Goal: Task Accomplishment & Management: Manage account settings

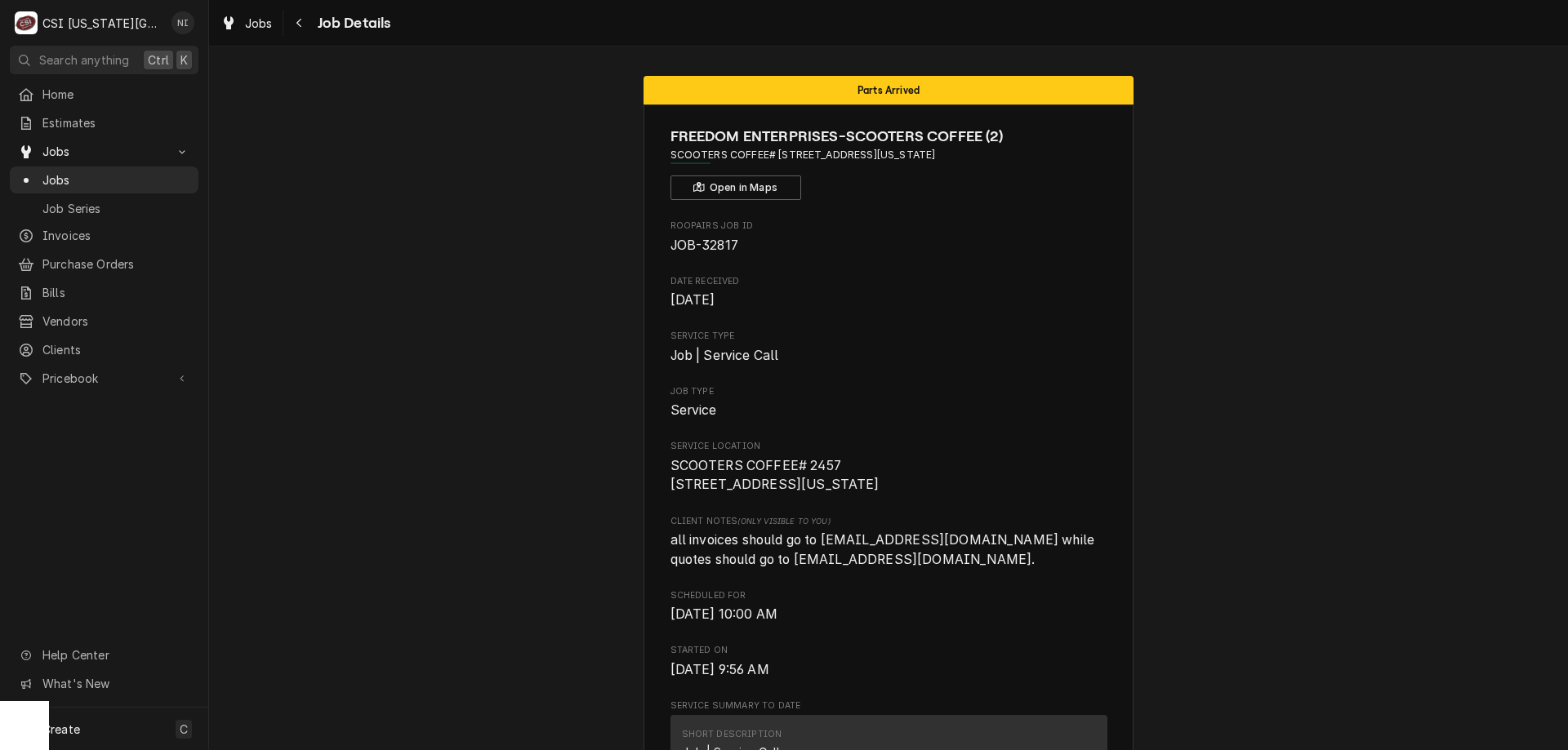
drag, startPoint x: 145, startPoint y: 175, endPoint x: 455, endPoint y: 28, distance: 343.1
click at [145, 176] on span "Jobs" at bounding box center [116, 179] width 148 height 17
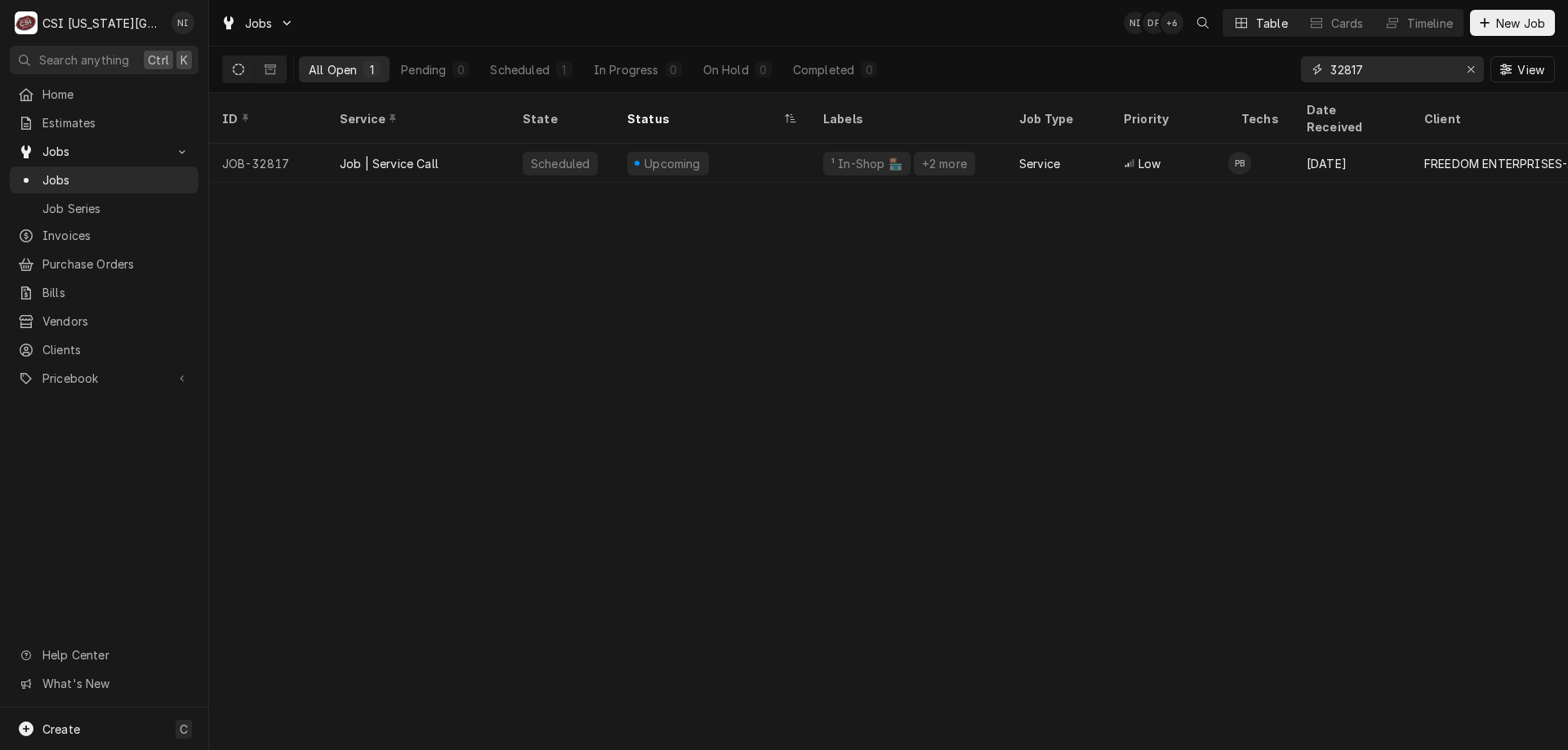
drag, startPoint x: 1374, startPoint y: 76, endPoint x: 1202, endPoint y: 78, distance: 172.0
click at [1202, 78] on div "All Open 1 Pending 0 Scheduled 1 In Progress 0 On Hold 0 Completed 0 32817 View" at bounding box center [888, 70] width 1332 height 46
type input "32974"
click at [871, 156] on div "² Cooking 🔥" at bounding box center [867, 164] width 75 height 17
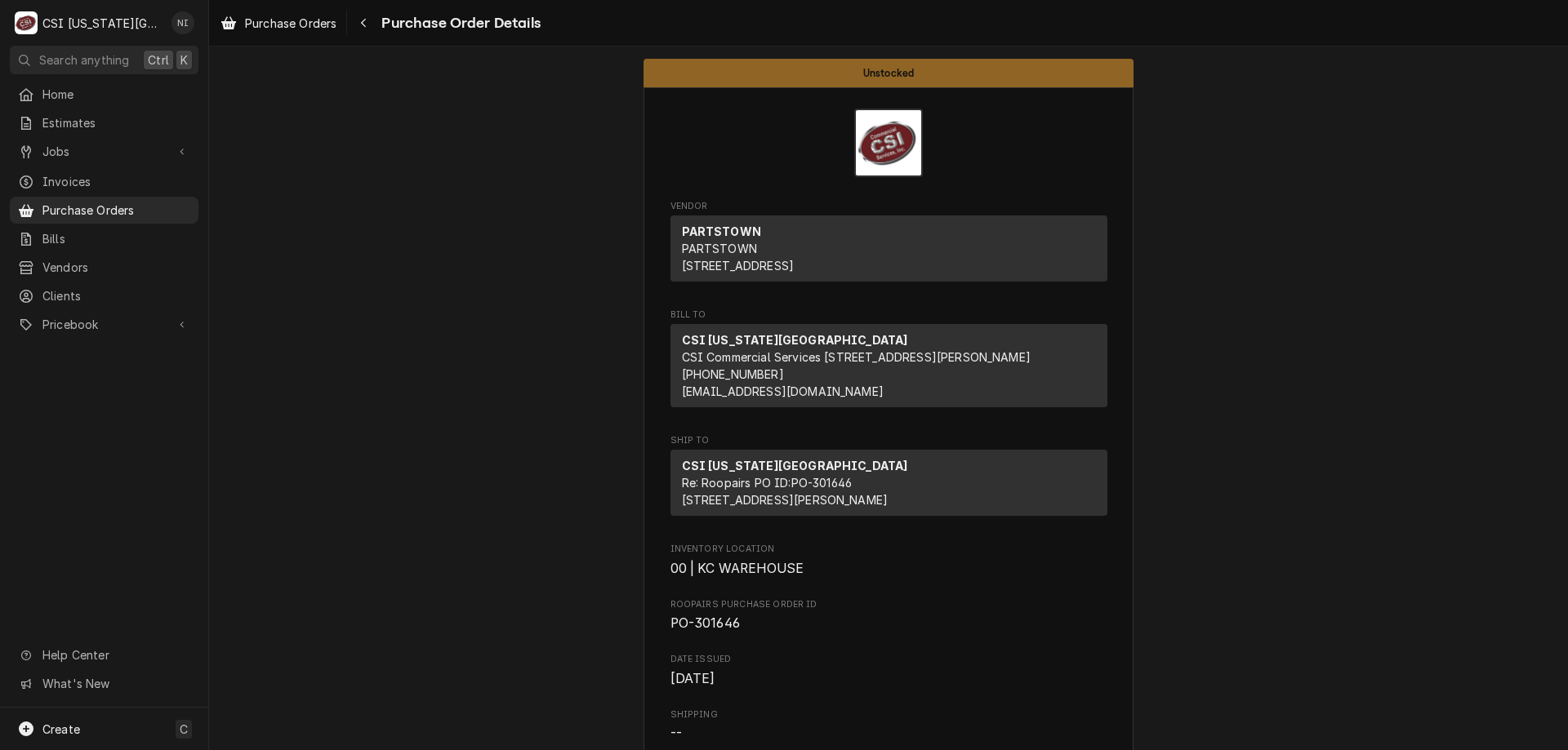
click at [126, 202] on span "Purchase Orders" at bounding box center [116, 210] width 148 height 17
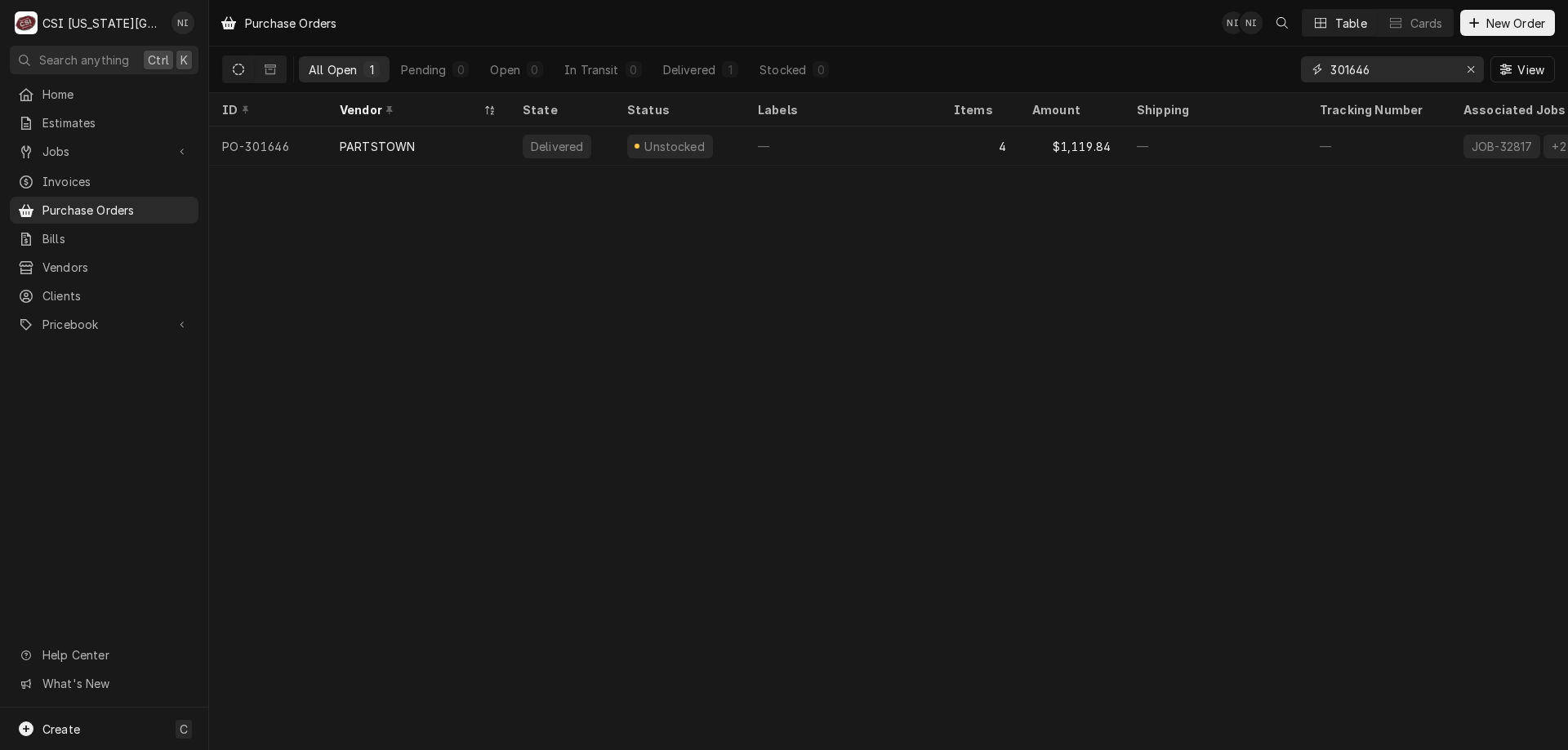
drag, startPoint x: 1389, startPoint y: 76, endPoint x: 1222, endPoint y: 69, distance: 167.1
click at [1223, 69] on div "All Open 1 Pending 0 Open 0 In Transit 0 Delivered 1 Stocked 0 301646 View" at bounding box center [888, 70] width 1332 height 46
type input "301683"
click at [946, 131] on div "1" at bounding box center [980, 145] width 78 height 40
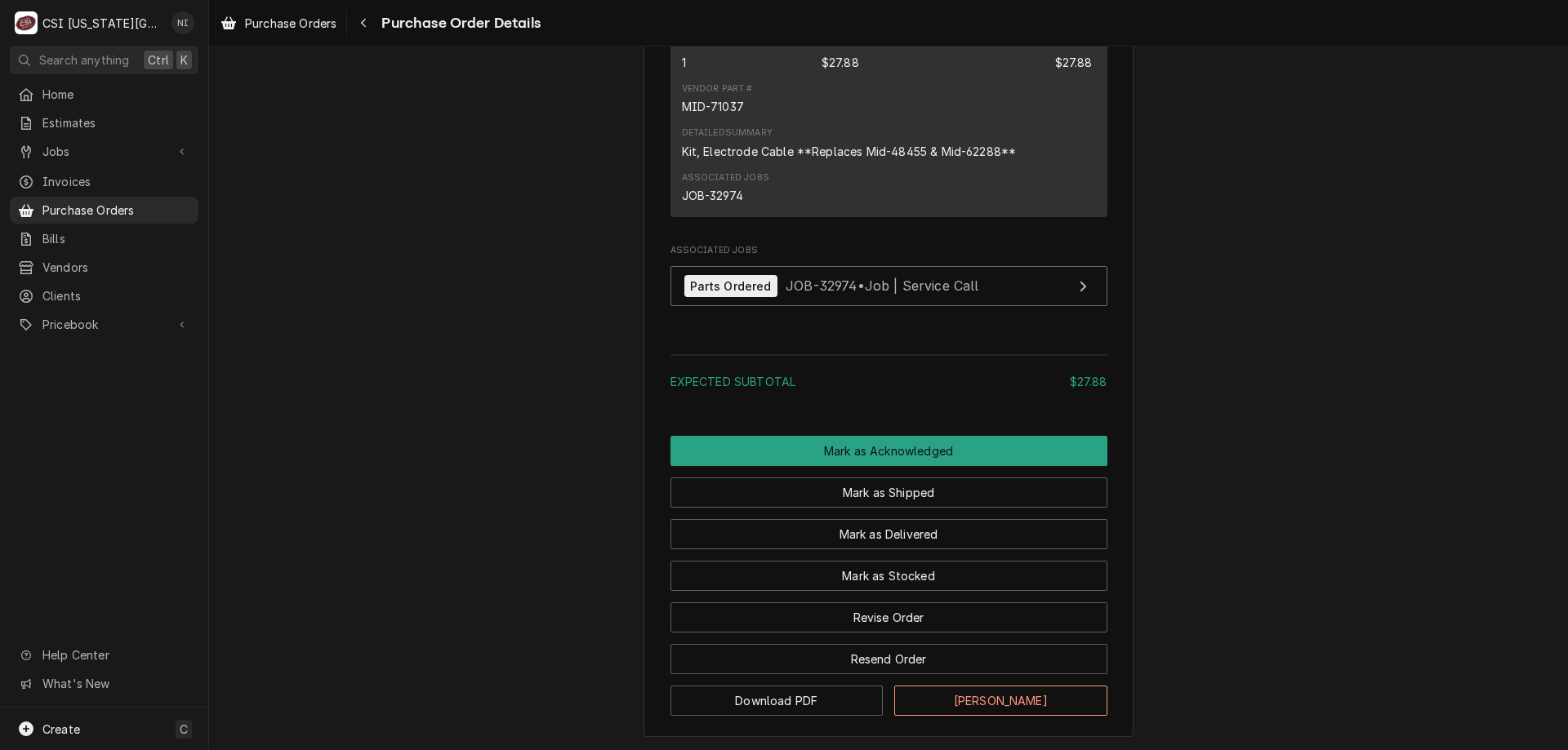
scroll to position [1287, 0]
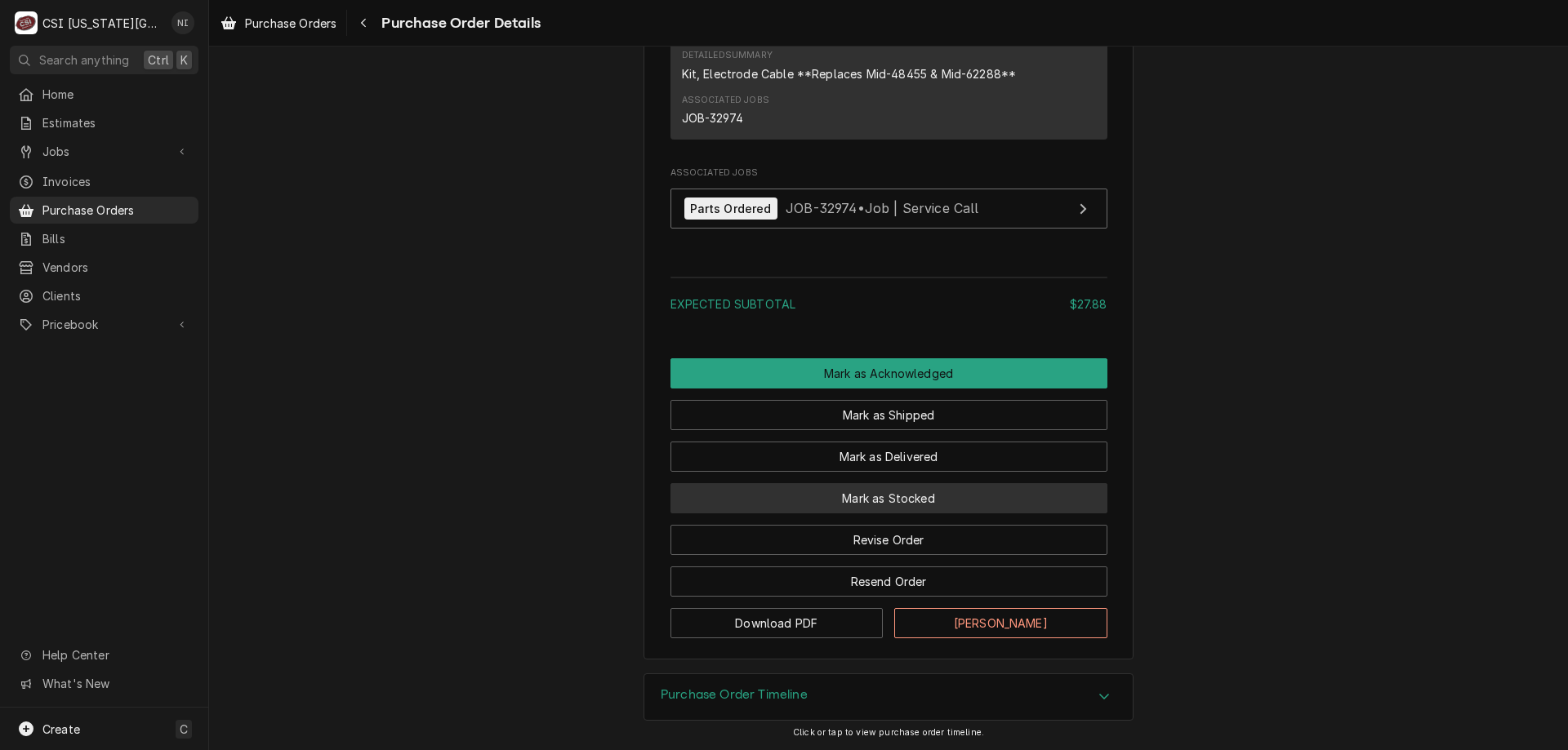
click at [926, 509] on button "Mark as Stocked" at bounding box center [889, 498] width 436 height 30
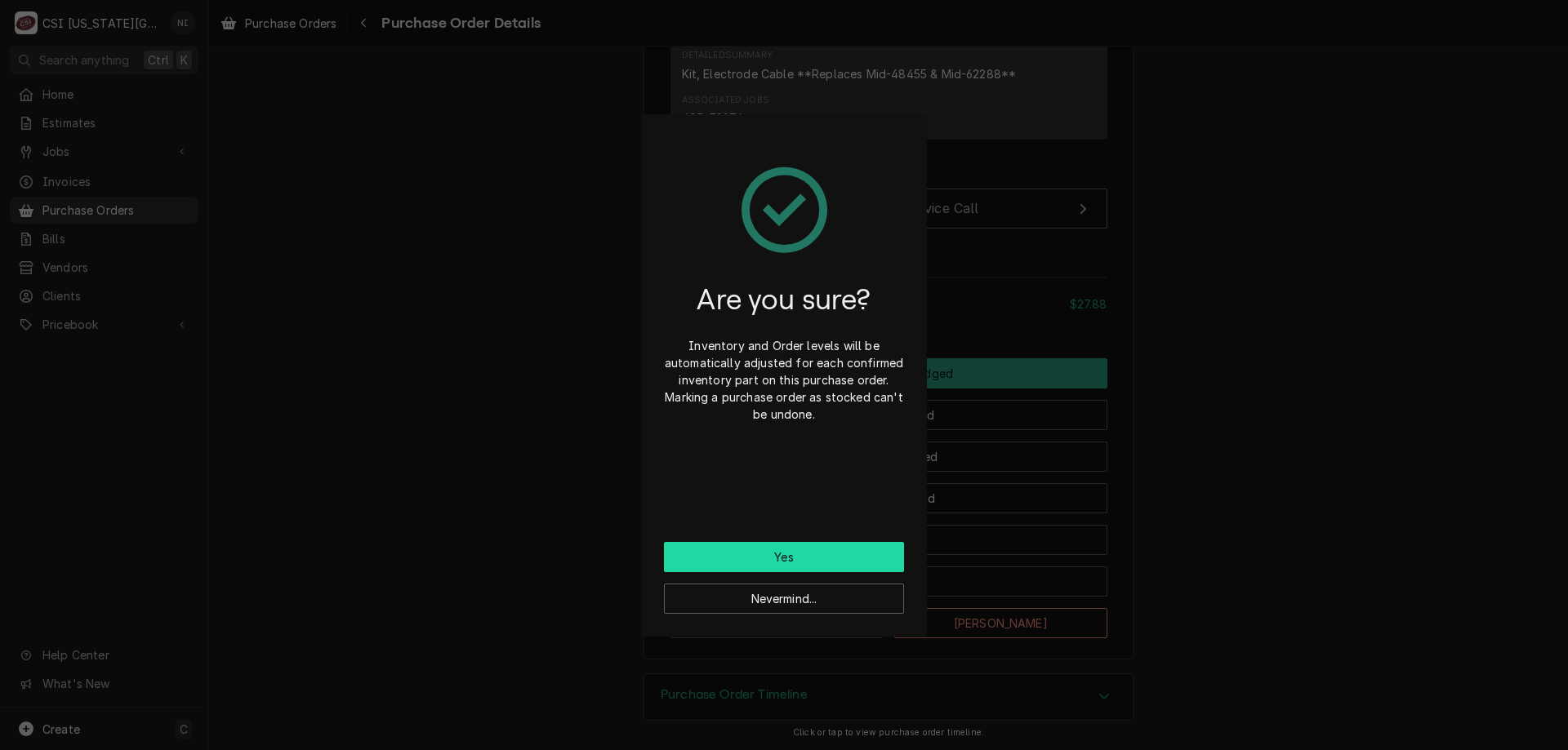
drag, startPoint x: 831, startPoint y: 560, endPoint x: 539, endPoint y: 173, distance: 484.8
click at [830, 560] on button "Yes" at bounding box center [784, 557] width 240 height 30
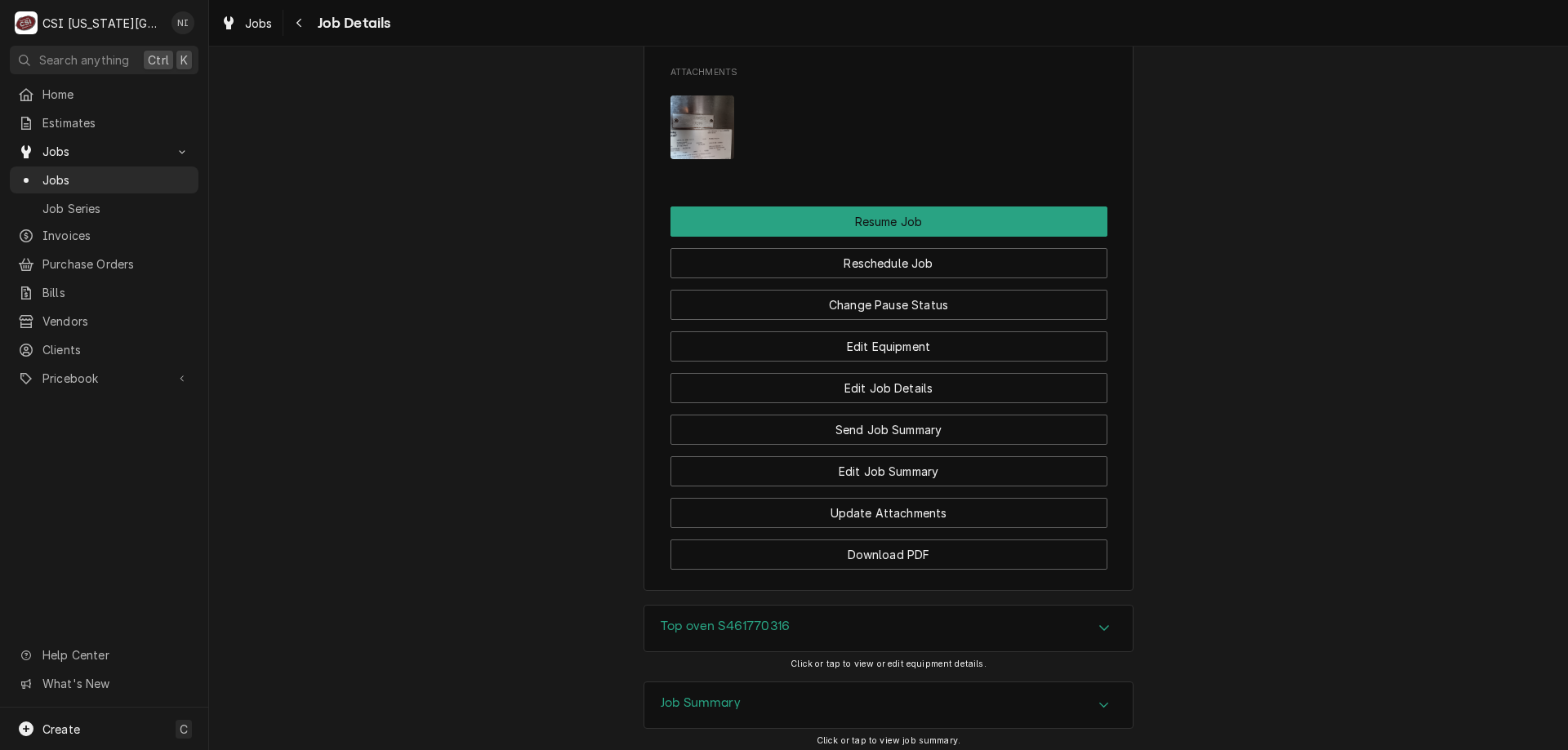
scroll to position [2269, 0]
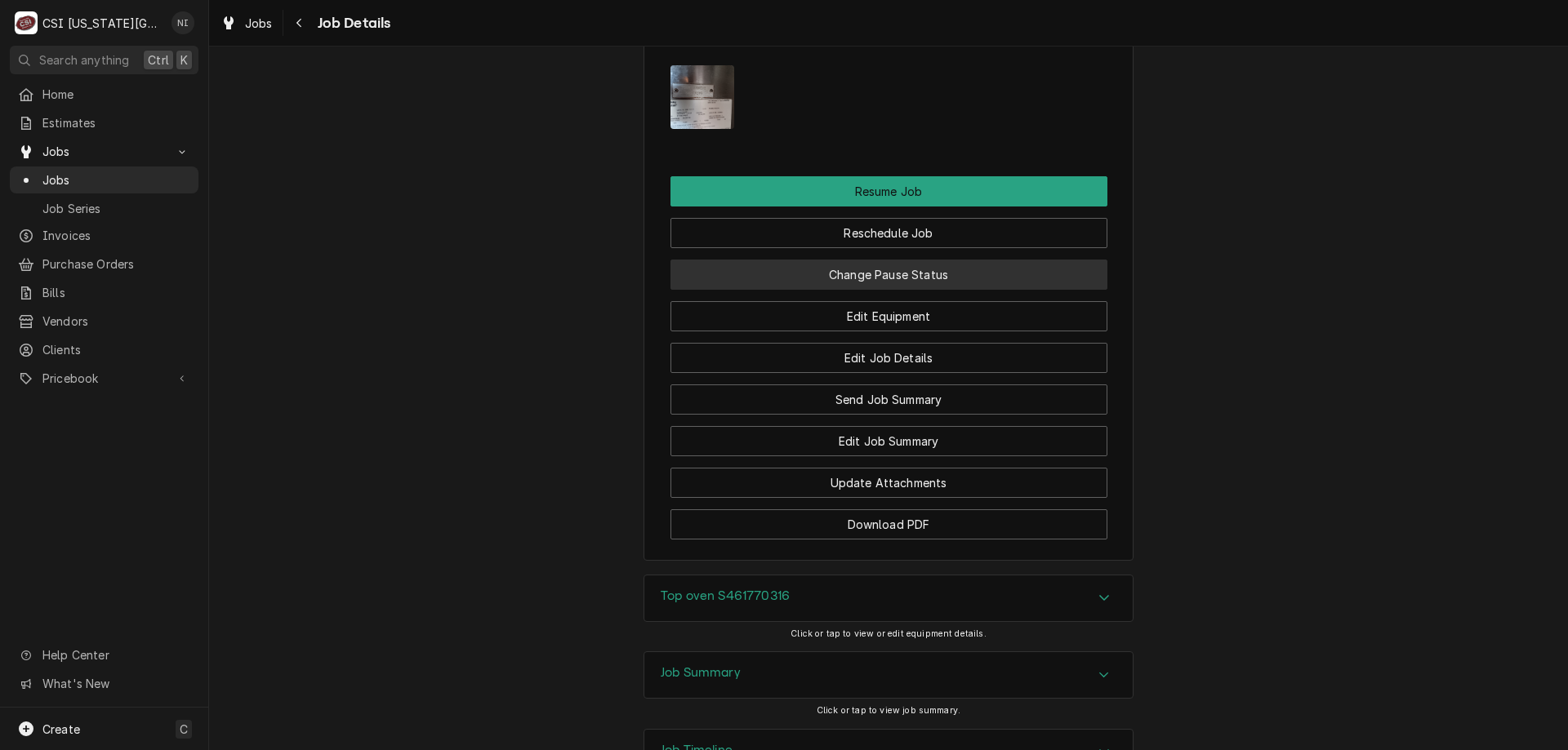
click at [997, 290] on button "Change Pause Status" at bounding box center [889, 274] width 436 height 30
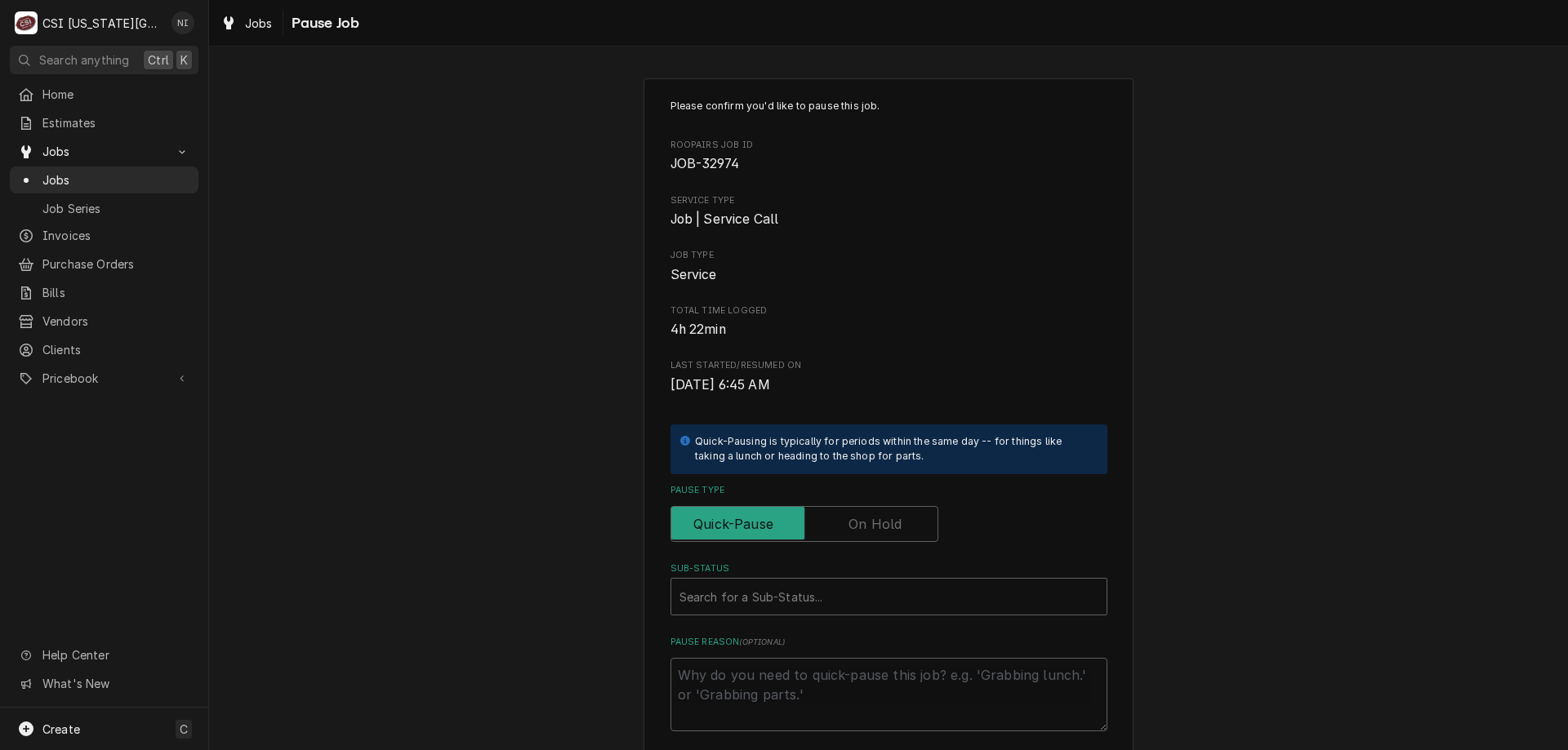
drag, startPoint x: 875, startPoint y: 525, endPoint x: 854, endPoint y: 571, distance: 50.6
click at [873, 528] on label "Pause Type" at bounding box center [804, 524] width 268 height 36
click at [873, 528] on input "Pause Type" at bounding box center [804, 524] width 253 height 36
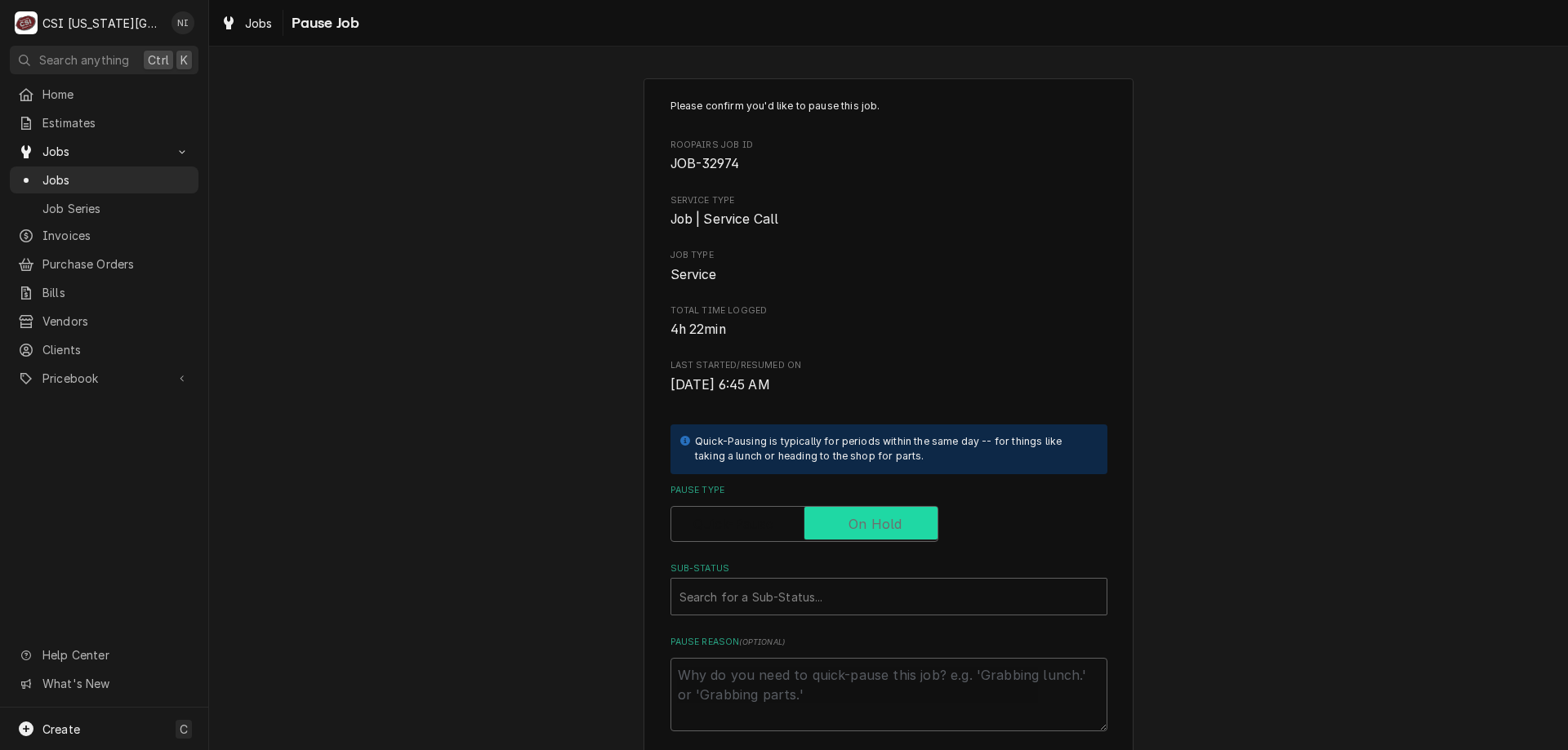
checkbox input "true"
drag, startPoint x: 850, startPoint y: 594, endPoint x: 846, endPoint y: 614, distance: 20.4
click at [849, 597] on div "Sub-Status" at bounding box center [889, 596] width 419 height 29
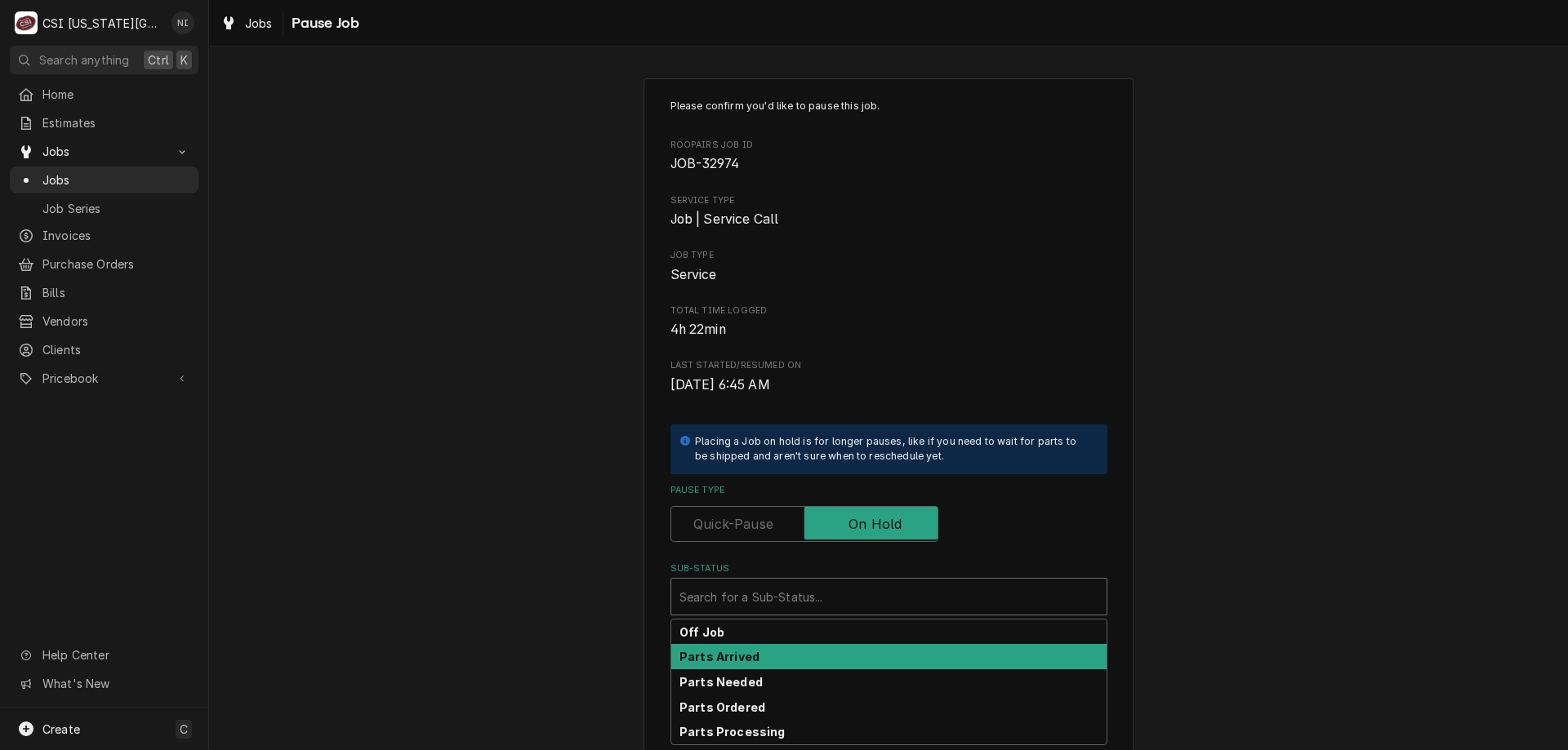
click at [770, 652] on div "Parts Arrived" at bounding box center [889, 656] width 436 height 25
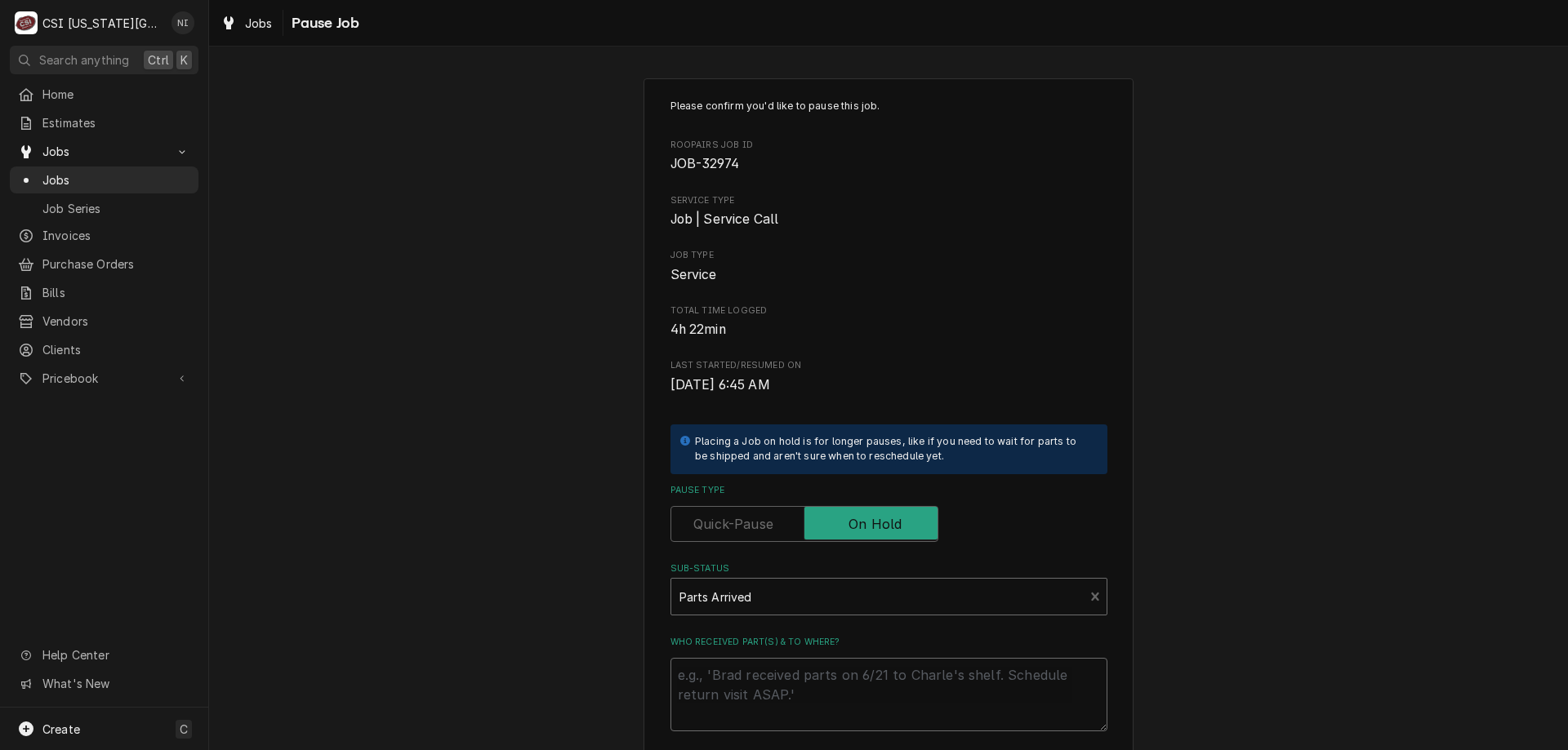
click at [754, 682] on textarea "Who received part(s) & to where?" at bounding box center [889, 695] width 436 height 74
type textarea "x"
type textarea "p"
type textarea "x"
type textarea "pa"
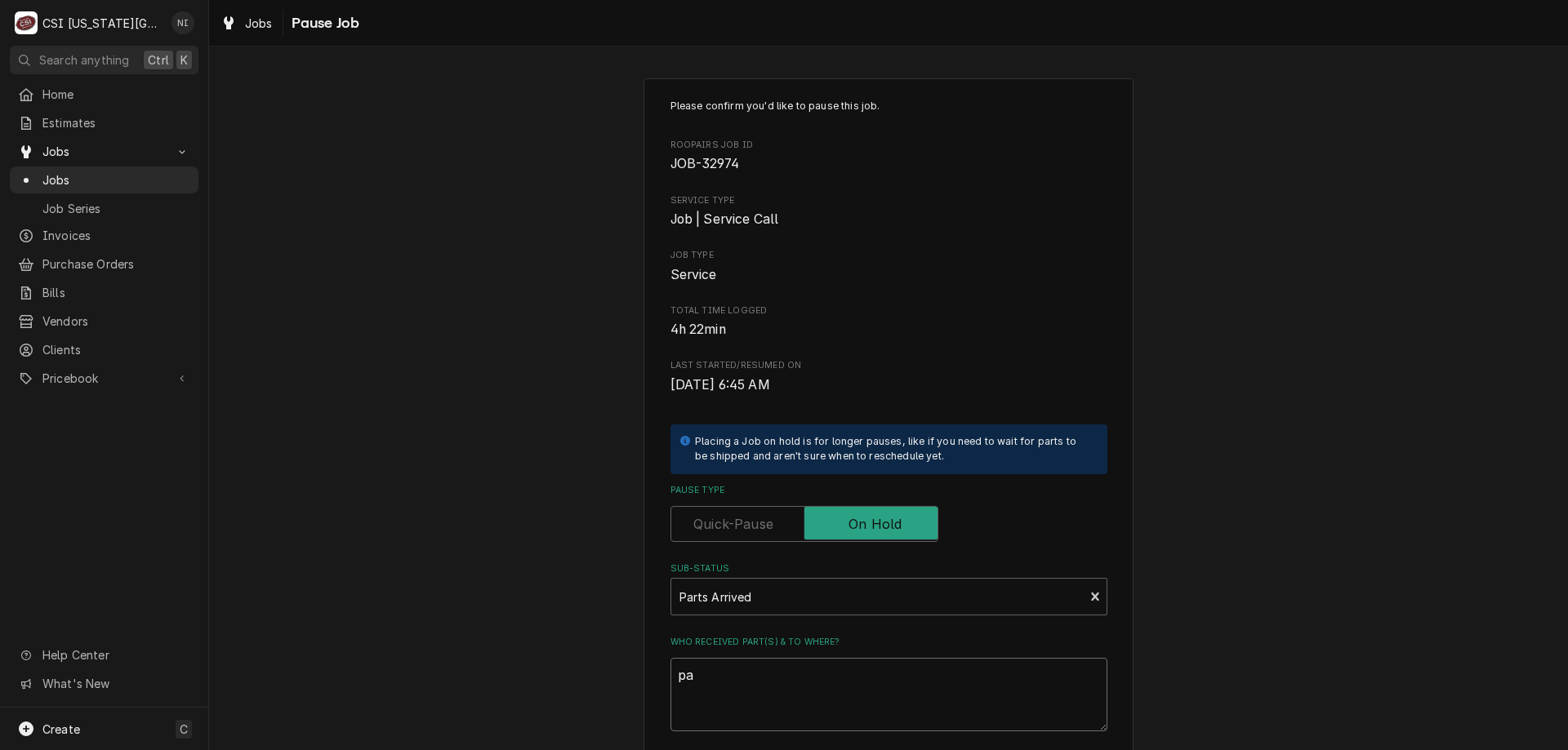
type textarea "x"
type textarea "par"
type textarea "x"
type textarea "part"
type textarea "parts"
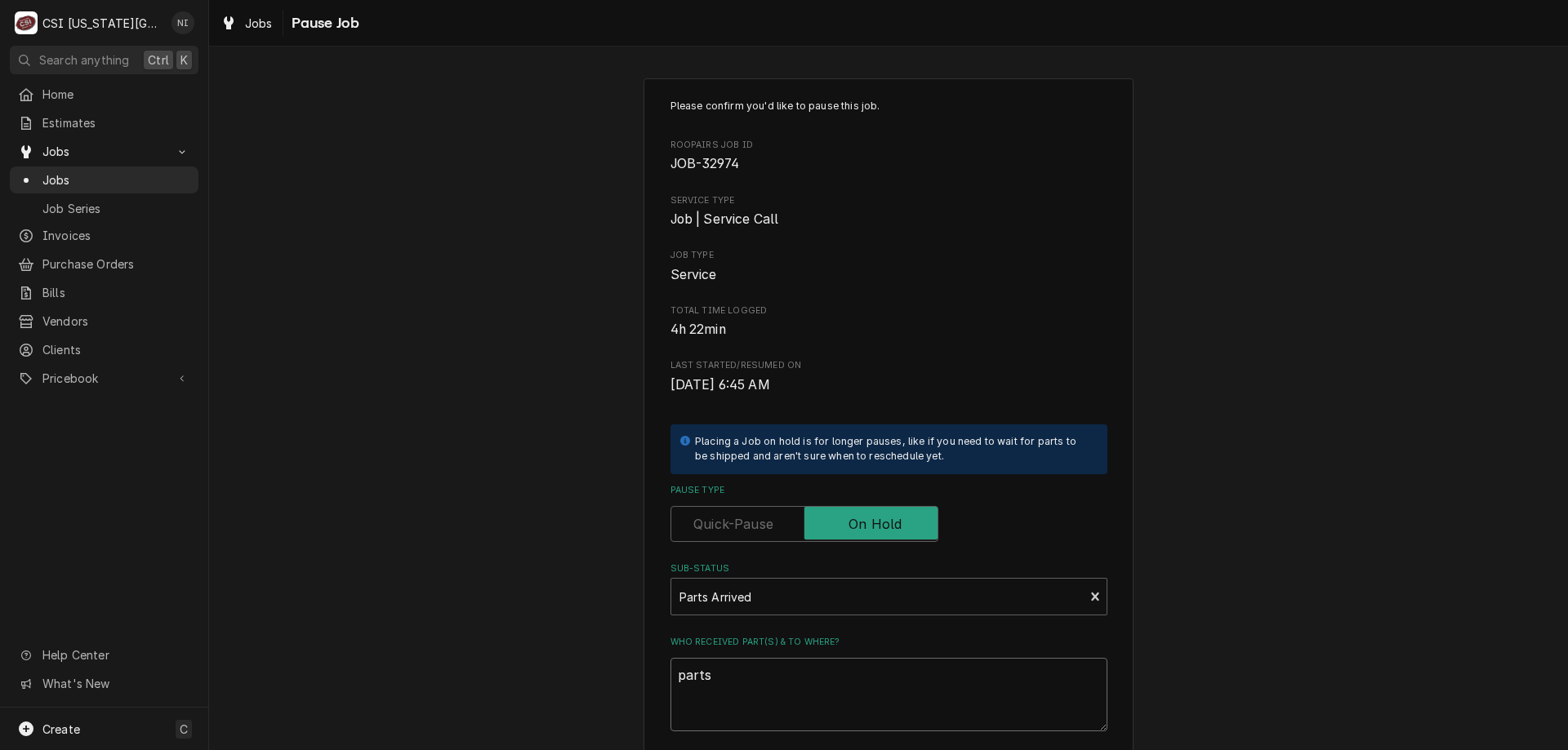
type textarea "x"
type textarea "parts o"
type textarea "x"
type textarea "parts on"
type textarea "x"
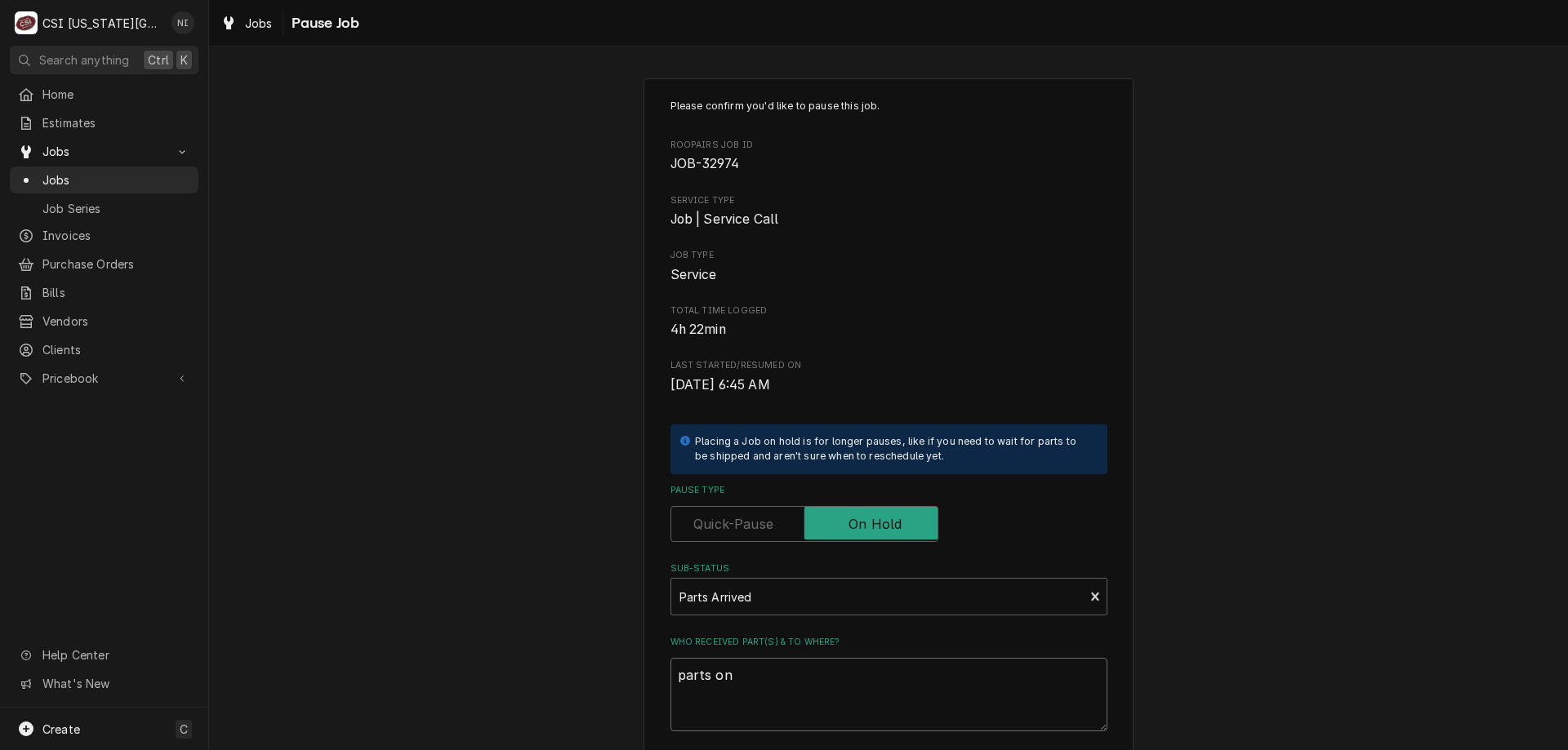
type textarea "parts on"
type textarea "x"
type textarea "parts on m"
type textarea "x"
type textarea "parts on mi"
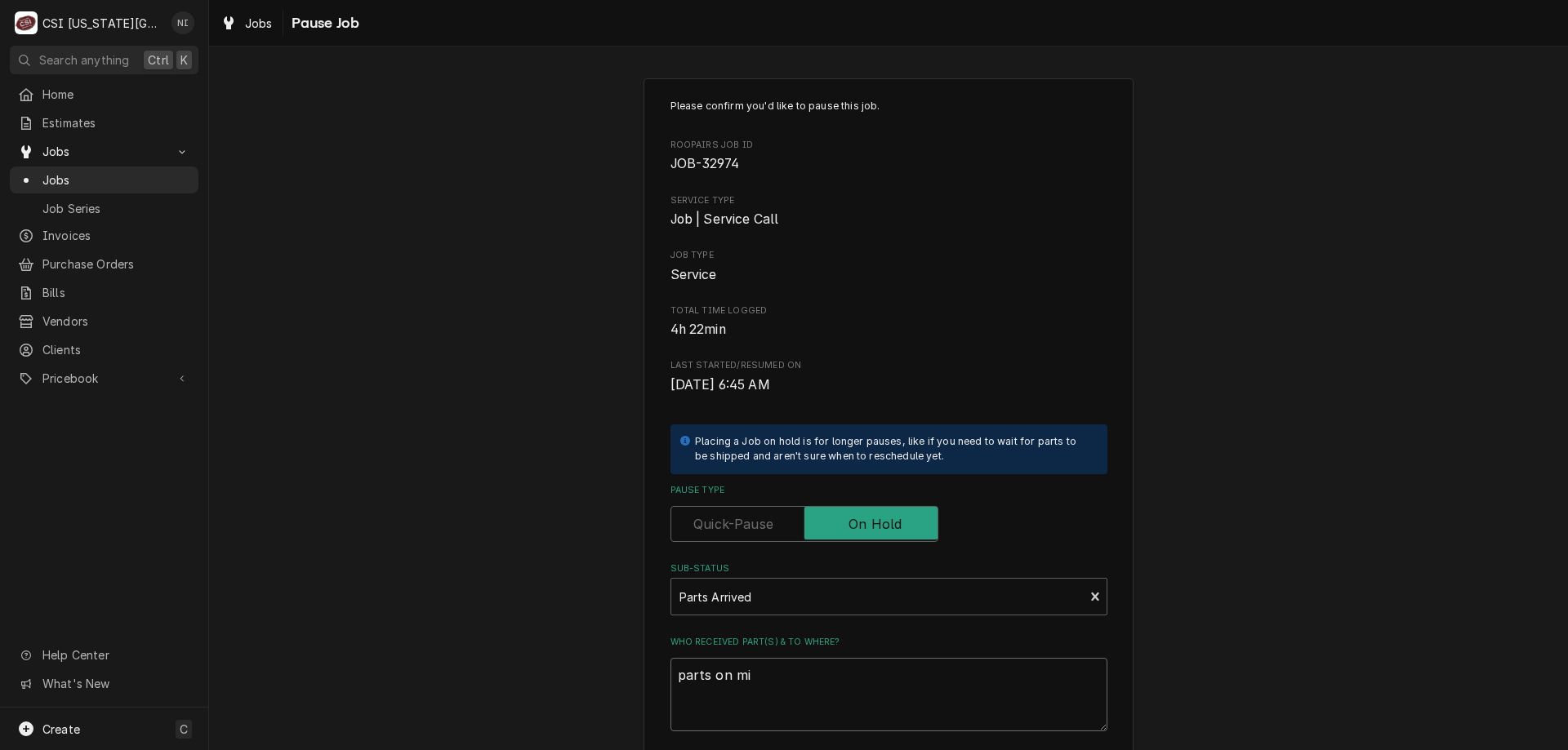
type textarea "x"
type textarea "parts on mik"
type textarea "x"
type textarea "parts on mike"
type textarea "x"
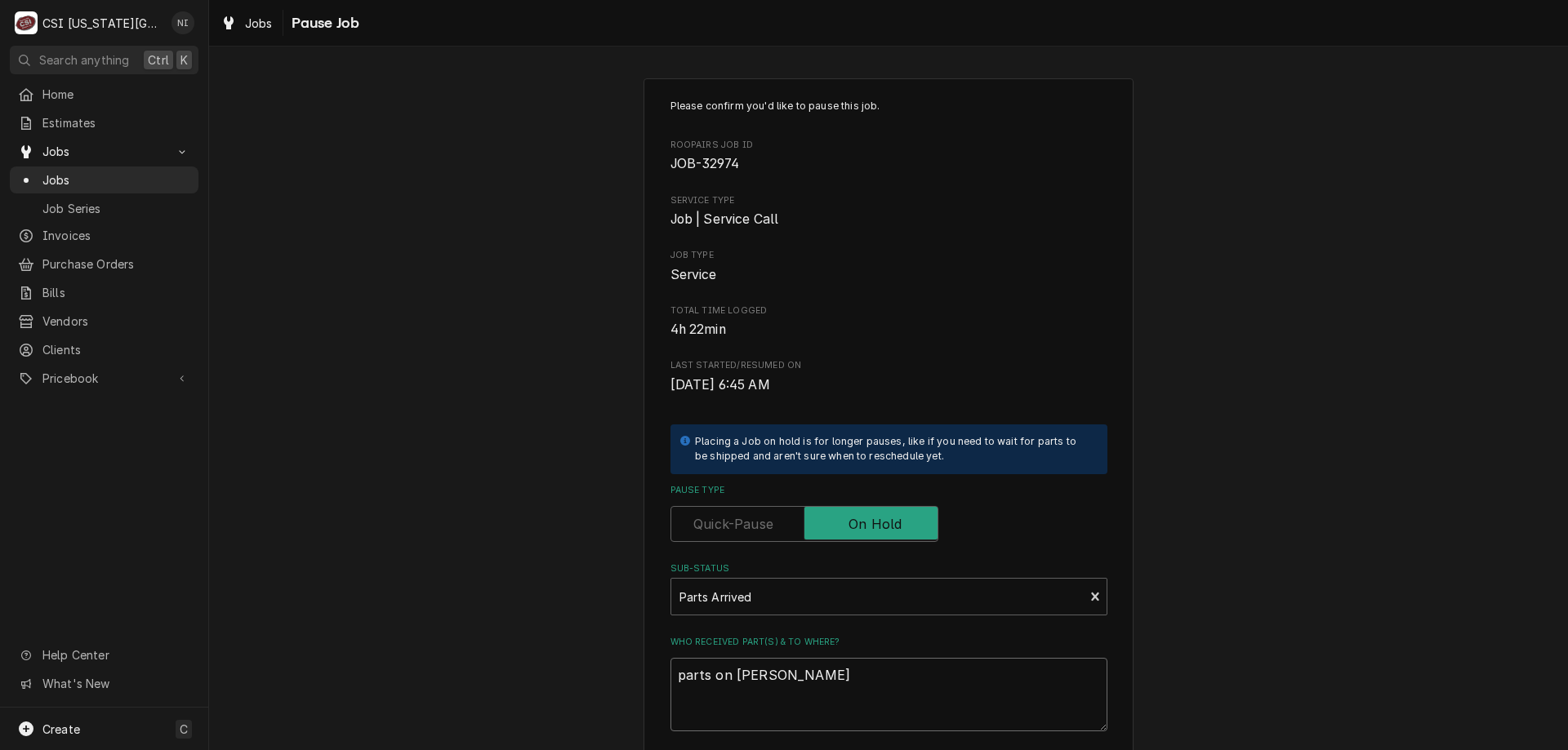
type textarea "parts on mike"
type textarea "x"
type textarea "parts on mike"
type textarea "x"
type textarea "parts on mik"
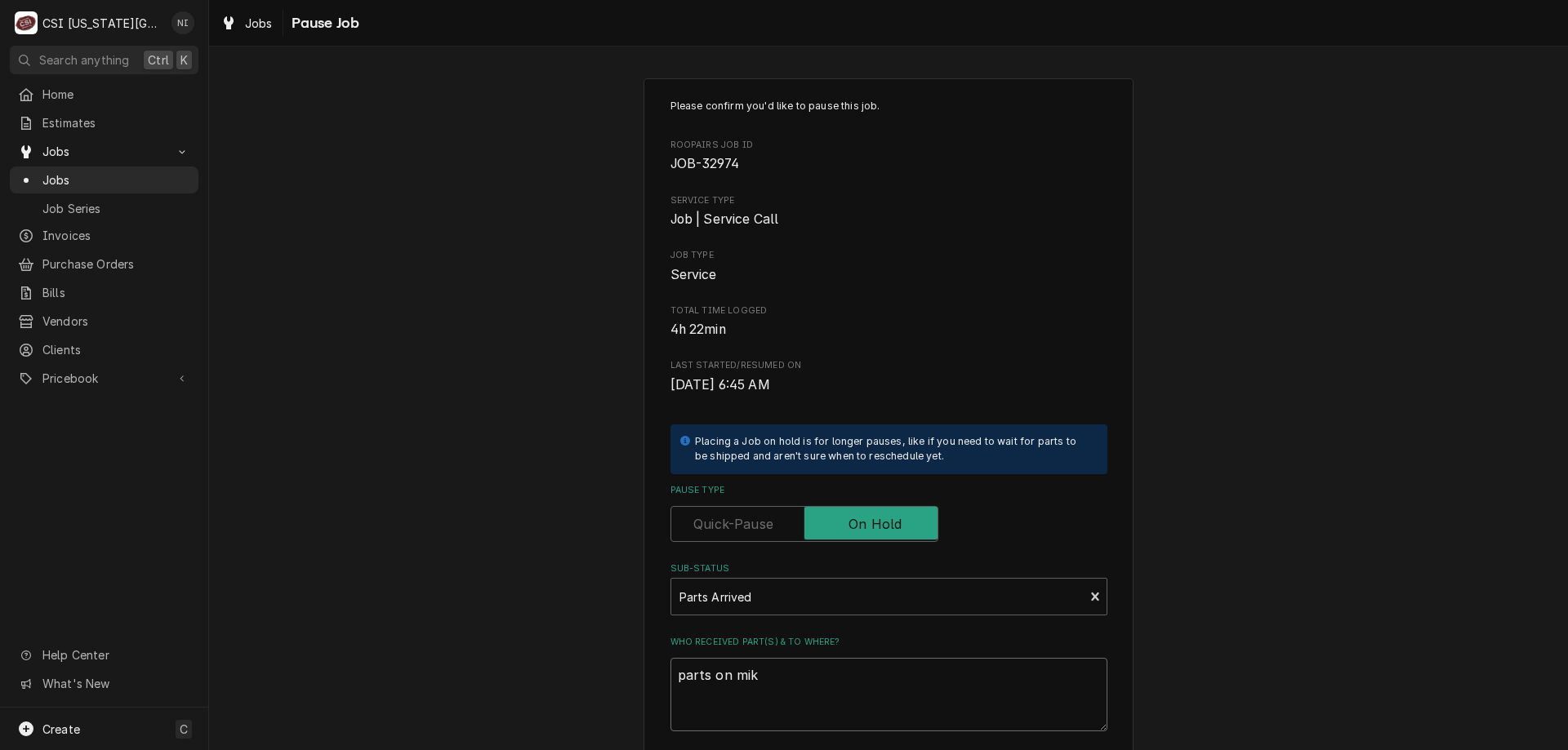
type textarea "x"
type textarea "parts on mi"
type textarea "x"
type textarea "parts on m"
type textarea "x"
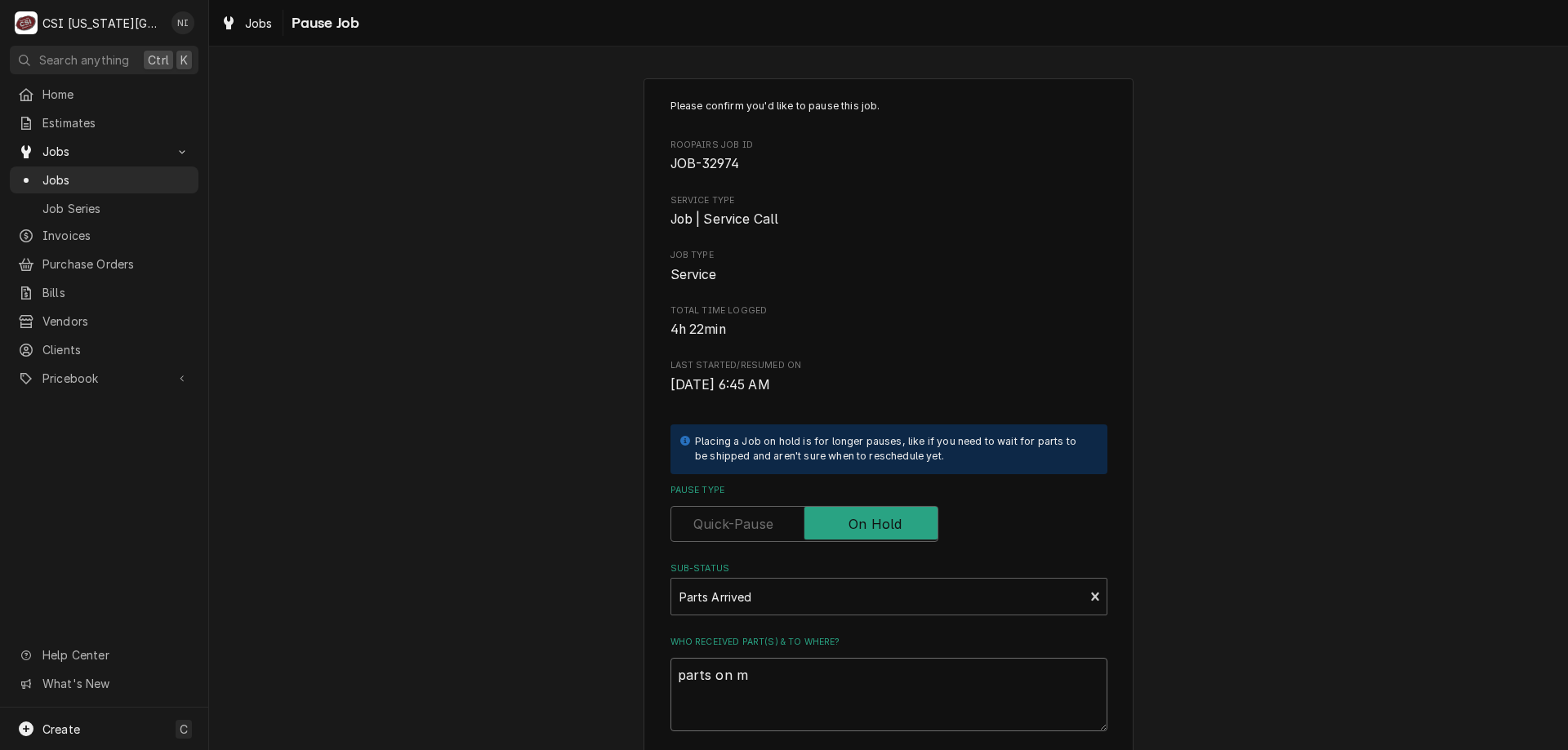
type textarea "parts on"
type textarea "x"
type textarea "parts on"
type textarea "x"
type textarea "parts ons"
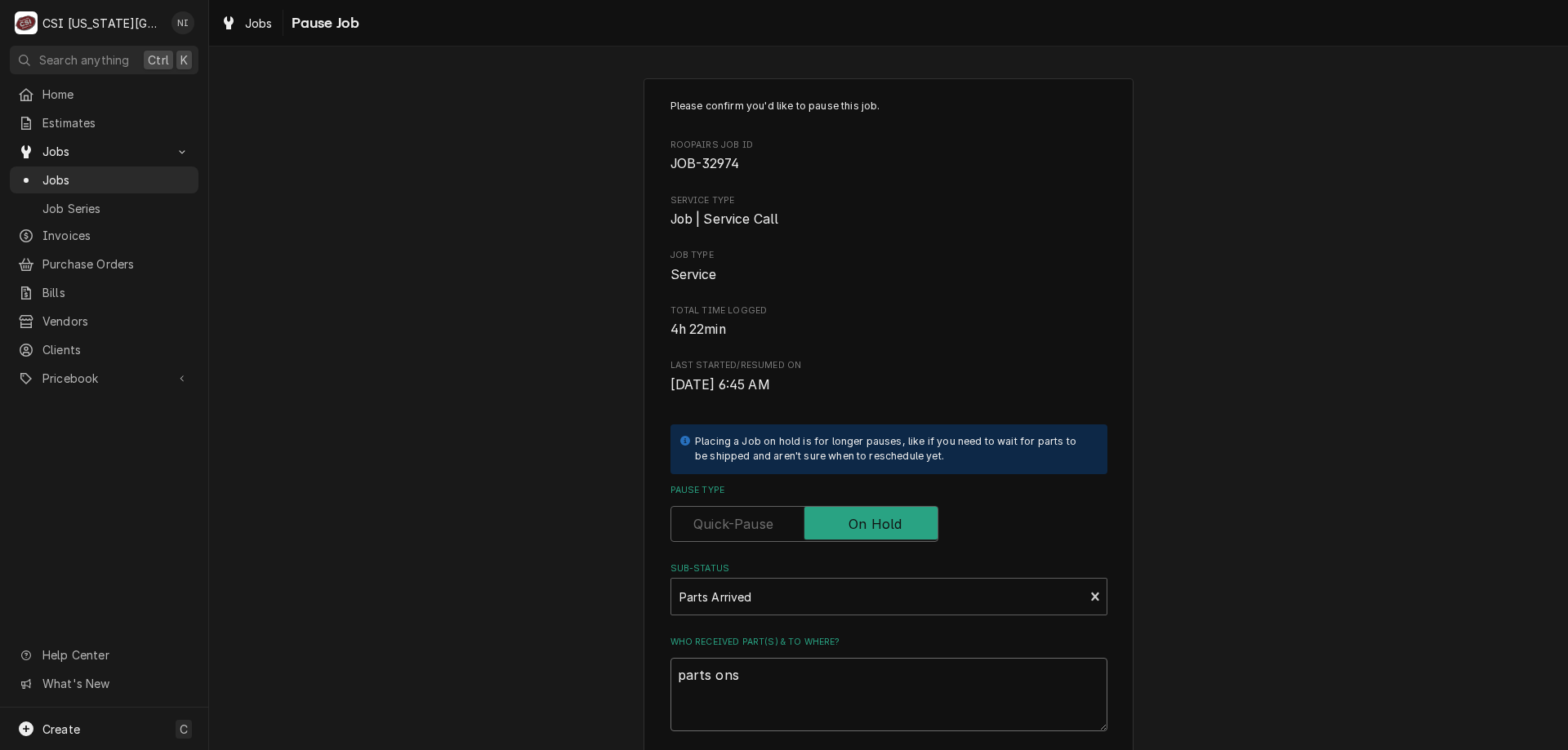
type textarea "x"
type textarea "parts onsc"
type textarea "x"
type textarea "parts ons"
type textarea "x"
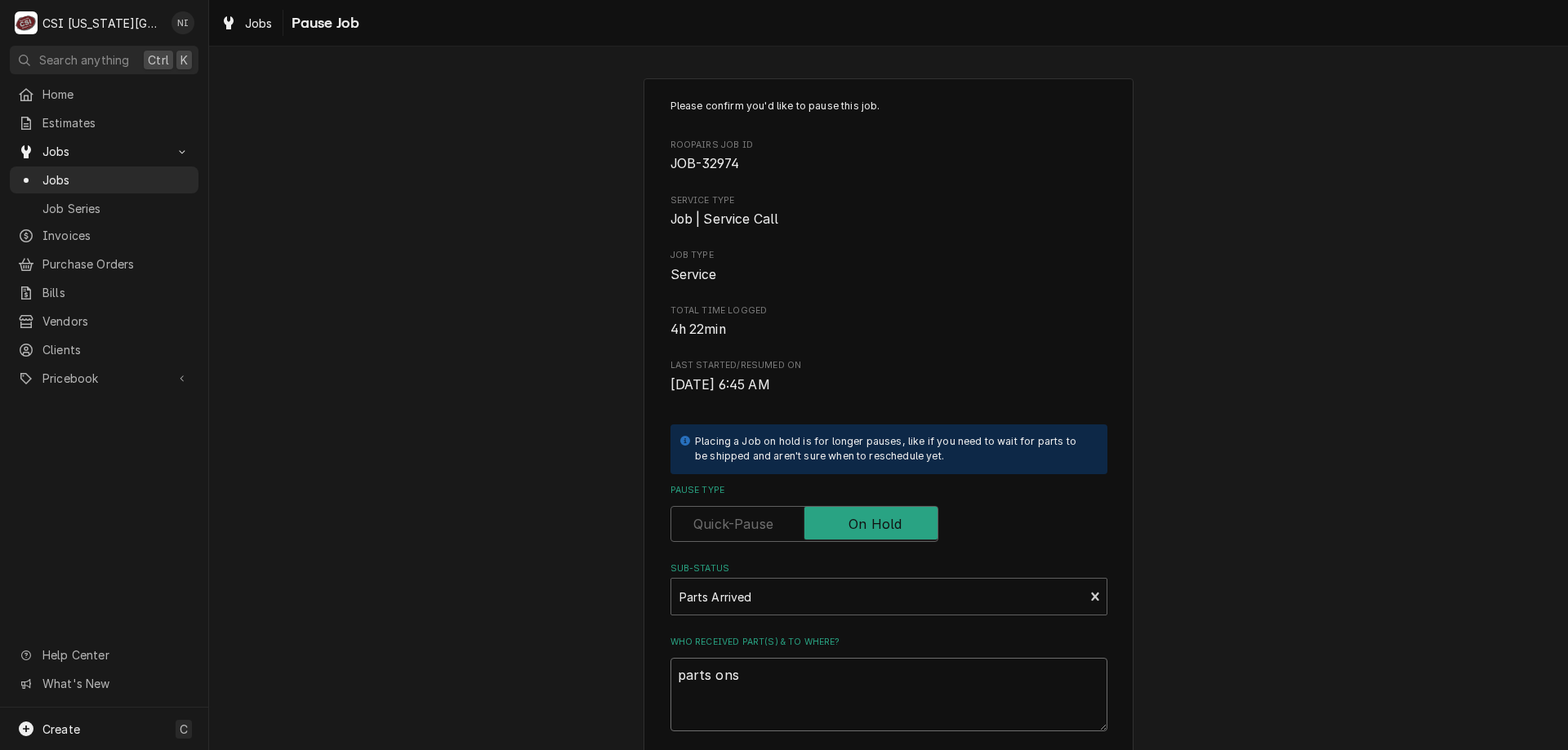
type textarea "parts on"
type textarea "x"
type textarea "parts on"
type textarea "x"
type textarea "parts on s"
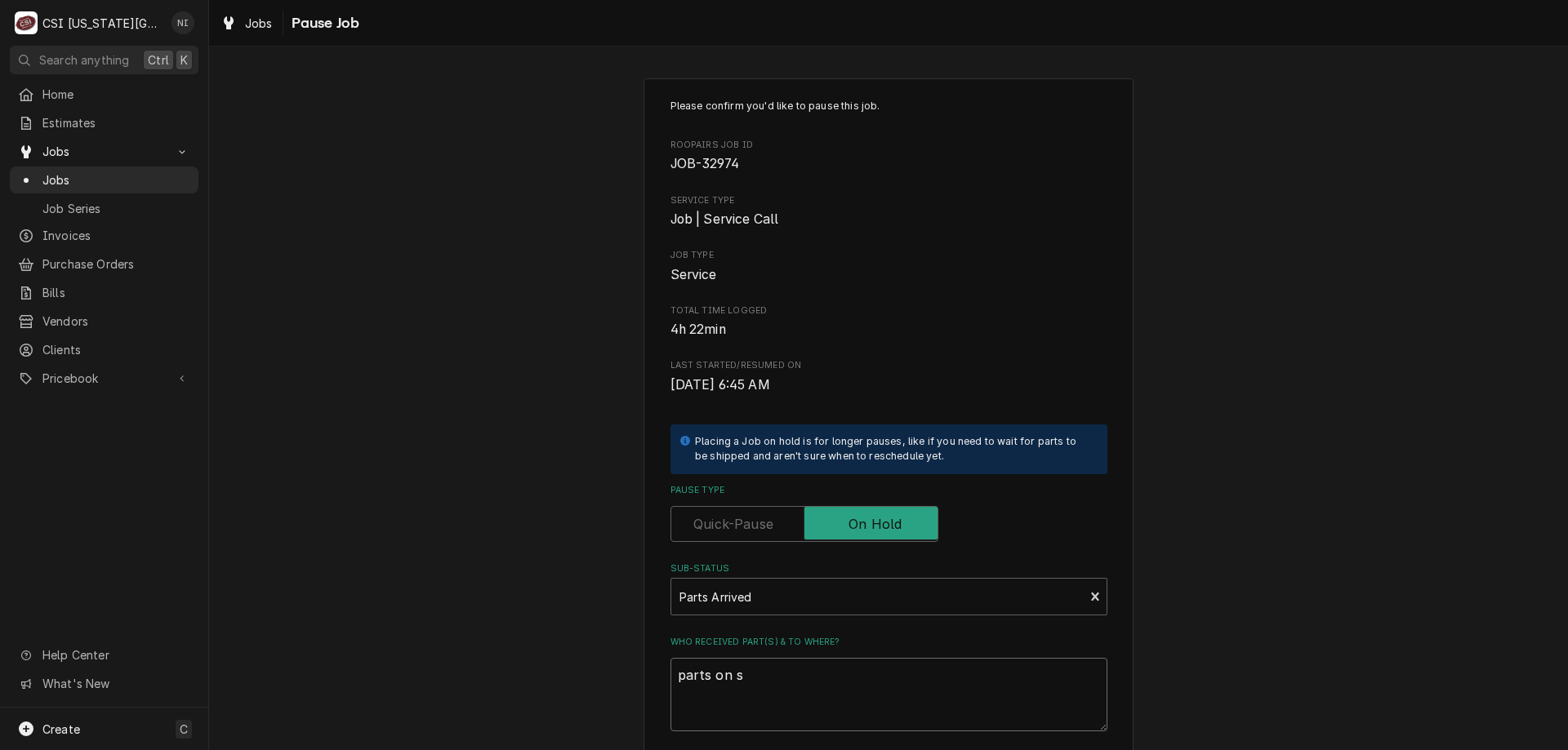
type textarea "x"
type textarea "parts on sc"
type textarea "x"
type textarea "parts on sch"
type textarea "x"
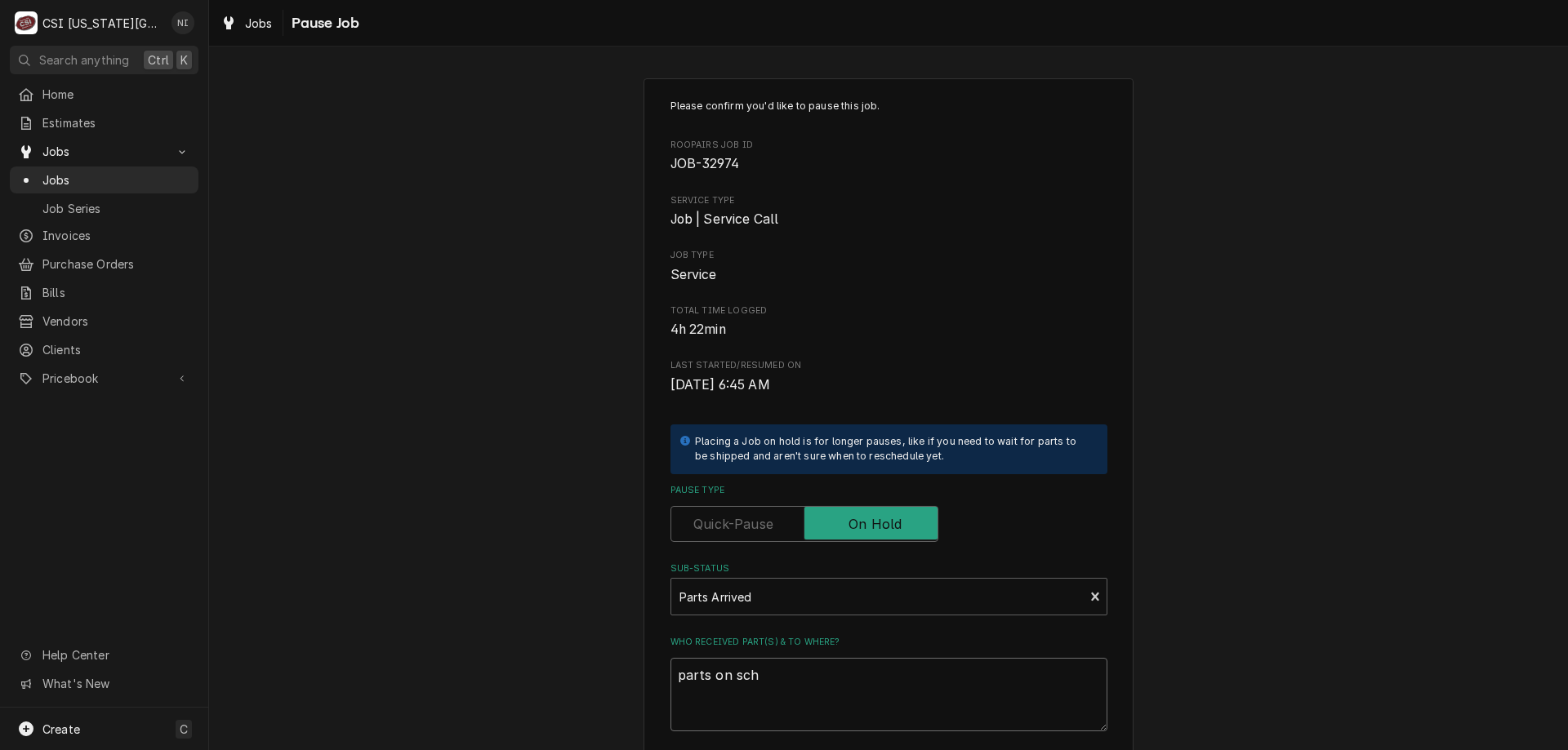
type textarea "parts on schu"
type textarea "x"
type textarea "parts on schup"
type textarea "x"
type textarea "parts on schup"
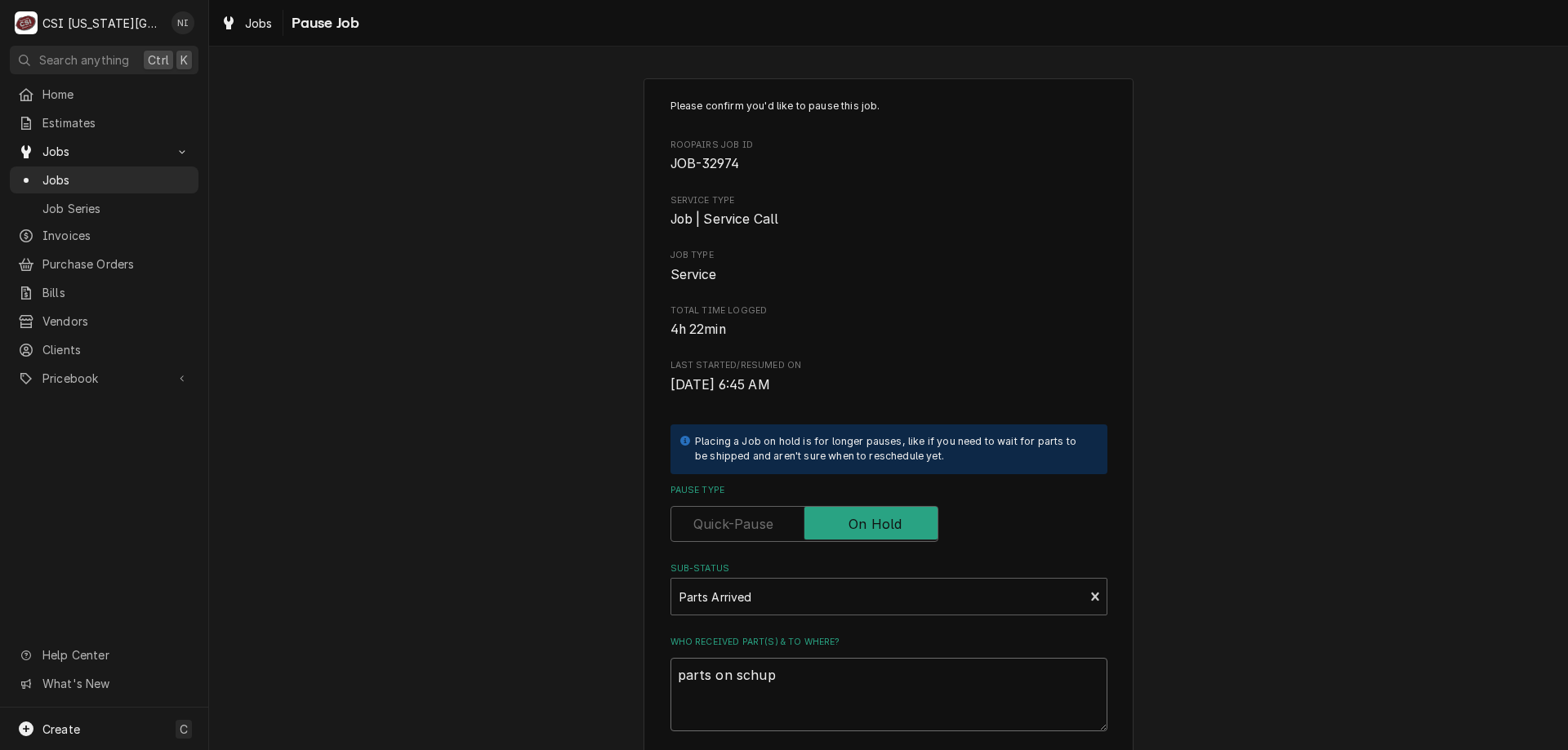
type textarea "x"
type textarea "parts on schup"
type textarea "x"
type textarea "parts on schu"
type textarea "x"
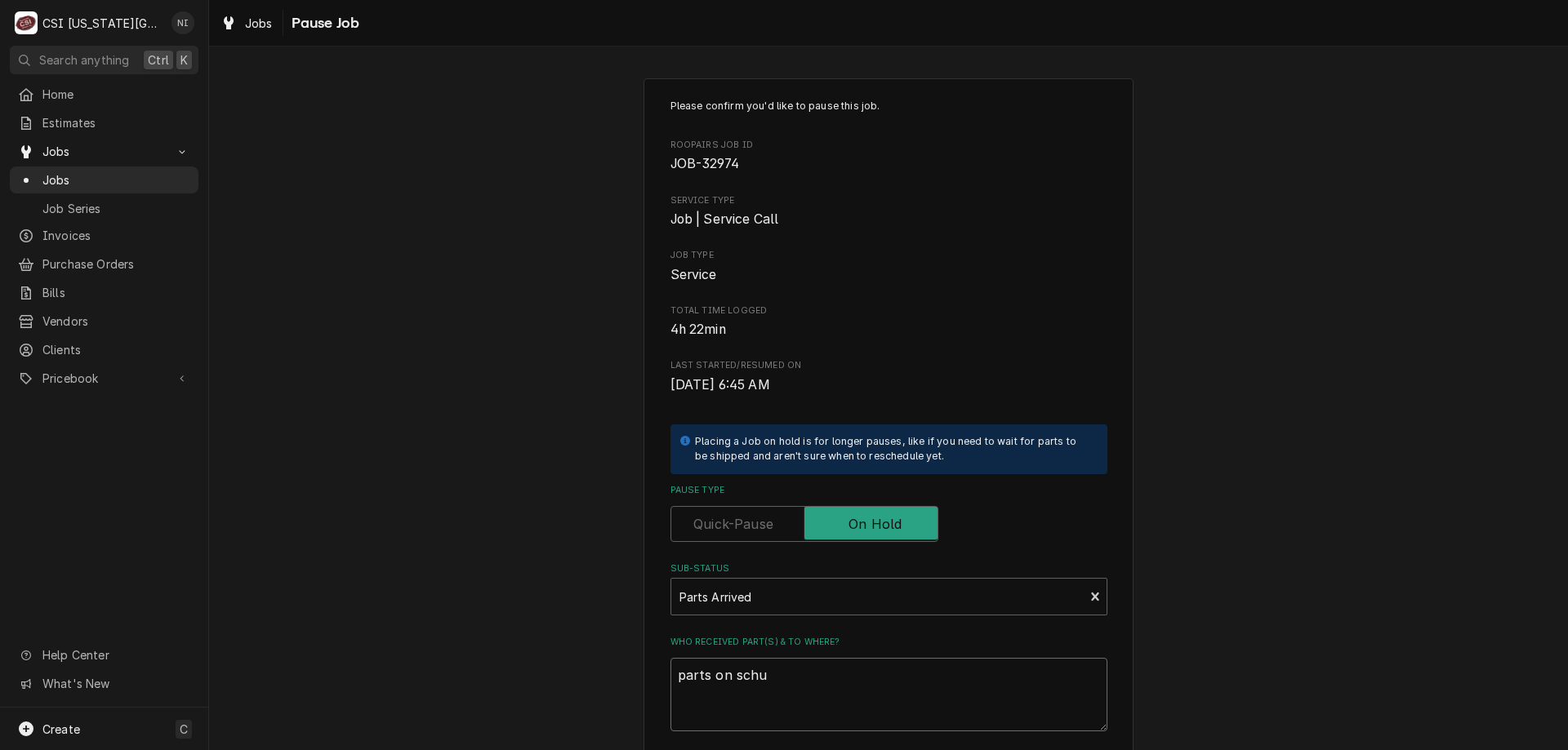
type textarea "parts on schuu"
type textarea "x"
type textarea "parts on schuup"
type textarea "x"
type textarea "parts on schuup"
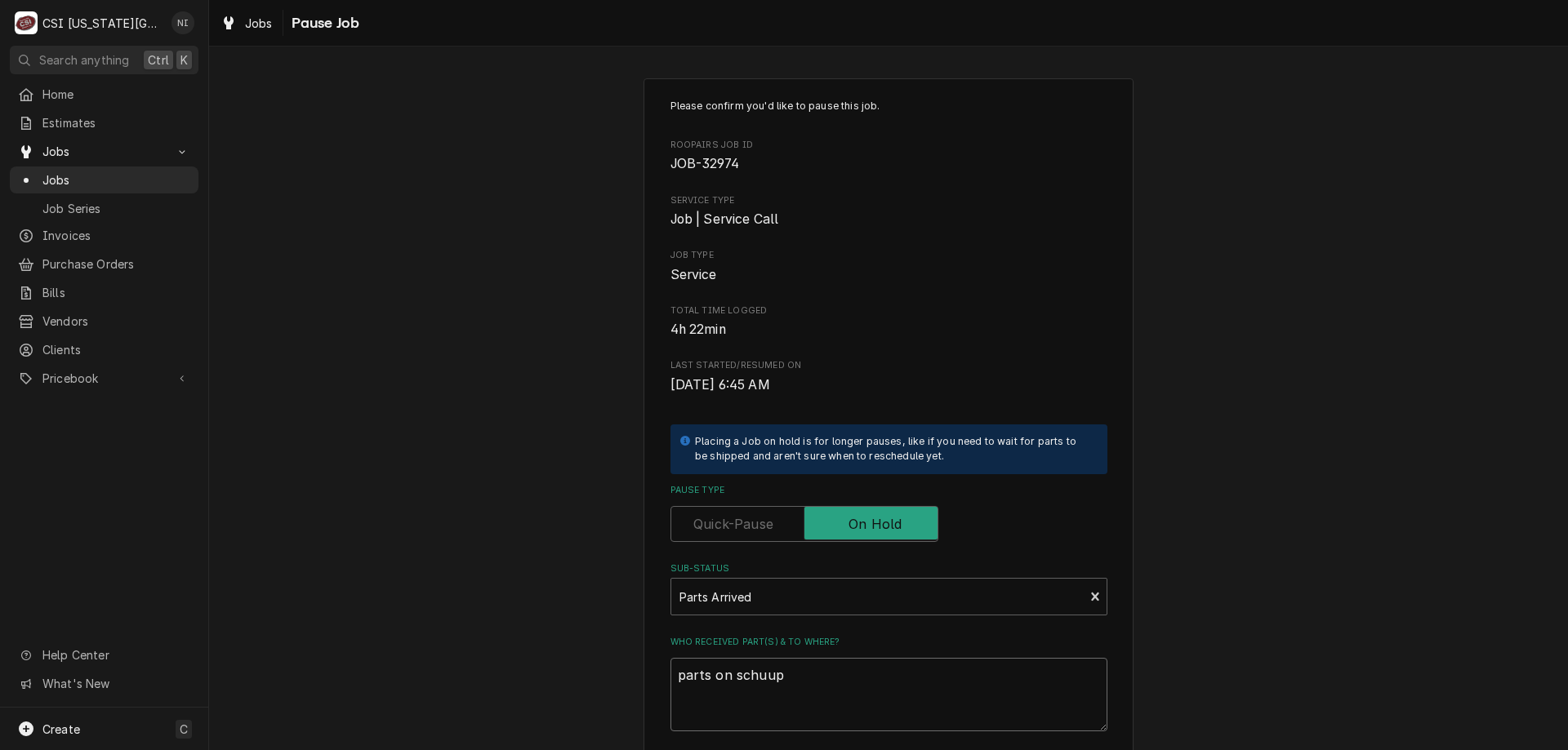
type textarea "x"
type textarea "parts on schuup"
type textarea "x"
type textarea "parts on schuu"
type textarea "x"
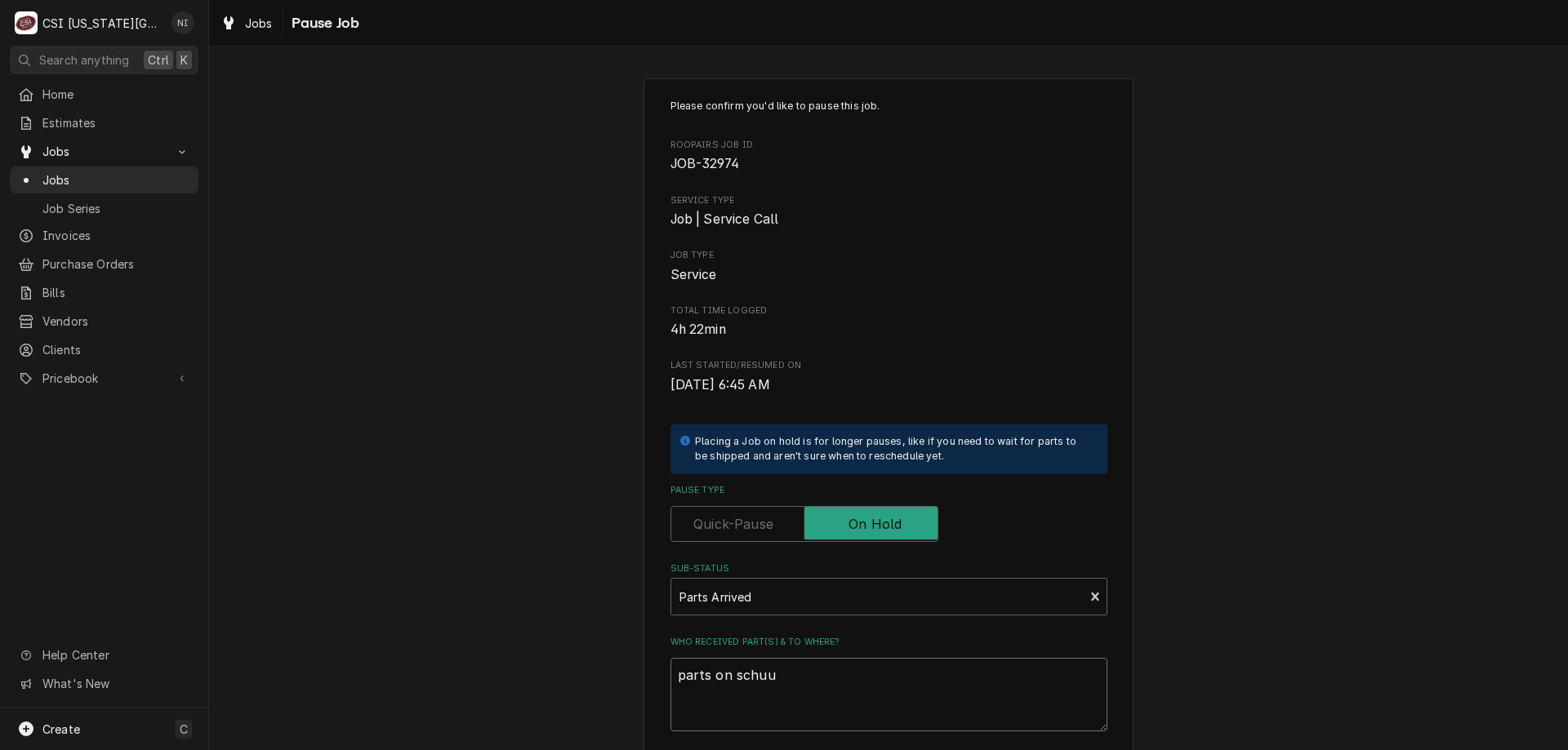
type textarea "parts on schu"
type textarea "x"
type textarea "parts on schup"
type textarea "x"
type textarea "parts on schupp"
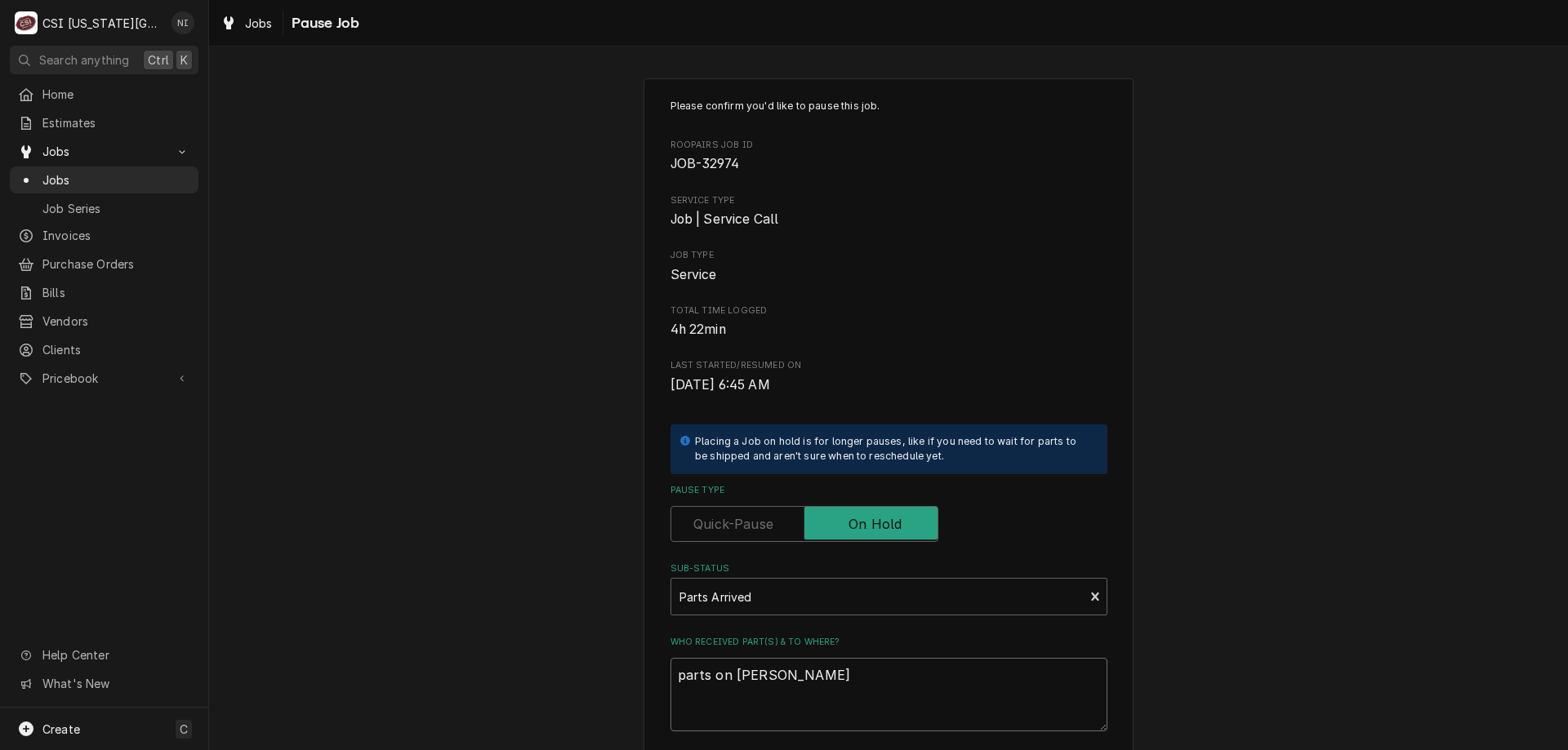
type textarea "x"
type textarea "parts on schupp"
type textarea "x"
type textarea "parts on schupp"
type textarea "x"
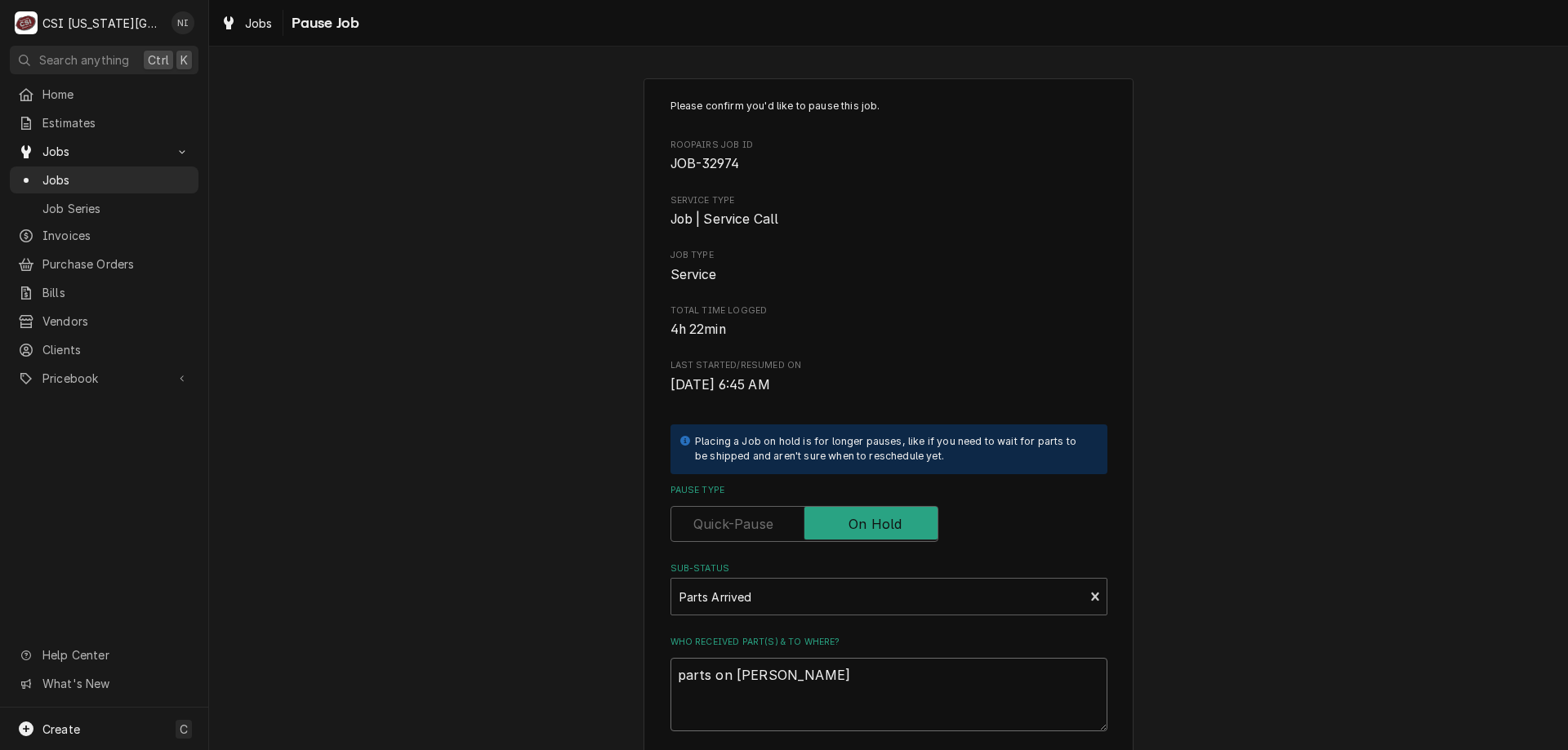
type textarea "parts on schup"
type textarea "x"
type textarea "parts on schu"
type textarea "x"
type textarea "parts on schup"
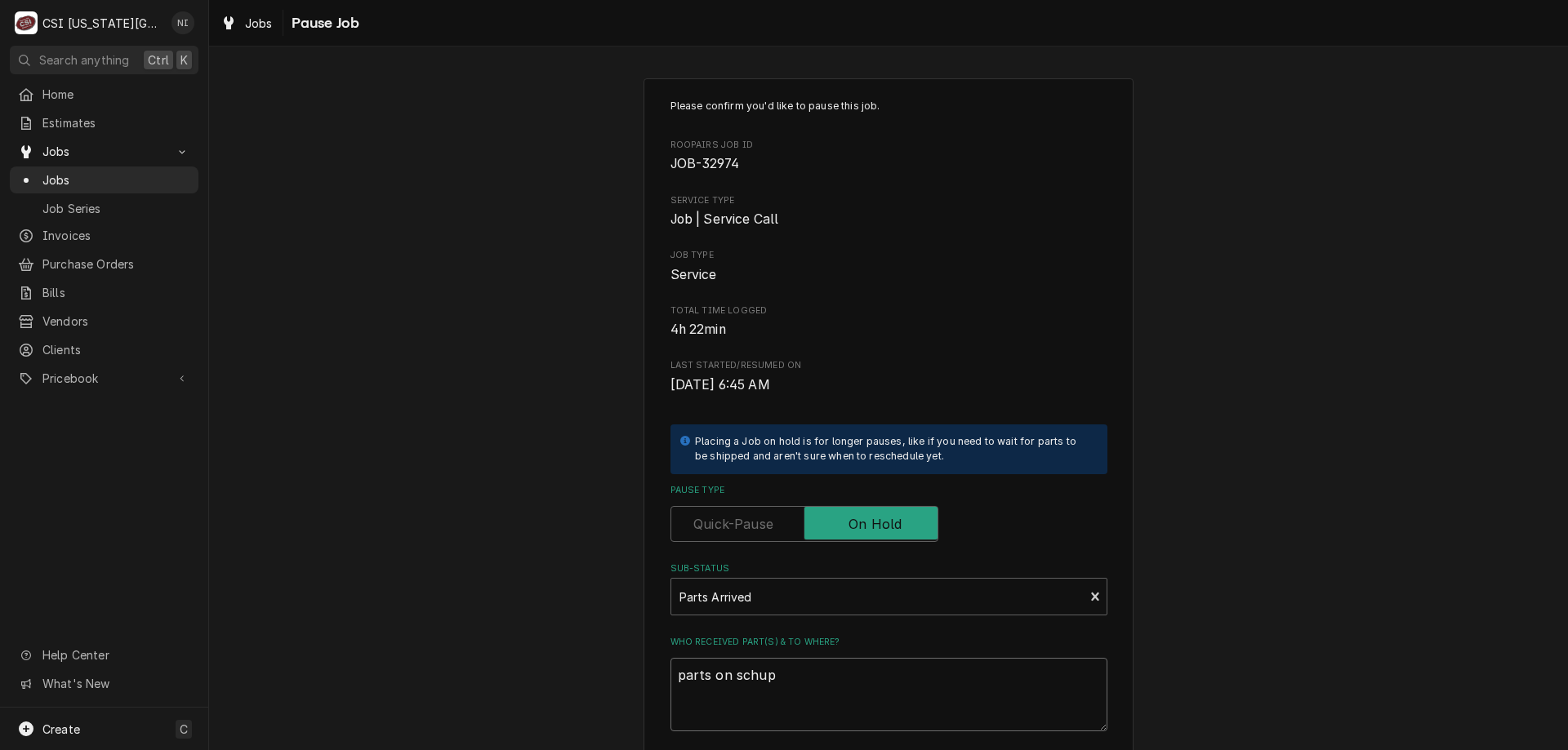
type textarea "x"
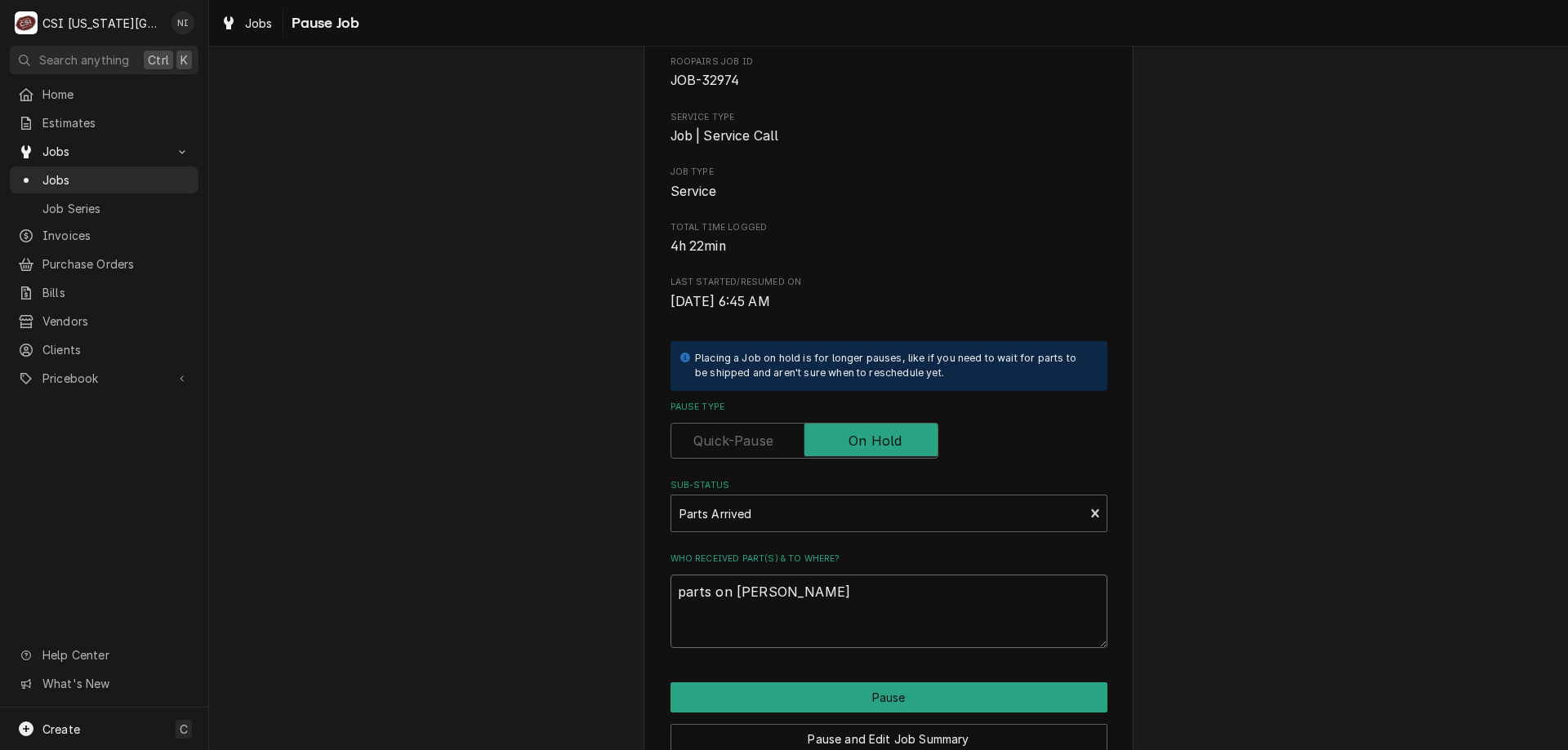
scroll to position [164, 0]
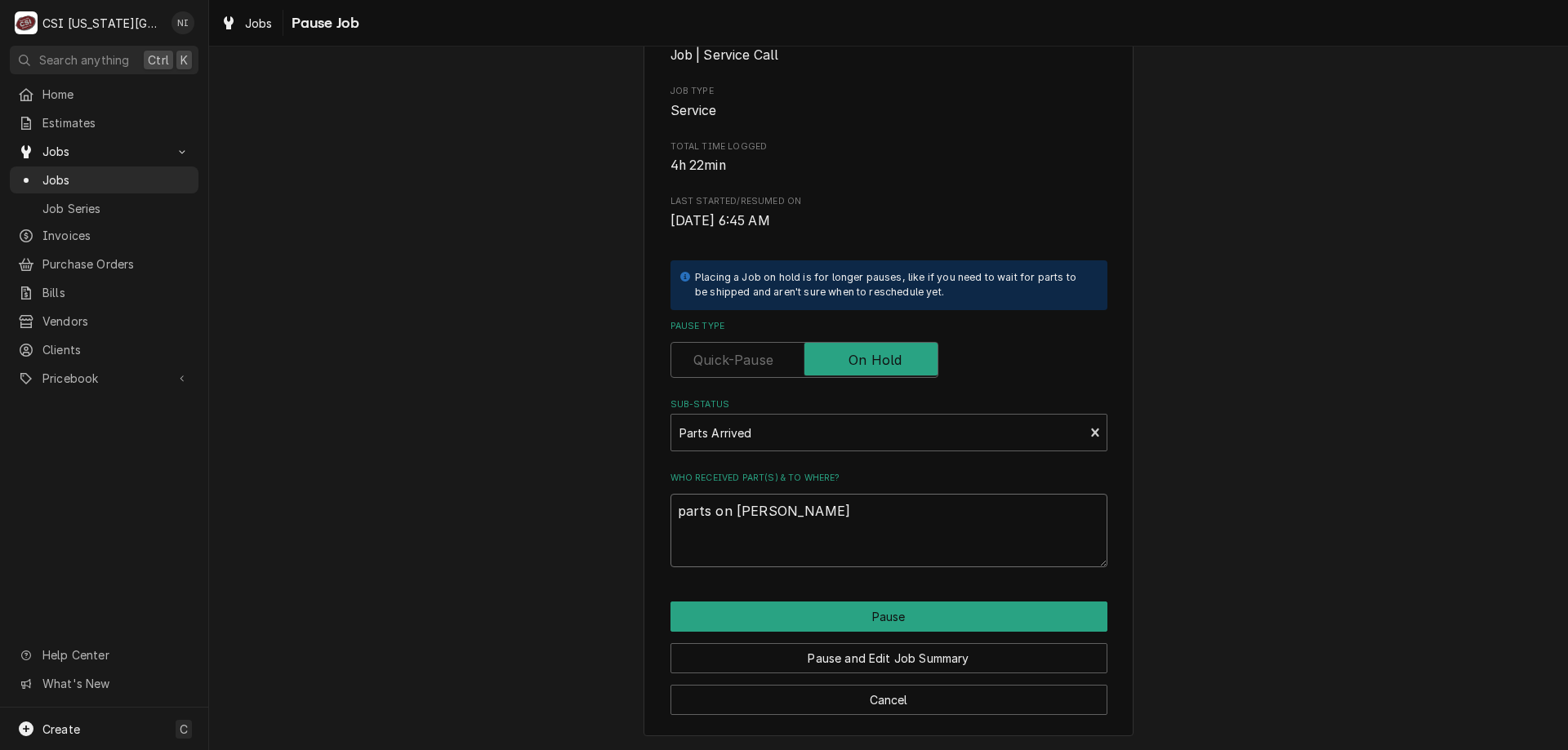
type textarea "parts on schupp"
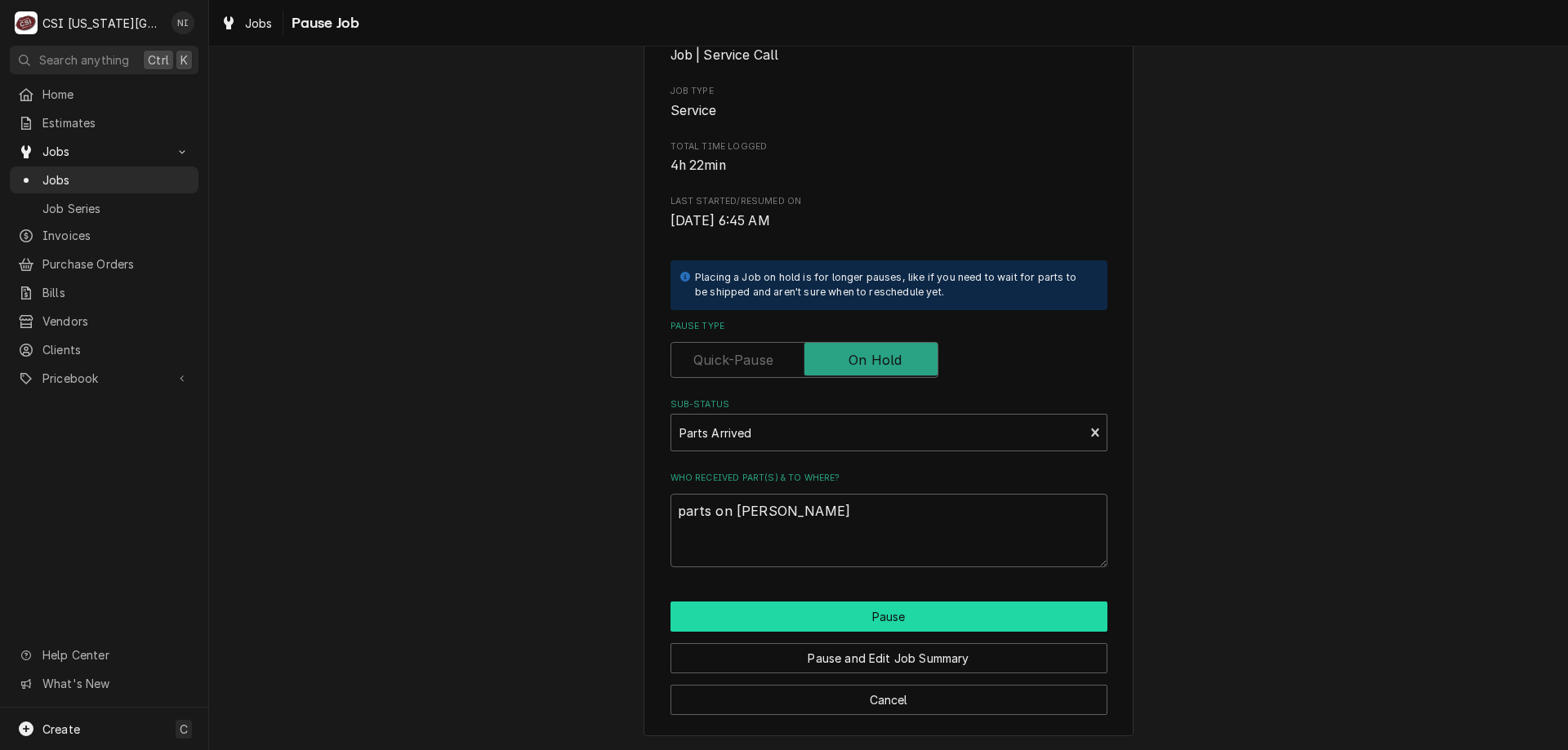
click at [937, 617] on button "Pause" at bounding box center [889, 617] width 436 height 30
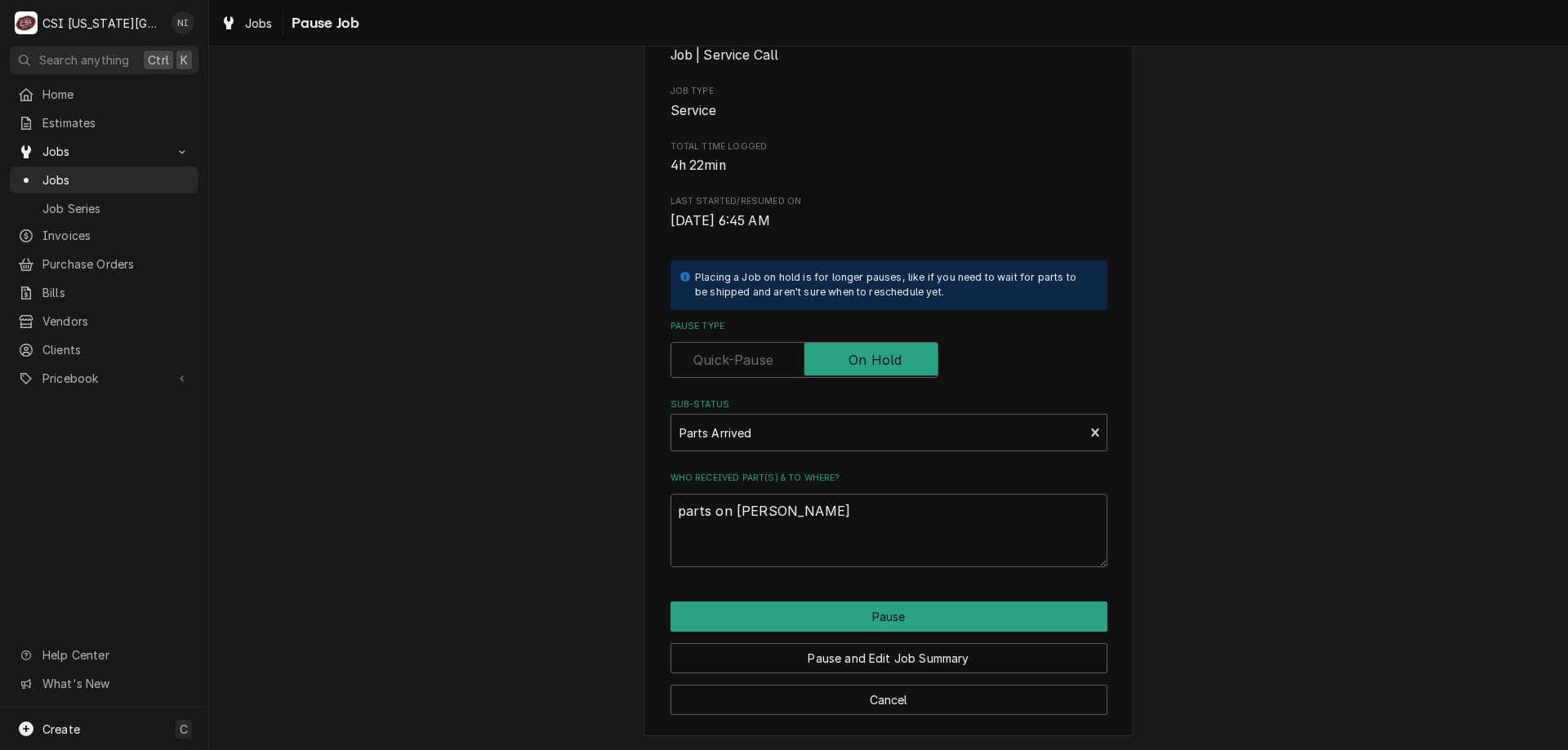
type textarea "x"
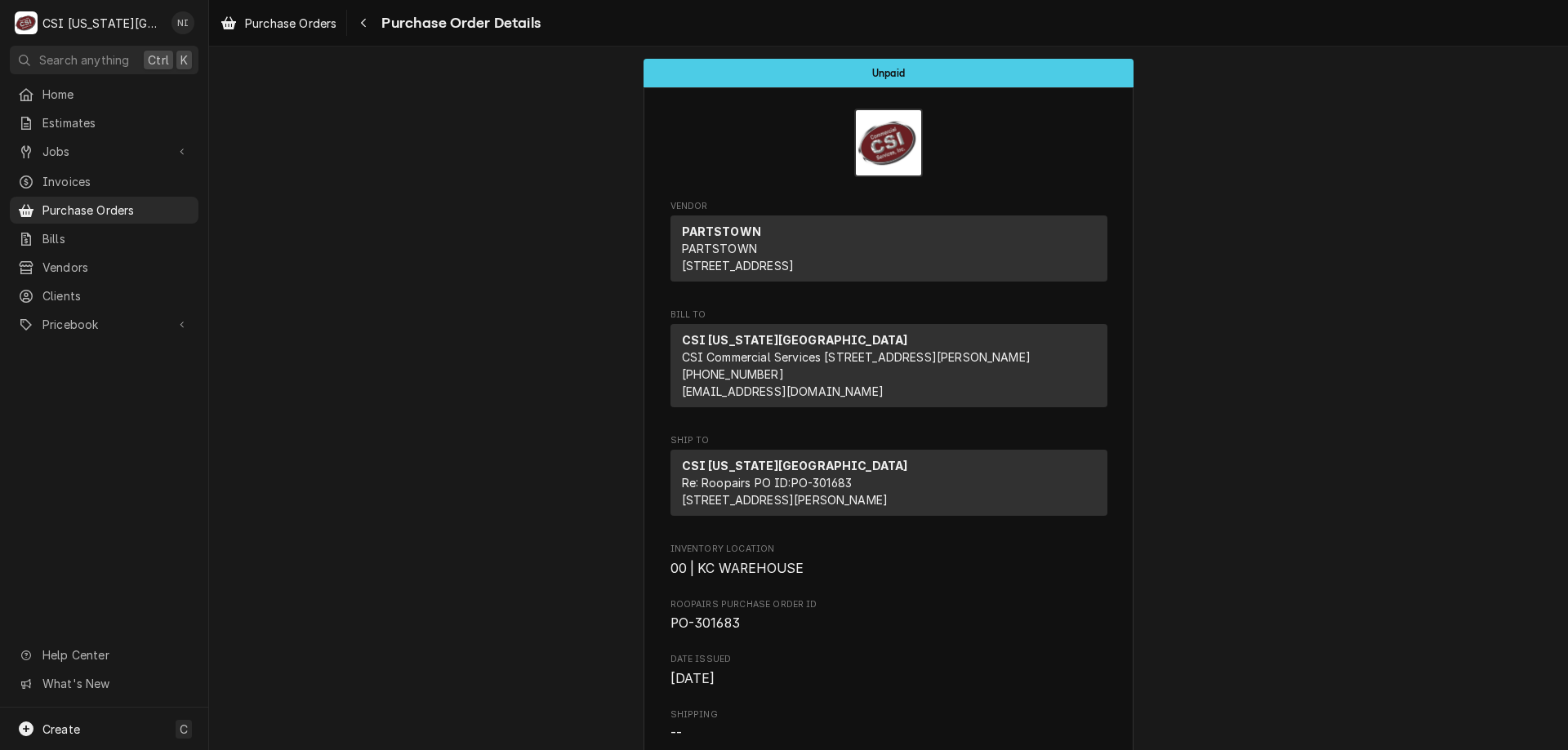
click at [144, 205] on span "Purchase Orders" at bounding box center [116, 210] width 148 height 17
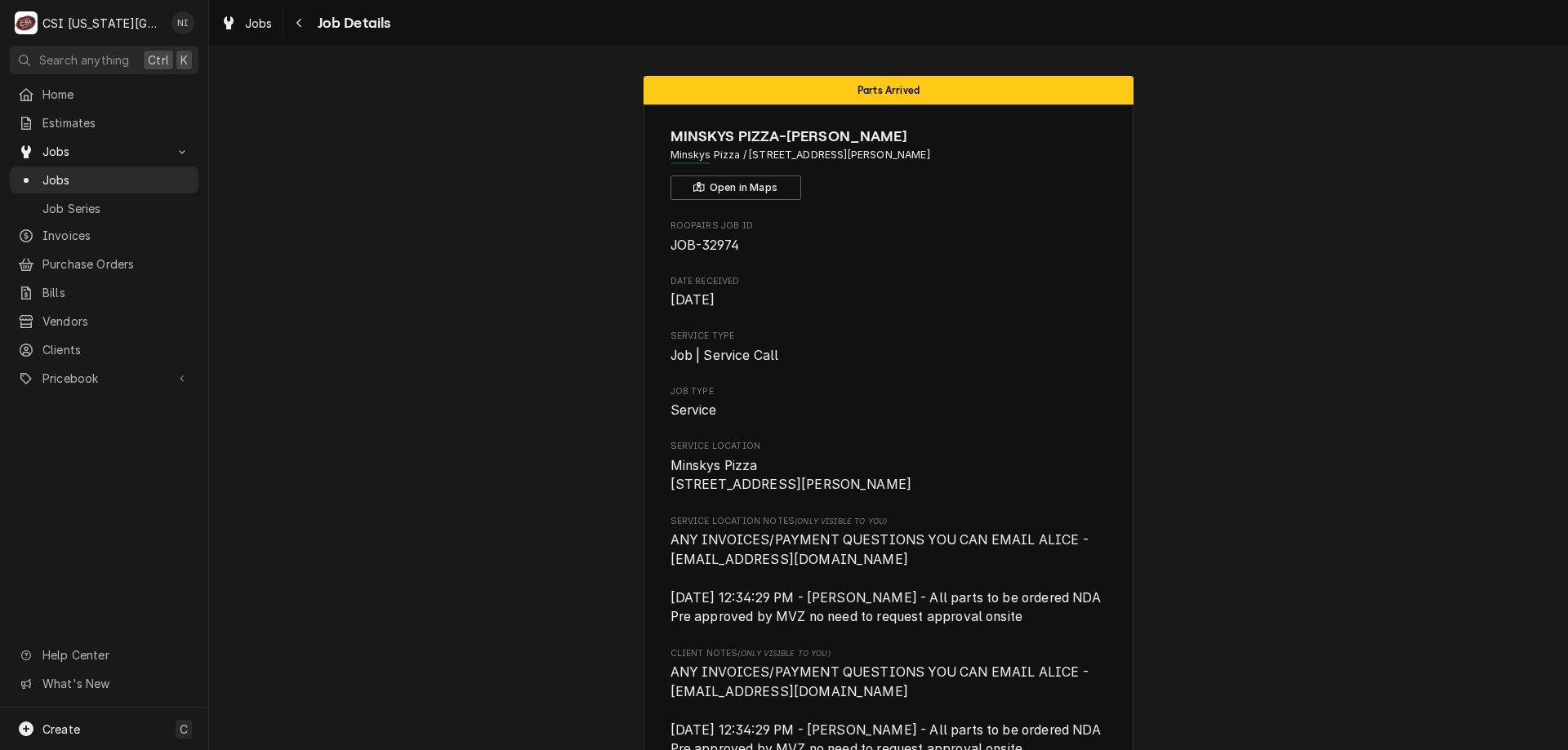
click at [123, 171] on span "Jobs" at bounding box center [116, 179] width 148 height 17
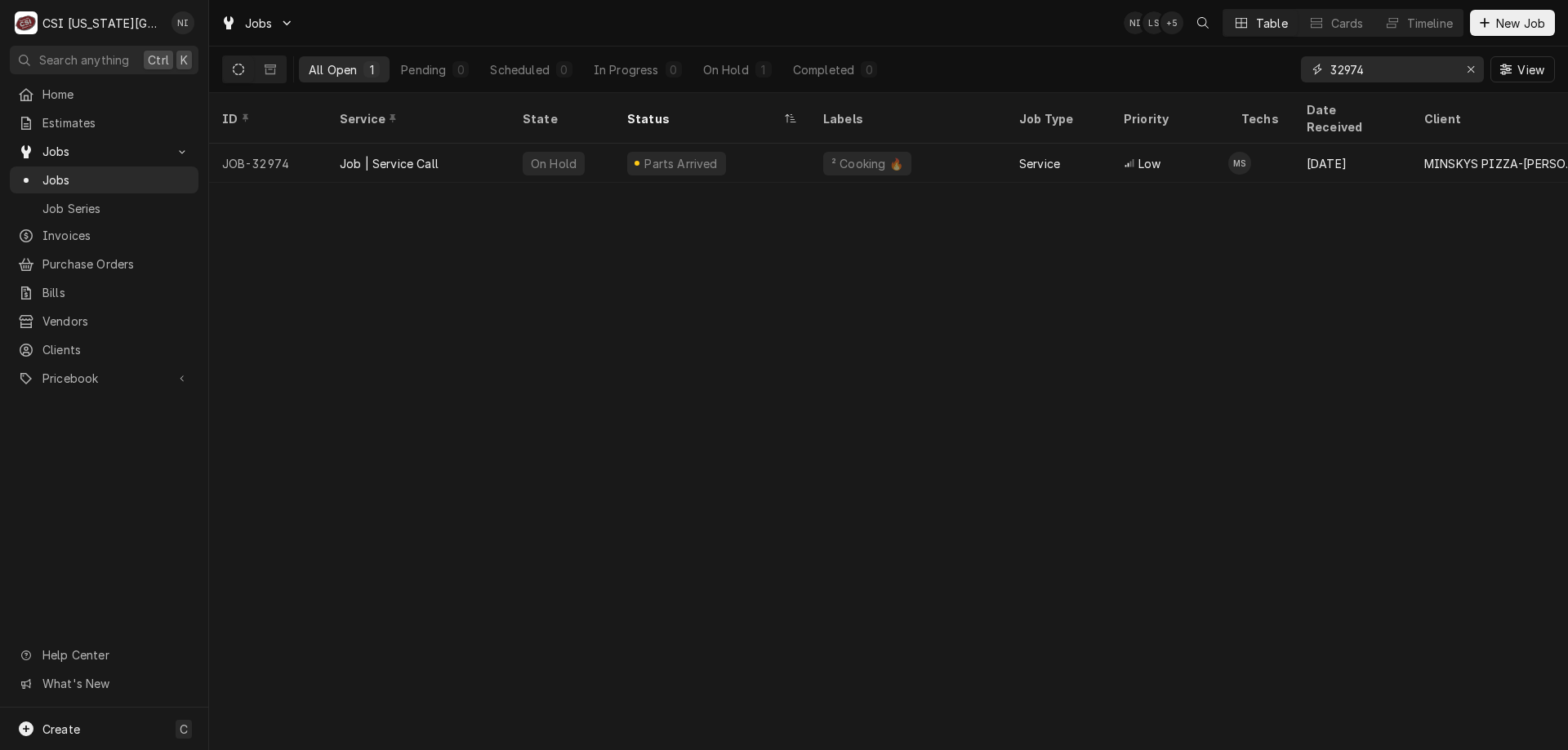
drag, startPoint x: 1367, startPoint y: 67, endPoint x: 1158, endPoint y: 71, distance: 209.0
click at [1158, 71] on div "All Open 1 Pending 0 Scheduled 0 In Progress 0 On Hold 1 Completed 0 32974 View" at bounding box center [888, 70] width 1332 height 46
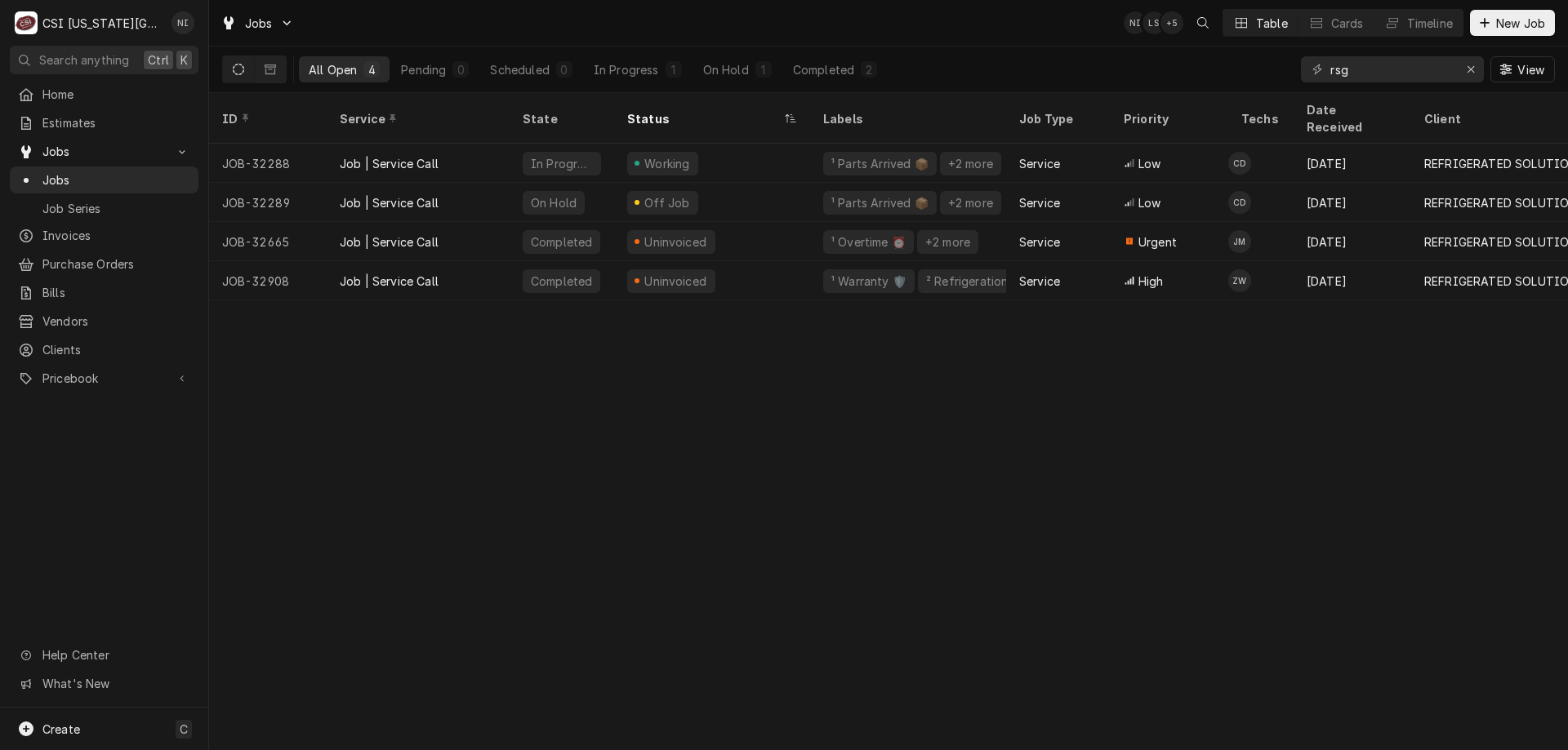
click at [728, 66] on div "On Hold" at bounding box center [726, 70] width 46 height 17
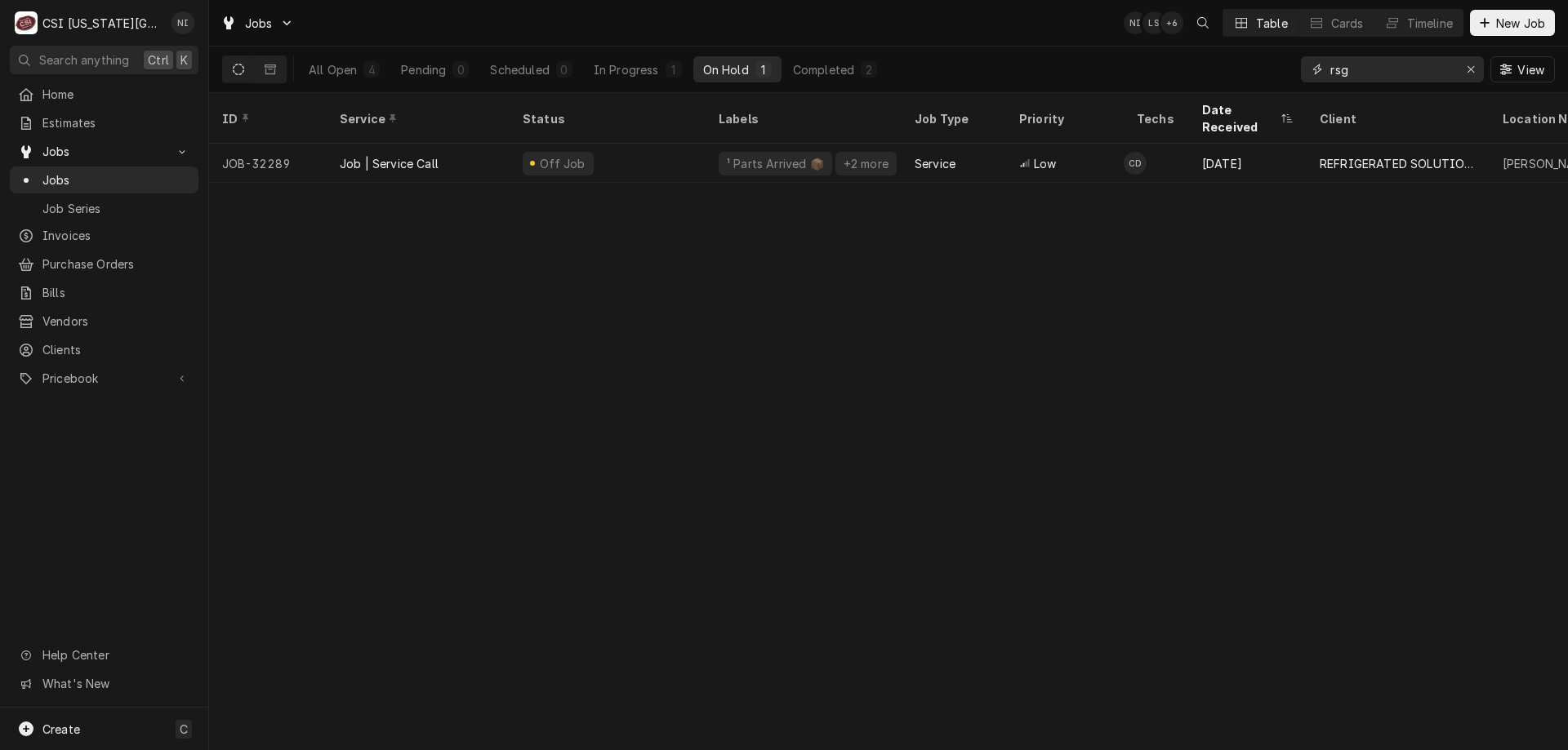
drag, startPoint x: 1355, startPoint y: 68, endPoint x: 1296, endPoint y: 81, distance: 60.4
click at [1296, 81] on div "All Open 4 Pending 0 Scheduled 0 In Progress 1 On Hold 1 Completed 2 rsg View" at bounding box center [888, 70] width 1332 height 46
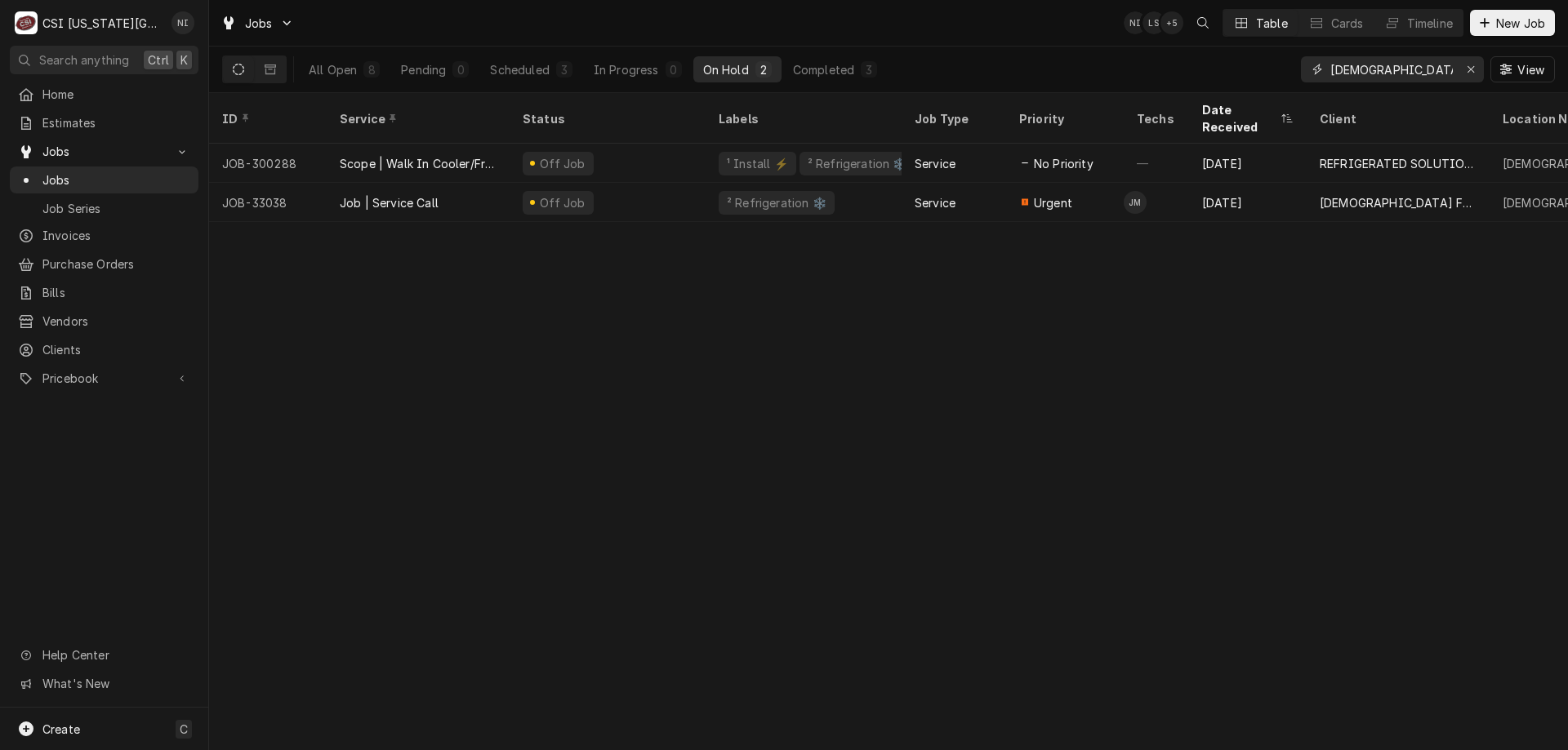
type input "chick f"
click at [982, 144] on div "Service" at bounding box center [954, 163] width 105 height 40
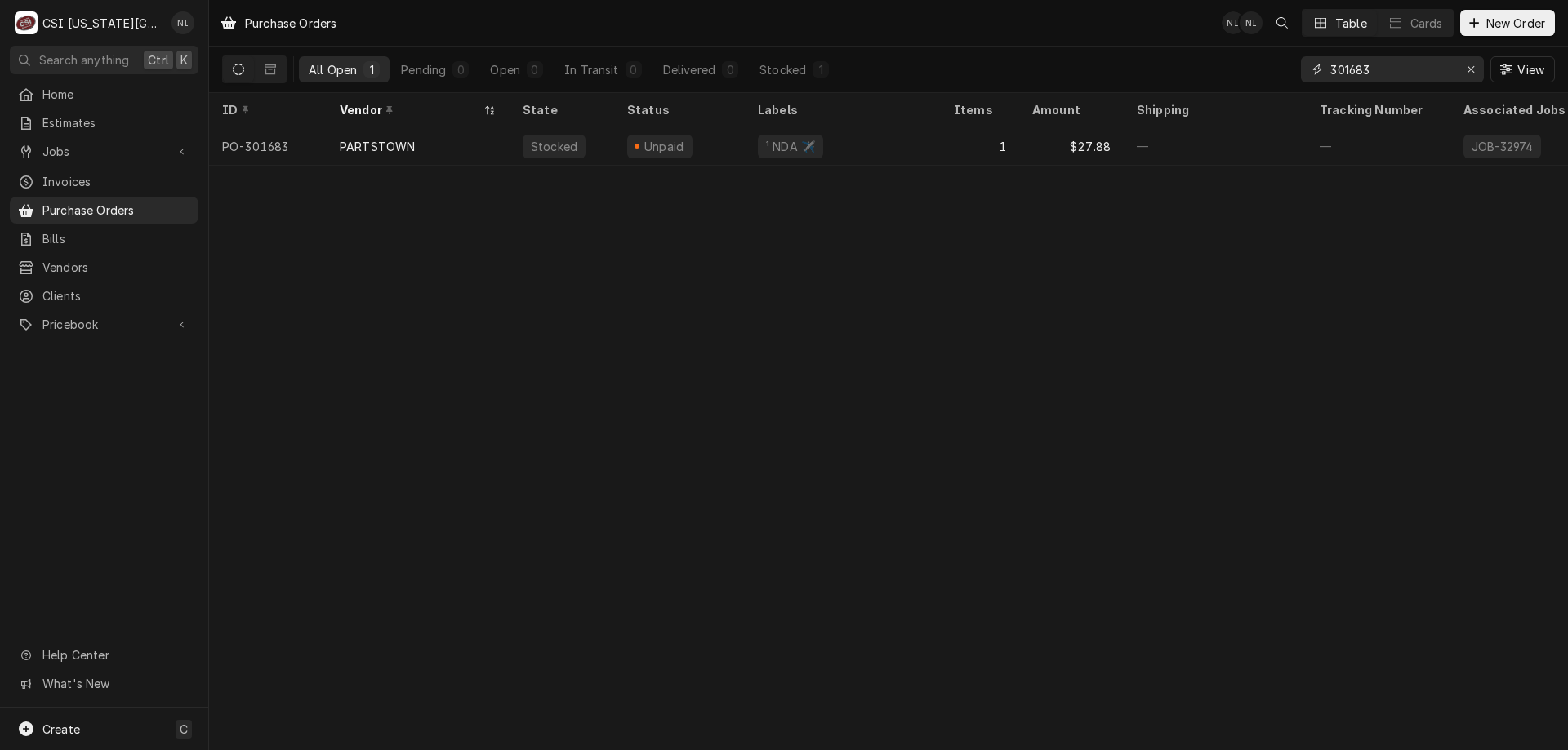
drag, startPoint x: 1382, startPoint y: 66, endPoint x: 1158, endPoint y: 54, distance: 224.3
click at [1161, 54] on div "All Open 1 Pending 0 Open 0 In Transit 0 Delivered 0 Stocked 1 301683 View" at bounding box center [888, 70] width 1332 height 46
type input "301552"
click at [863, 141] on div "—" at bounding box center [842, 145] width 196 height 40
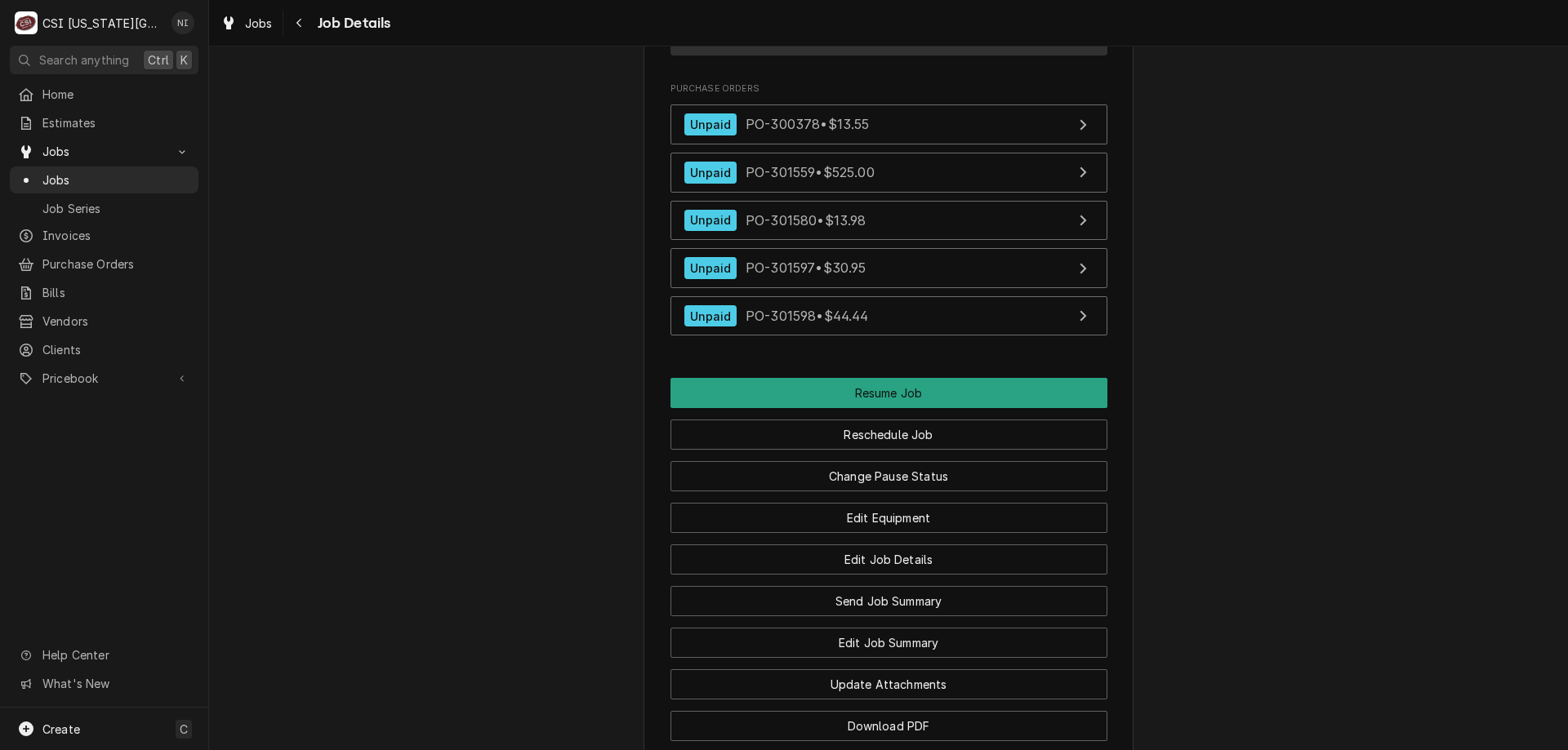
scroll to position [2149, 0]
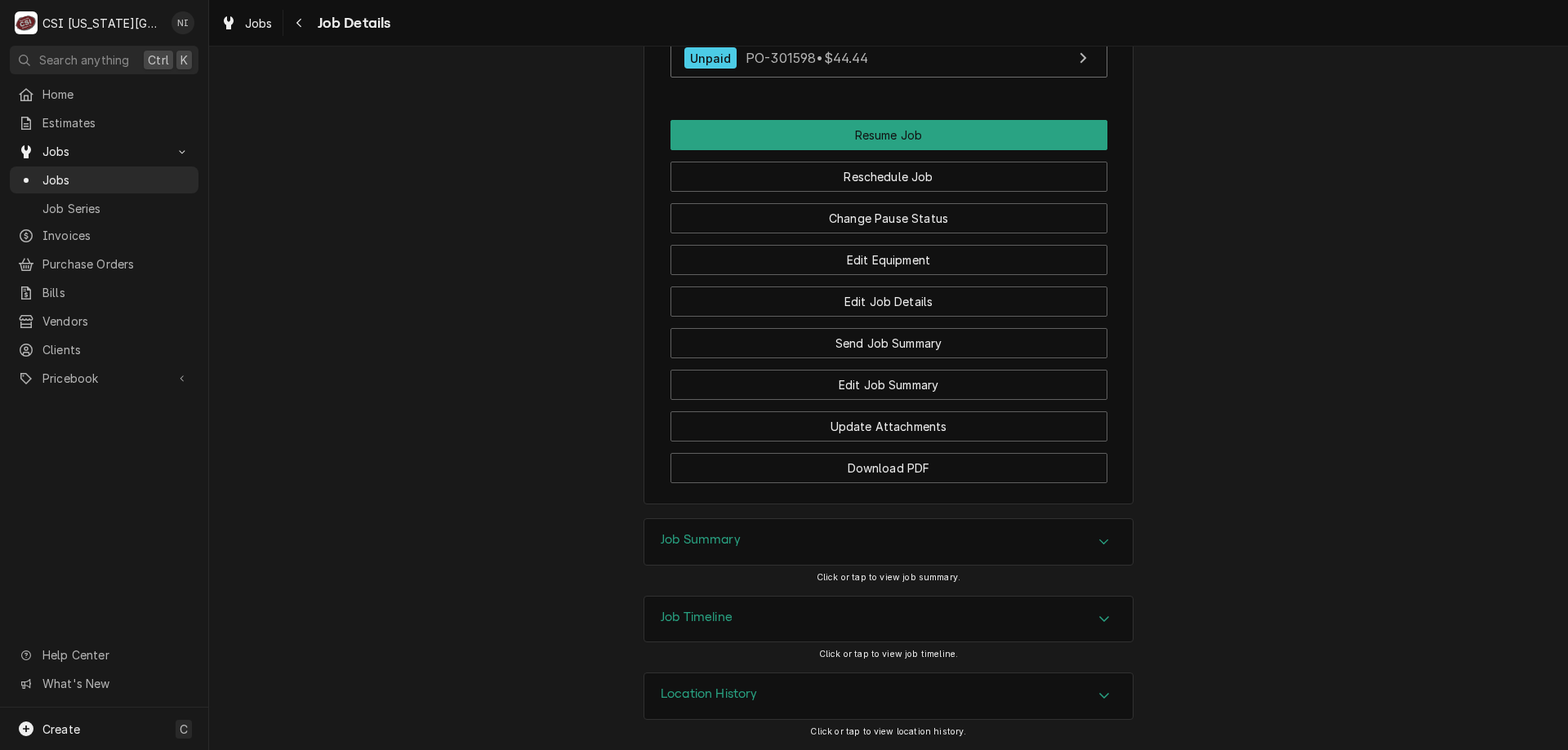
click at [1082, 545] on div "Job Summary" at bounding box center [889, 542] width 488 height 46
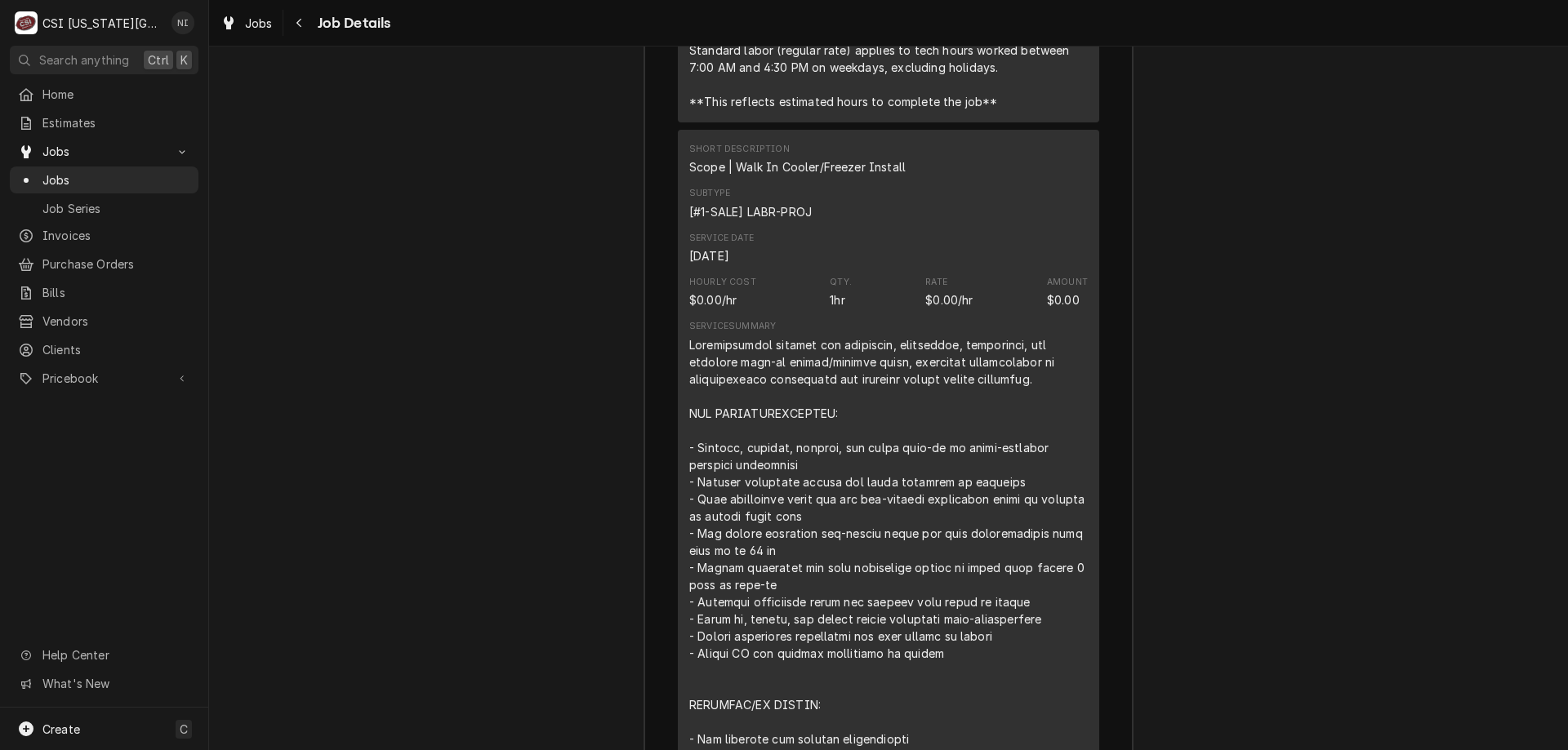
scroll to position [1775, 0]
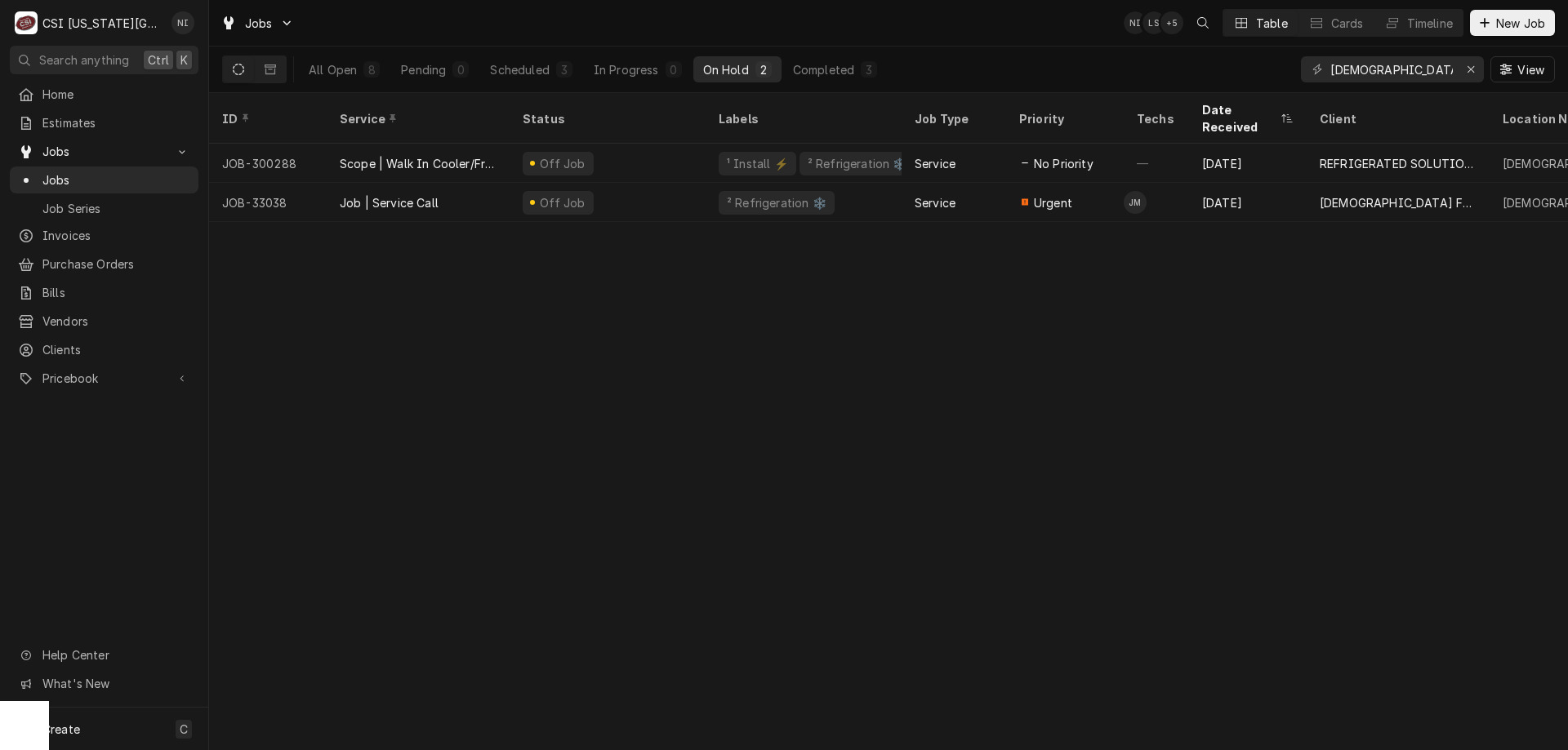
click at [682, 184] on div "Off Job" at bounding box center [607, 202] width 196 height 40
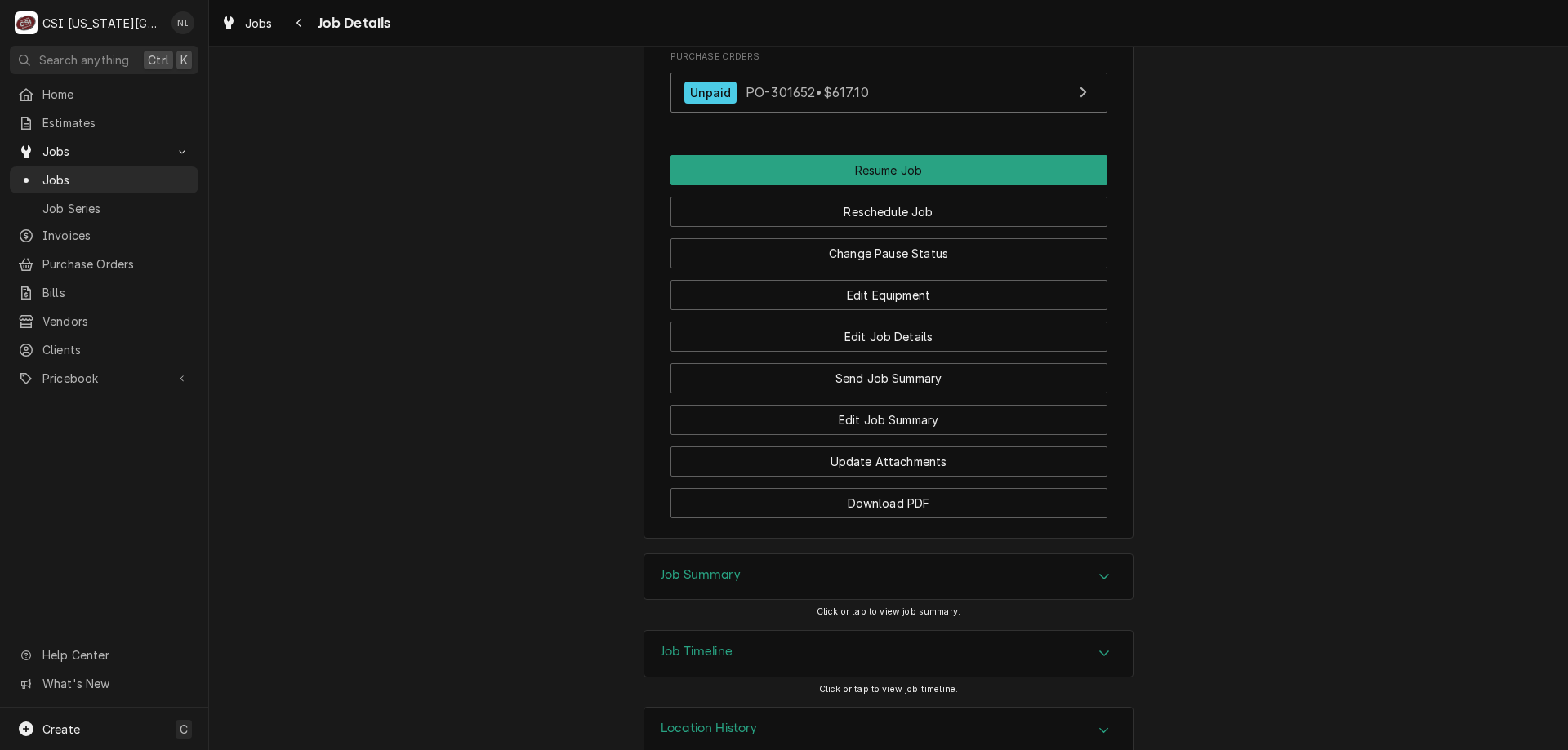
scroll to position [1784, 0]
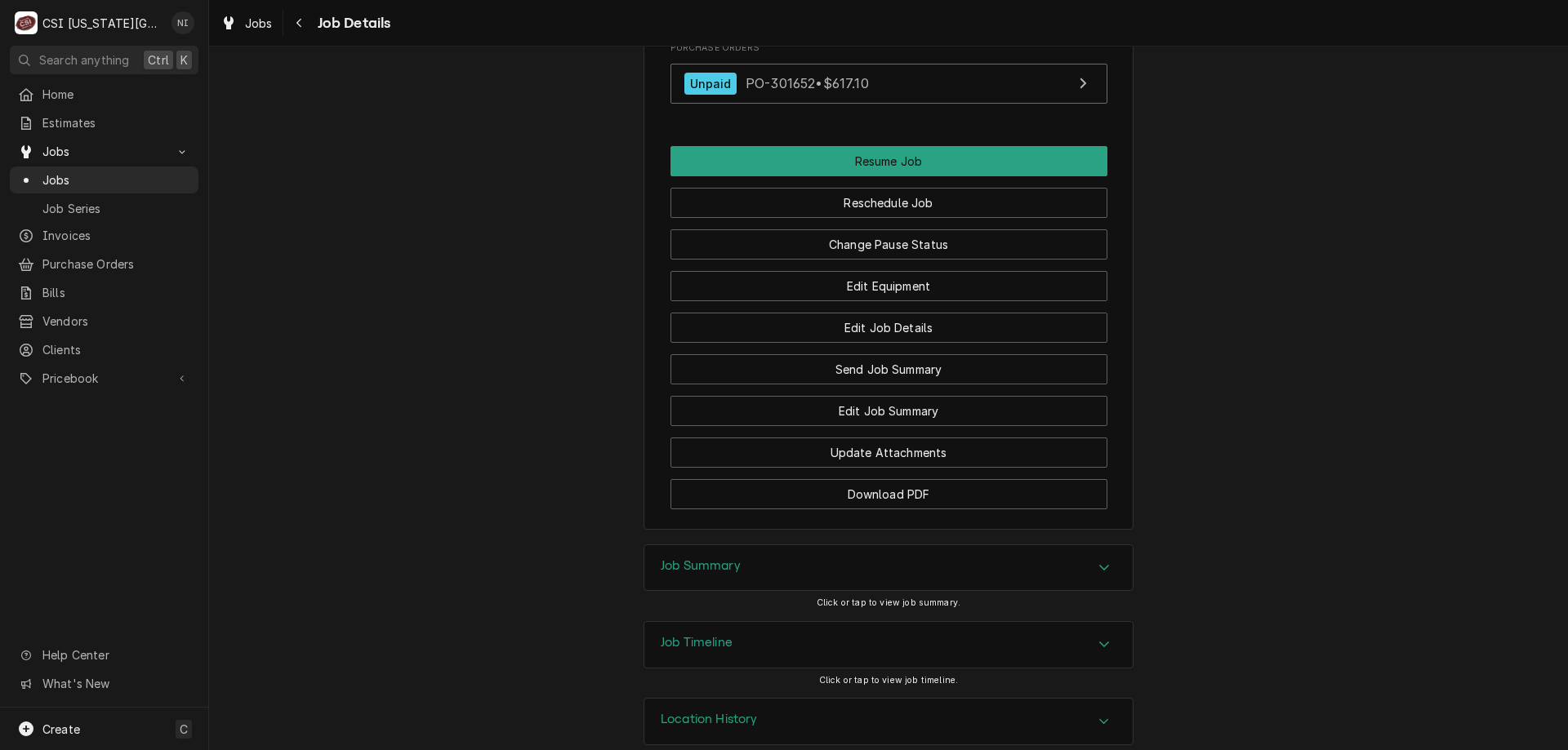
click at [1011, 548] on div "Job Summary" at bounding box center [889, 568] width 488 height 46
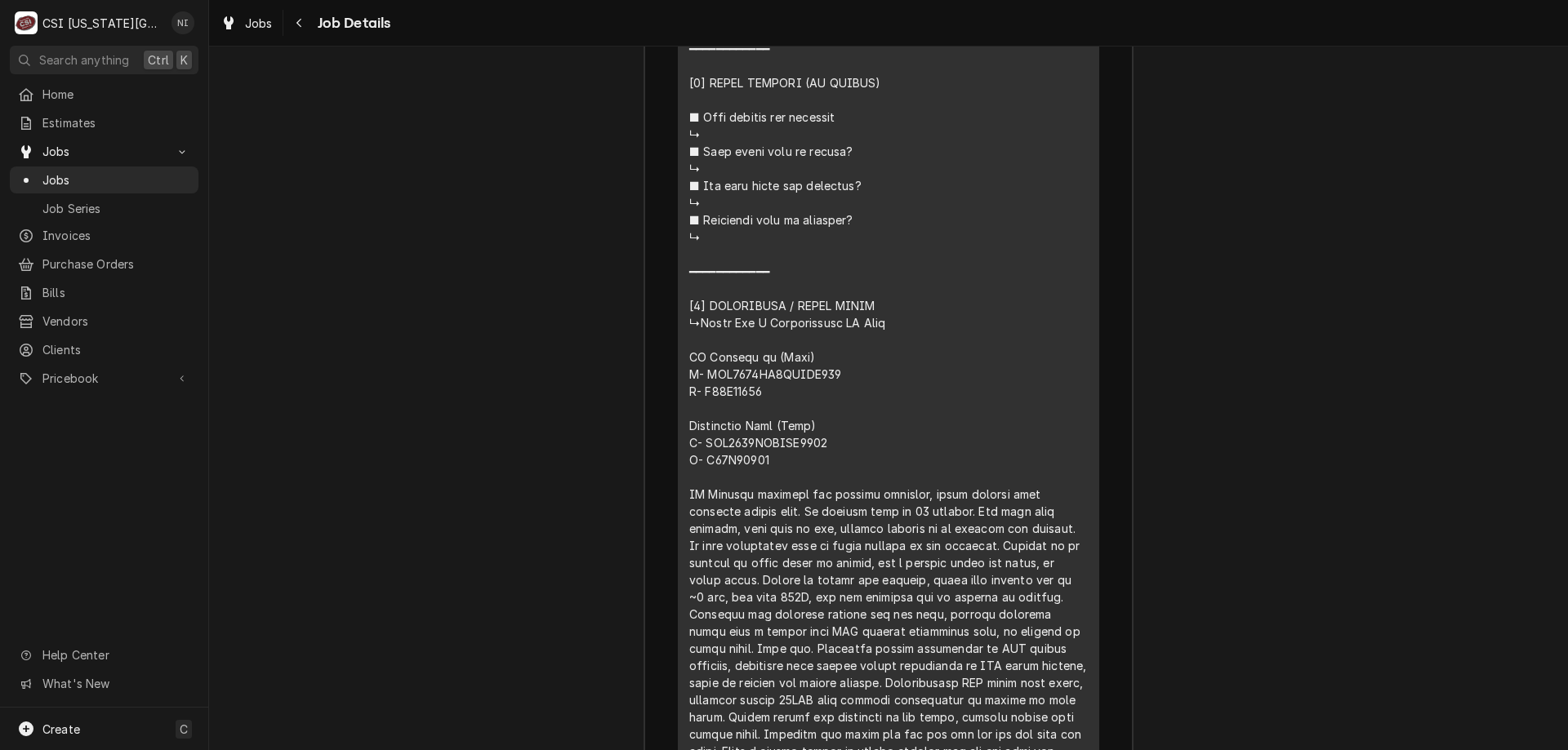
scroll to position [3906, 0]
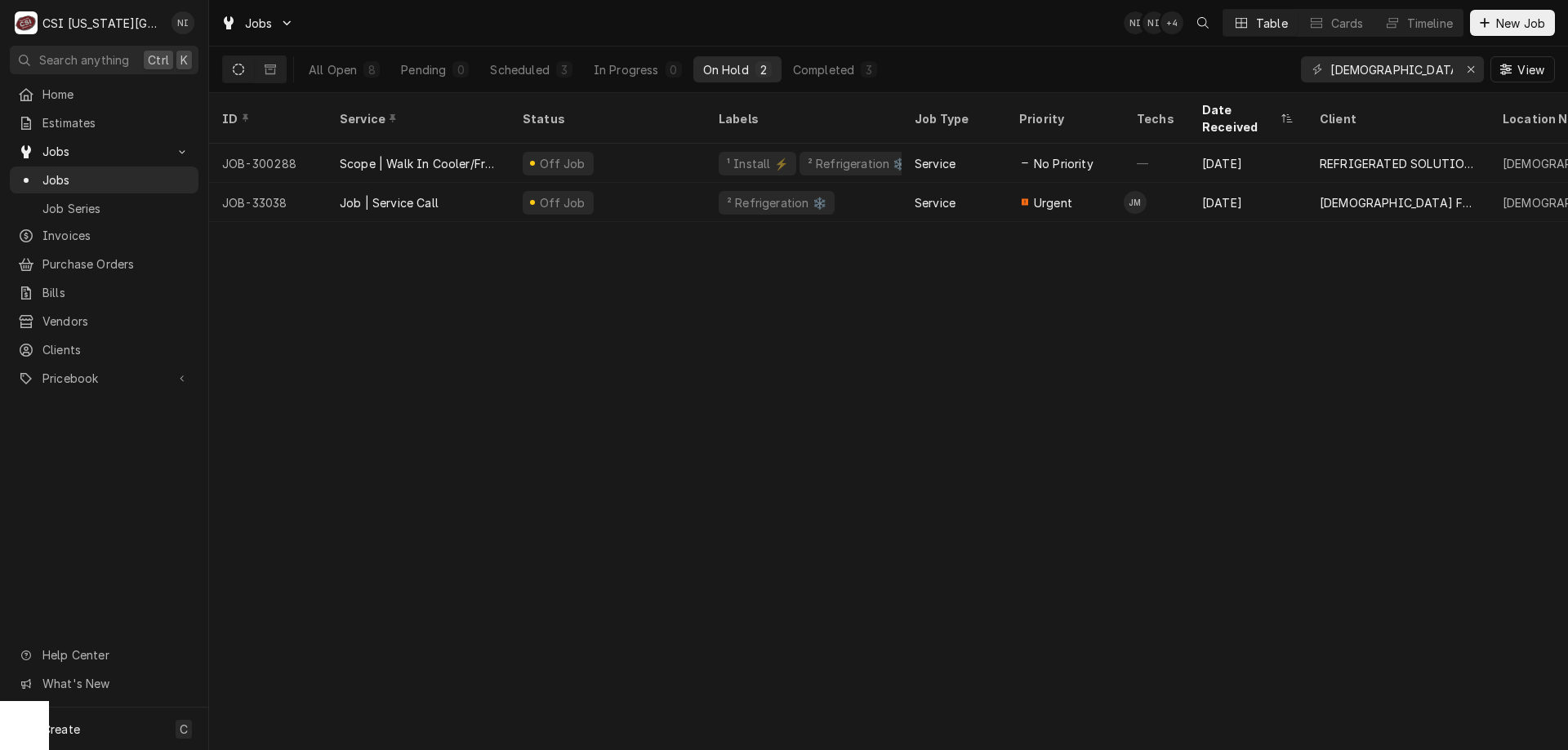
click at [629, 151] on div "Off Job" at bounding box center [607, 163] width 196 height 40
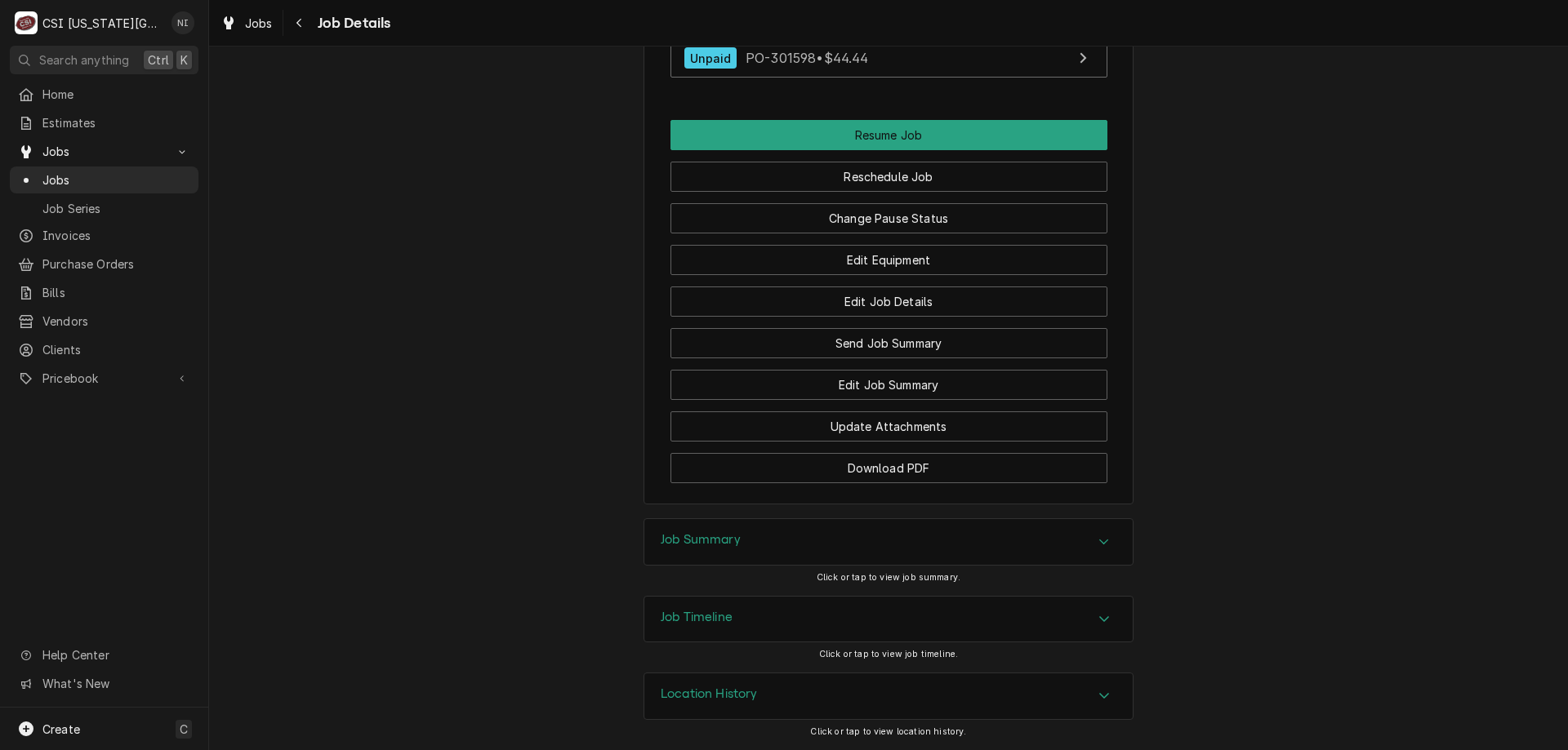
scroll to position [2149, 0]
click at [970, 564] on div "Job Summary" at bounding box center [889, 541] width 490 height 47
click at [1100, 538] on icon "Accordion Header" at bounding box center [1104, 542] width 11 height 13
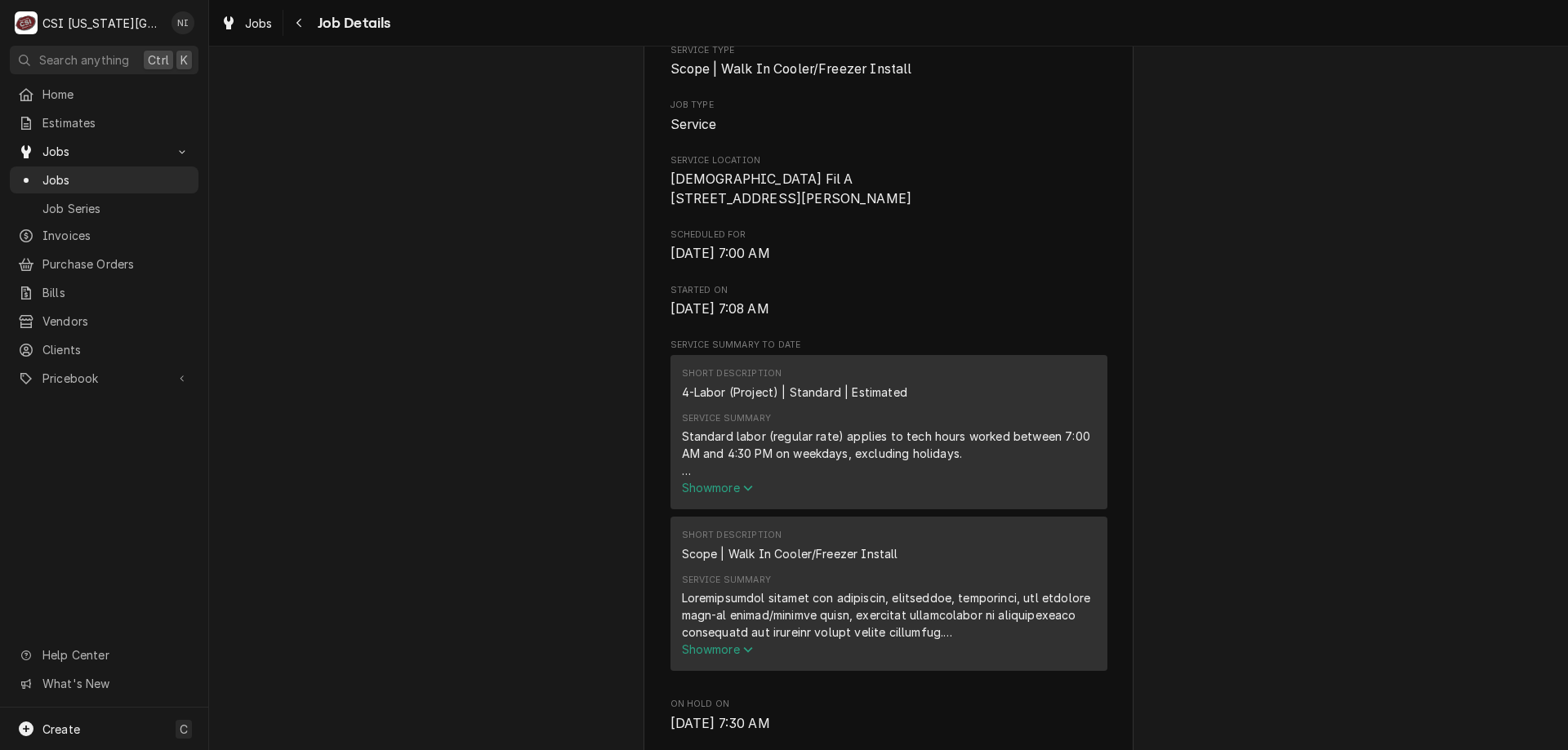
scroll to position [397, 0]
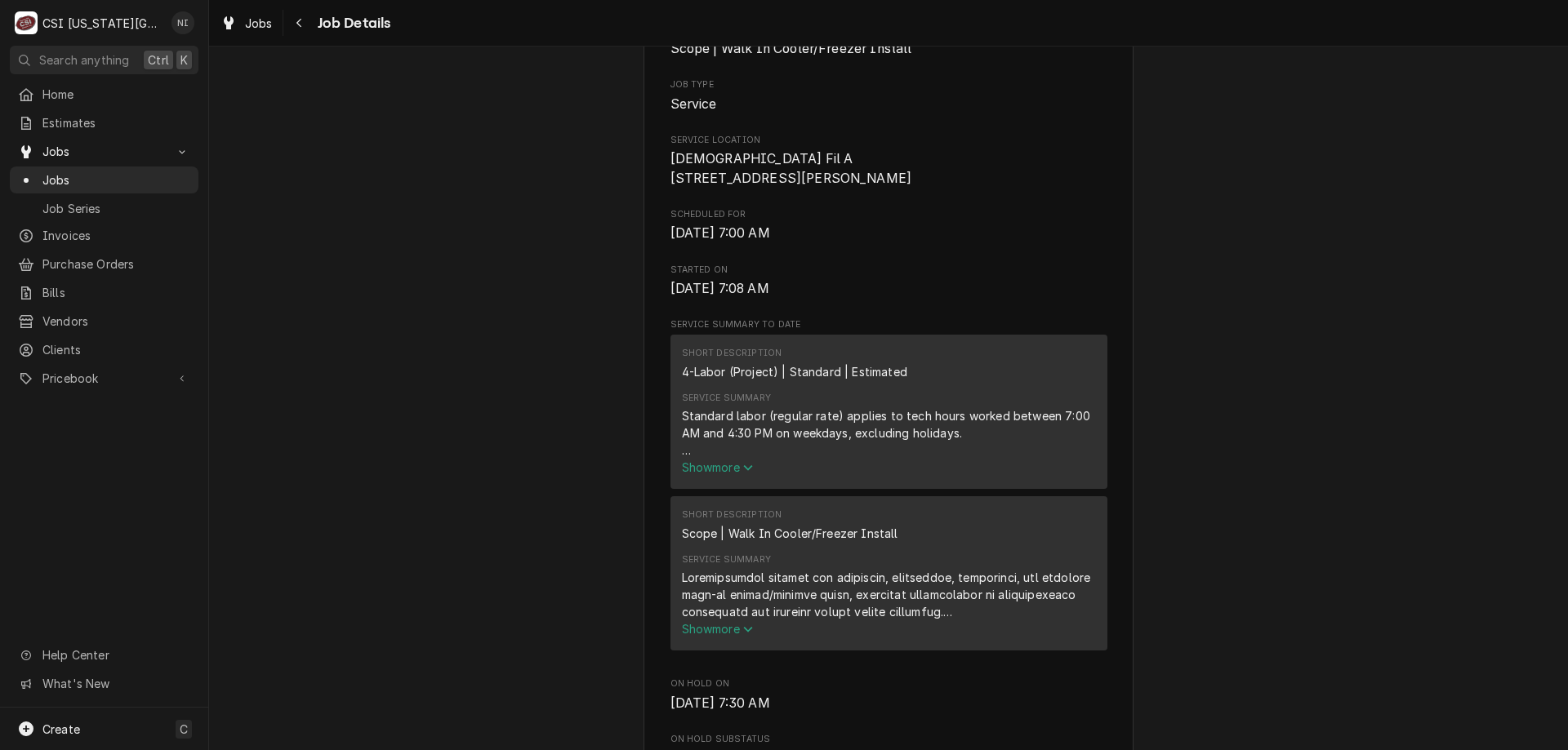
click at [713, 474] on span "Show more" at bounding box center [718, 467] width 72 height 14
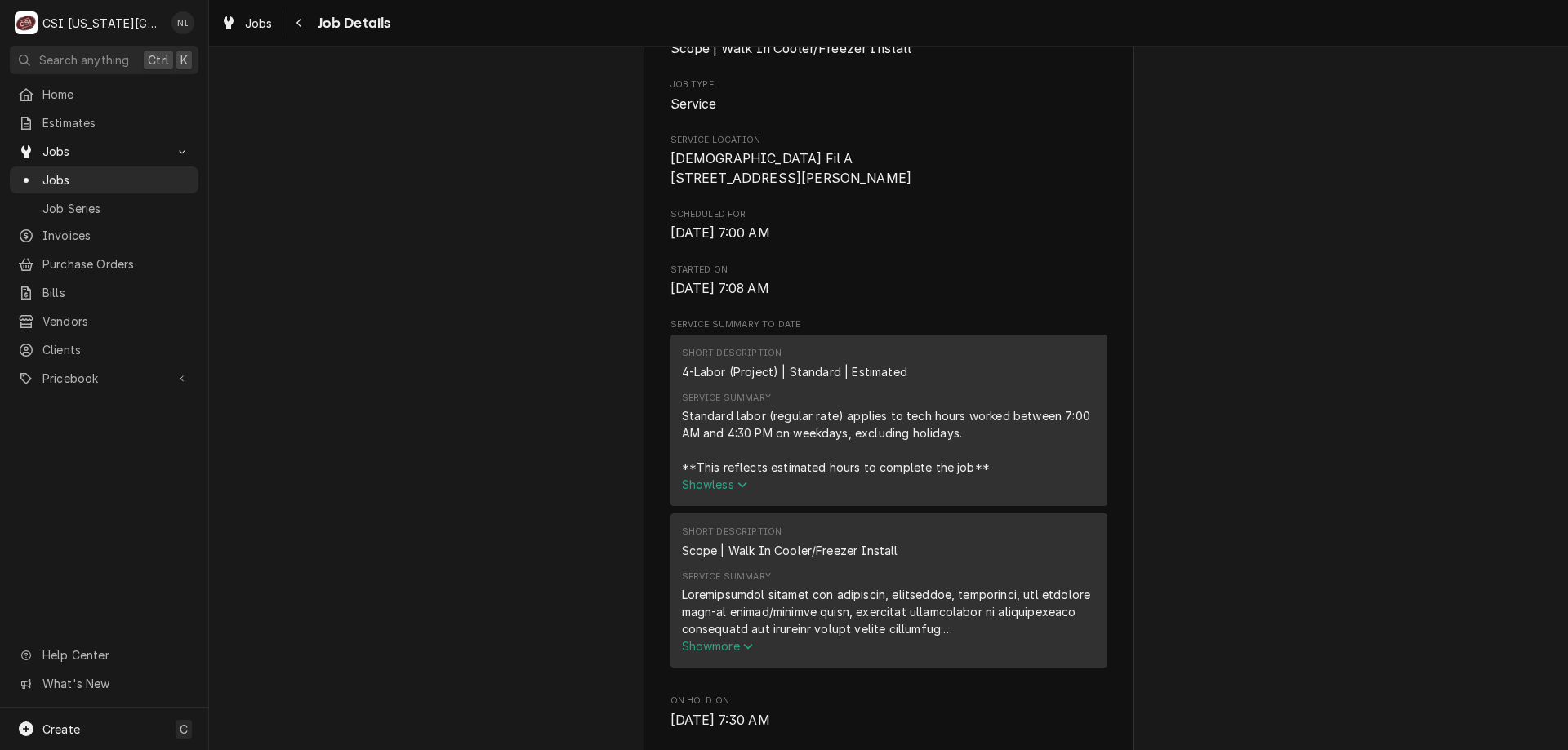
click at [720, 652] on span "Show more" at bounding box center [718, 645] width 72 height 14
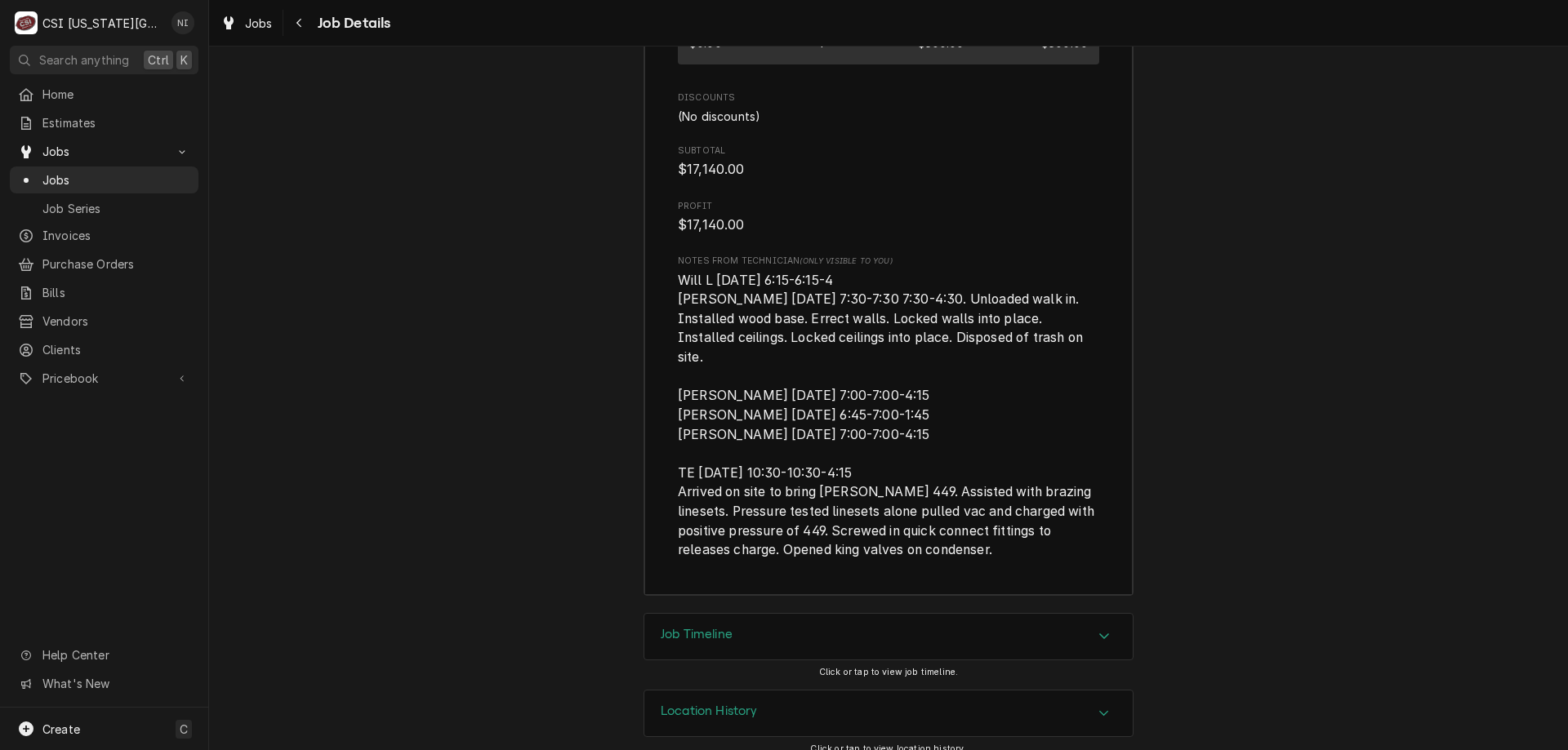
scroll to position [5738, 0]
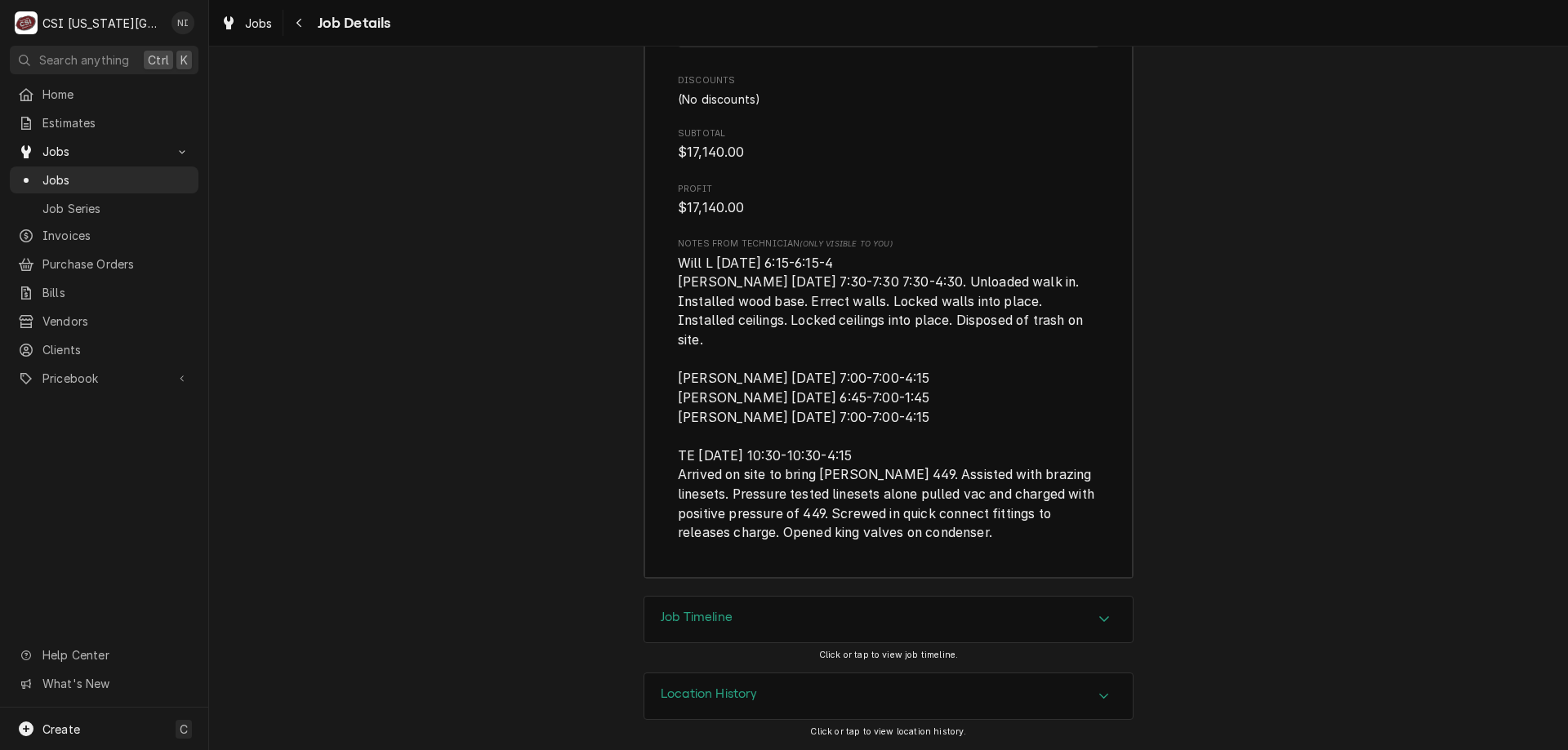
click at [1059, 710] on div "Location History" at bounding box center [889, 697] width 488 height 46
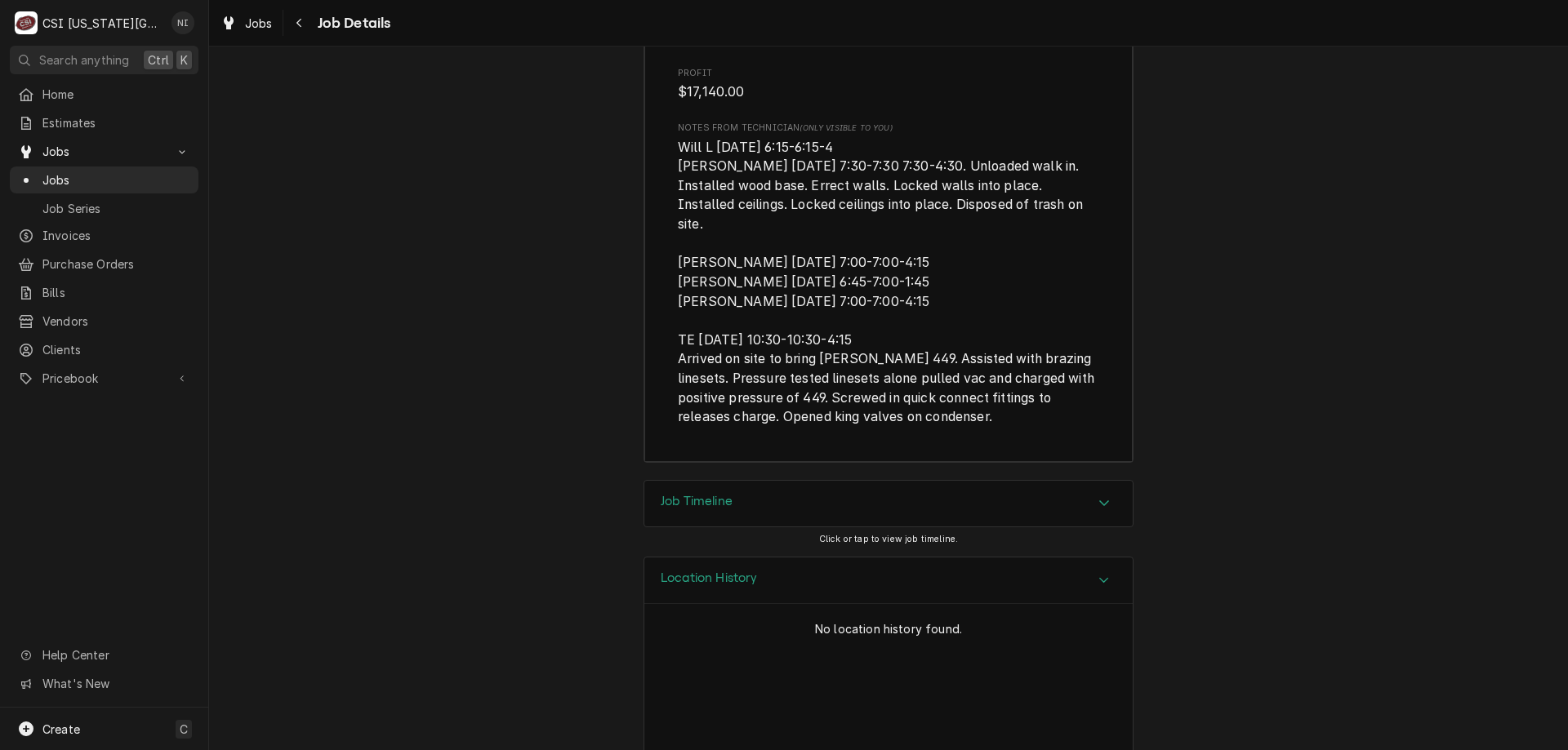
scroll to position [5889, 0]
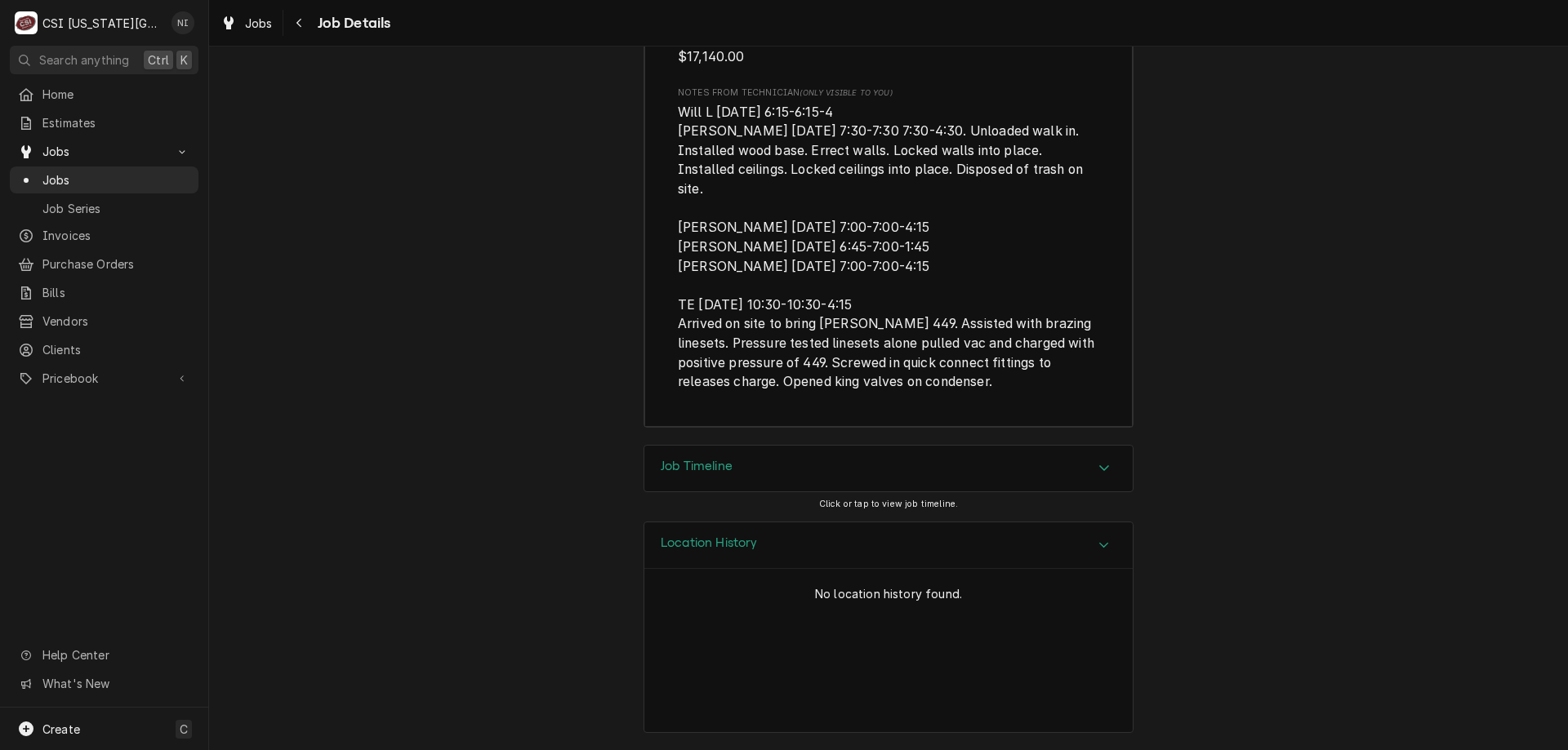
click at [1051, 467] on div "Job Timeline" at bounding box center [889, 468] width 488 height 46
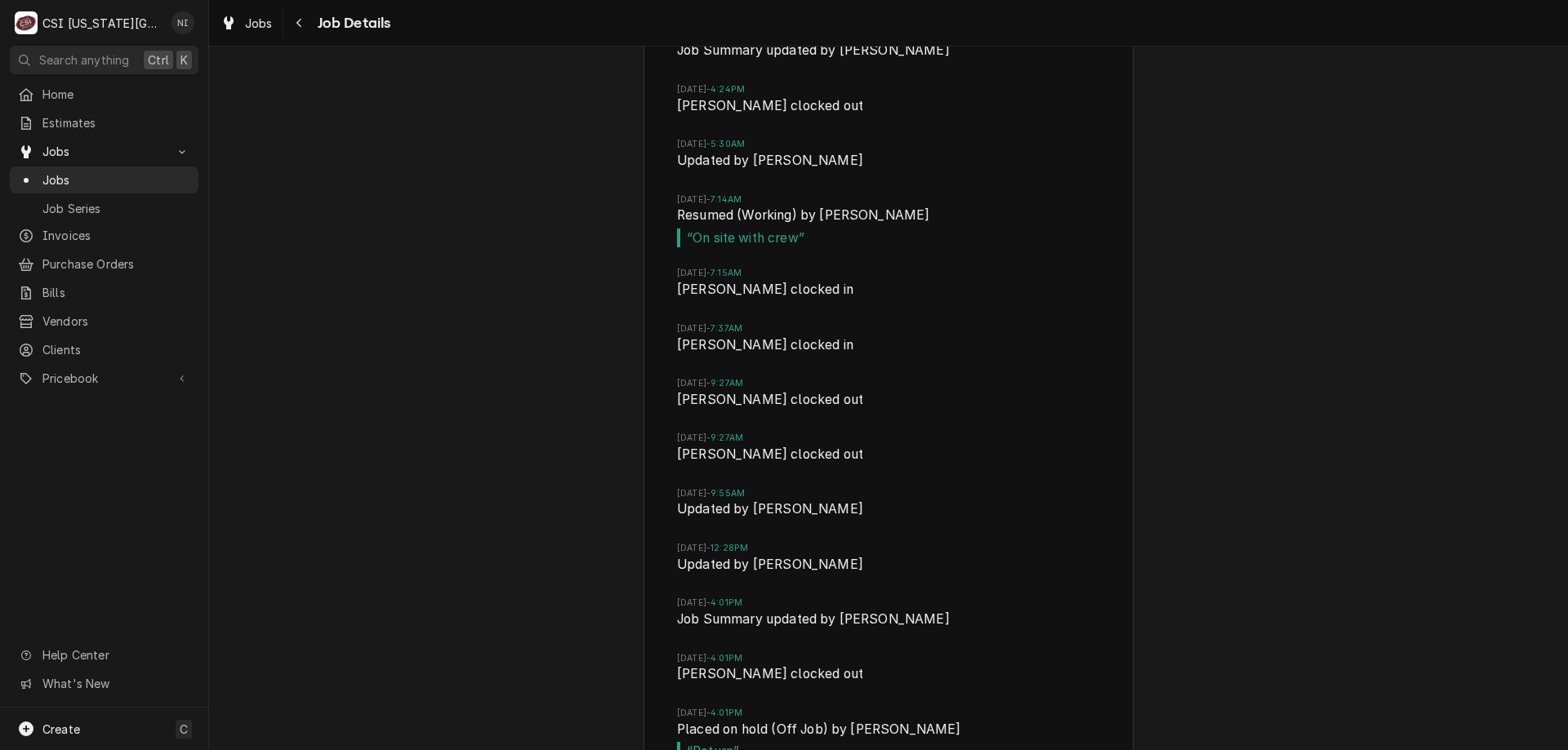
scroll to position [7765, 0]
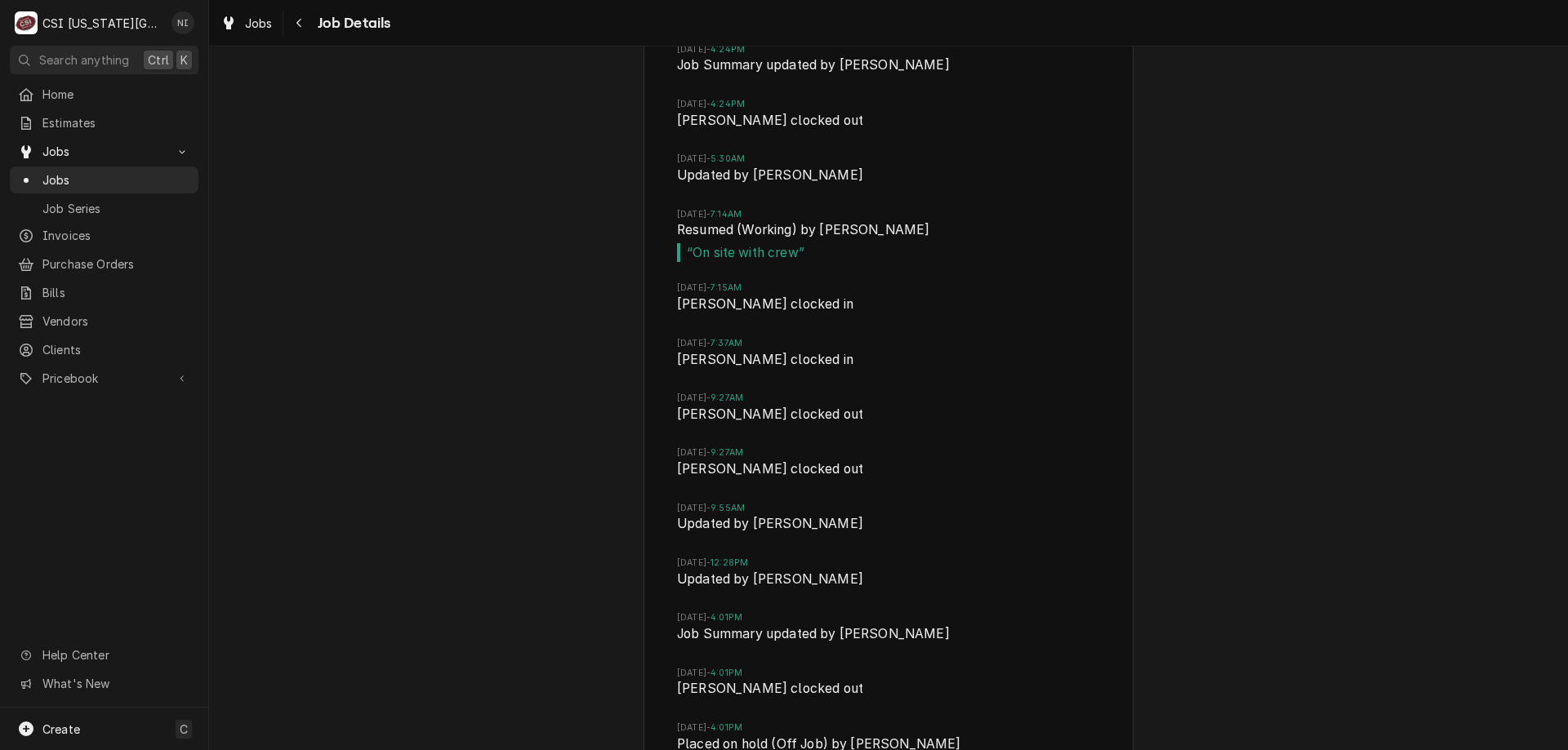
click at [169, 171] on span "Jobs" at bounding box center [116, 179] width 148 height 17
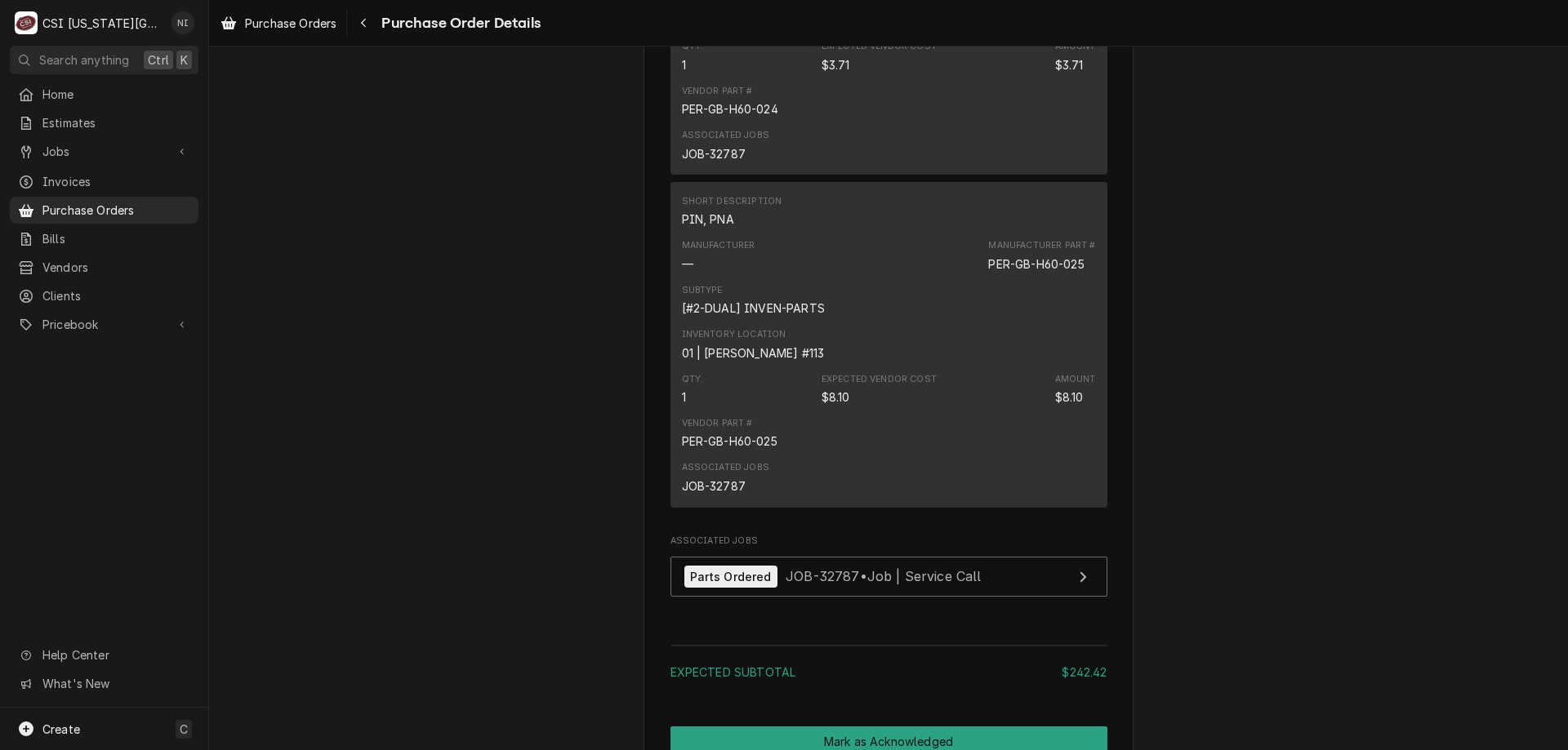
scroll to position [2088, 0]
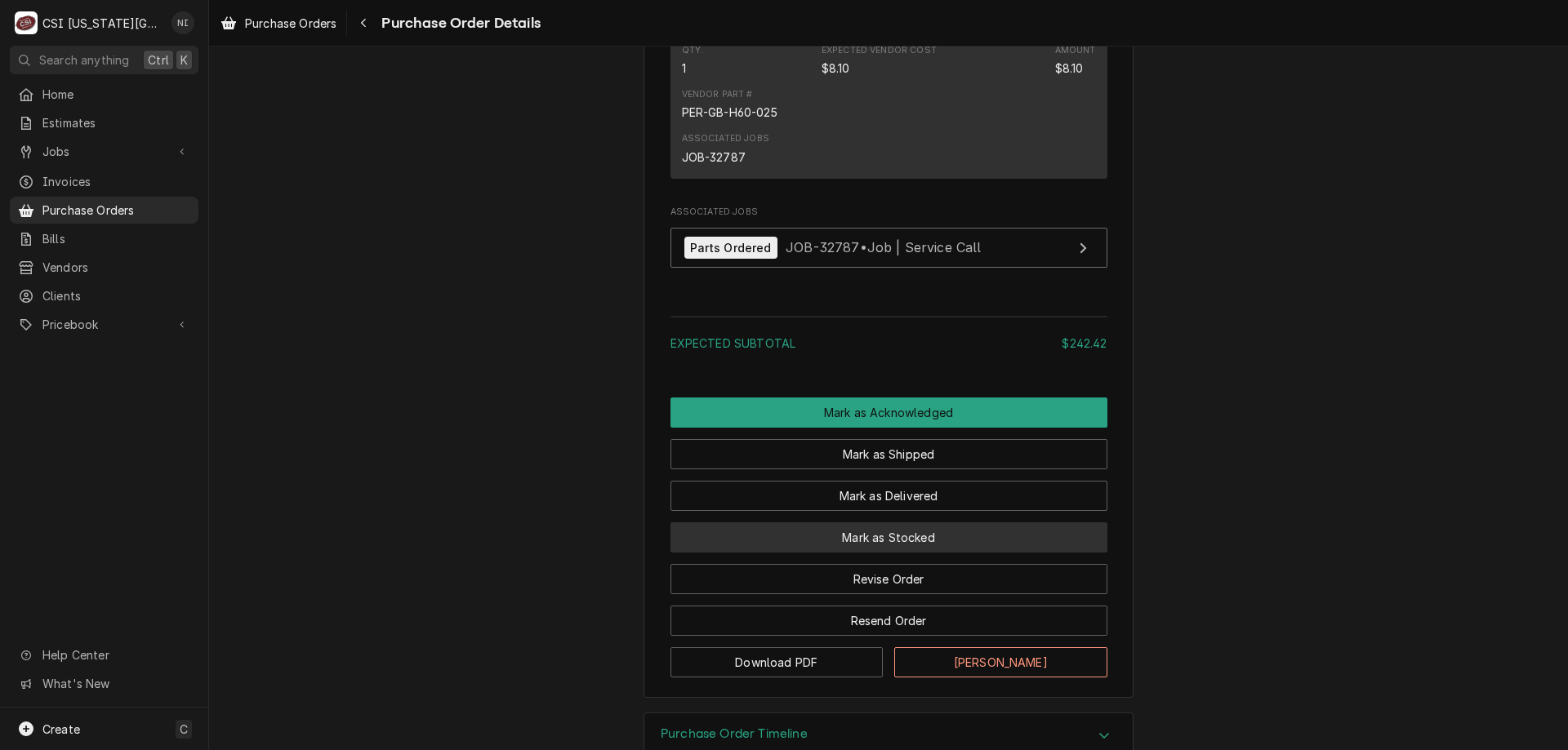
click at [823, 552] on button "Mark as Stocked" at bounding box center [889, 537] width 436 height 30
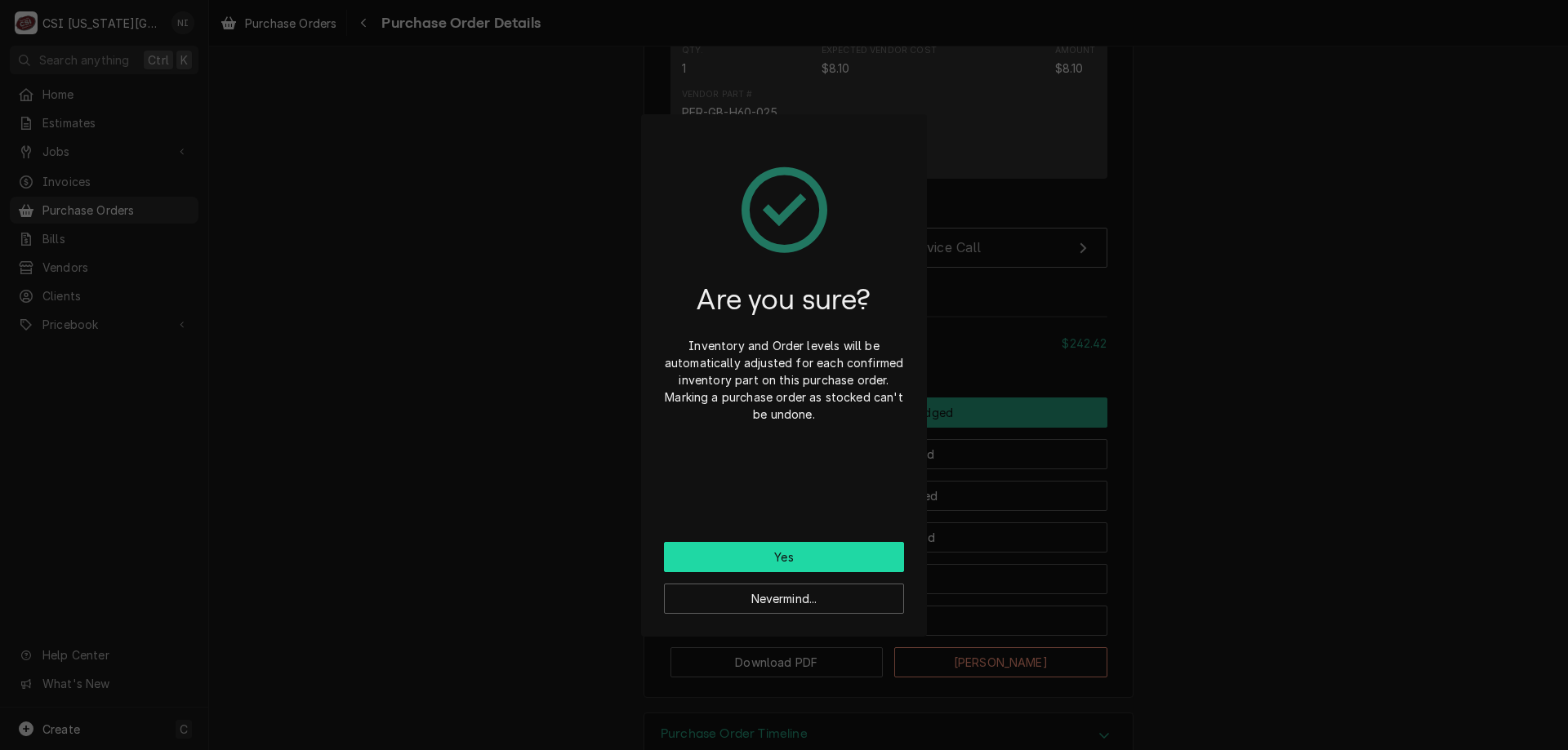
drag, startPoint x: 713, startPoint y: 546, endPoint x: 668, endPoint y: 408, distance: 145.2
click at [713, 547] on button "Yes" at bounding box center [784, 557] width 240 height 30
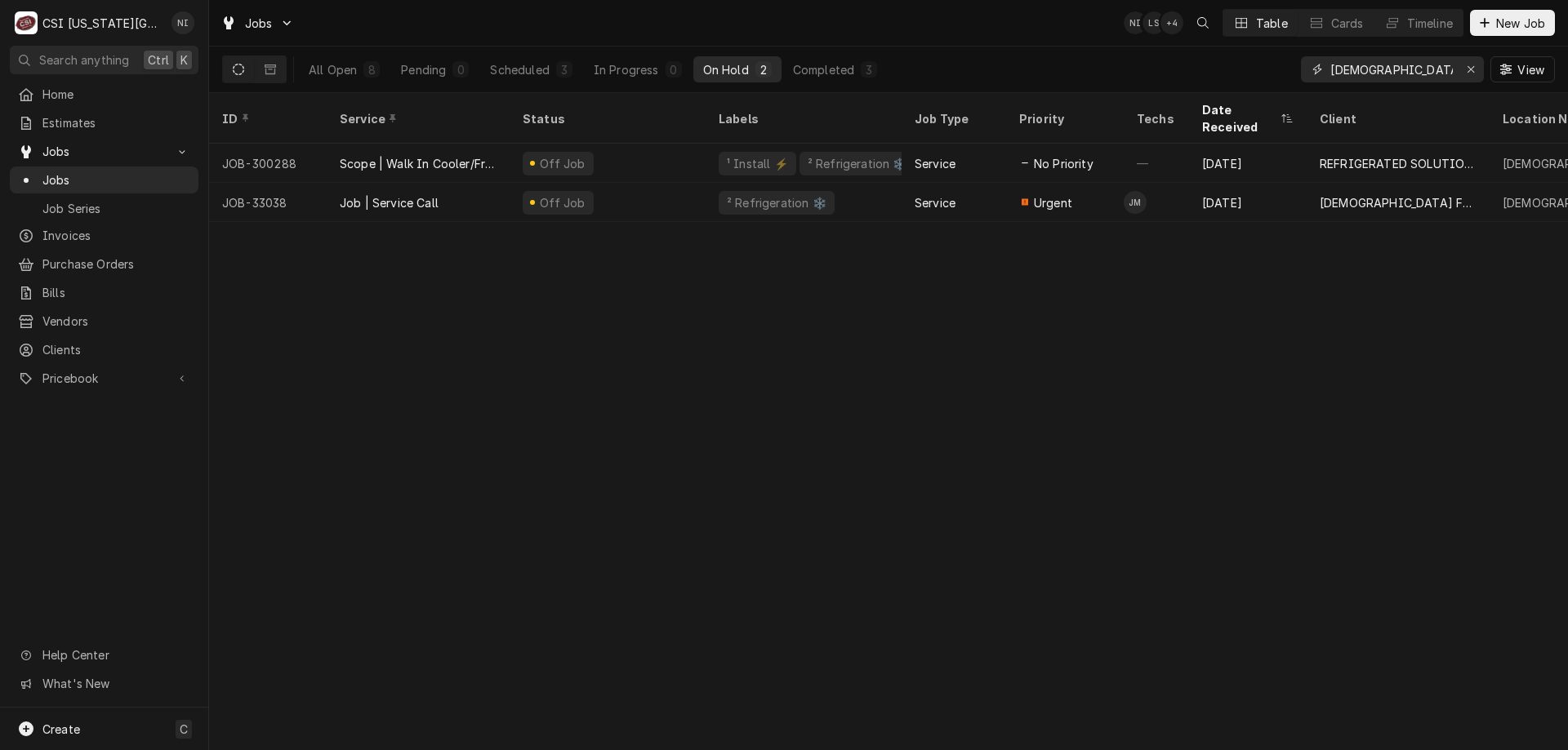
drag, startPoint x: 1375, startPoint y: 75, endPoint x: 1202, endPoint y: 62, distance: 173.5
click at [1202, 62] on div "All Open 8 Pending 0 Scheduled 3 In Progress 0 On Hold 2 Completed 3 [DEMOGRAPH…" at bounding box center [888, 70] width 1332 height 46
click at [1469, 69] on icon "Erase input" at bounding box center [1471, 69] width 9 height 11
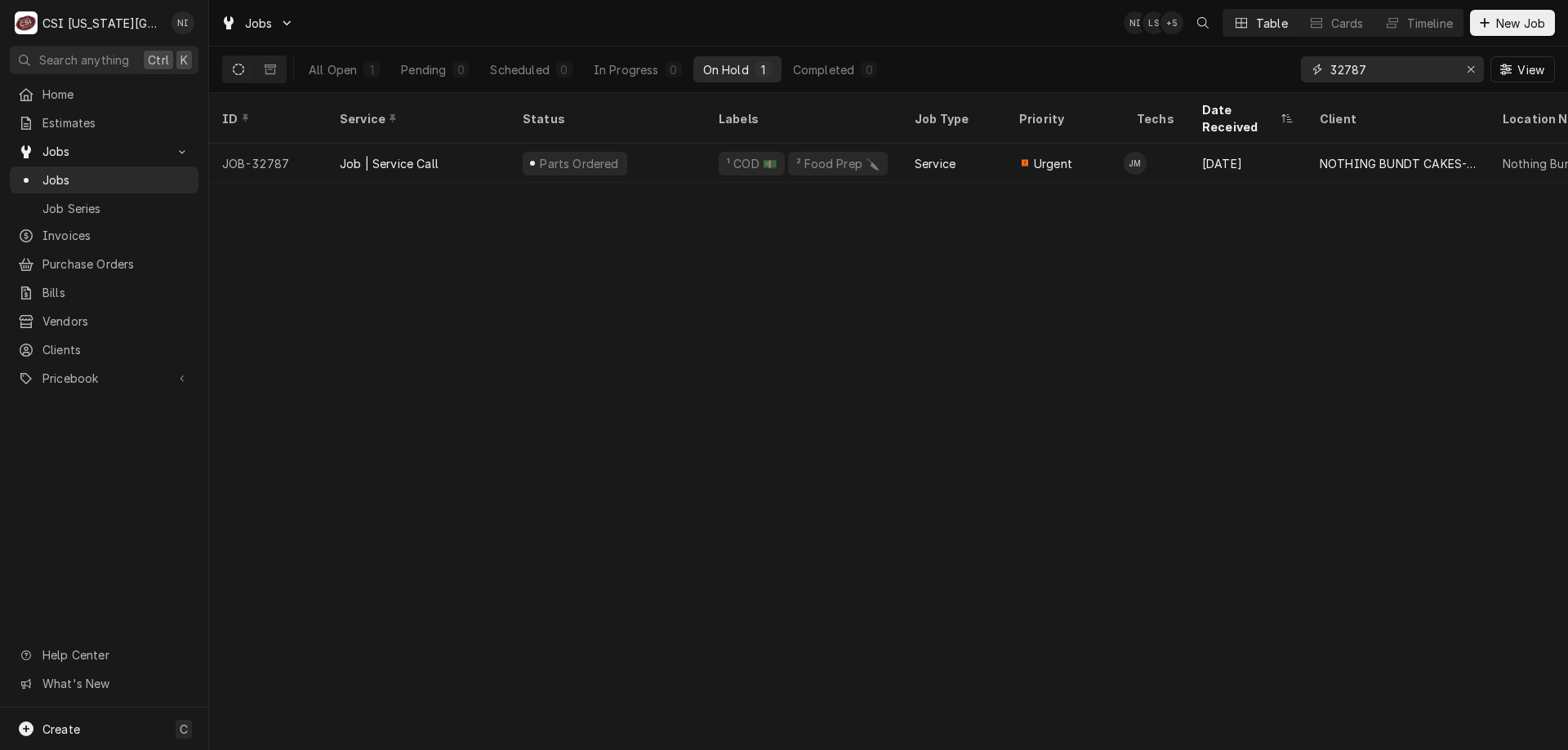
type input "32787"
click at [699, 152] on div "Parts Ordered" at bounding box center [607, 163] width 196 height 40
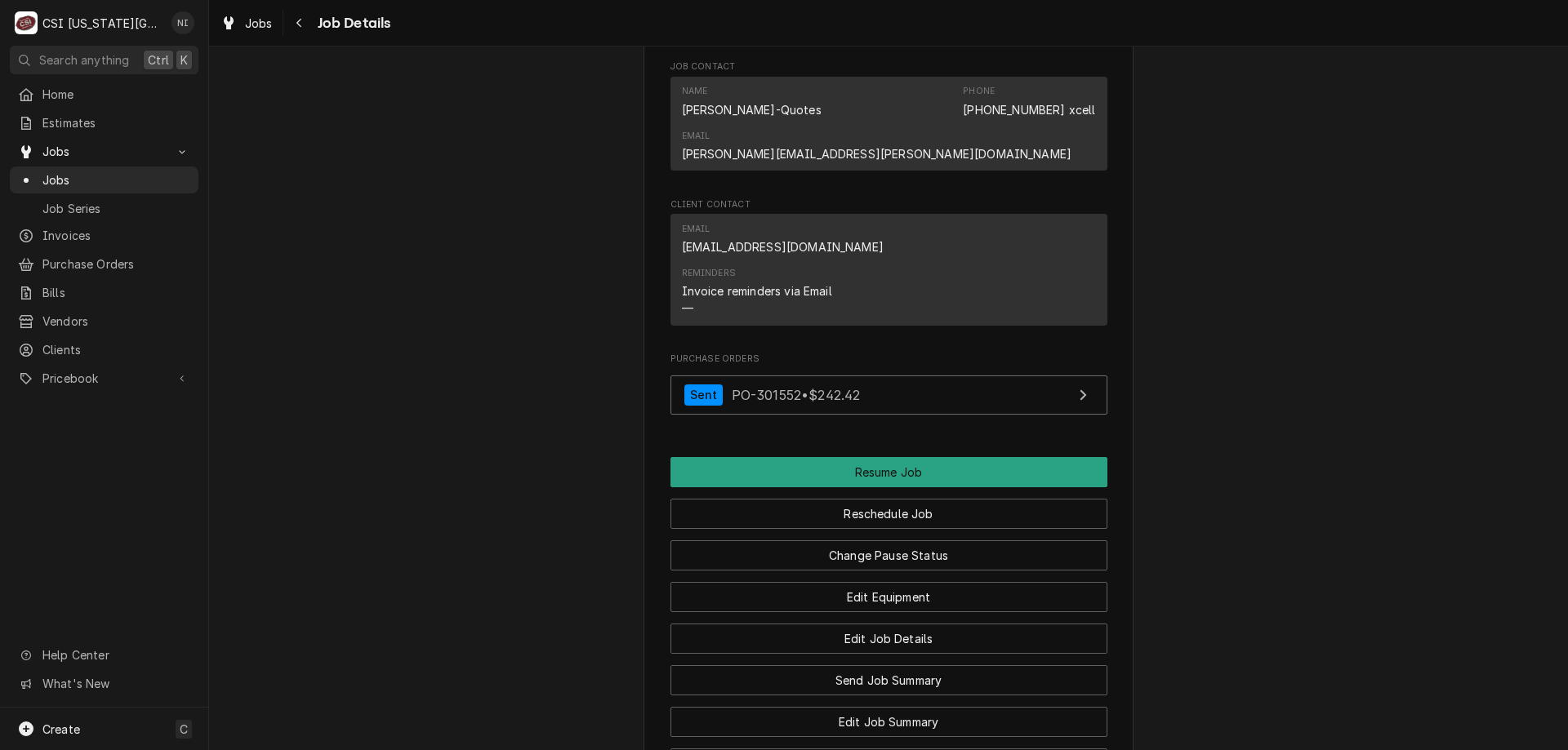
scroll to position [2025, 0]
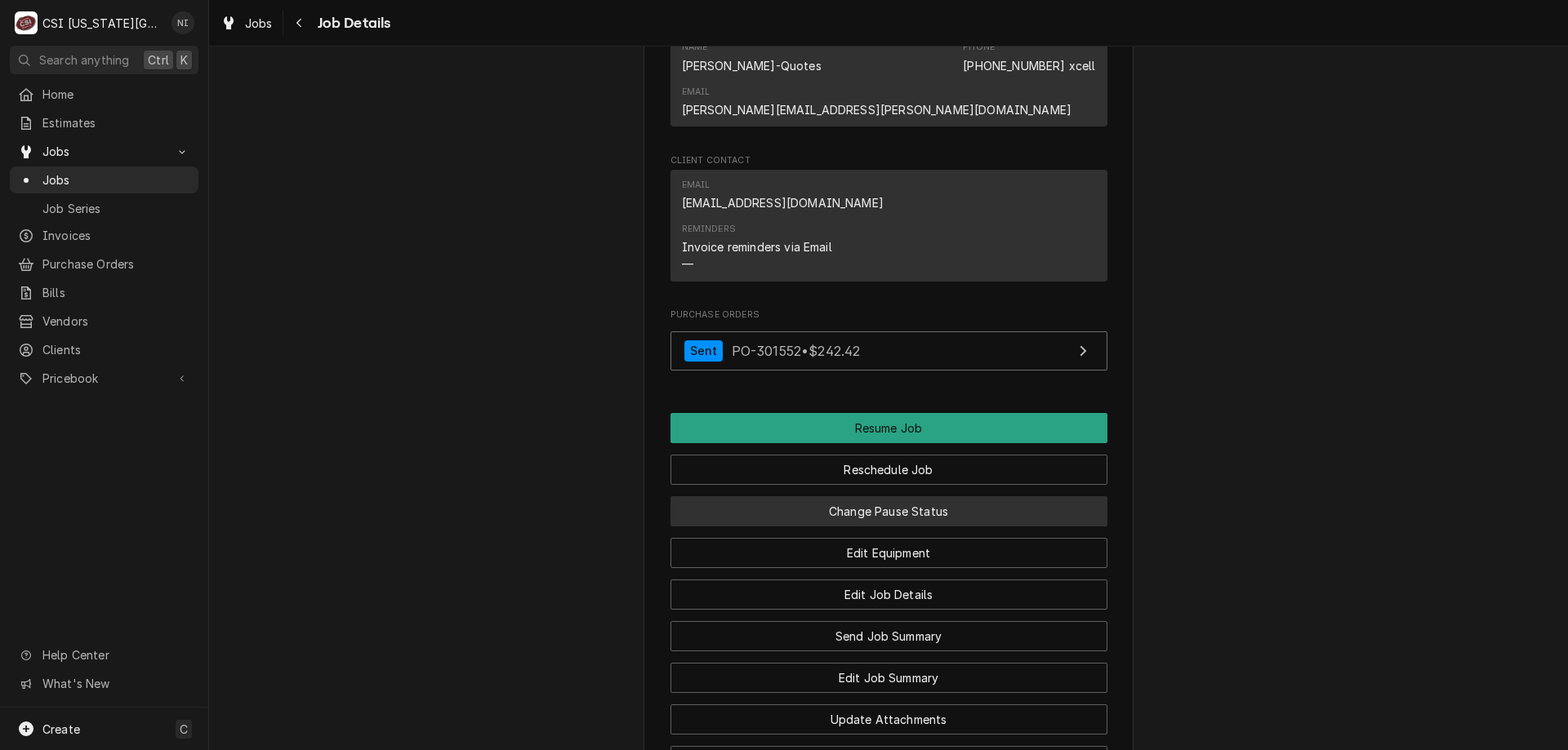
click at [938, 526] on button "Change Pause Status" at bounding box center [889, 511] width 436 height 30
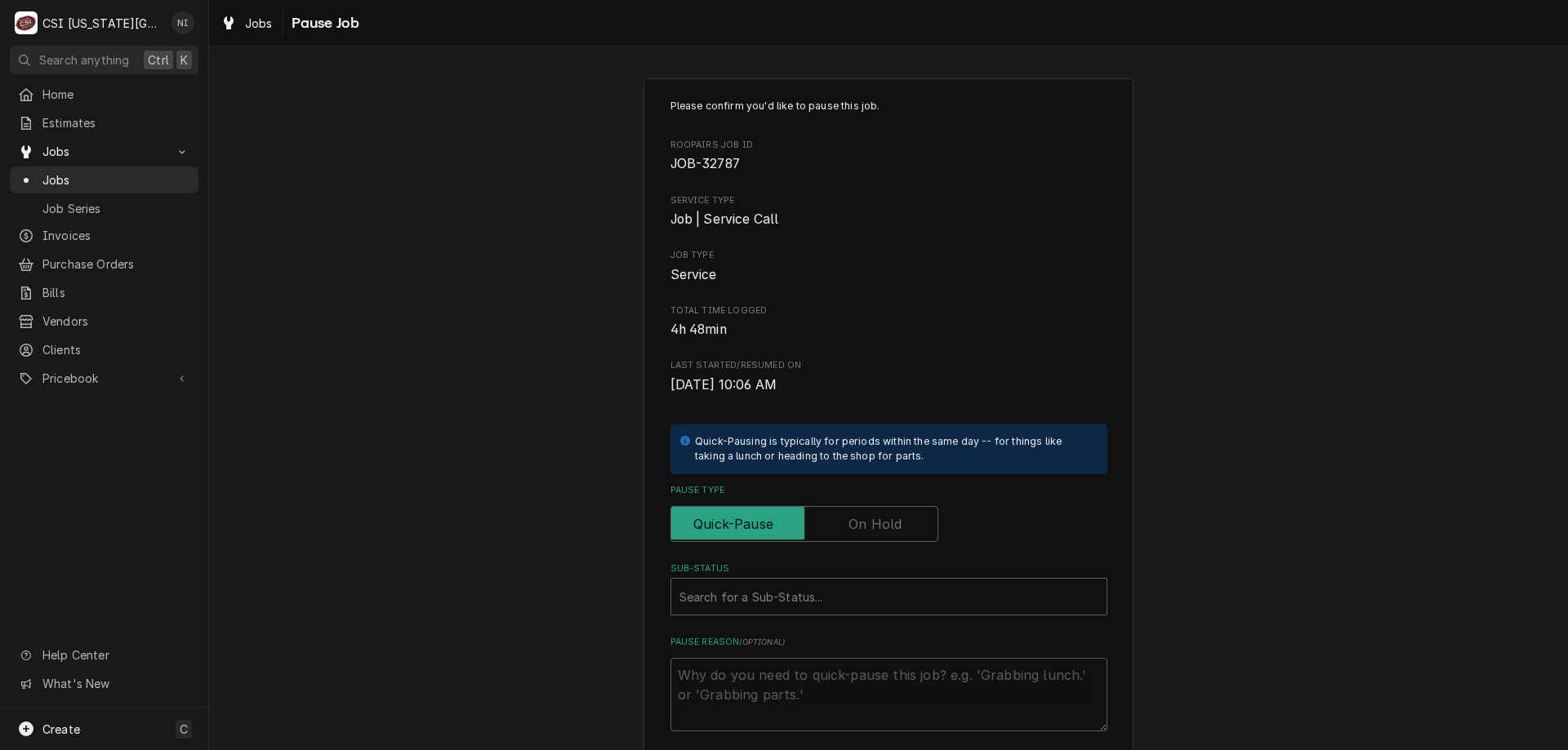
click at [878, 529] on label "Pause Type" at bounding box center [804, 524] width 268 height 36
click at [878, 529] on input "Pause Type" at bounding box center [804, 524] width 253 height 36
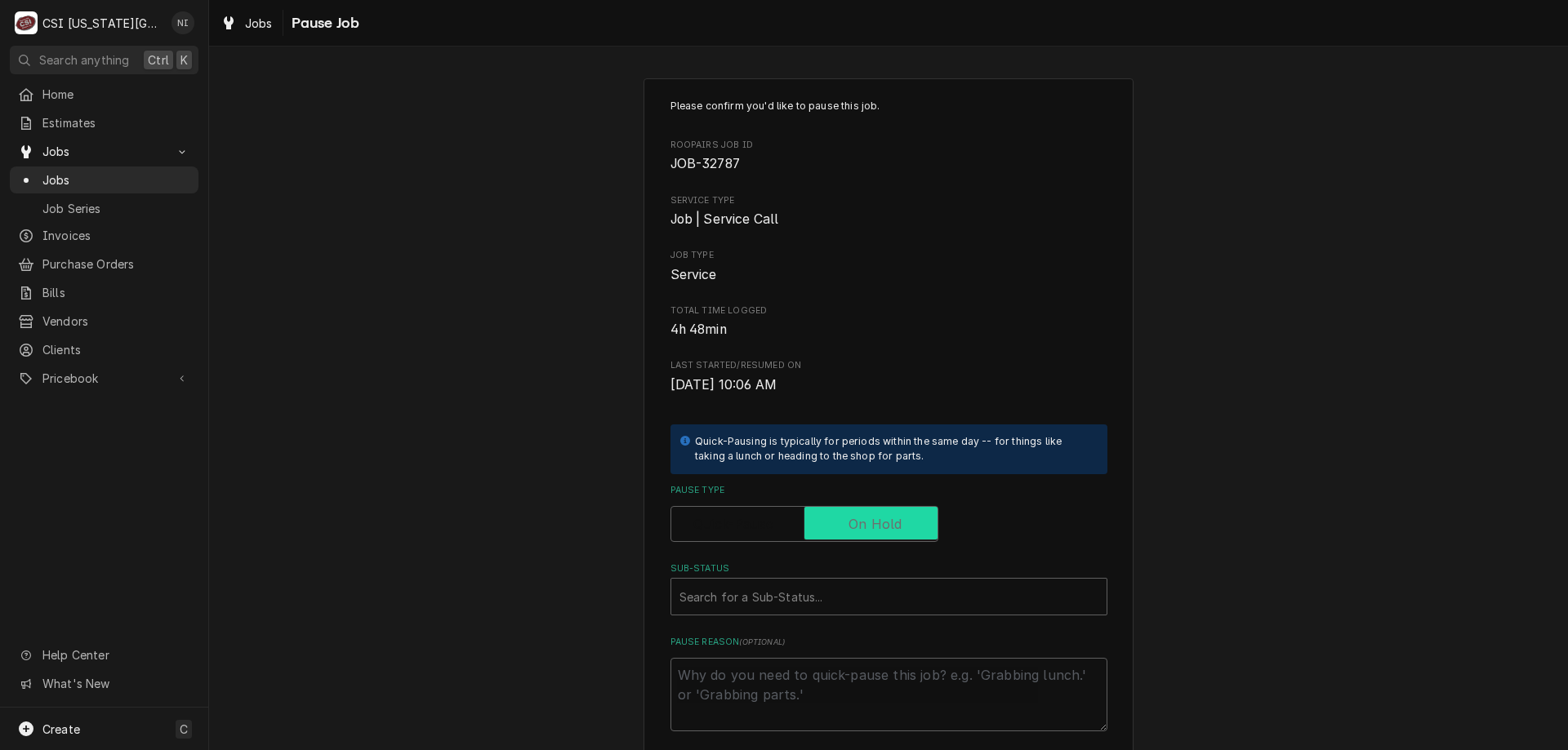
checkbox input "true"
click at [851, 591] on div "Sub-Status" at bounding box center [889, 596] width 419 height 29
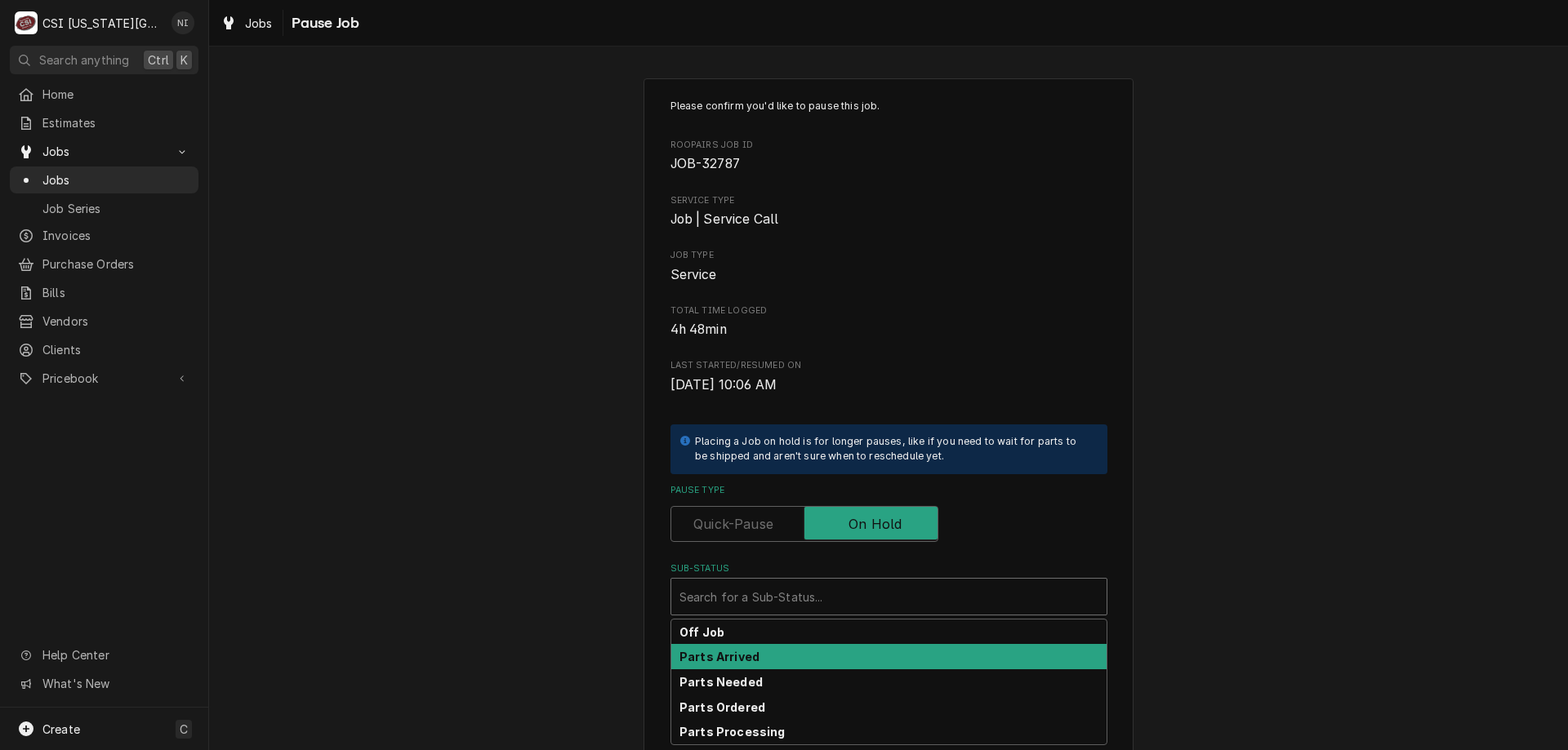
click at [758, 661] on div "Parts Arrived" at bounding box center [889, 656] width 436 height 25
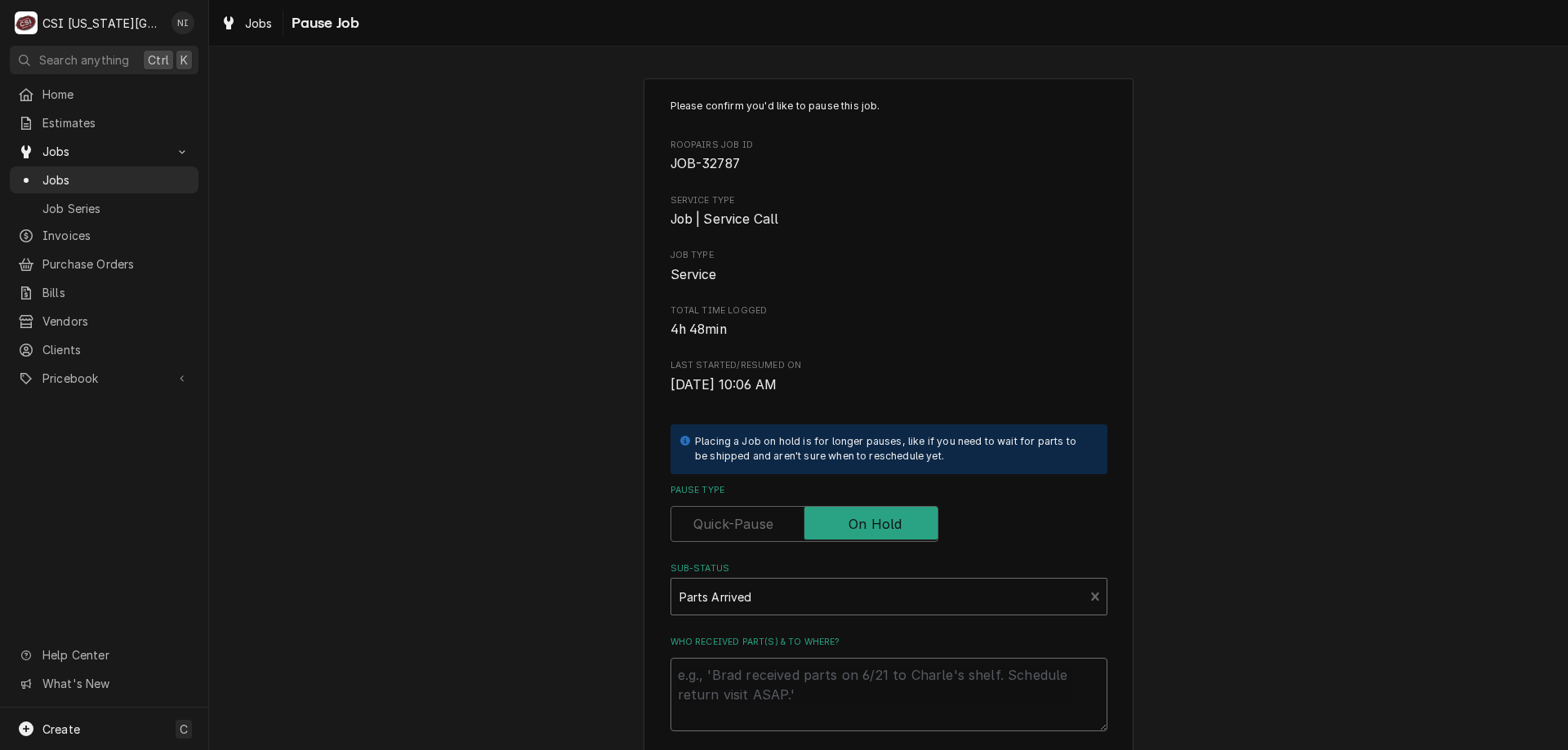
click at [752, 663] on textarea "Who received part(s) & to where?" at bounding box center [889, 695] width 436 height 74
type textarea "x"
type textarea "p"
type textarea "x"
type textarea "part"
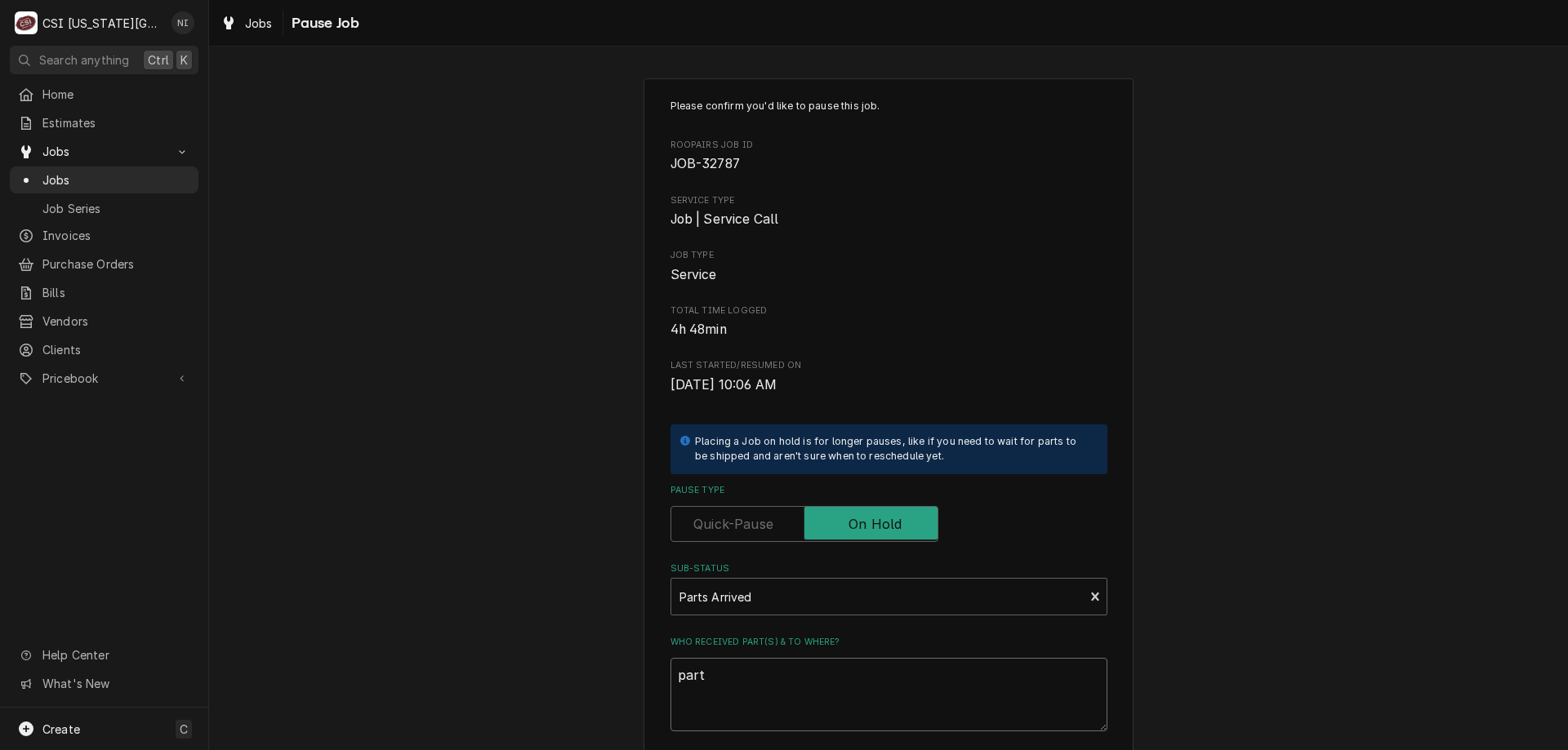
type textarea "x"
type textarea "partts"
type textarea "x"
type textarea "partts"
type textarea "x"
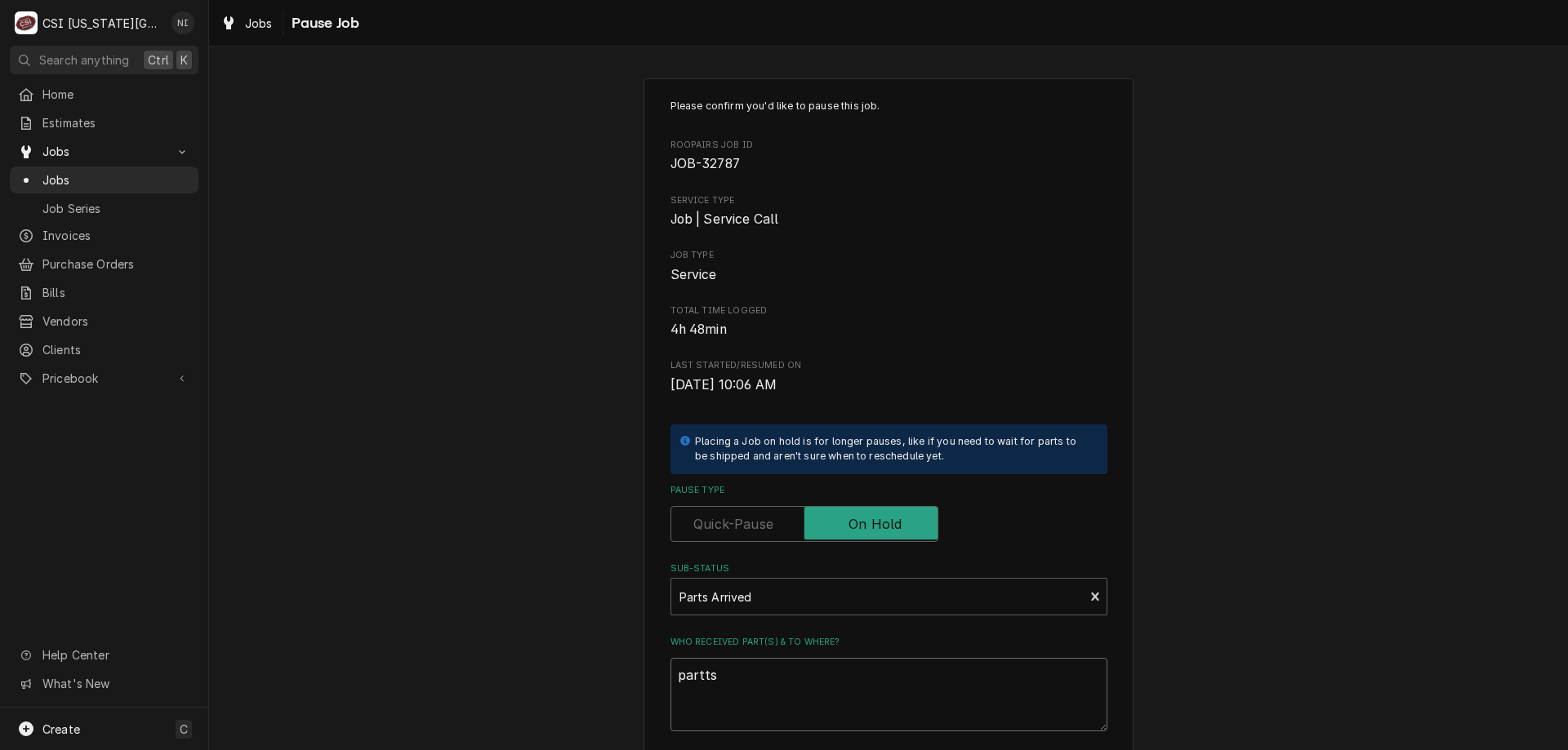
type textarea "partts"
type textarea "x"
type textarea "partt"
type textarea "x"
type textarea "part"
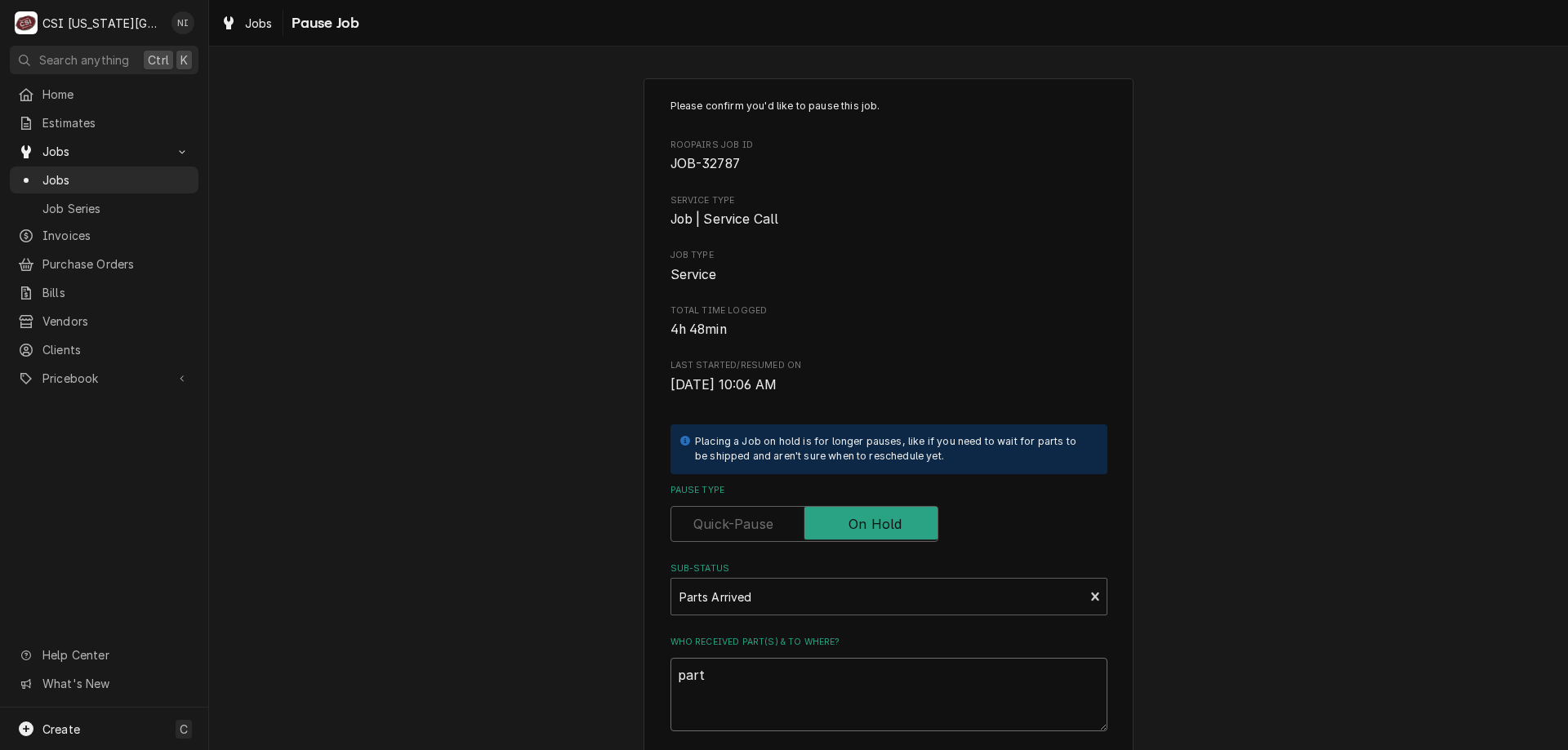
type textarea "x"
type textarea "par"
type textarea "x"
type textarea "pars"
type textarea "x"
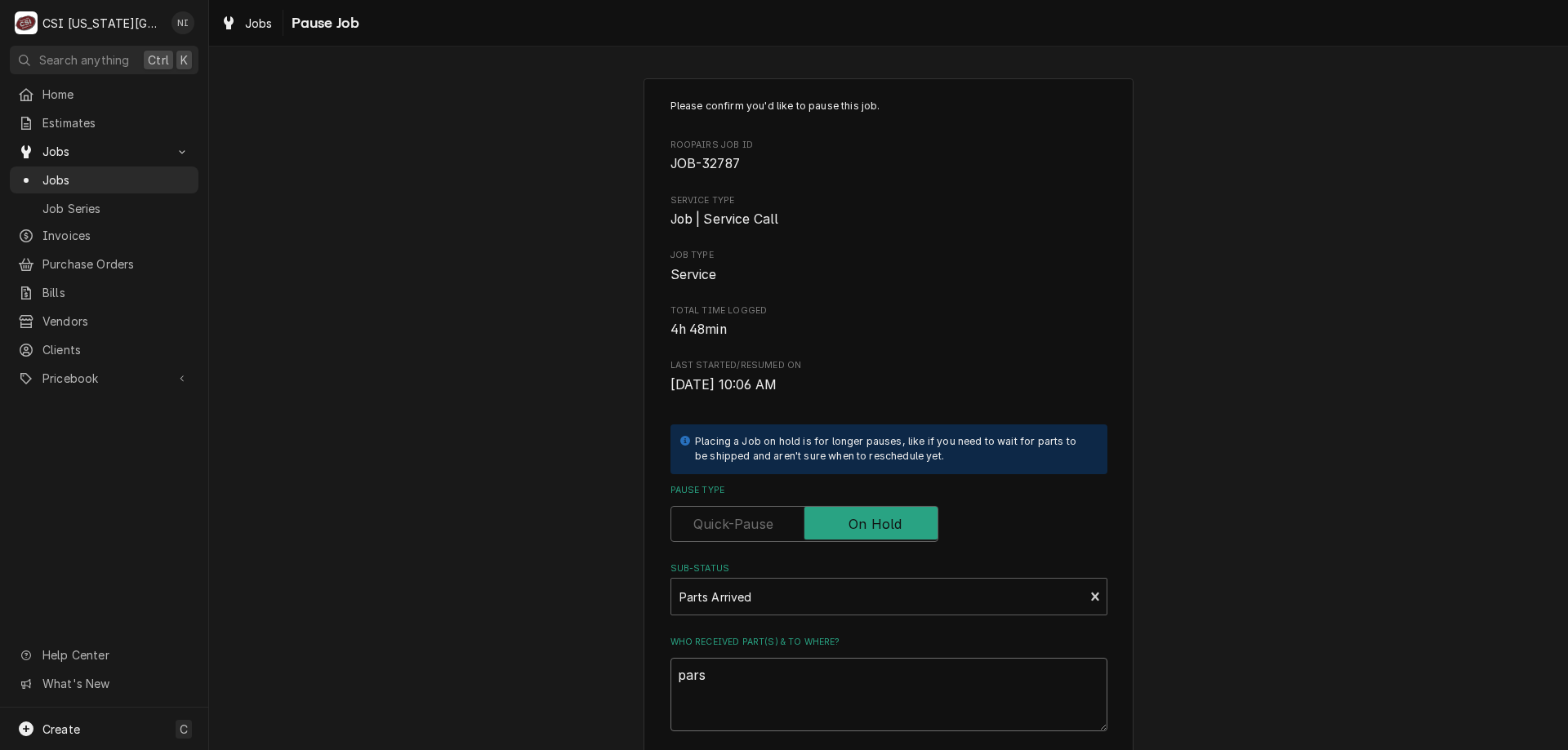
type textarea "pars"
type textarea "x"
type textarea "pars"
type textarea "x"
type textarea "par"
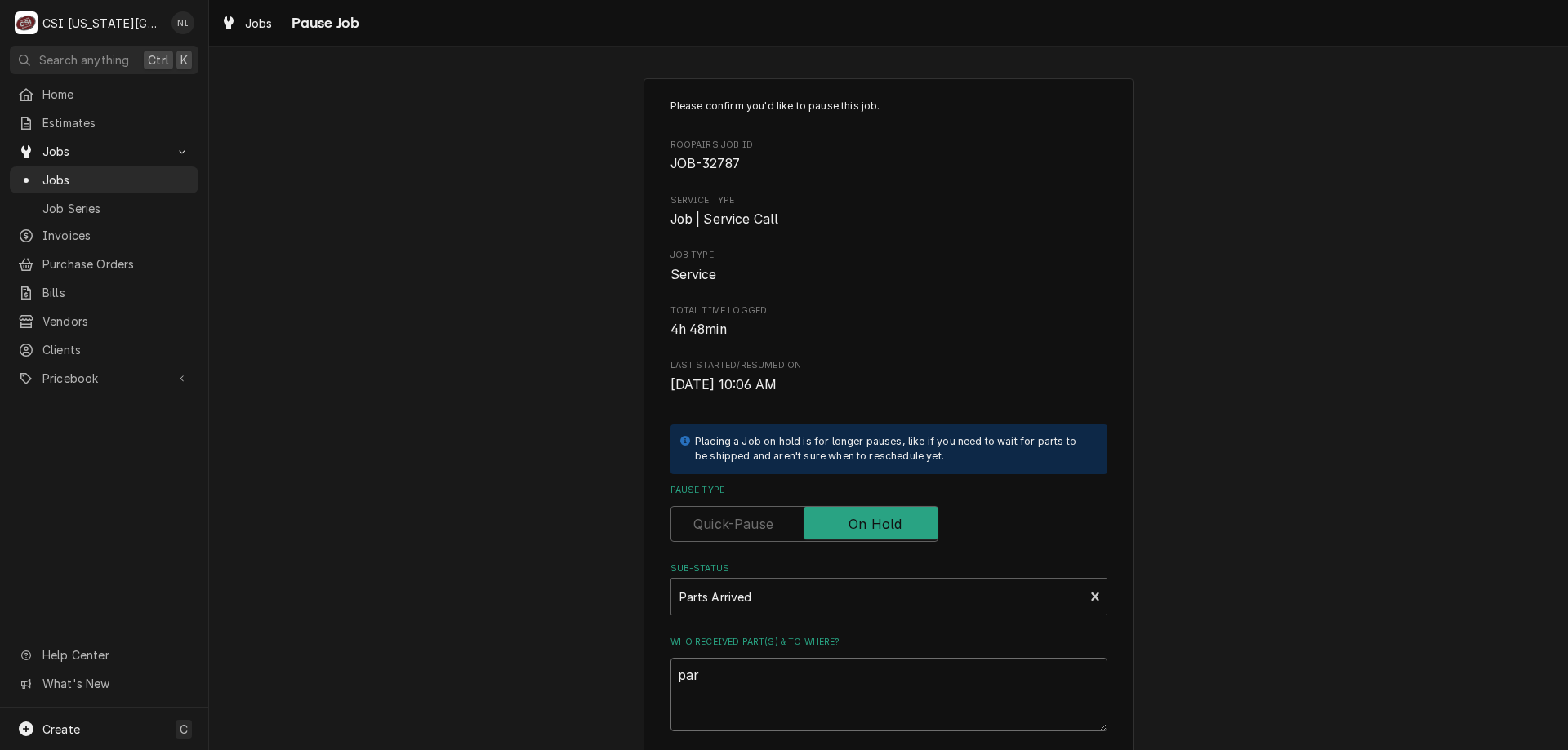
type textarea "x"
type textarea "parts"
type textarea "x"
type textarea "parts o"
type textarea "x"
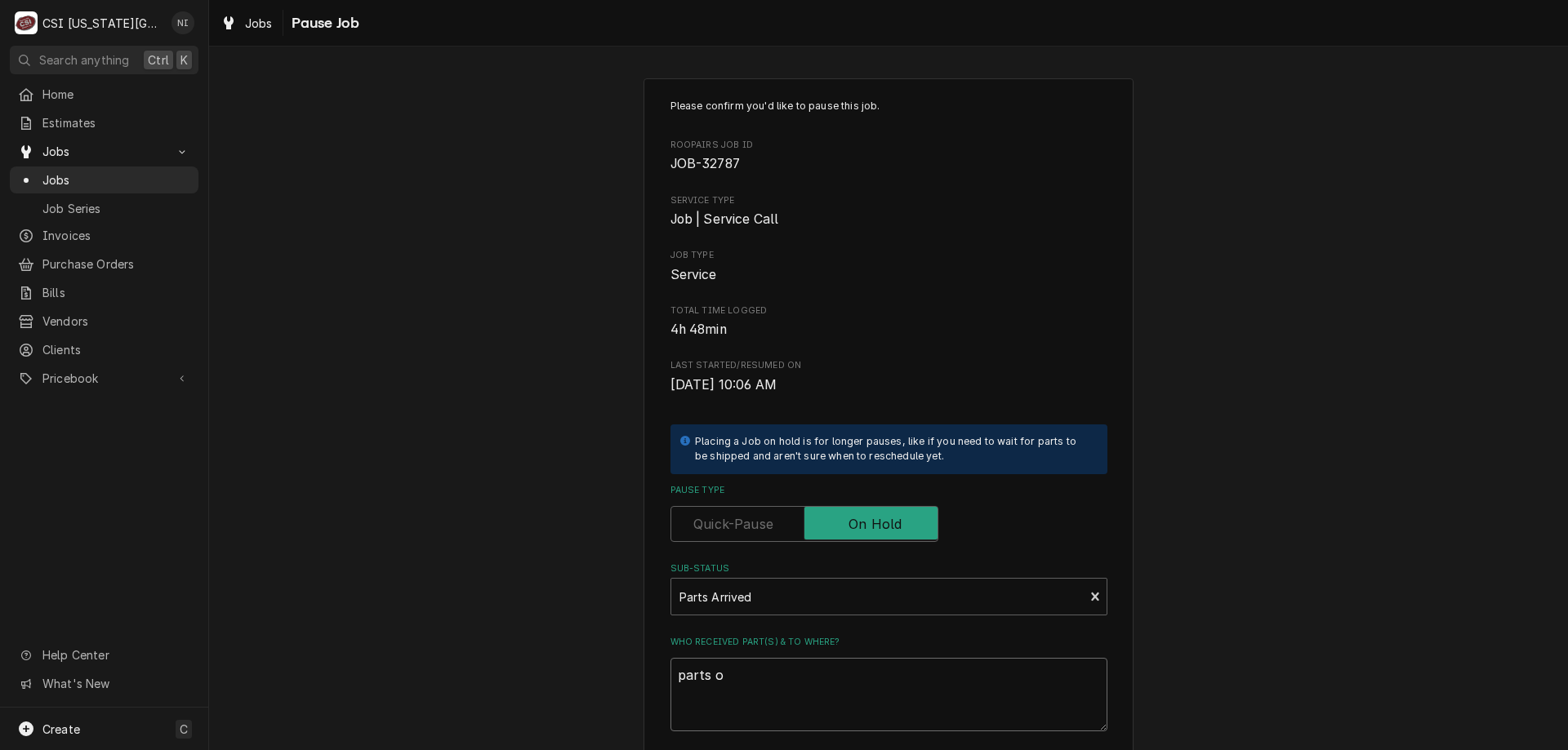
type textarea "parts on"
type textarea "x"
type textarea "parts on"
type textarea "x"
type textarea "parts on m"
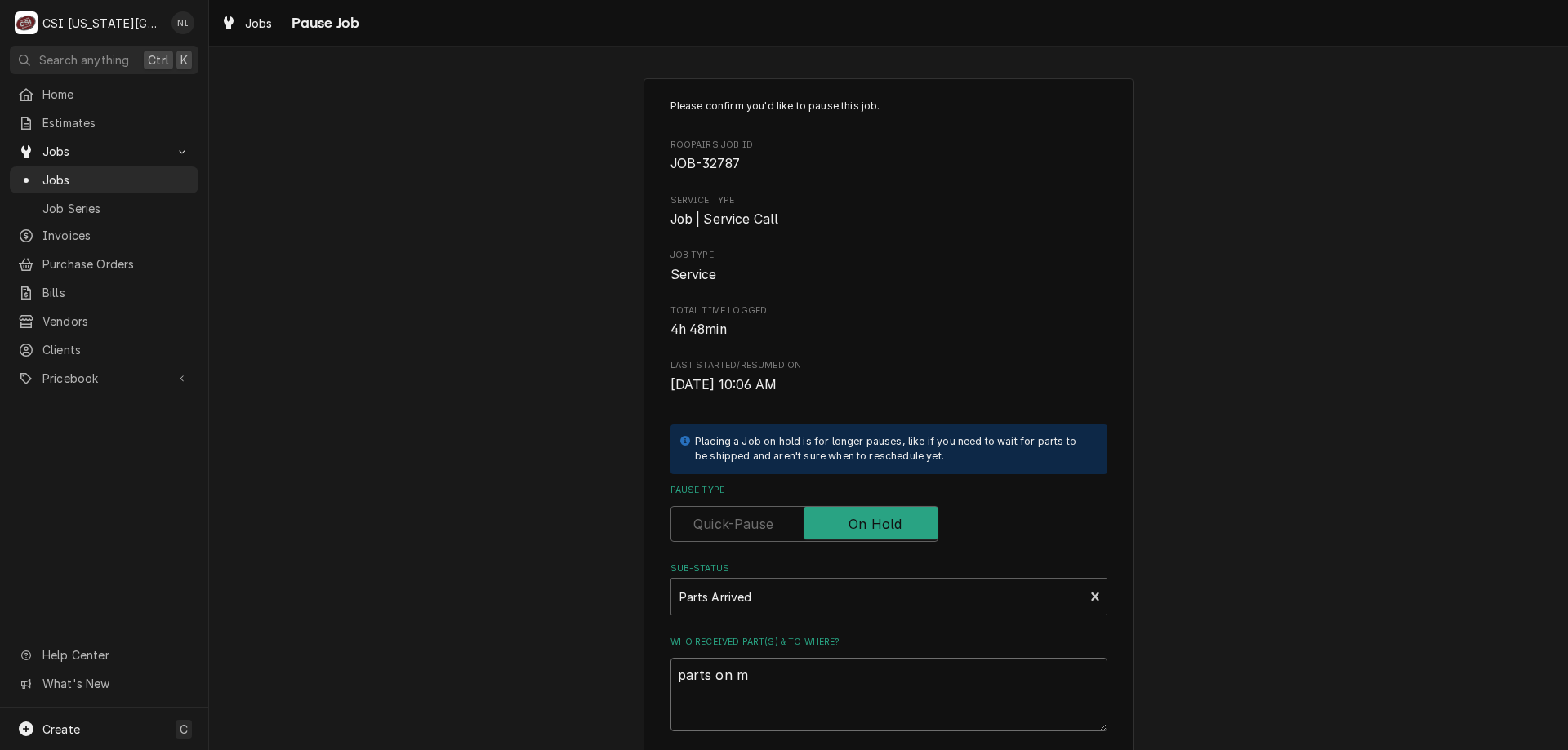
type textarea "x"
type textarea "parts on ma"
type textarea "x"
type textarea "parts on mar"
type textarea "x"
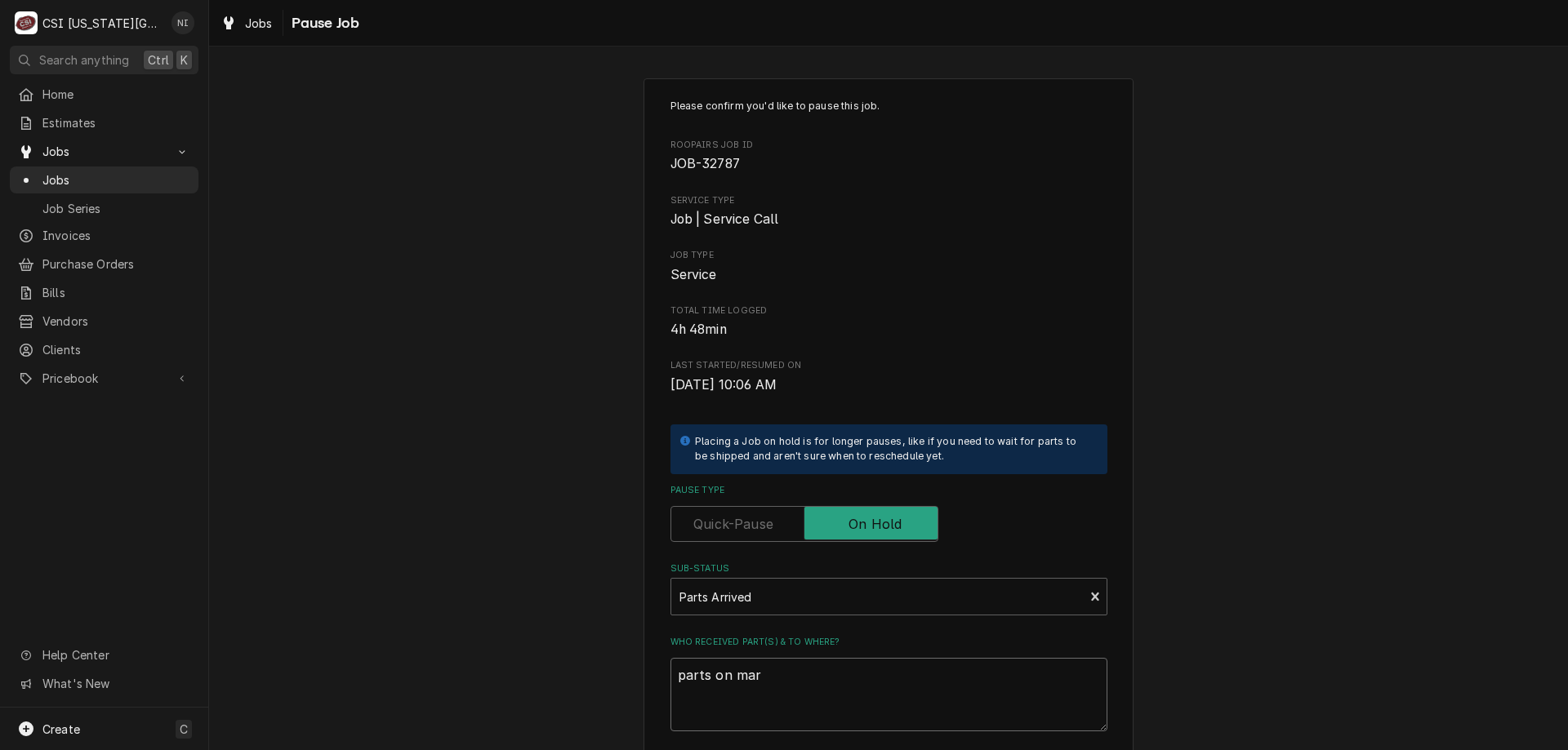
type textarea "parts on mars"
type textarea "x"
type textarea "parts on marsh"
type textarea "x"
type textarea "parts on marsha"
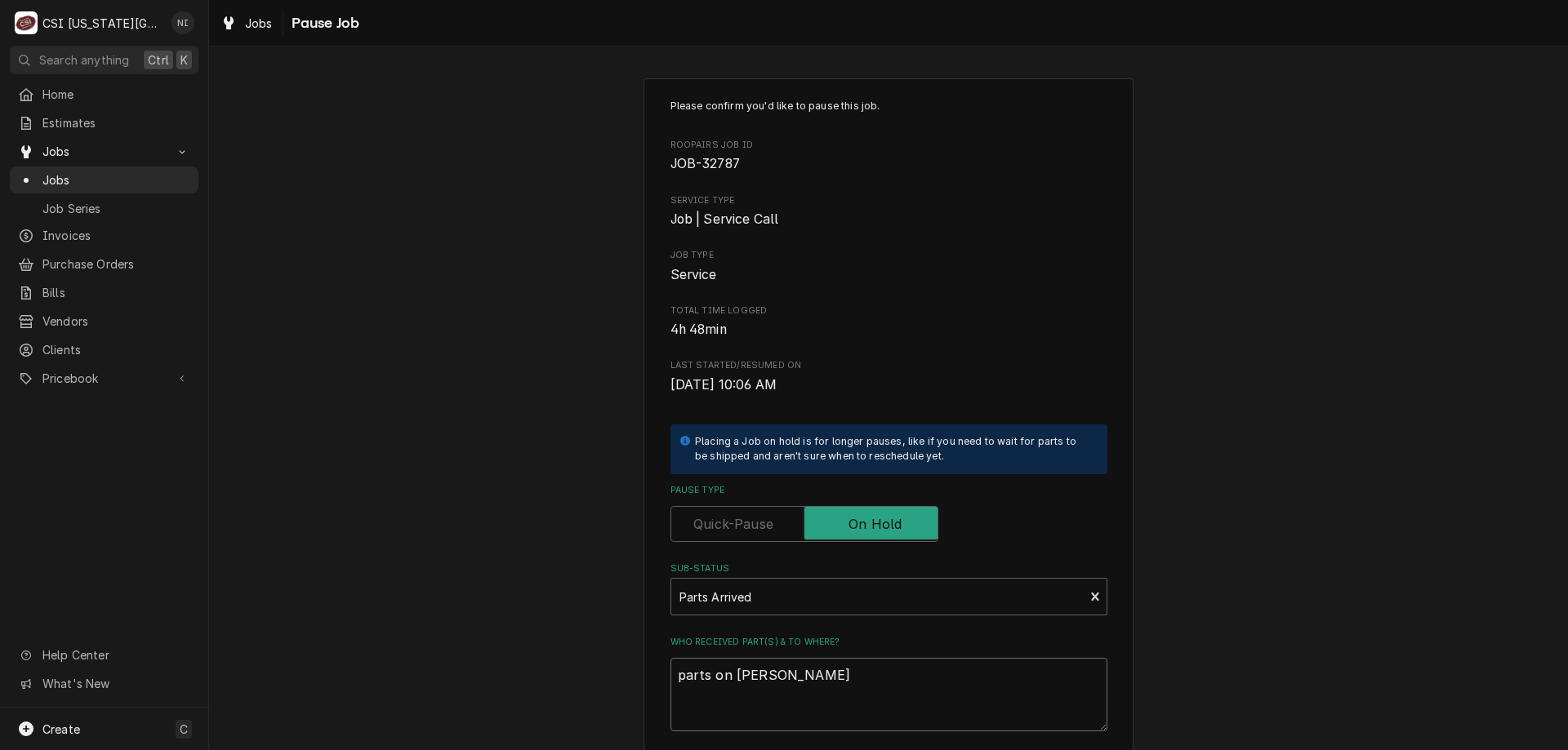
type textarea "x"
type textarea "parts on marshal"
type textarea "x"
type textarea "parts on marshall"
type textarea "x"
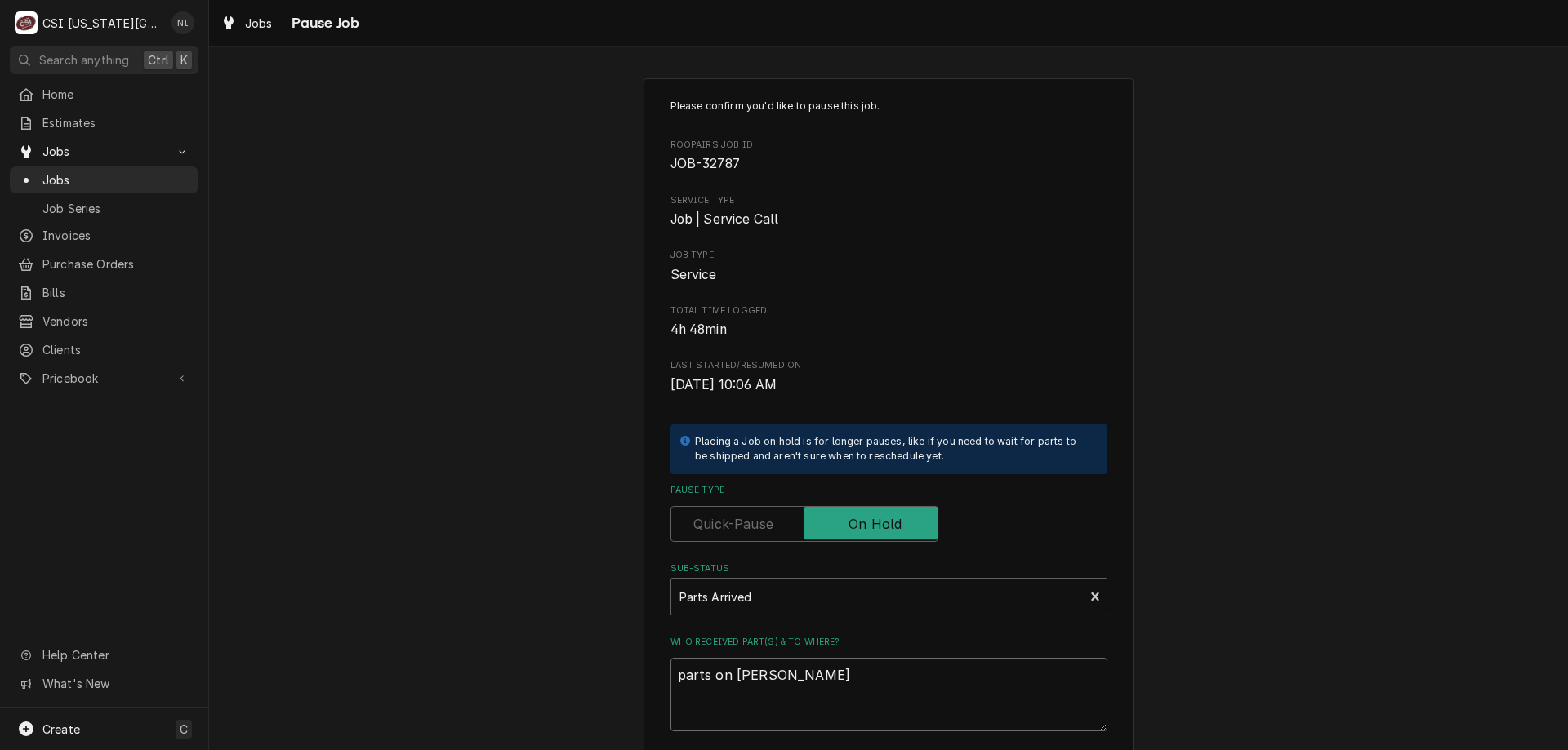
type textarea "parts on marshall"
type textarea "x"
type textarea "parts on marshall s"
type textarea "x"
type textarea "parts on marshall sh"
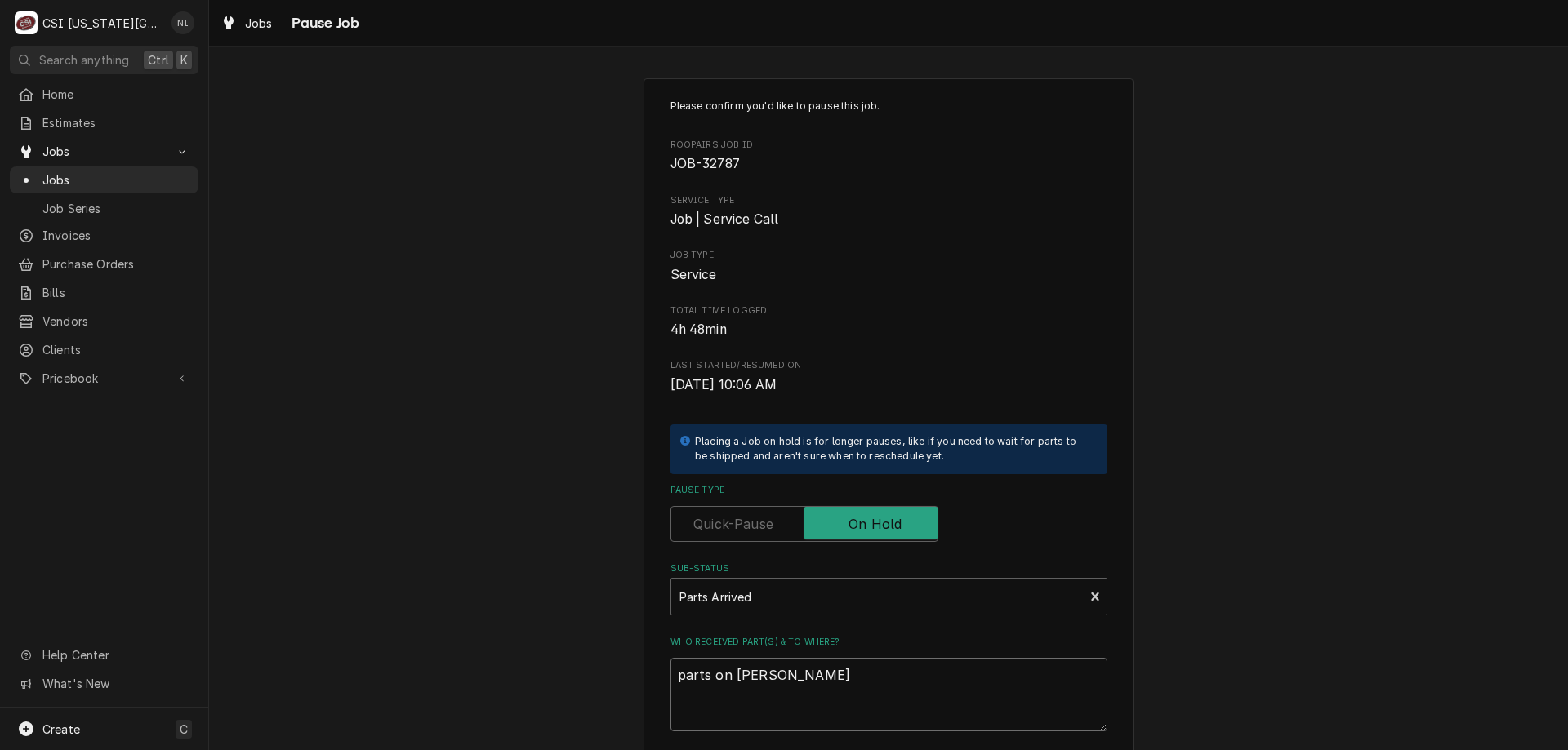
type textarea "x"
type textarea "parts on marshall she"
type textarea "x"
type textarea "parts on marshall shel"
type textarea "x"
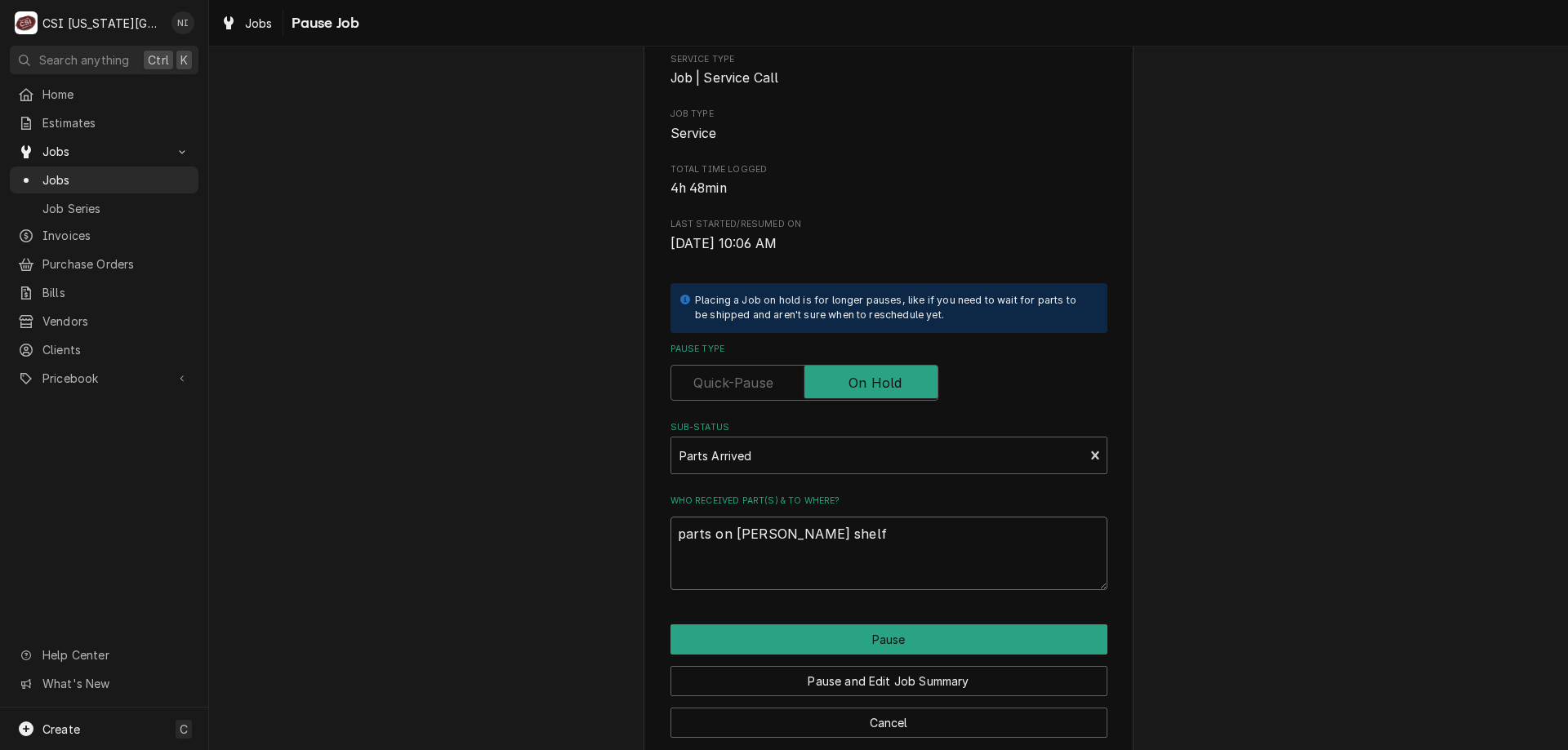
type textarea "parts on marshall shelf"
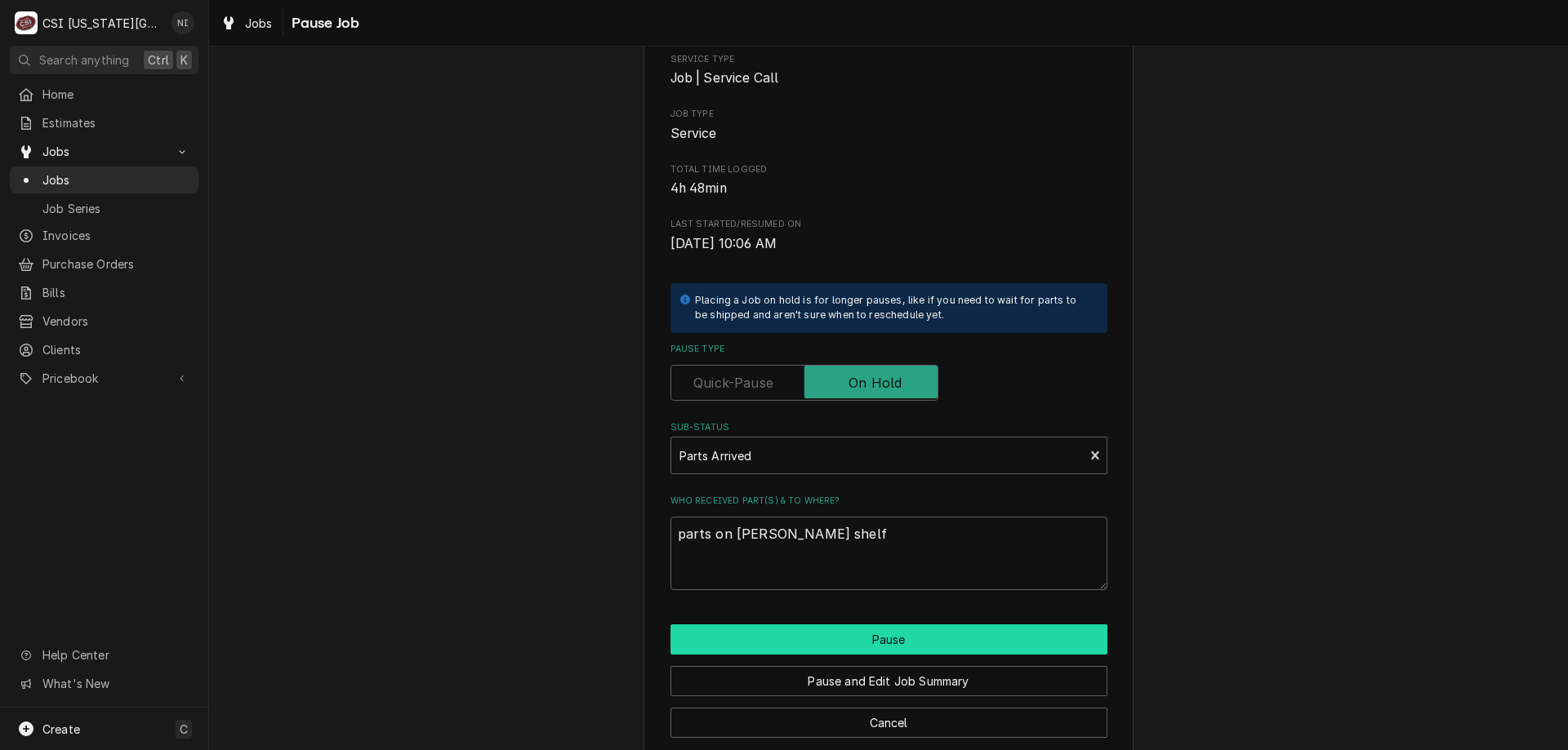
click at [949, 630] on button "Pause" at bounding box center [889, 639] width 436 height 30
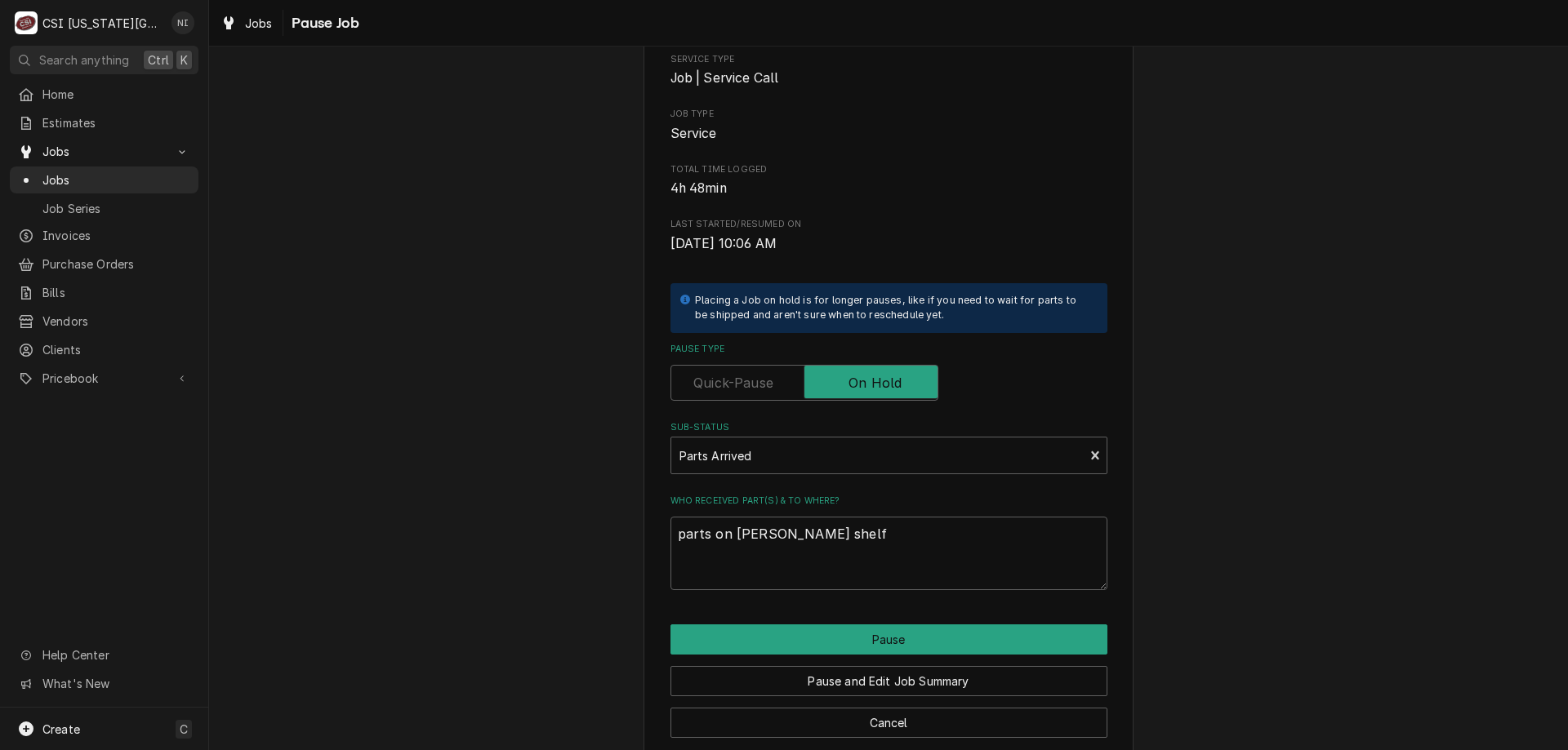
type textarea "x"
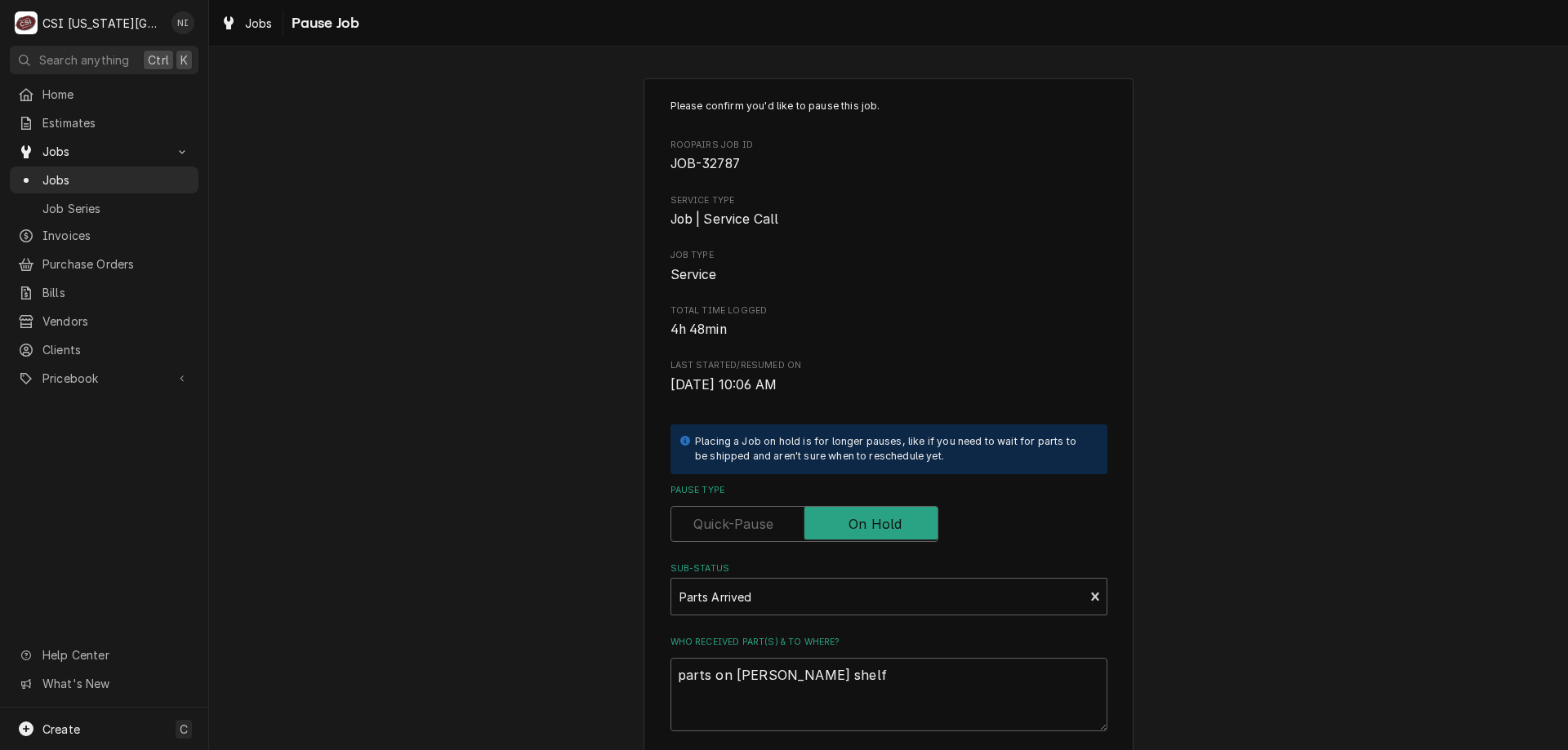
click at [92, 171] on span "Jobs" at bounding box center [116, 179] width 148 height 17
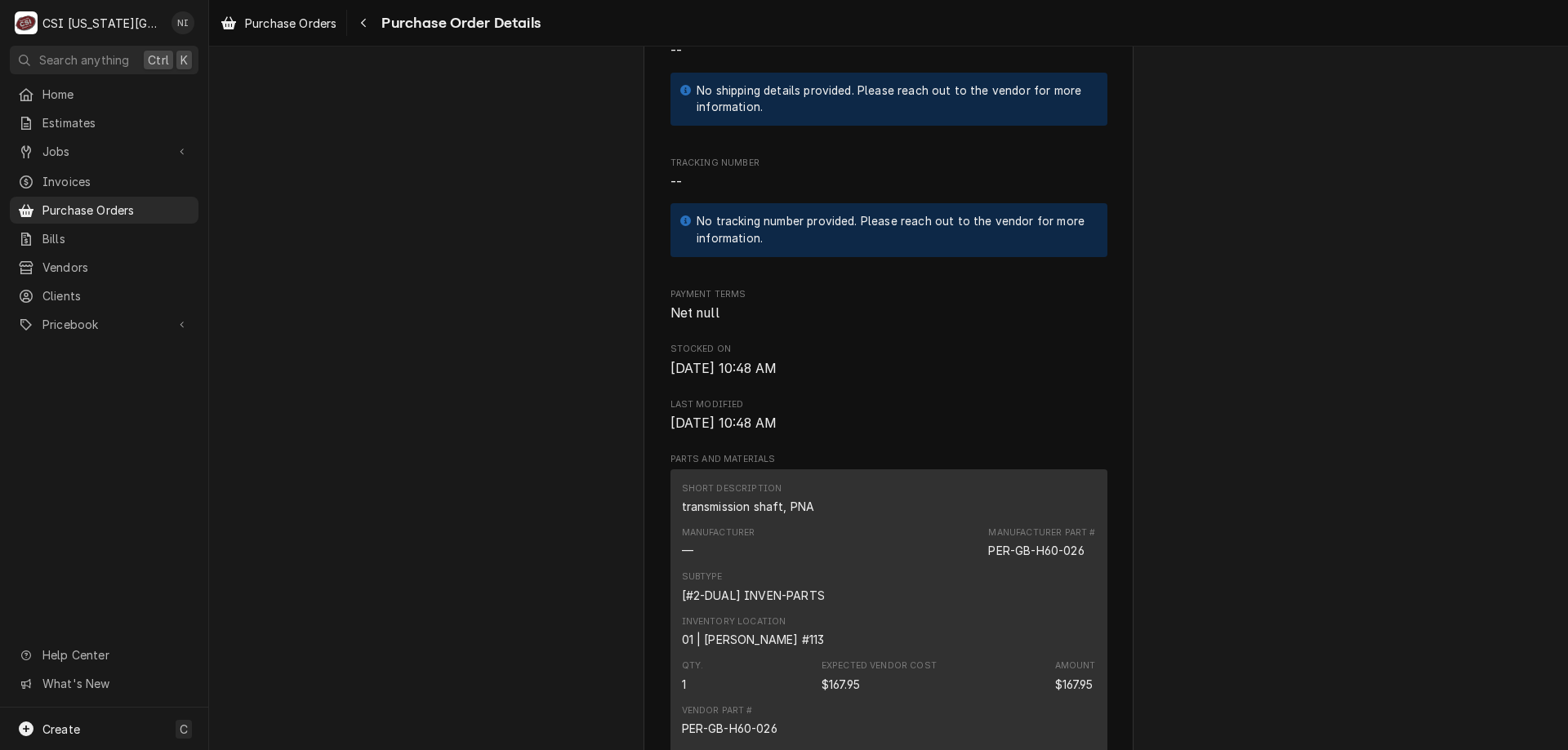
scroll to position [779, 0]
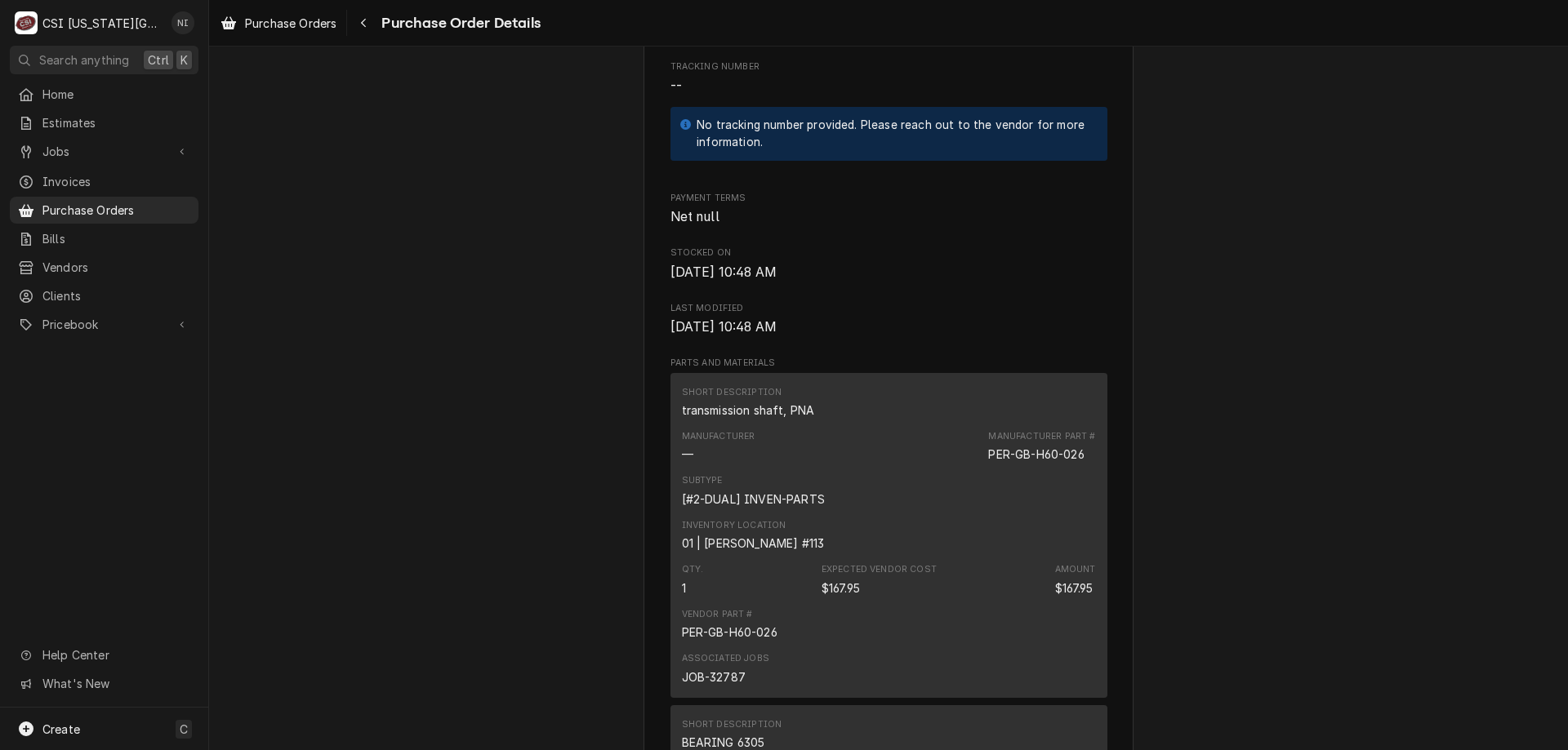
click at [151, 210] on div "Purchase Orders" at bounding box center [104, 210] width 182 height 20
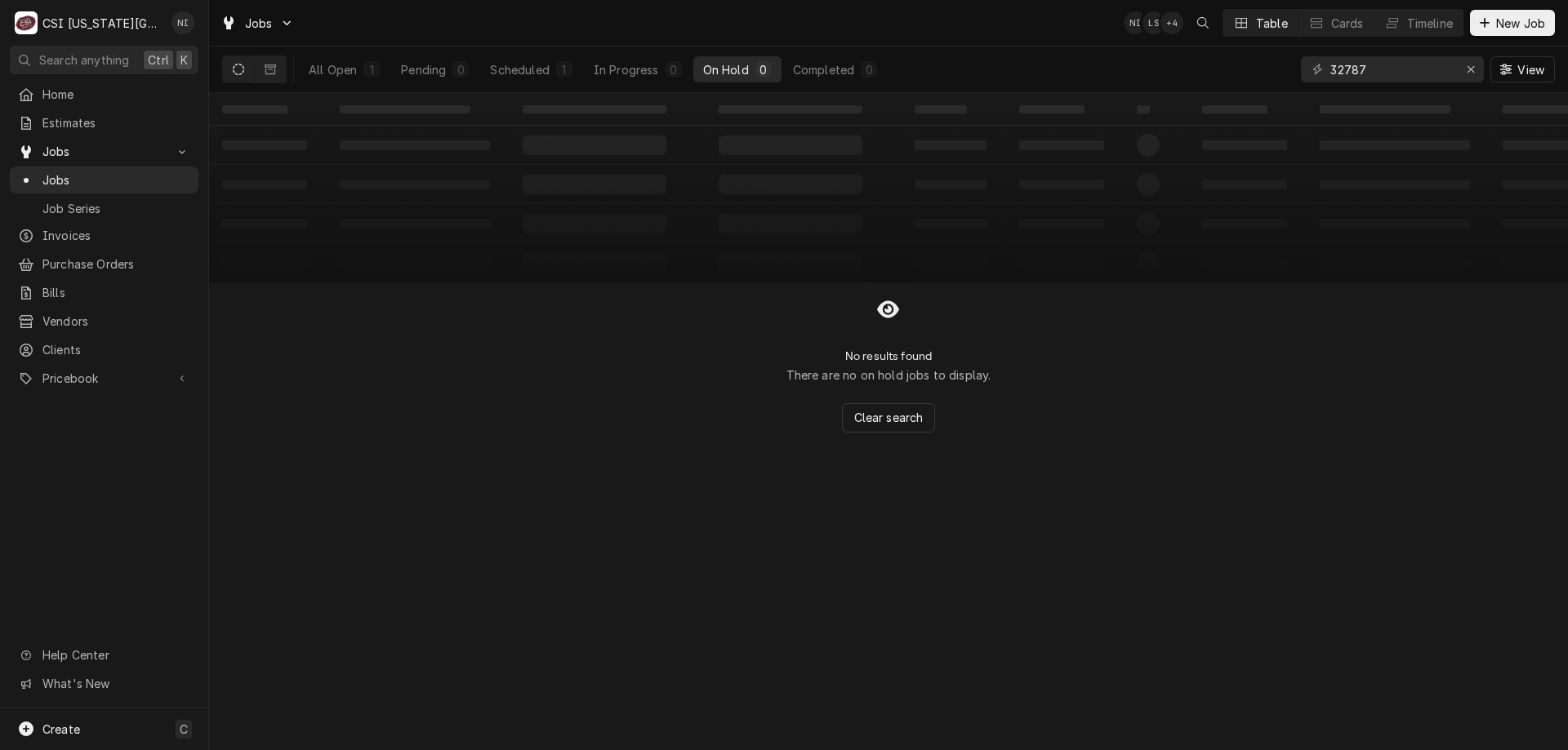
click at [491, 66] on div "Scheduled" at bounding box center [519, 70] width 59 height 17
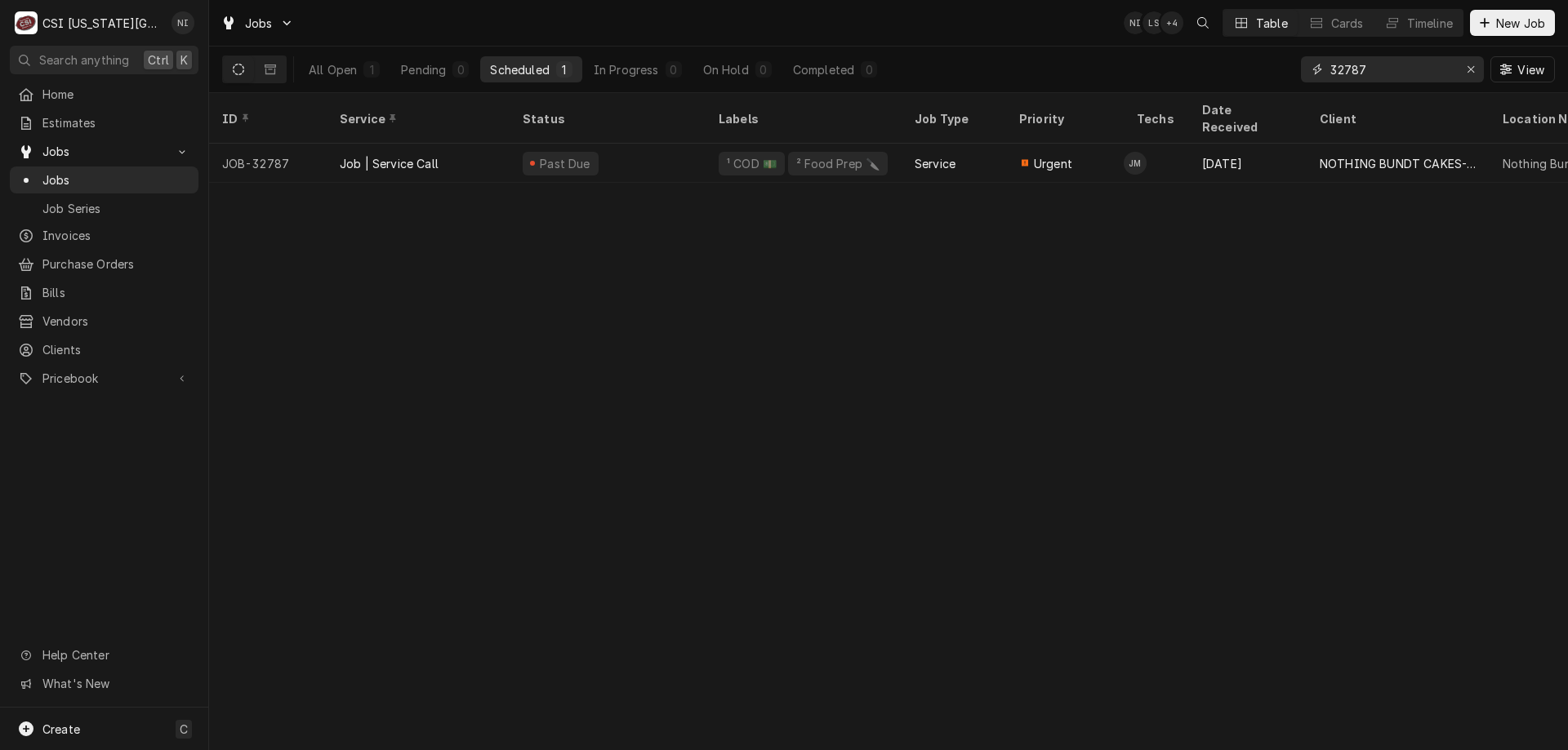
drag, startPoint x: 1377, startPoint y: 74, endPoint x: 1220, endPoint y: 68, distance: 157.1
click at [1241, 75] on div "All Open 1 Pending 0 Scheduled 1 In Progress 0 On Hold 0 Completed 0 32787 View" at bounding box center [888, 70] width 1332 height 46
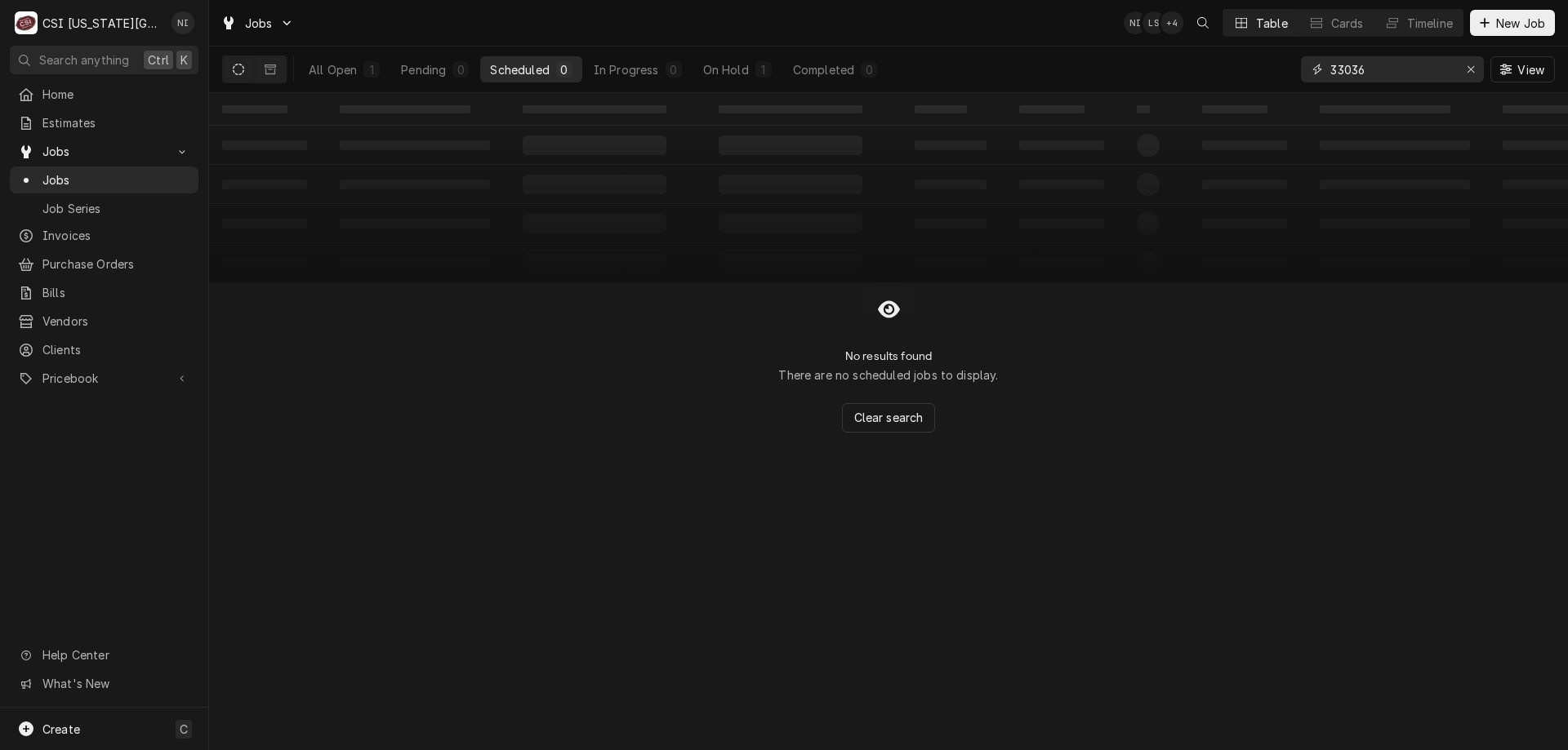
type input "33036"
click at [717, 75] on div "On Hold" at bounding box center [726, 70] width 46 height 17
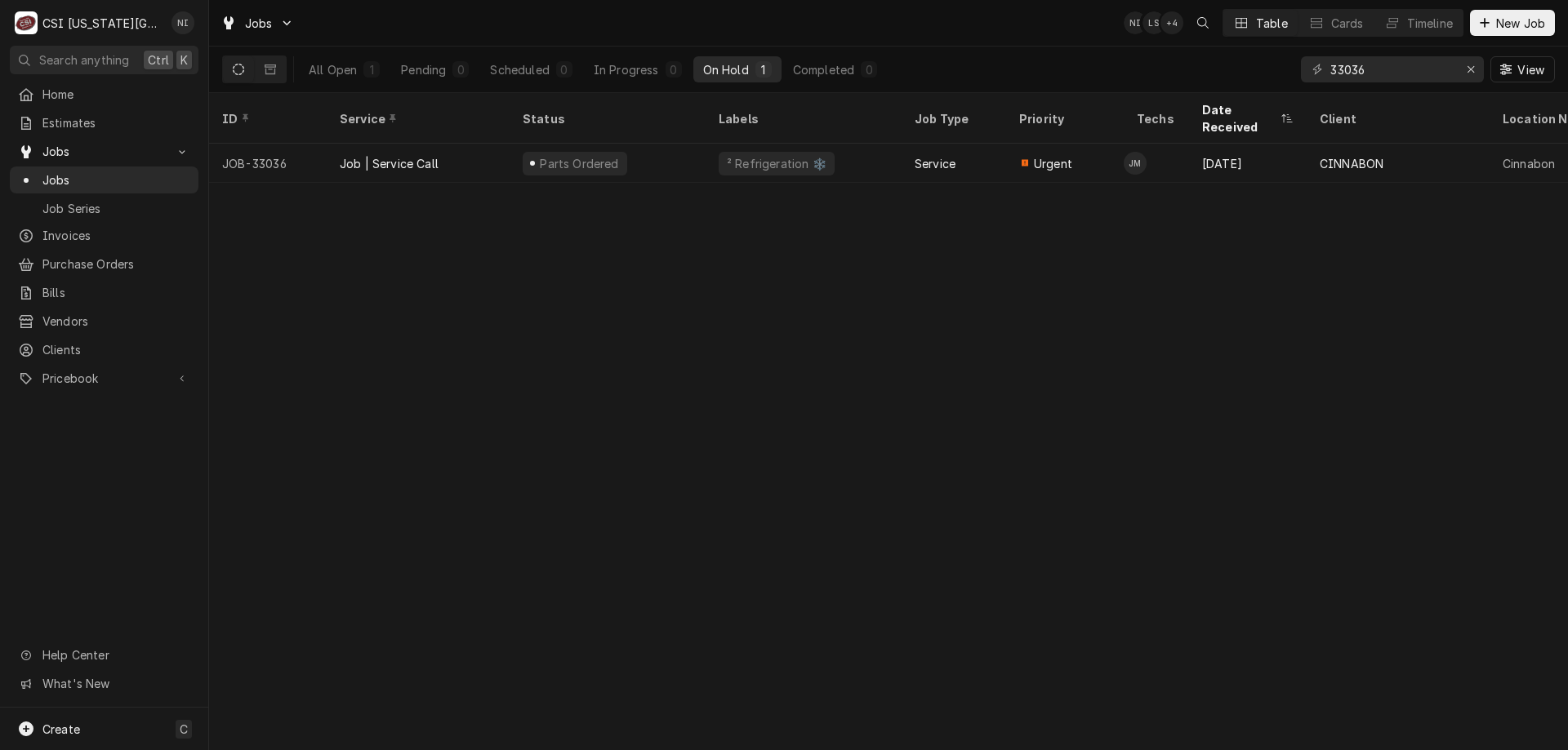
click at [683, 144] on div "Parts Ordered" at bounding box center [607, 163] width 196 height 40
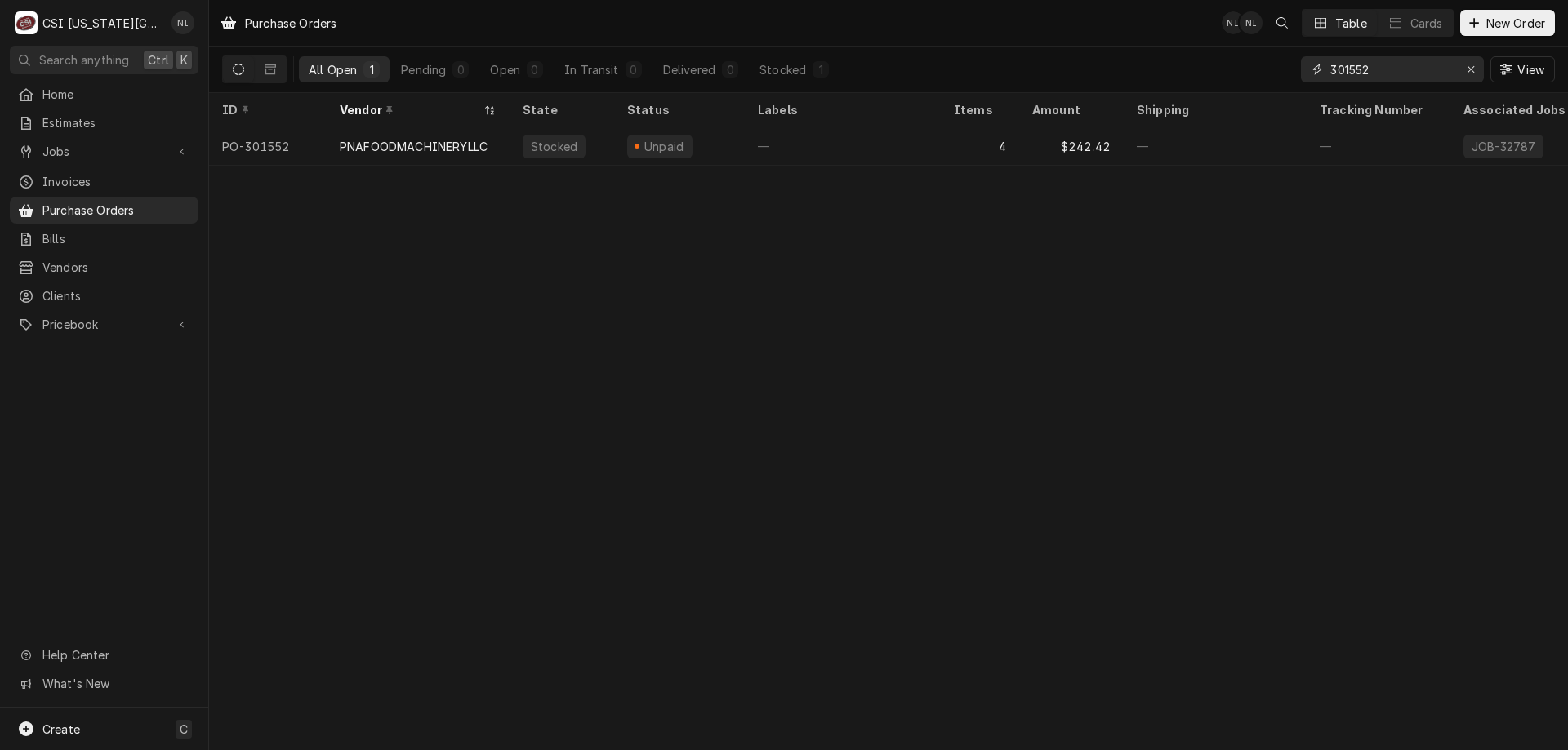
click at [1376, 65] on input "301552" at bounding box center [1391, 69] width 122 height 26
click at [1375, 69] on input "301552" at bounding box center [1391, 69] width 122 height 26
type input "301644"
click at [894, 142] on div "—" at bounding box center [842, 145] width 196 height 40
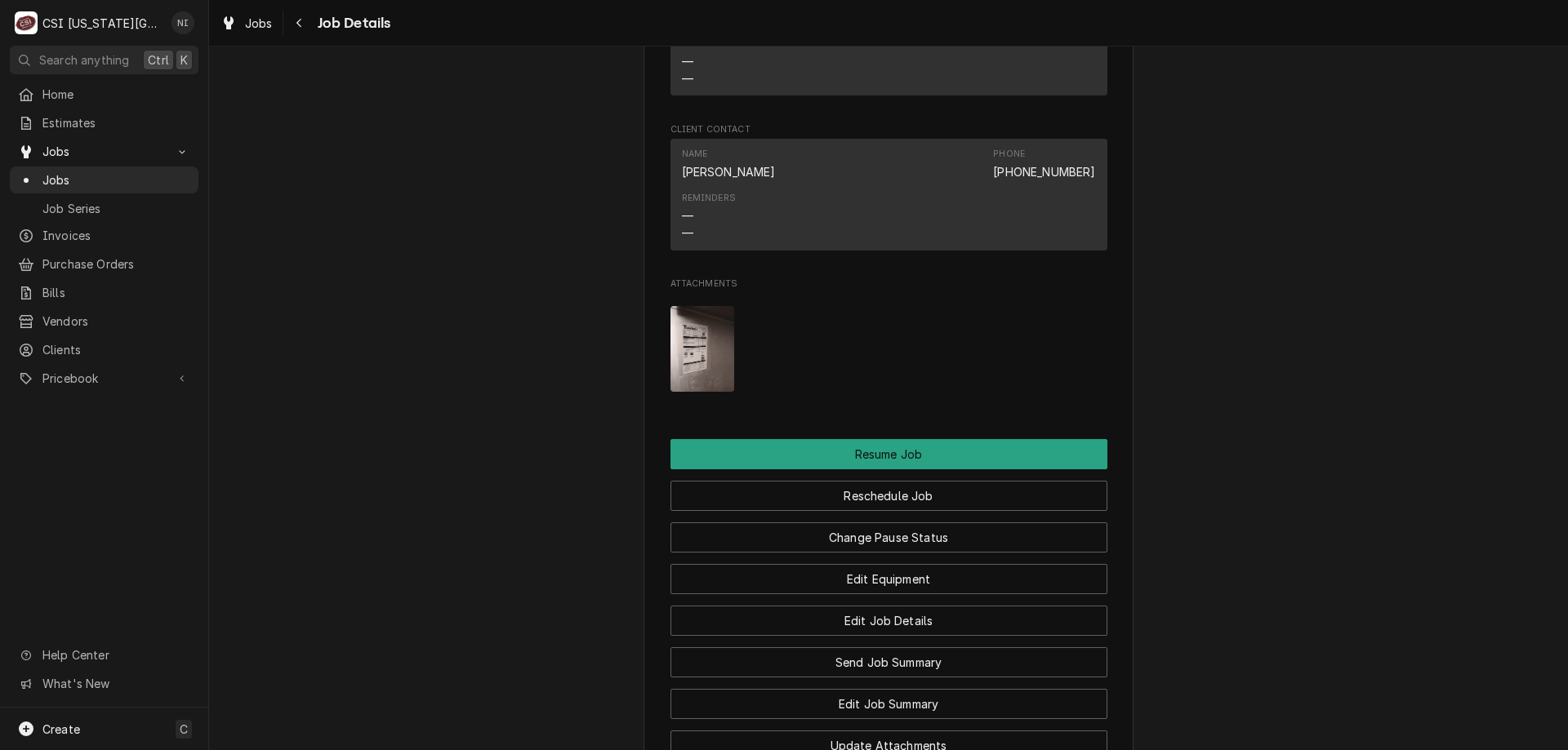
scroll to position [2362, 0]
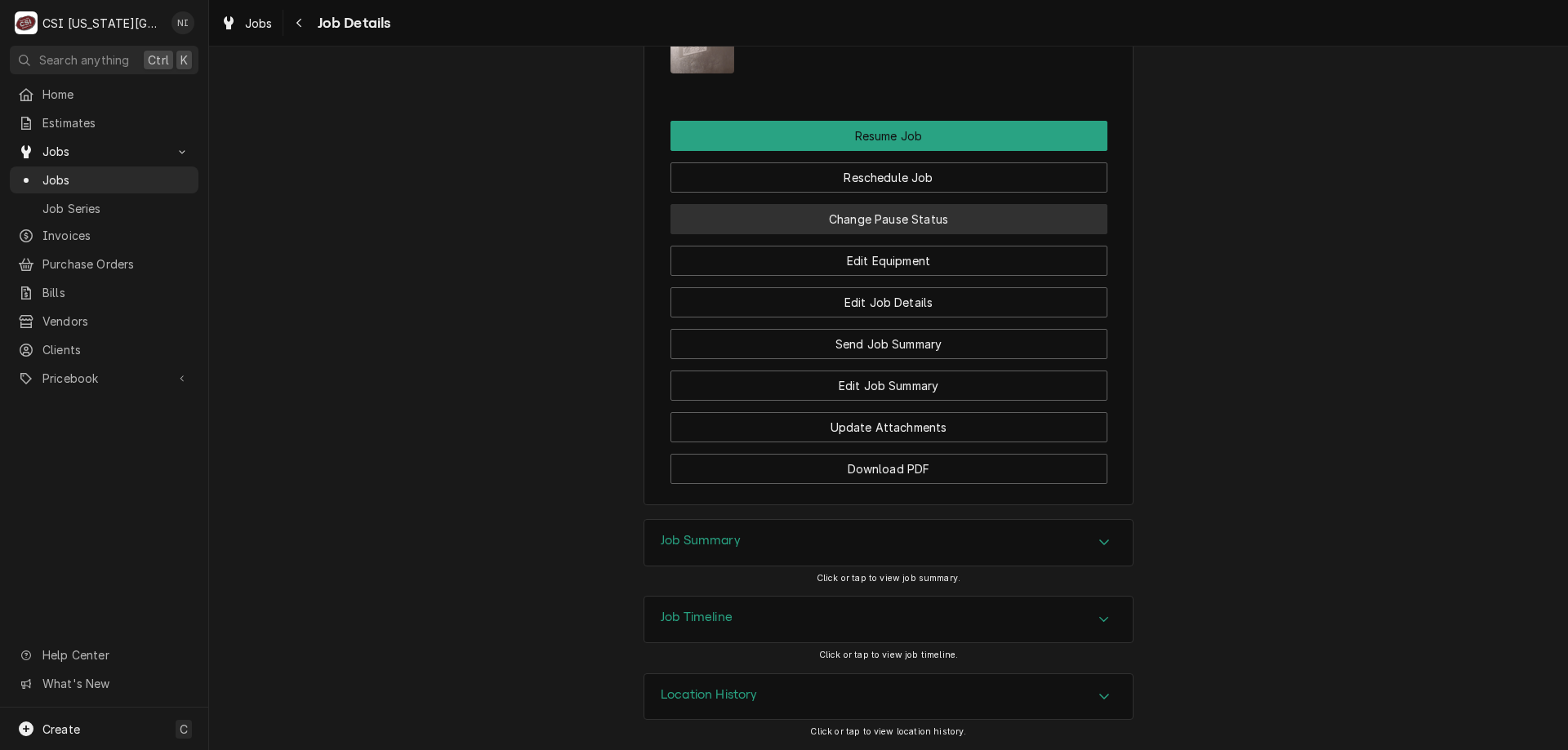
click at [986, 210] on button "Change Pause Status" at bounding box center [889, 219] width 436 height 30
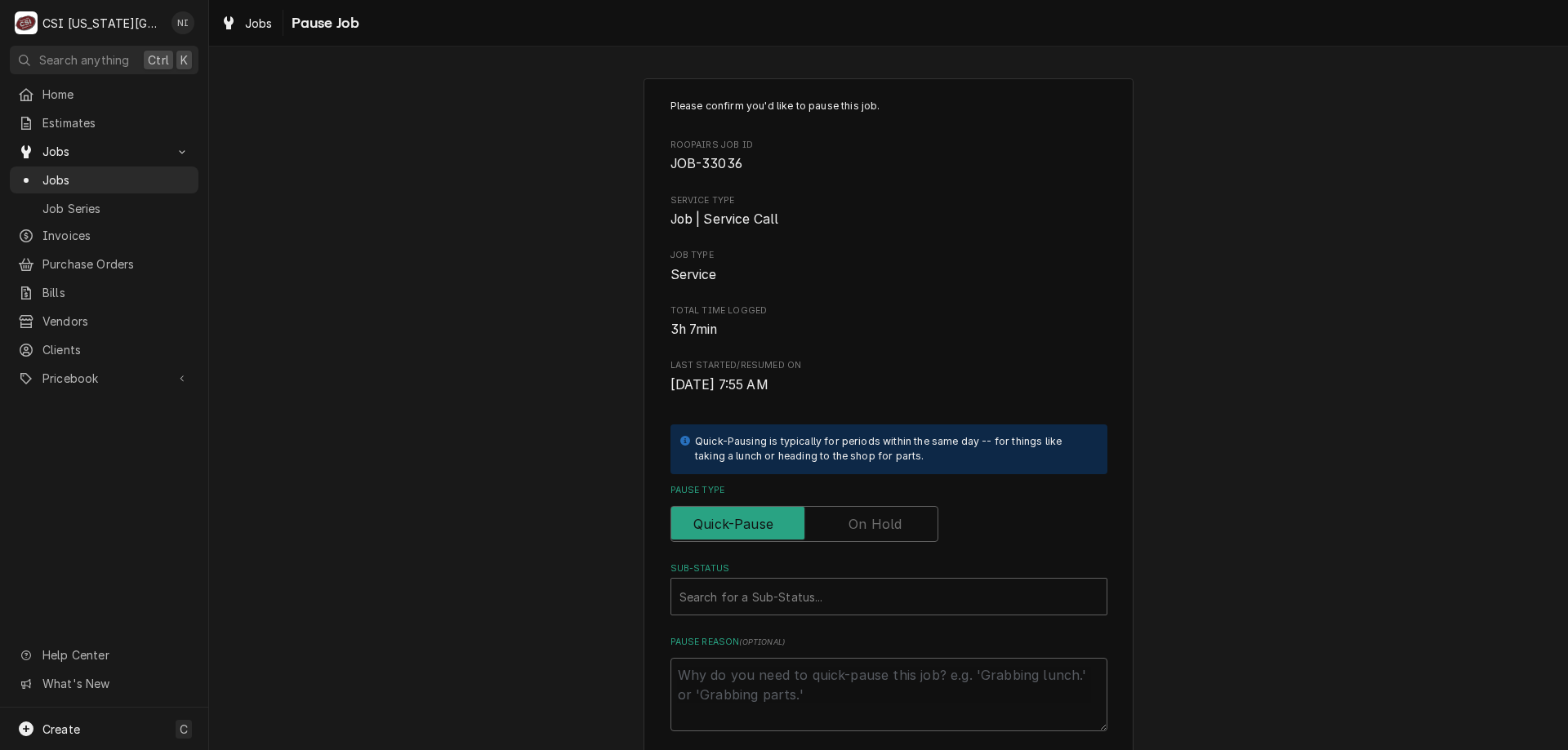
click at [854, 514] on label "Pause Type" at bounding box center [804, 524] width 268 height 36
click at [854, 514] on input "Pause Type" at bounding box center [804, 524] width 253 height 36
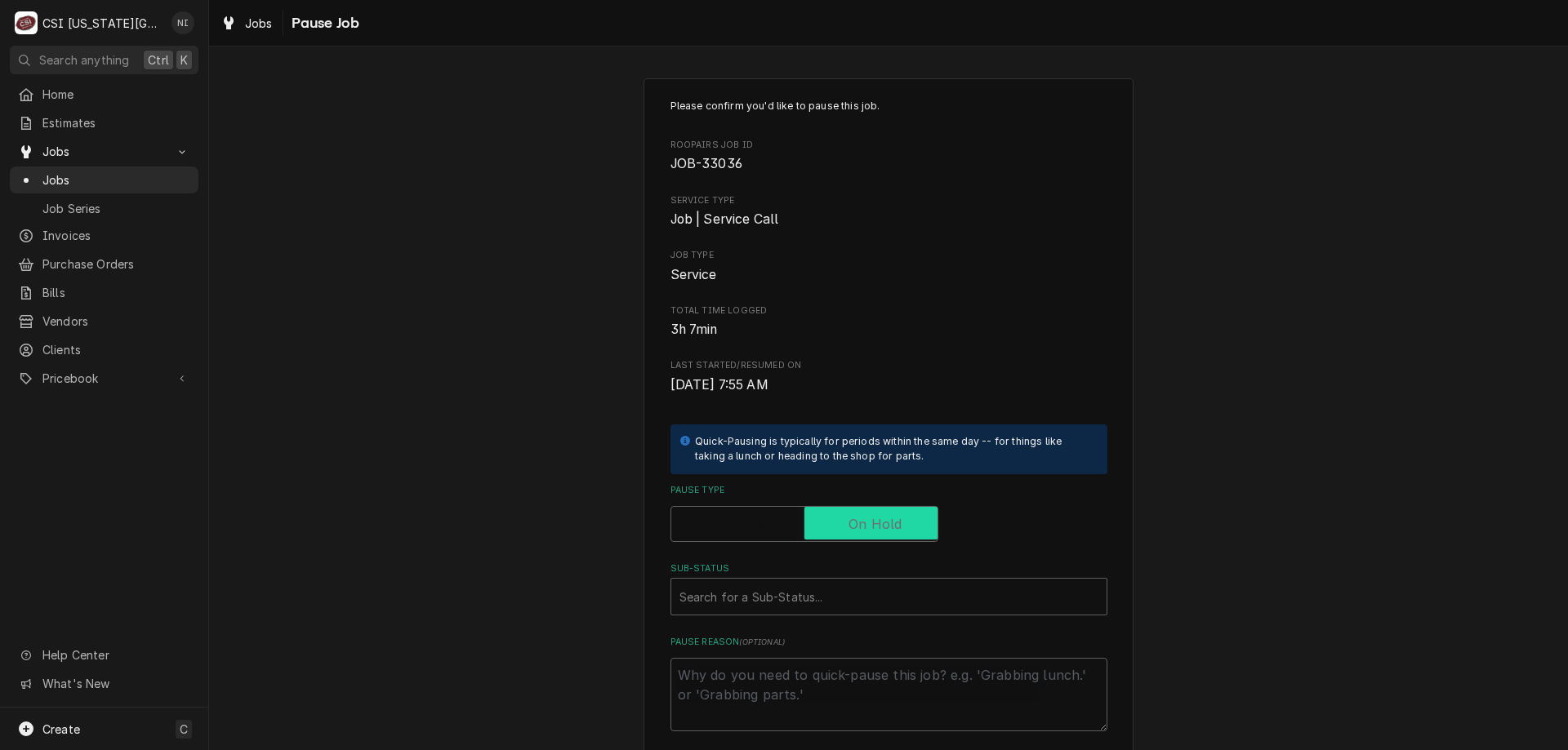
checkbox input "true"
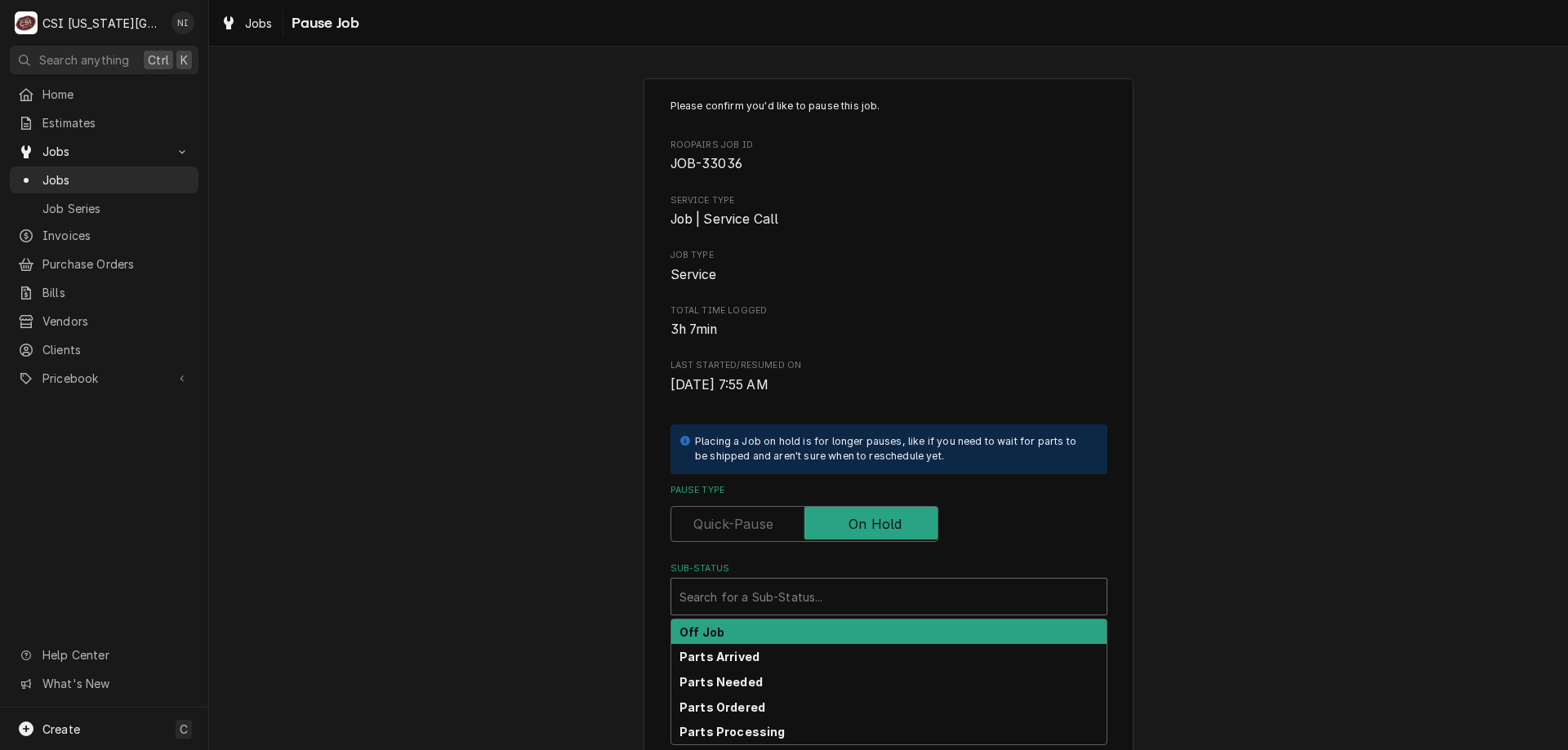
drag, startPoint x: 851, startPoint y: 587, endPoint x: 855, endPoint y: 606, distance: 19.4
click at [851, 588] on div "Sub-Status" at bounding box center [889, 596] width 419 height 29
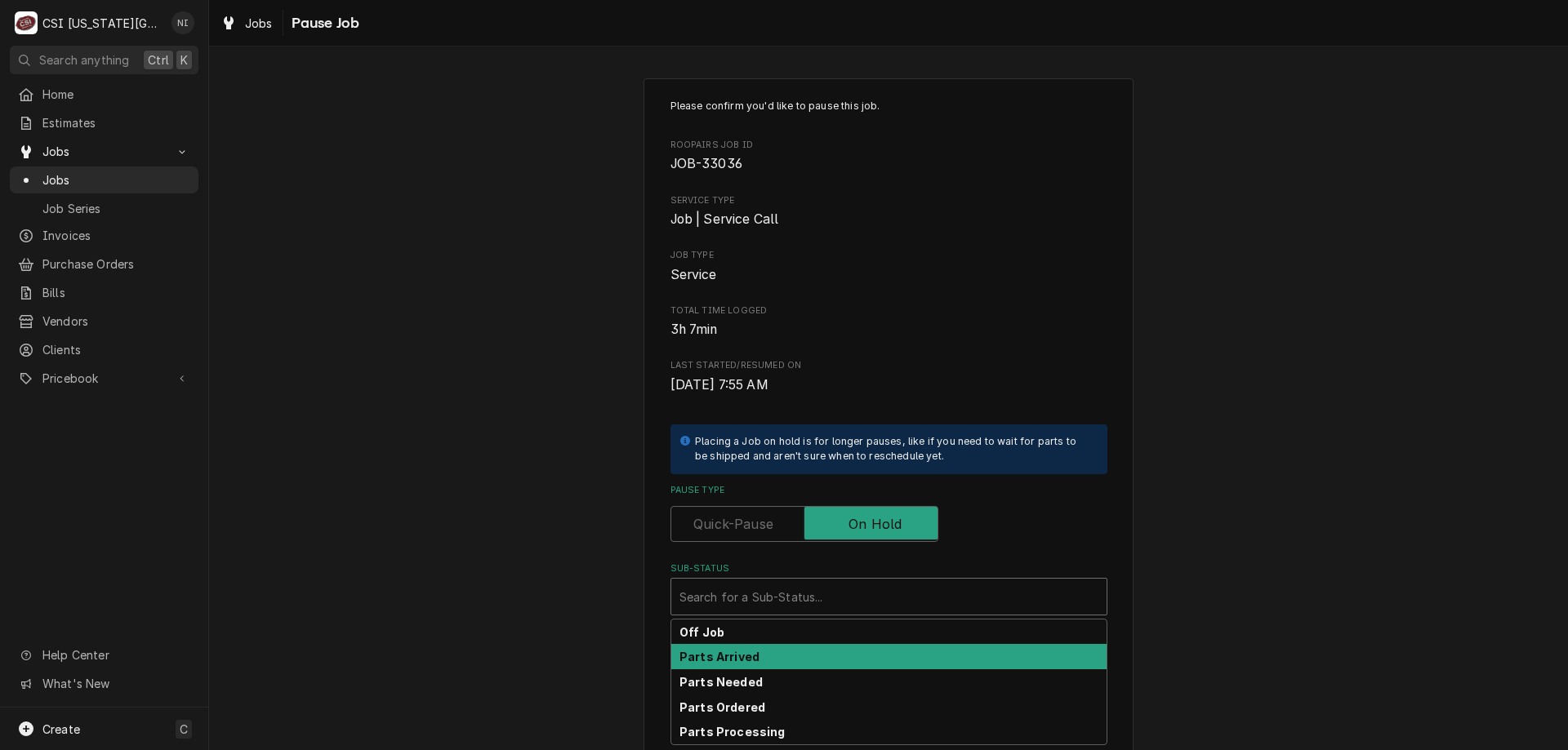
click at [742, 663] on strong "Parts Arrived" at bounding box center [719, 656] width 80 height 14
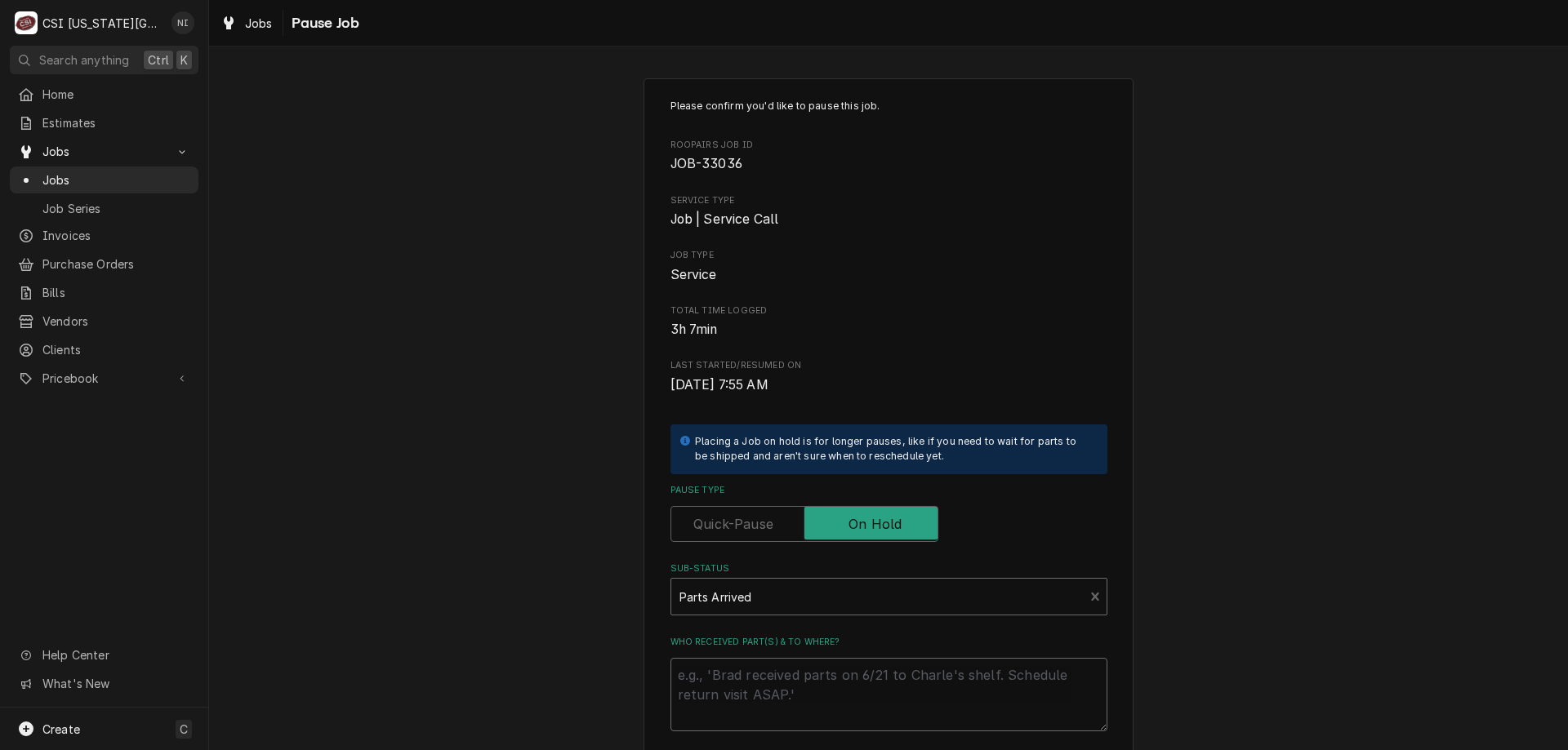
click at [740, 685] on textarea "Who received part(s) & to where?" at bounding box center [889, 695] width 436 height 74
type textarea "x"
type textarea "p"
type textarea "x"
type textarea "pat"
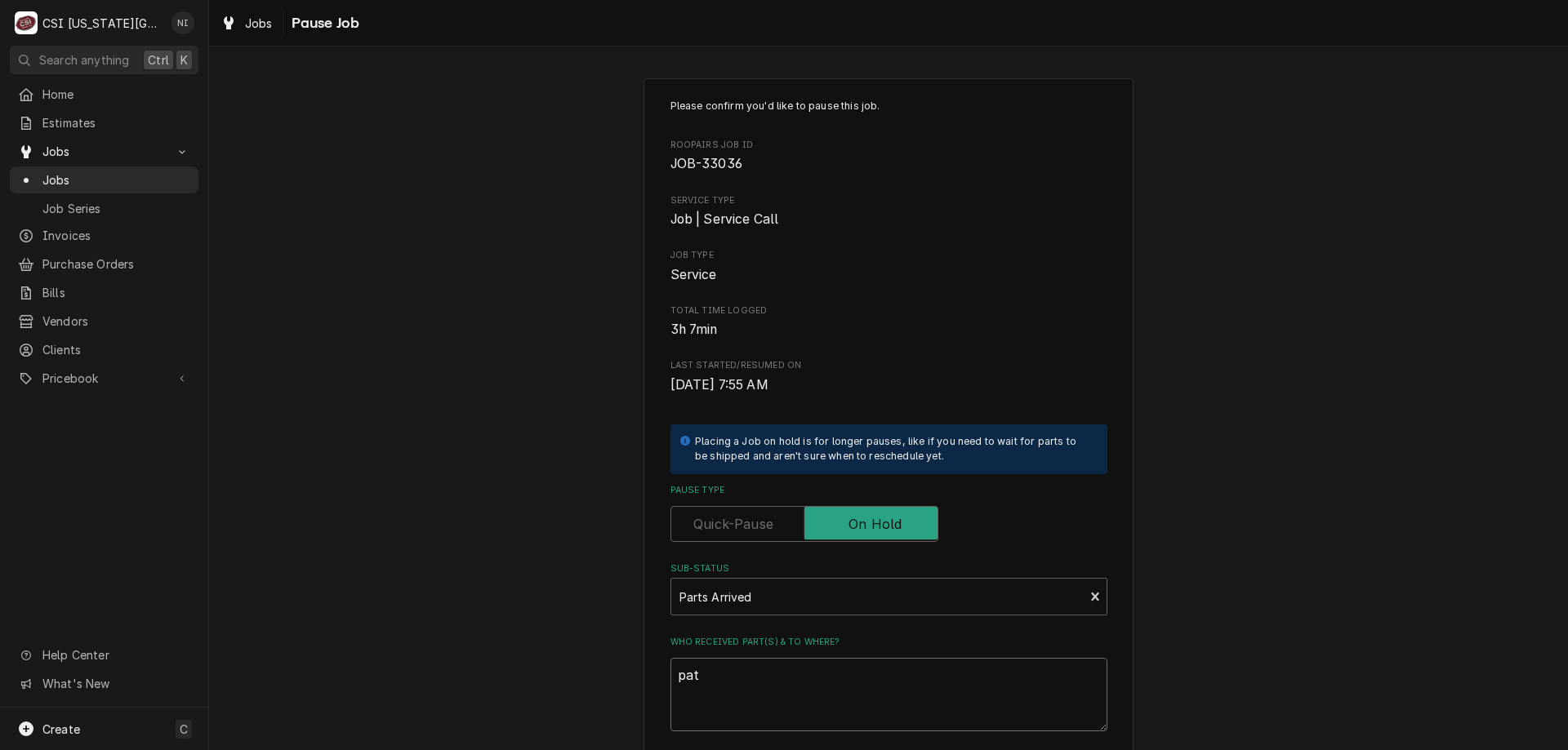
type textarea "x"
type textarea "paty"
type textarea "x"
type textarea "patys"
type textarea "x"
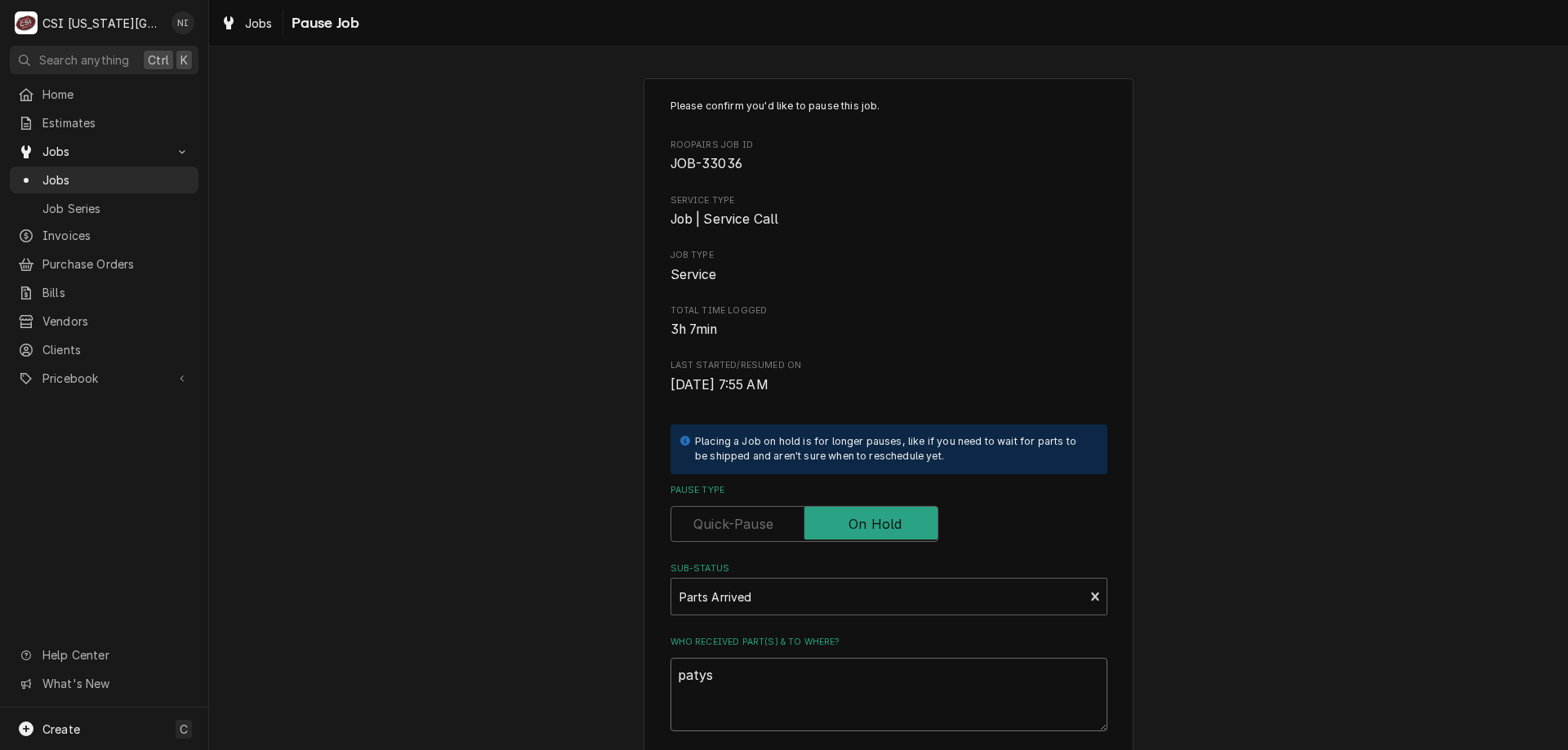
type textarea "paty"
type textarea "x"
type textarea "pat"
type textarea "x"
type textarea "pa"
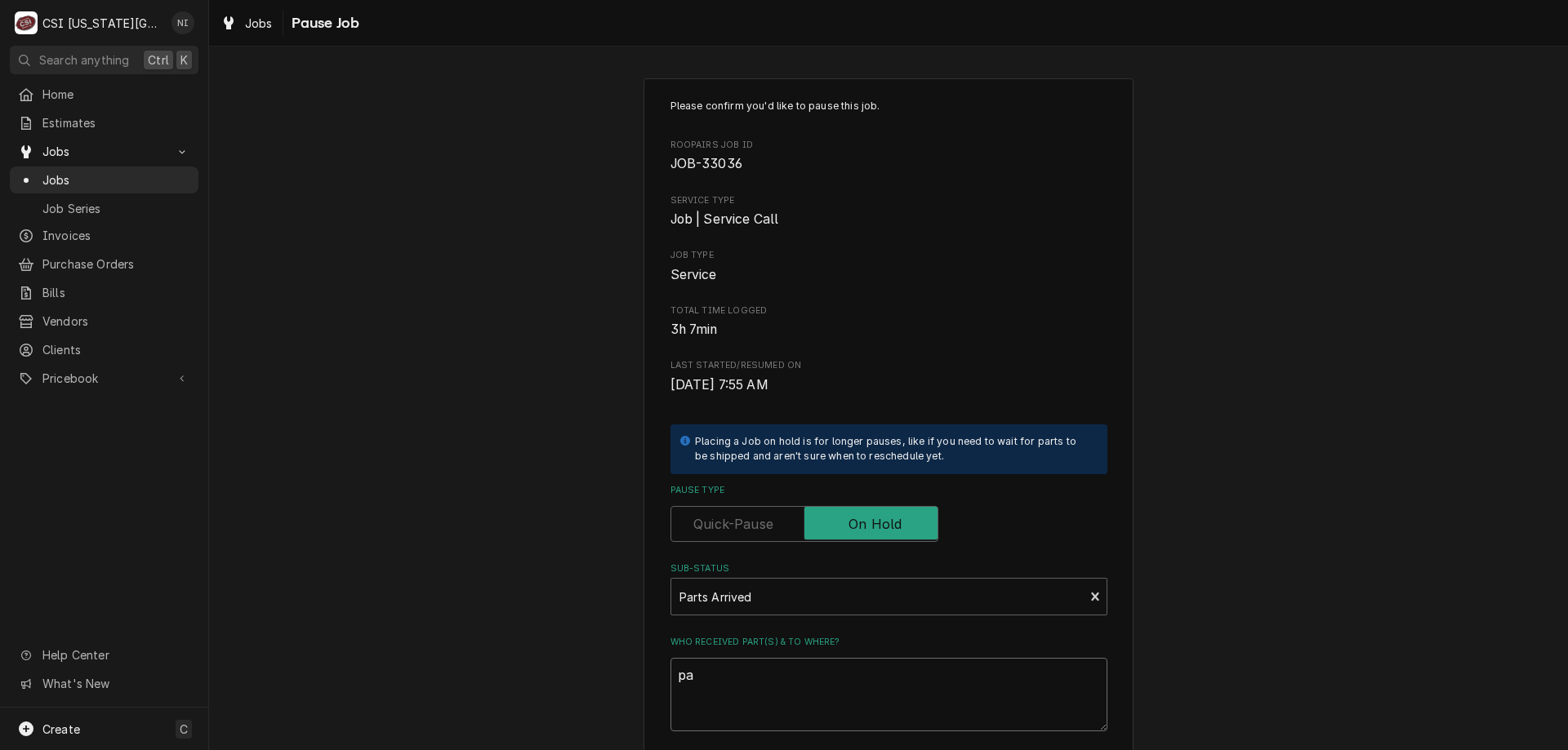
type textarea "x"
type textarea "par"
type textarea "x"
type textarea "part"
type textarea "x"
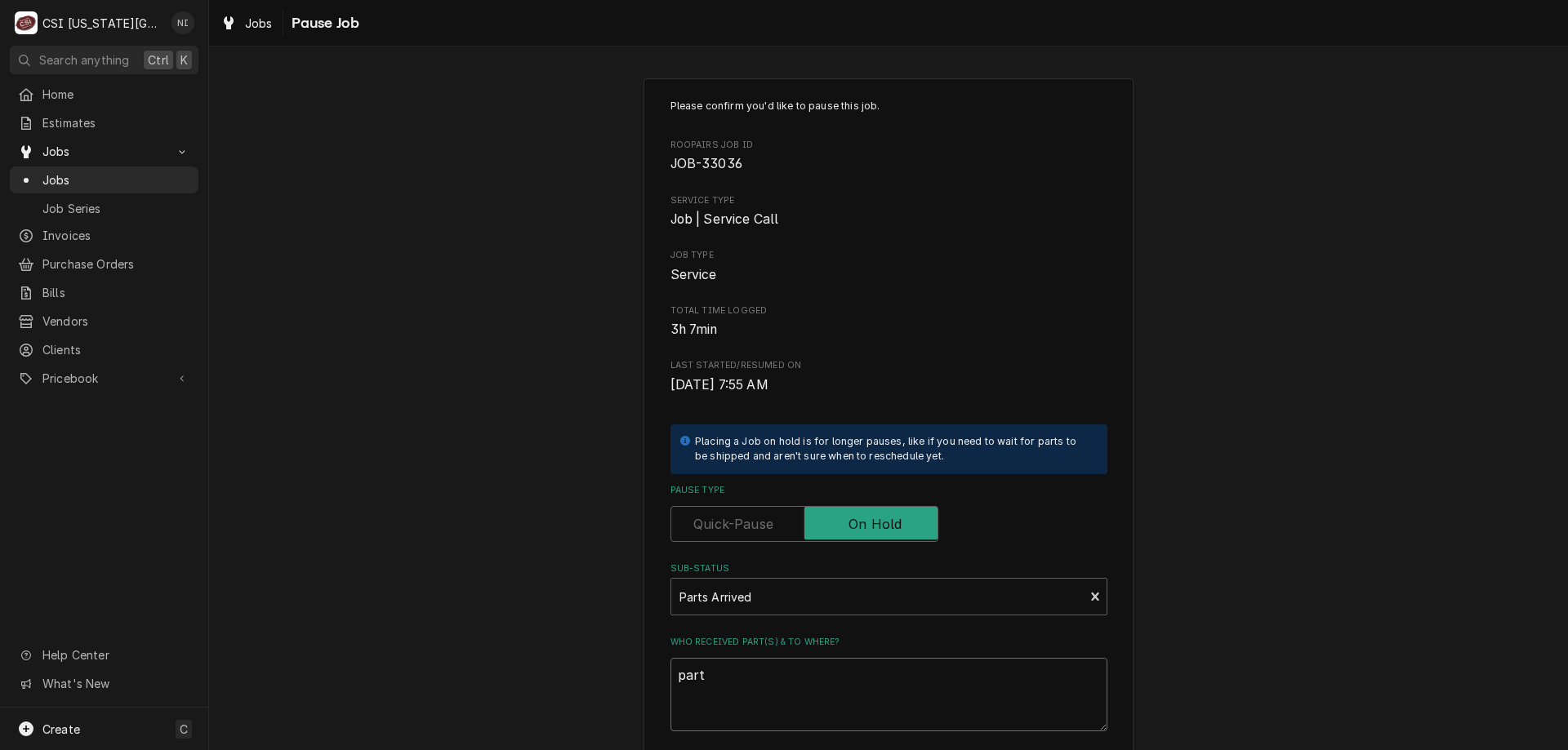
type textarea "party"
type textarea "x"
type textarea "partys"
type textarea "x"
type textarea "partys o"
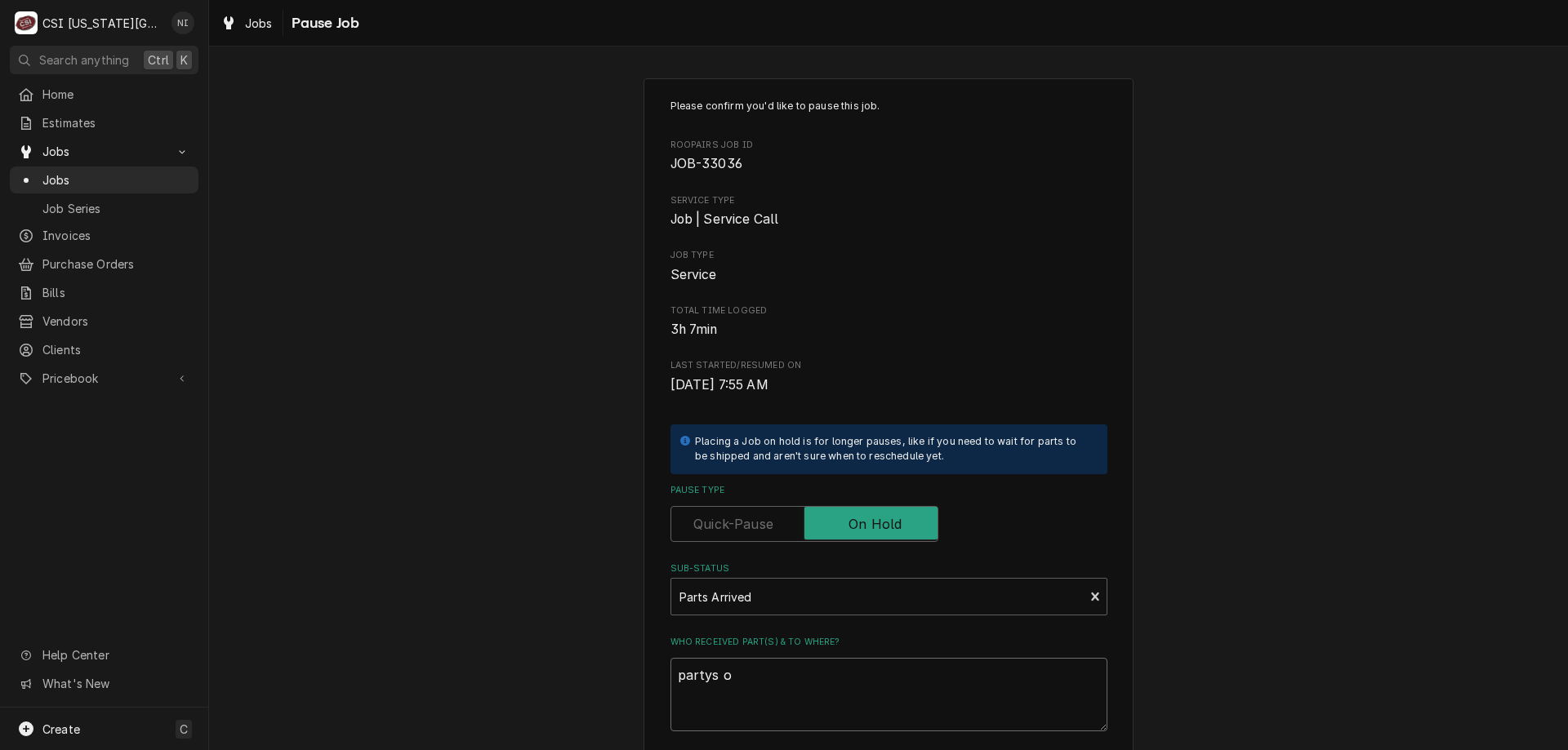
type textarea "x"
type textarea "partys on"
type textarea "x"
type textarea "partys o"
type textarea "x"
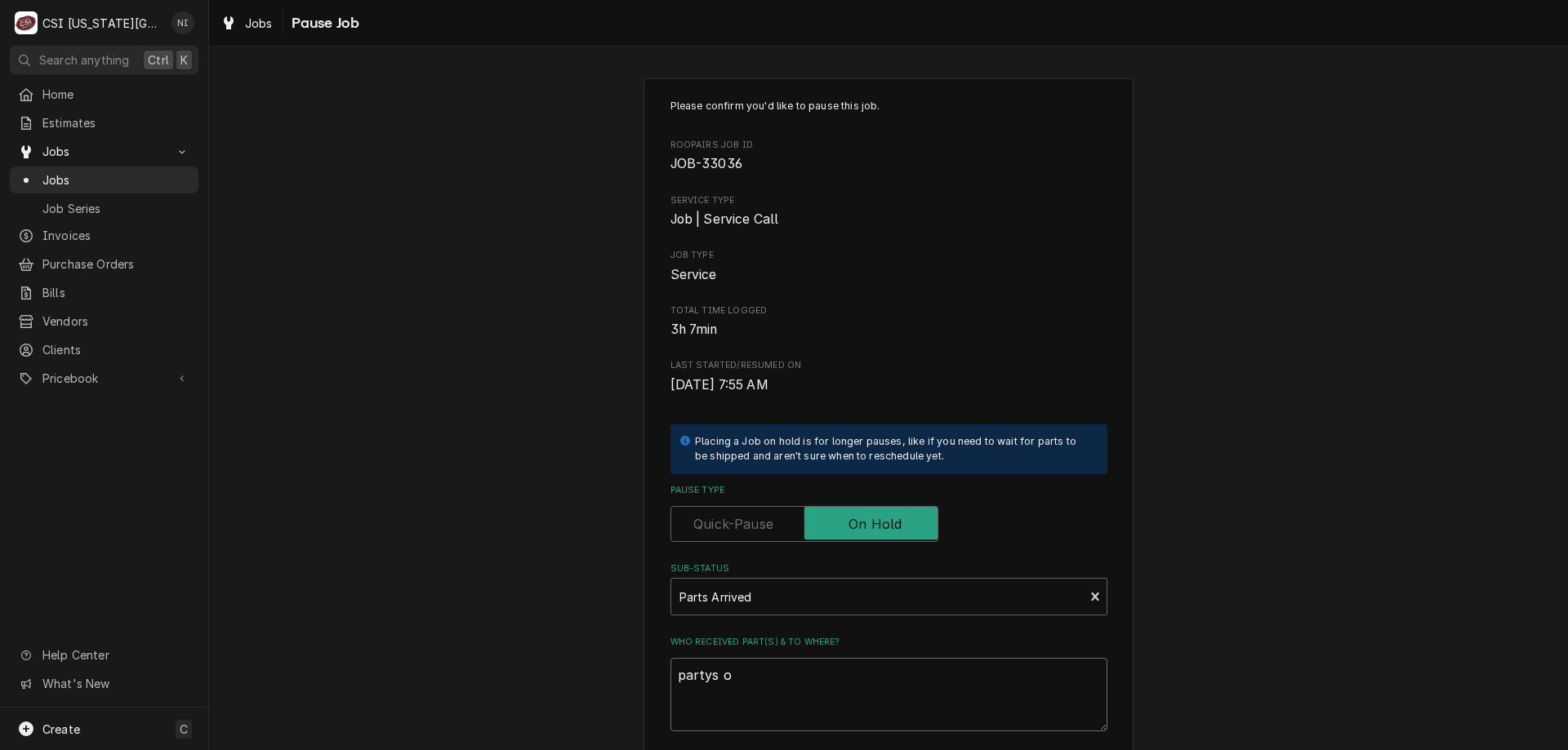
type textarea "partys"
type textarea "x"
type textarea "partys"
type textarea "x"
type textarea "party"
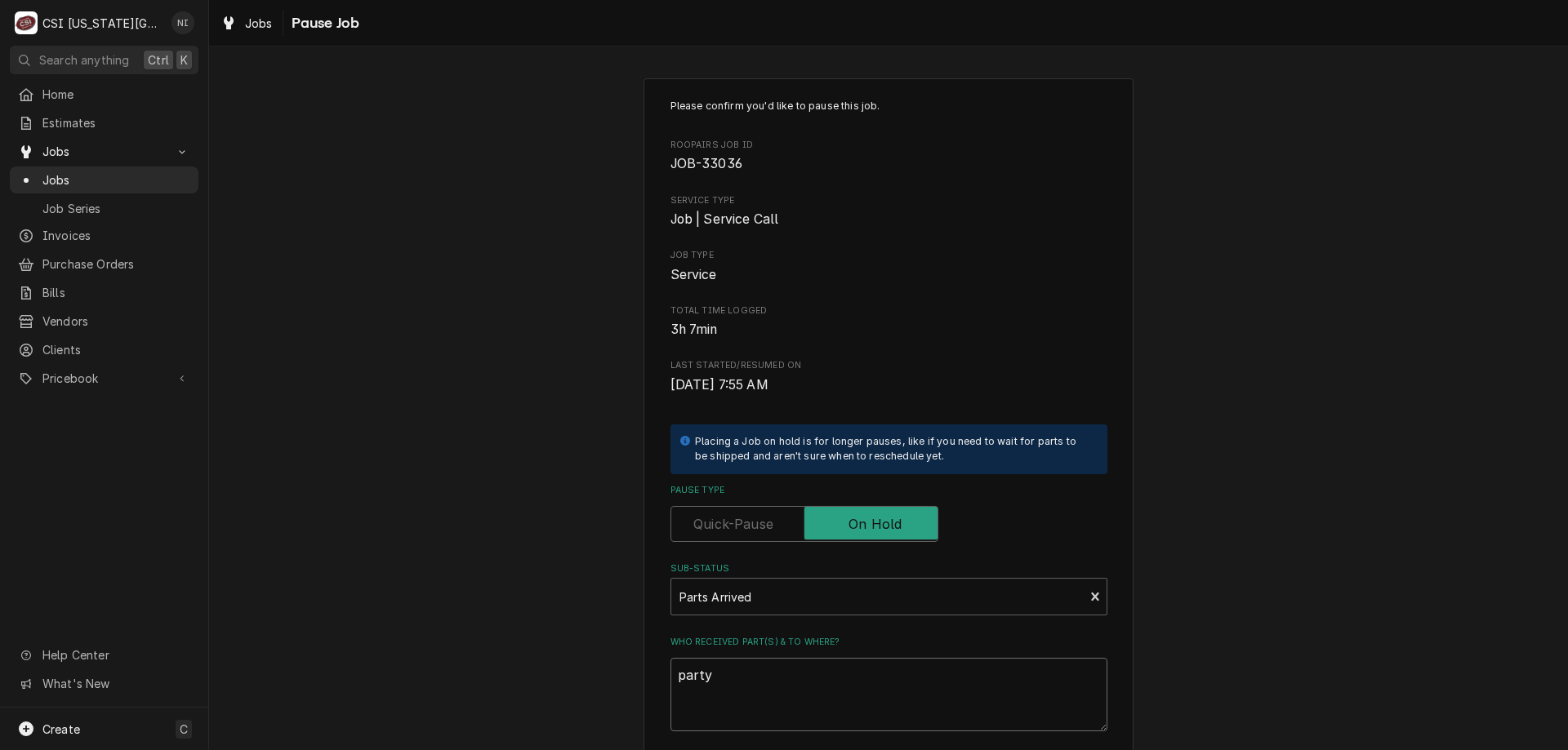
type textarea "x"
type textarea "part"
type textarea "x"
type textarea "parts"
type textarea "x"
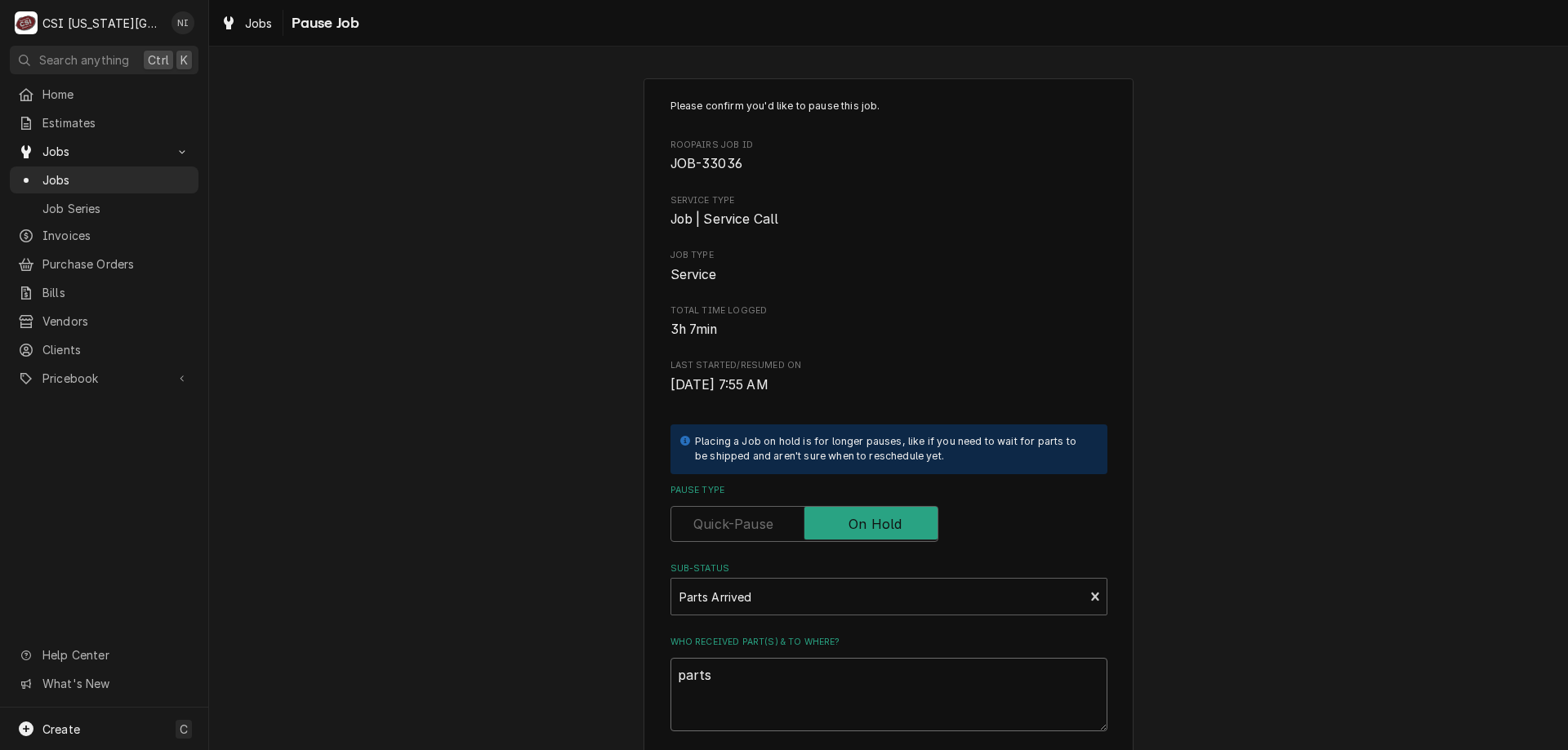
type textarea "parts"
type textarea "x"
type textarea "parts o"
type textarea "x"
type textarea "parts on"
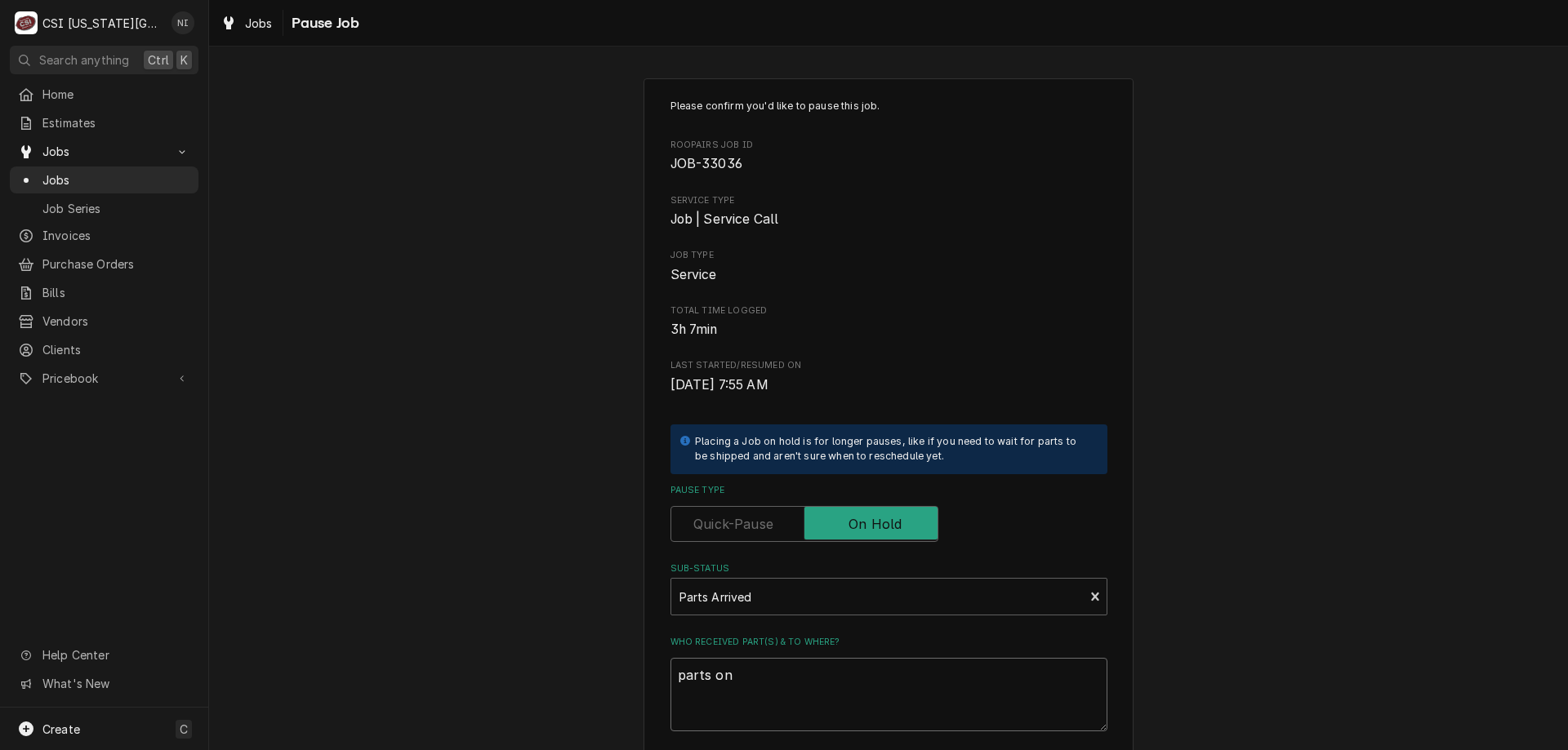
type textarea "x"
type textarea "parts on"
type textarea "x"
type textarea "parts on m"
type textarea "x"
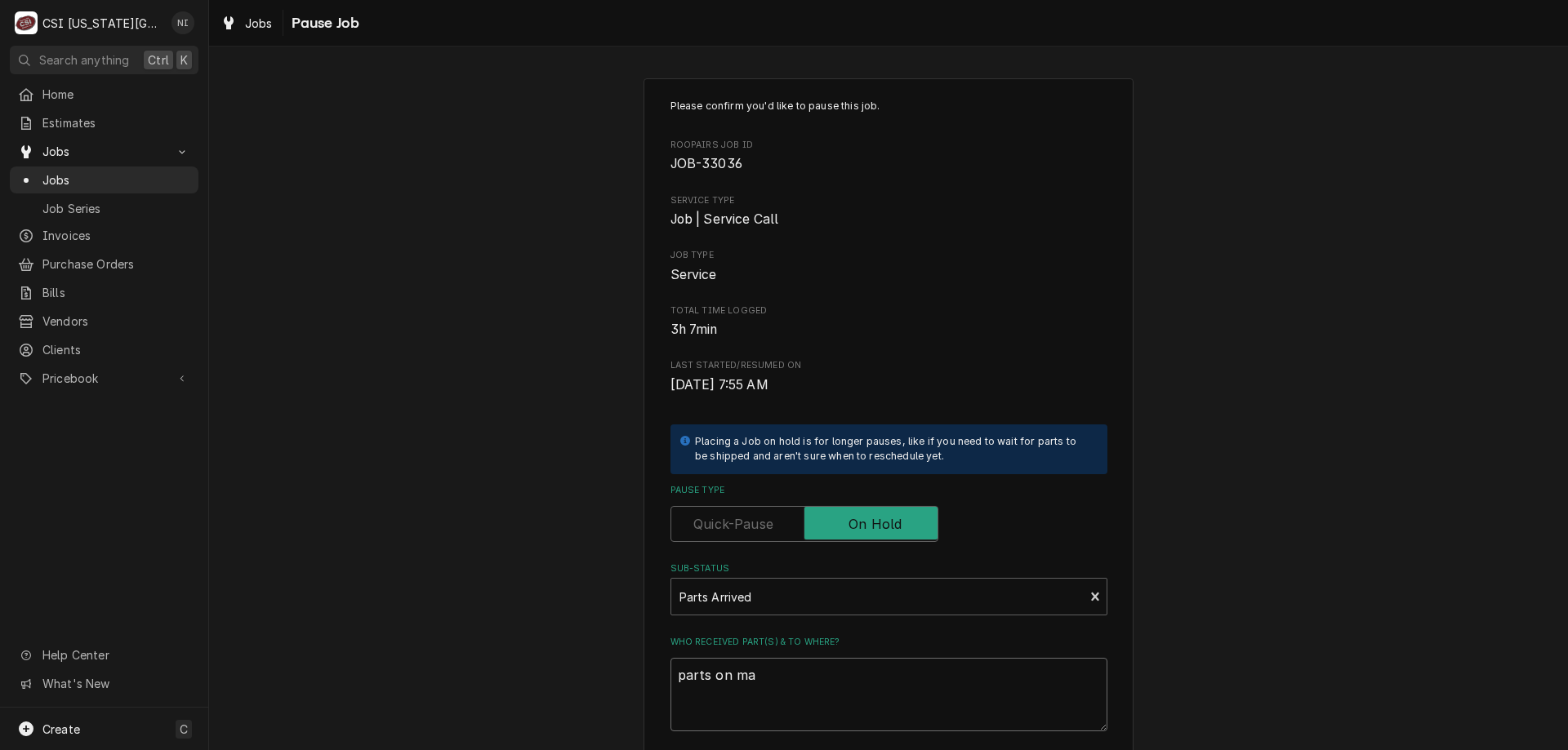
type textarea "parts on mar"
type textarea "x"
type textarea "parts on marh"
type textarea "x"
type textarea "parts on marha"
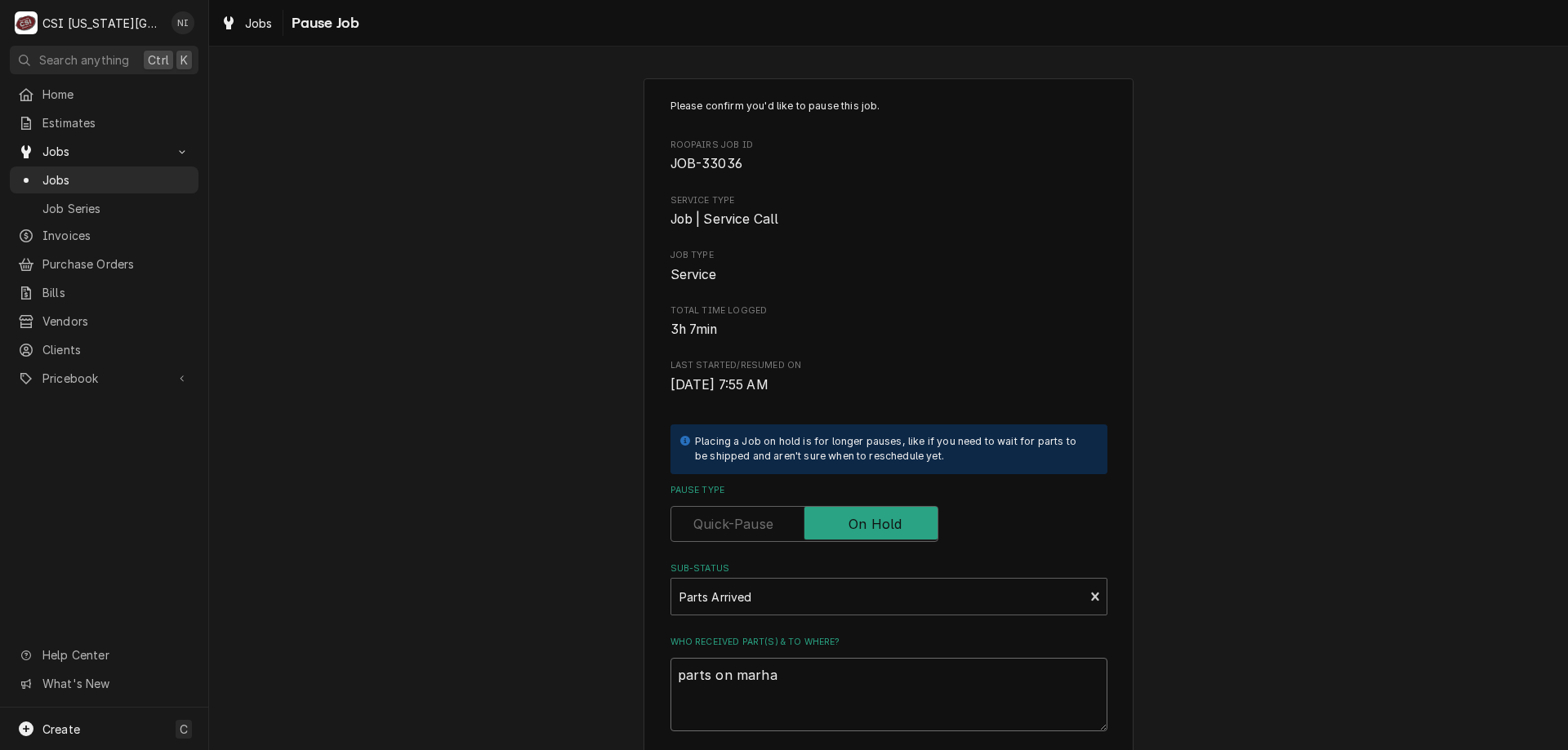
type textarea "x"
type textarea "parts on marh"
type textarea "x"
type textarea "parts on mar"
type textarea "x"
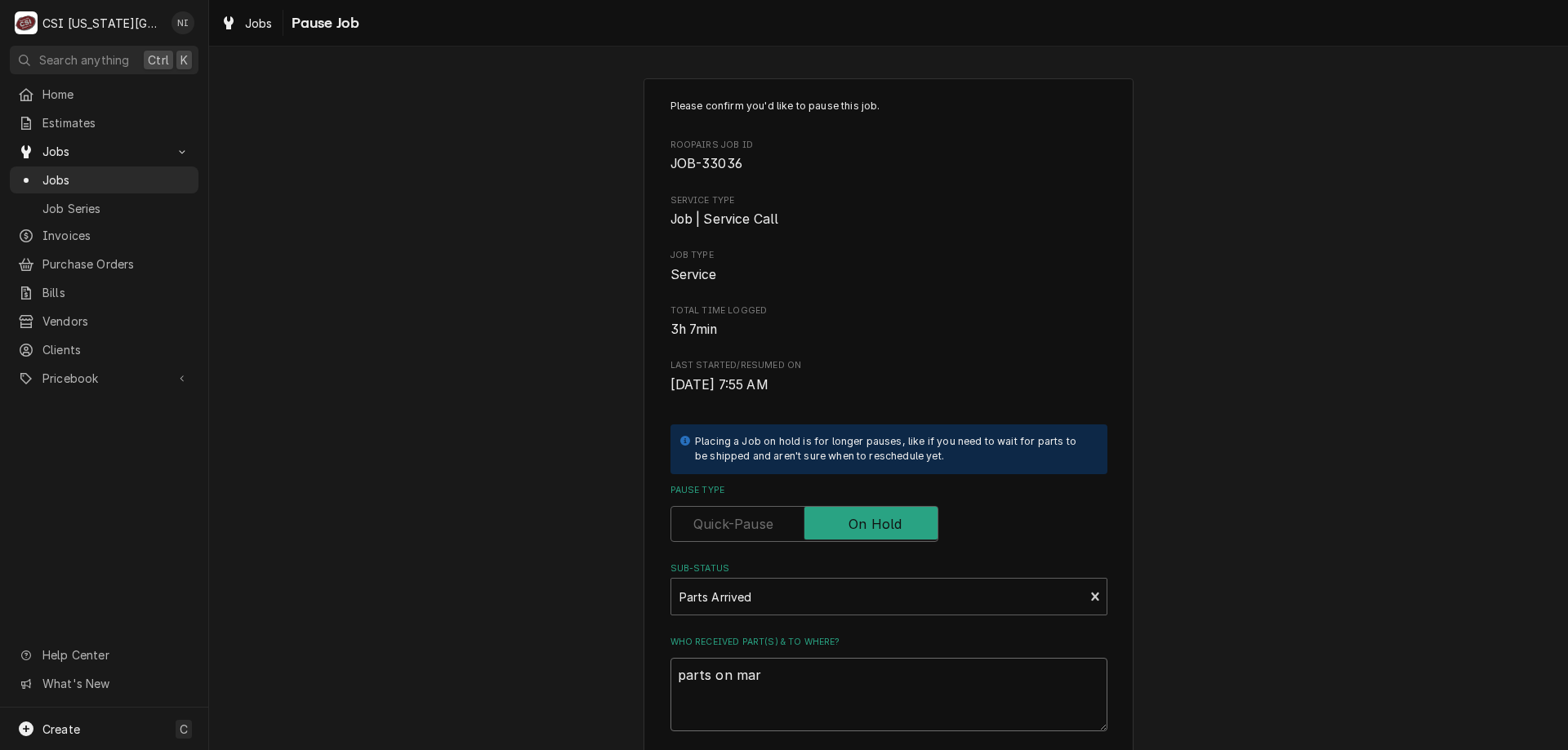
type textarea "parts on mars"
type textarea "x"
type textarea "parts on marsh"
type textarea "x"
type textarea "parts on marshal"
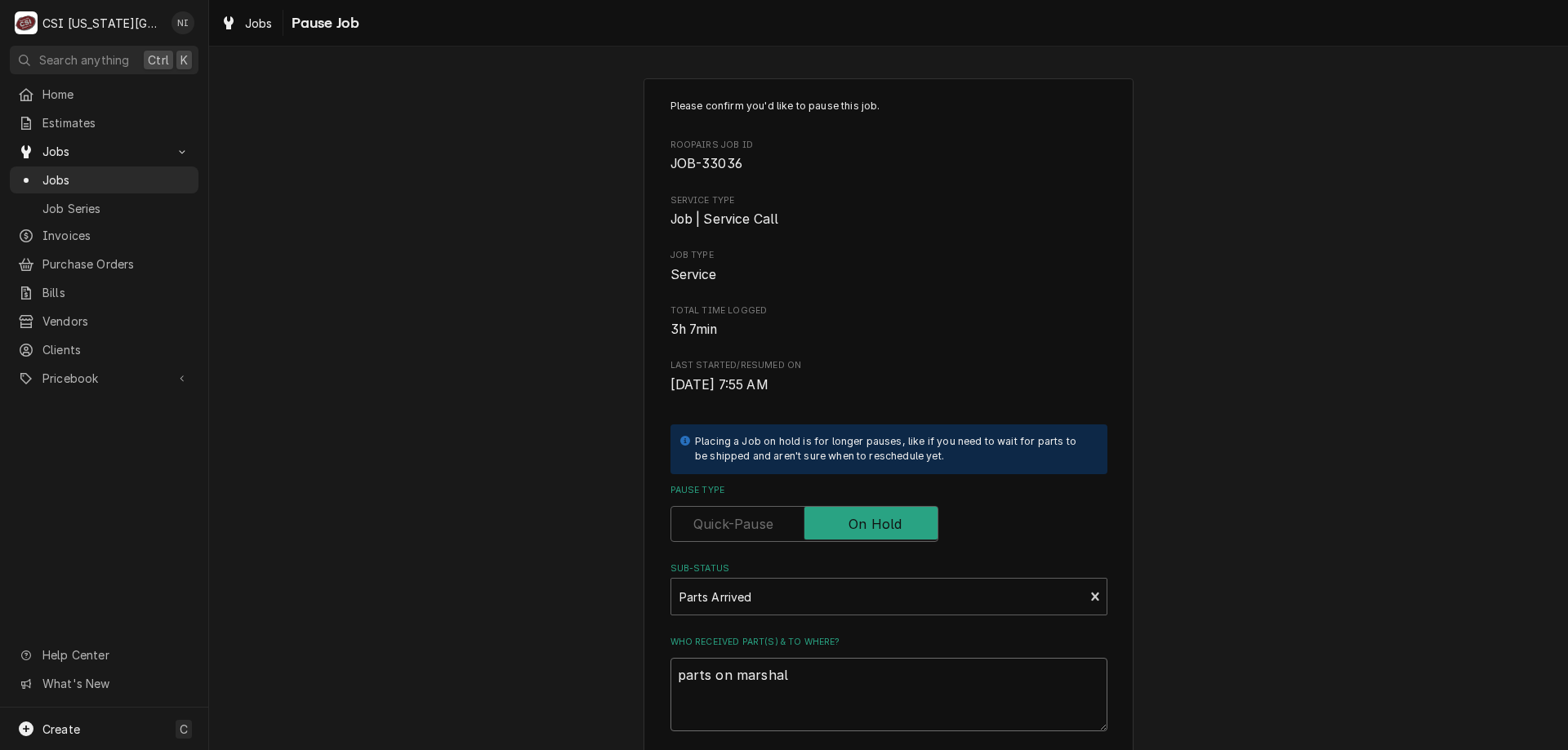
type textarea "x"
type textarea "parts on marshall"
type textarea "x"
type textarea "parts on marshall"
type textarea "x"
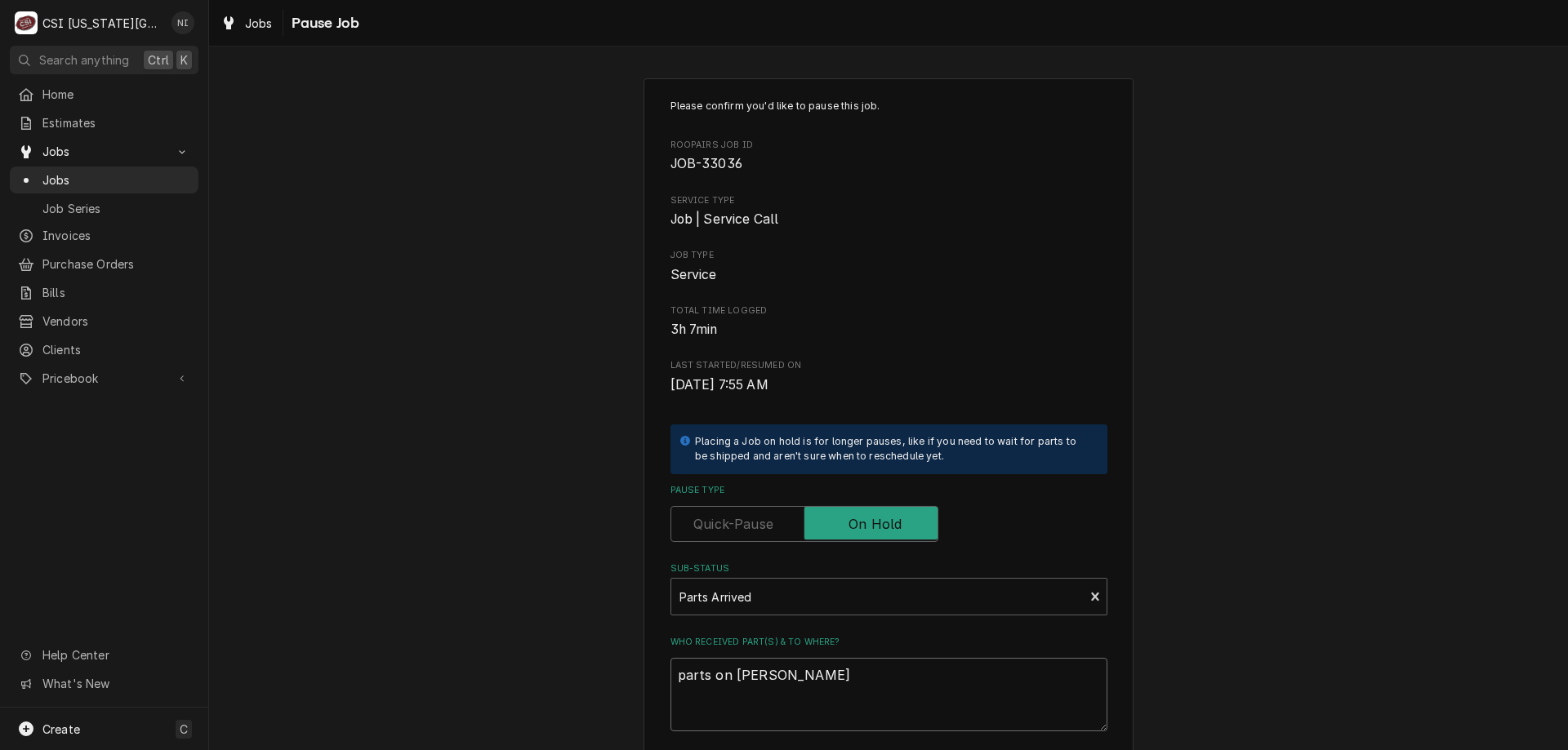
type textarea "parts on marshall sh"
type textarea "x"
type textarea "parts on marshall she"
type textarea "x"
type textarea "parts on marshall shel"
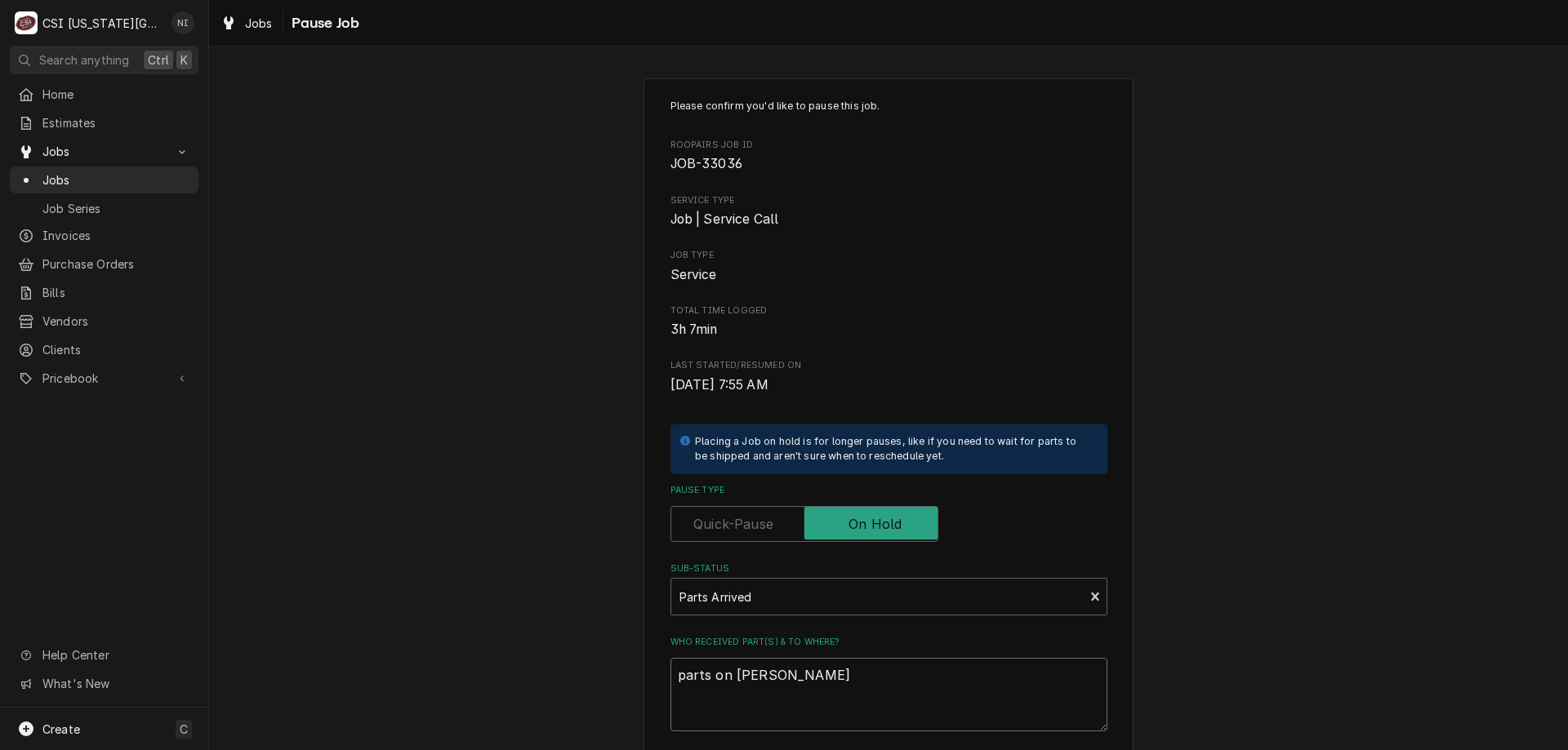
type textarea "x"
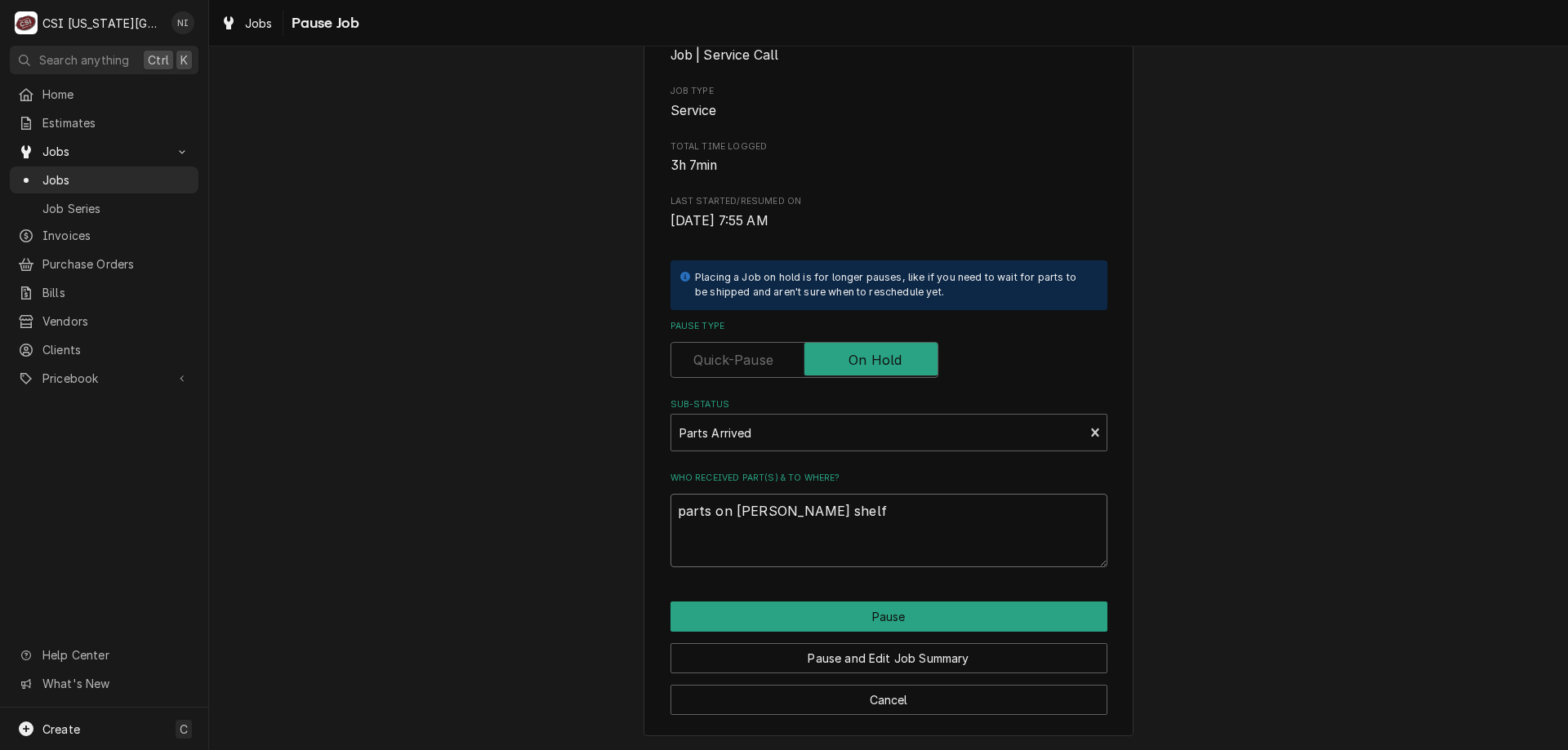
type textarea "parts on [PERSON_NAME] shelf"
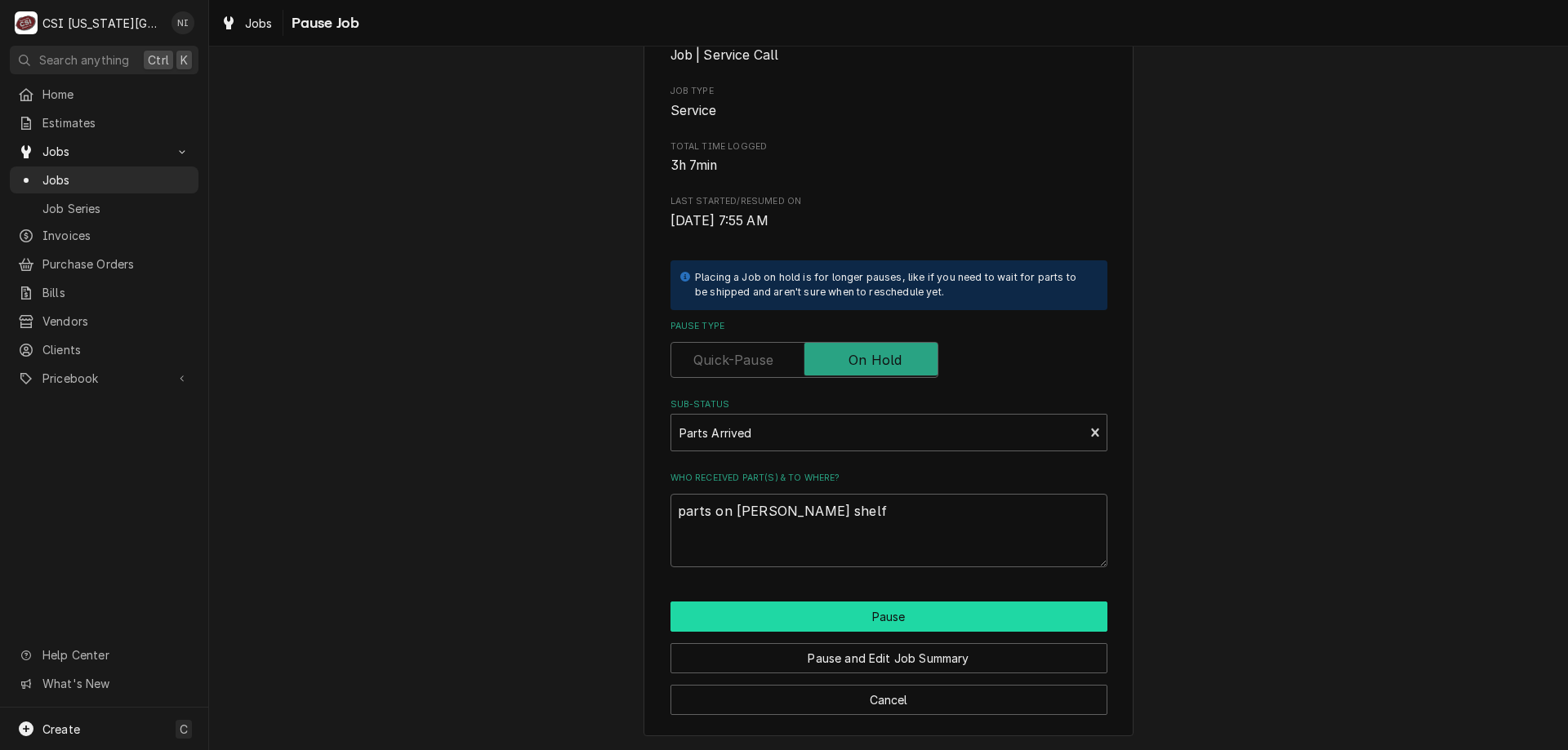
click at [955, 611] on button "Pause" at bounding box center [889, 617] width 436 height 30
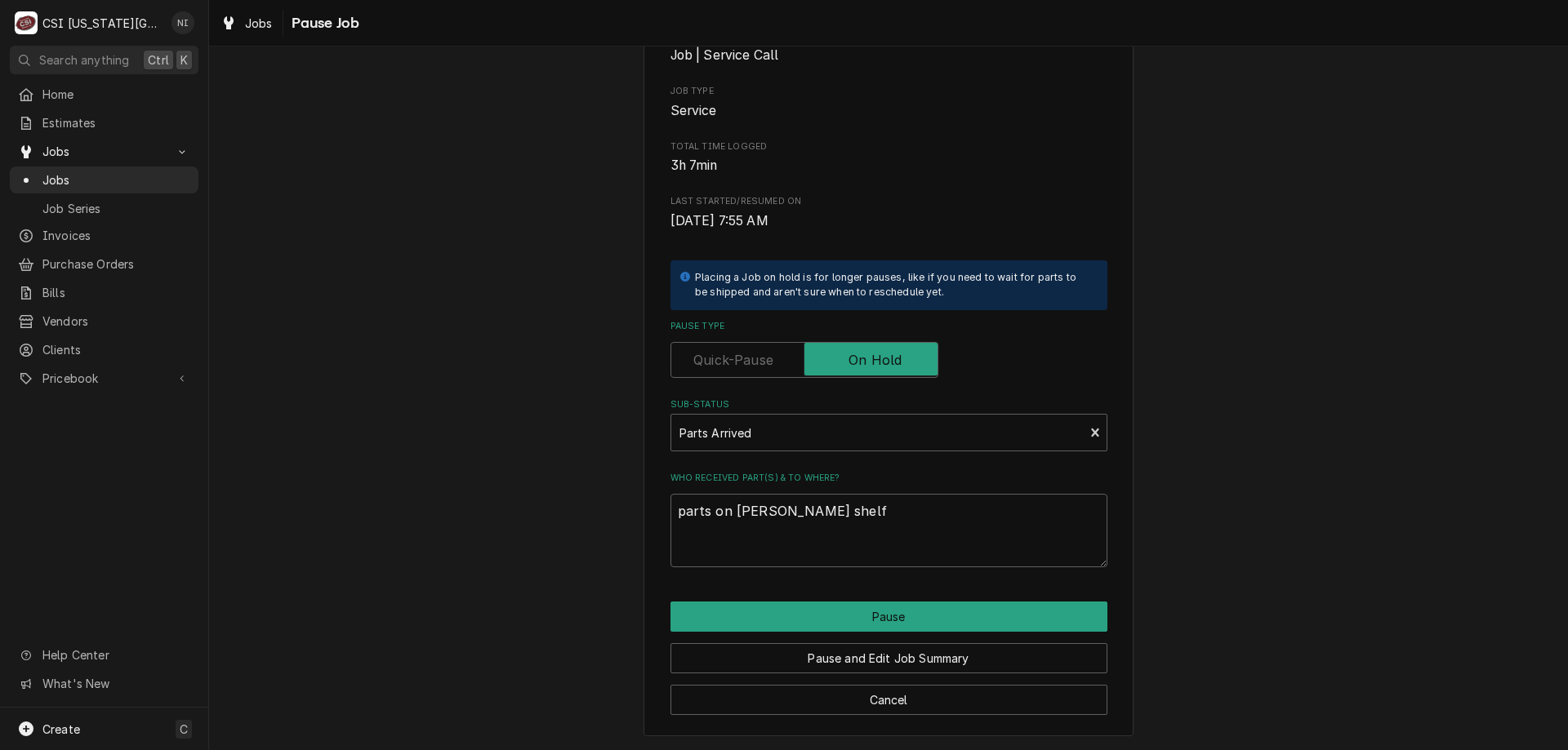
type textarea "x"
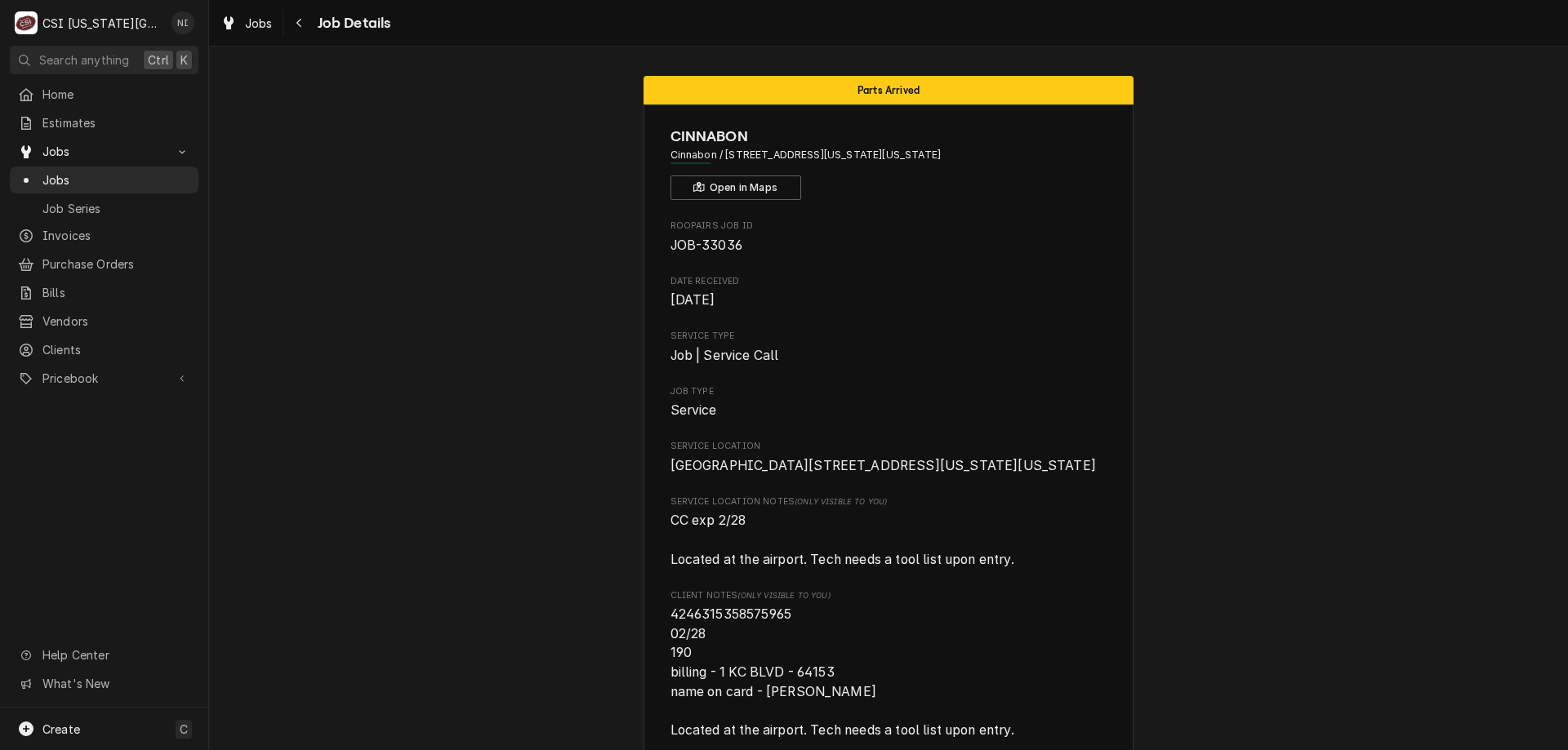
click at [134, 179] on span "Jobs" at bounding box center [116, 179] width 148 height 17
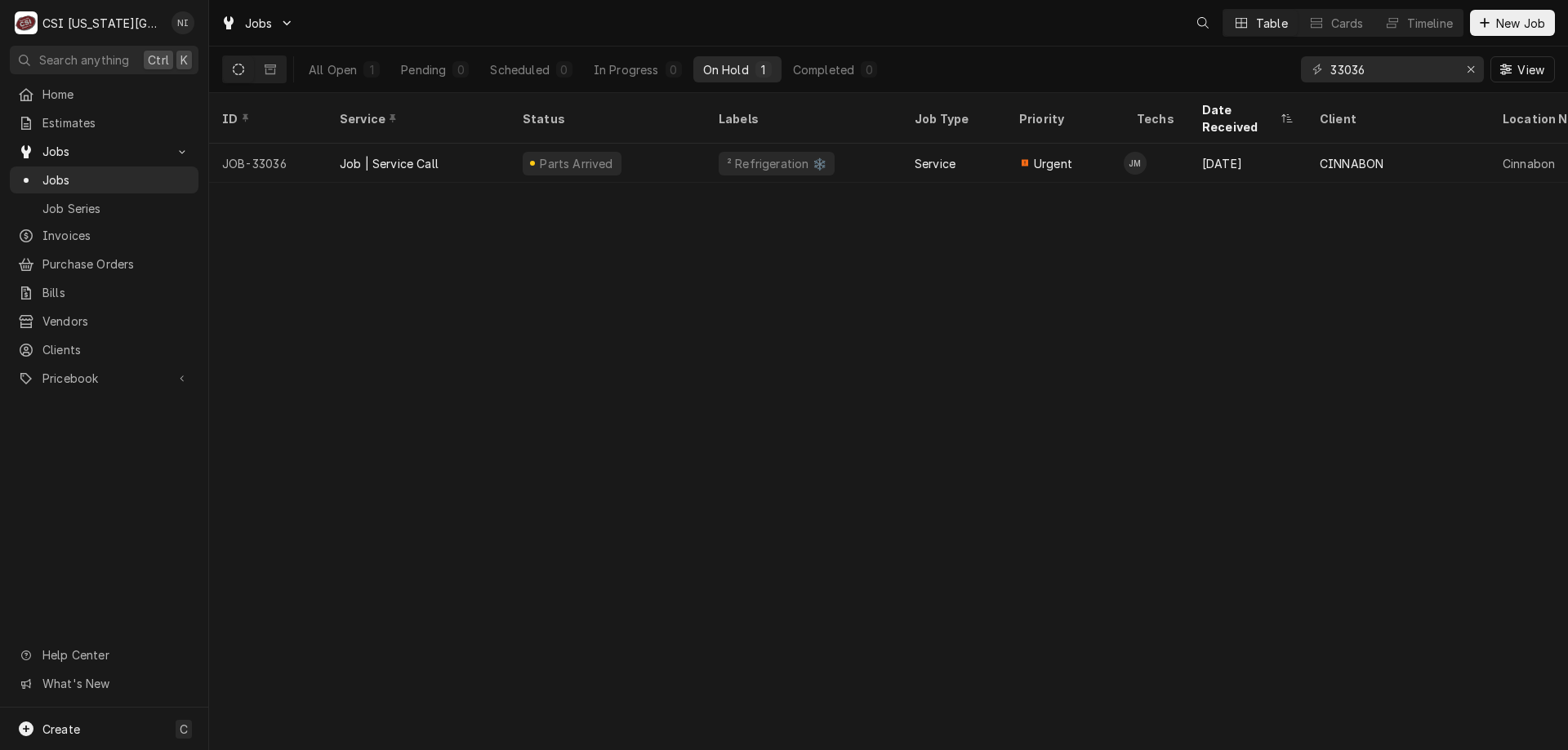
drag, startPoint x: 677, startPoint y: 133, endPoint x: 776, endPoint y: 150, distance: 100.4
click at [678, 144] on div "Parts Arrived" at bounding box center [607, 163] width 196 height 40
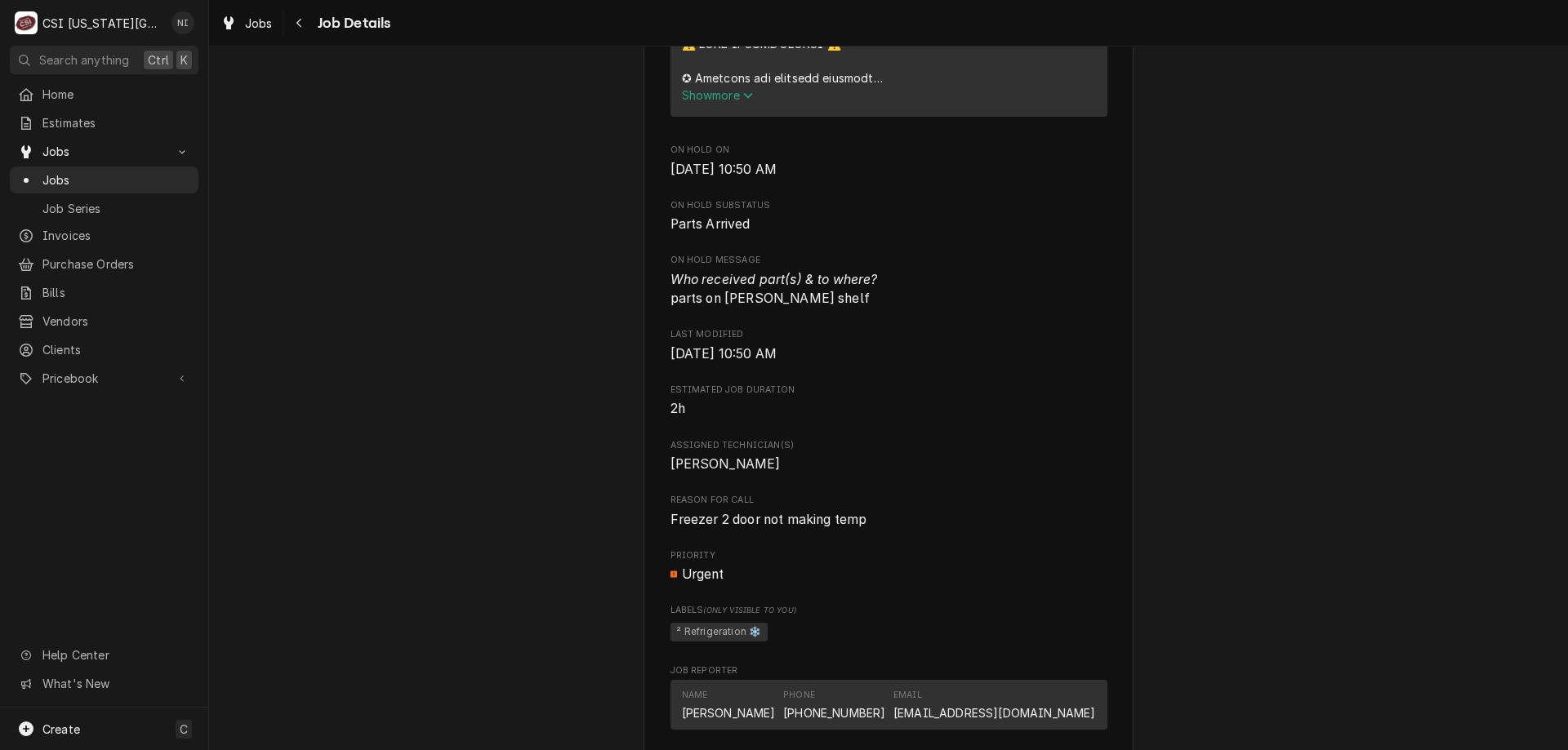
scroll to position [1074, 0]
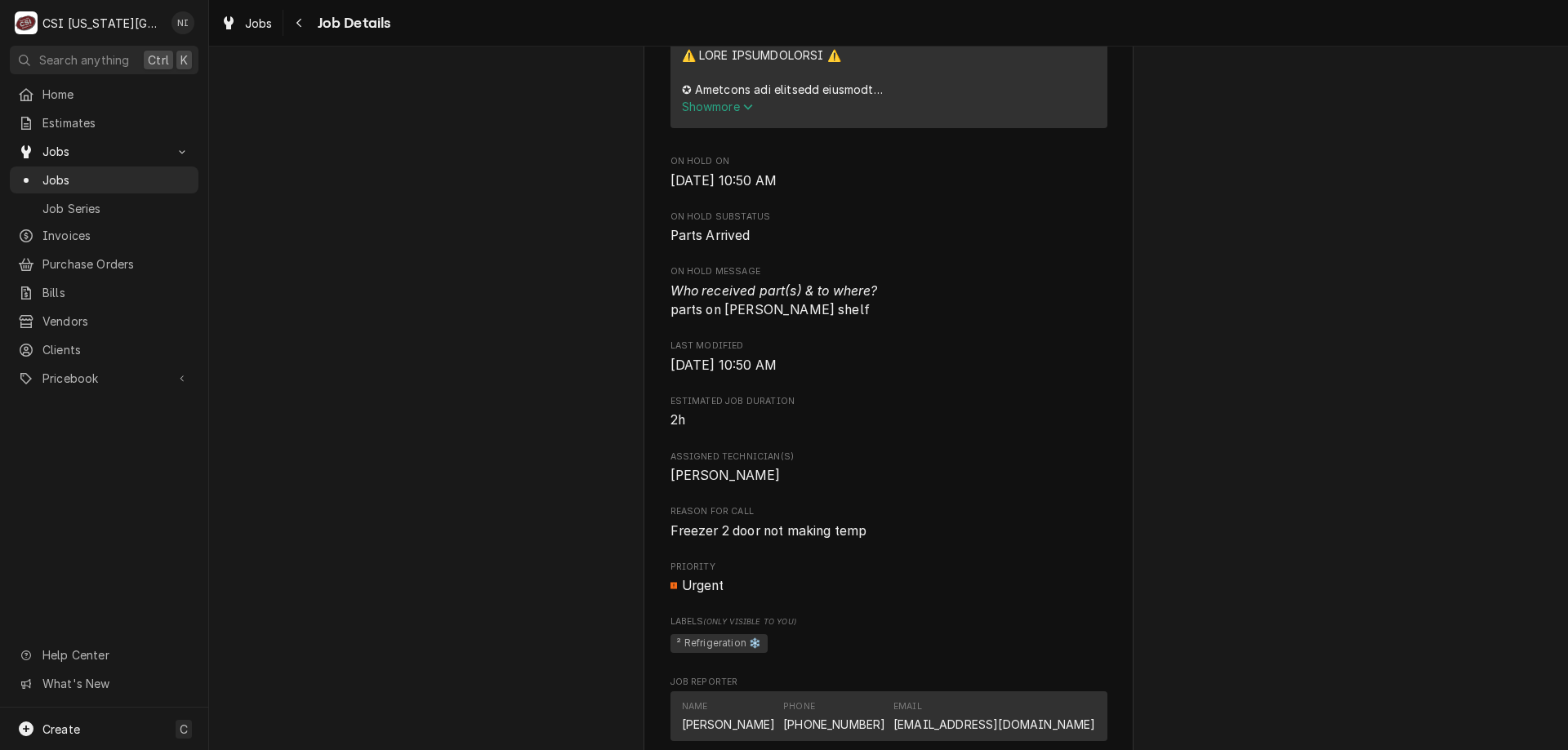
click at [168, 172] on span "Jobs" at bounding box center [116, 179] width 148 height 17
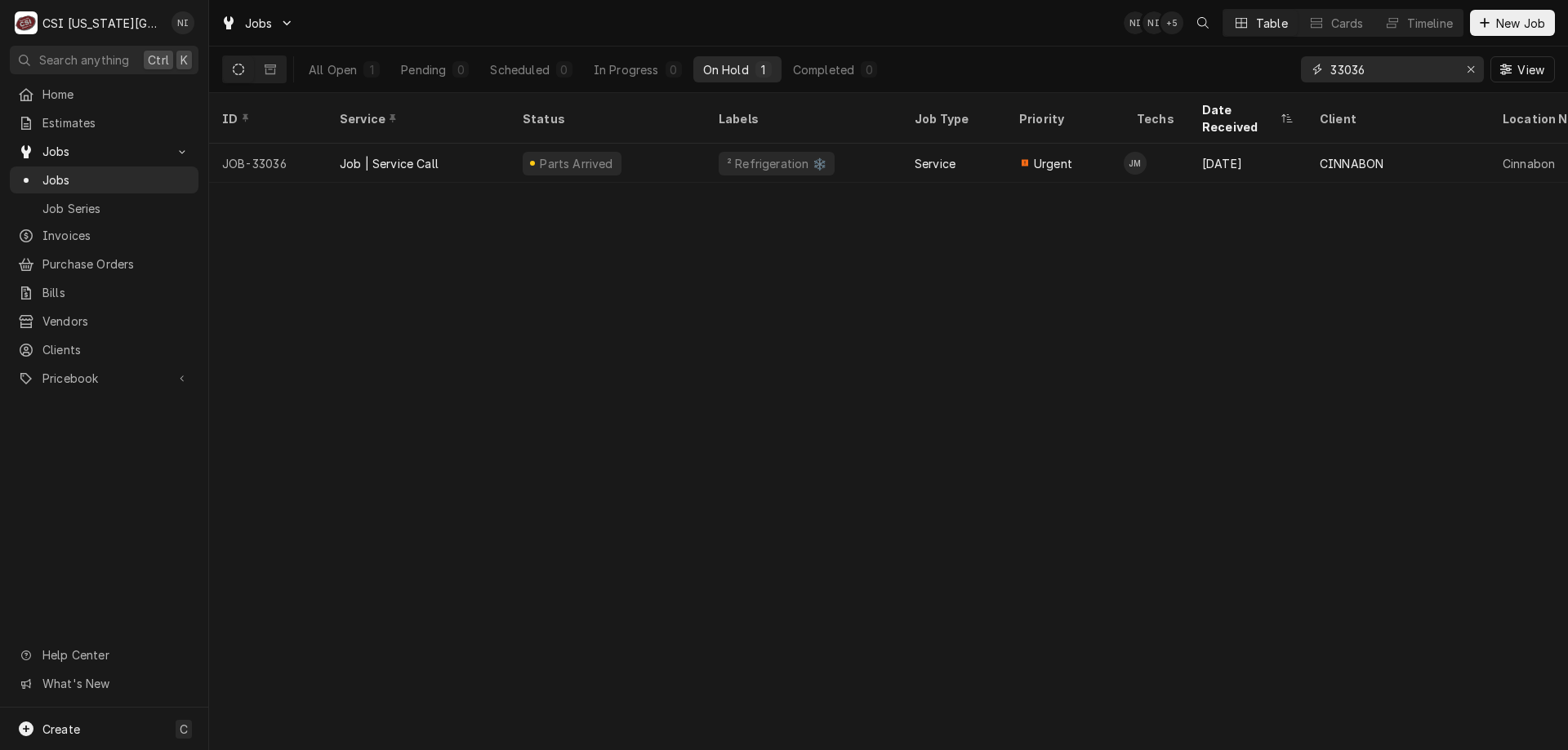
drag, startPoint x: 1371, startPoint y: 72, endPoint x: 1218, endPoint y: 77, distance: 153.1
click at [1219, 77] on div "All Open 1 Pending 0 Scheduled 0 In Progress 0 On Hold 1 Completed 0 33036 View" at bounding box center [888, 70] width 1332 height 46
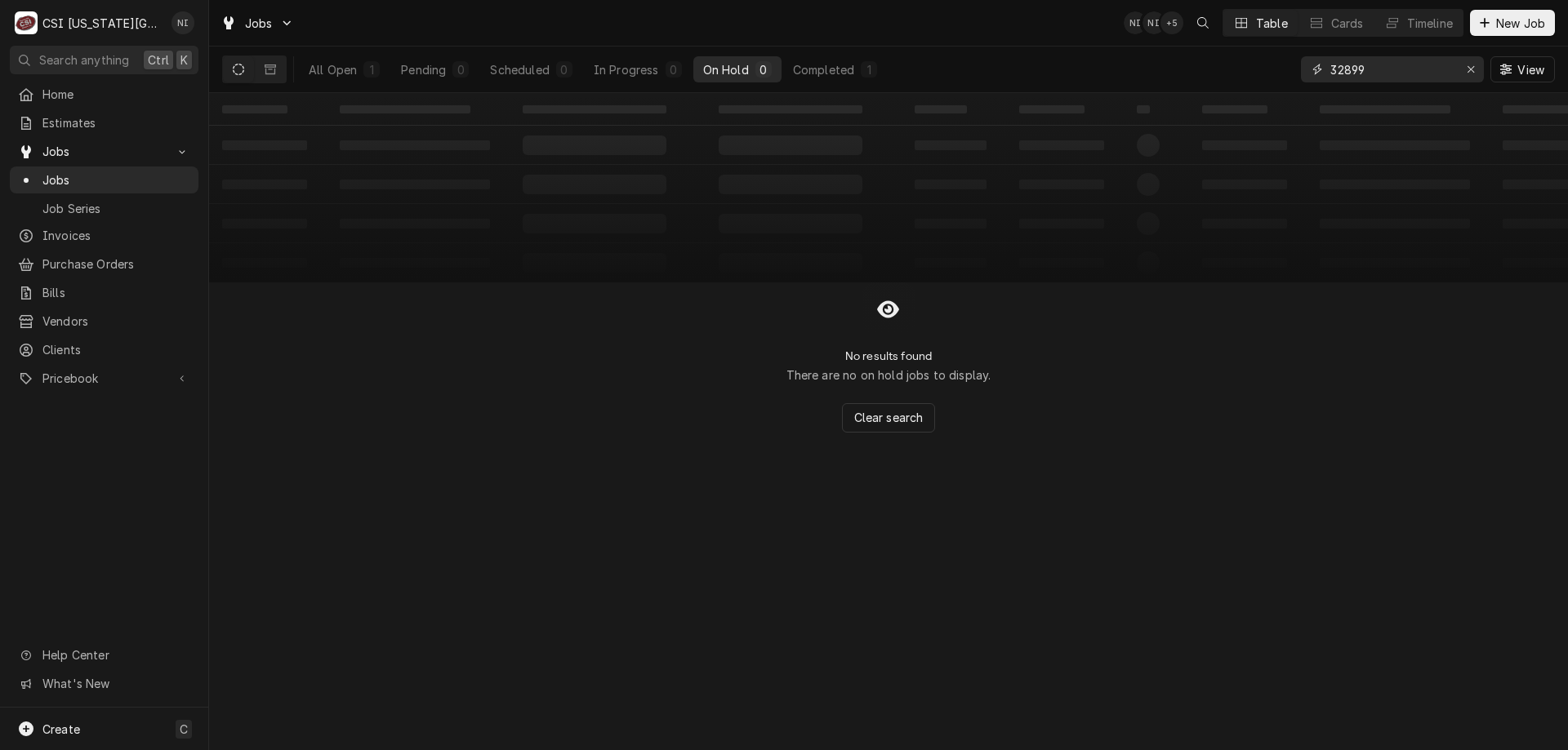
type input "32899"
click at [356, 75] on div "All Open" at bounding box center [332, 70] width 48 height 17
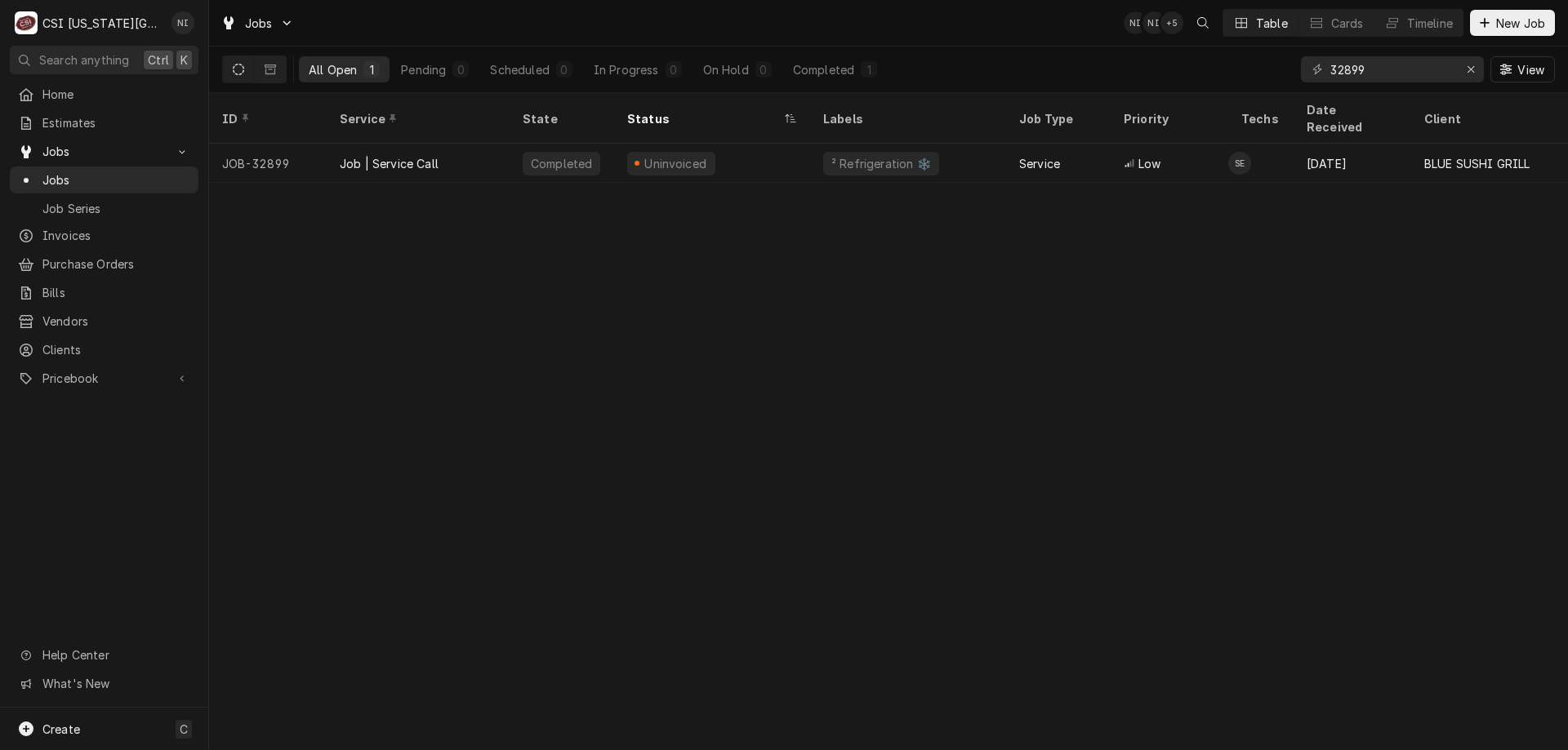
click at [777, 144] on div "Uninvoiced" at bounding box center [712, 163] width 196 height 40
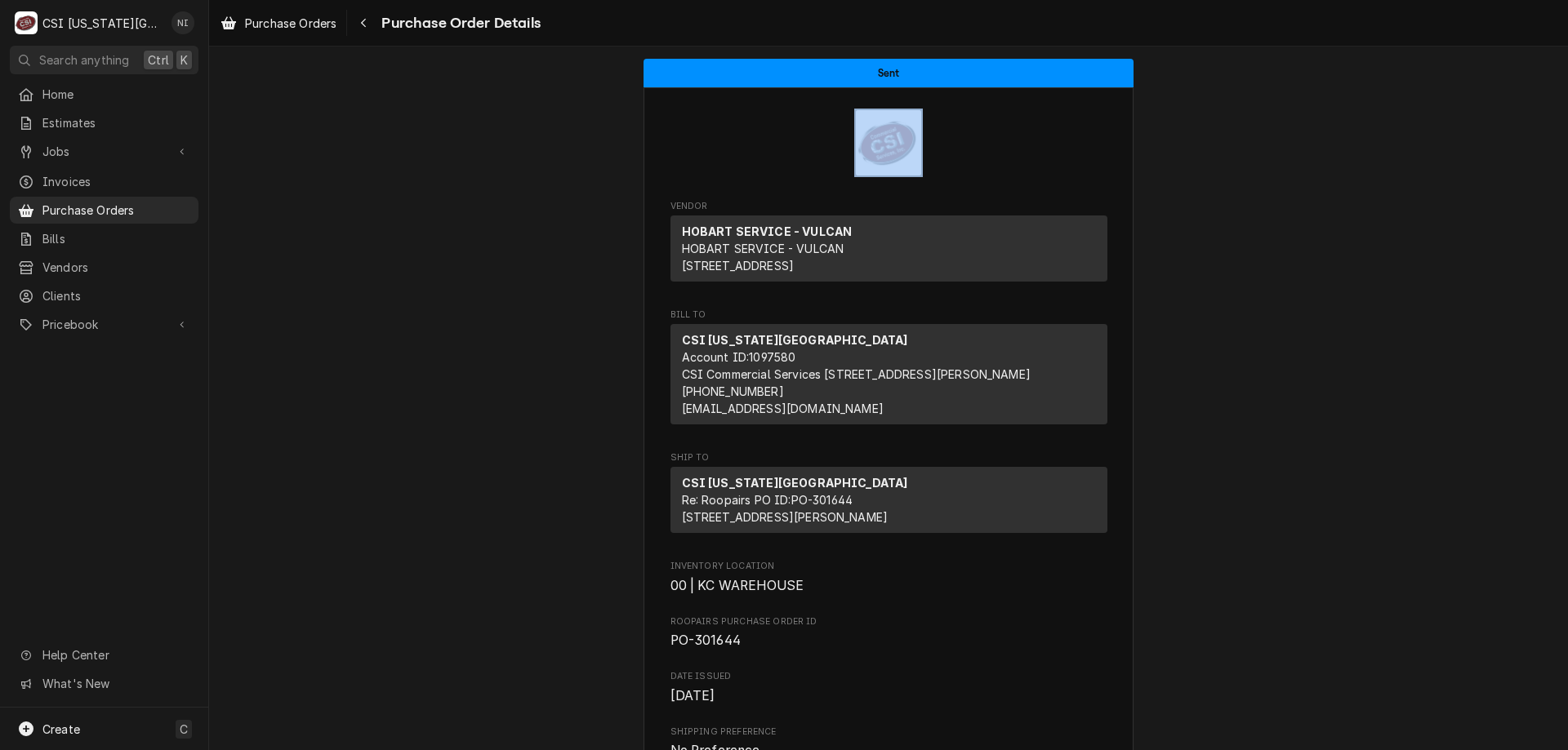
drag, startPoint x: 0, startPoint y: 0, endPoint x: 1515, endPoint y: 87, distance: 1517.5
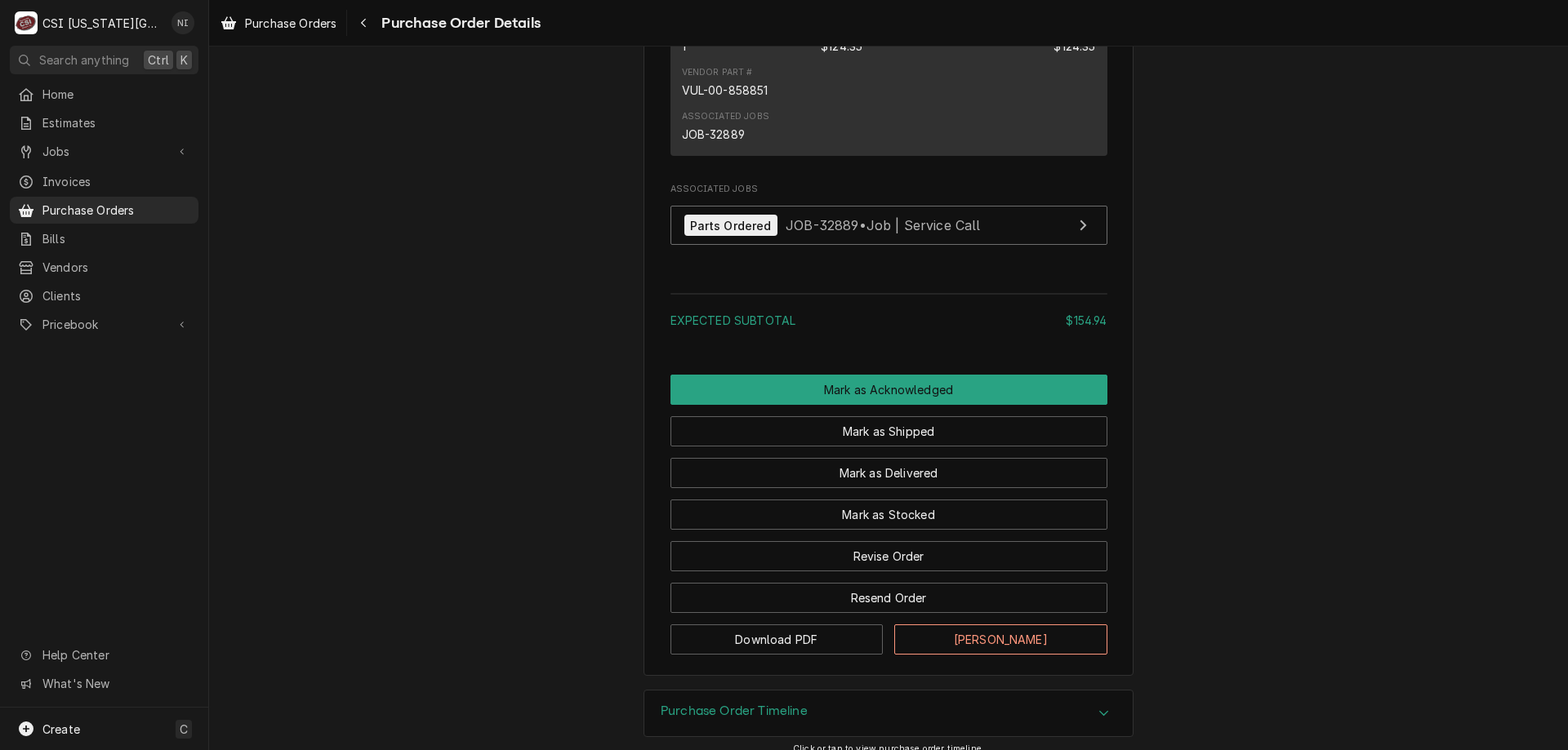
scroll to position [1532, 0]
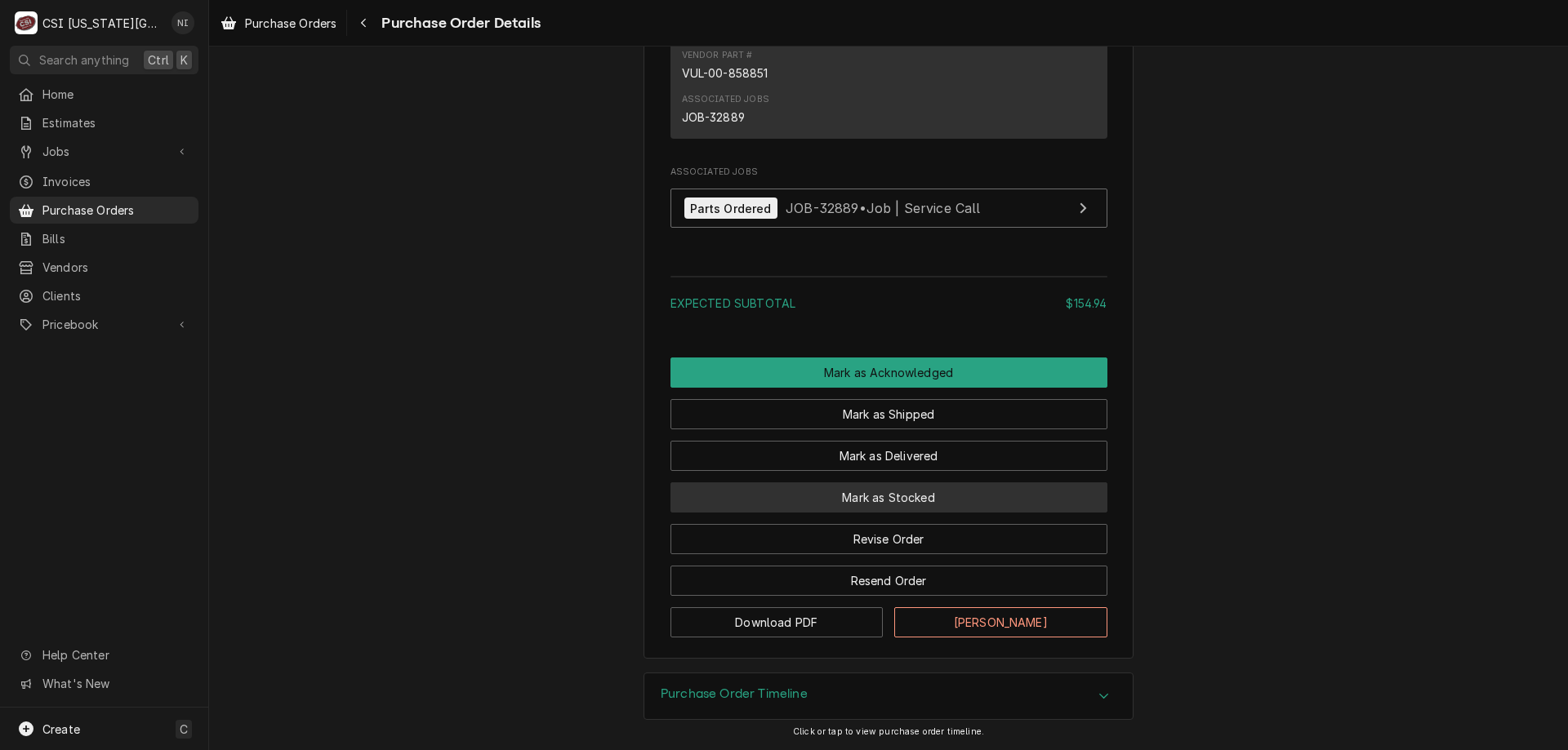
click at [920, 502] on button "Mark as Stocked" at bounding box center [889, 497] width 436 height 30
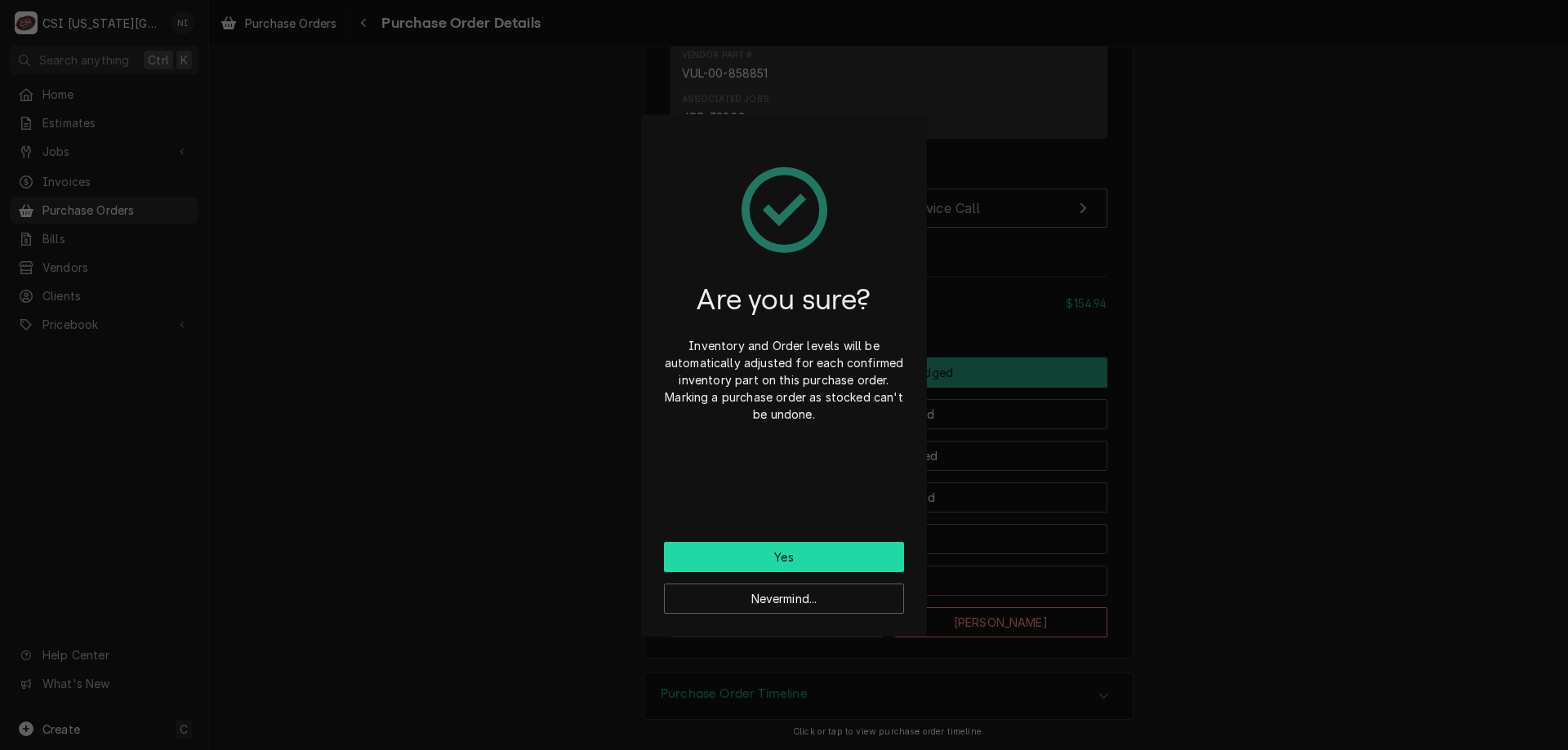
drag, startPoint x: 831, startPoint y: 552, endPoint x: 853, endPoint y: 410, distance: 143.7
click at [831, 551] on button "Yes" at bounding box center [784, 557] width 240 height 30
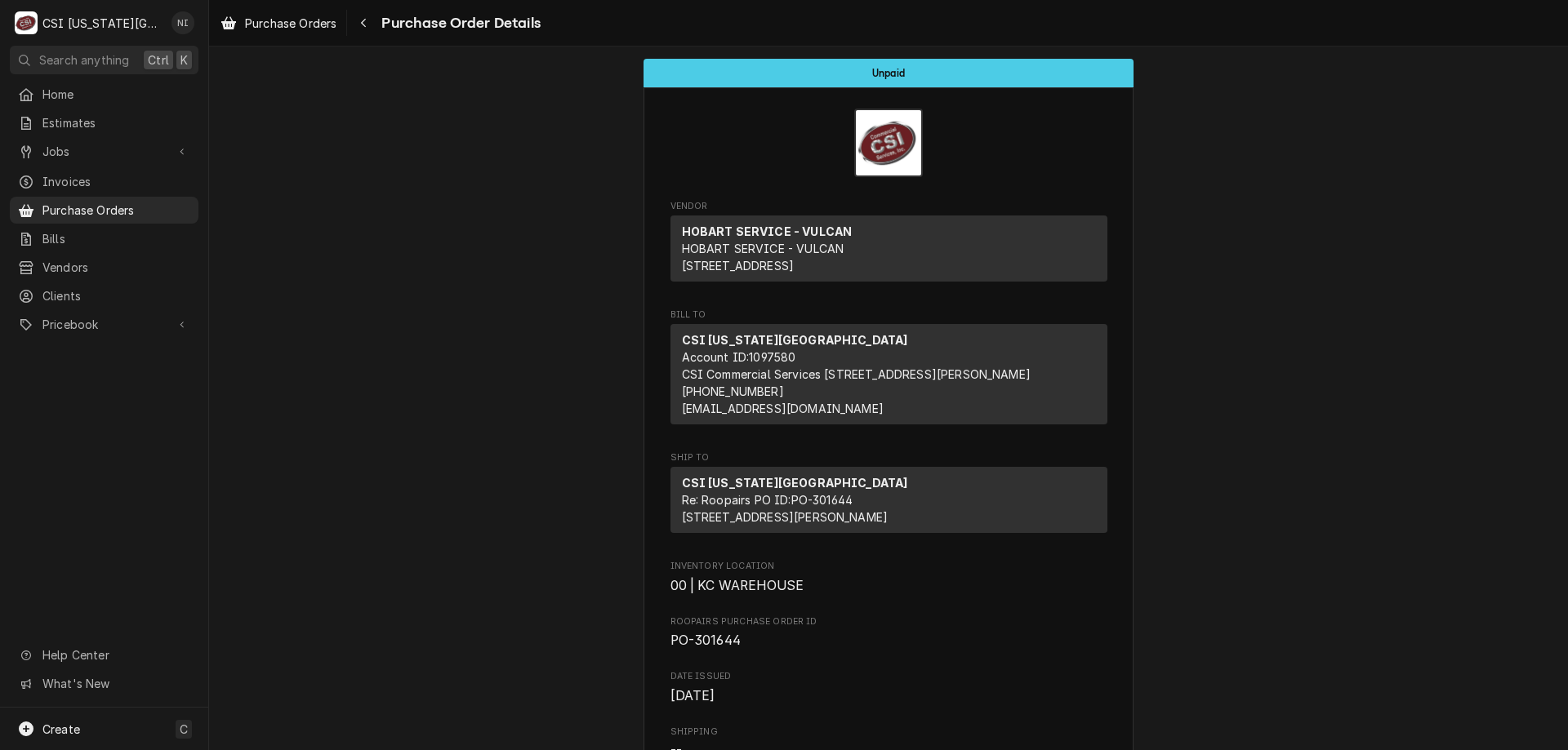
click at [175, 207] on span "Purchase Orders" at bounding box center [116, 210] width 148 height 17
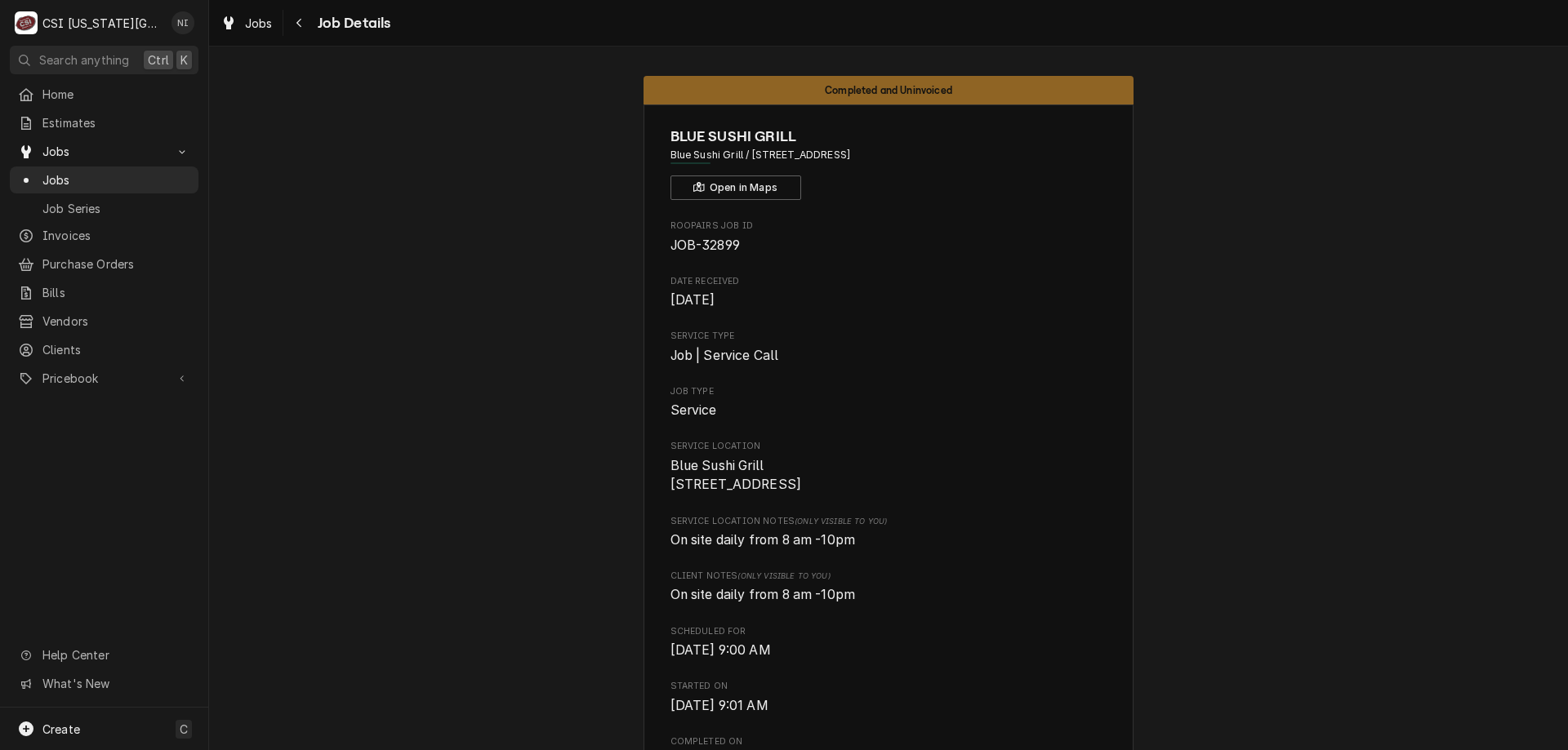
click at [157, 174] on span "Jobs" at bounding box center [116, 179] width 148 height 17
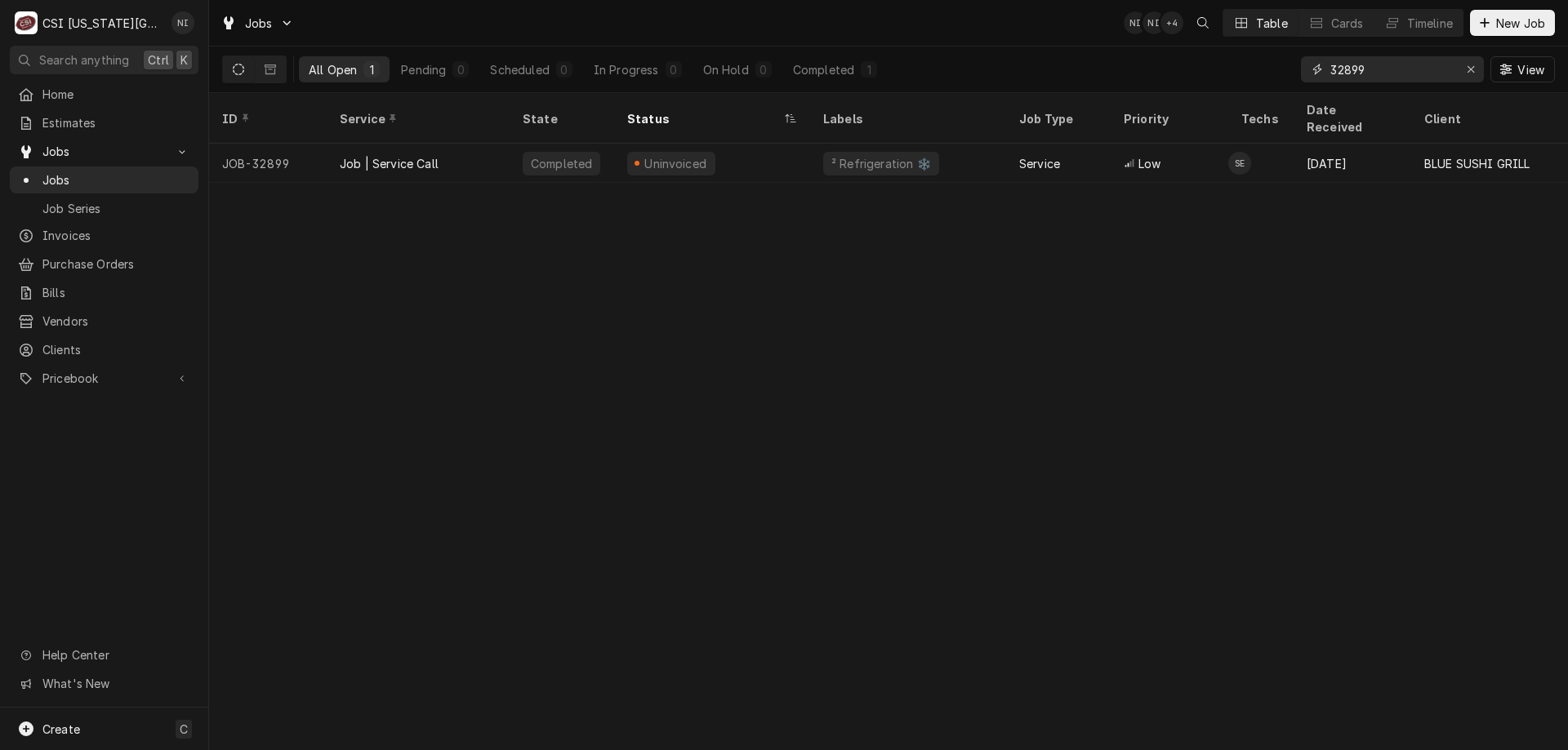
click at [1358, 73] on input "32899" at bounding box center [1391, 69] width 122 height 26
type input "32889"
click at [1011, 144] on div "Service" at bounding box center [1059, 163] width 105 height 40
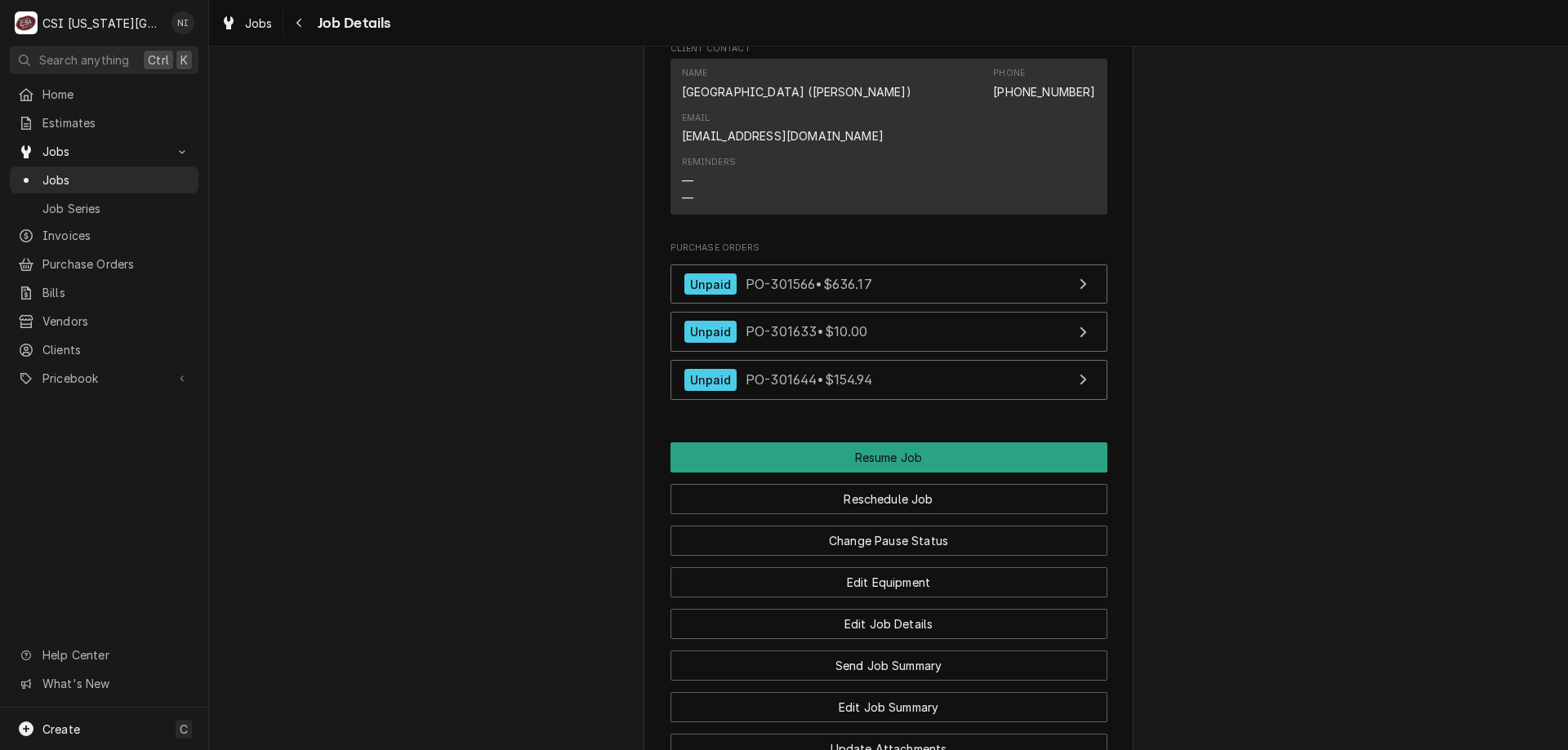
scroll to position [2465, 0]
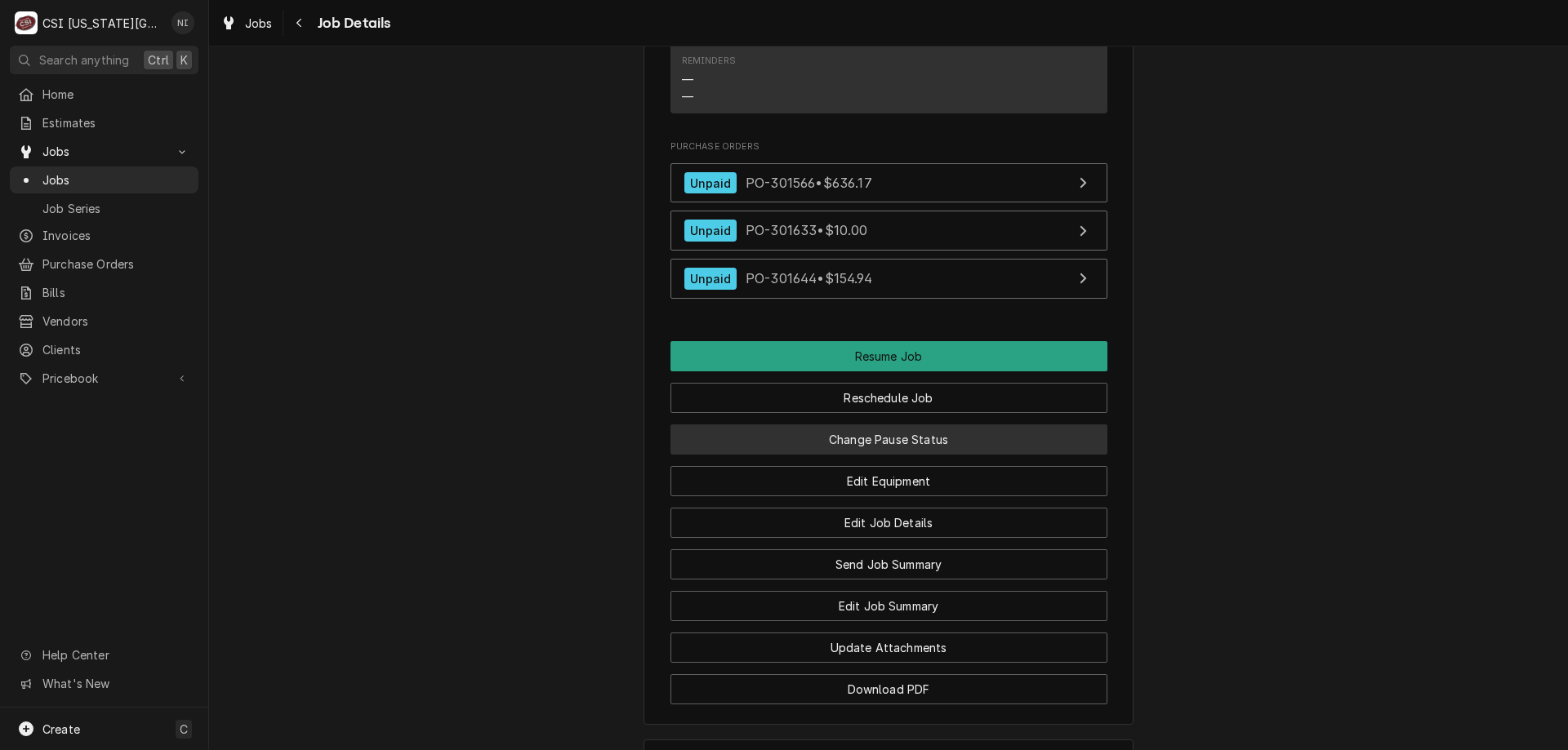
click at [959, 424] on button "Change Pause Status" at bounding box center [889, 439] width 436 height 30
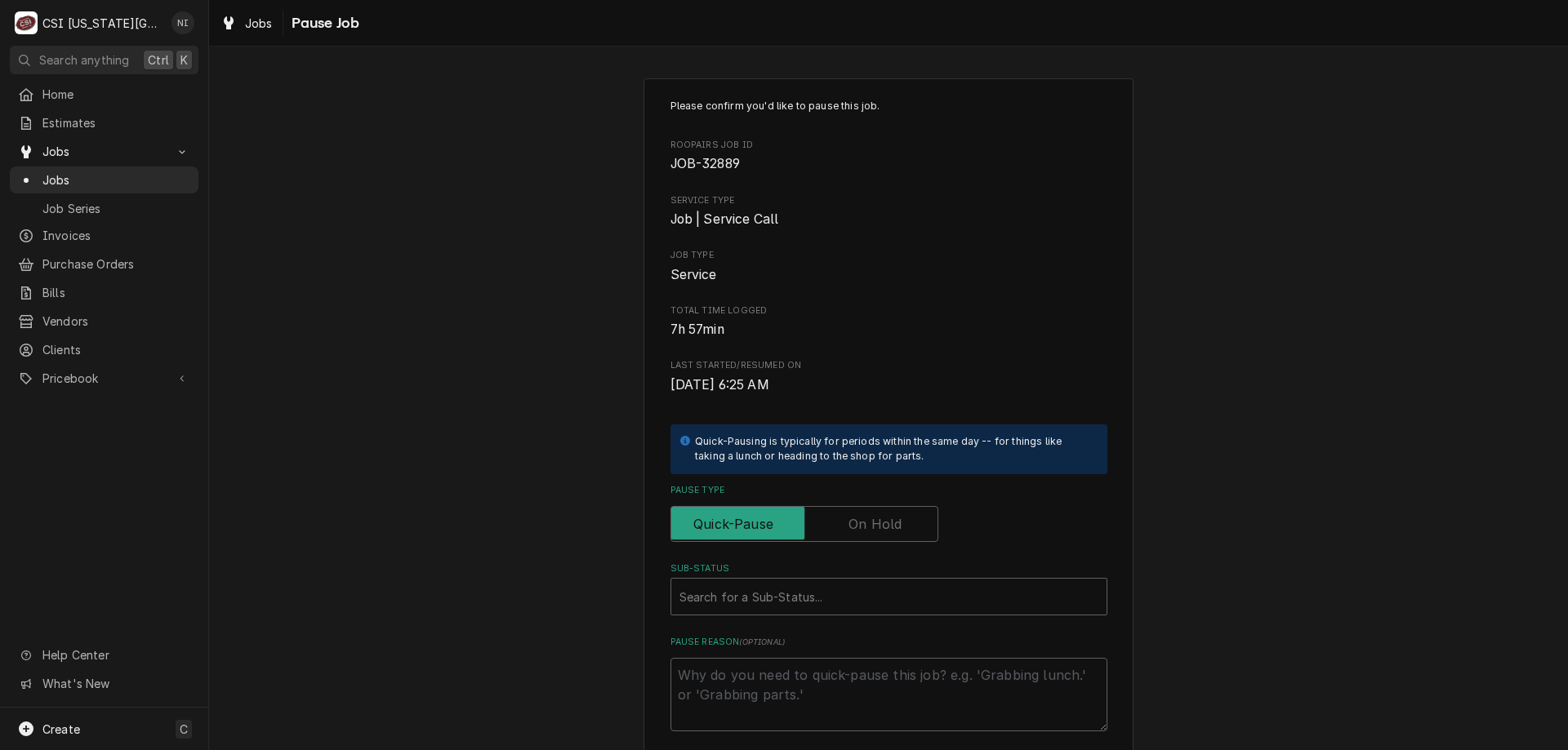
drag, startPoint x: 891, startPoint y: 518, endPoint x: 892, endPoint y: 553, distance: 35.0
click at [893, 529] on label "Pause Type" at bounding box center [804, 524] width 268 height 36
click at [893, 529] on input "Pause Type" at bounding box center [804, 524] width 253 height 36
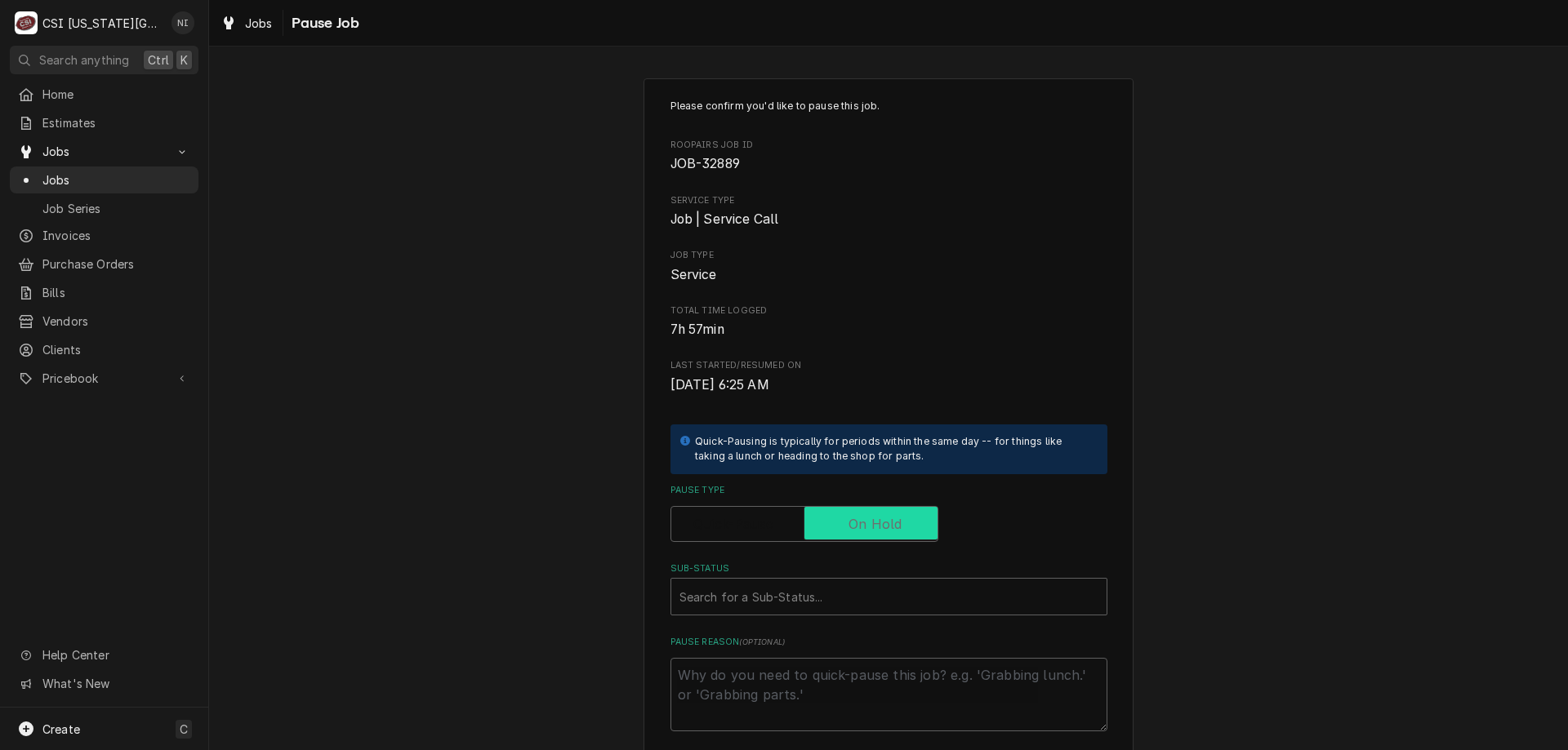
checkbox input "true"
click at [882, 593] on div "Sub-Status" at bounding box center [889, 596] width 419 height 29
click at [750, 649] on div "Who received part(s) & to where?" at bounding box center [889, 684] width 436 height 96
click at [749, 673] on textarea "Who received part(s) & to where?" at bounding box center [889, 695] width 436 height 74
type textarea "x"
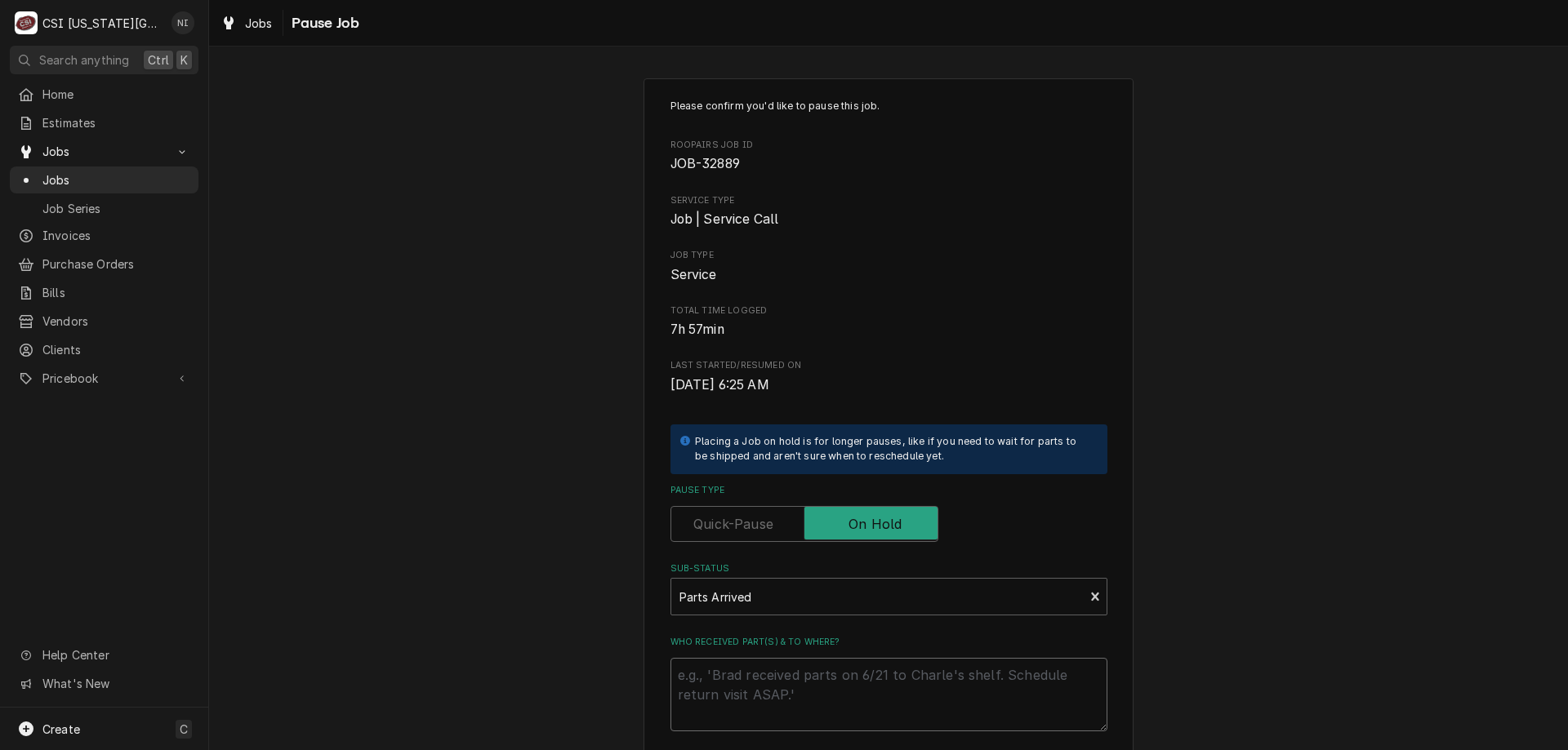
type textarea "p"
type textarea "x"
type textarea "pa"
type textarea "x"
type textarea "par"
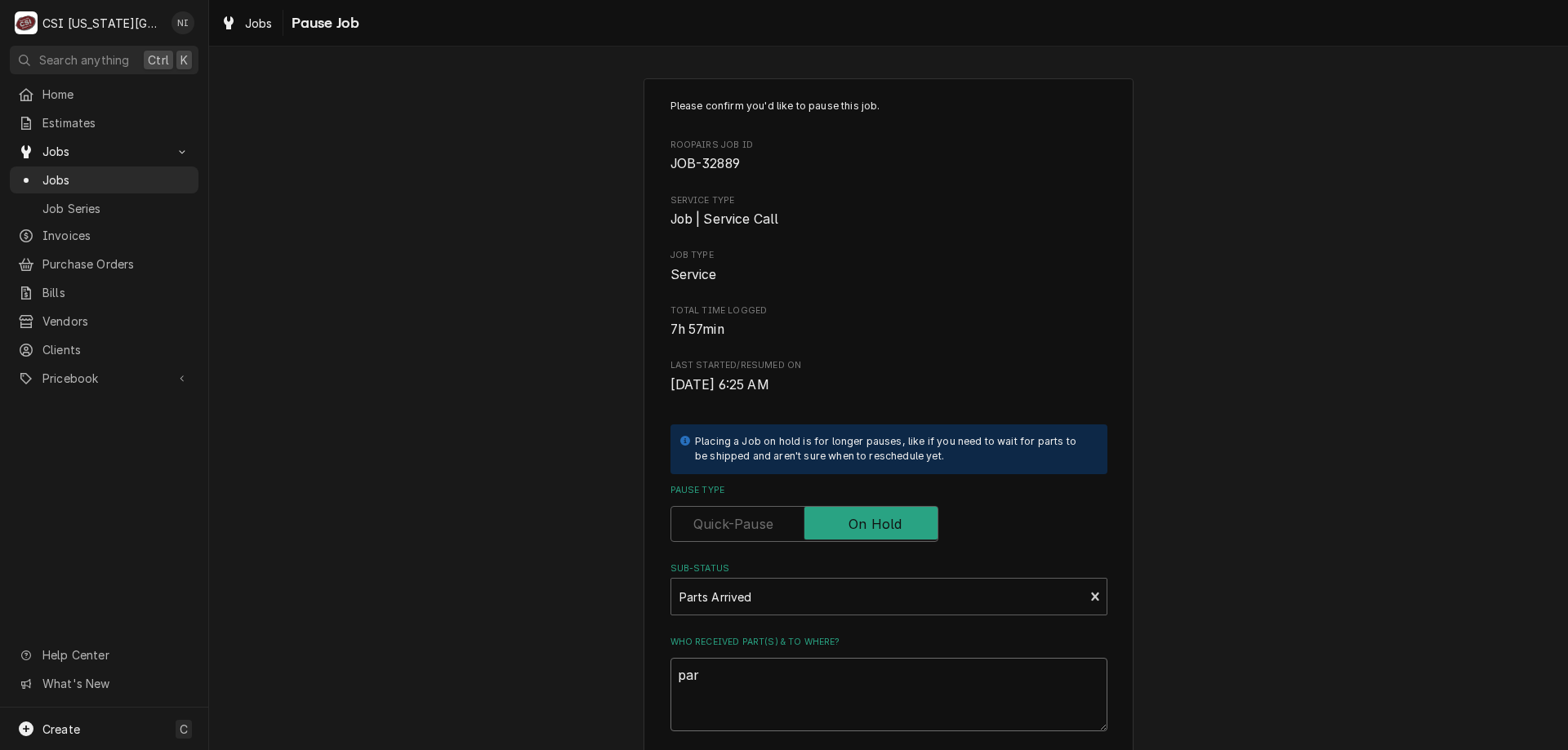
type textarea "x"
type textarea "part"
type textarea "x"
type textarea "parts"
type textarea "x"
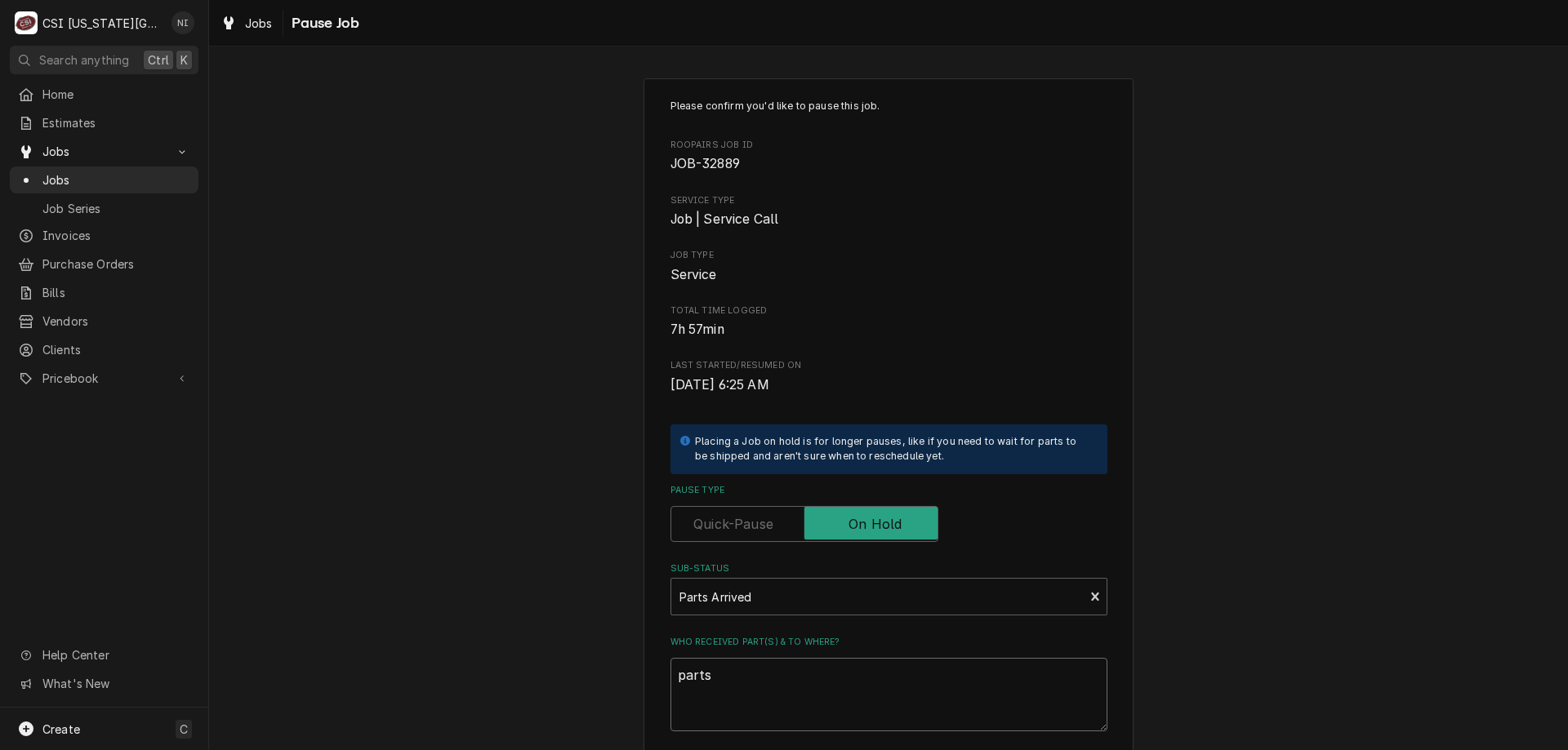
type textarea "parts"
type textarea "x"
type textarea "parts o"
type textarea "x"
type textarea "parts on"
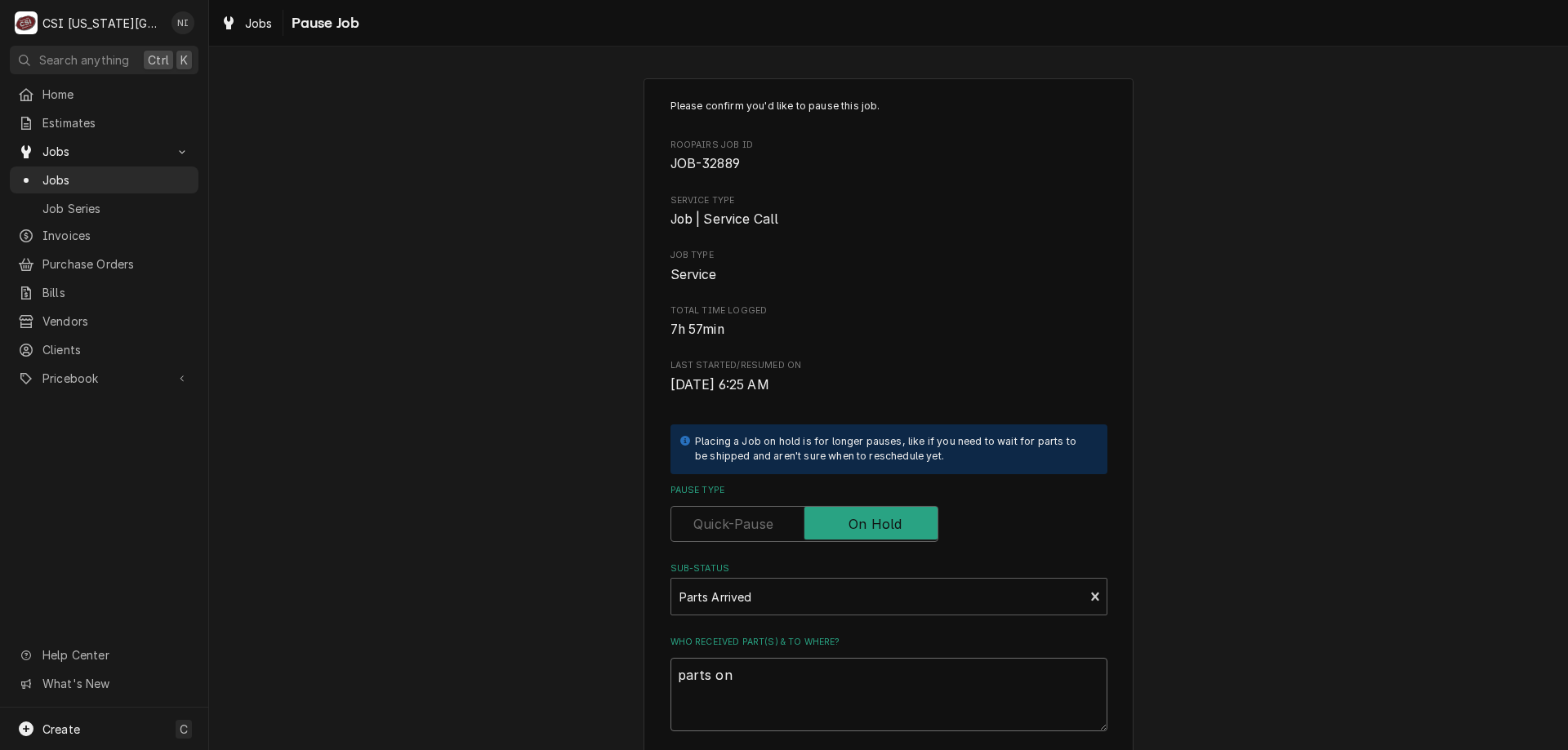
type textarea "x"
type textarea "parts on"
type textarea "x"
type textarea "parts on s"
type textarea "x"
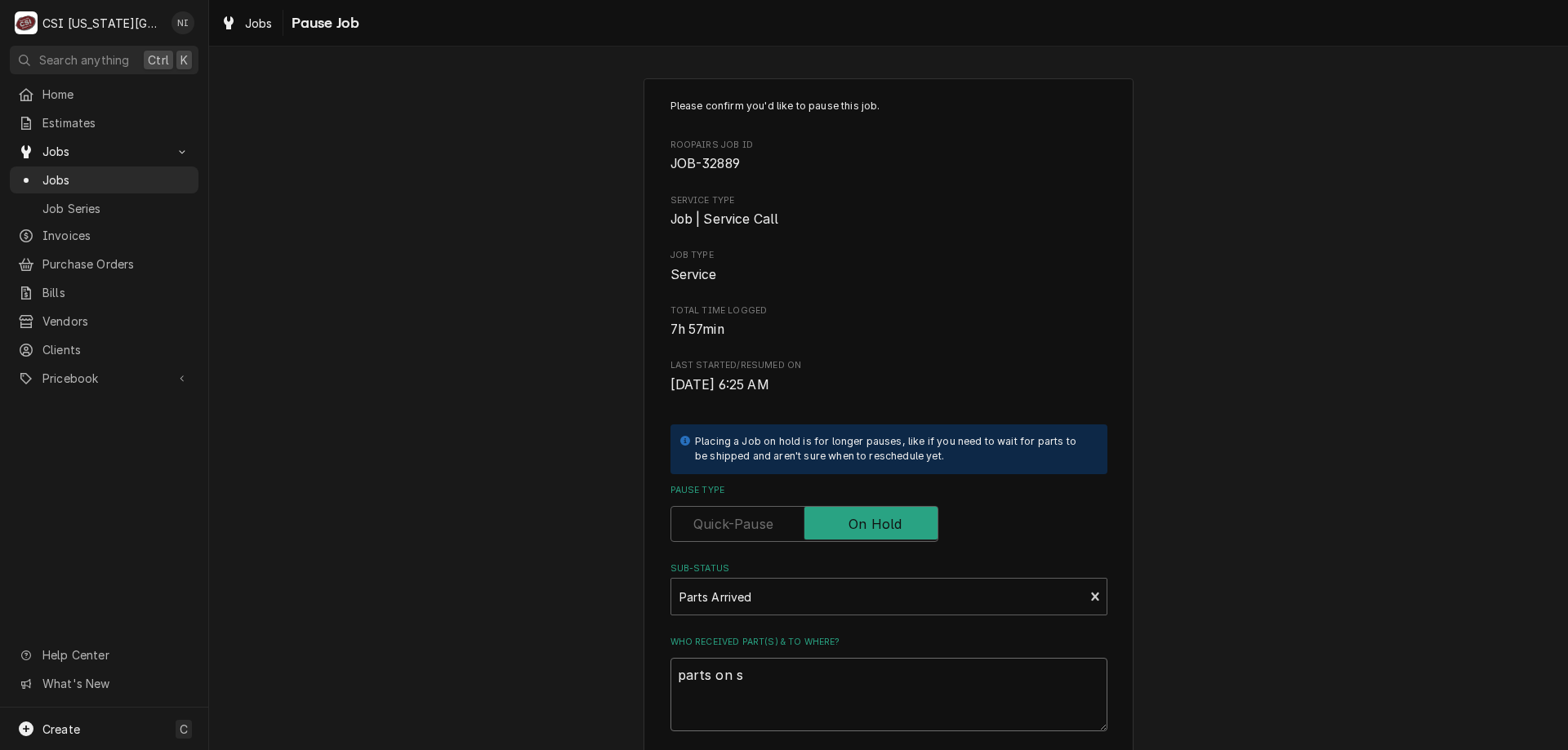
type textarea "parts on sc"
type textarea "x"
type textarea "parts on sch"
type textarea "x"
type textarea "parts on schu"
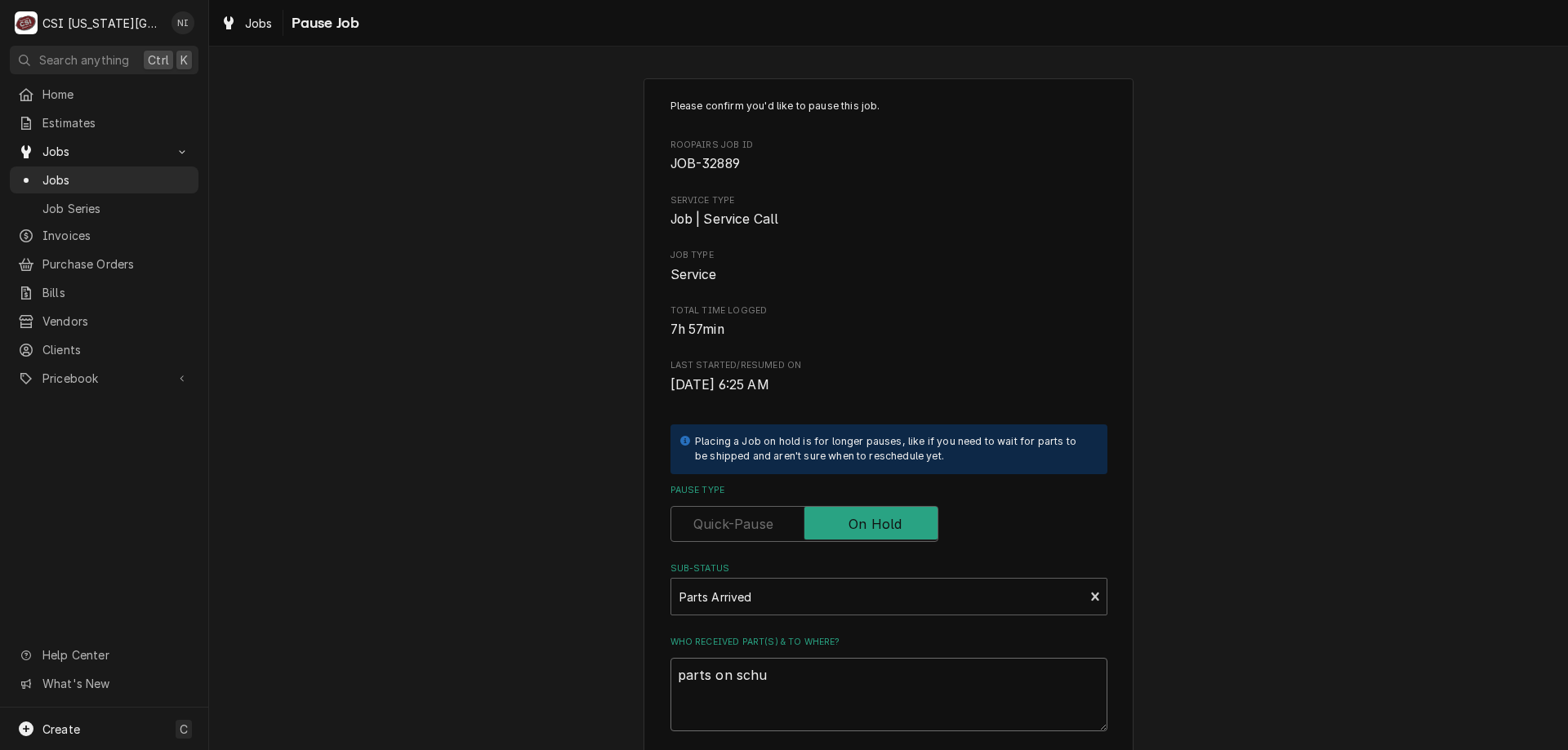
type textarea "x"
type textarea "parts on schup"
type textarea "x"
type textarea "parts on schupp"
type textarea "x"
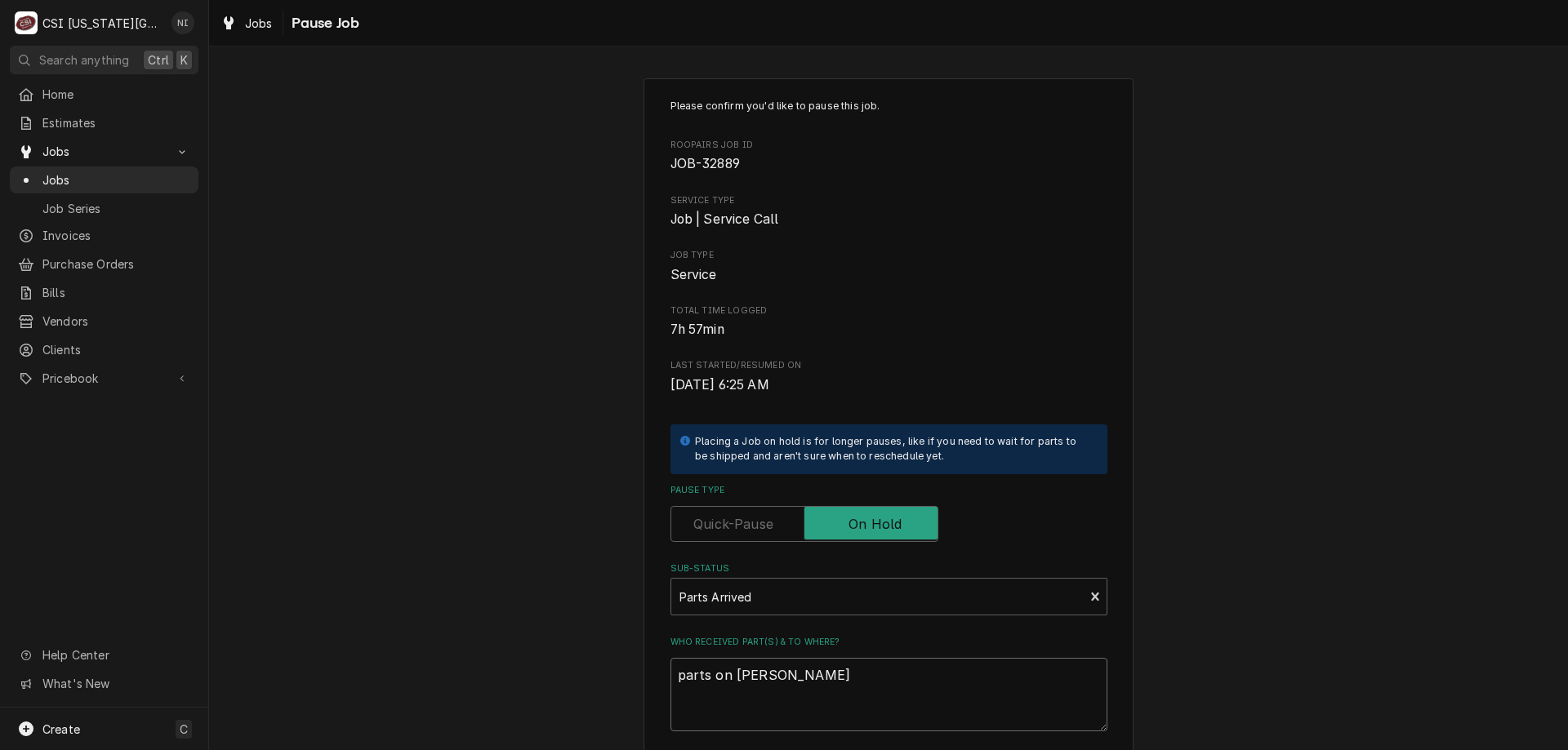
type textarea "parts on schupp"
type textarea "x"
type textarea "parts on schupp s"
type textarea "x"
type textarea "parts on schupp sh"
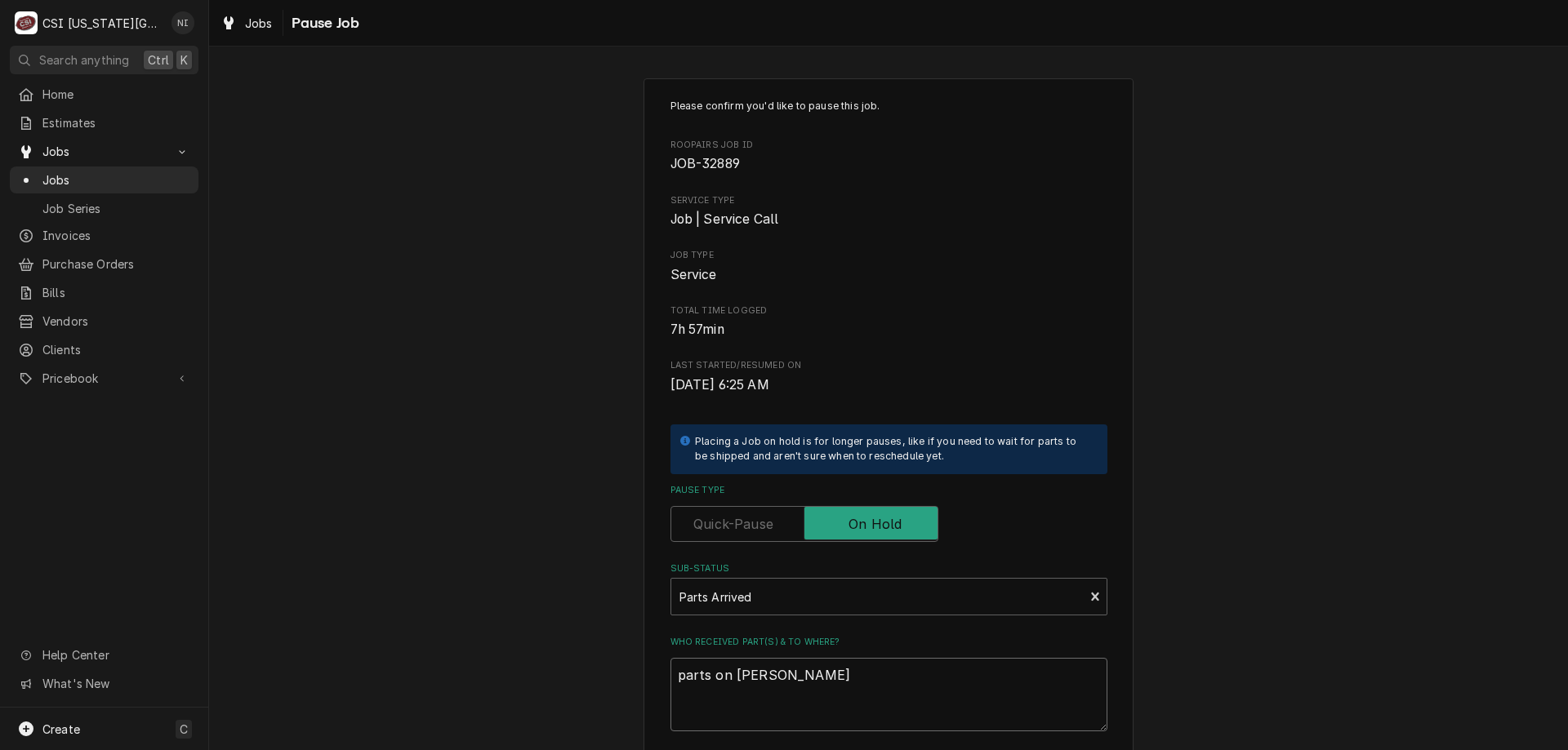
type textarea "x"
type textarea "parts on schupp she"
type textarea "x"
type textarea "parts on schupp shel"
type textarea "x"
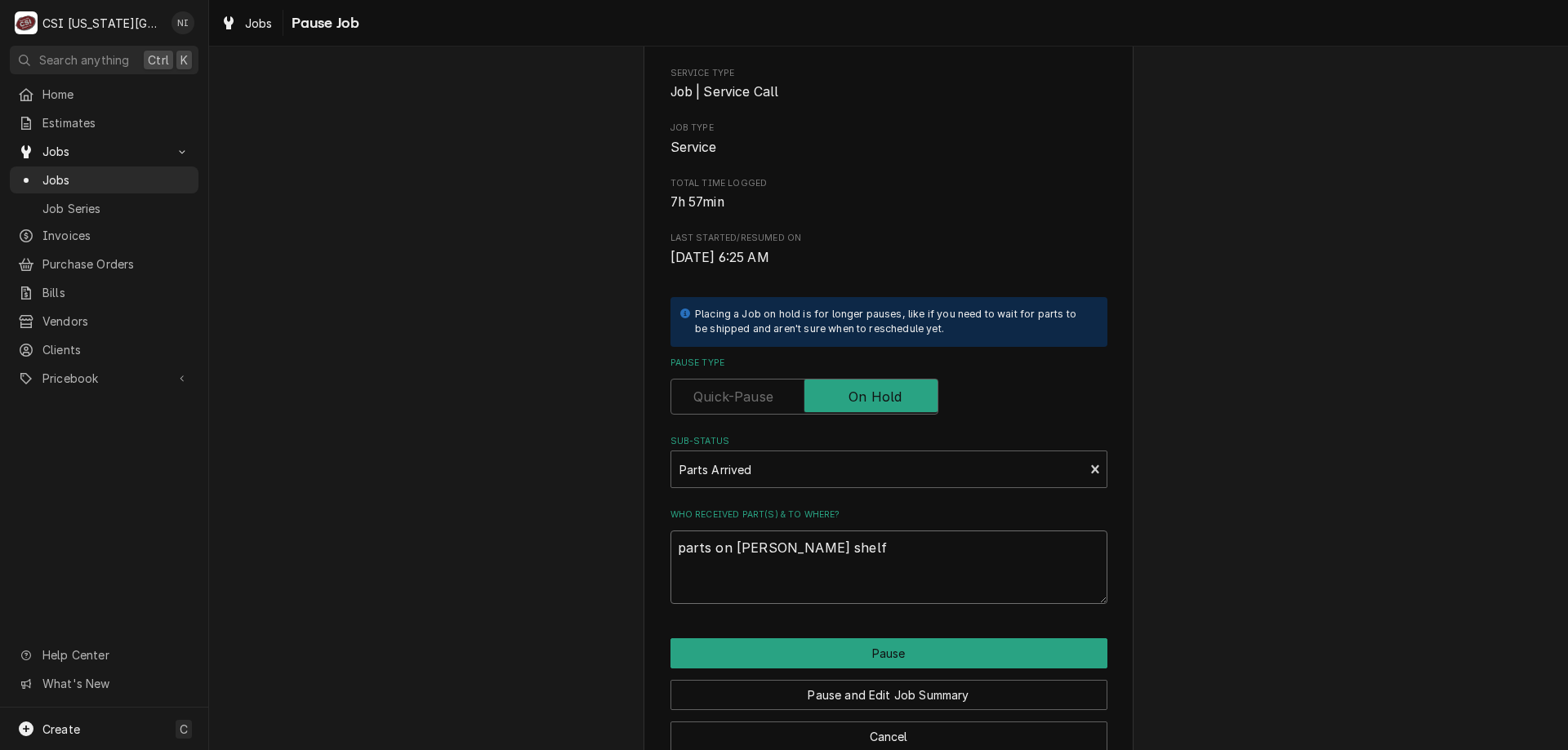
scroll to position [164, 0]
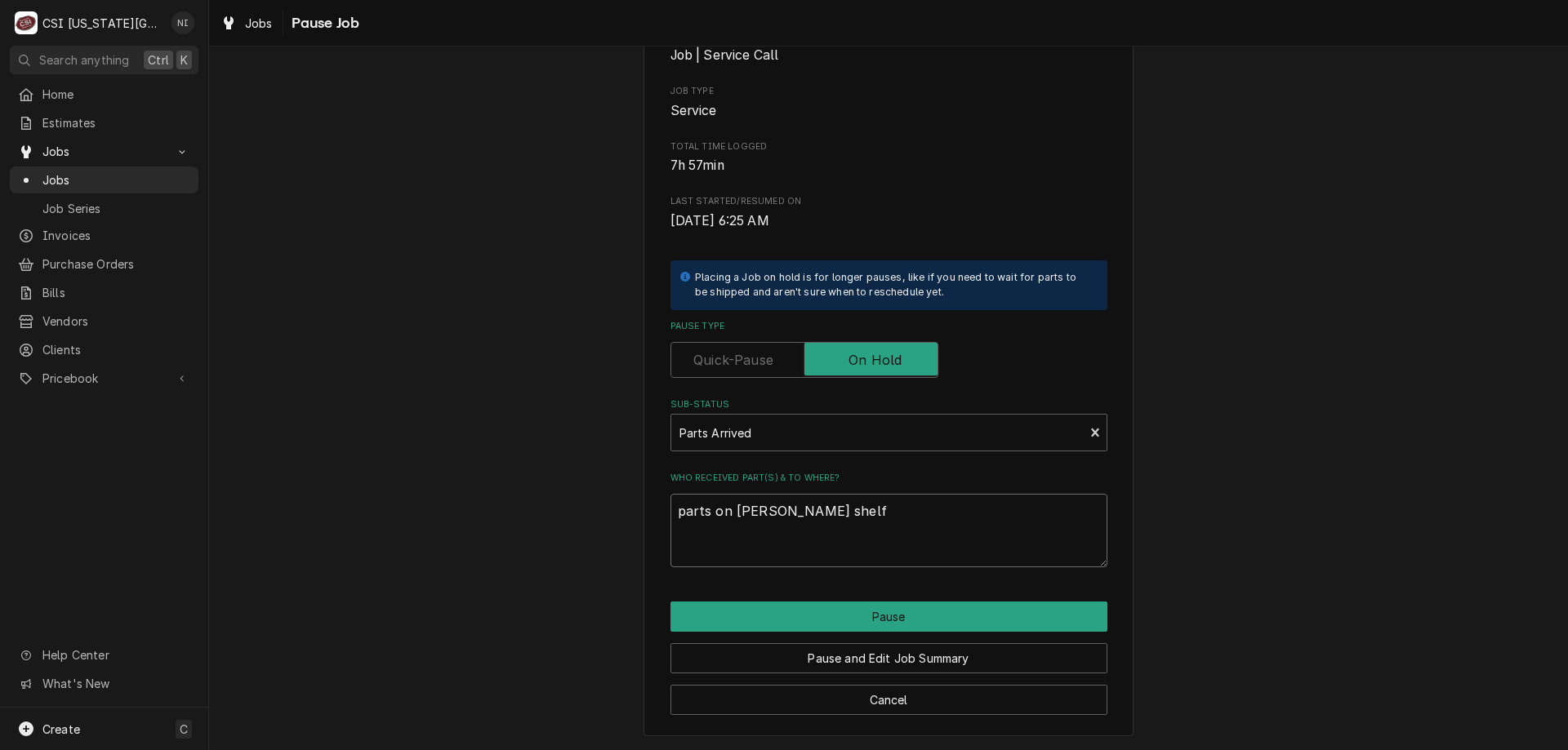
type textarea "parts on schupp shelf"
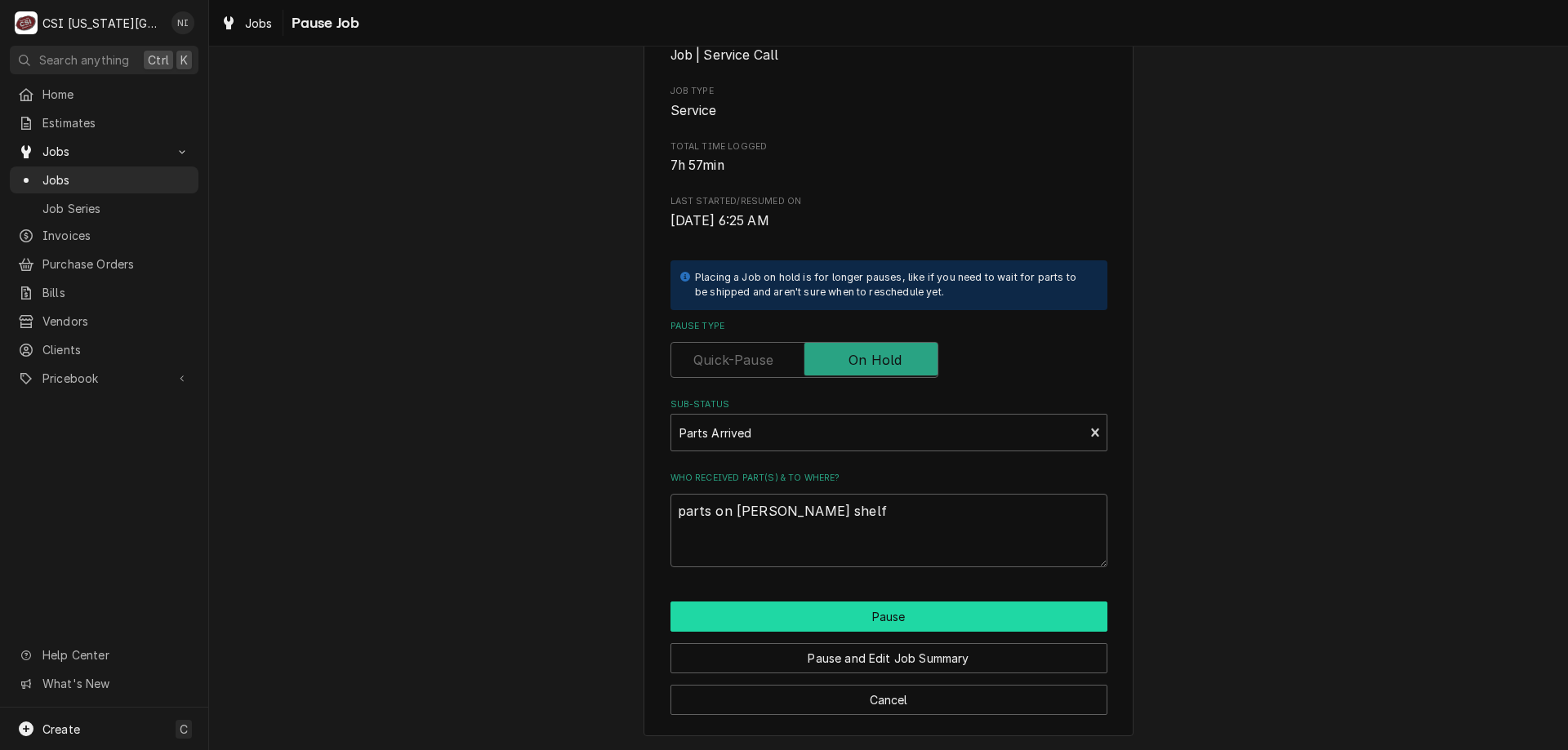
click at [969, 618] on button "Pause" at bounding box center [889, 617] width 436 height 30
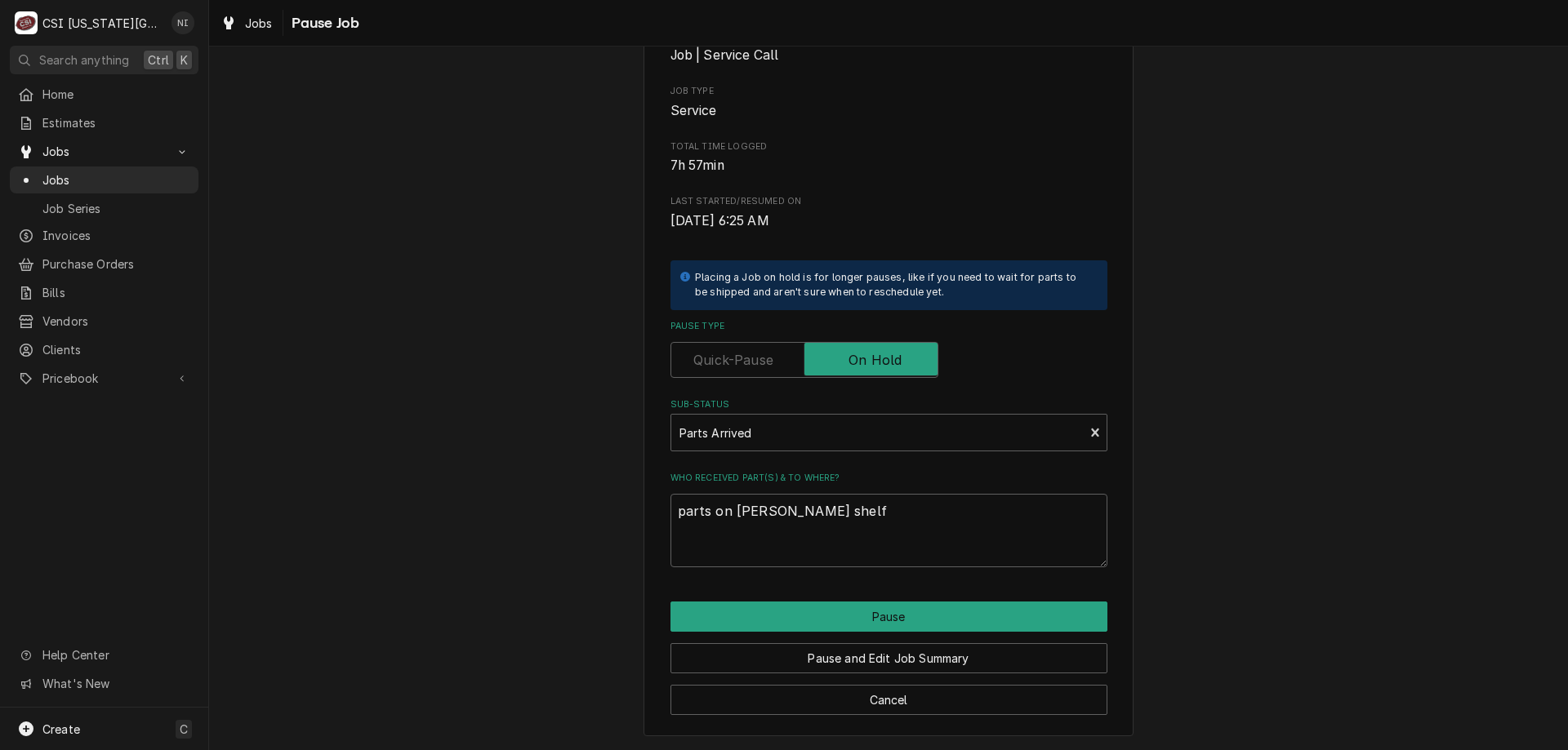
type textarea "x"
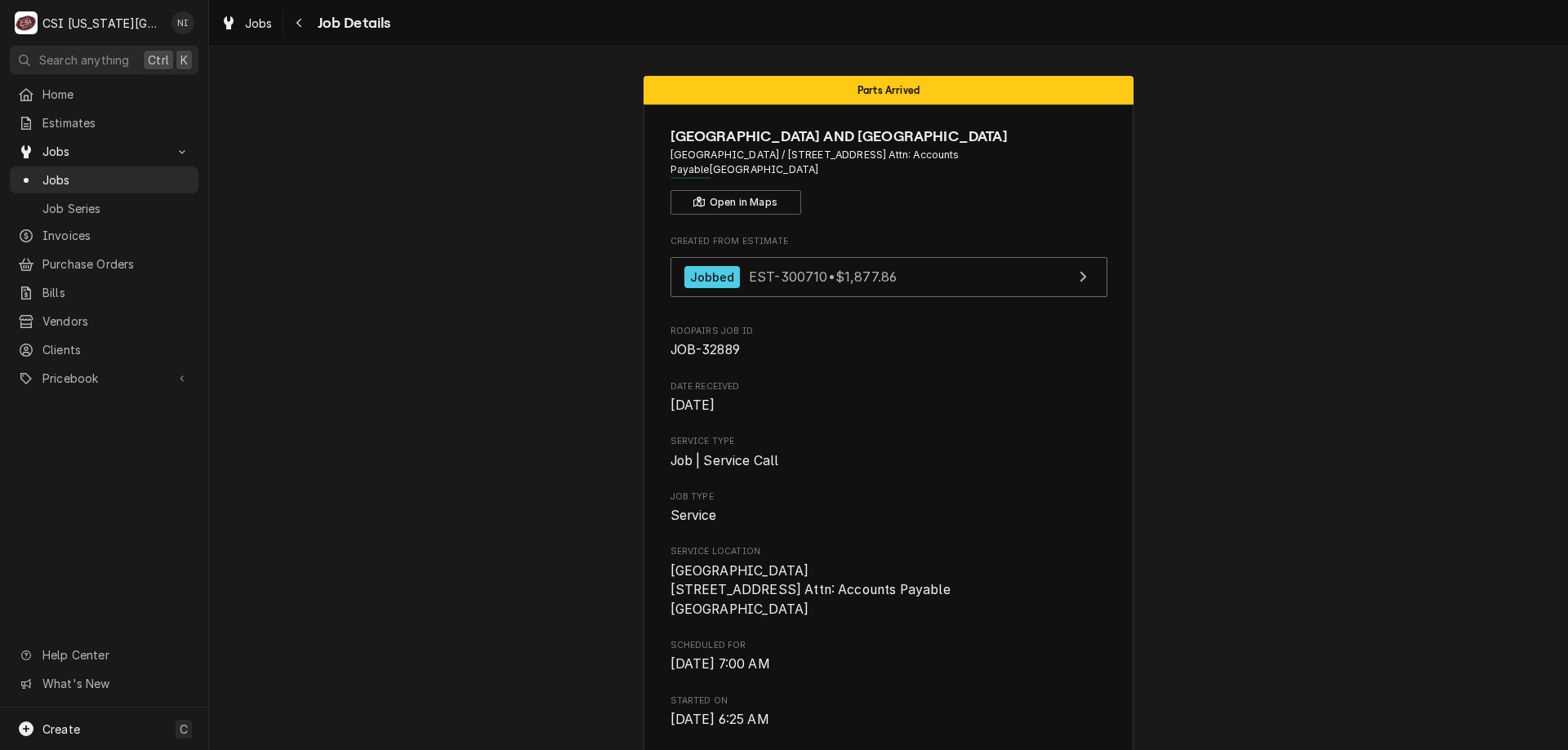
click at [154, 171] on span "Jobs" at bounding box center [116, 179] width 148 height 17
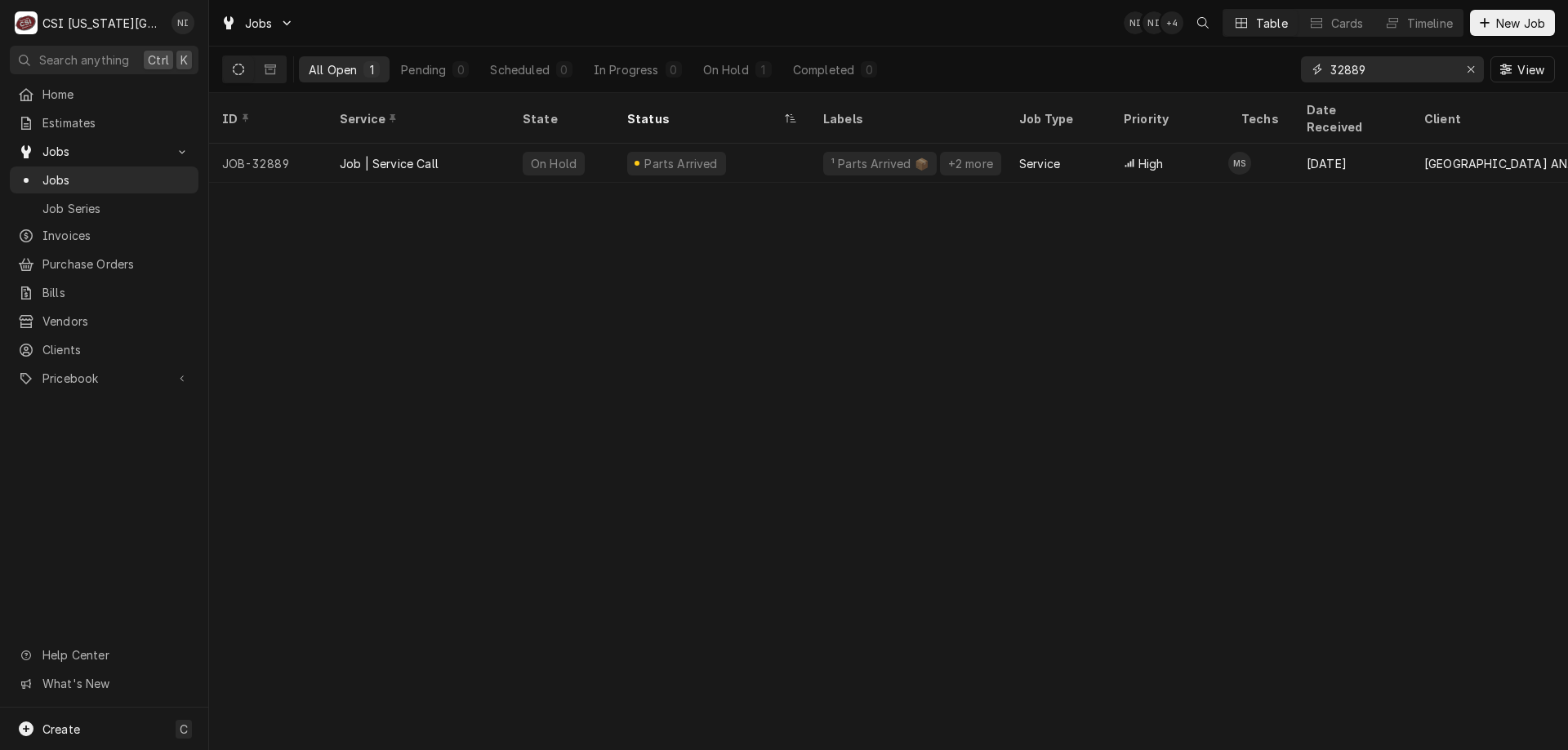
click at [1469, 70] on icon "Erase input" at bounding box center [1471, 69] width 9 height 11
click at [1416, 72] on input "Dynamic Content Wrapper" at bounding box center [1407, 69] width 154 height 26
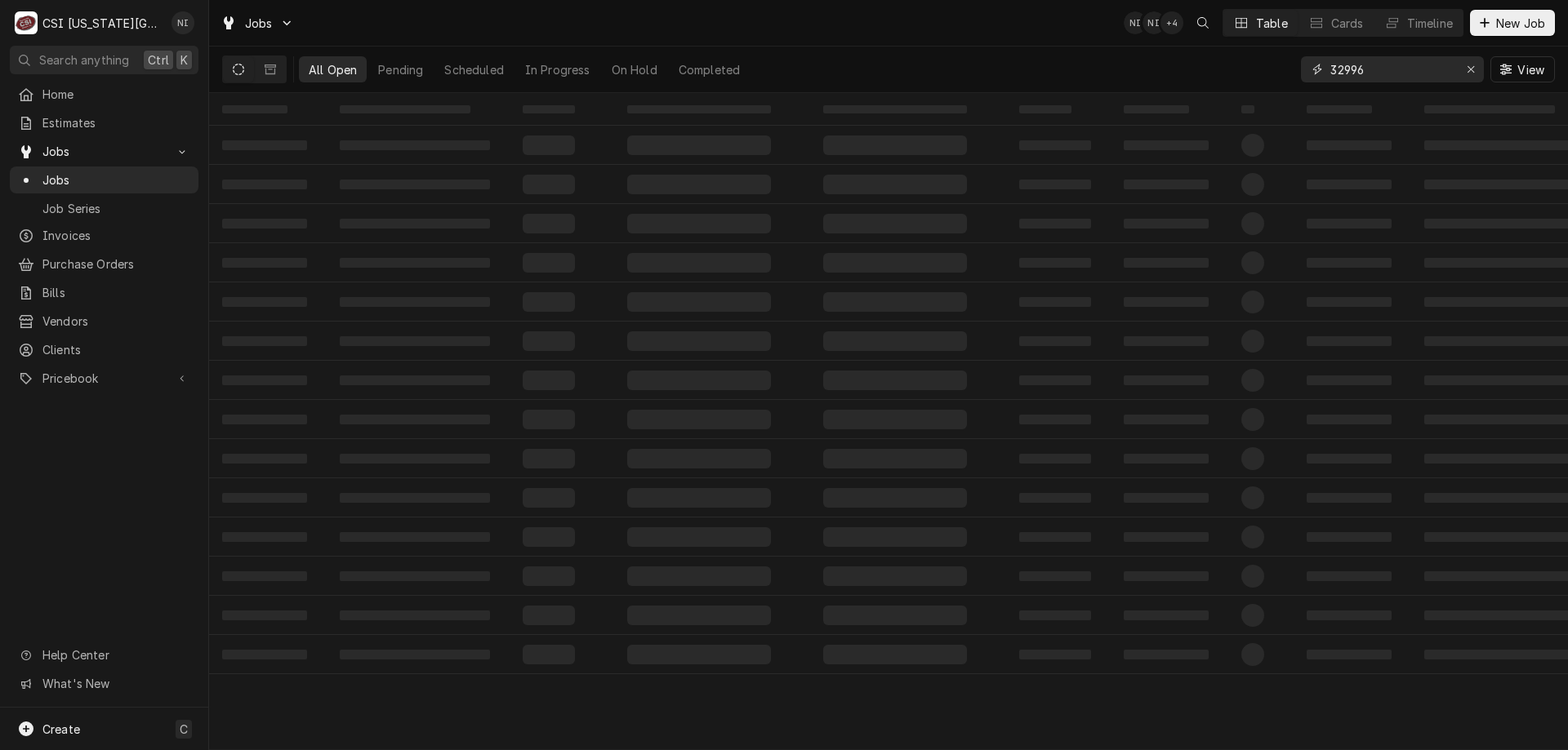
type input "32996"
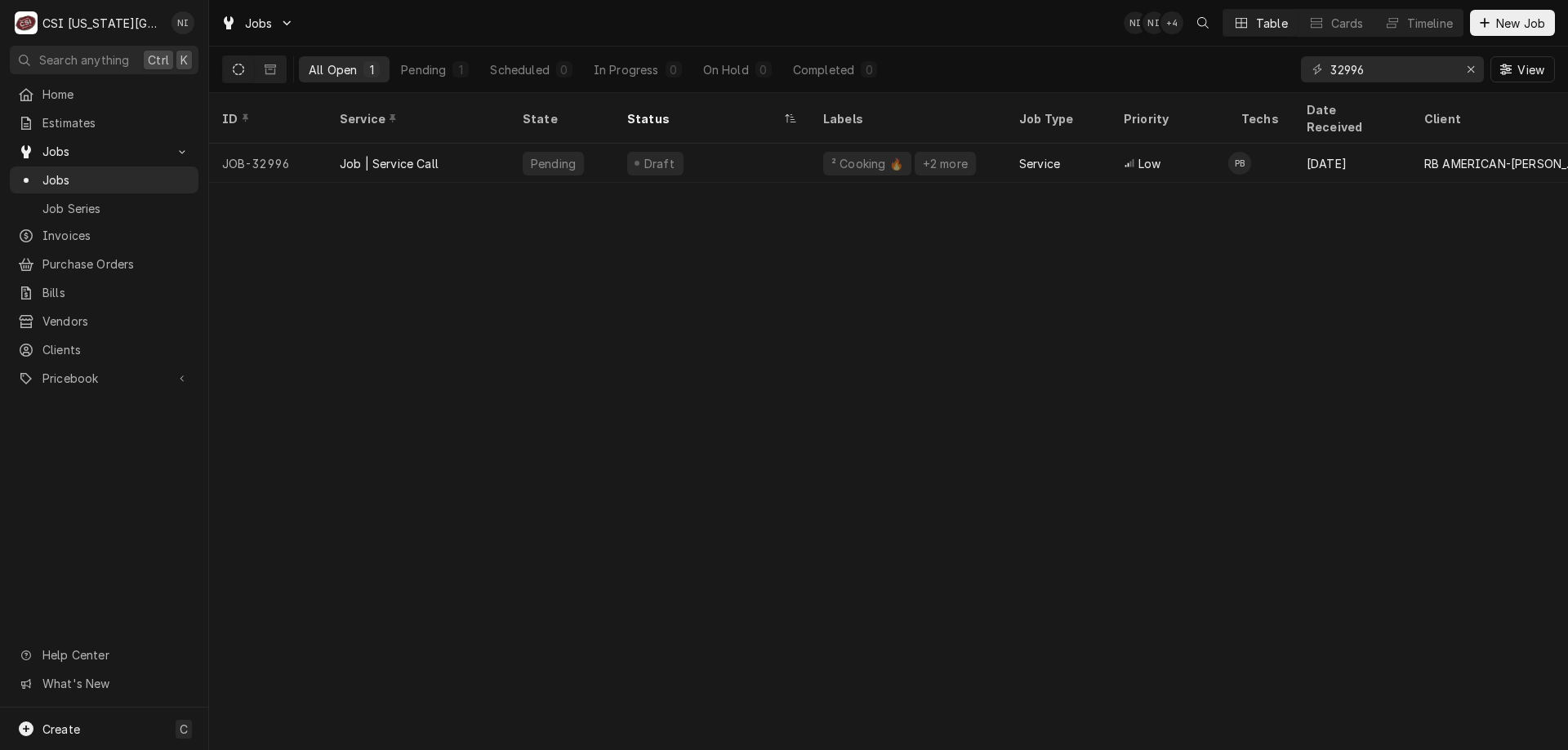
click at [730, 144] on div "Draft" at bounding box center [712, 163] width 196 height 40
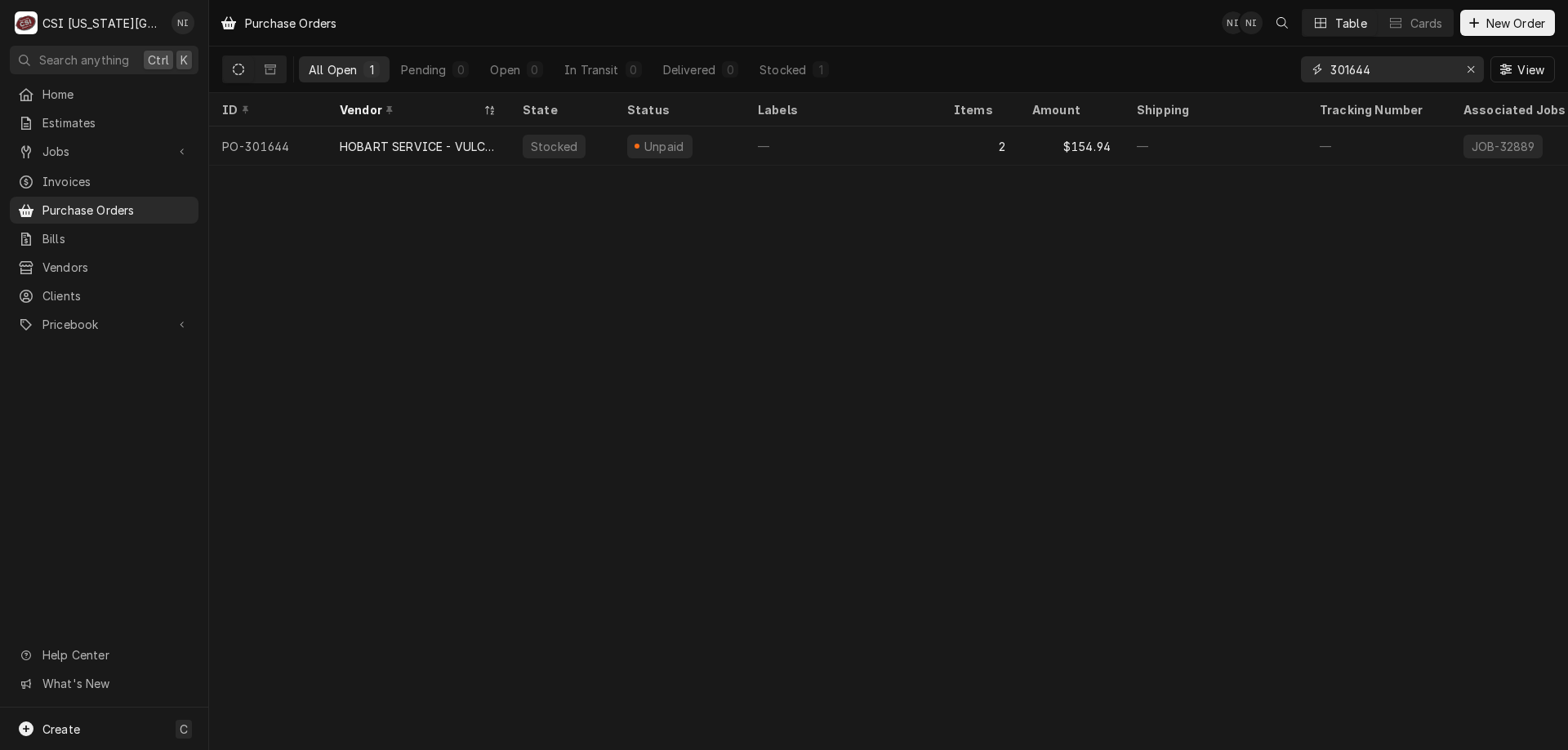
drag, startPoint x: 1374, startPoint y: 68, endPoint x: 1365, endPoint y: 70, distance: 9.2
click at [1376, 68] on input "301644" at bounding box center [1391, 69] width 122 height 26
type input "301622"
click at [941, 149] on div "13" at bounding box center [980, 145] width 78 height 40
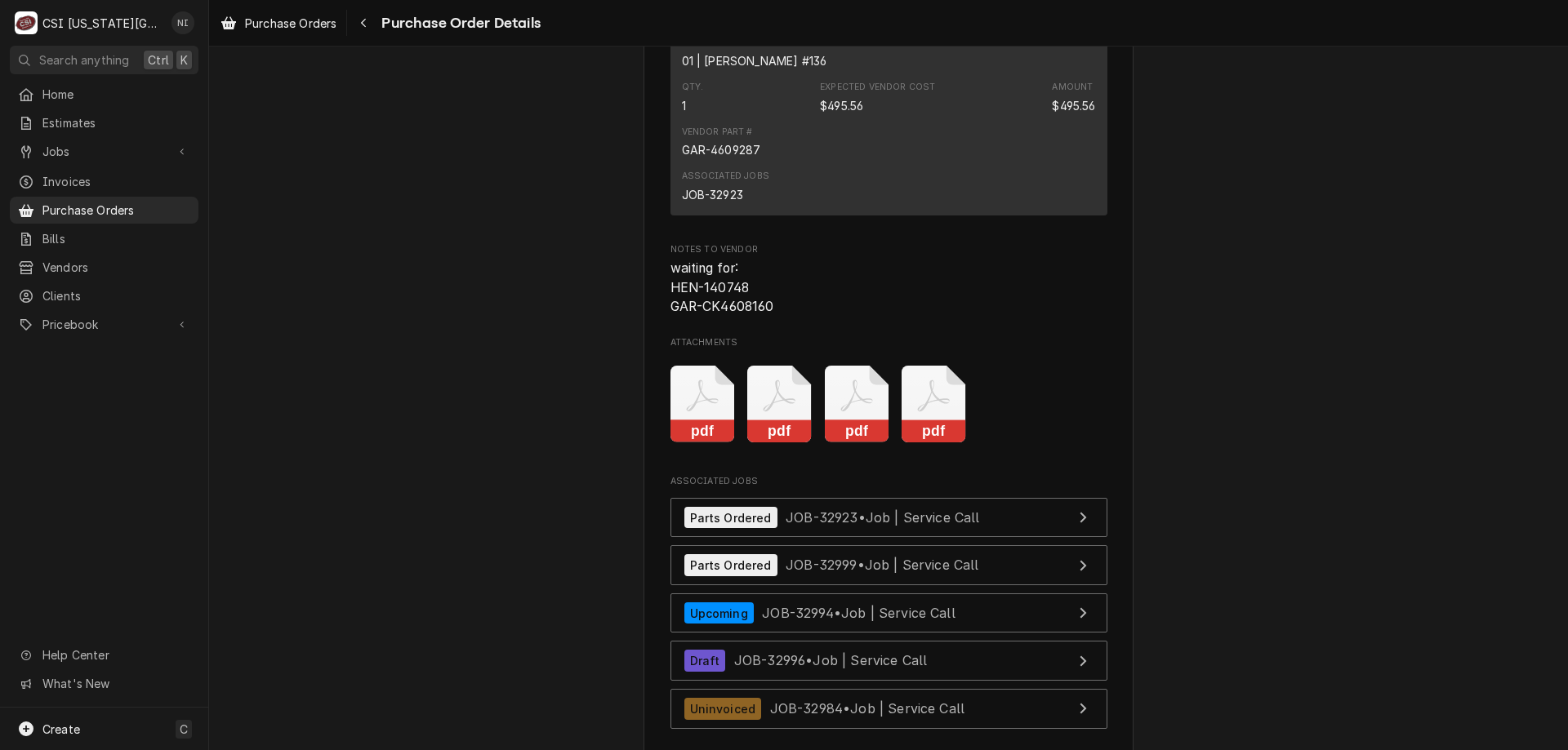
scroll to position [5631, 0]
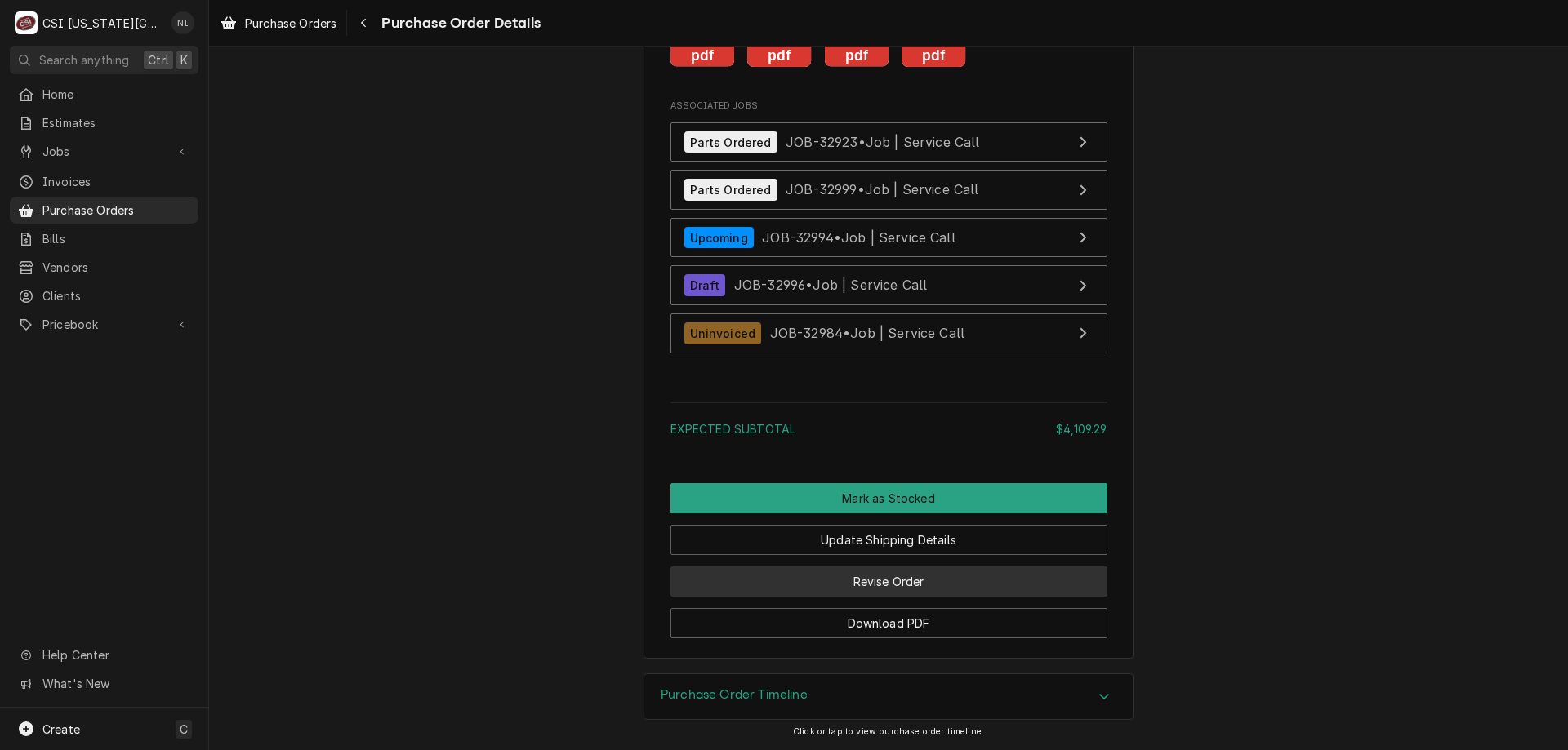
click at [932, 589] on button "Revise Order" at bounding box center [889, 581] width 436 height 30
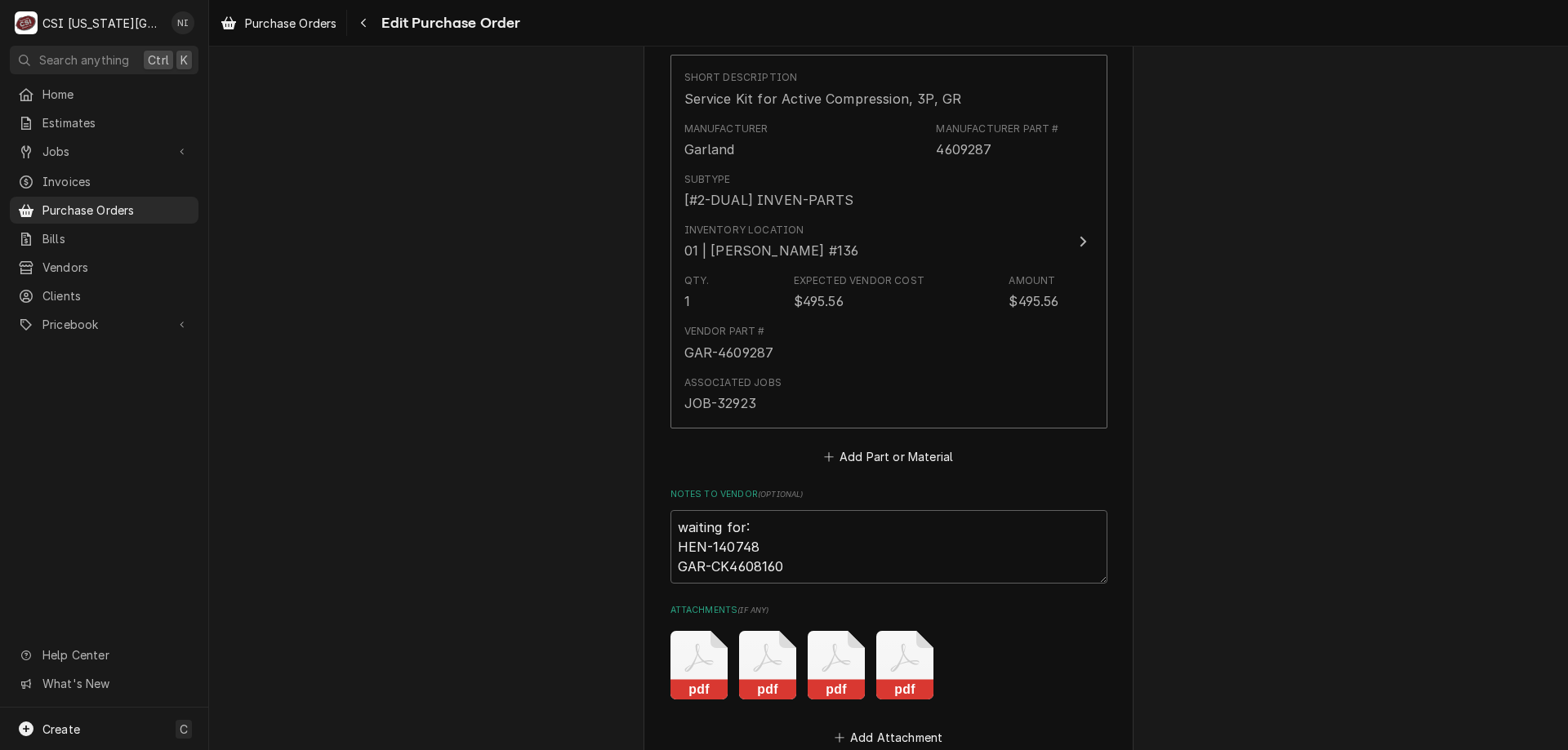
scroll to position [5494, 0]
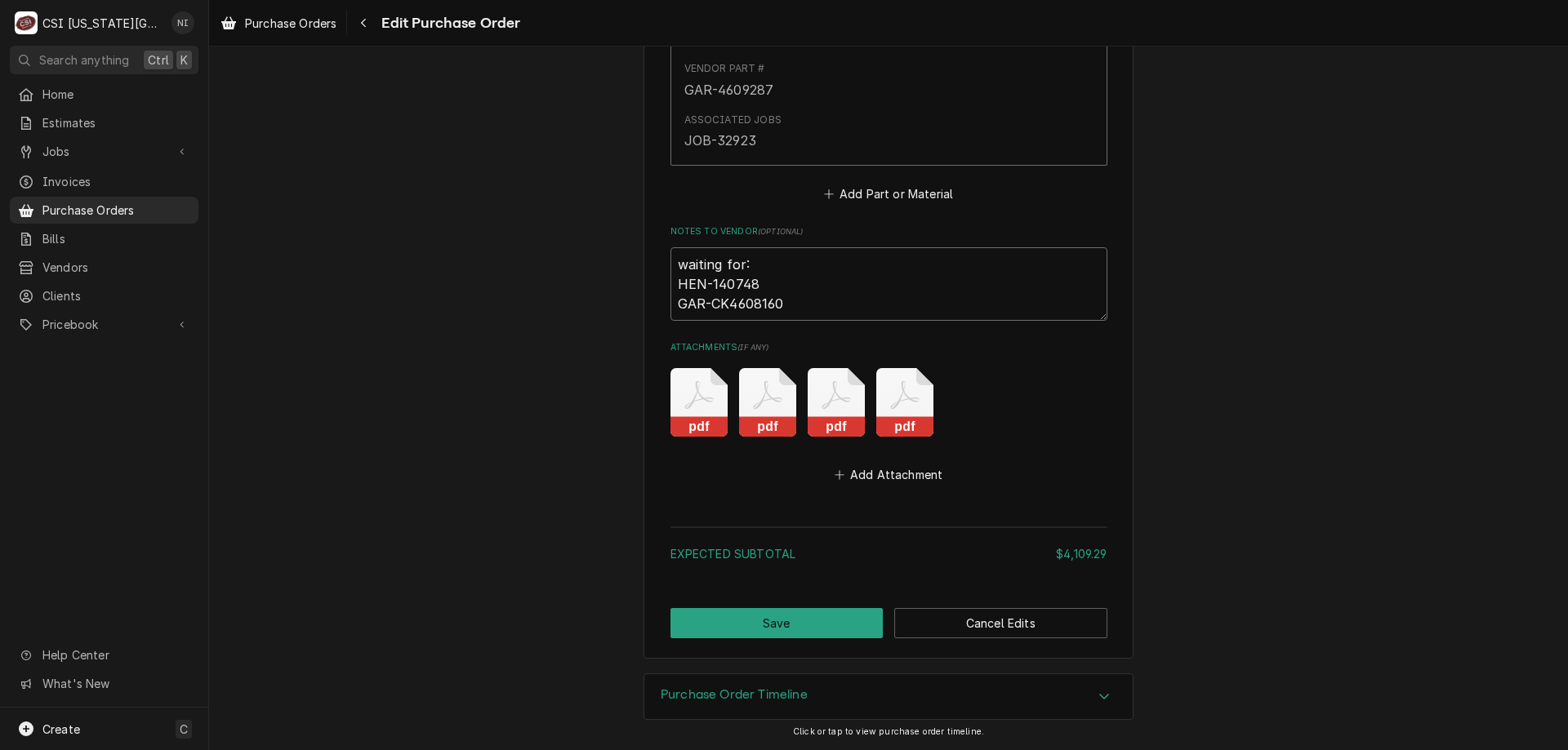
drag, startPoint x: 699, startPoint y: 290, endPoint x: 672, endPoint y: 292, distance: 27.1
click at [672, 292] on textarea "waiting for: HEN-140748 GAR-CK4608160" at bounding box center [889, 284] width 436 height 74
type textarea "x"
type textarea "waiting for: GAR-CK4608160"
type textarea "x"
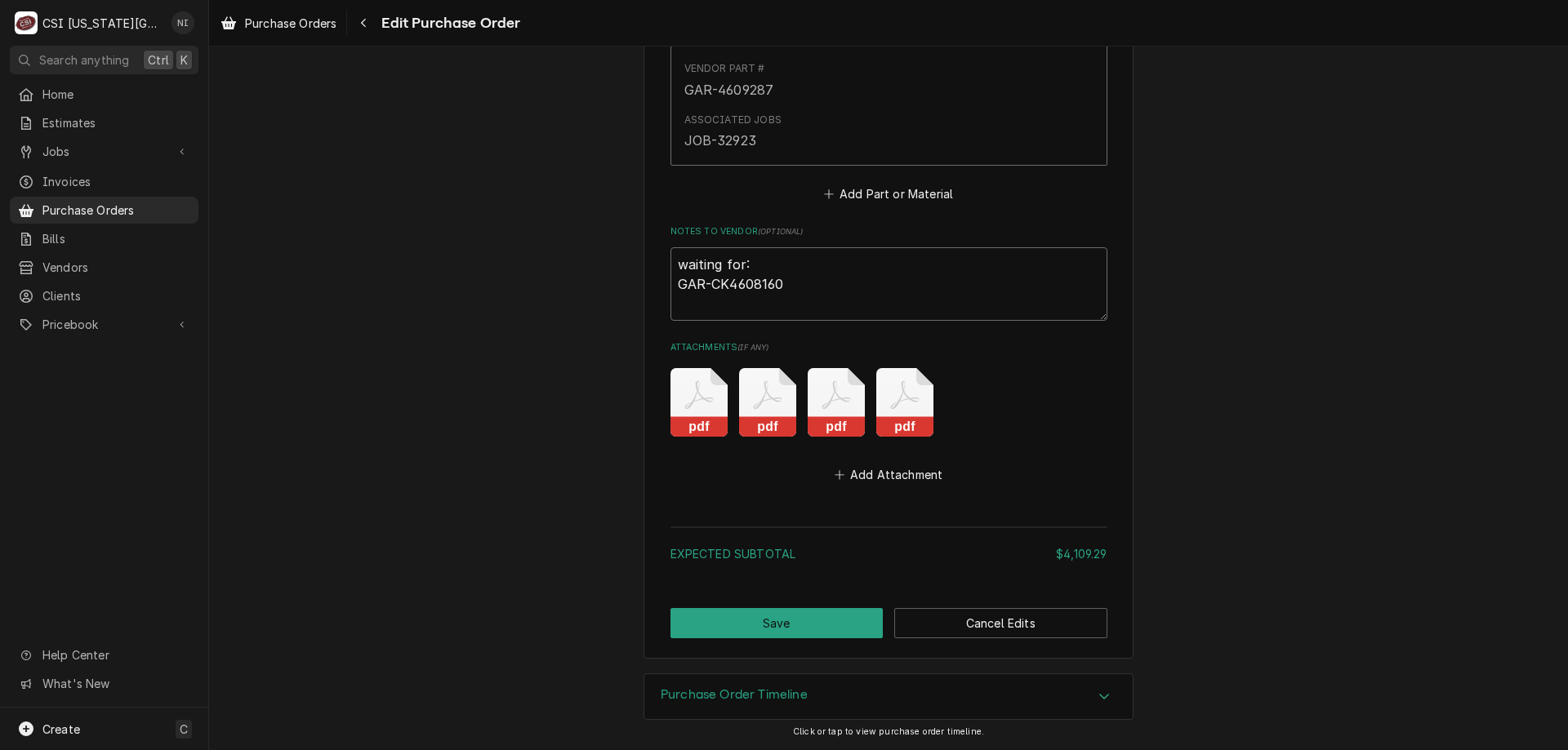
type textarea "waiting for: GAR-CK4608160"
click at [790, 626] on button "Save" at bounding box center [776, 623] width 213 height 30
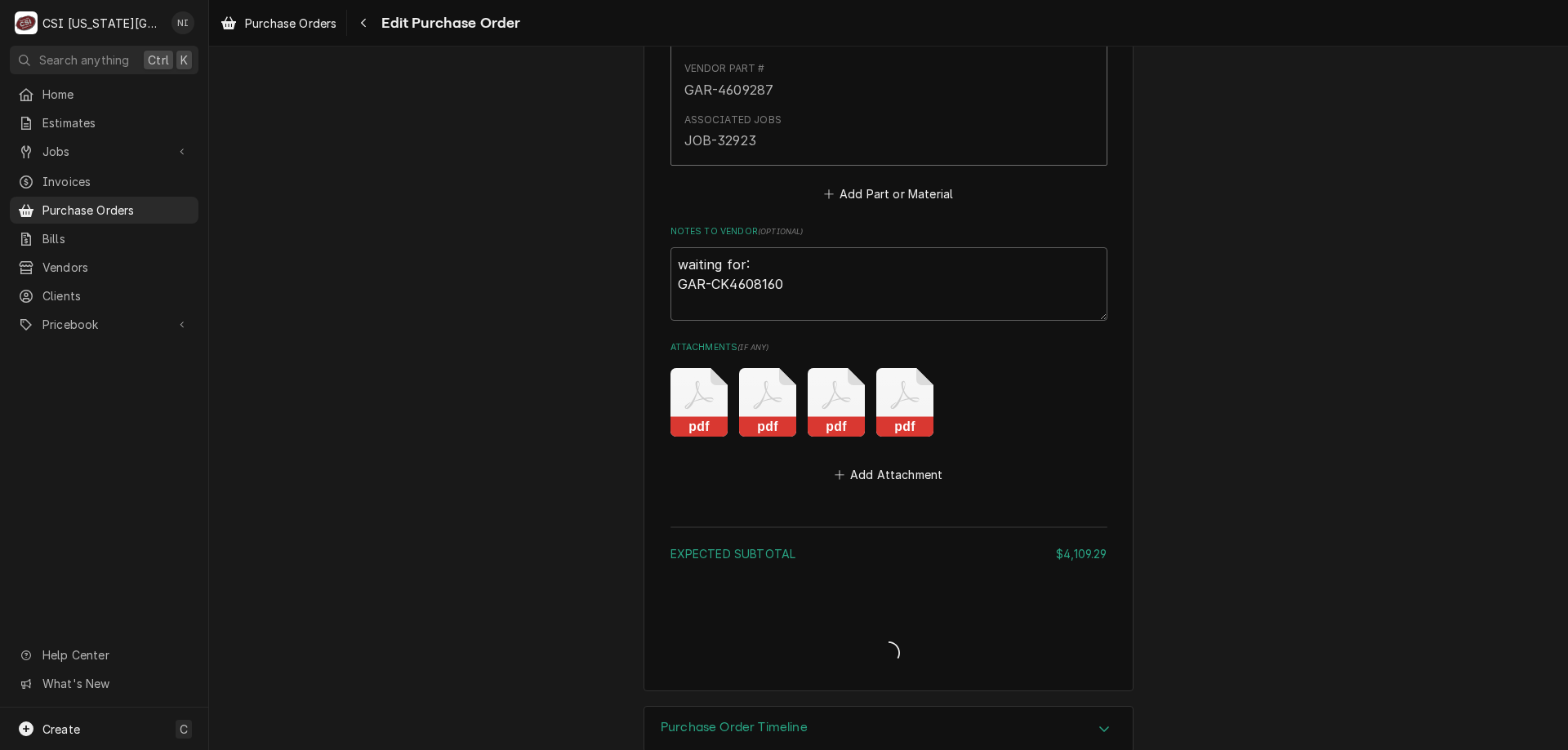
type textarea "x"
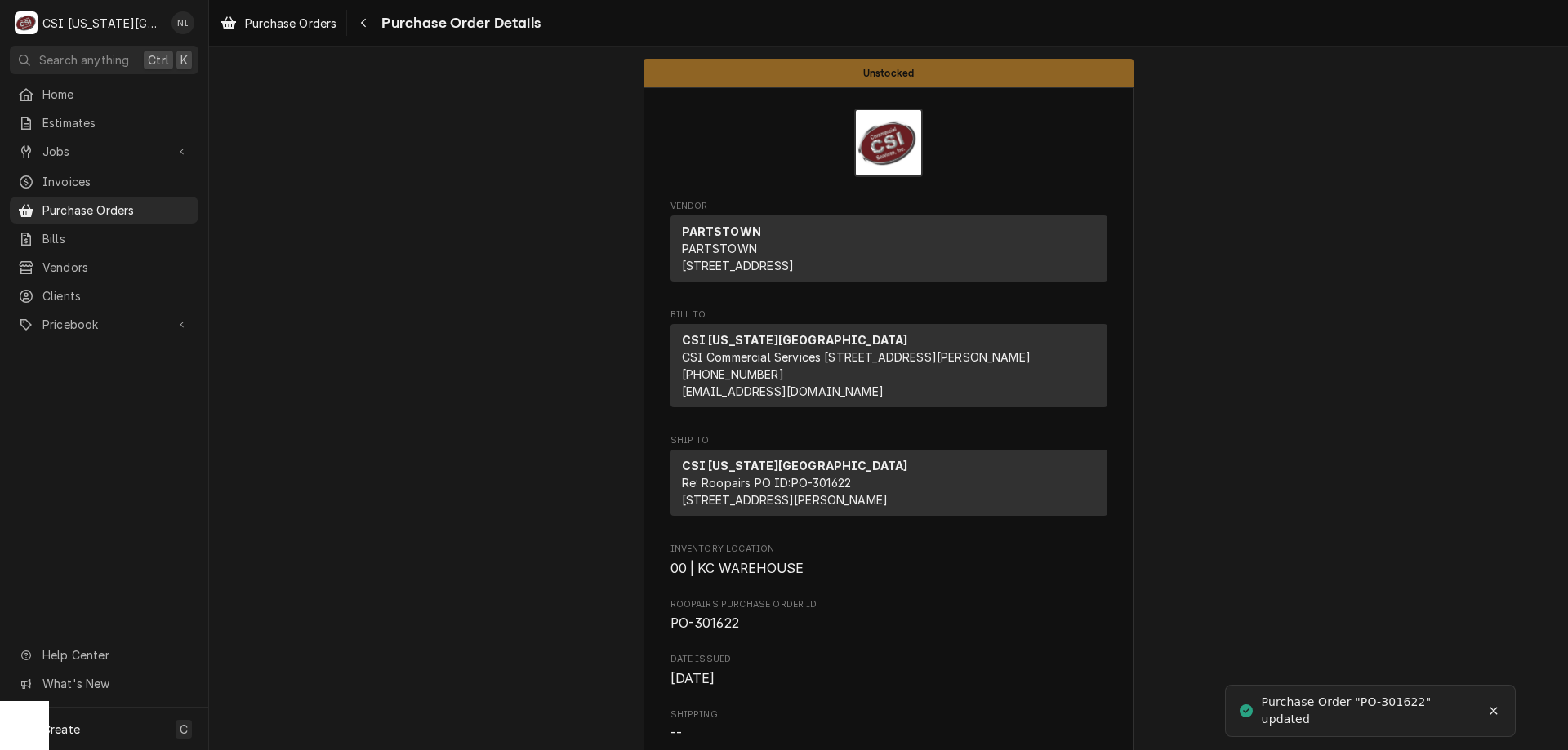
drag, startPoint x: 118, startPoint y: 199, endPoint x: 131, endPoint y: 180, distance: 23.0
click at [119, 202] on span "Purchase Orders" at bounding box center [116, 210] width 148 height 17
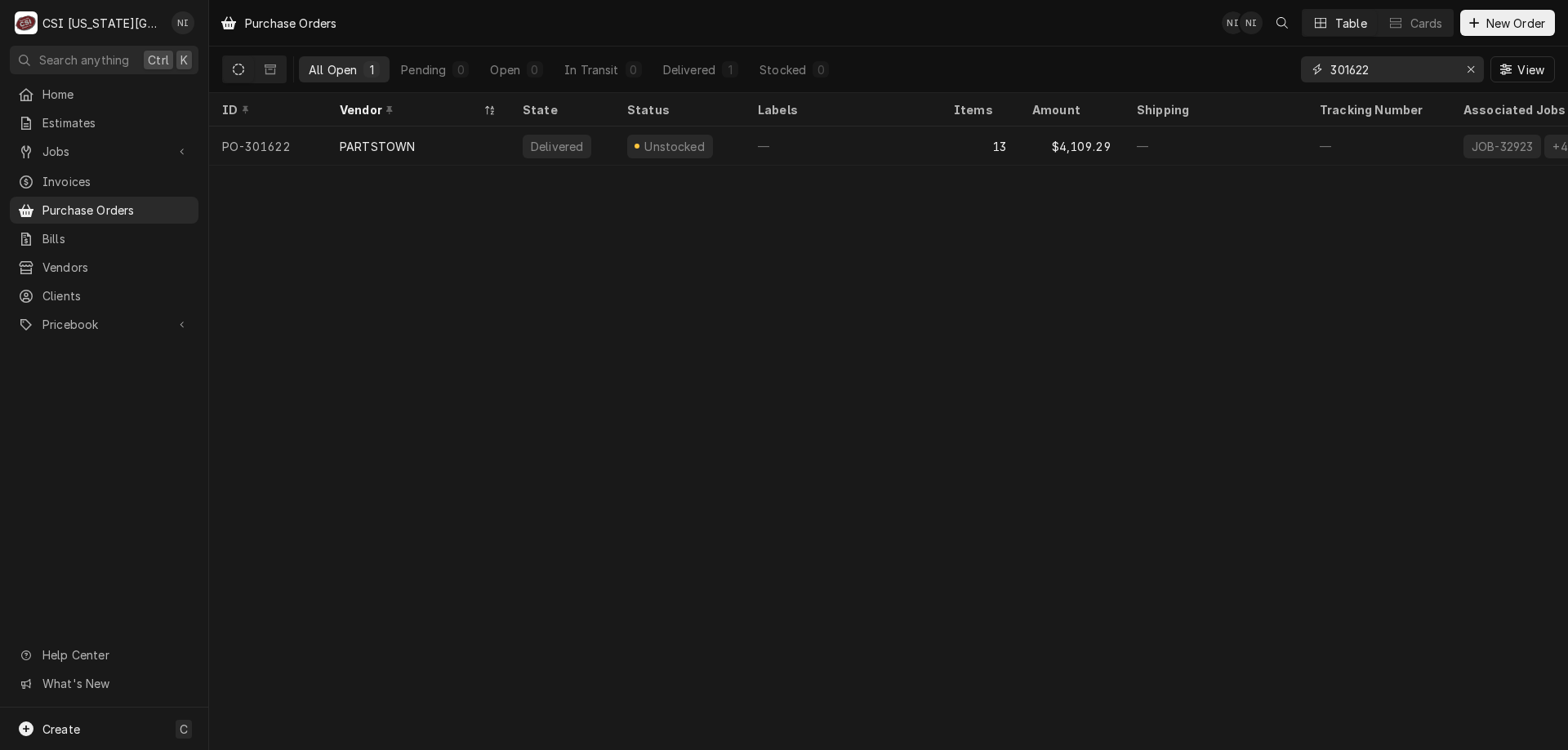
click at [1388, 77] on input "301622" at bounding box center [1391, 69] width 122 height 26
type input "301666"
click at [1261, 145] on div "—" at bounding box center [1214, 145] width 183 height 40
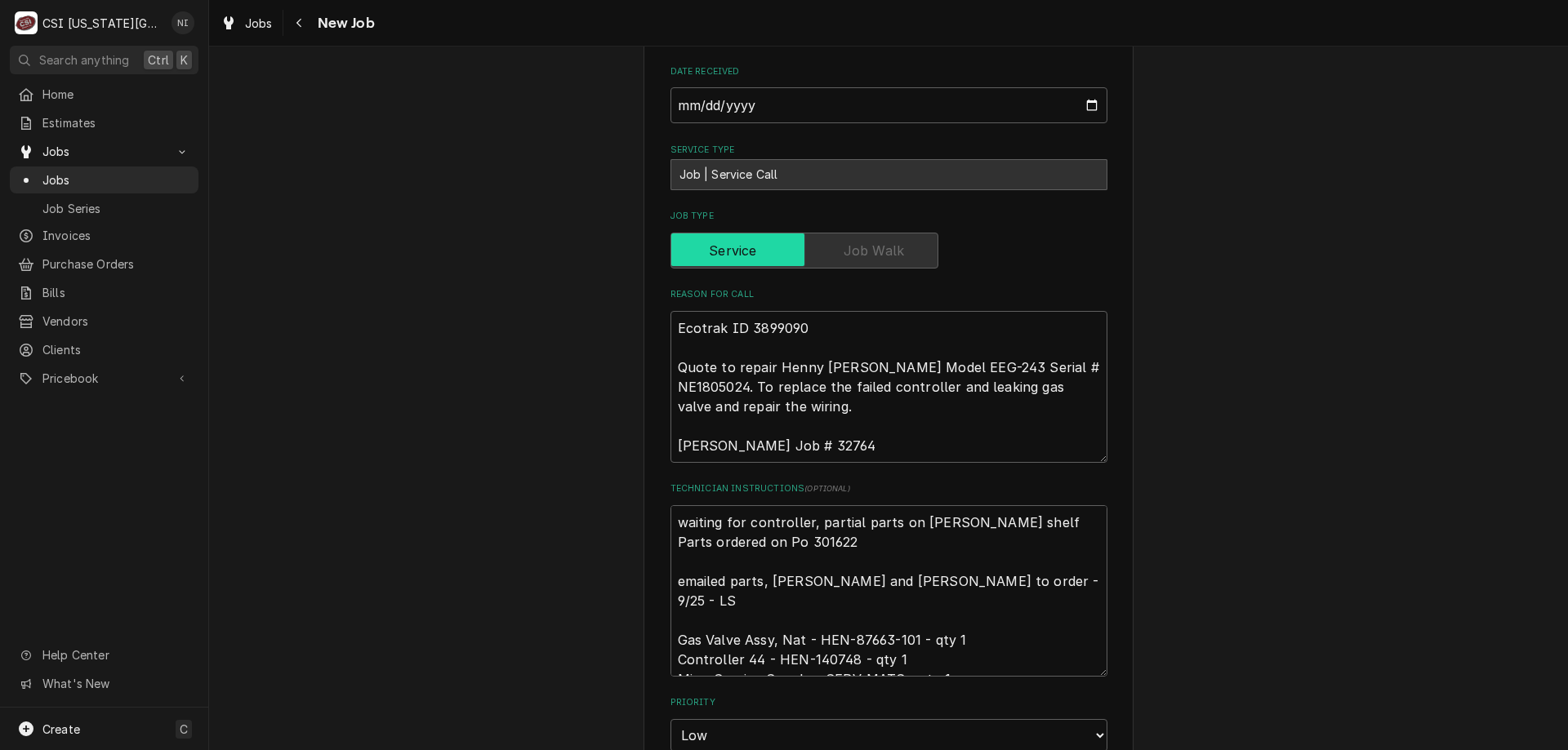
scroll to position [879, 0]
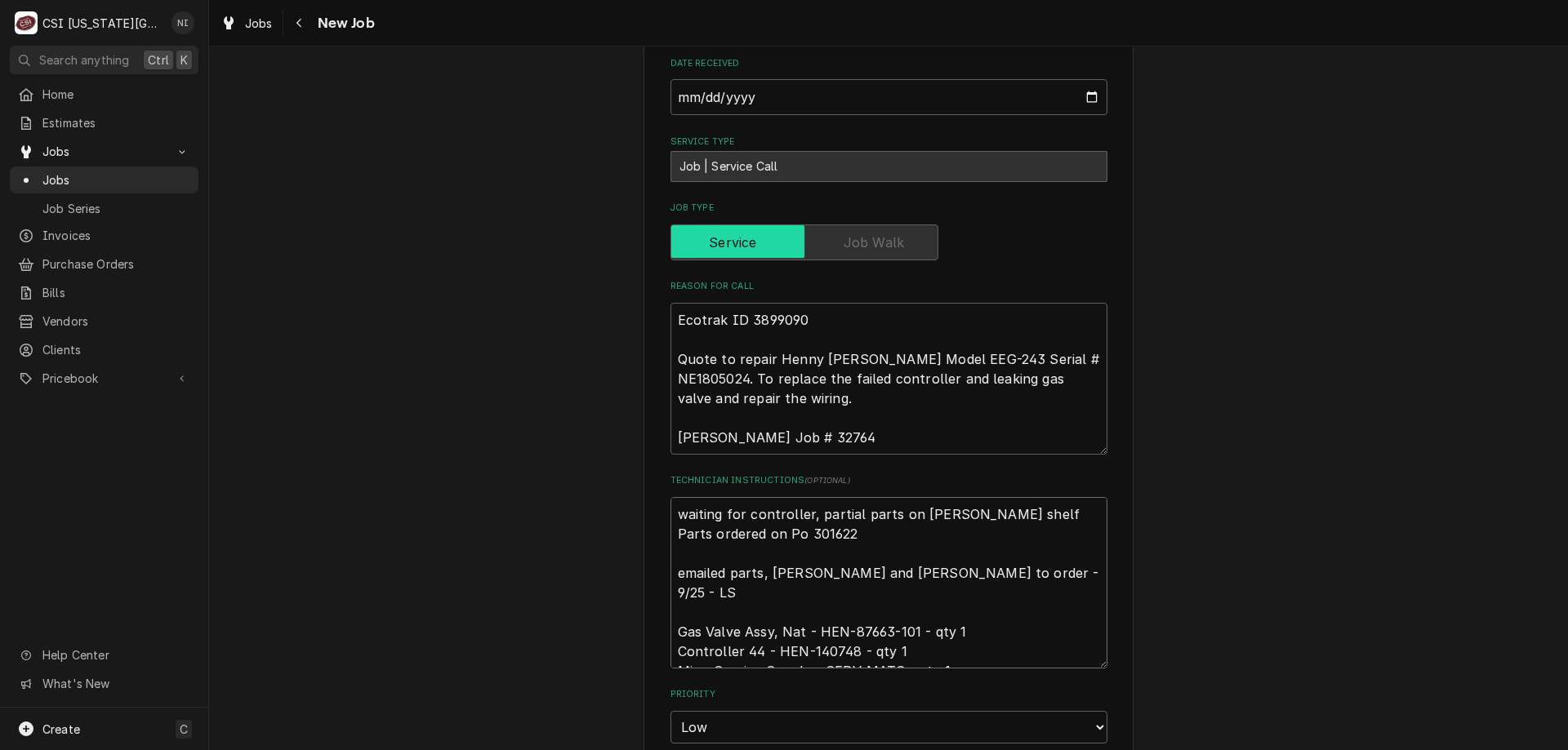
click at [672, 497] on textarea "waiting for controller, partial parts on [PERSON_NAME] shelf Parts ordered on P…" at bounding box center [889, 583] width 436 height 171
type textarea "x"
type textarea "waiting for controller, partial parts on [PERSON_NAME] shelf Parts ordered on P…"
click at [703, 497] on textarea "waiting for controller, partial parts on [PERSON_NAME] shelf Parts ordered on P…" at bounding box center [889, 593] width 436 height 191
type textarea "x"
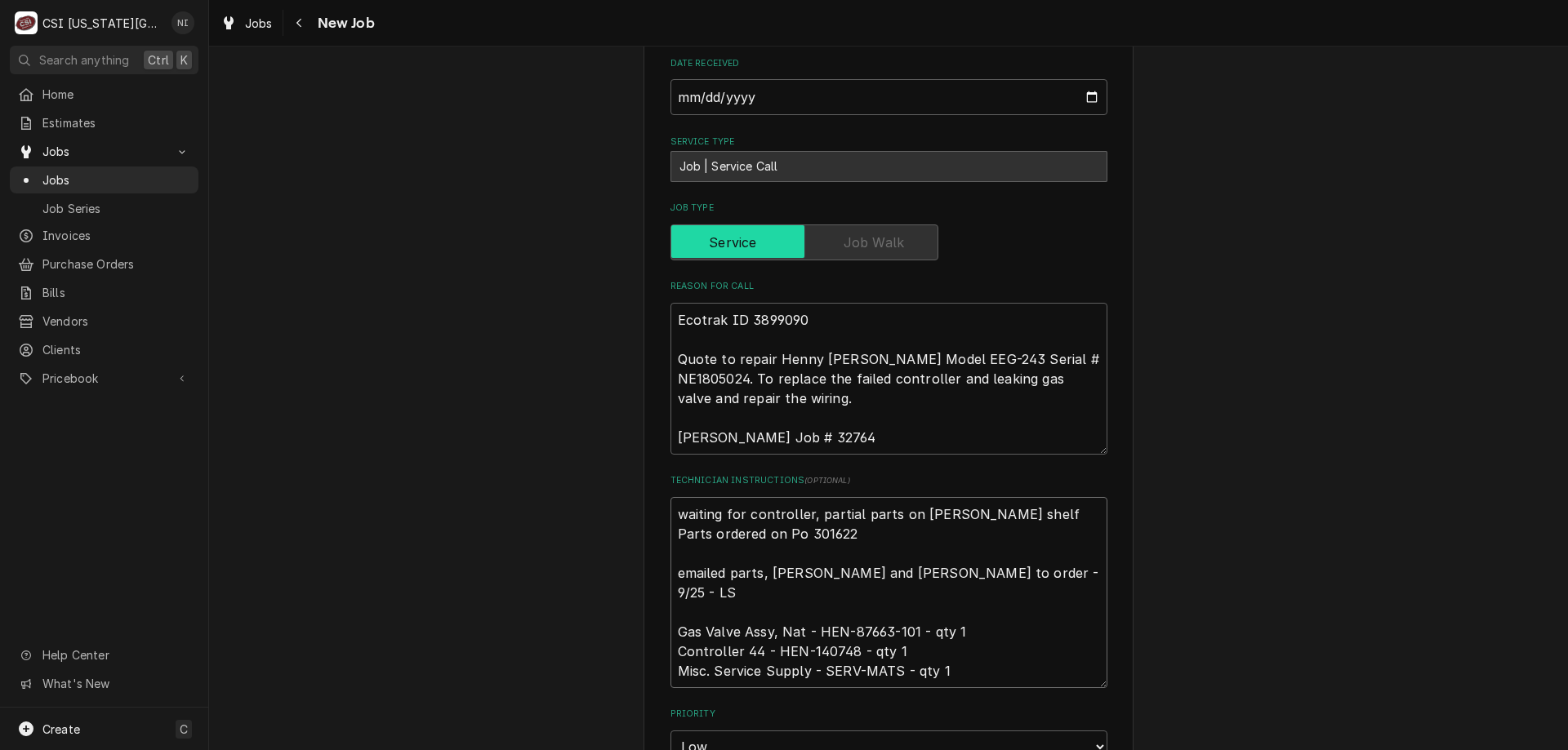
type textarea "A waiting for controller, partial parts on [PERSON_NAME] shelf Parts ordered on…"
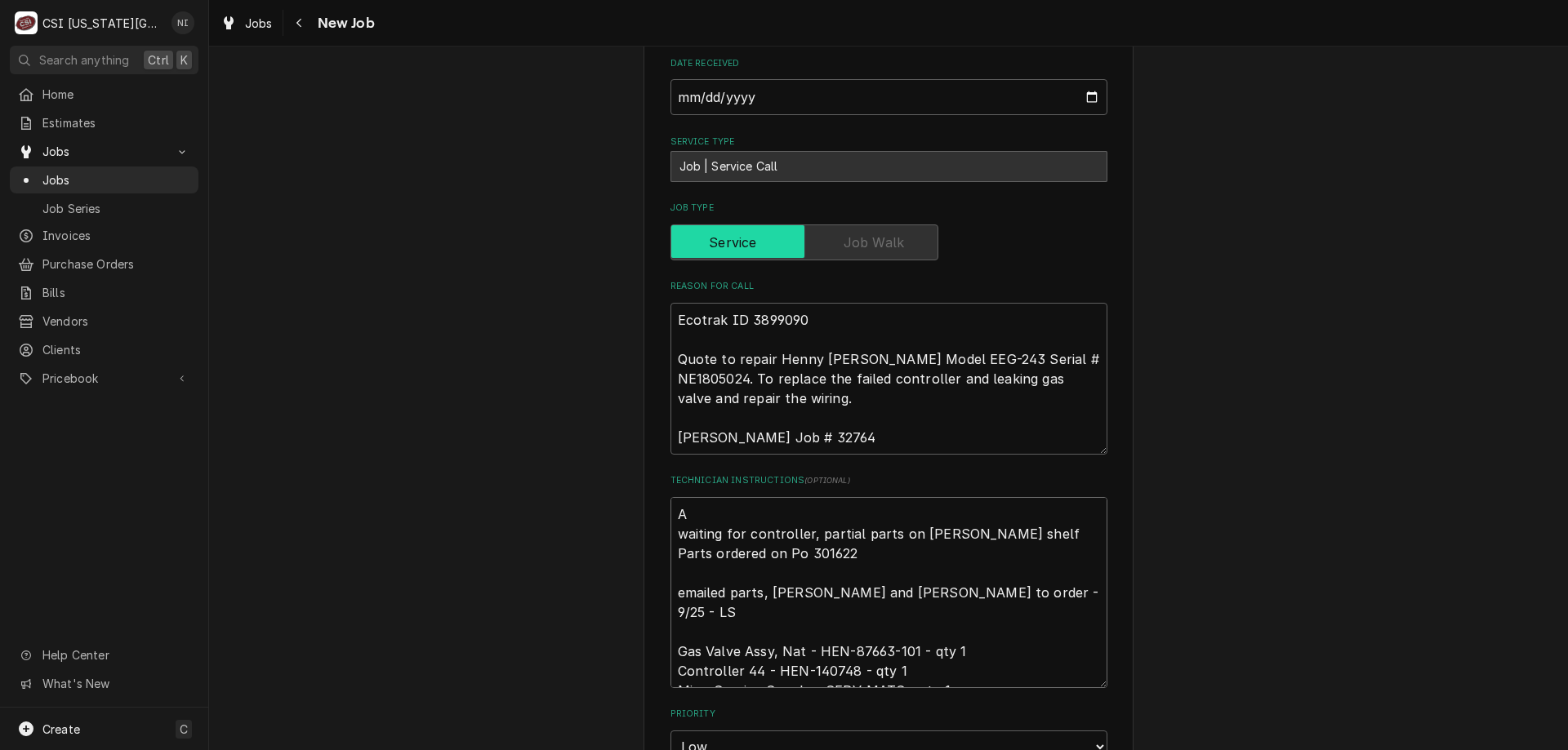
type textarea "x"
type textarea "Al waiting for controller, partial parts on bustamante shelf Parts ordered on P…"
type textarea "x"
type textarea "All waiting for controller, partial parts on bustamante shelf Parts ordered on …"
type textarea "x"
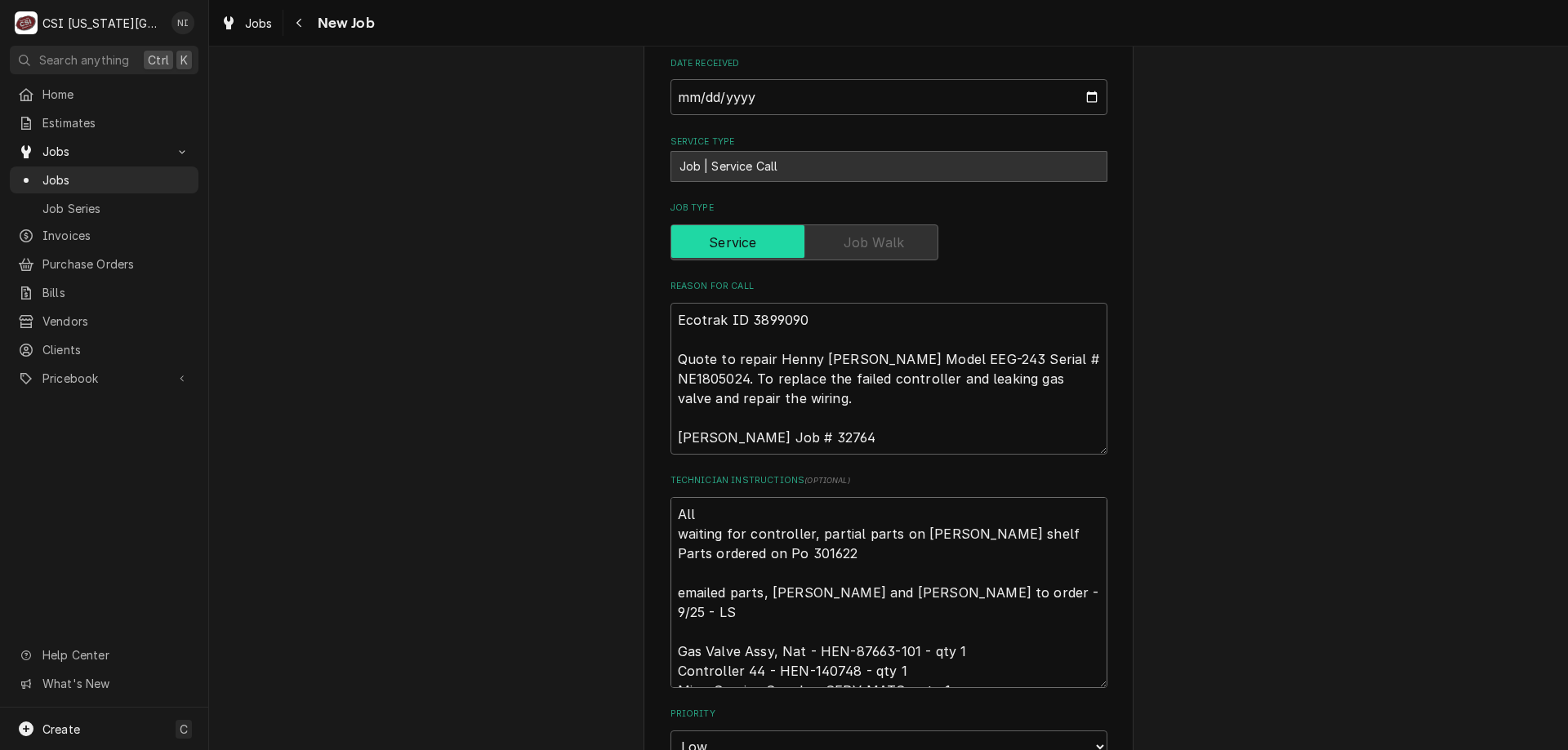
type textarea "All waiting for controller, partial parts on bustamante shelf Parts ordered on …"
type textarea "x"
type textarea "All pa waiting for controller, partial parts on bustamante shelf Parts ordered …"
type textarea "x"
type textarea "All par waiting for controller, partial parts on bustamante shelf Parts ordered…"
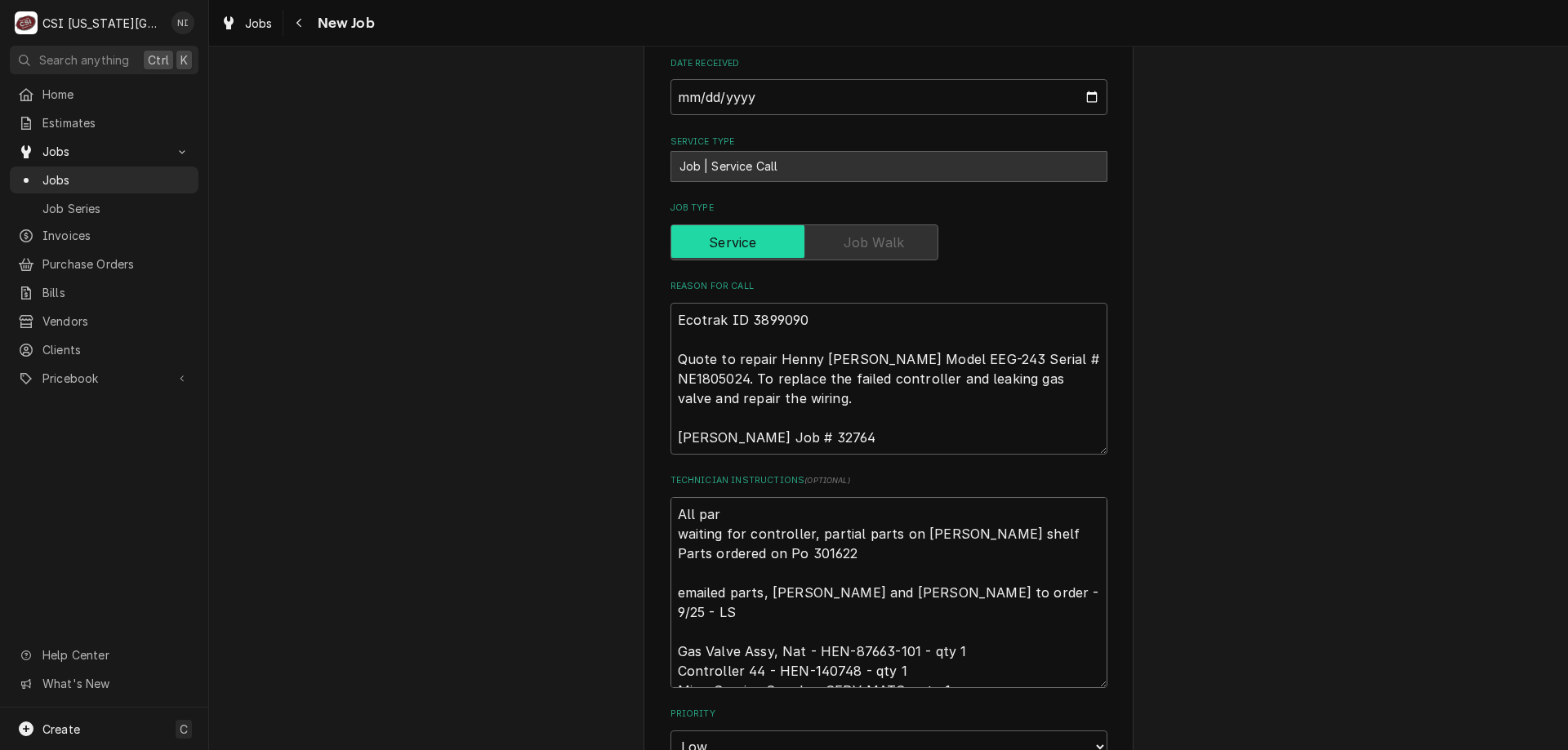
type textarea "x"
type textarea "All parts waiting for controller, partial parts on bustamante shelf Parts order…"
type textarea "x"
type textarea "All parts waiting for controller, partial parts on bustamante shelf Parts order…"
type textarea "x"
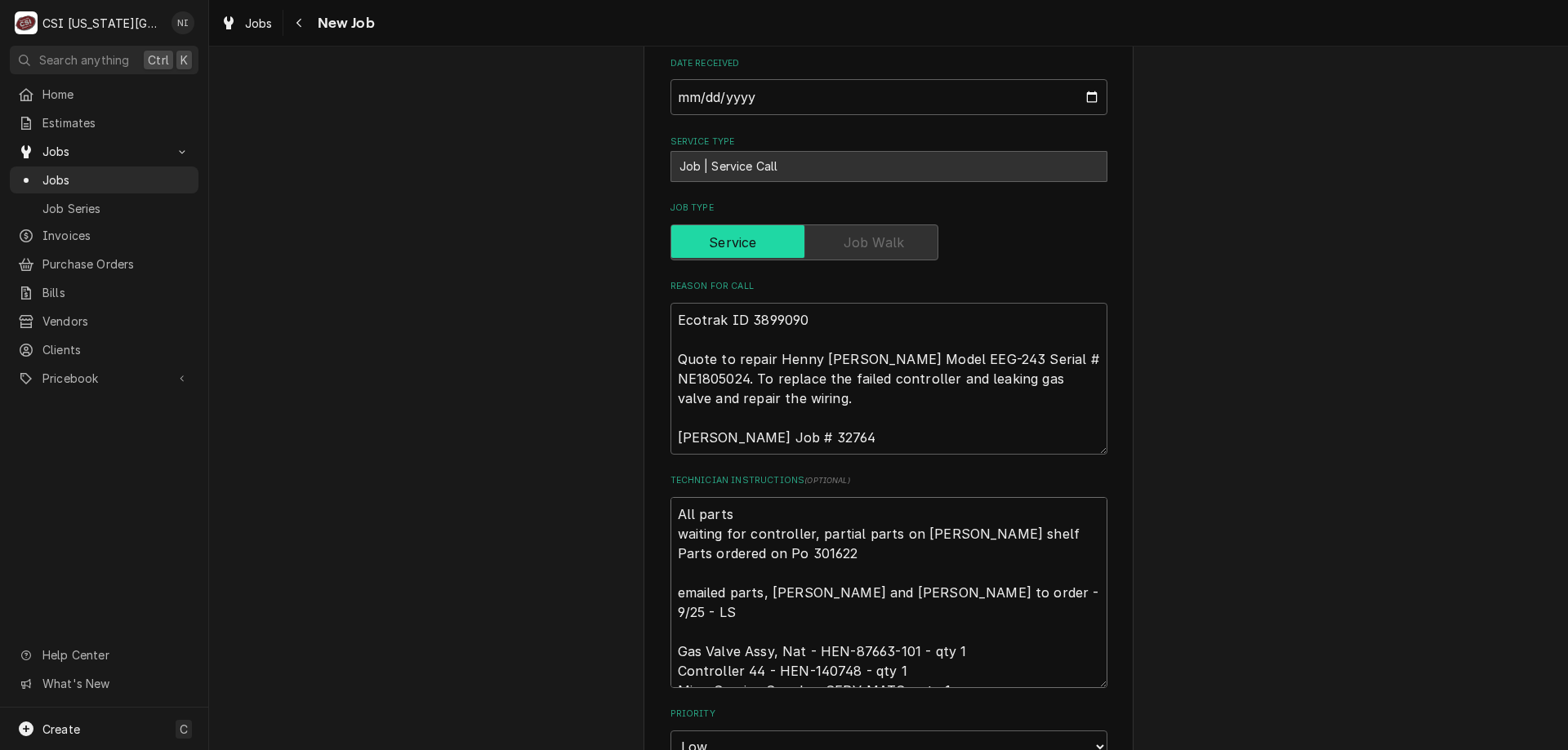
type textarea "All parts o waiting for controller, partial parts on bustamante shelf Parts ord…"
type textarea "x"
type textarea "All parts on waiting for controller, partial parts on bustamante shelf Parts or…"
type textarea "x"
type textarea "All parts on waiting for controller, partial parts on bustamante shelf Parts or…"
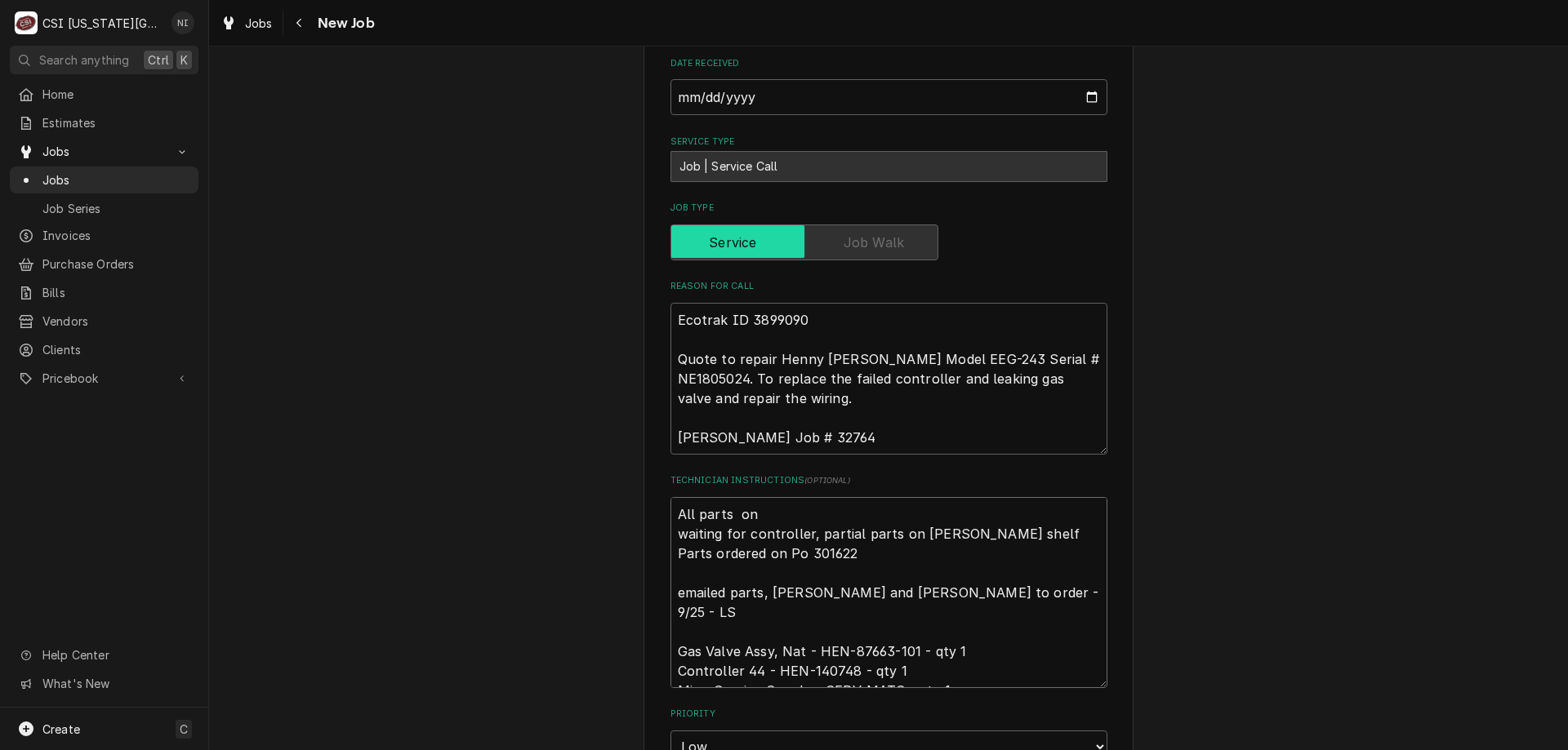
type textarea "x"
type textarea "All parts on b waiting for controller, partial parts on bustamante shelf Parts …"
type textarea "x"
type textarea "All parts on bu waiting for controller, partial parts on bustamante shelf Parts…"
type textarea "x"
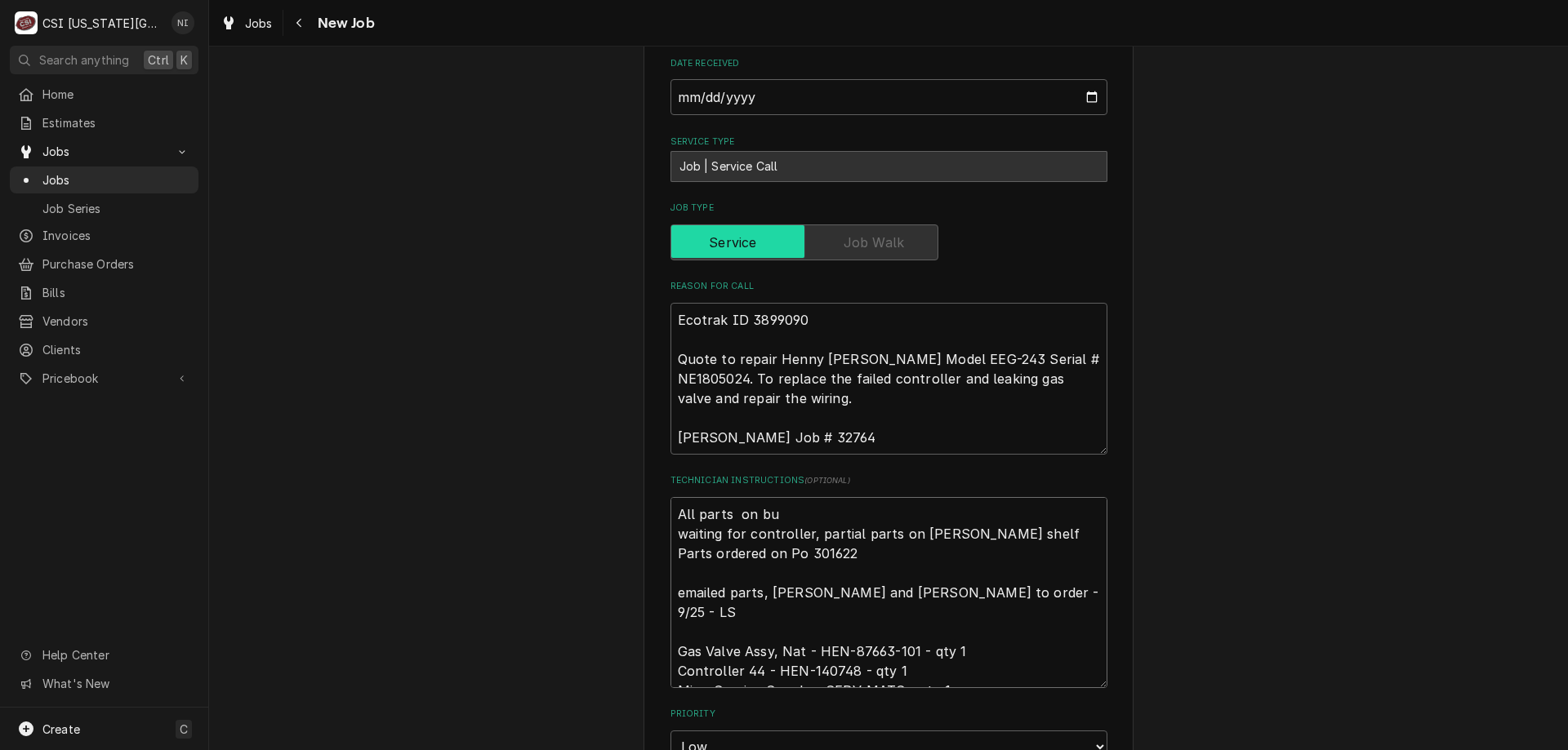
type textarea "All parts on bus waiting for controller, partial parts on bustamante shelf Part…"
type textarea "x"
type textarea "All parts on bust waiting for controller, partial parts on bustamante shelf Par…"
type textarea "x"
type textarea "All parts on busta waiting for controller, partial parts on bustamante shelf Pa…"
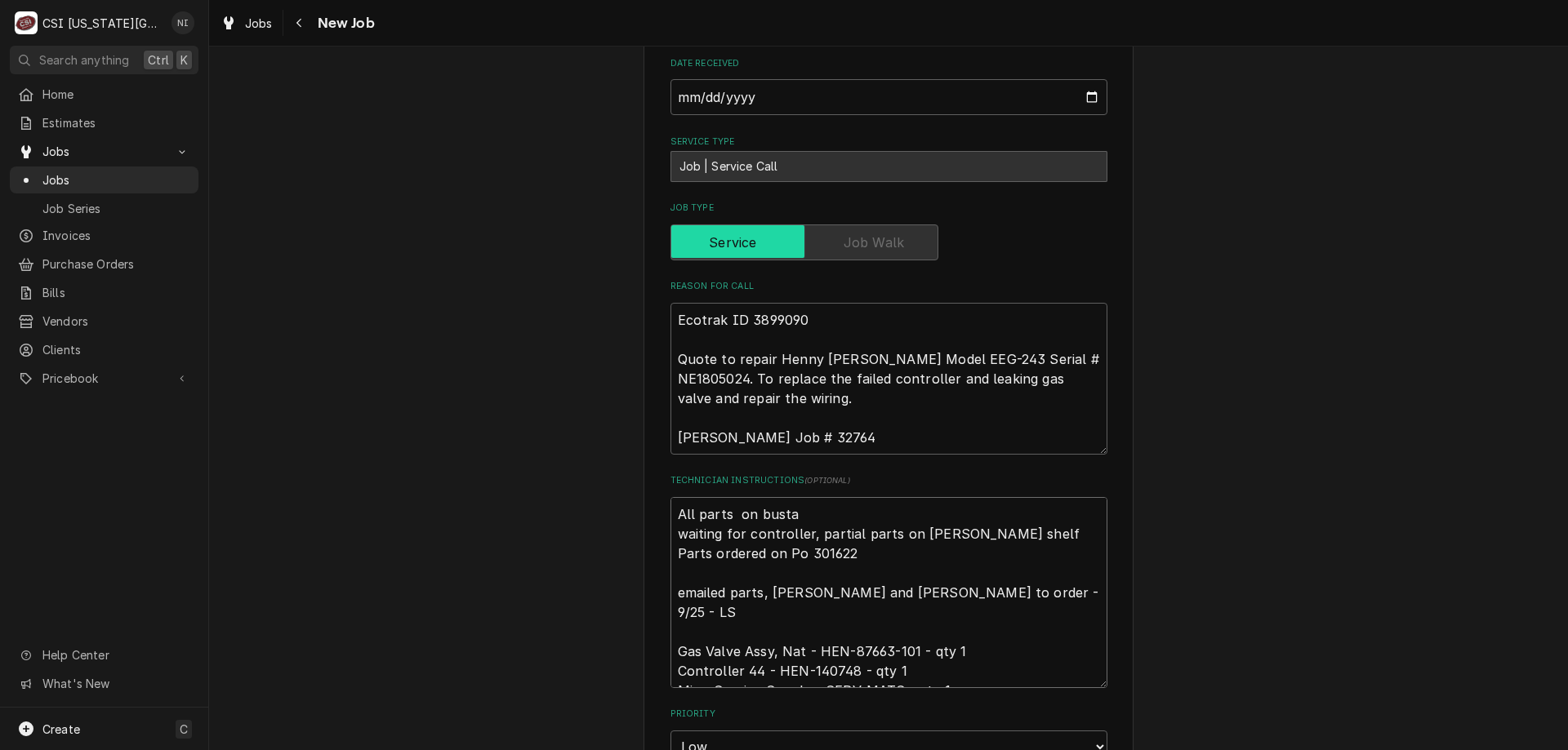
type textarea "x"
type textarea "All parts on bustam waiting for controller, partial parts on bustamante shelf P…"
type textarea "x"
type textarea "All parts on bustama waiting for controller, partial parts on bustamante shelf …"
type textarea "x"
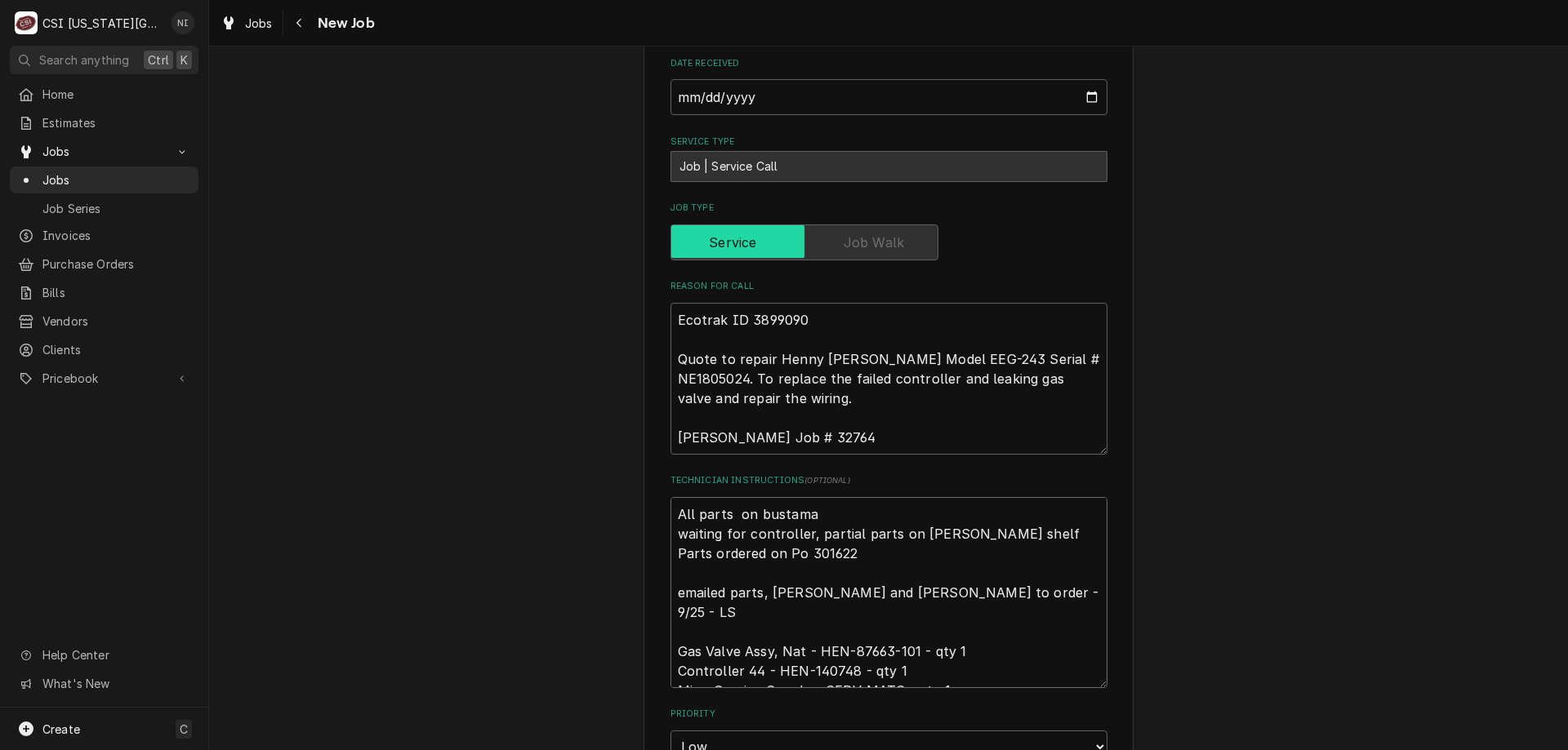
type textarea "All parts on bustaman waiting for controller, partial parts on bustamante shelf…"
type textarea "x"
type textarea "All parts on bustamant waiting for controller, partial parts on bustamante shel…"
type textarea "x"
type textarea "All parts on bustamante waiting for controller, partial parts on bustamante she…"
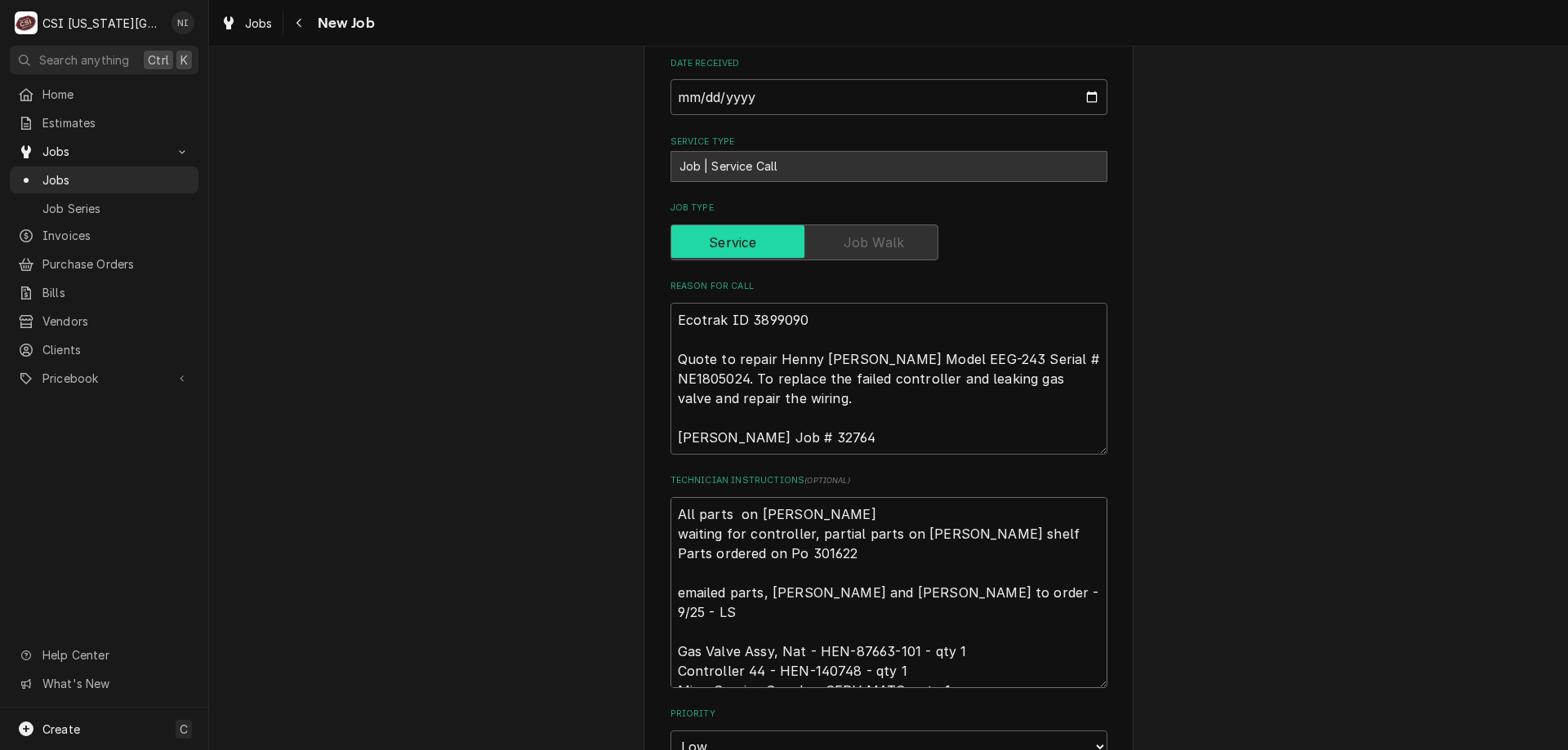
type textarea "x"
type textarea "All parts on bustamante waiting for controller, partial parts on bustamante she…"
type textarea "x"
type textarea "All parts on bustamante s waiting for controller, partial parts on bustamante s…"
type textarea "x"
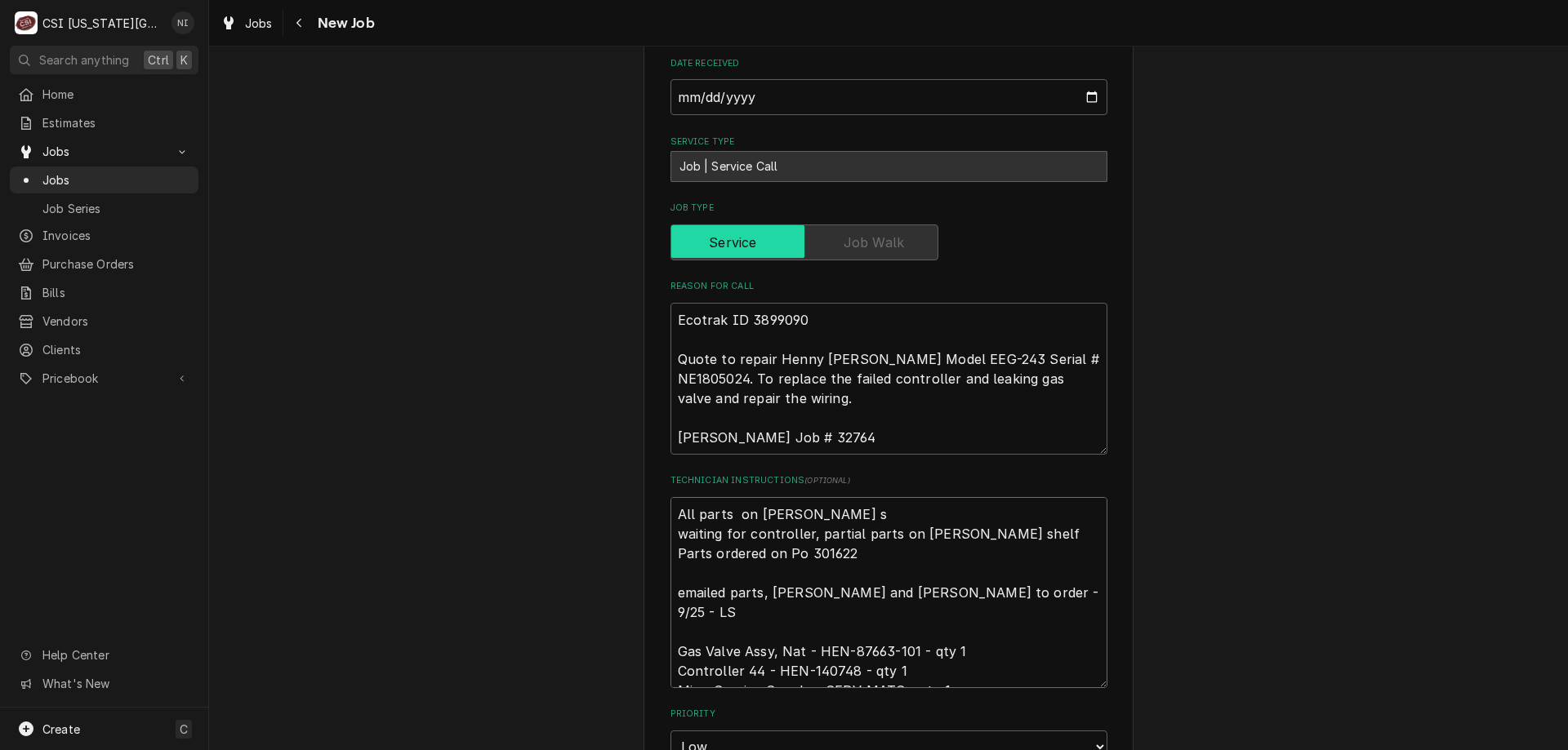
type textarea "All parts on bustamante sh waiting for controller, partial parts on bustamante …"
type textarea "x"
type textarea "All parts on bustamante she waiting for controller, partial parts on bustamante…"
type textarea "x"
type textarea "All parts on bustamante shelrf waiting for controller, partial parts on bustama…"
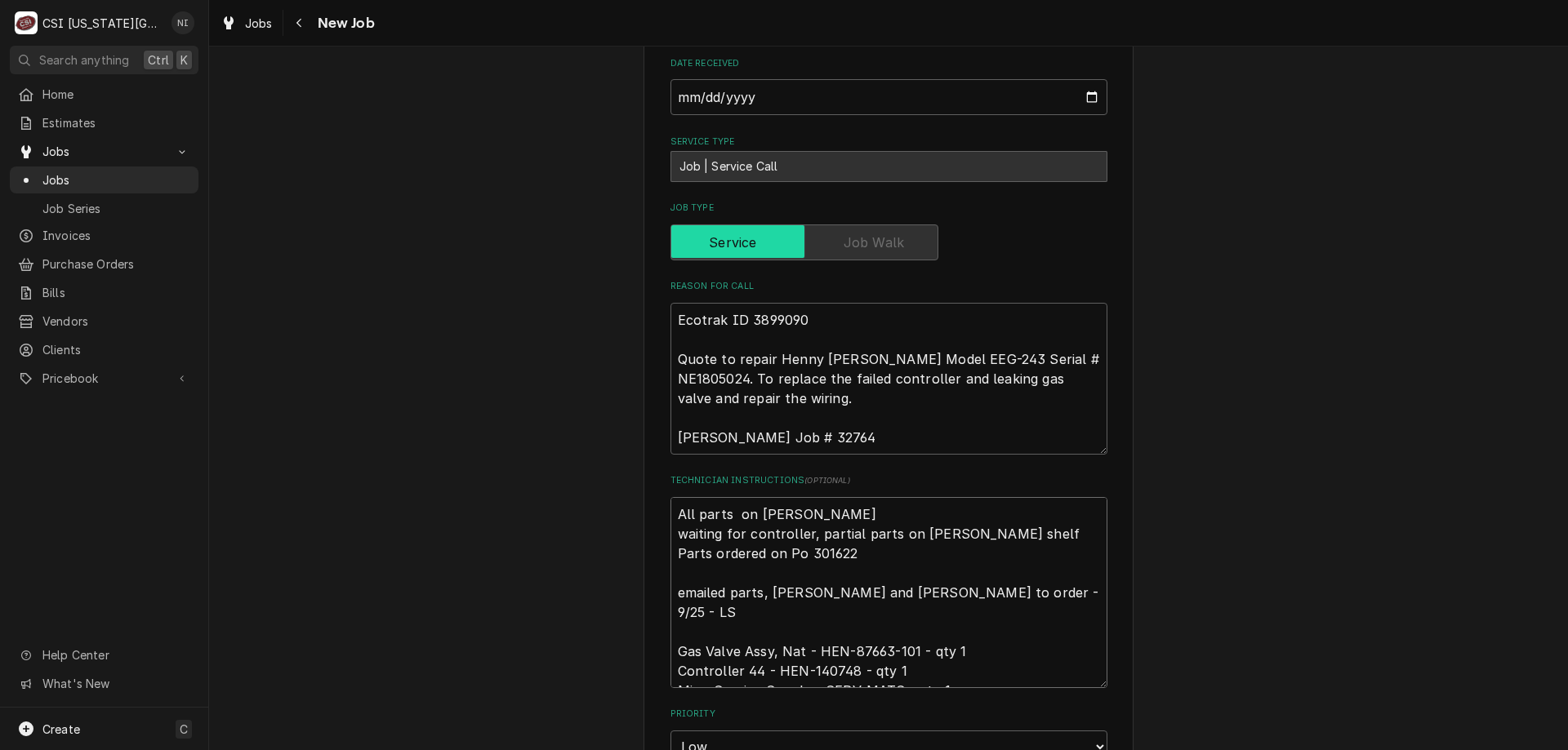
type textarea "x"
type textarea "All parts on bustamante shelr waiting for controller, partial parts on bustaman…"
type textarea "x"
type textarea "All parts on bustamante shelf waiting for controller, partial parts on bustaman…"
type textarea "x"
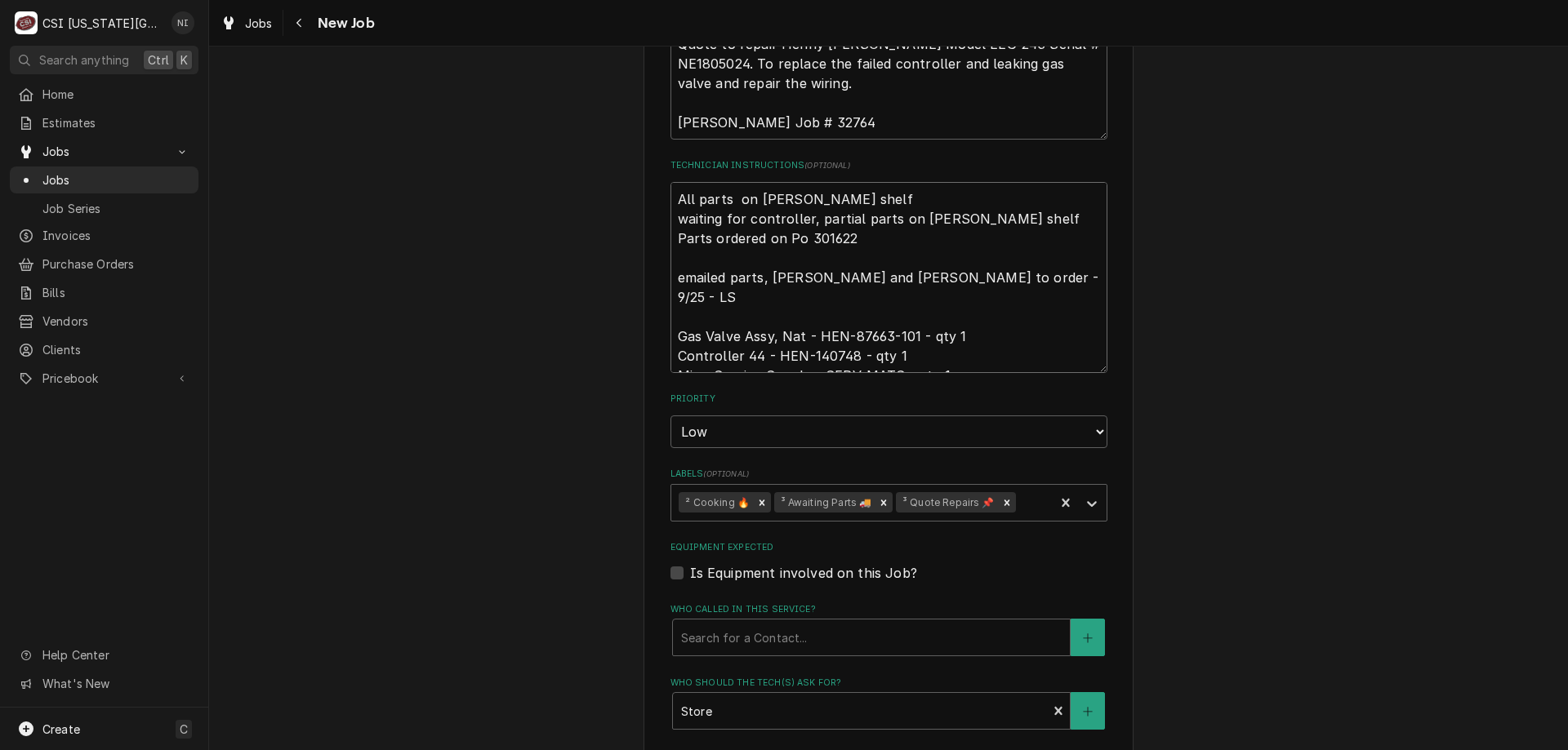
scroll to position [1206, 0]
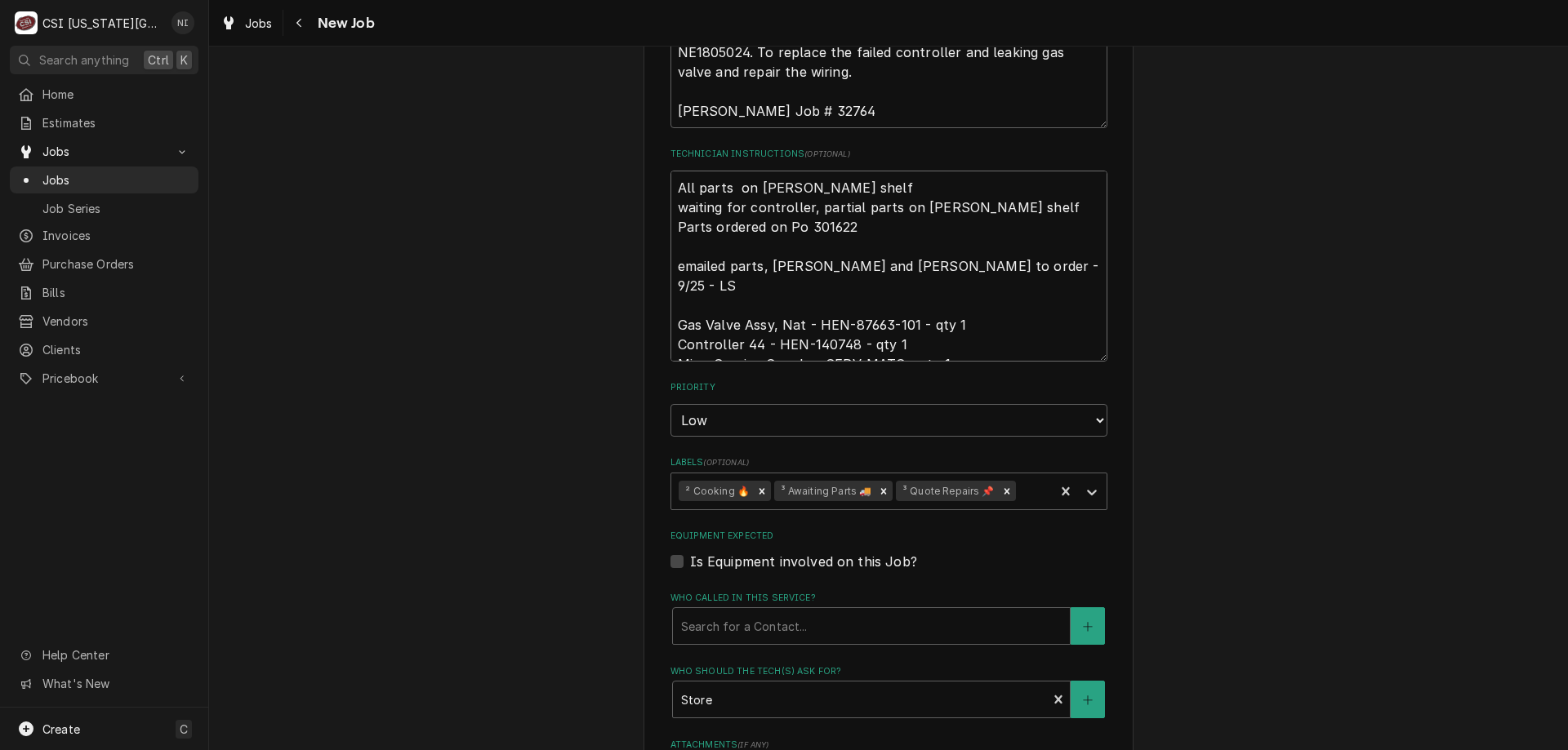
click at [877, 486] on icon "Remove ³ Awaiting Parts 🚚" at bounding box center [883, 491] width 11 height 11
type textarea "All parts on bustamante shelf waiting for controller, partial parts on bustaman…"
drag, startPoint x: 1086, startPoint y: 451, endPoint x: 1050, endPoint y: 451, distance: 36.0
click at [1087, 484] on icon "Labels" at bounding box center [1092, 492] width 17 height 17
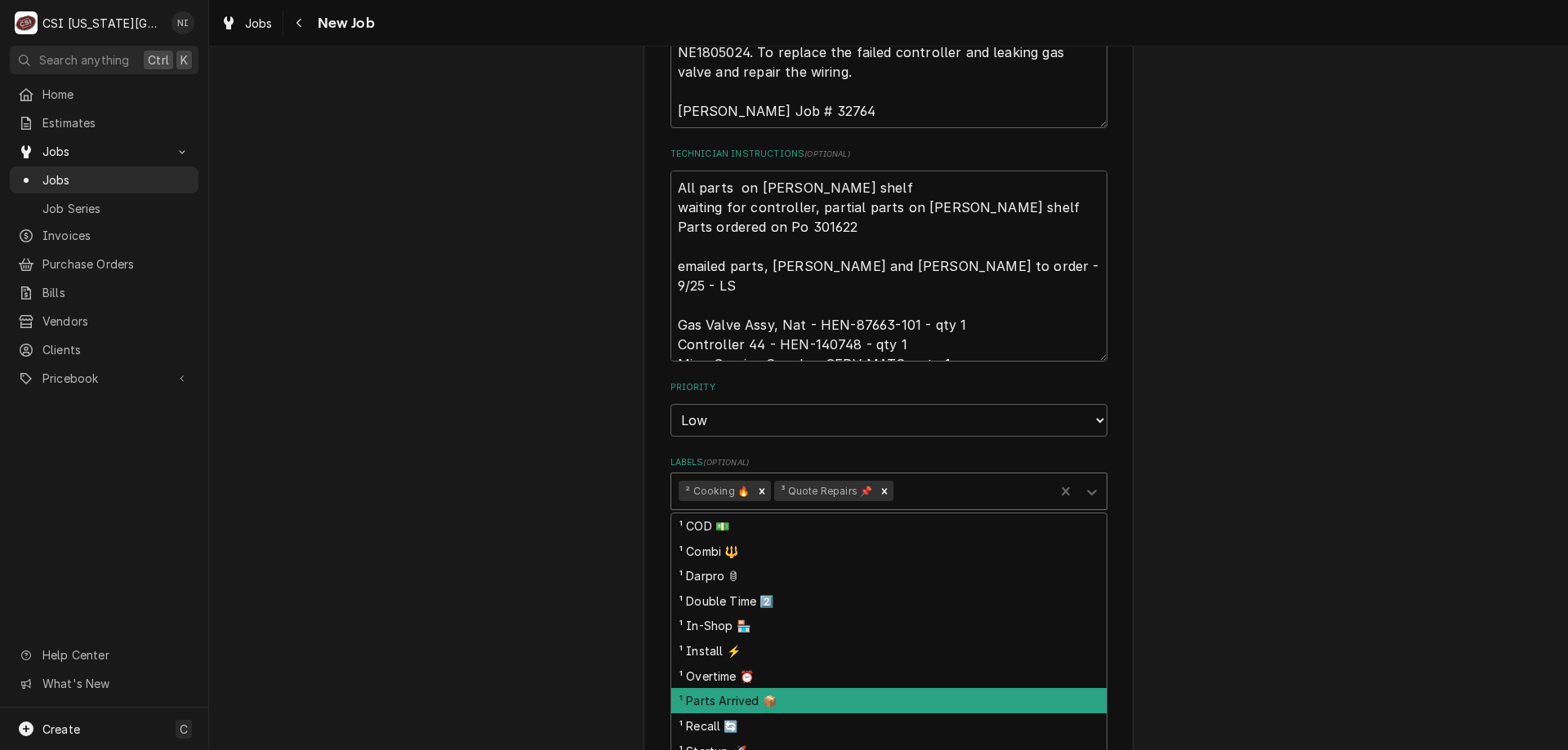
drag, startPoint x: 730, startPoint y: 659, endPoint x: 1063, endPoint y: 592, distance: 339.7
click at [730, 688] on div "¹ Parts Arrived 📦" at bounding box center [889, 700] width 436 height 25
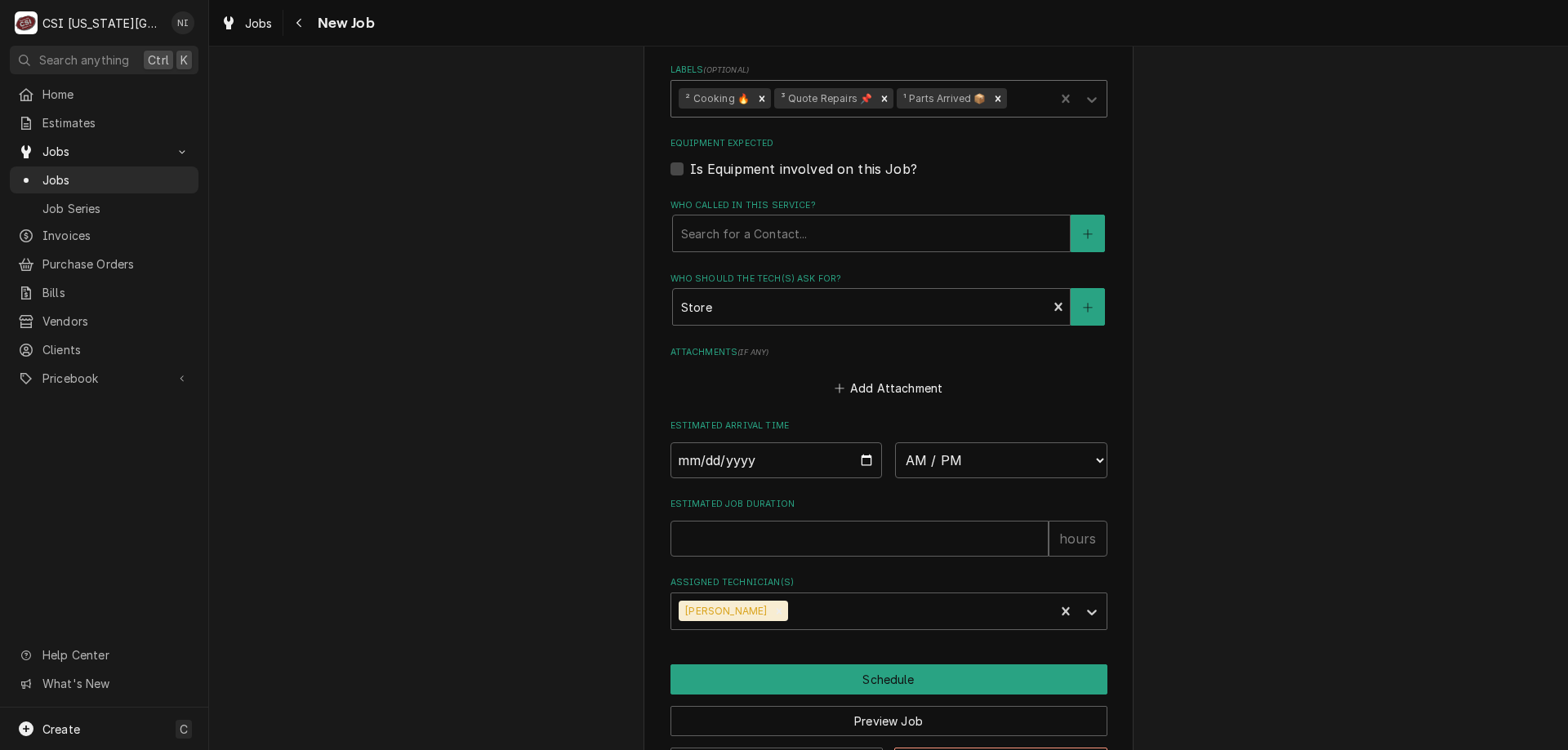
scroll to position [1621, 0]
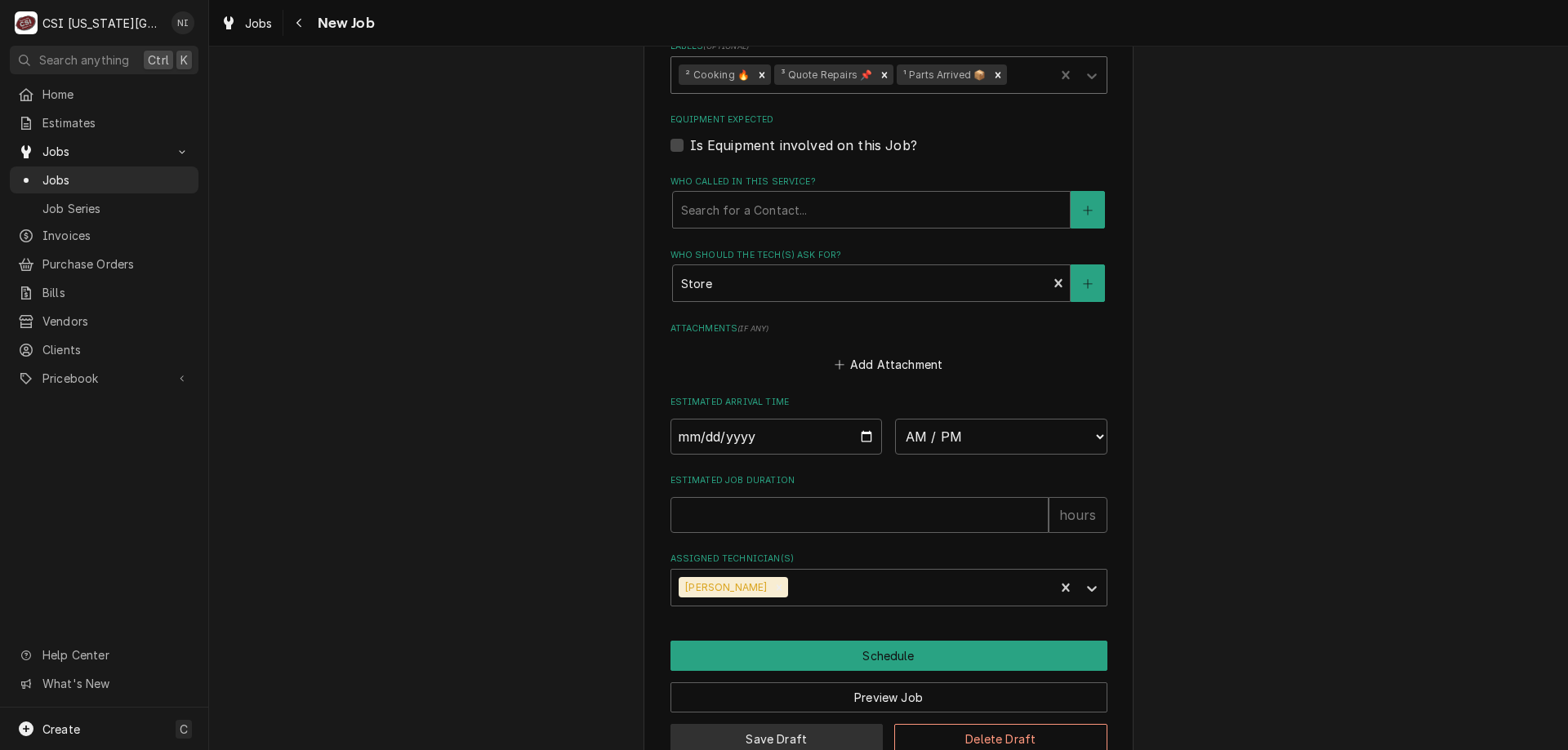
click at [826, 724] on button "Save Draft" at bounding box center [776, 739] width 213 height 30
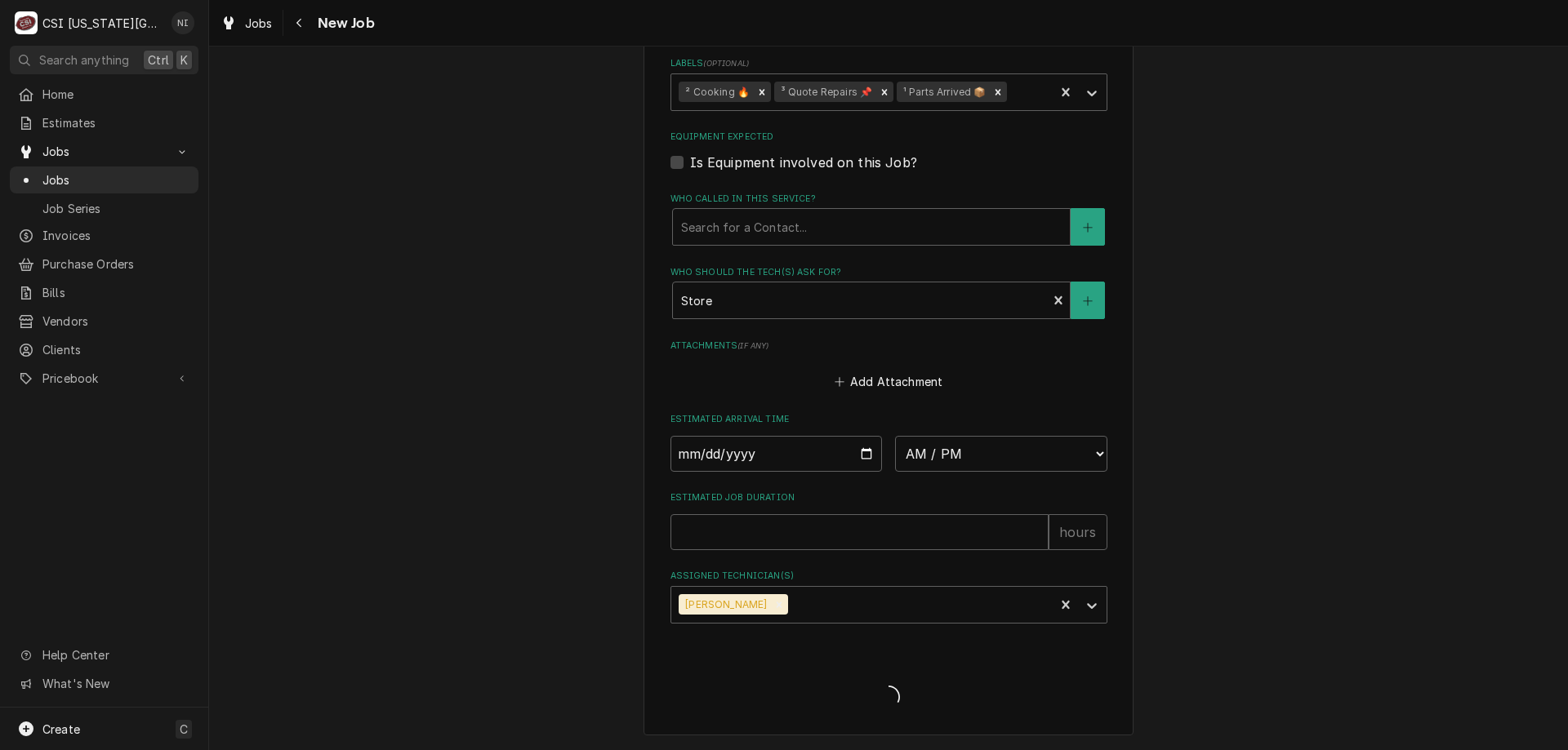
scroll to position [1565, 0]
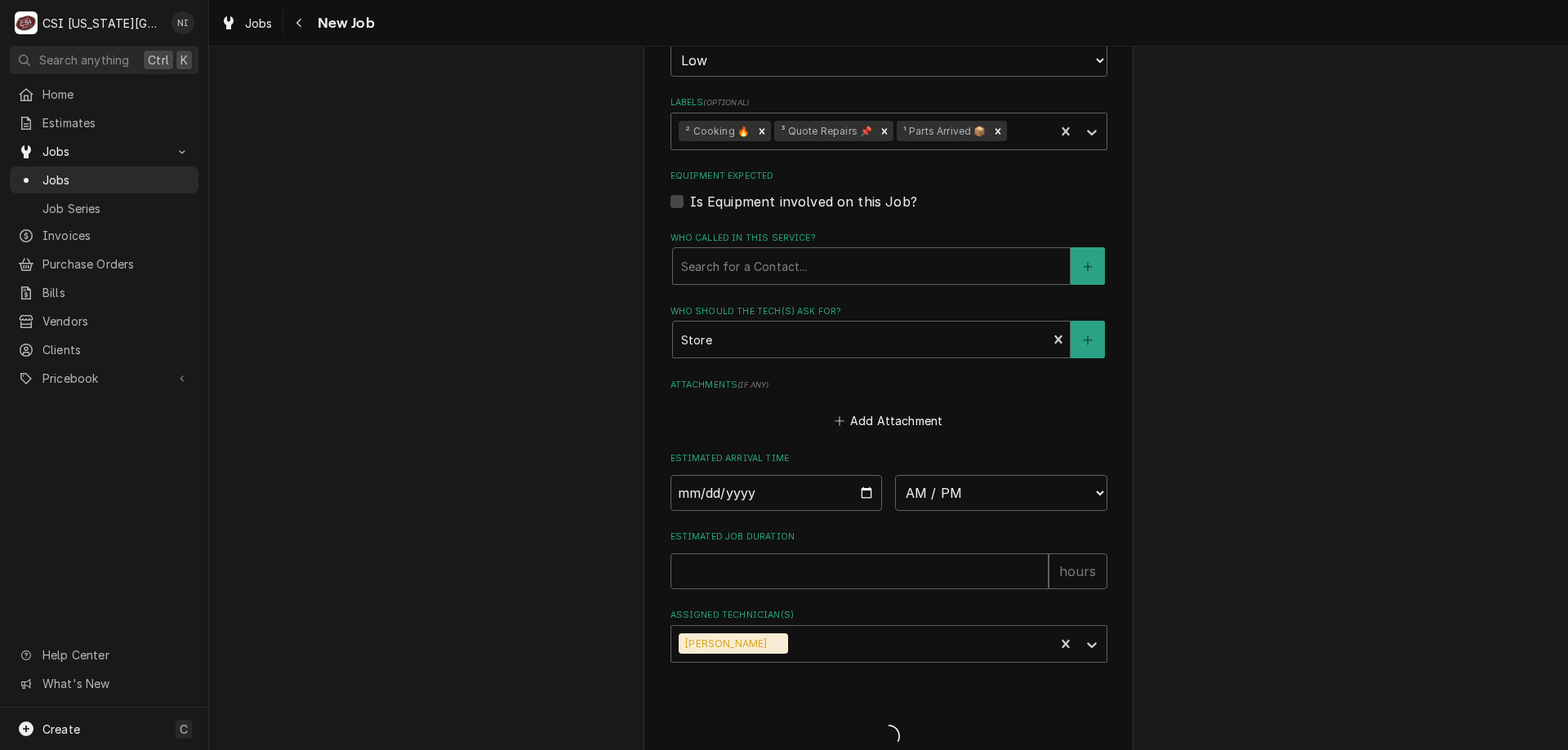
type textarea "x"
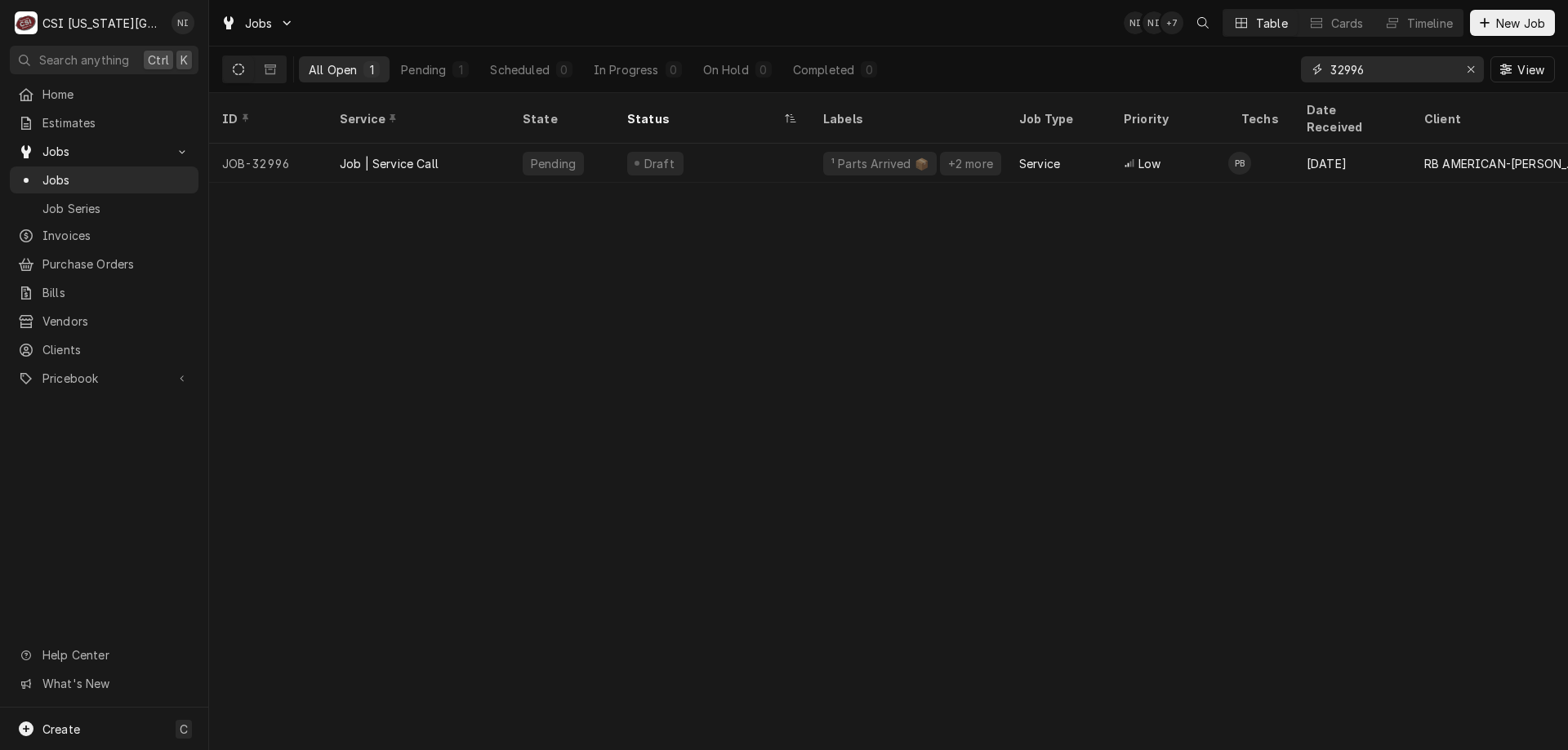
drag, startPoint x: 1380, startPoint y: 75, endPoint x: 1173, endPoint y: 66, distance: 207.2
click at [1192, 70] on div "All Open 1 Pending 1 Scheduled 0 In Progress 0 On Hold 0 Completed 0 32996 View" at bounding box center [888, 70] width 1332 height 46
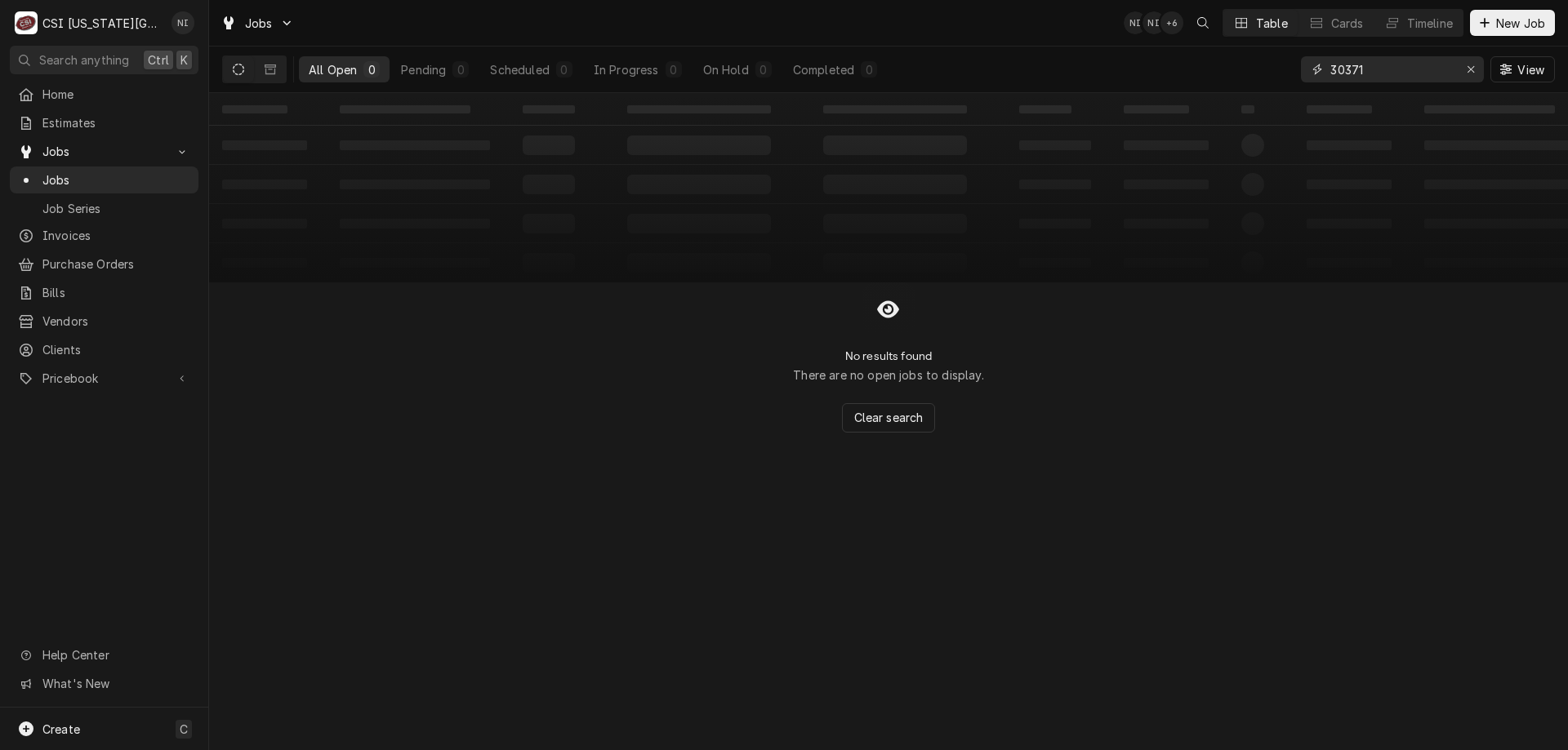
type input "30371"
click at [1469, 70] on icon "Erase input" at bounding box center [1471, 69] width 9 height 11
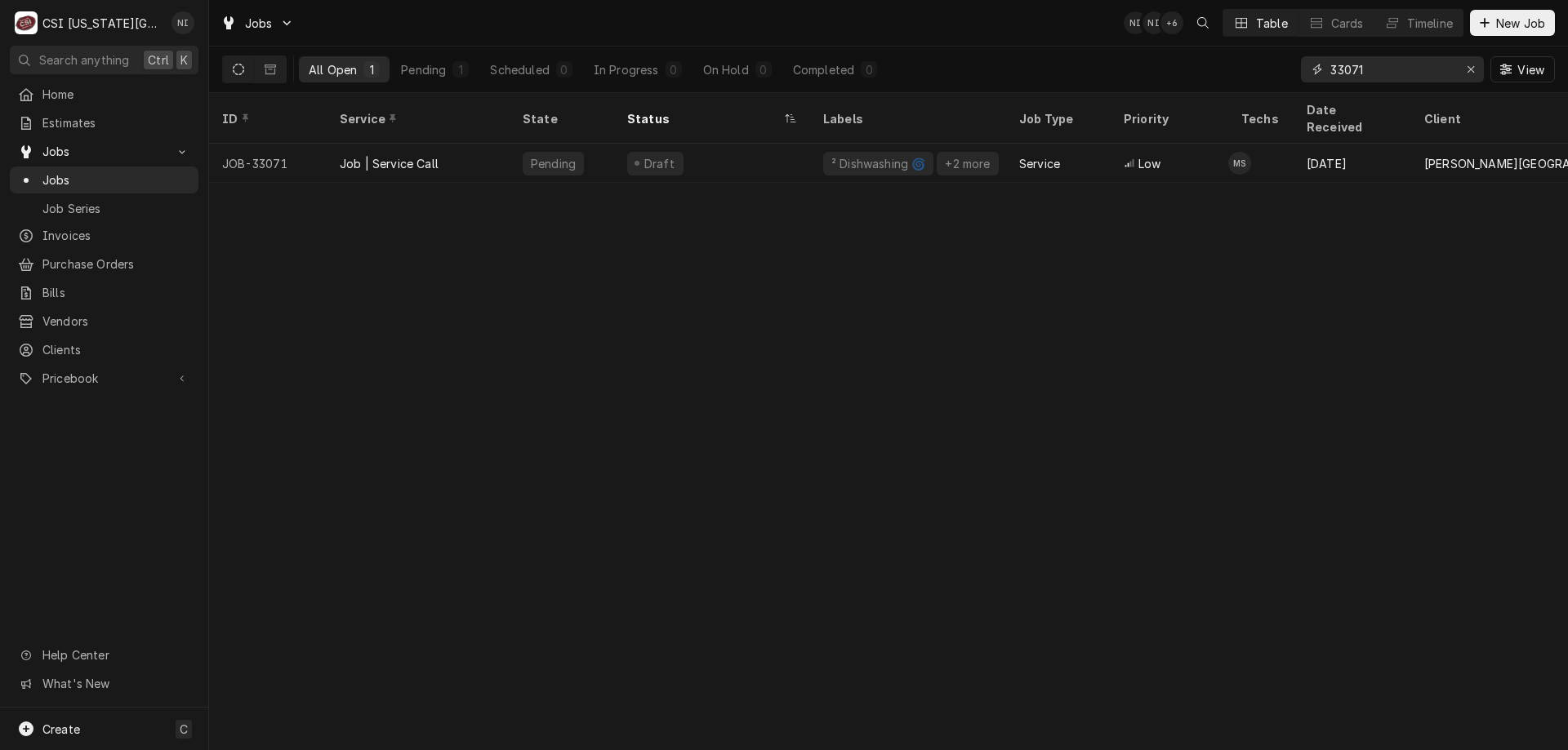
type input "33071"
click at [745, 149] on div "Draft" at bounding box center [712, 163] width 196 height 40
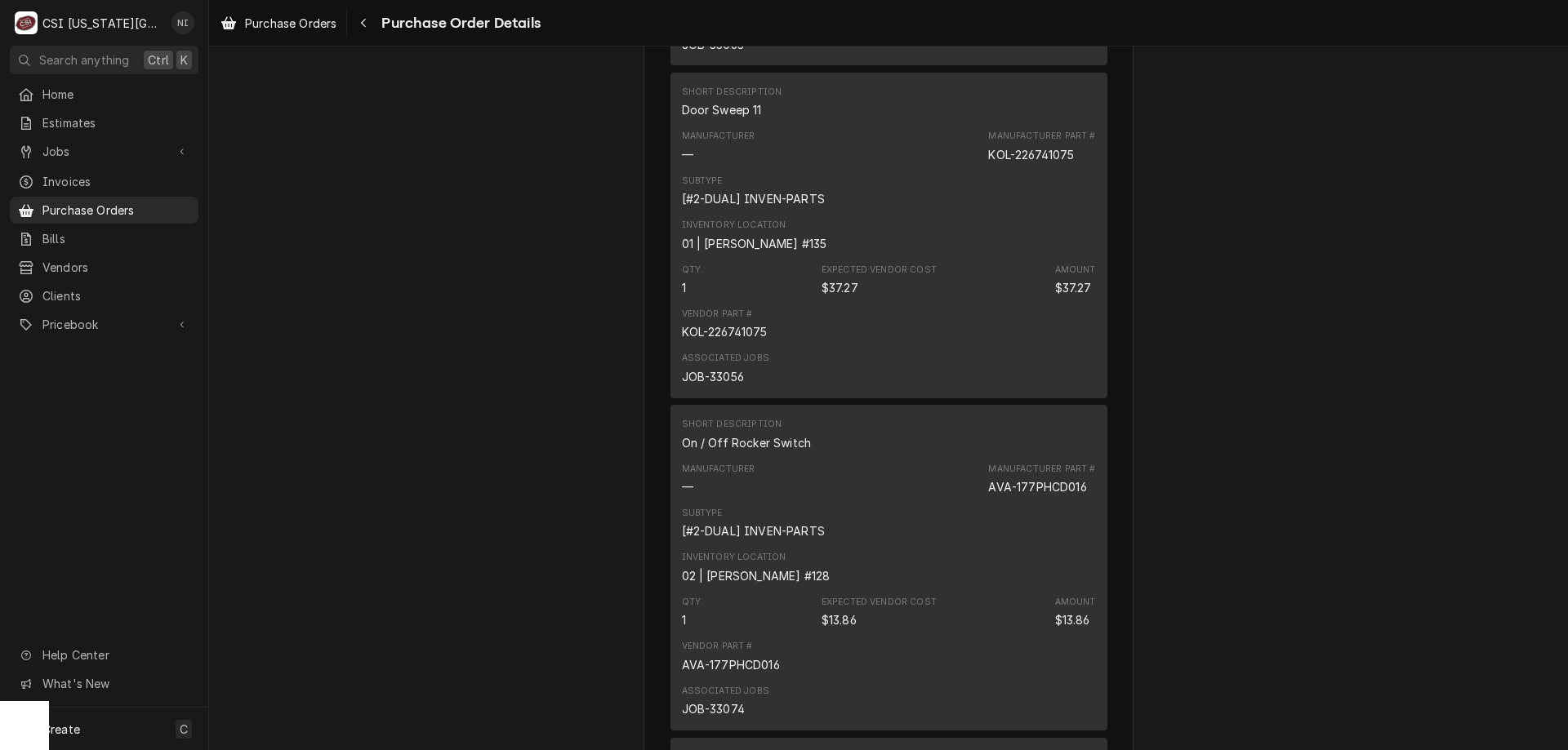
scroll to position [2932, 0]
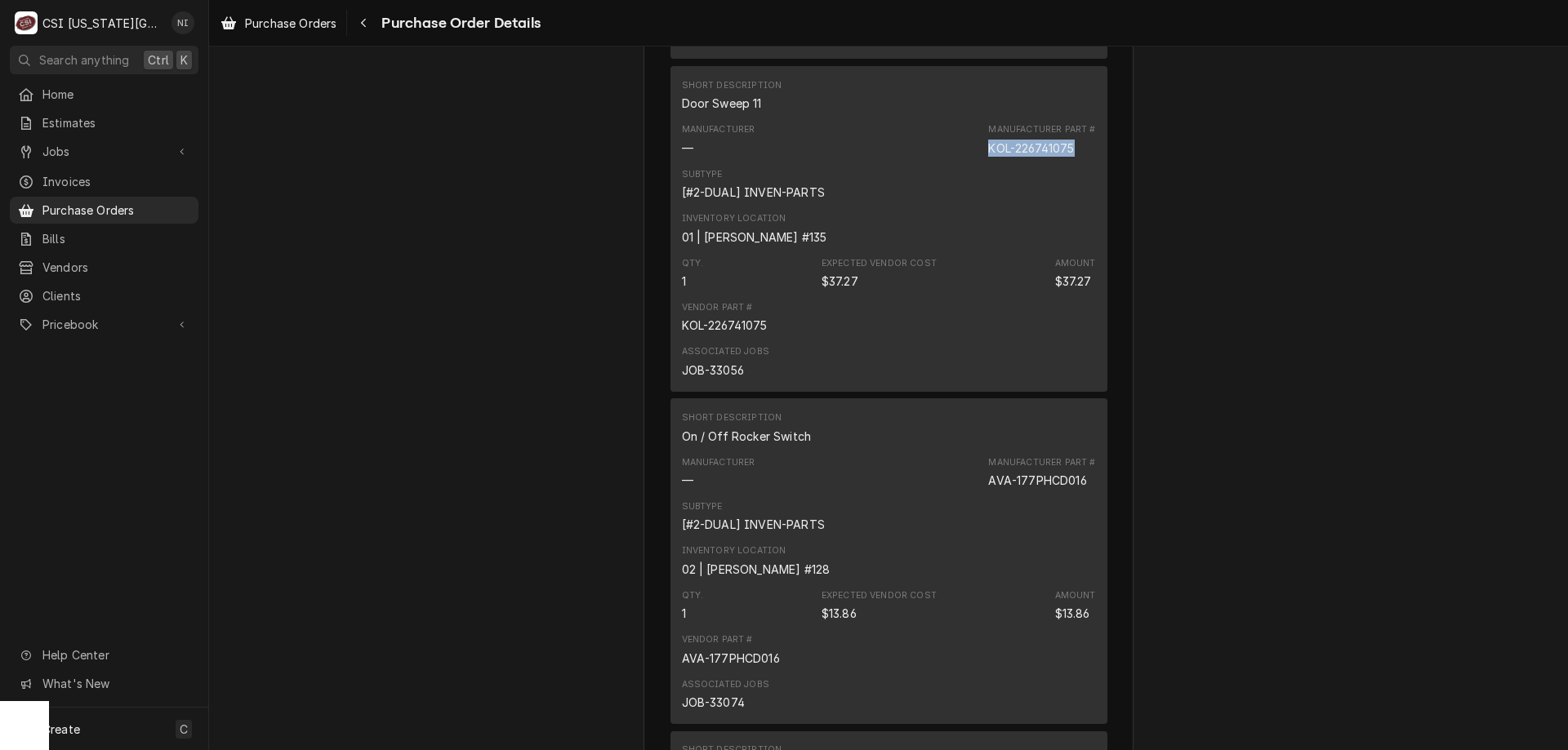
drag, startPoint x: 1072, startPoint y: 196, endPoint x: 980, endPoint y: 206, distance: 92.5
click at [980, 162] on div "Manufacturer — Manufacturer Part # KOL-226741075" at bounding box center [889, 140] width 414 height 44
copy div "KOL-226741075"
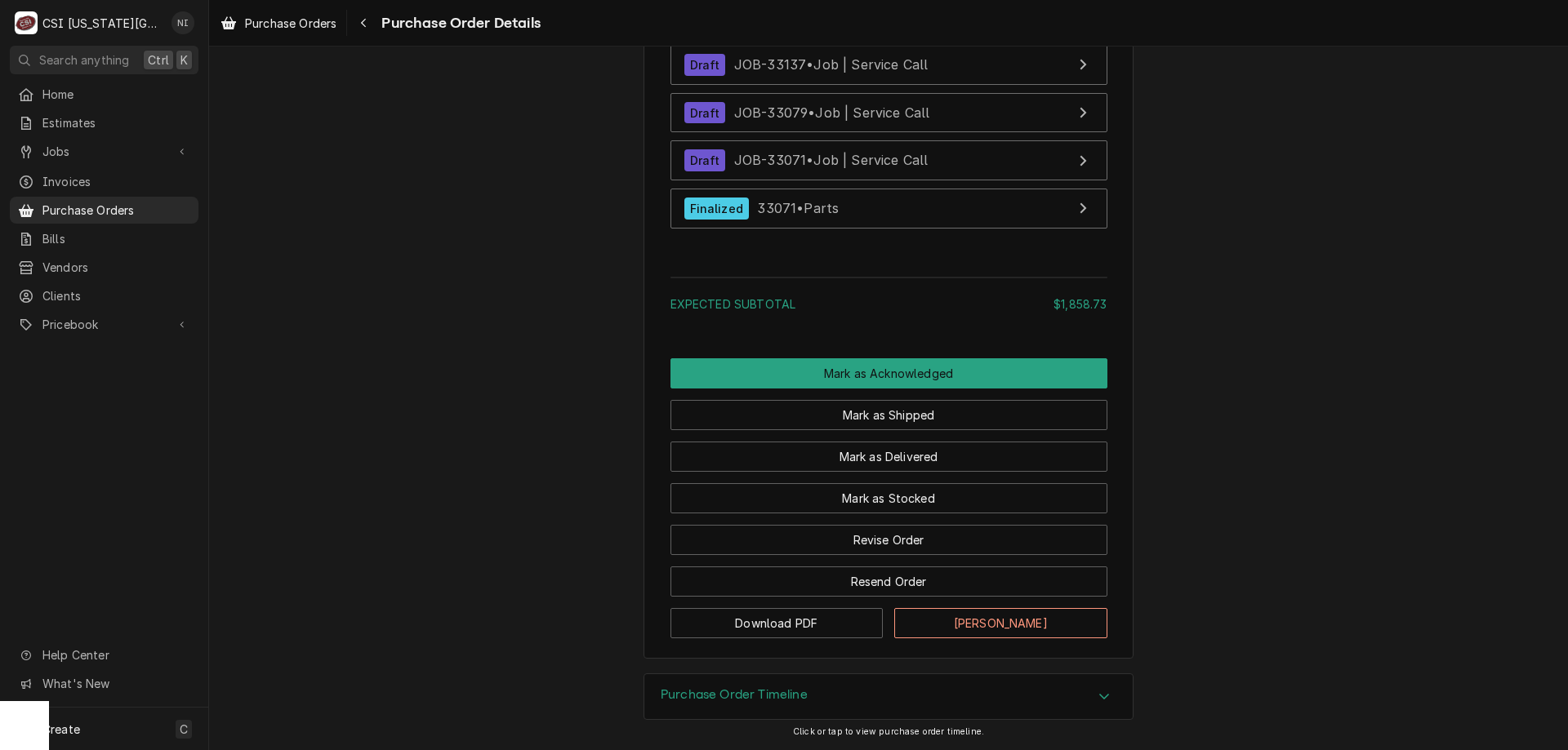
scroll to position [4706, 0]
click at [887, 538] on button "Revise Order" at bounding box center [889, 539] width 436 height 30
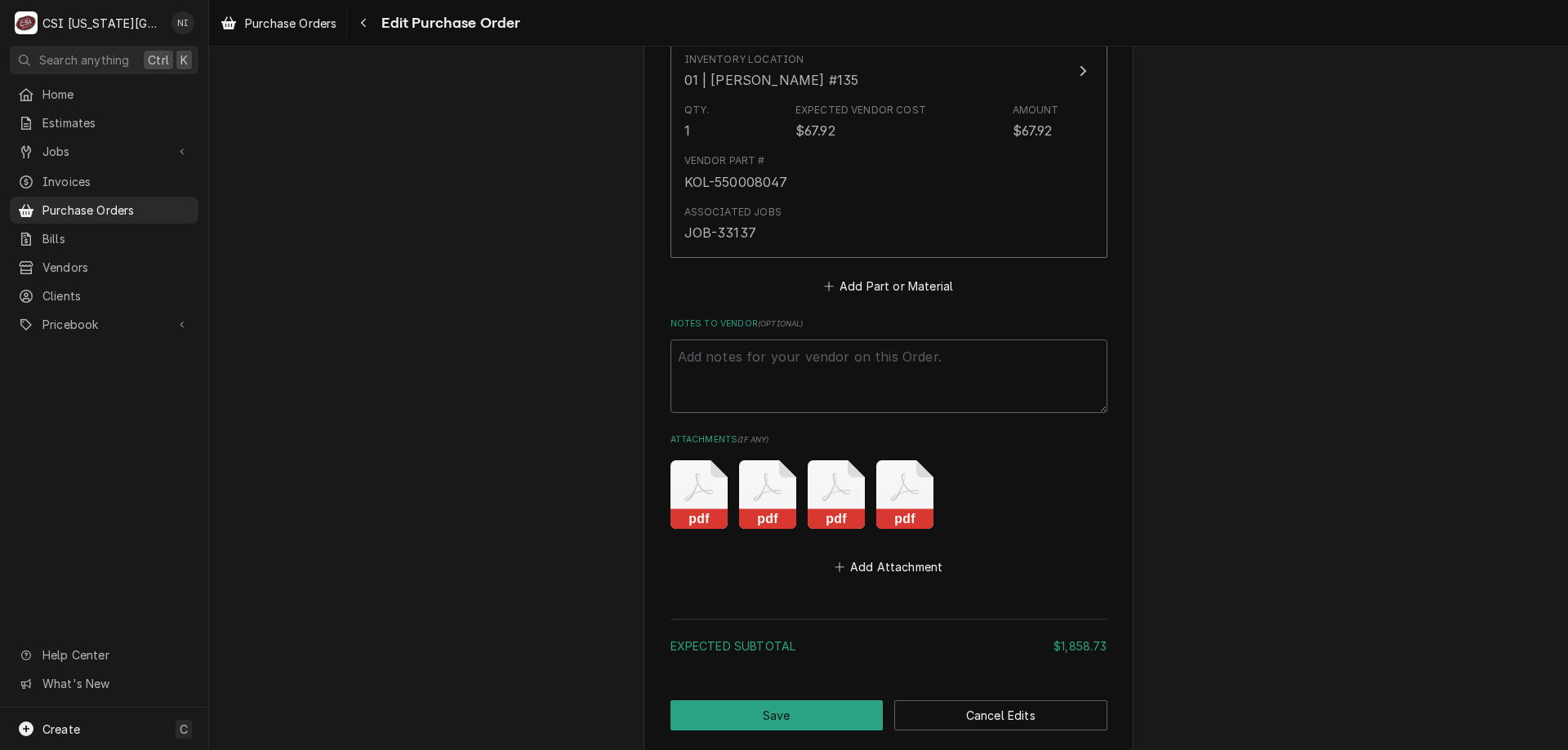
scroll to position [4363, 0]
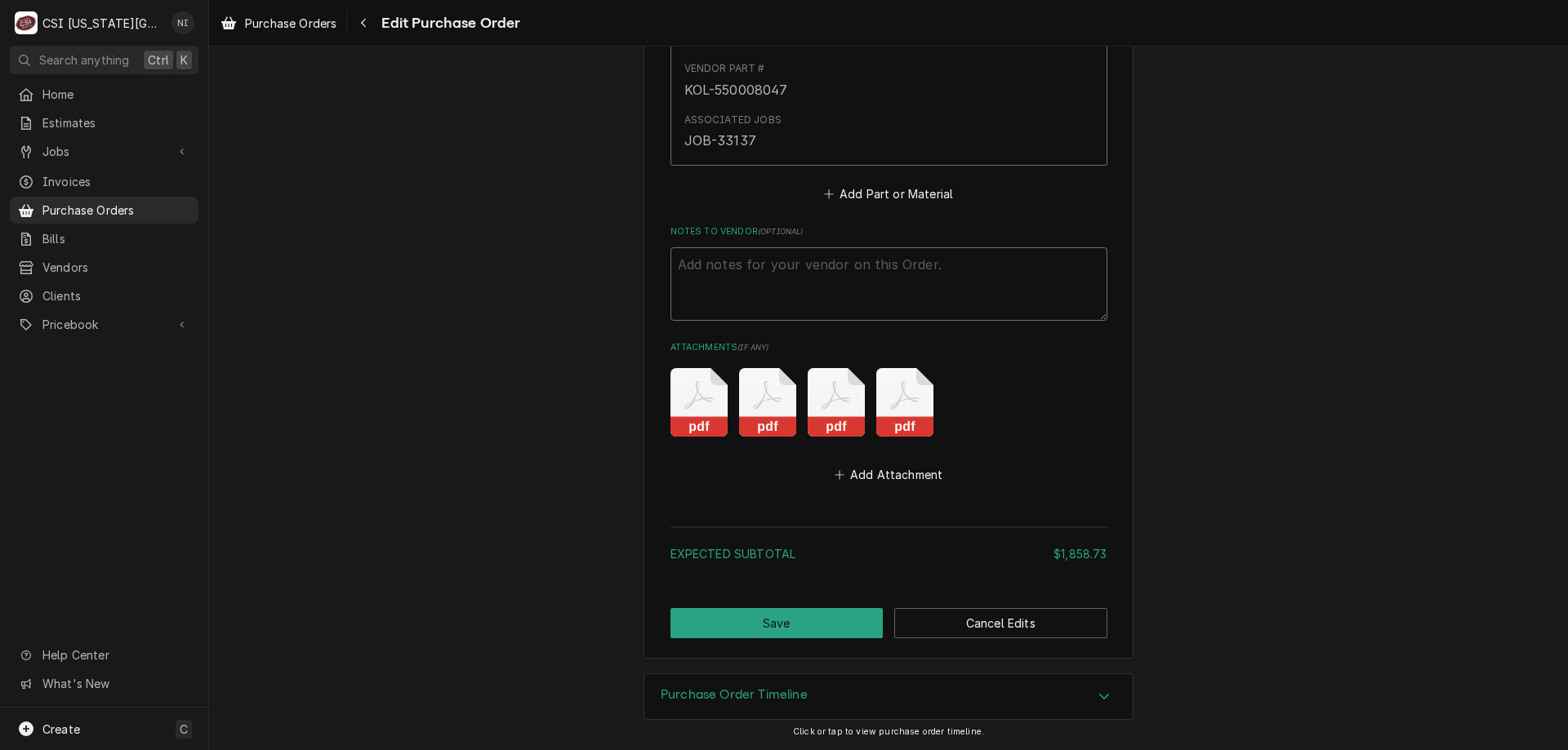
click at [854, 269] on textarea "Notes to Vendor ( optional )" at bounding box center [889, 284] width 436 height 74
type textarea "x"
type textarea "w"
type textarea "x"
type textarea "wa"
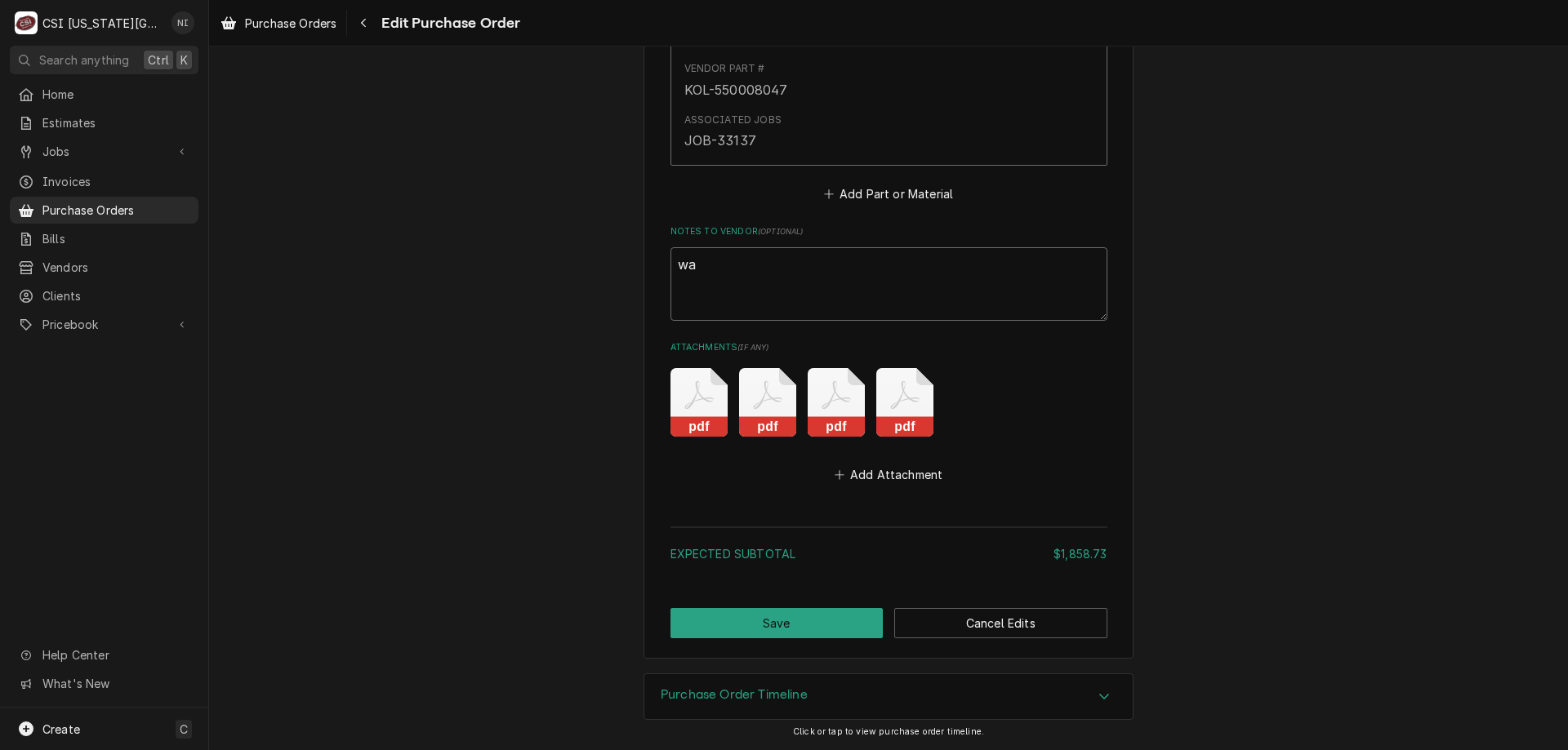
type textarea "x"
type textarea "wai"
type textarea "x"
type textarea "wait"
type textarea "x"
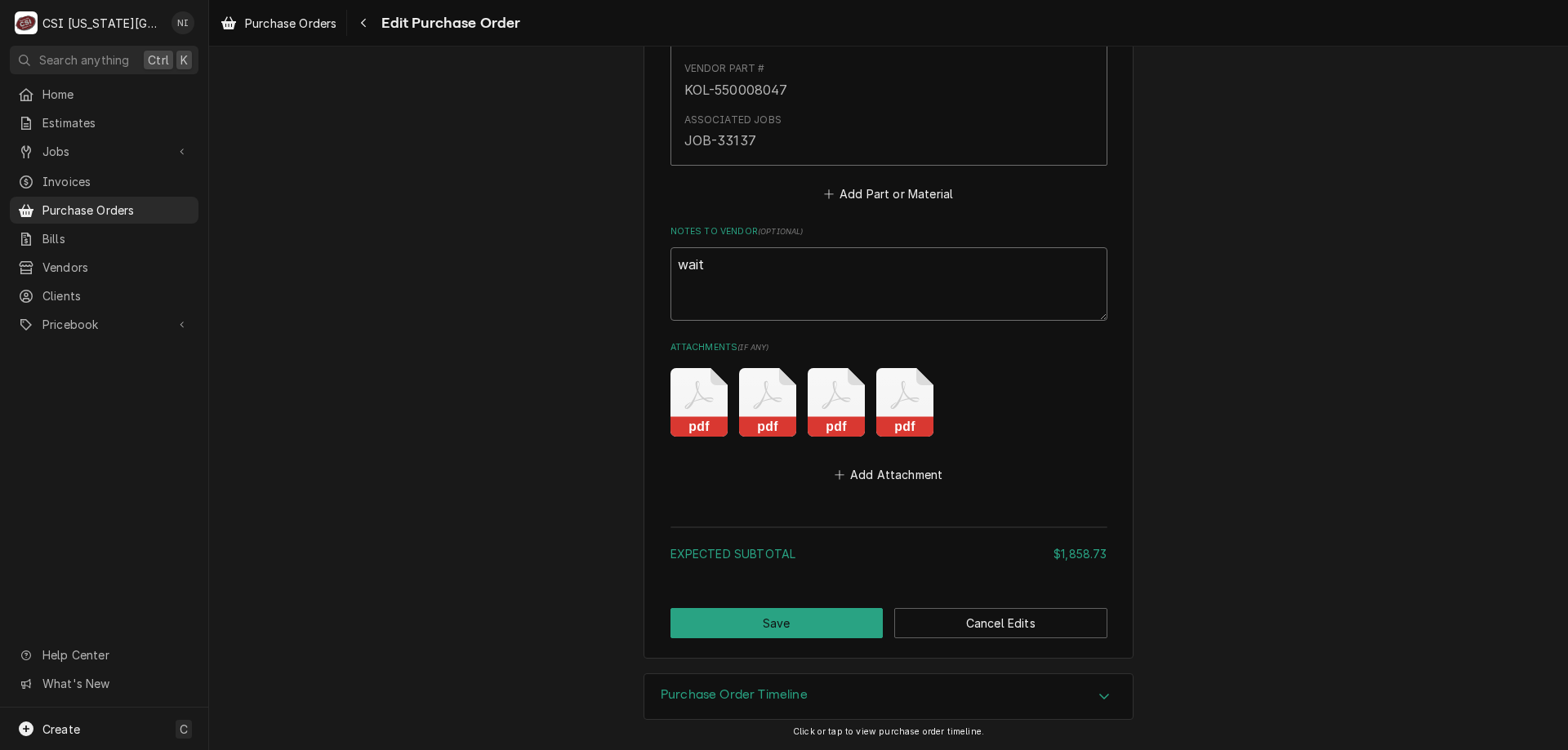
type textarea "waiti"
type textarea "x"
type textarea "waitin"
type textarea "x"
type textarea "waiting"
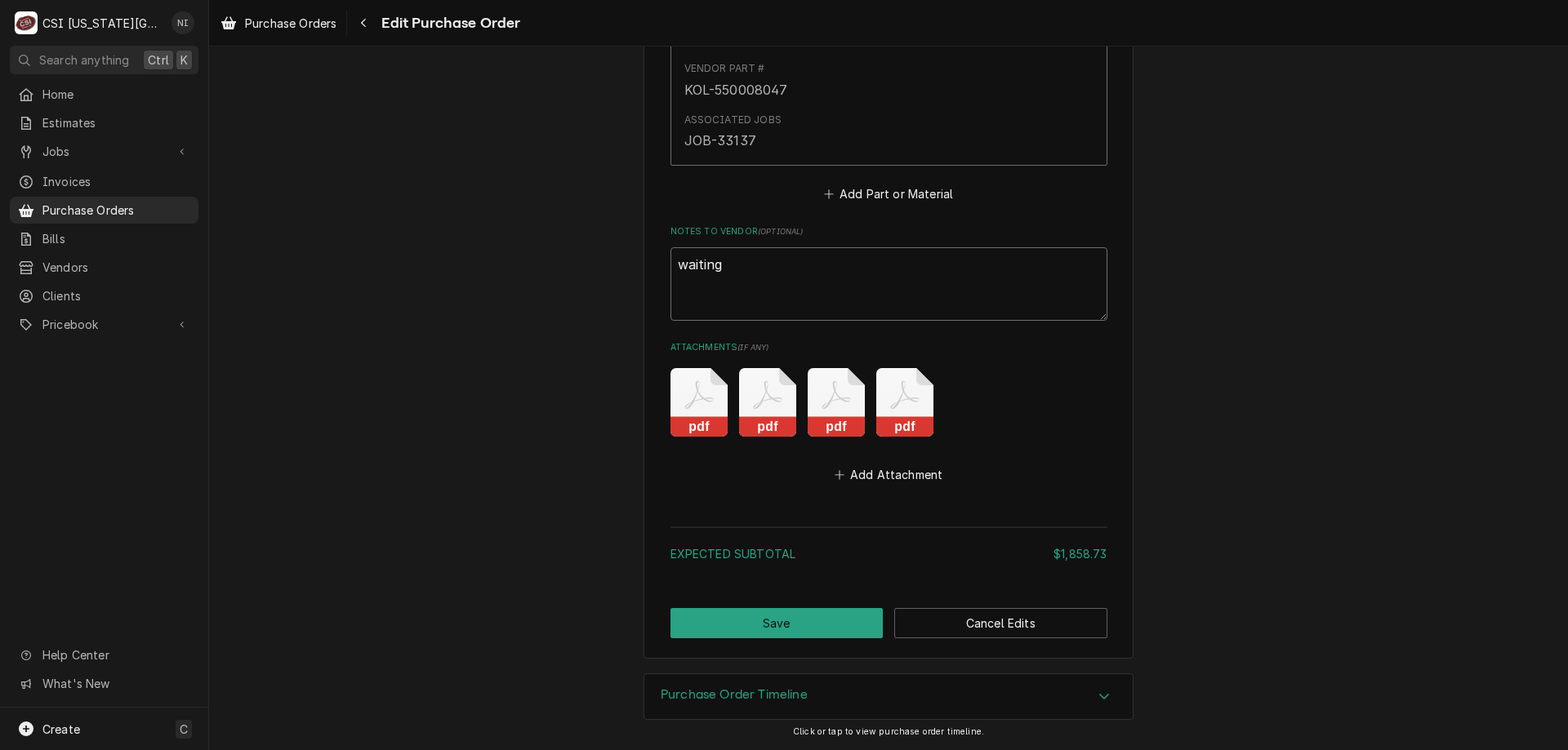
type textarea "x"
type textarea "waiting"
type textarea "x"
type textarea "waiting f"
type textarea "x"
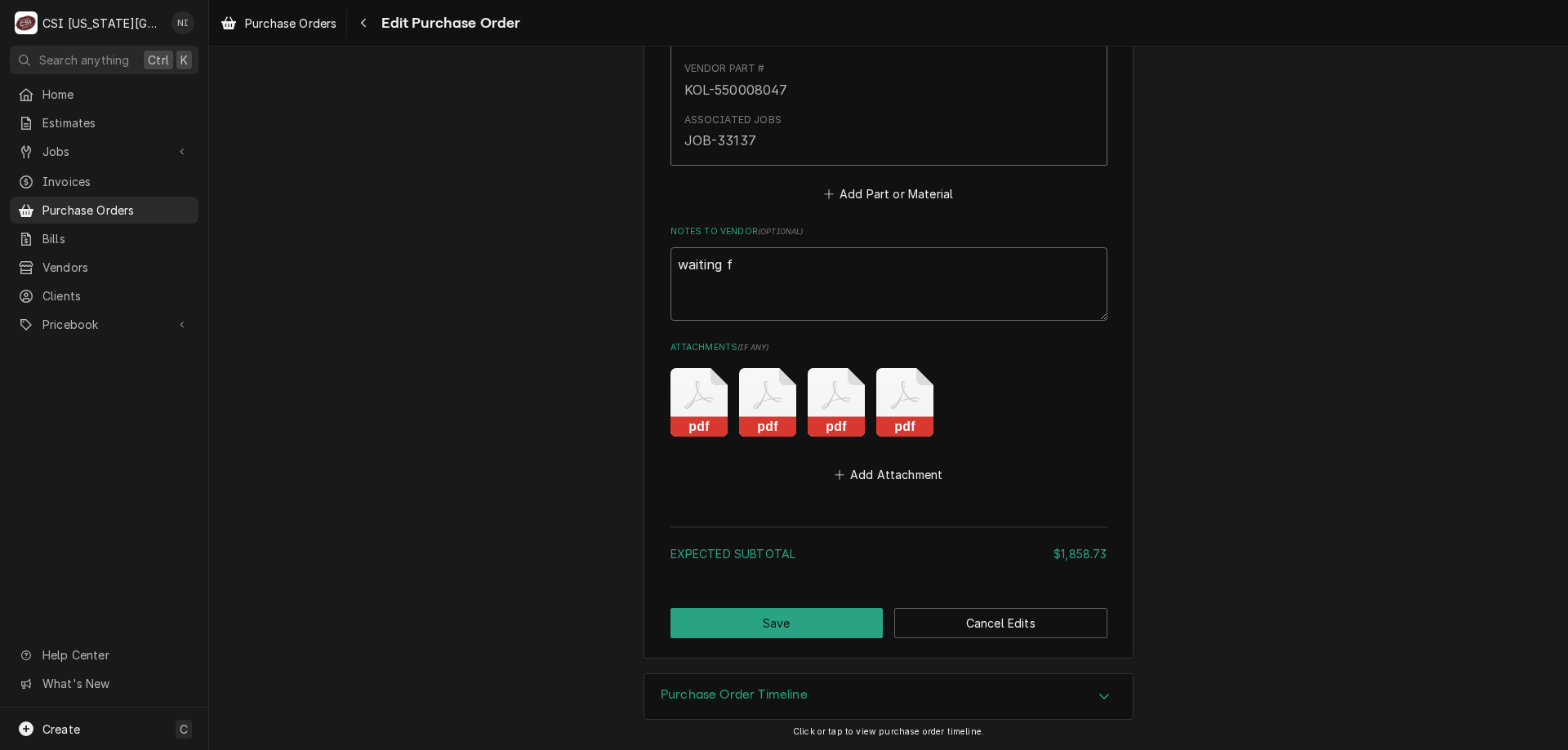
type textarea "waiting fo"
type textarea "x"
type textarea "waiting for"
type textarea "x"
type textarea "waiting for"
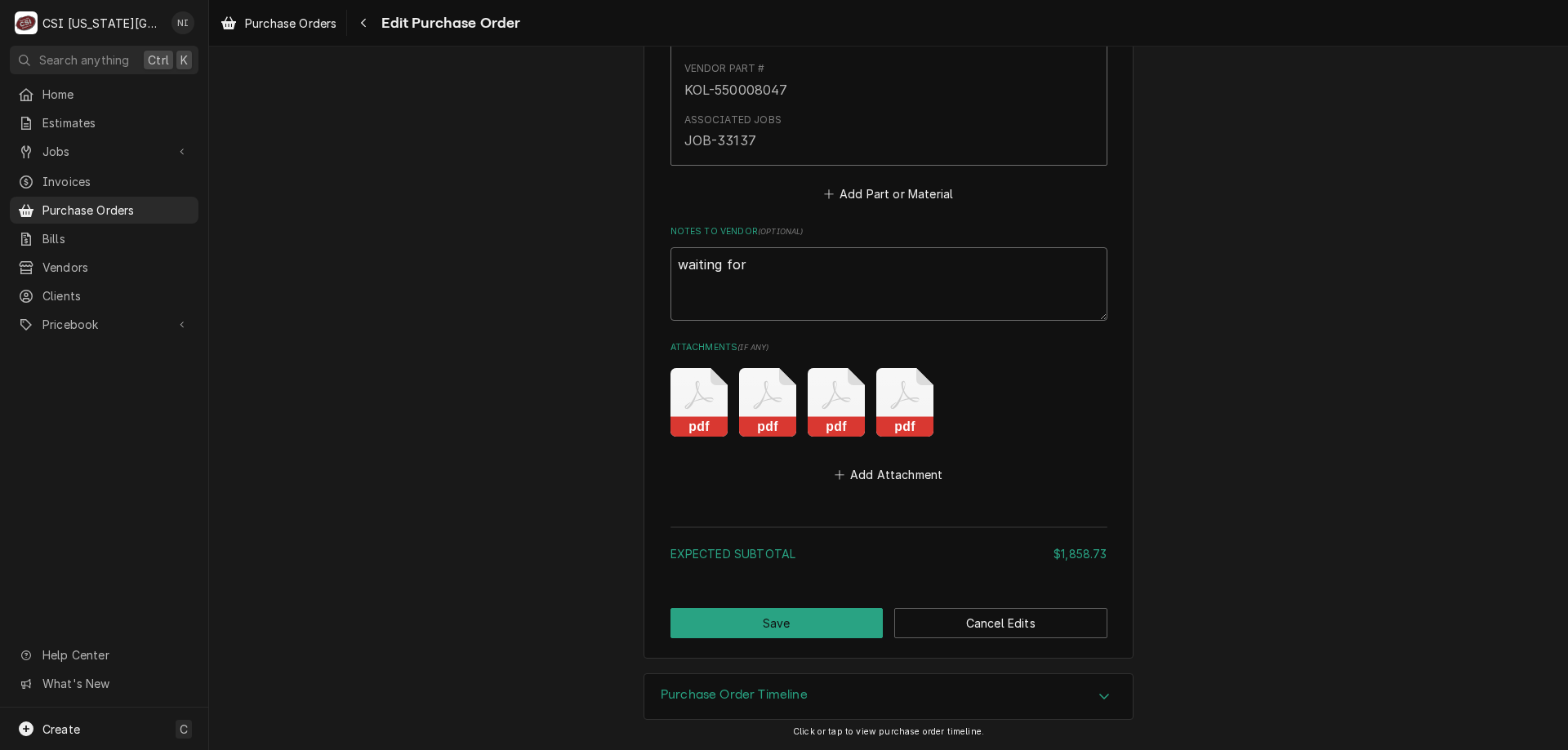
type textarea "x"
type textarea "waiting for:"
type textarea "x"
type textarea "waiting for:"
paste textarea "KOL-226741075"
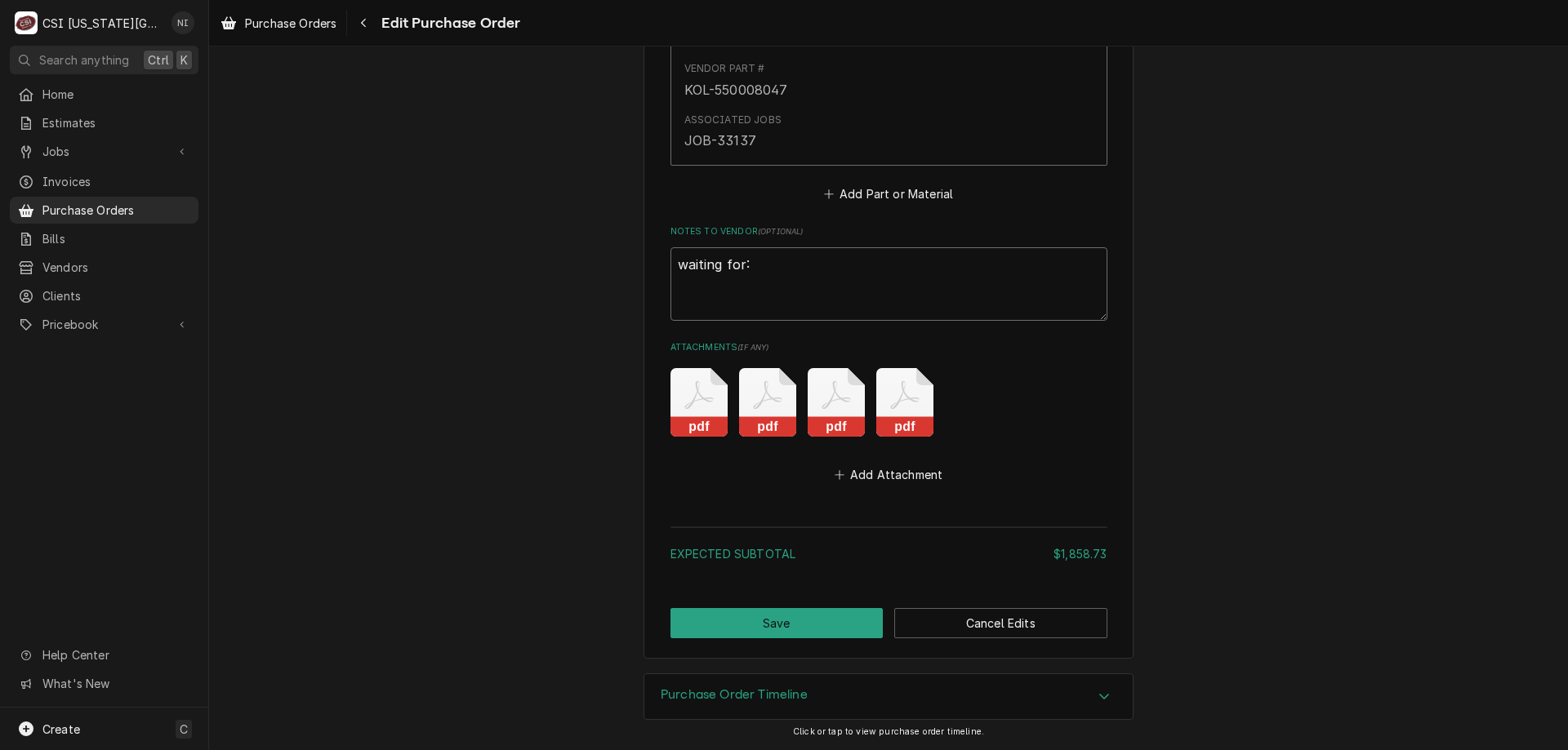
type textarea "x"
type textarea "waiting for: KOL-226741075"
click at [761, 630] on button "Save" at bounding box center [776, 623] width 213 height 30
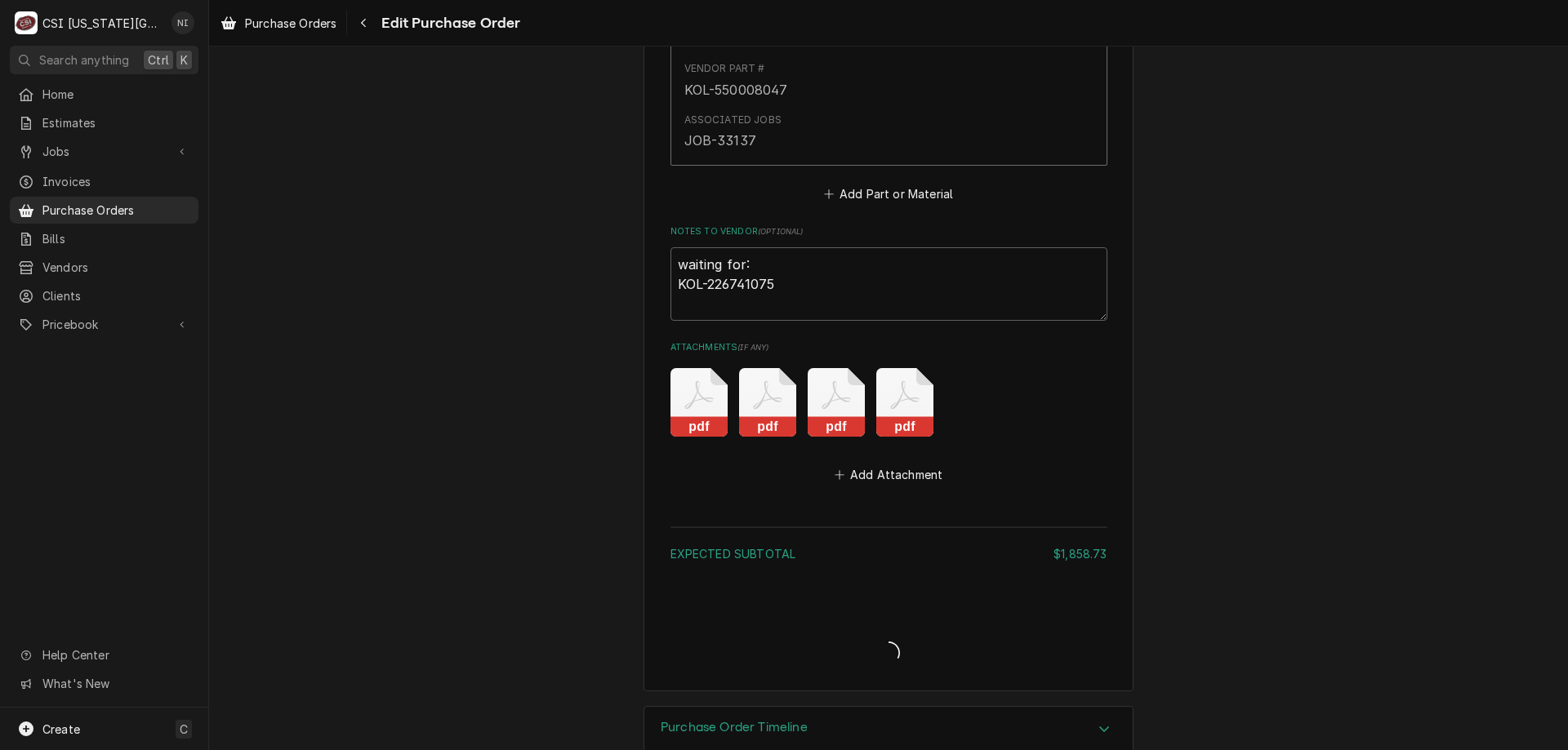
type textarea "x"
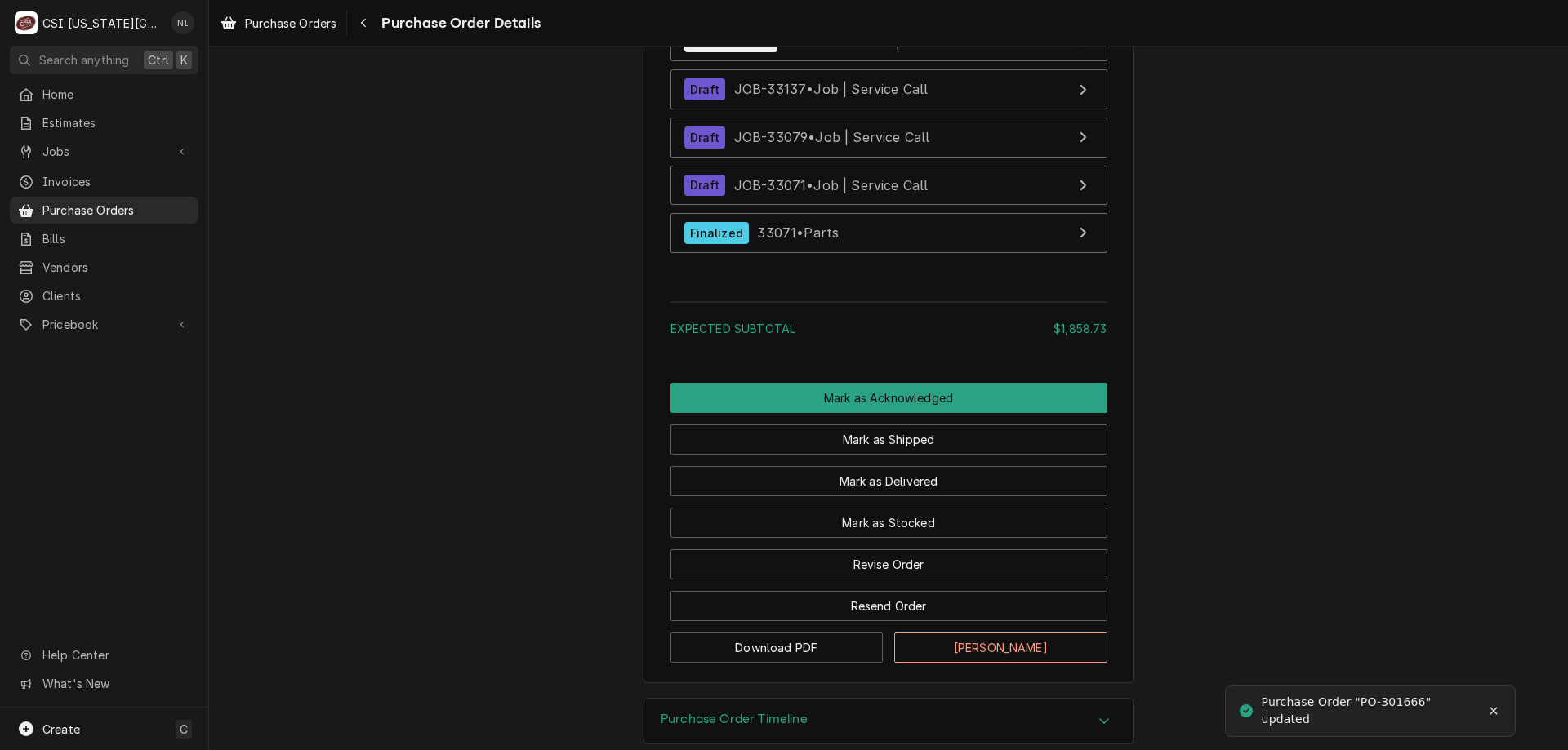
scroll to position [4725, 0]
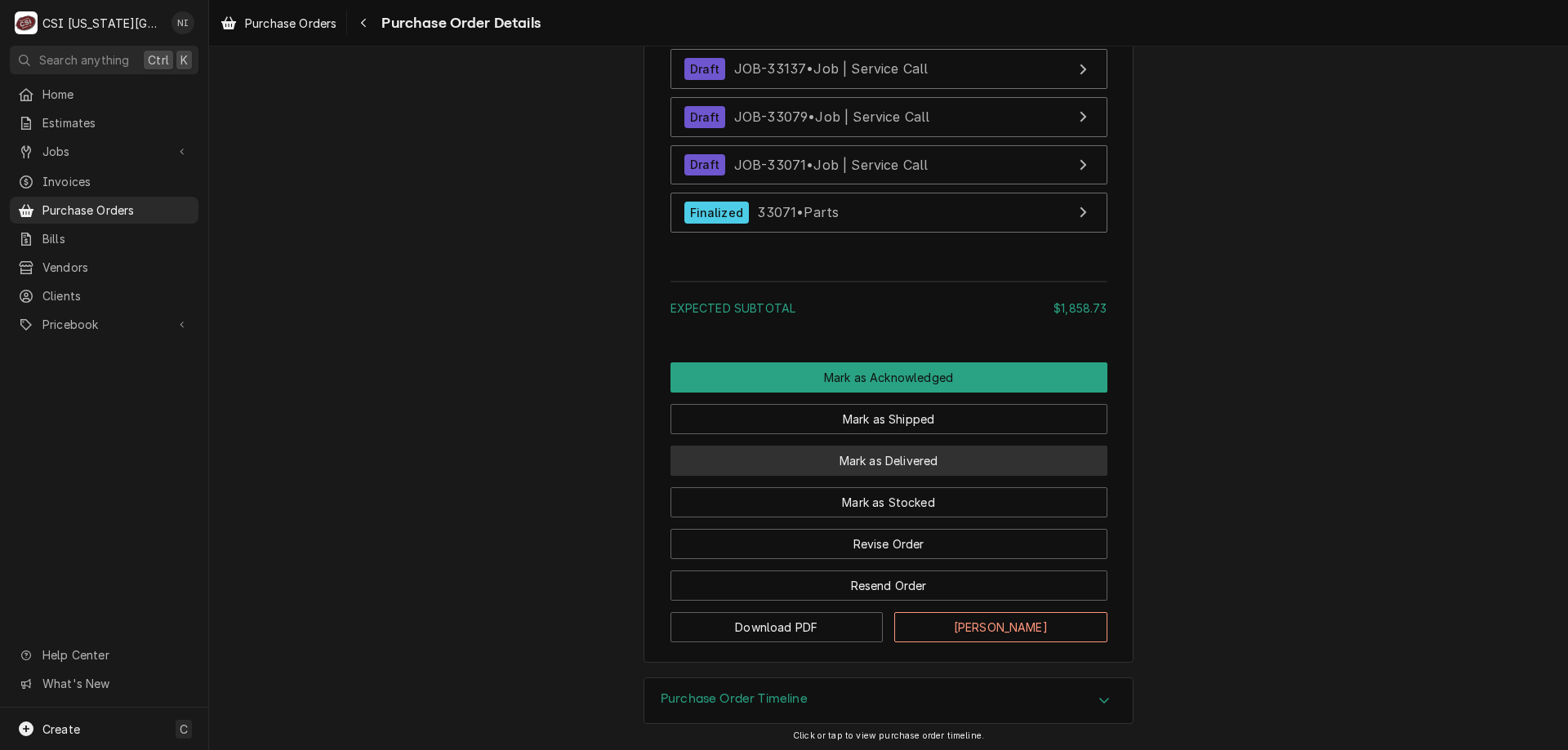
click at [905, 476] on button "Mark as Delivered" at bounding box center [889, 460] width 436 height 30
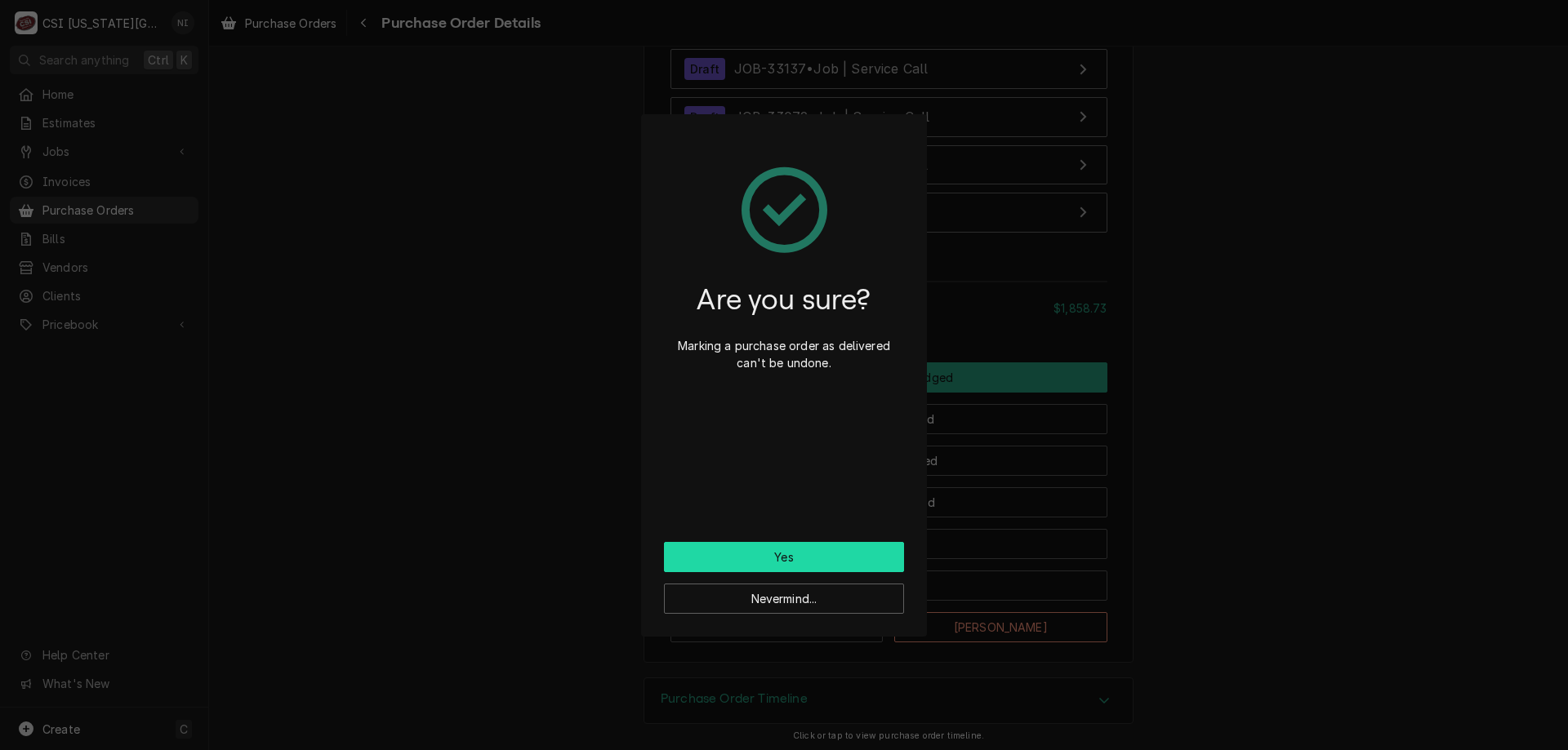
click at [846, 551] on button "Yes" at bounding box center [784, 557] width 240 height 30
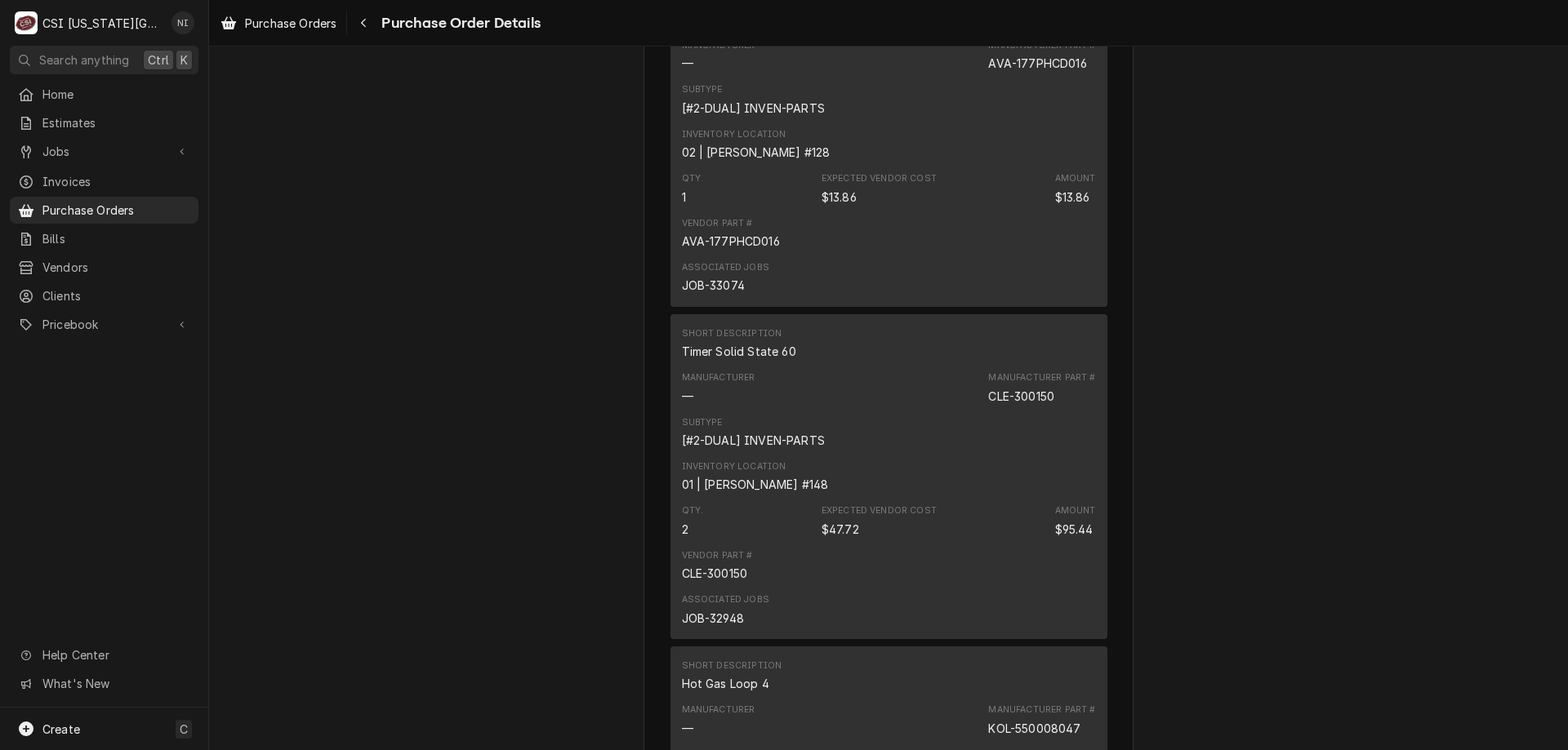
scroll to position [3562, 0]
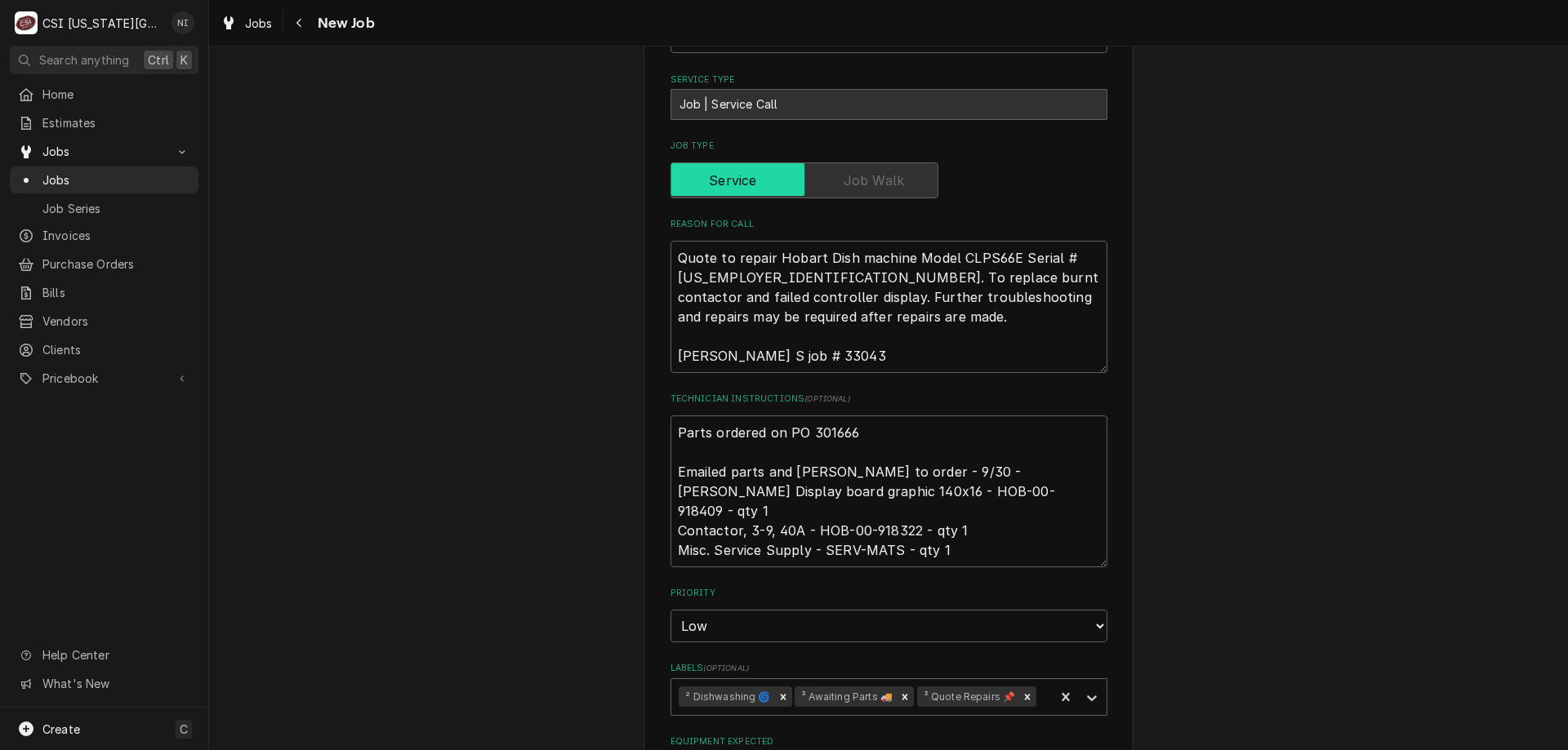
scroll to position [554, 0]
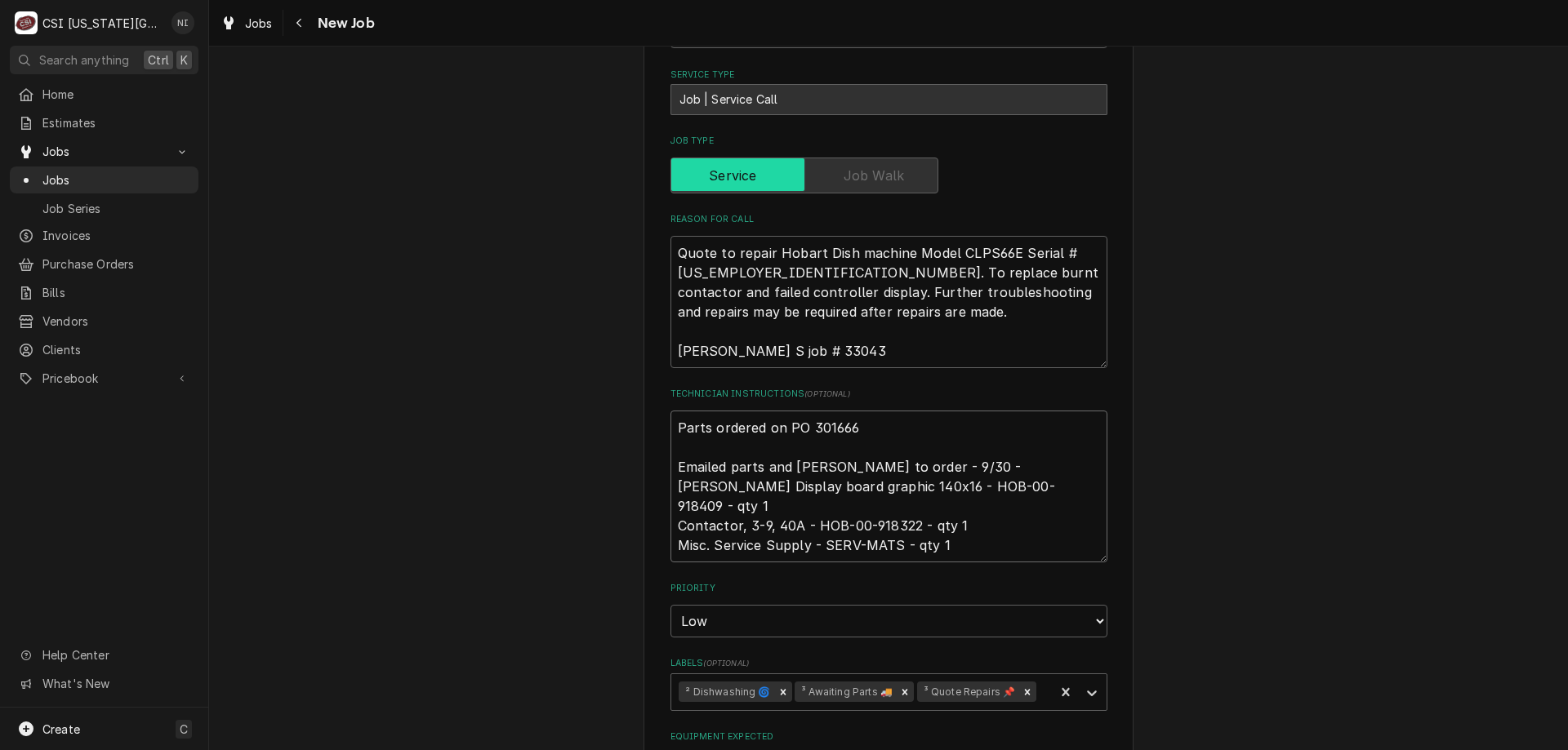
click at [670, 429] on textarea "Parts ordered on PO 301666 Emailed parts and Lindy to order - 9/30 - LS Hobart …" at bounding box center [889, 486] width 436 height 152
type textarea "x"
type textarea "Parts ordered on PO 301666 Emailed parts and Lindy to order - 9/30 - LS Hobart …"
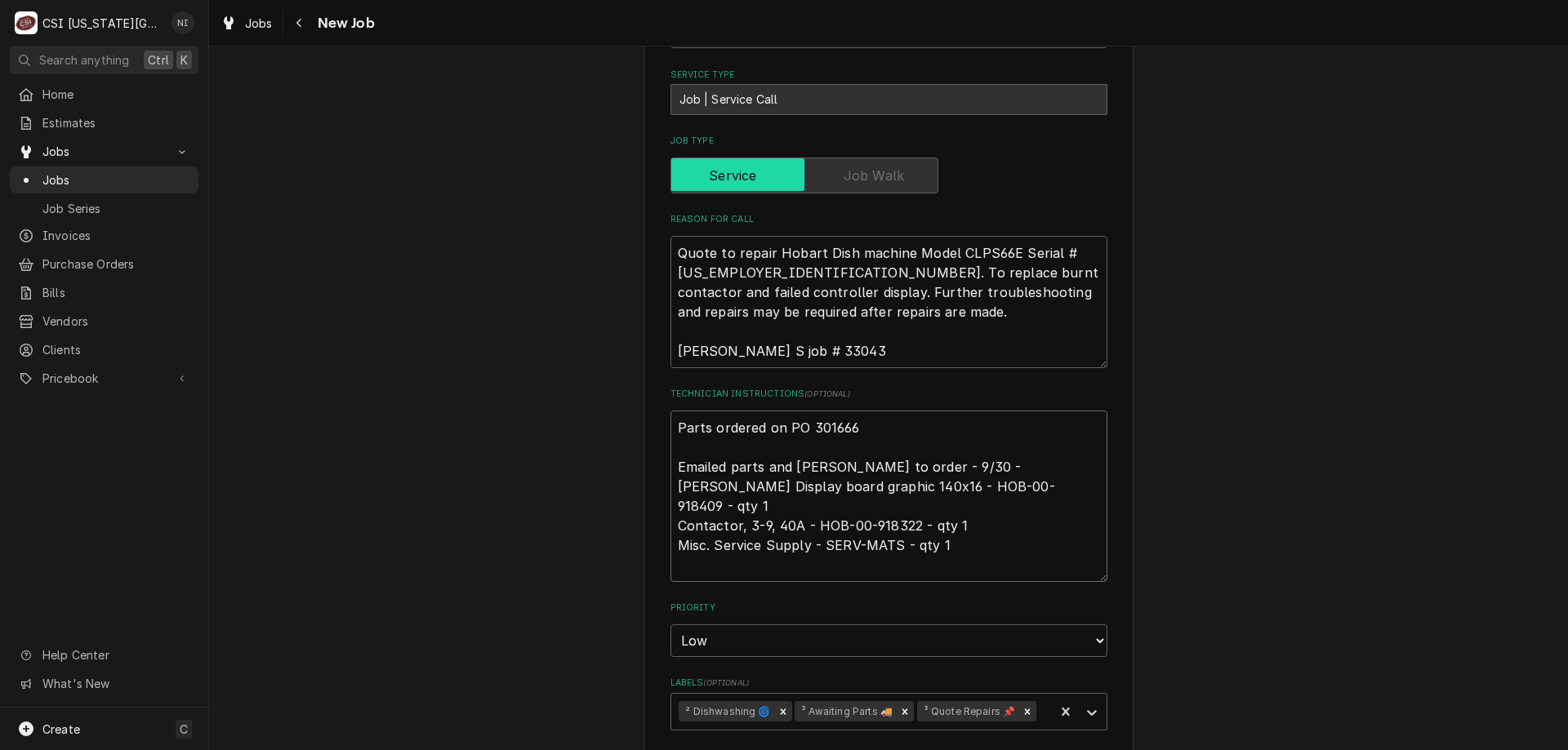
click at [712, 421] on textarea "Parts ordered on PO 301666 Emailed parts and Lindy to order - 9/30 - LS Hobart …" at bounding box center [889, 496] width 436 height 171
type textarea "x"
type textarea "p Parts ordered on PO 301666 Emailed parts and Lindy to order - 9/30 - LS Hobar…"
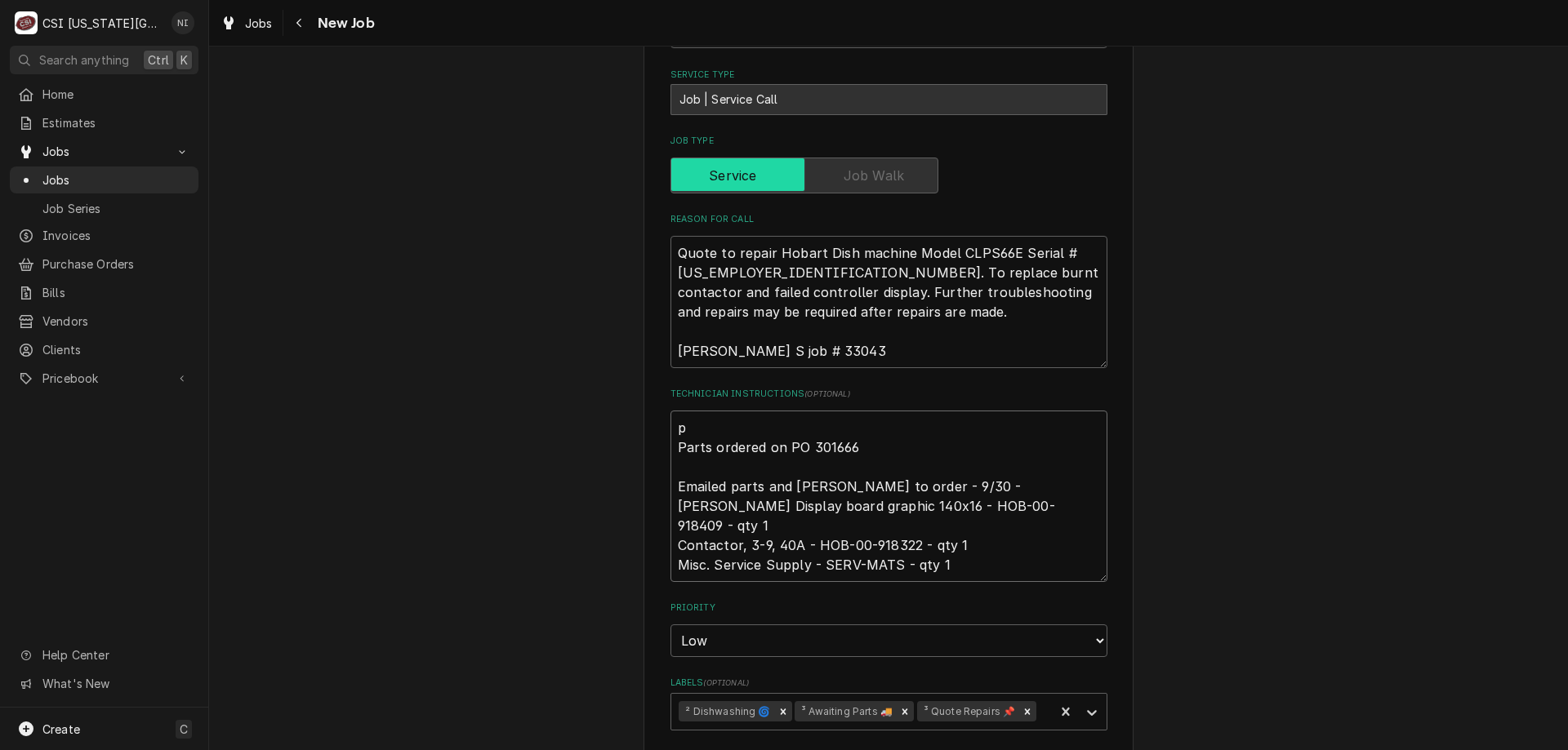
type textarea "x"
type textarea "par Parts ordered on PO 301666 Emailed parts and Lindy to order - 9/30 - LS Hob…"
type textarea "x"
type textarea "parst Parts ordered on PO 301666 Emailed parts and Lindy to order - 9/30 - LS H…"
type textarea "x"
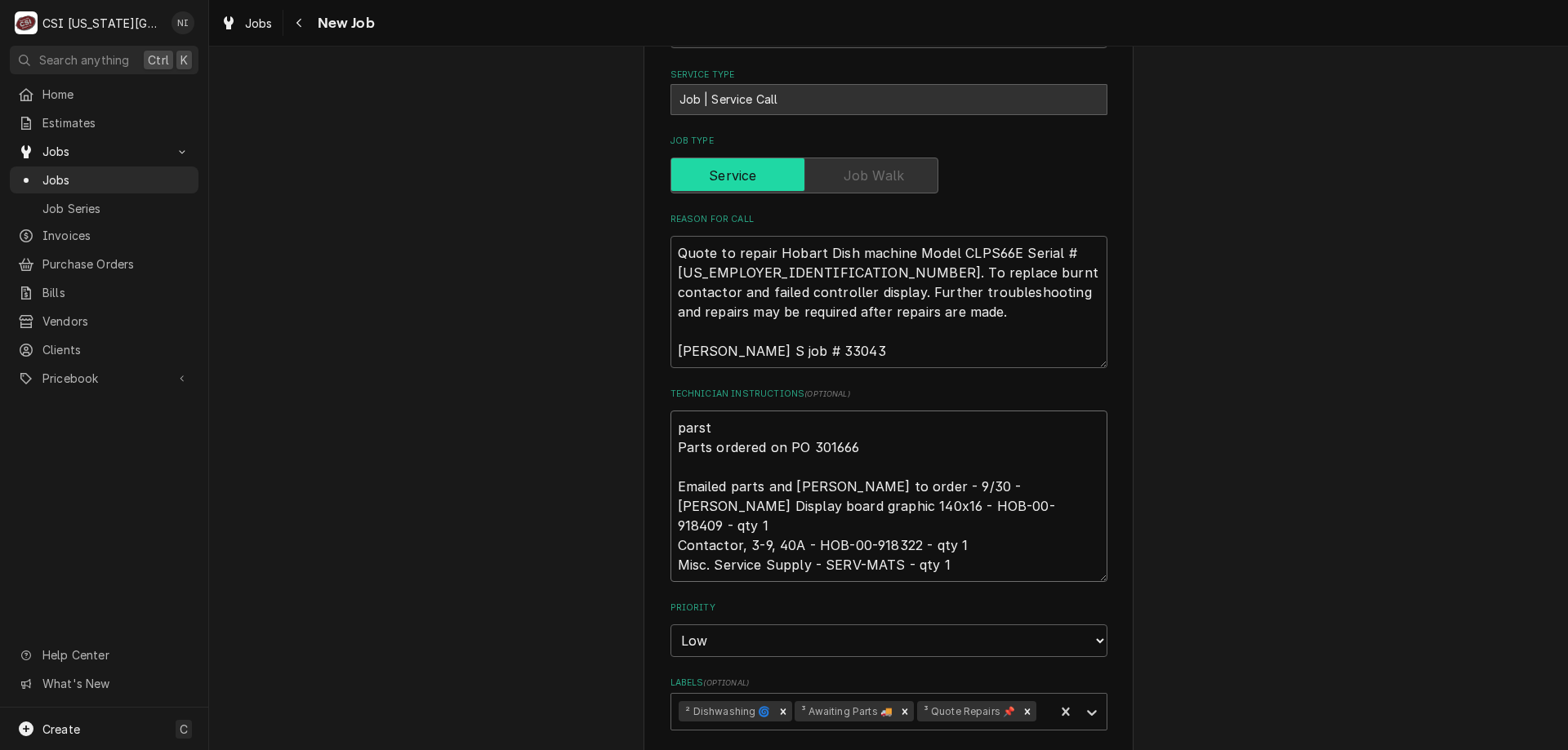
type textarea "parst Parts ordered on PO 301666 Emailed parts and Lindy to order - 9/30 - LS H…"
type textarea "x"
type textarea "parst Parts ordered on PO 301666 Emailed parts and Lindy to order - 9/30 - LS H…"
type textarea "x"
type textarea "pars Parts ordered on PO 301666 Emailed parts and Lindy to order - 9/30 - LS Ho…"
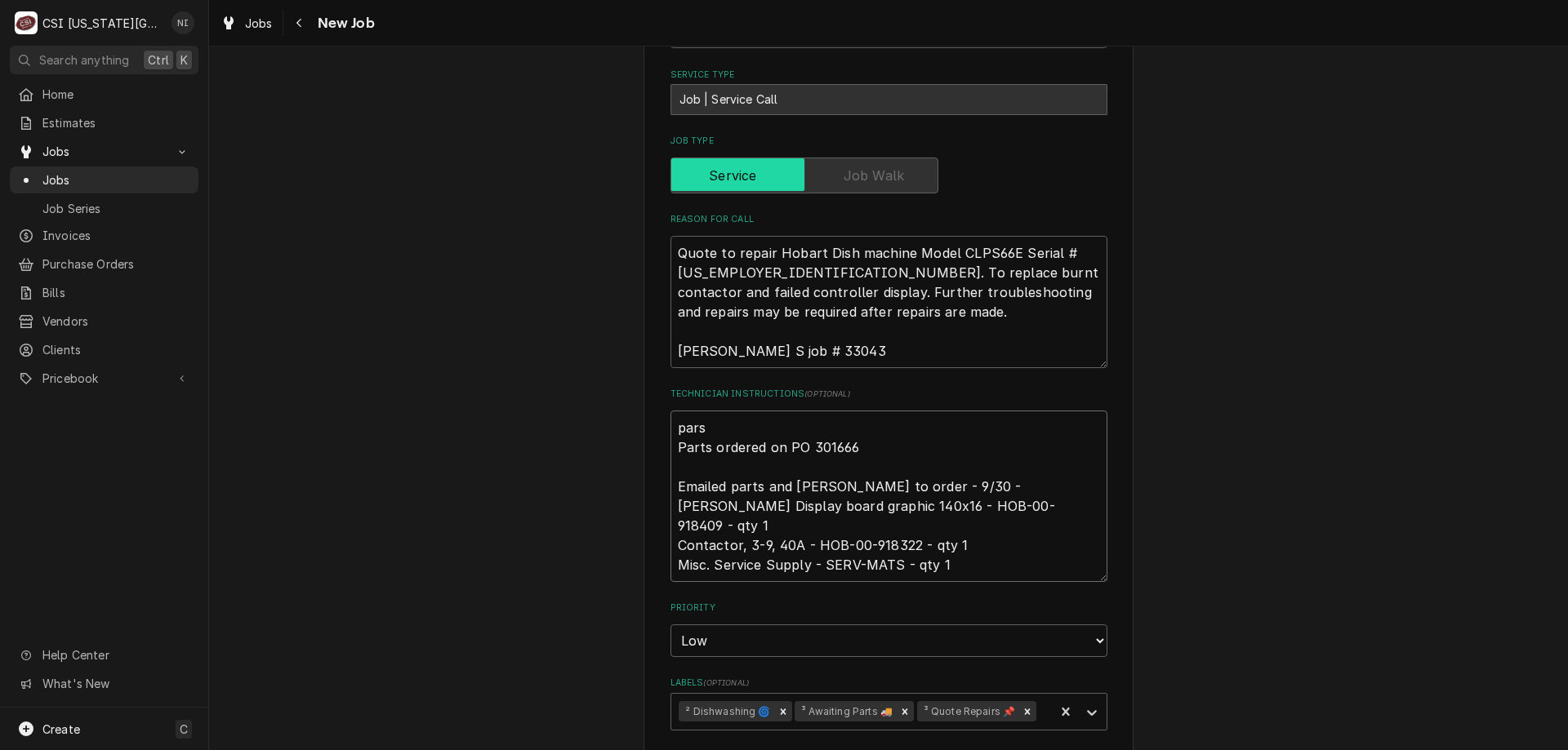
type textarea "x"
type textarea "part Parts ordered on PO 301666 Emailed parts and Lindy to order - 9/30 - LS Ho…"
type textarea "x"
type textarea "parts Parts ordered on PO 301666 Emailed parts and Lindy to order - 9/30 - LS H…"
type textarea "x"
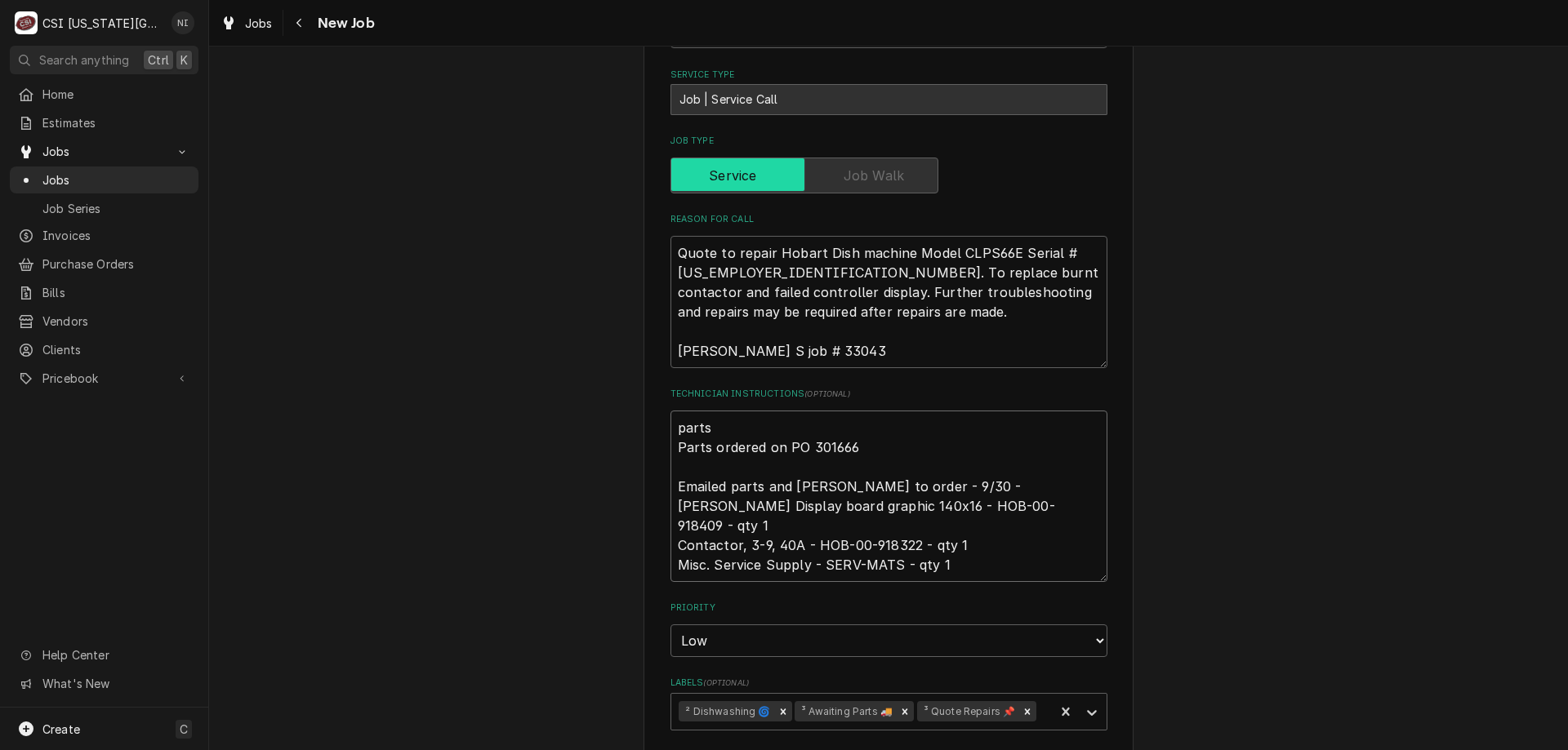
type textarea "parts Parts ordered on PO 301666 Emailed parts and Lindy to order - 9/30 - LS H…"
type textarea "x"
type textarea "parts on Parts ordered on PO 301666 Emailed parts and Lindy to order - 9/30 - L…"
type textarea "x"
type textarea "parts on Parts ordered on PO 301666 Emailed parts and Lindy to order - 9/30 - L…"
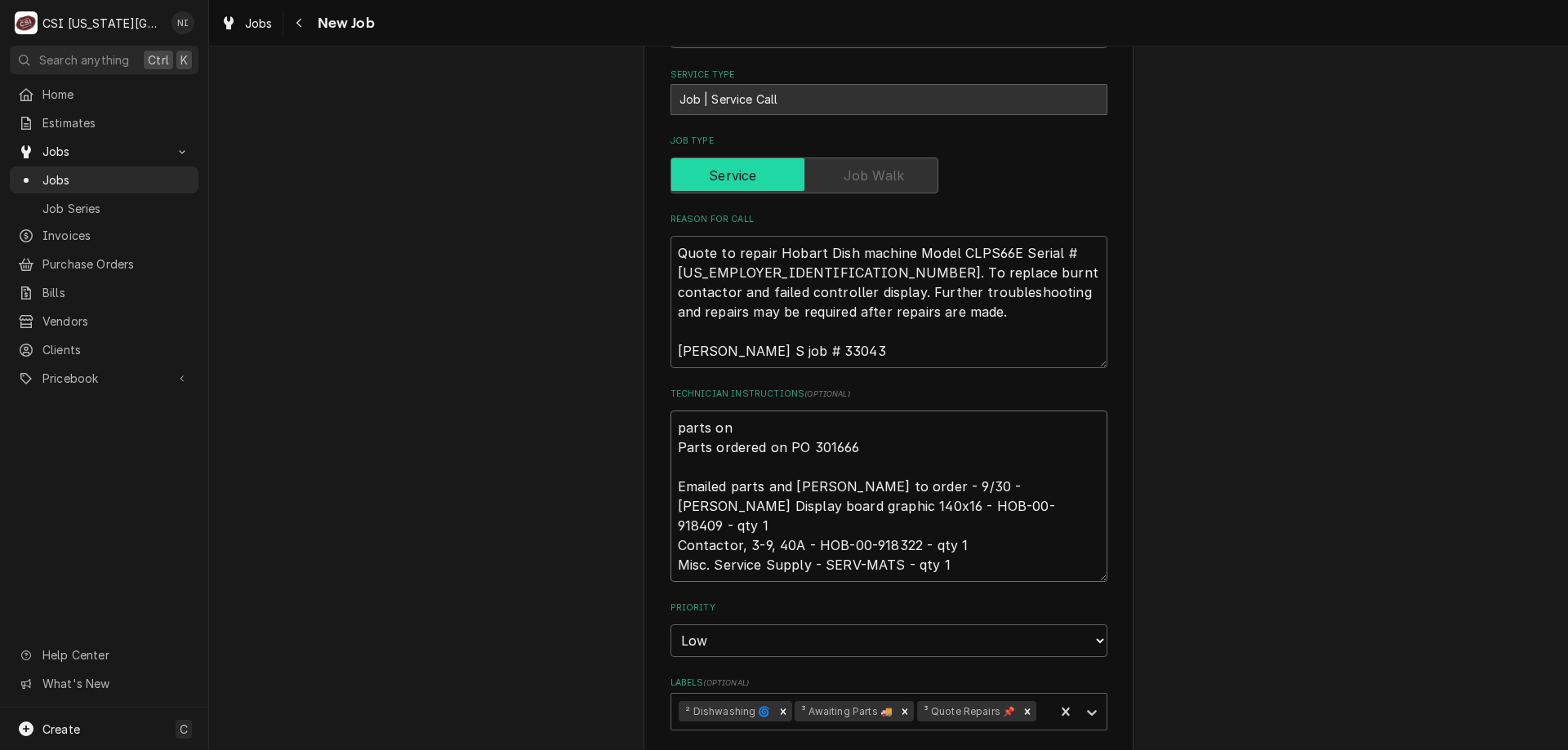
type textarea "x"
type textarea "parts on s Parts ordered on PO 301666 Emailed parts and Lindy to order - 9/30 -…"
type textarea "x"
type textarea "parts on sc Parts ordered on PO 301666 Emailed parts and Lindy to order - 9/30 …"
type textarea "x"
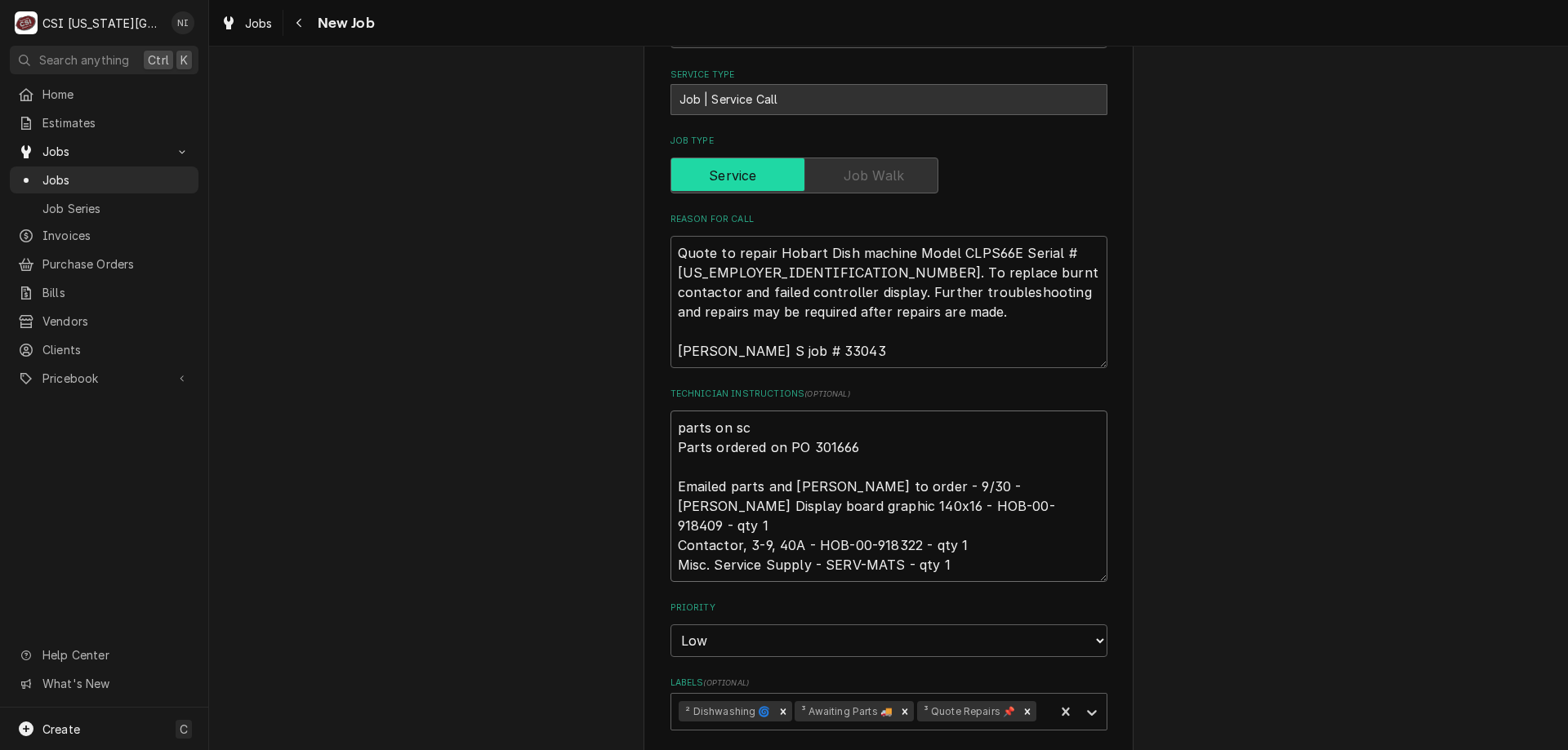
type textarea "parts on sch Parts ordered on PO 301666 Emailed parts and Lindy to order - 9/30…"
type textarea "x"
type textarea "parts on schu Parts ordered on PO 301666 Emailed parts and Lindy to order - 9/3…"
type textarea "x"
type textarea "parts on schup Parts ordered on PO 301666 Emailed parts and Lindy to order - 9/…"
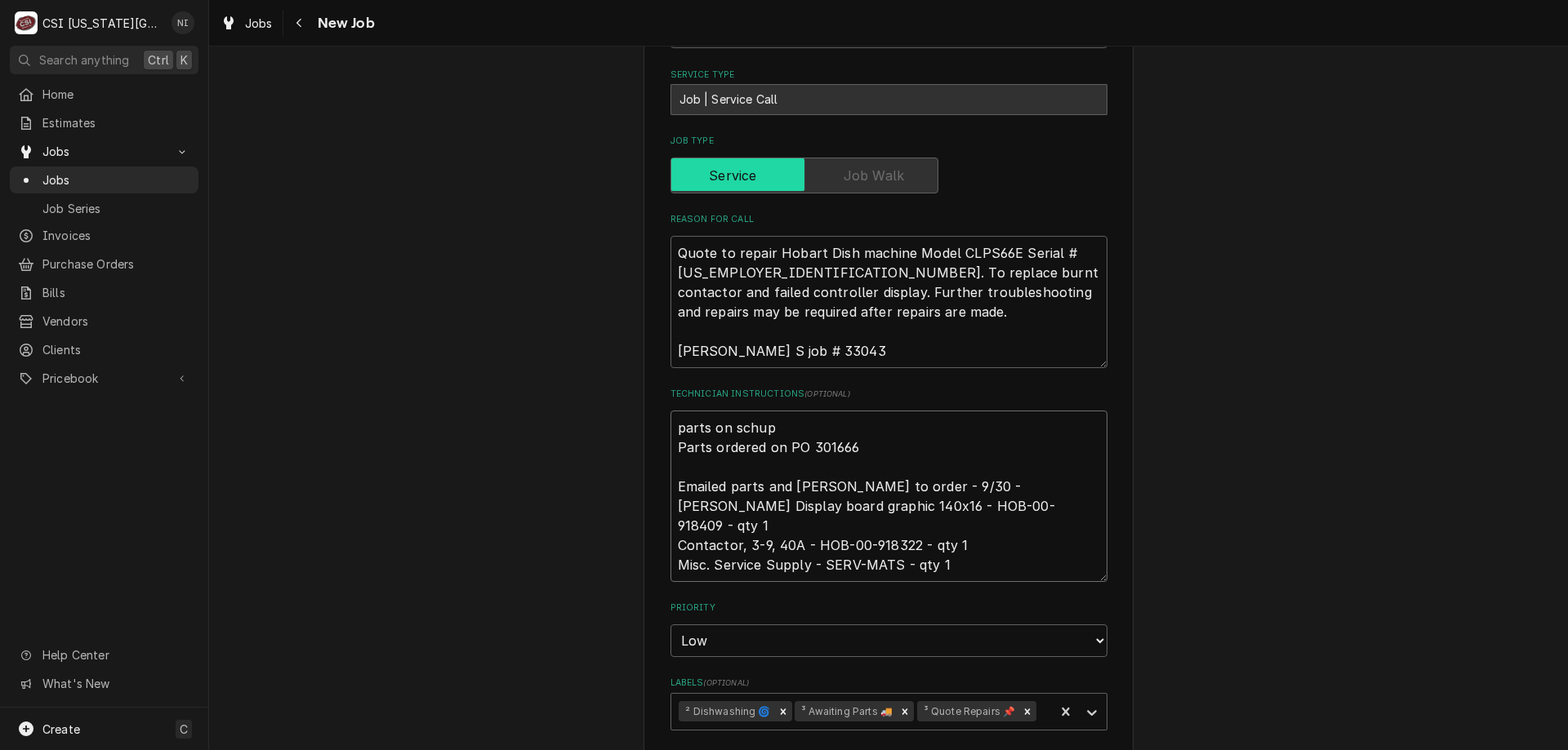
type textarea "x"
type textarea "parts on schupp Parts ordered on PO 301666 Emailed parts and Lindy to order - 9…"
type textarea "x"
type textarea "parts on schupp Parts ordered on PO 301666 Emailed parts and Lindy to order - 9…"
type textarea "x"
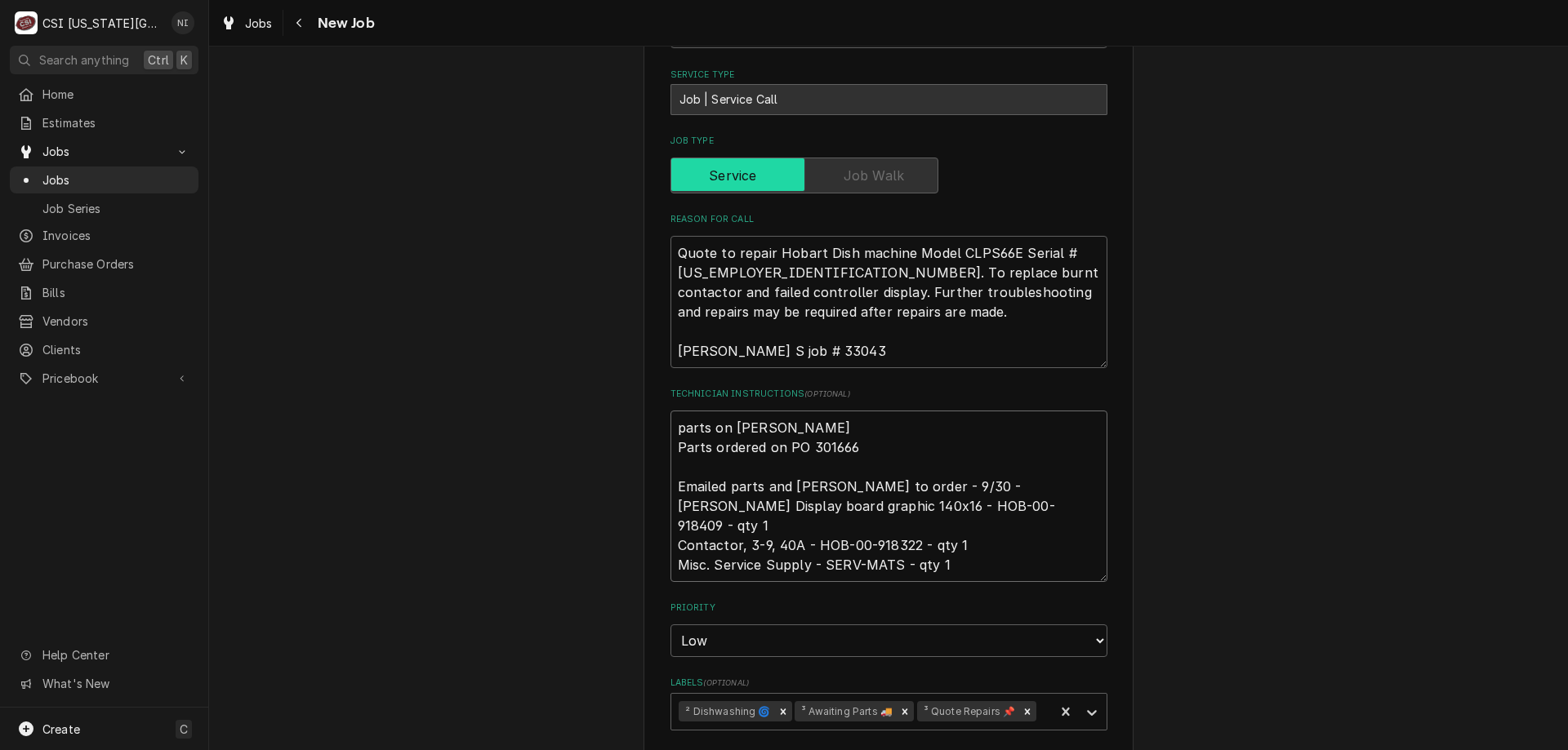
type textarea "parts on schupp s Parts ordered on PO 301666 Emailed parts and Lindy to order -…"
type textarea "x"
type textarea "parts on schupp sh Parts ordered on PO 301666 Emailed parts and Lindy to order …"
type textarea "x"
type textarea "parts on schupp she Parts ordered on PO 301666 Emailed parts and Lindy to order…"
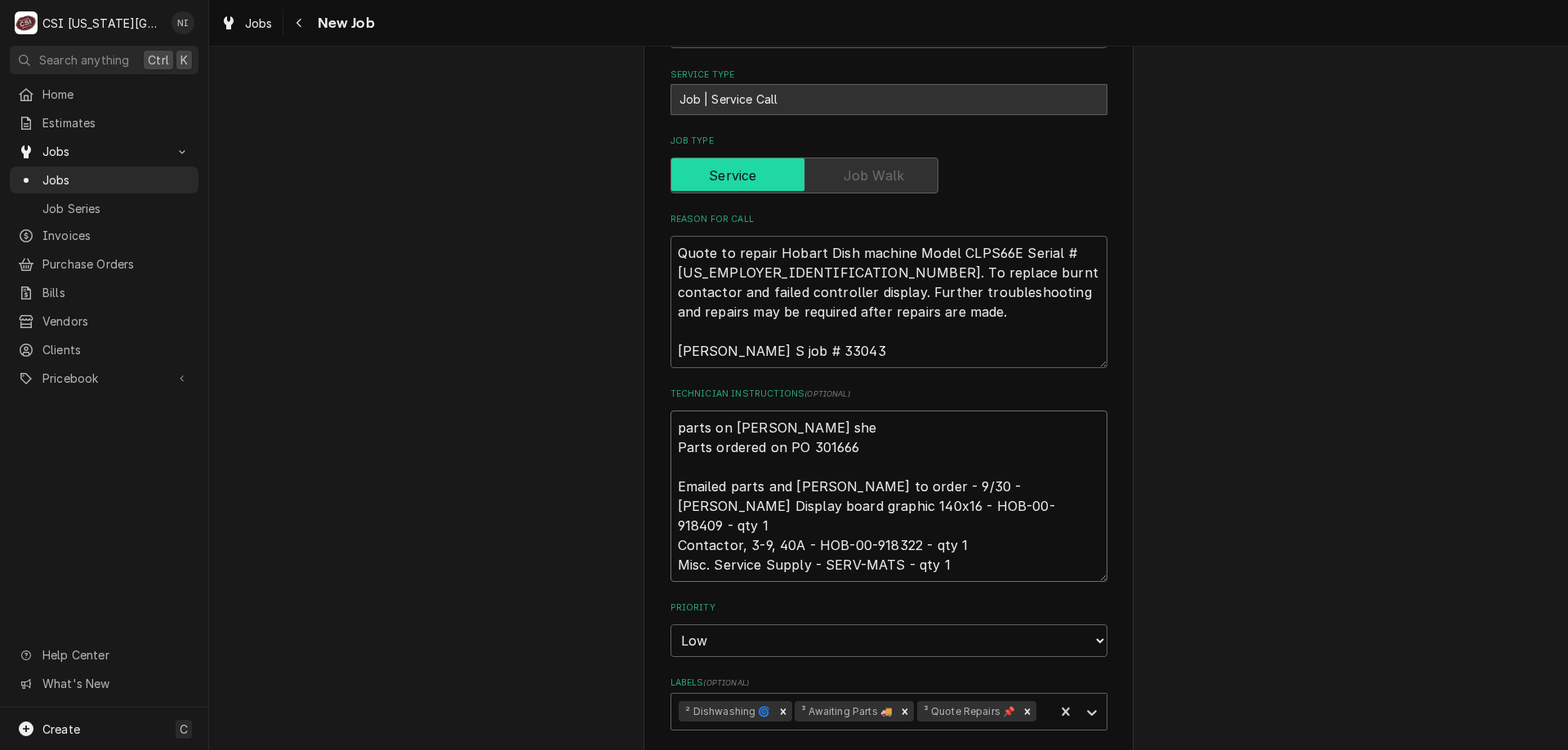
type textarea "x"
type textarea "parts on schupp shel Parts ordered on PO 301666 Emailed parts and Lindy to orde…"
type textarea "x"
type textarea "parts on schupp shelf Parts ordered on PO 301666 Emailed parts and Lindy to ord…"
type textarea "x"
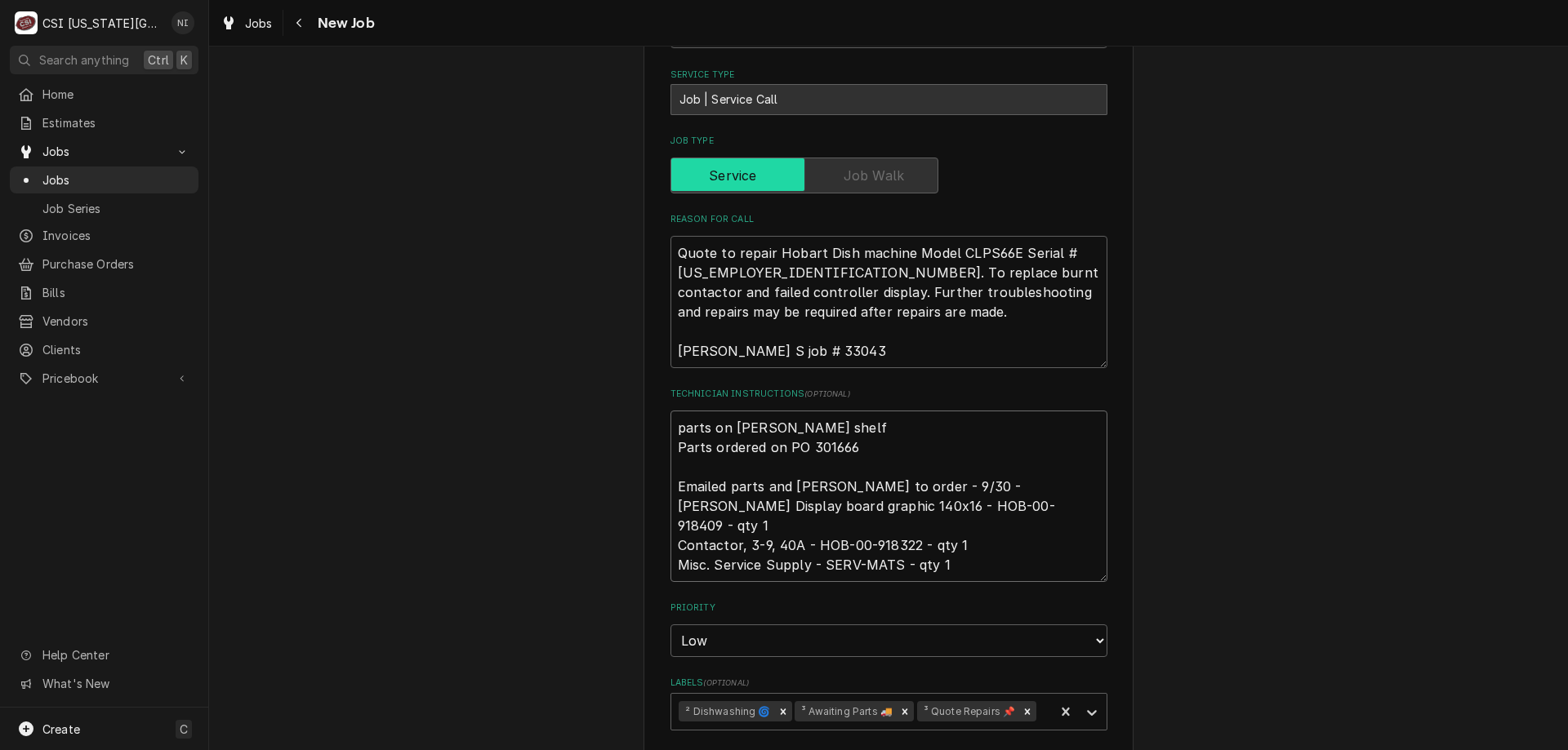
click at [899, 717] on icon "Remove ³ Awaiting Parts 🚚" at bounding box center [904, 711] width 11 height 11
type textarea "parts on schupp shelf Parts ordered on PO 301666 Emailed parts and Lindy to ord…"
click at [1091, 711] on icon "Labels" at bounding box center [1092, 712] width 17 height 17
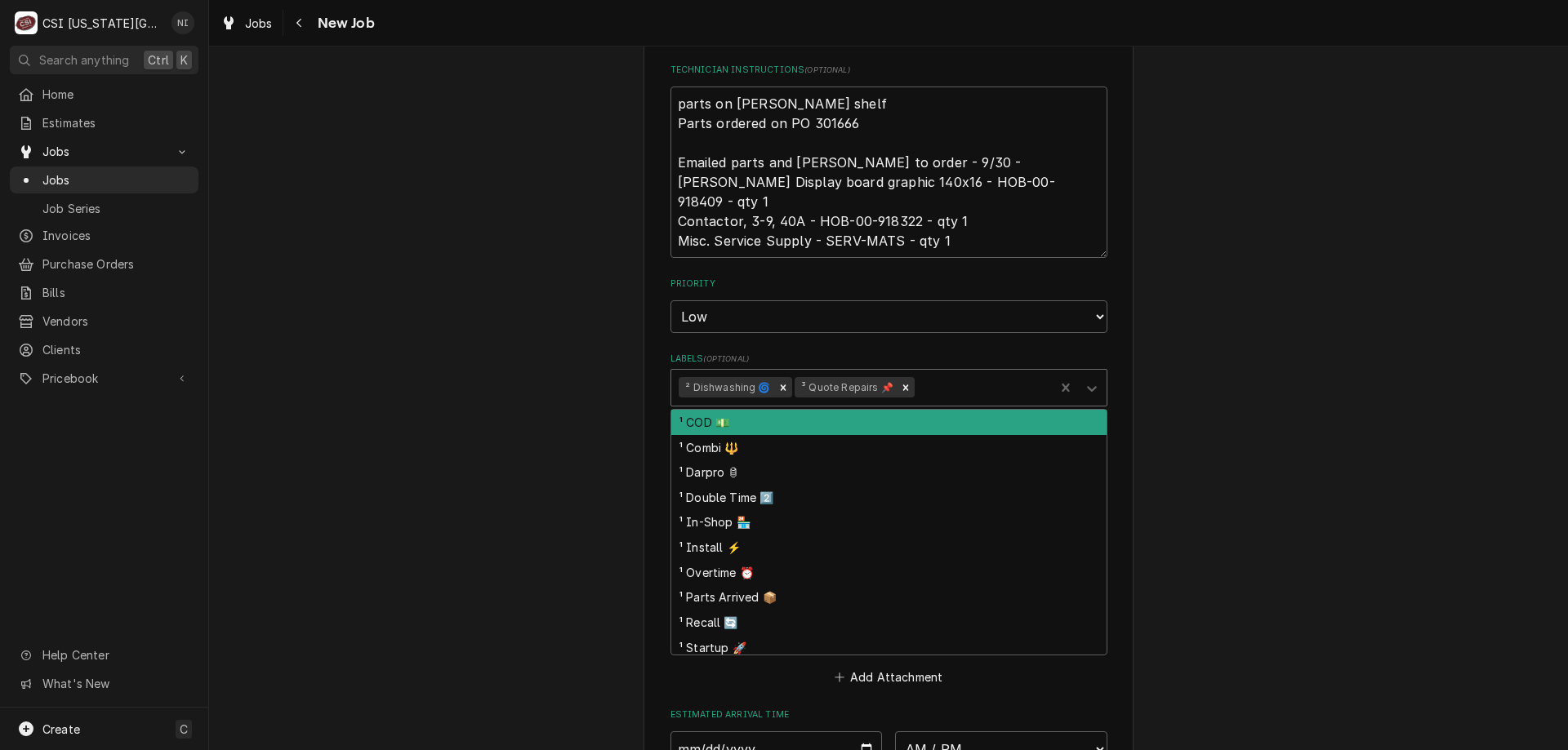
scroll to position [963, 0]
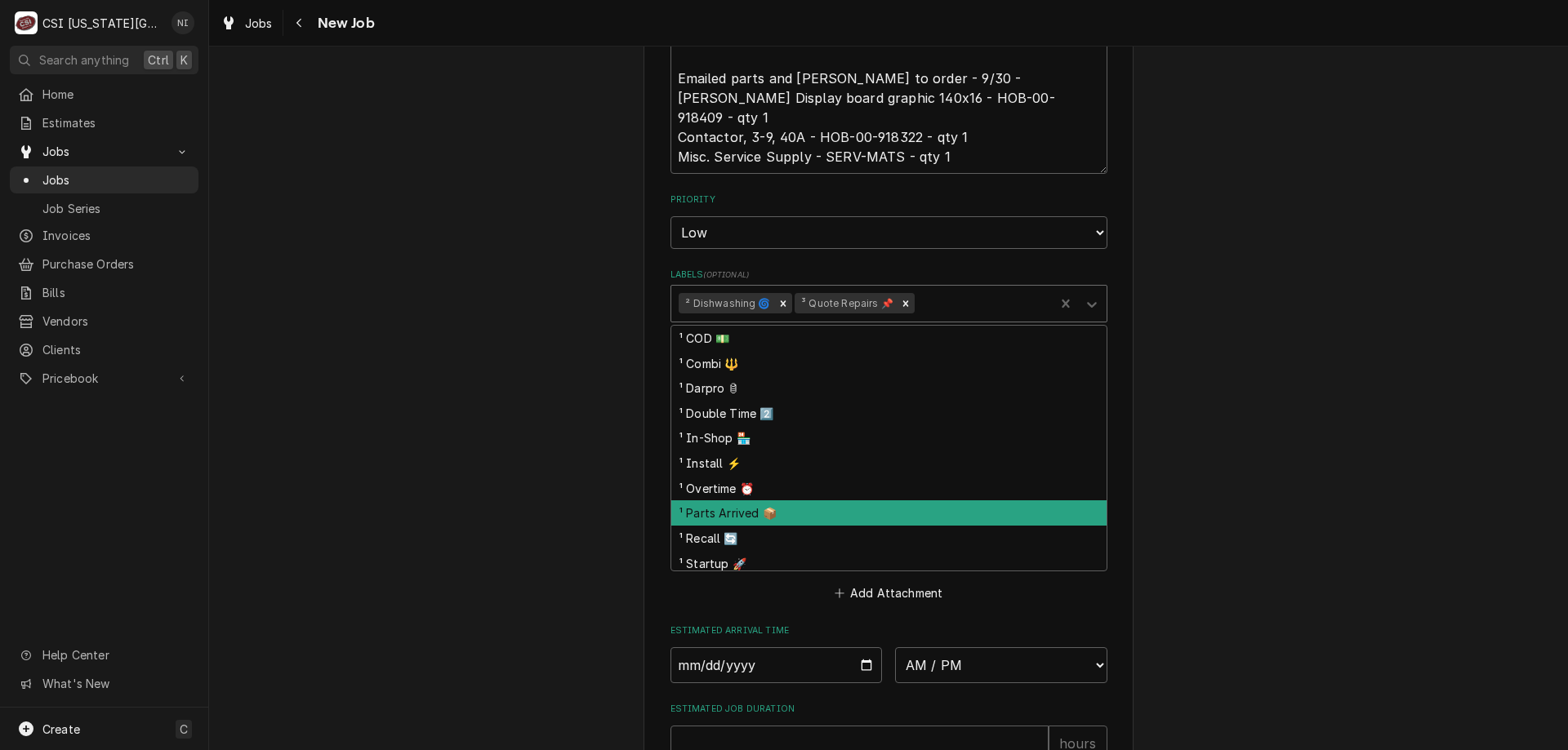
click at [737, 510] on div "¹ Parts Arrived 📦" at bounding box center [889, 513] width 436 height 25
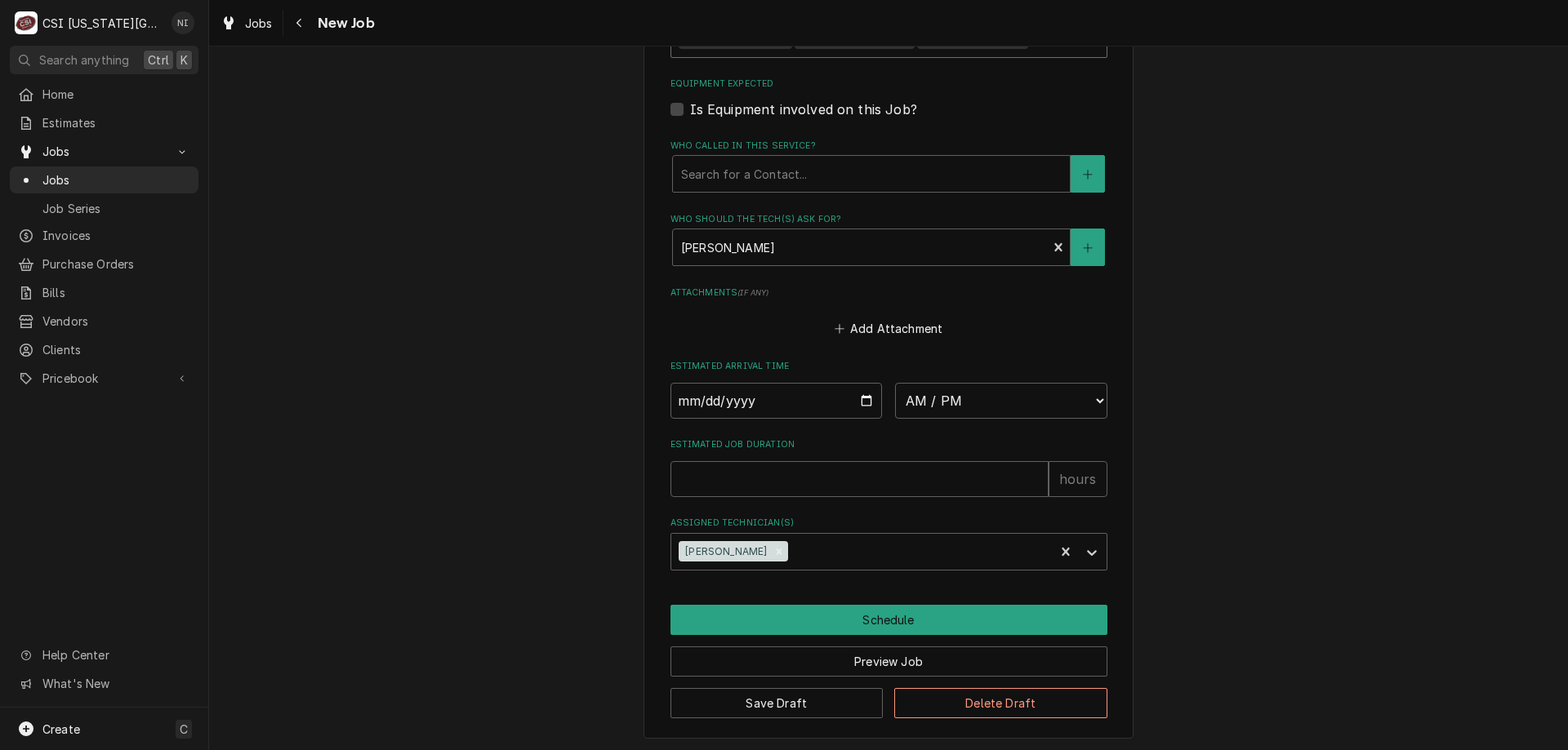
scroll to position [1229, 0]
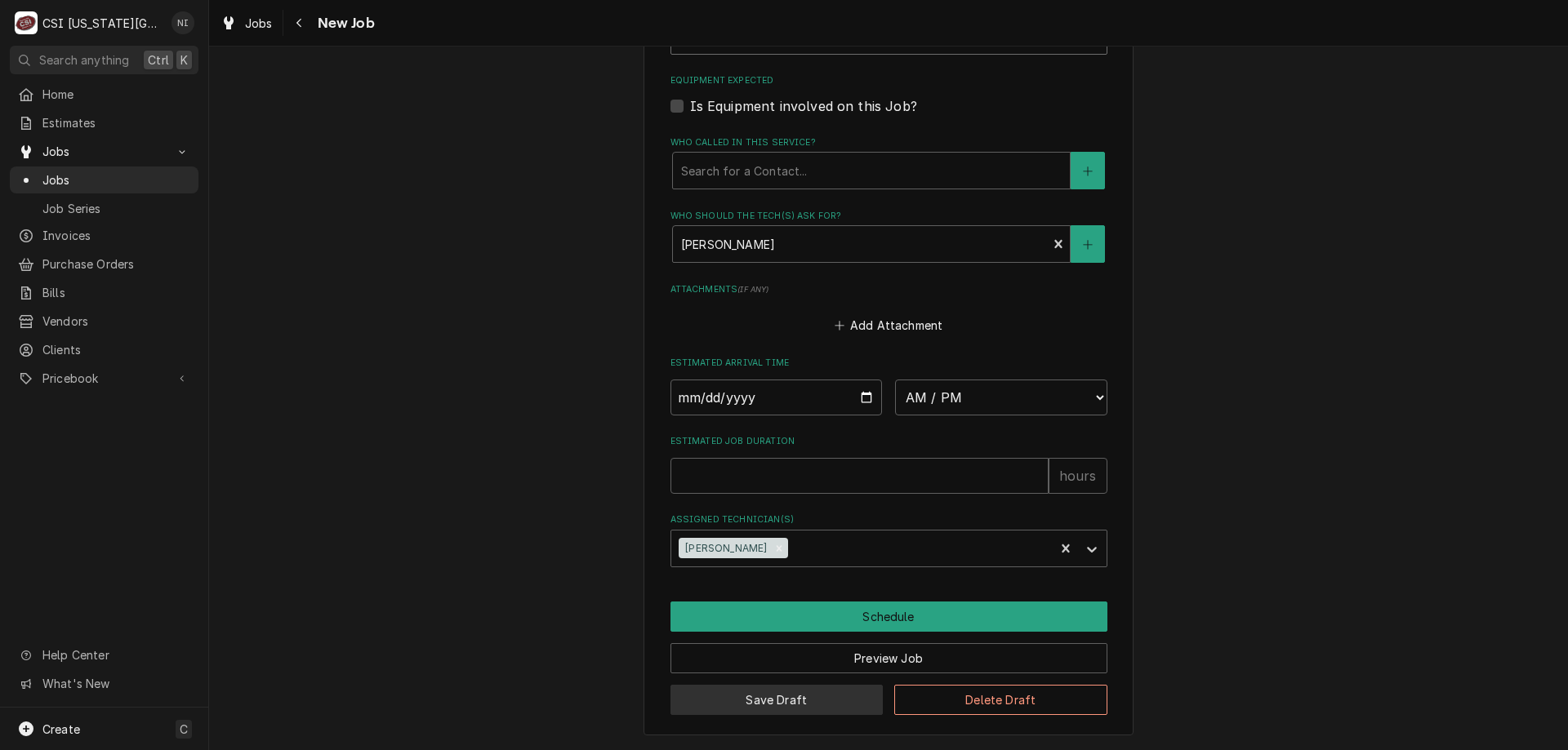
click at [854, 698] on button "Save Draft" at bounding box center [776, 699] width 213 height 30
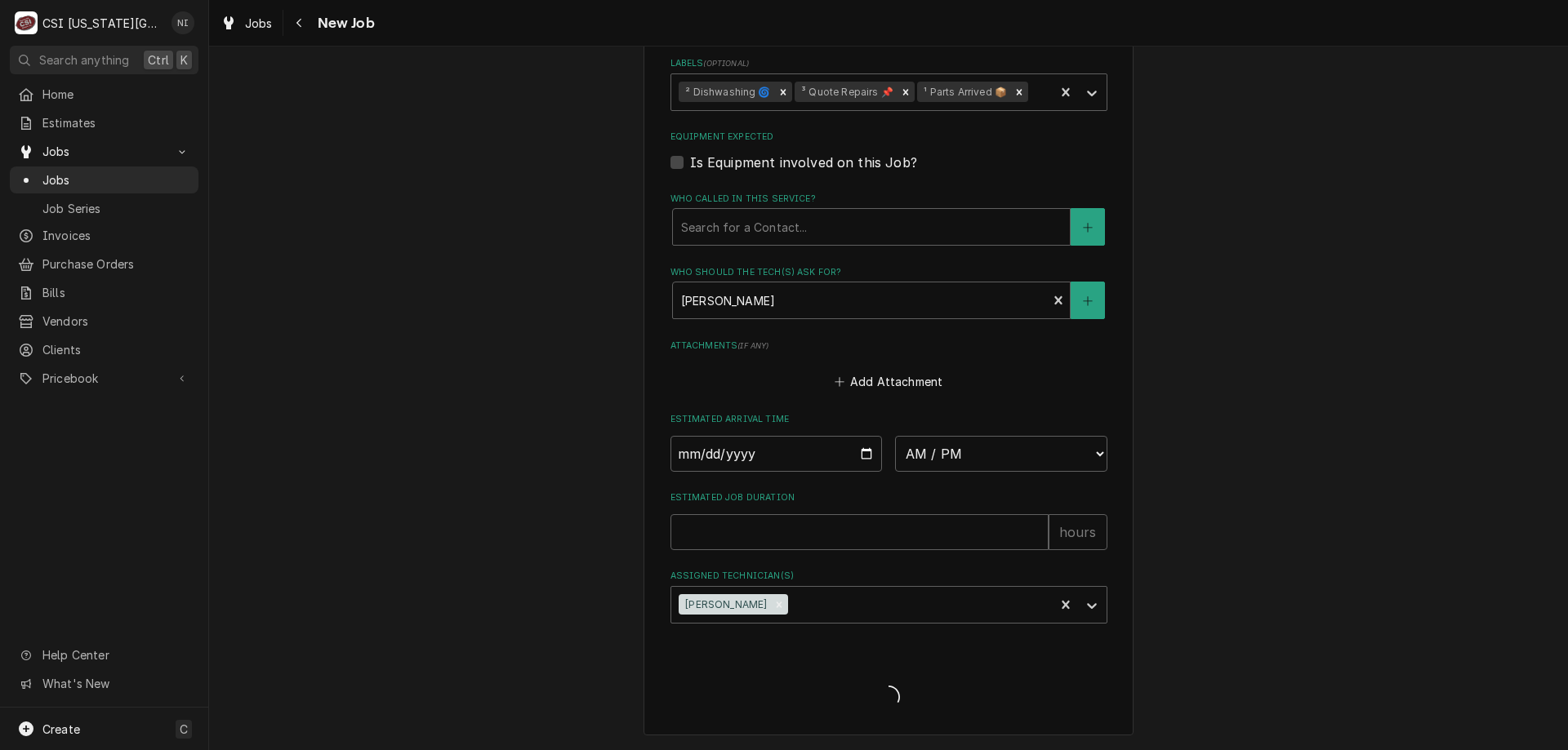
scroll to position [1173, 0]
type textarea "x"
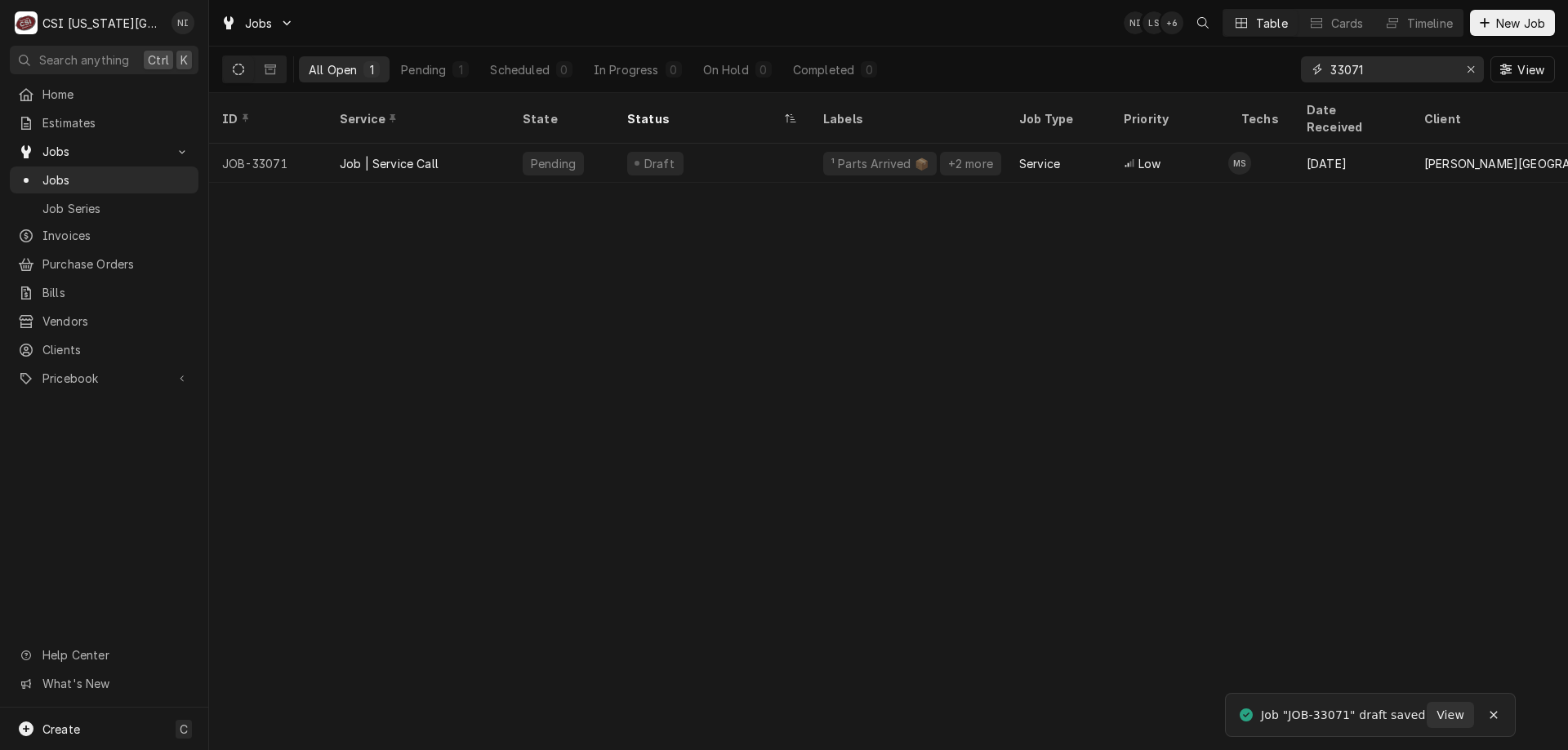
drag, startPoint x: 1375, startPoint y: 68, endPoint x: 1215, endPoint y: 67, distance: 160.0
click at [1215, 67] on div "All Open 1 Pending 1 Scheduled 0 In Progress 0 On Hold 0 Completed 0 33071 View" at bounding box center [888, 70] width 1332 height 46
type input "33040"
click at [970, 149] on div "² Refrigeration ❄️" at bounding box center [908, 163] width 196 height 40
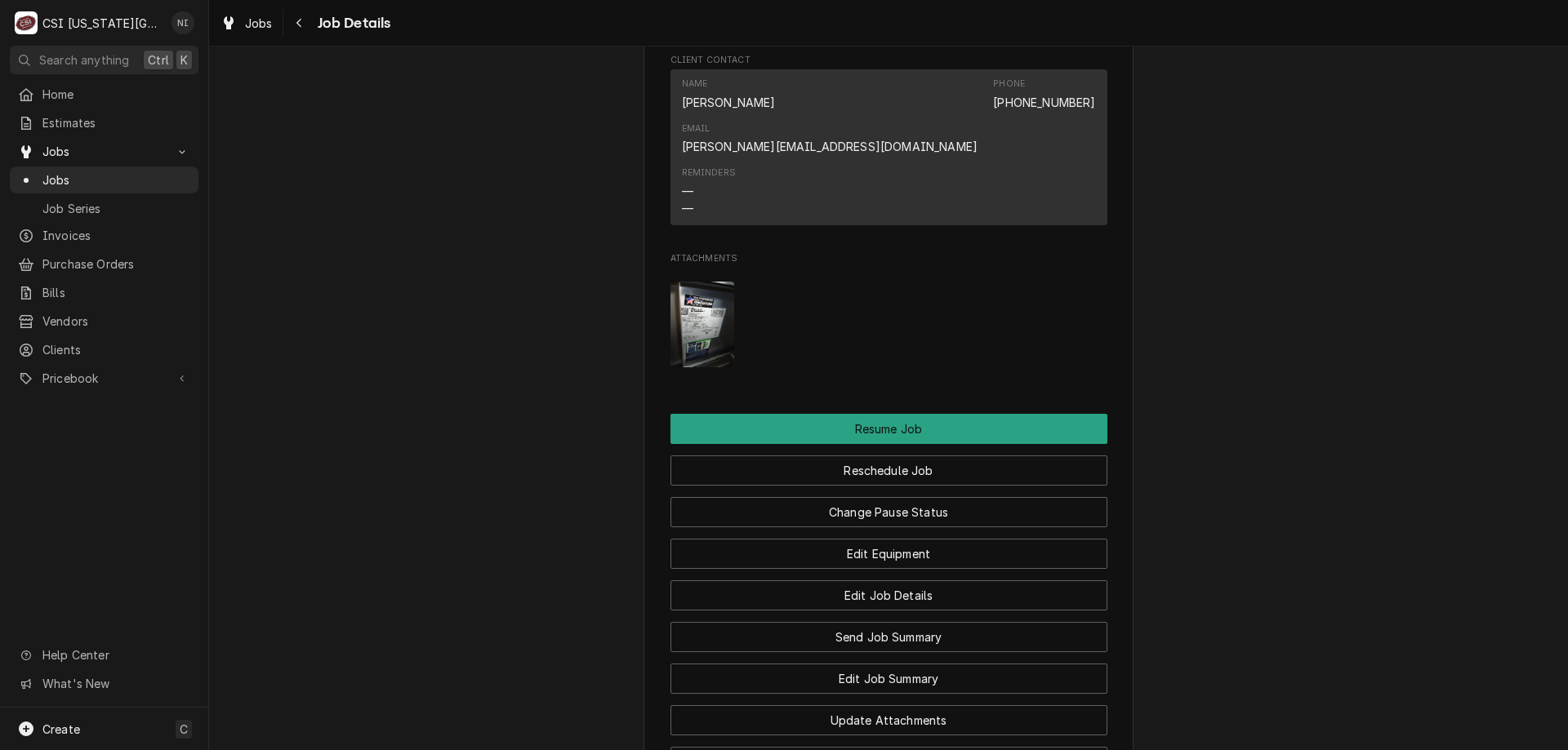
scroll to position [1828, 0]
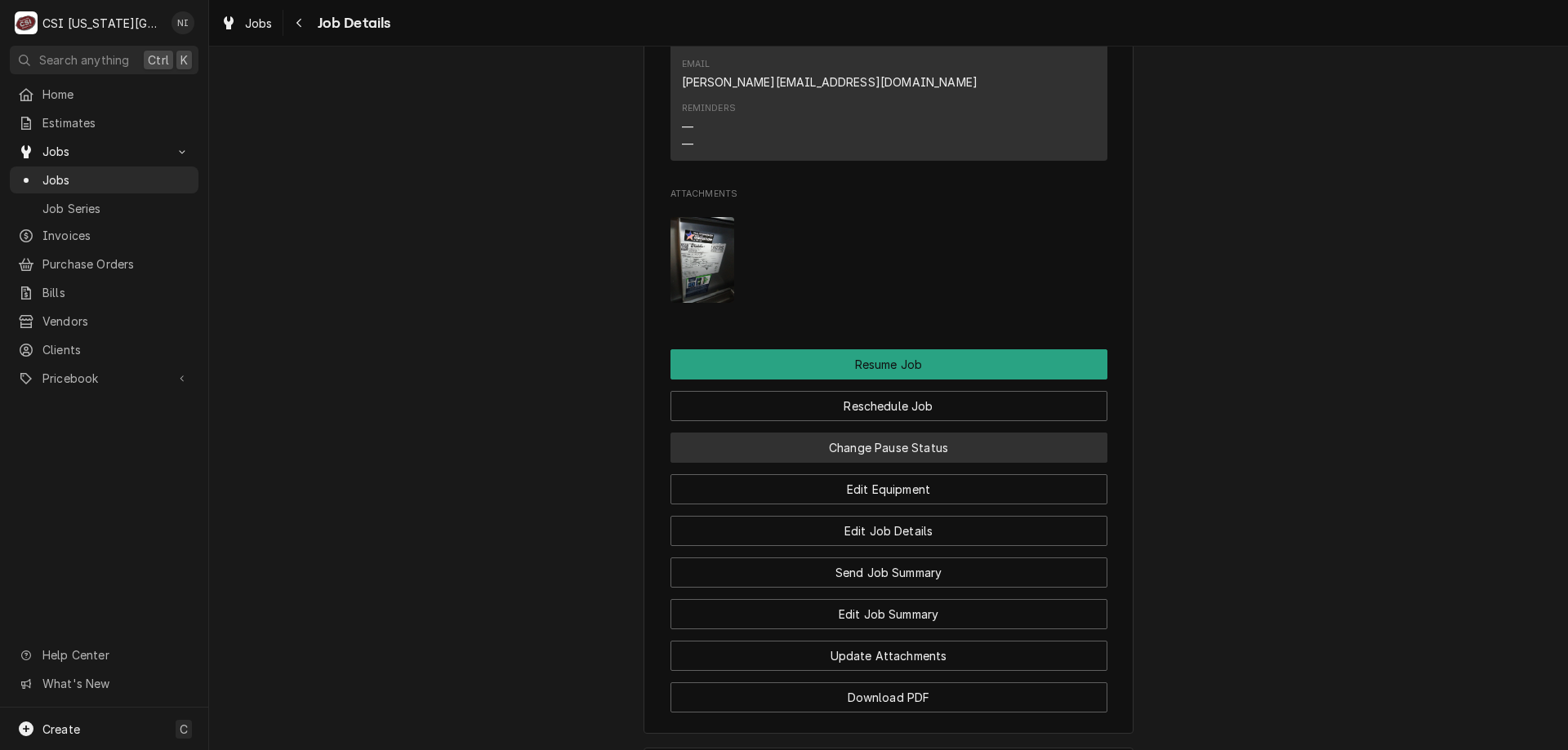
click at [996, 433] on button "Change Pause Status" at bounding box center [889, 447] width 436 height 30
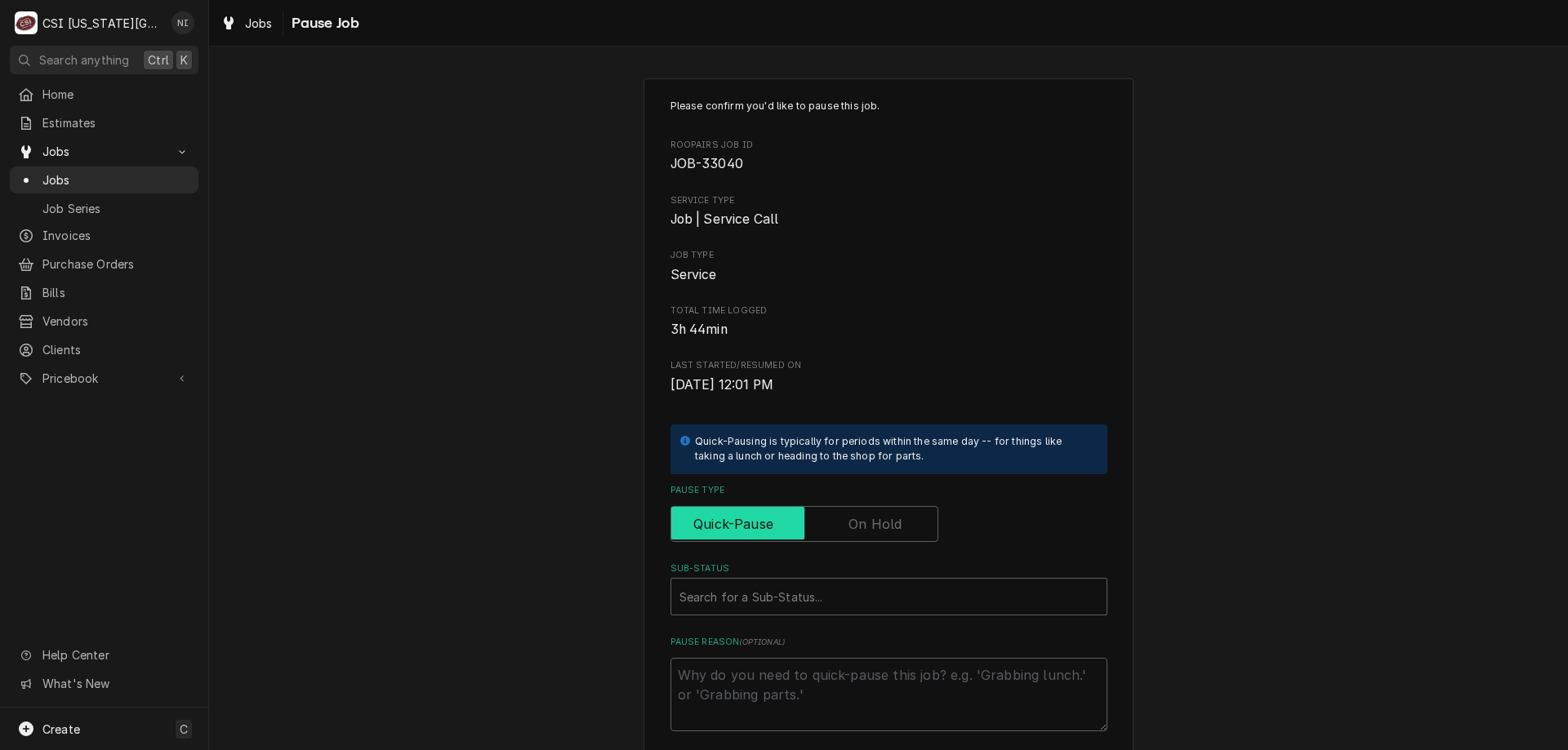
click at [897, 514] on input "Pause Type" at bounding box center [804, 524] width 253 height 36
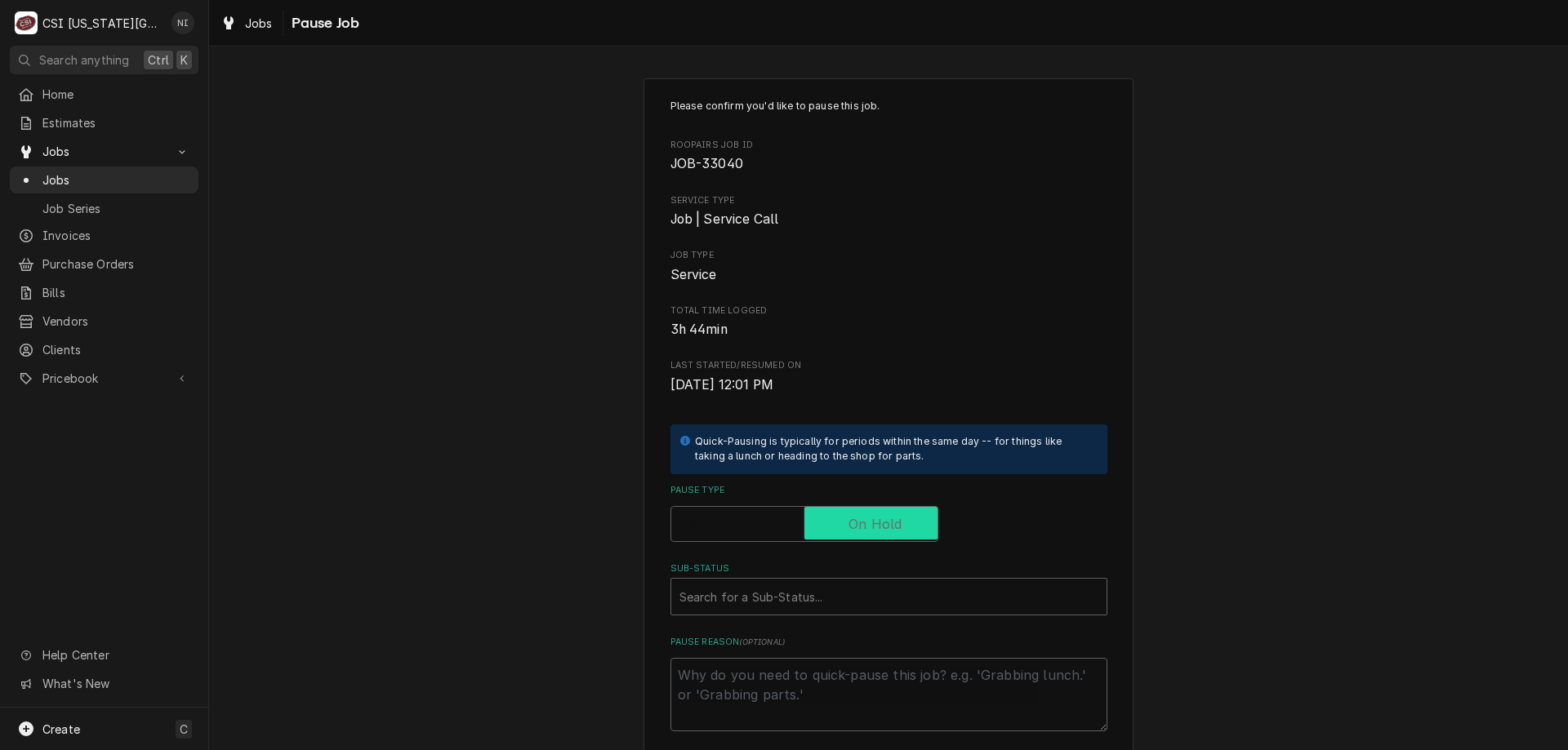
checkbox input "true"
drag, startPoint x: 870, startPoint y: 575, endPoint x: 881, endPoint y: 590, distance: 18.6
click at [872, 580] on div "Sub-Status Search for a Sub-Status..." at bounding box center [889, 589] width 436 height 53
click at [882, 594] on div "Sub-Status" at bounding box center [889, 596] width 419 height 29
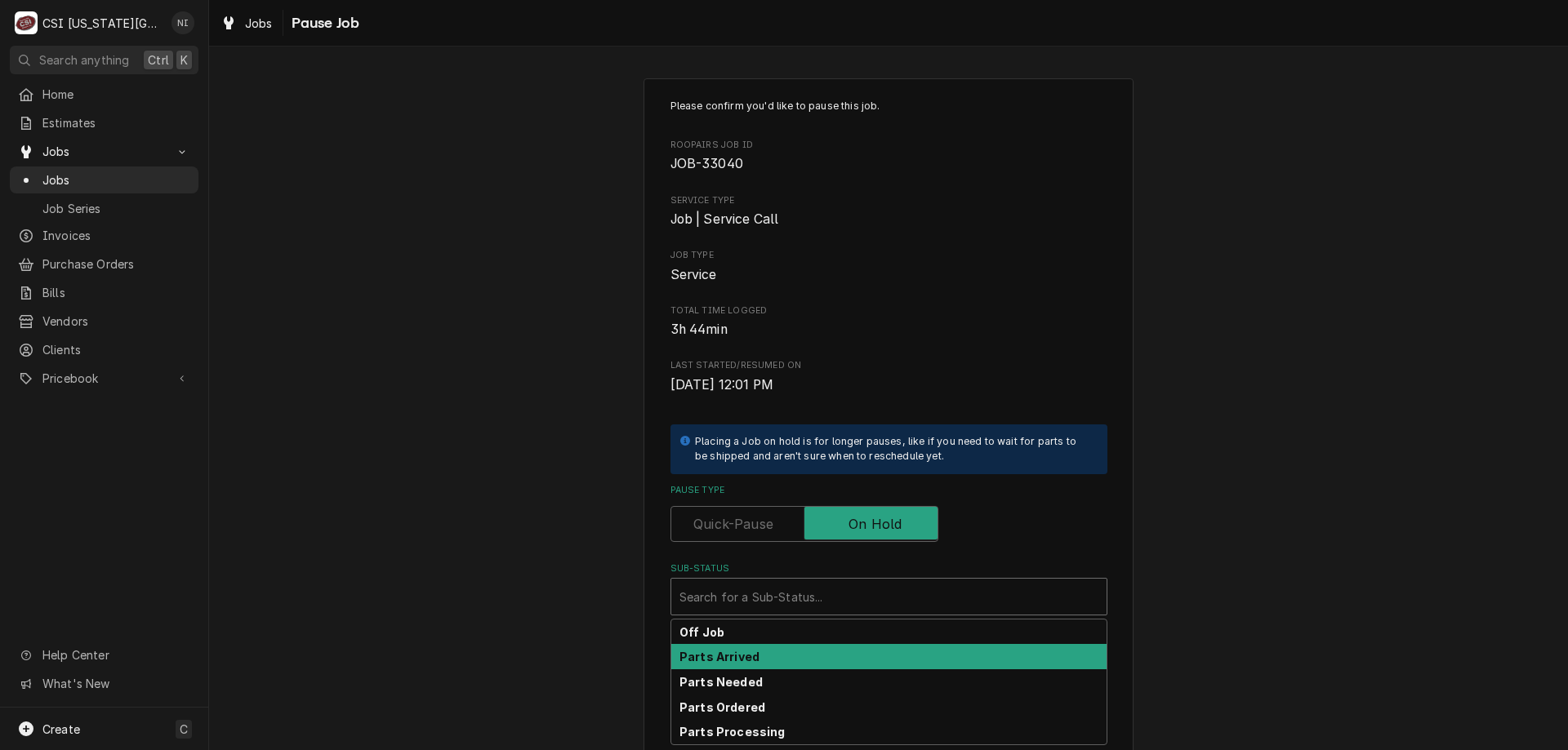
click at [754, 662] on div "Parts Arrived" at bounding box center [889, 656] width 436 height 25
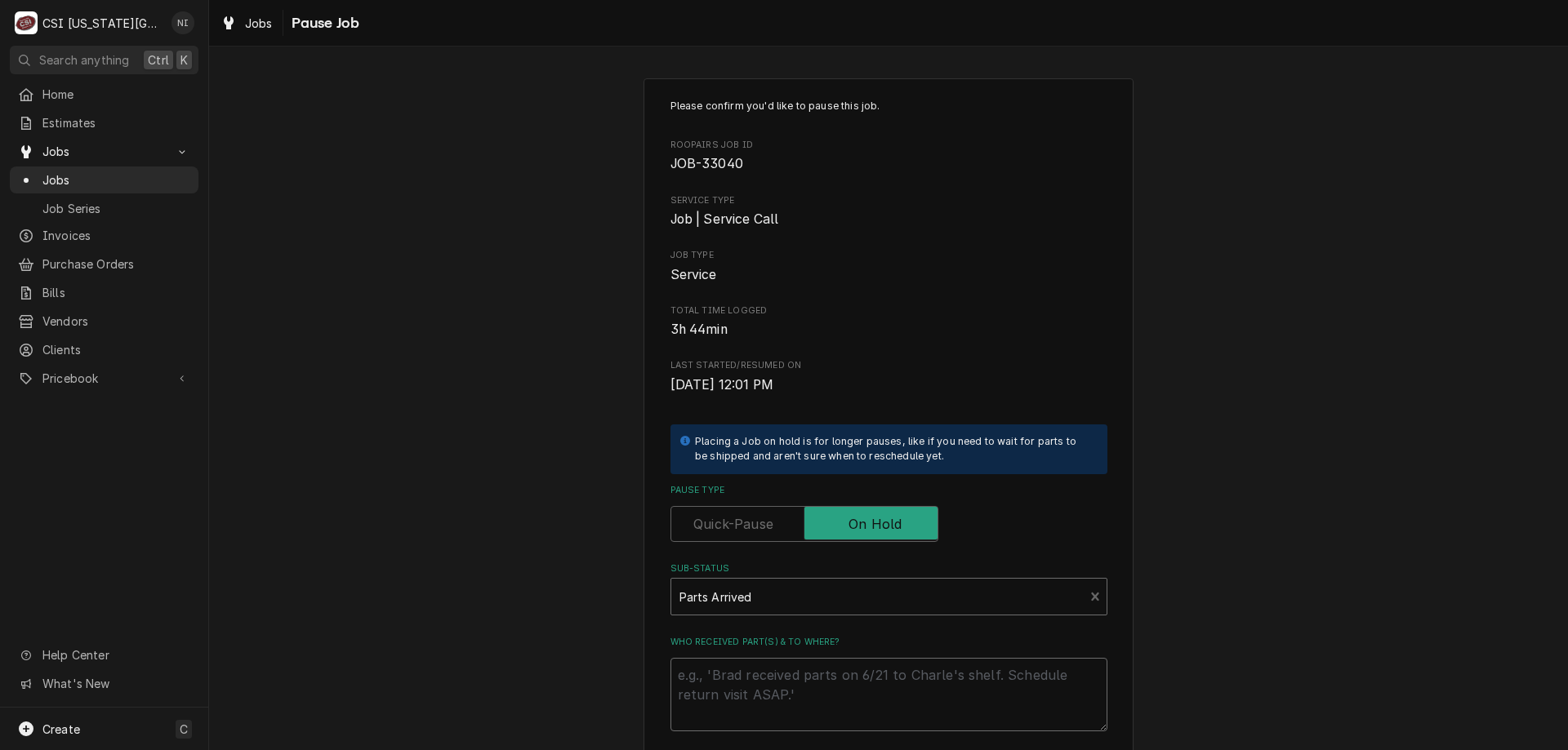
click at [756, 665] on textarea "Who received part(s) & to where?" at bounding box center [889, 695] width 436 height 74
type textarea "x"
type textarea "p"
type textarea "x"
type textarea "pa"
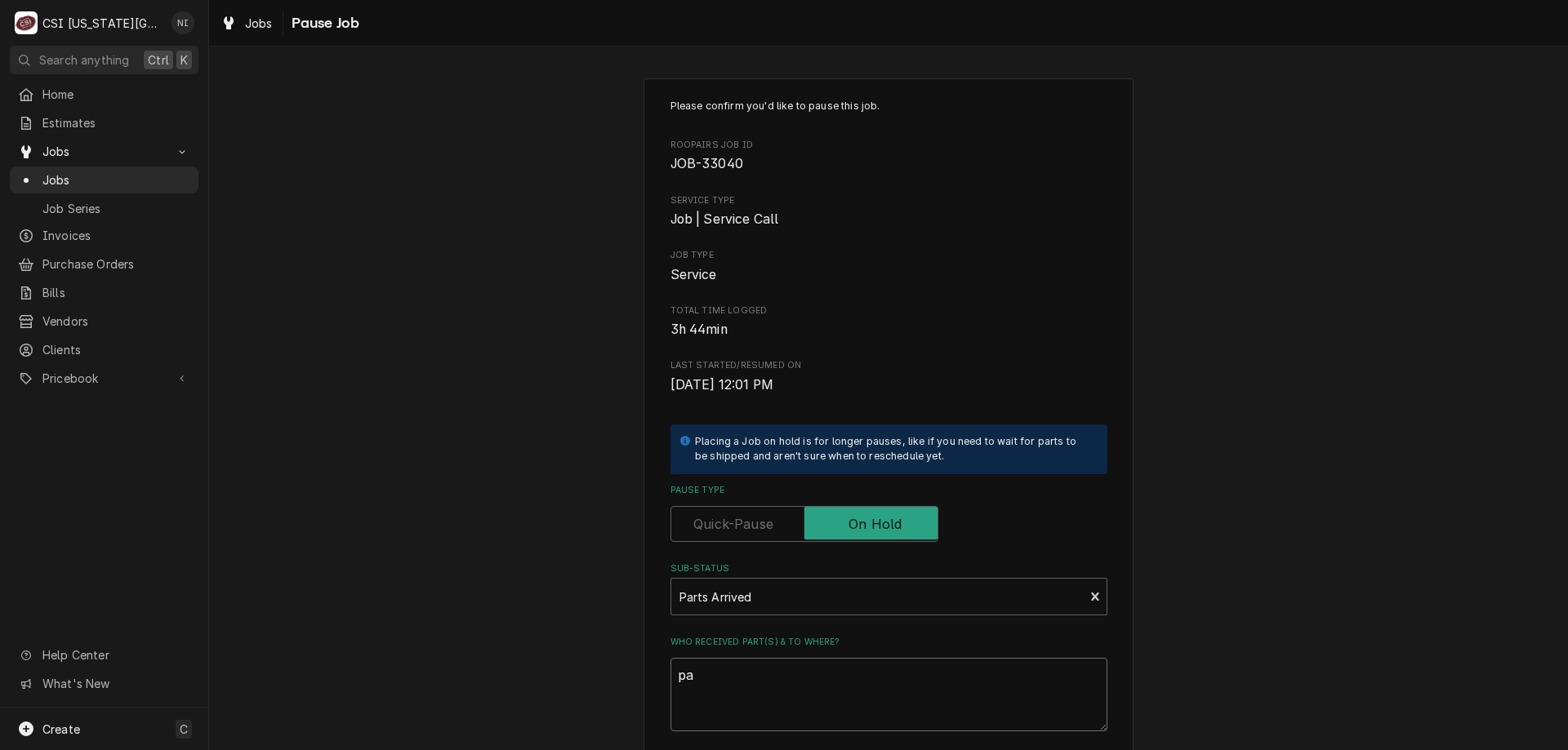
type textarea "x"
type textarea "par"
type textarea "x"
type textarea "part"
type textarea "x"
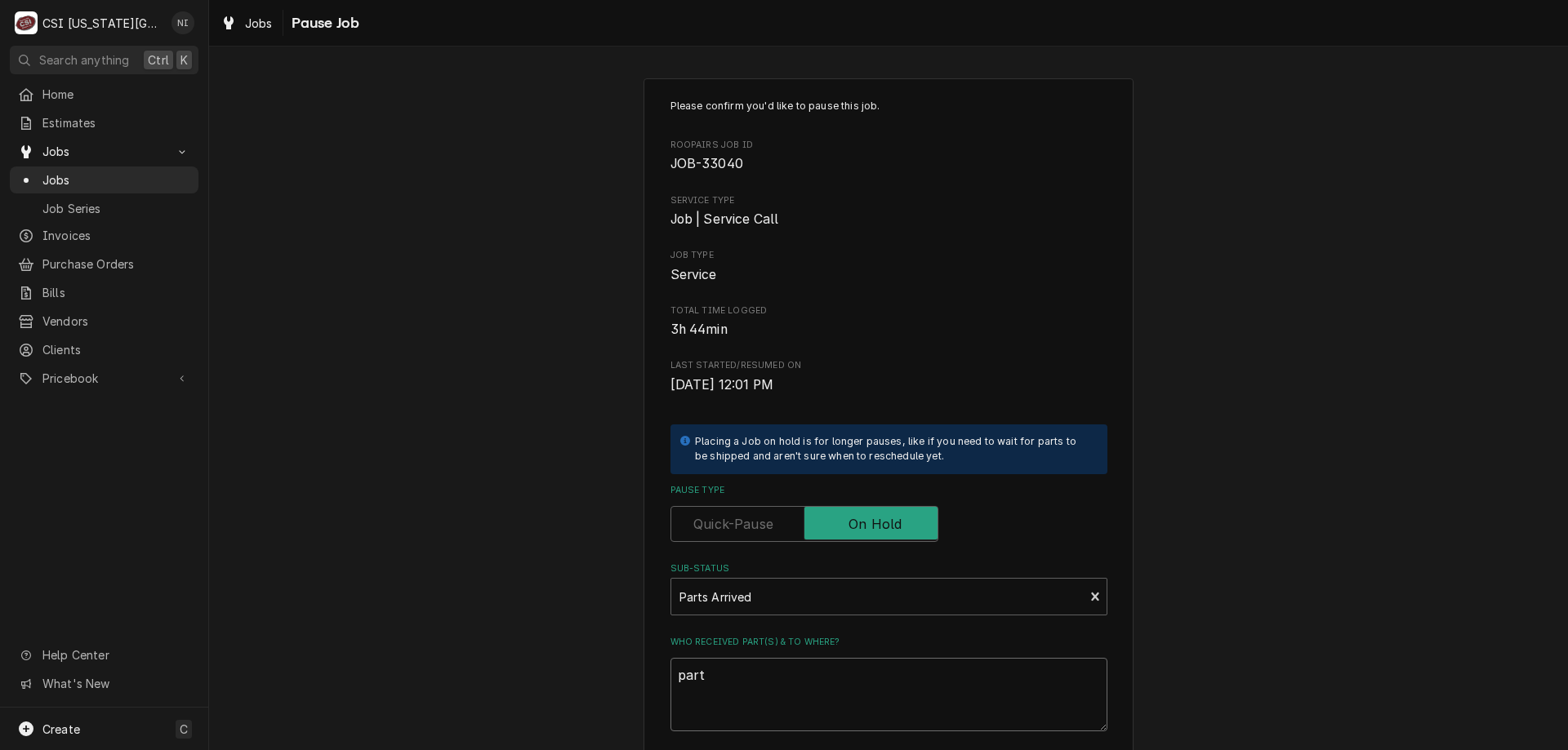
type textarea "parts"
type textarea "x"
type textarea "parts"
type textarea "x"
type textarea "parts o"
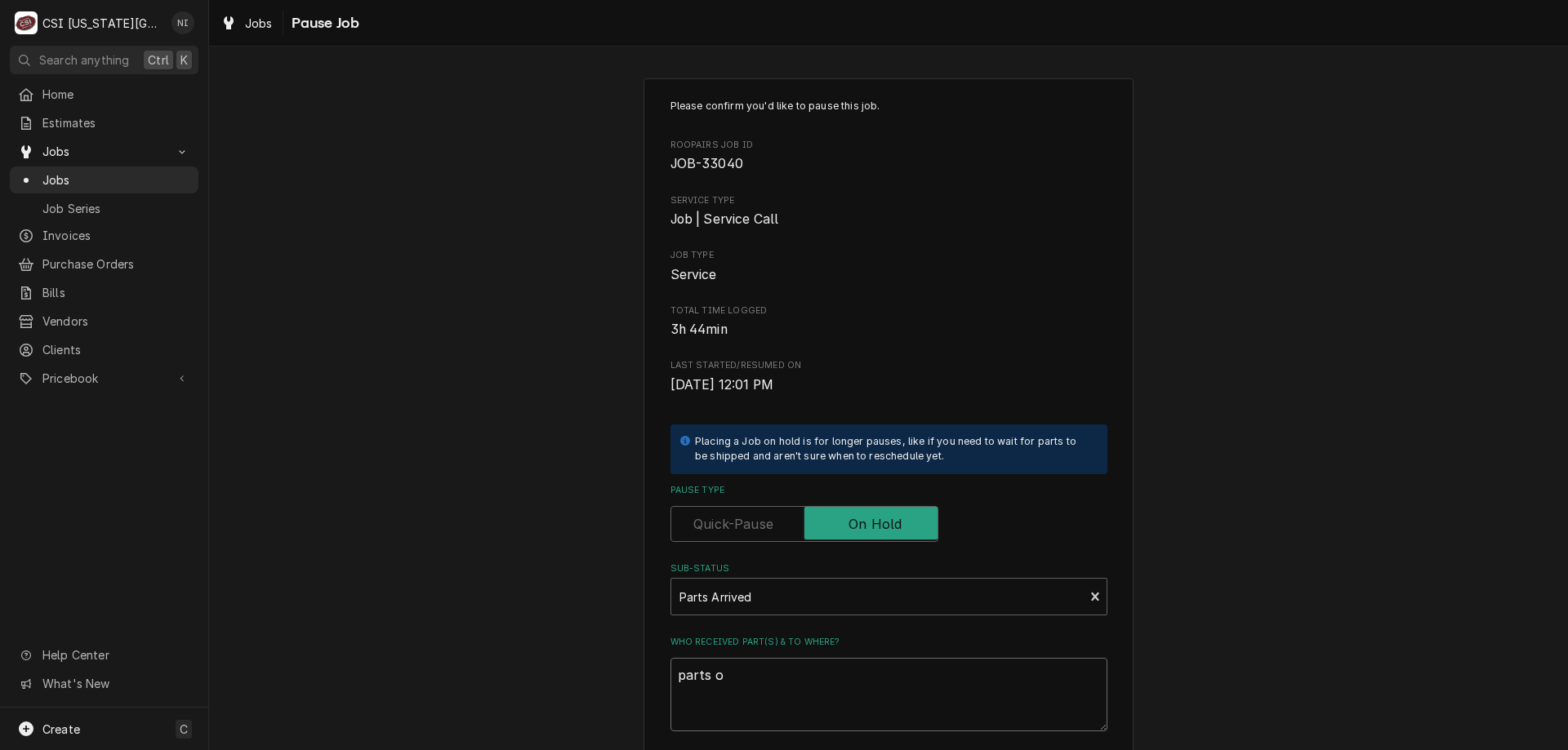
type textarea "x"
type textarea "parts on"
type textarea "x"
type textarea "parts on"
type textarea "x"
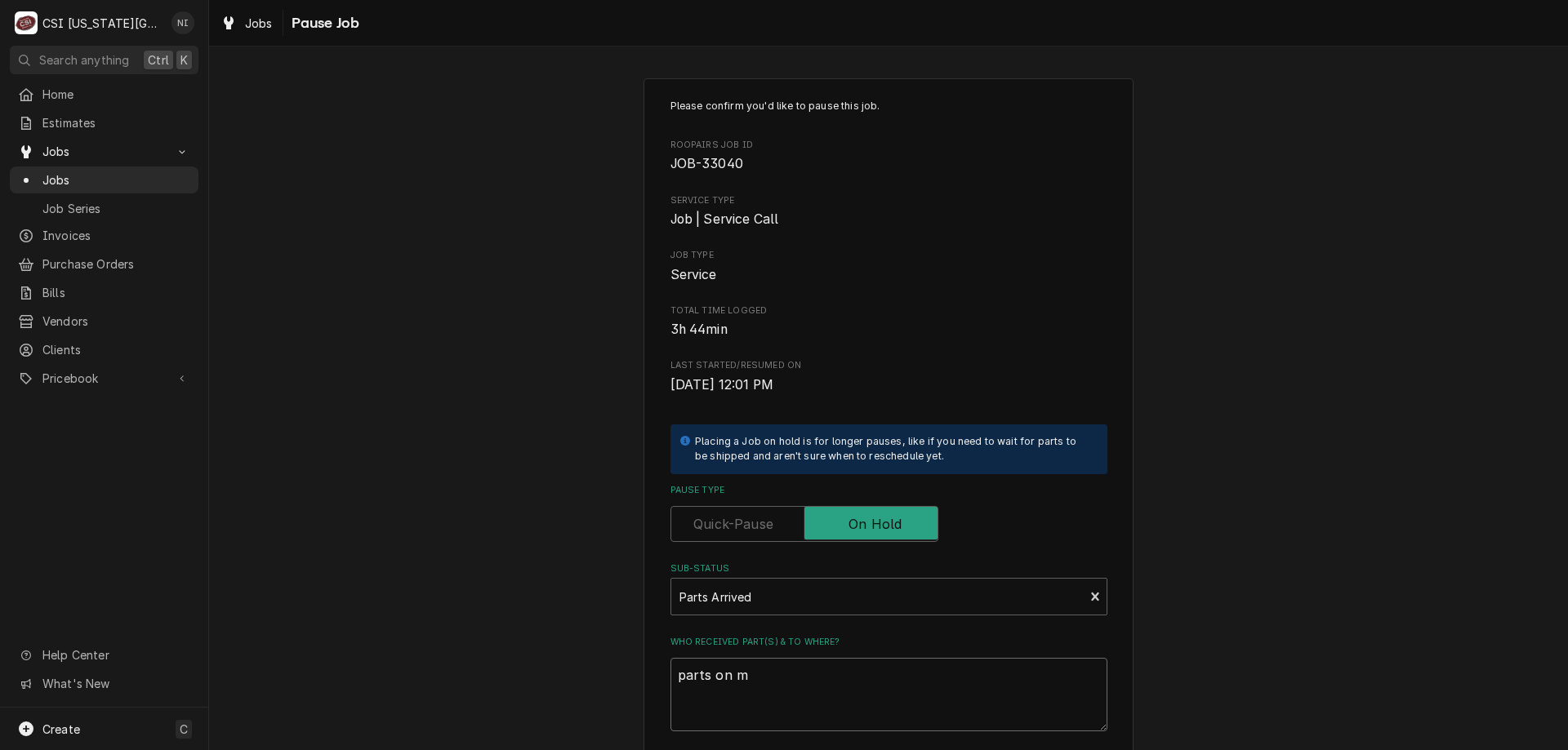
type textarea "parts on ma"
type textarea "x"
type textarea "parts on mar"
type textarea "x"
type textarea "parts on mara"
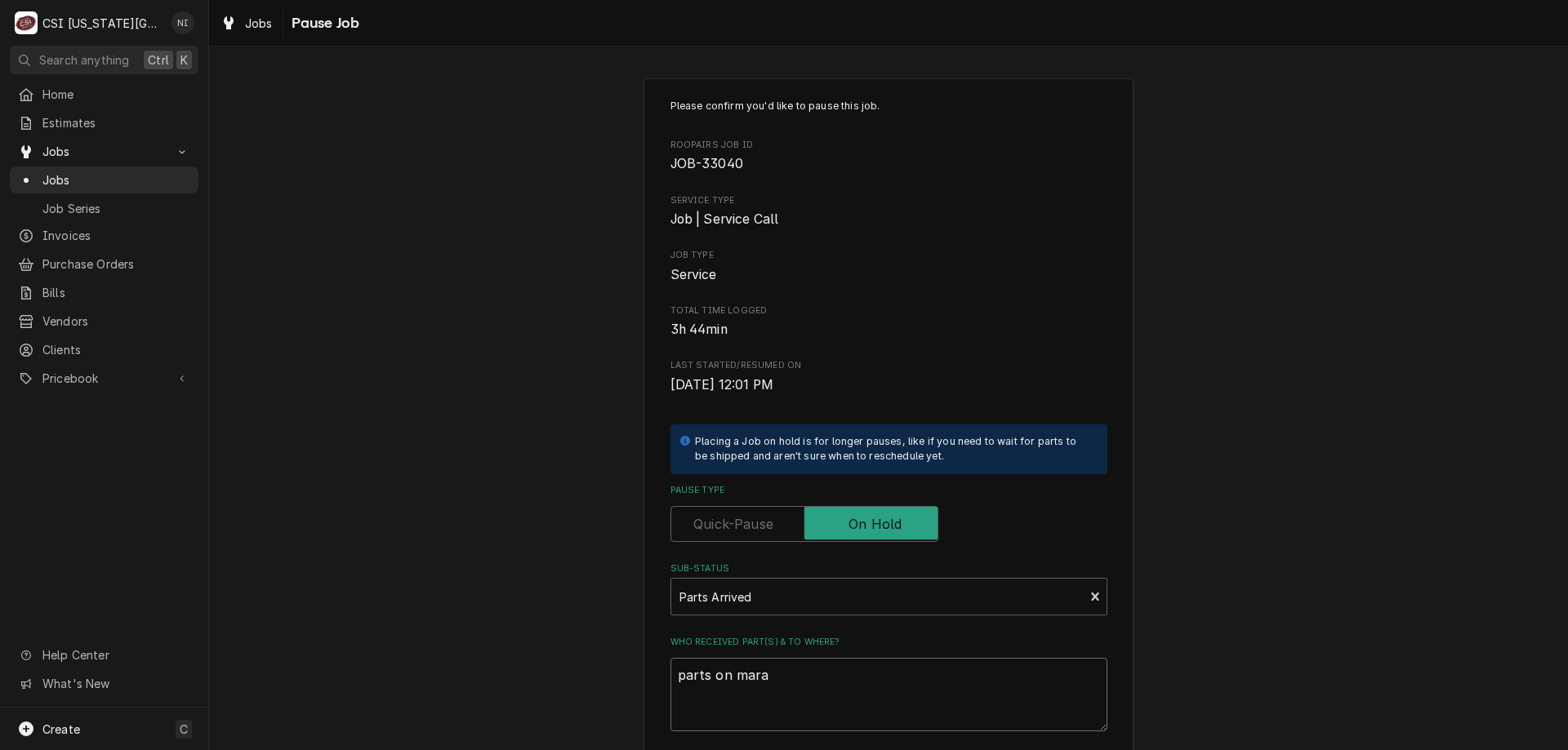
type textarea "x"
type textarea "parts on marah"
type textarea "x"
type textarea "parts on marahl"
type textarea "x"
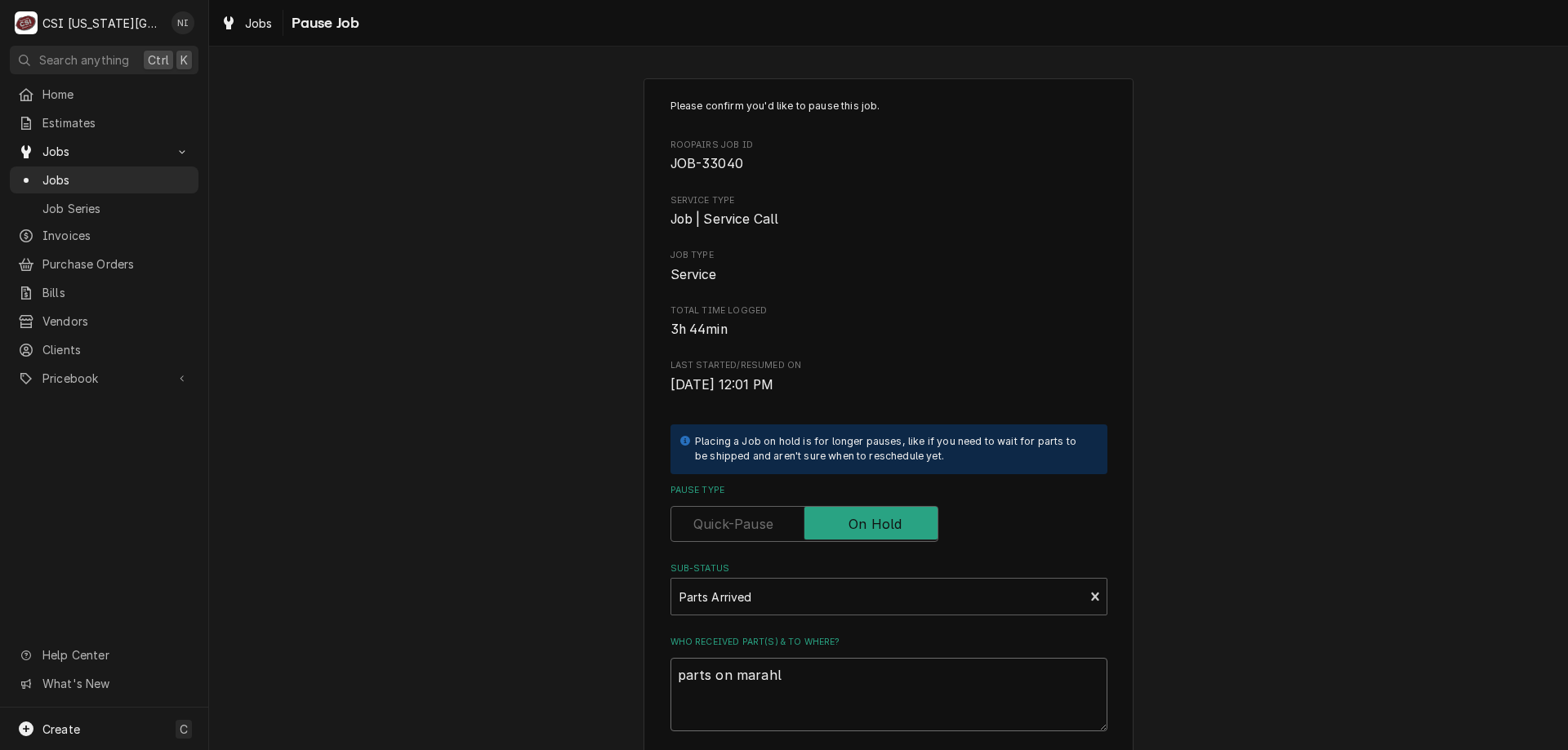
type textarea "parts on marahll"
type textarea "x"
type textarea "parts on marahl"
type textarea "x"
type textarea "parts on marah"
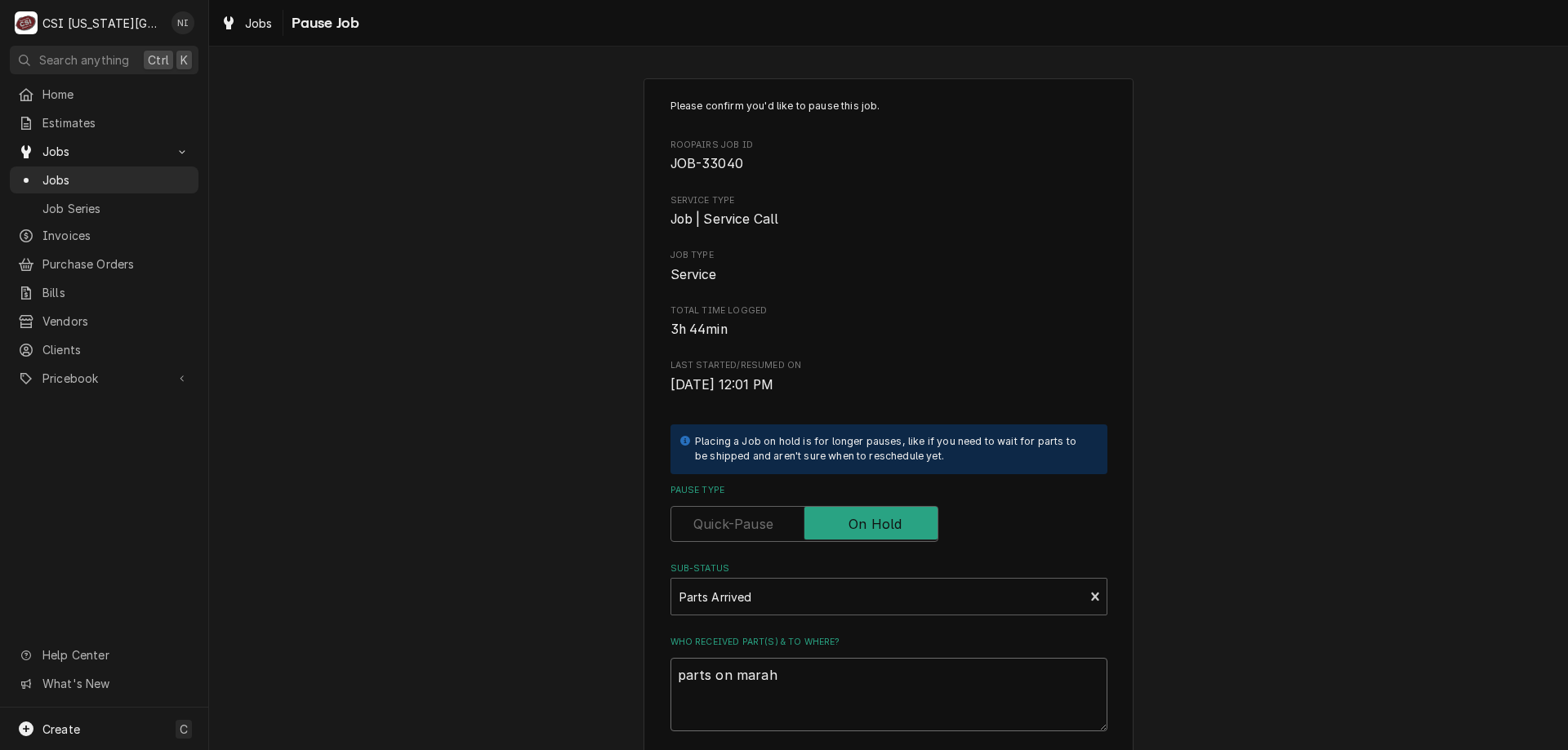
type textarea "x"
type textarea "parts on mara"
type textarea "x"
type textarea "parts on mar"
type textarea "x"
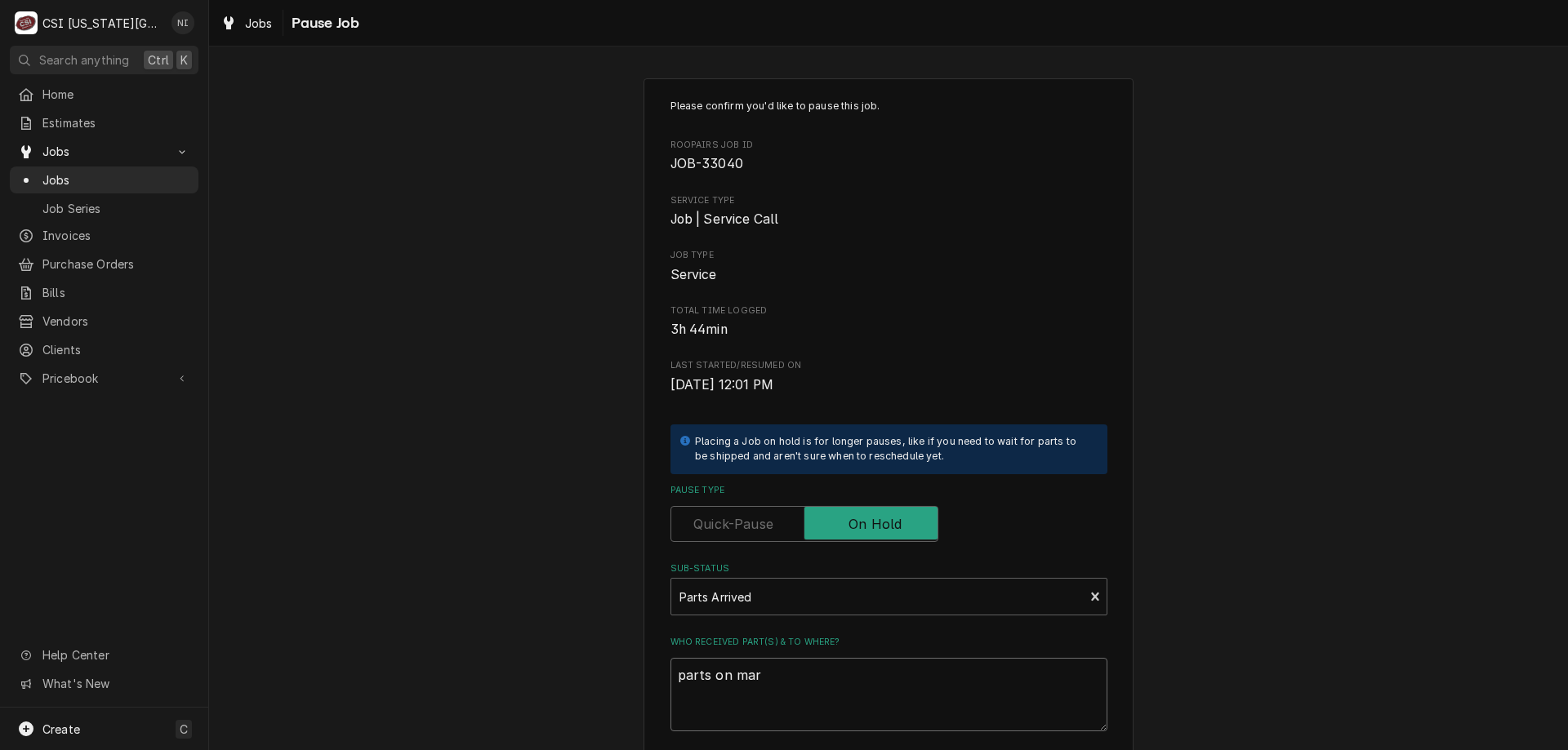
type textarea "parts on mars"
type textarea "x"
type textarea "parts on marsh"
type textarea "x"
type textarea "parts on marshal"
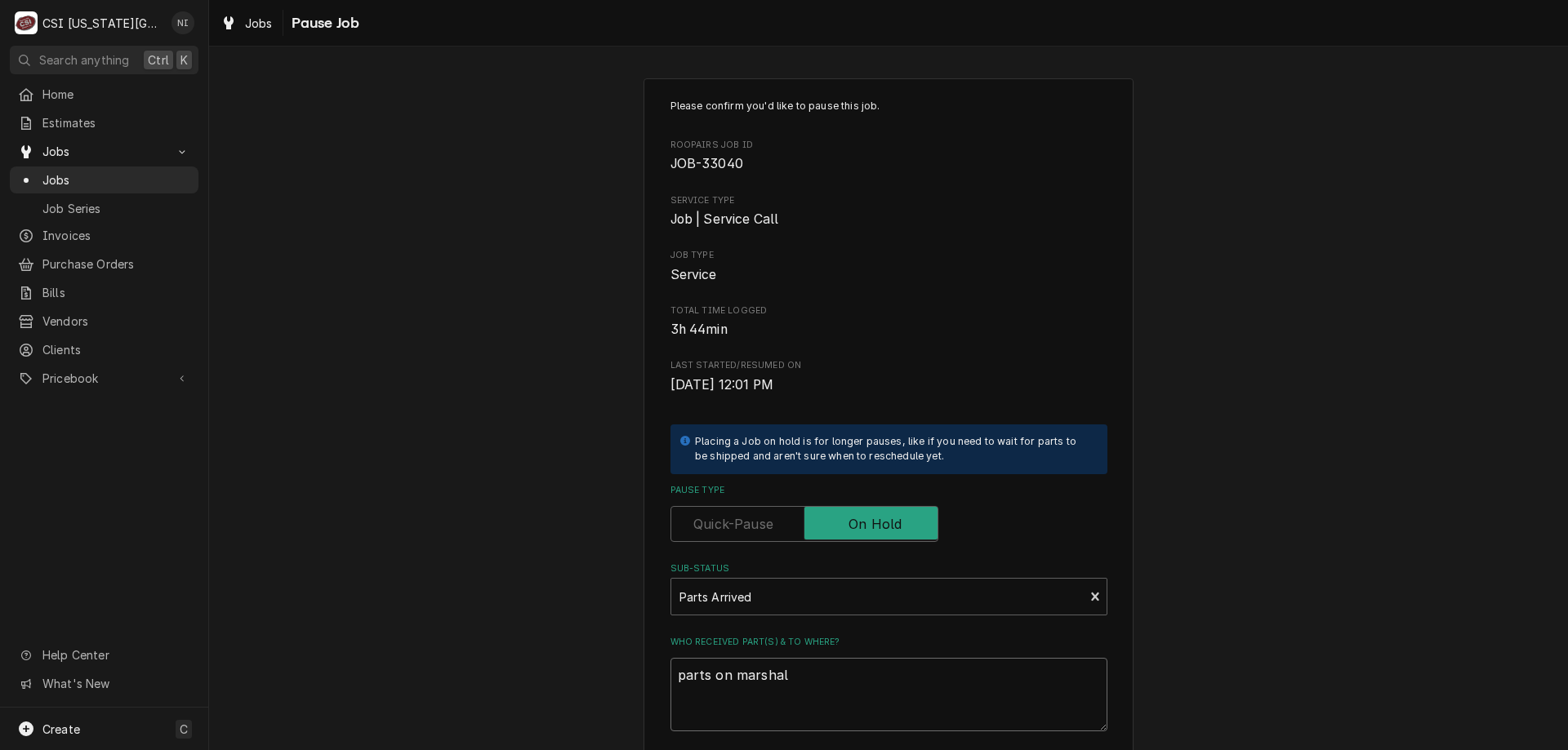
type textarea "x"
type textarea "parts on marshall"
type textarea "x"
type textarea "parts on marshall"
type textarea "x"
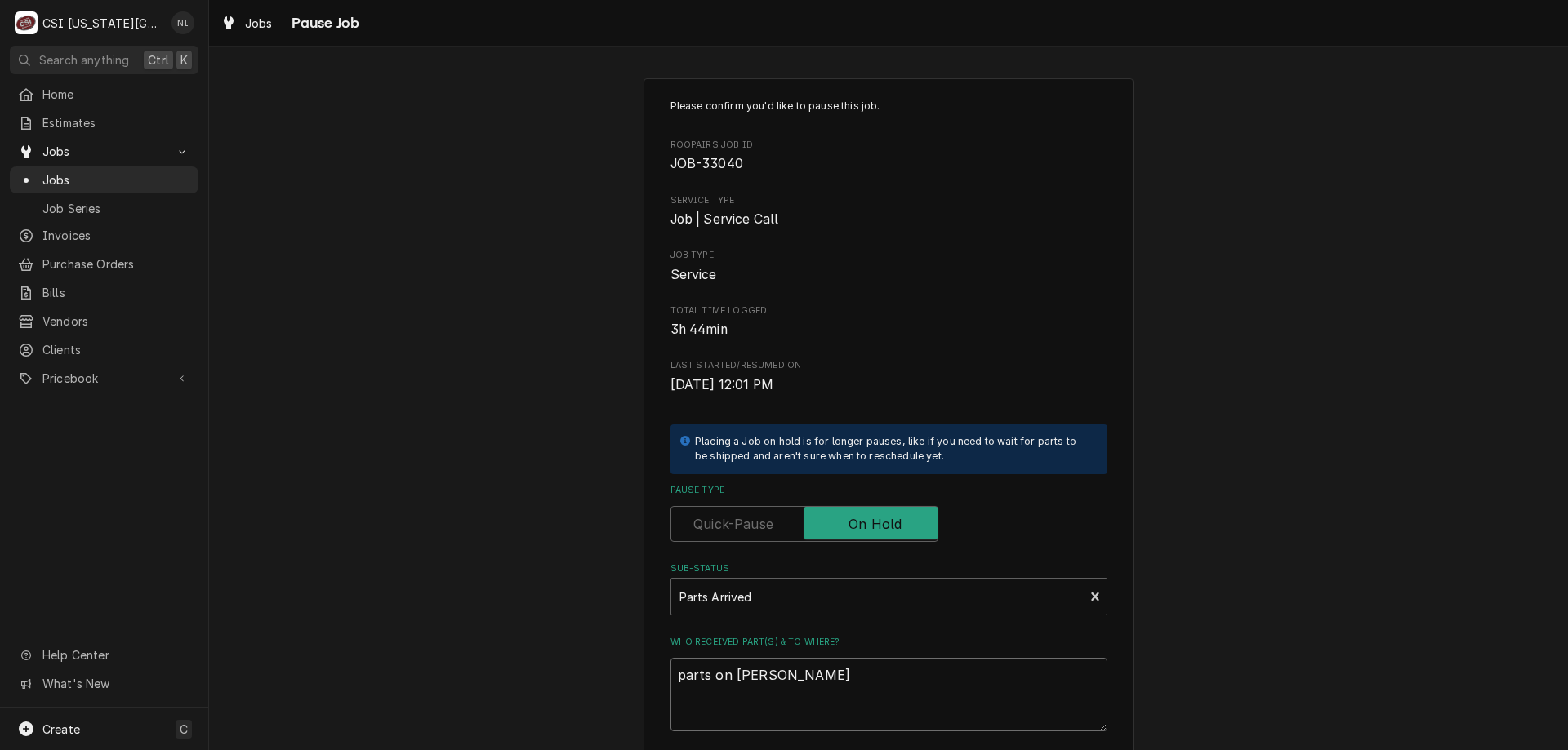
type textarea "parts on marshall s"
type textarea "x"
type textarea "parts on marshall sh"
type textarea "x"
type textarea "parts on marshall she"
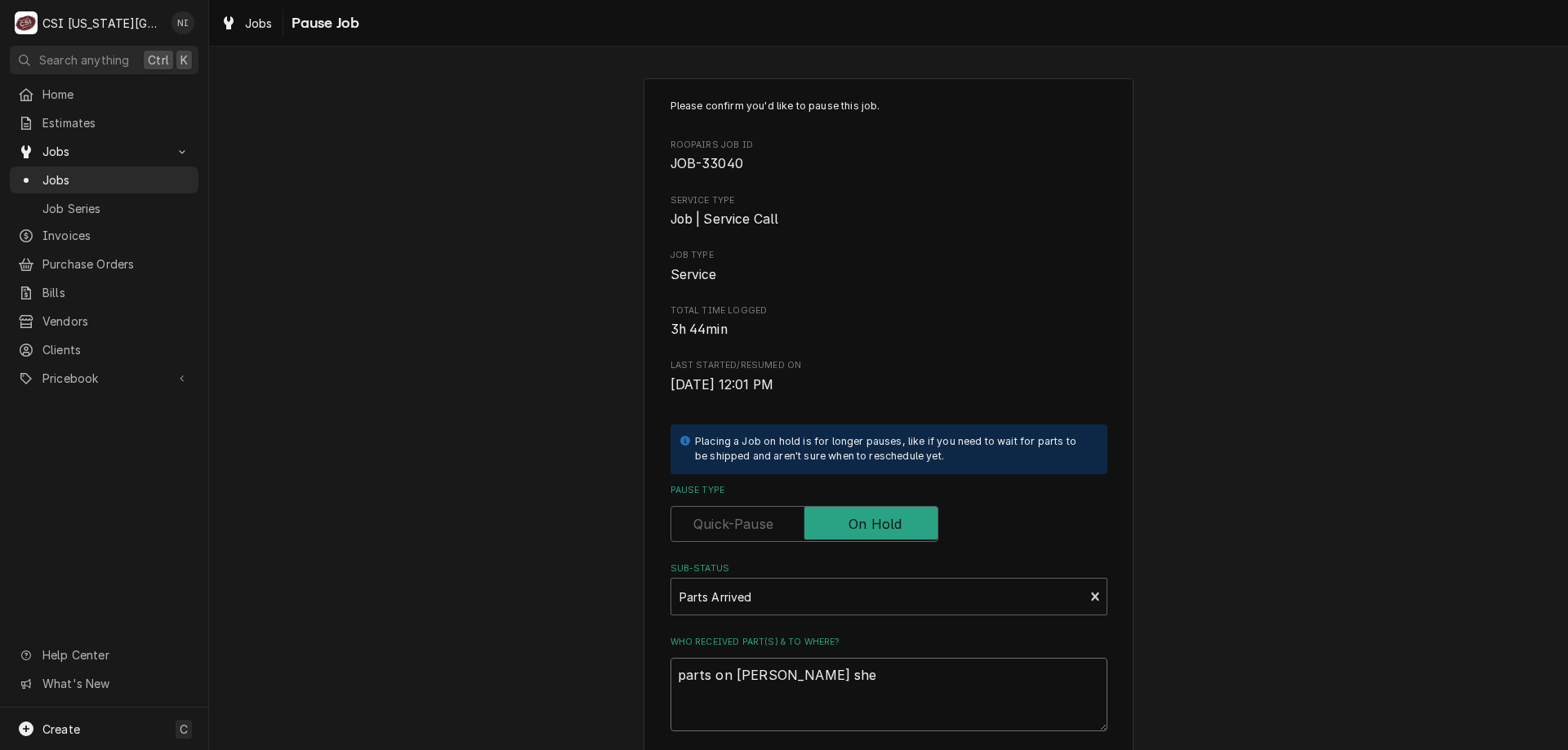
type textarea "x"
type textarea "parts on marshall shel"
type textarea "x"
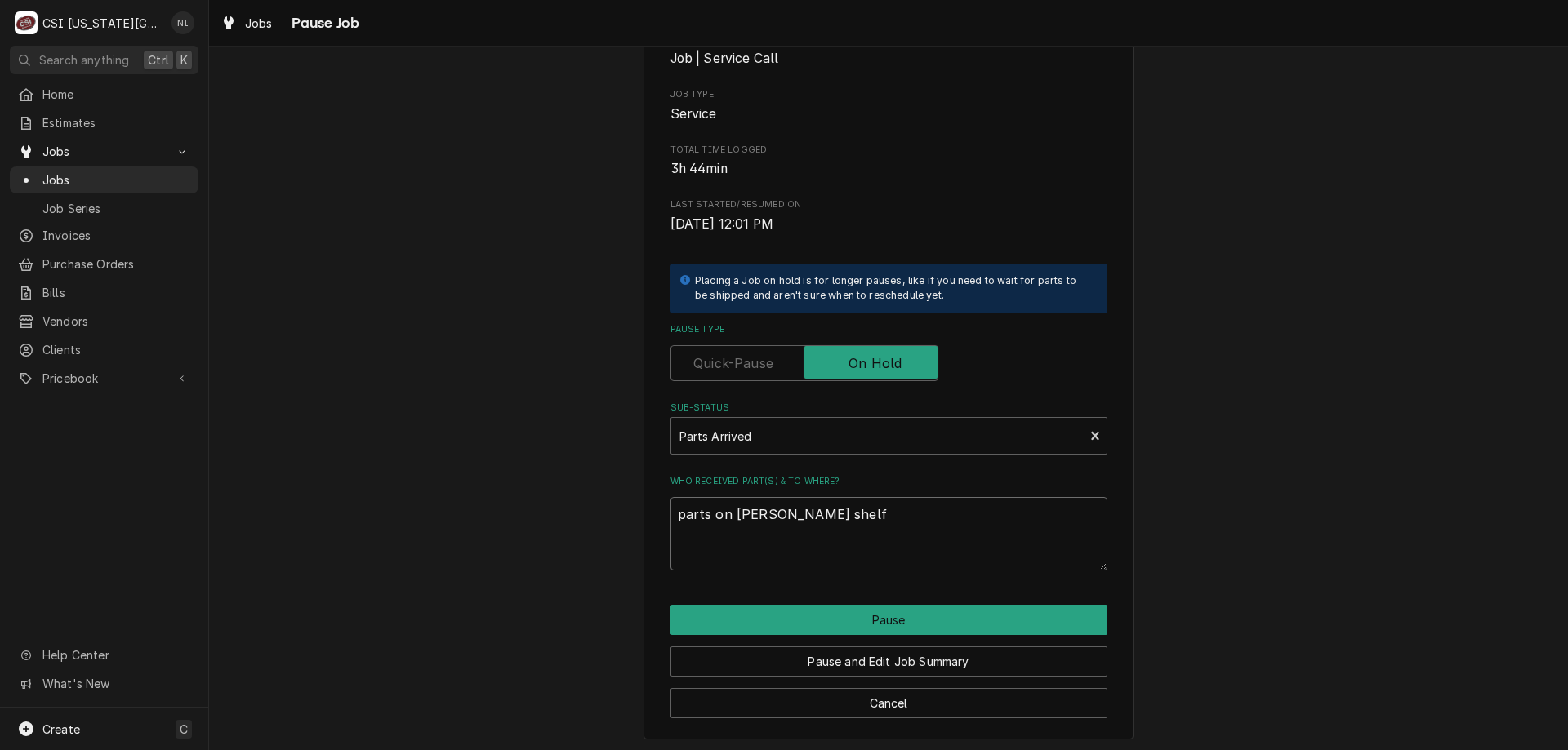
scroll to position [164, 0]
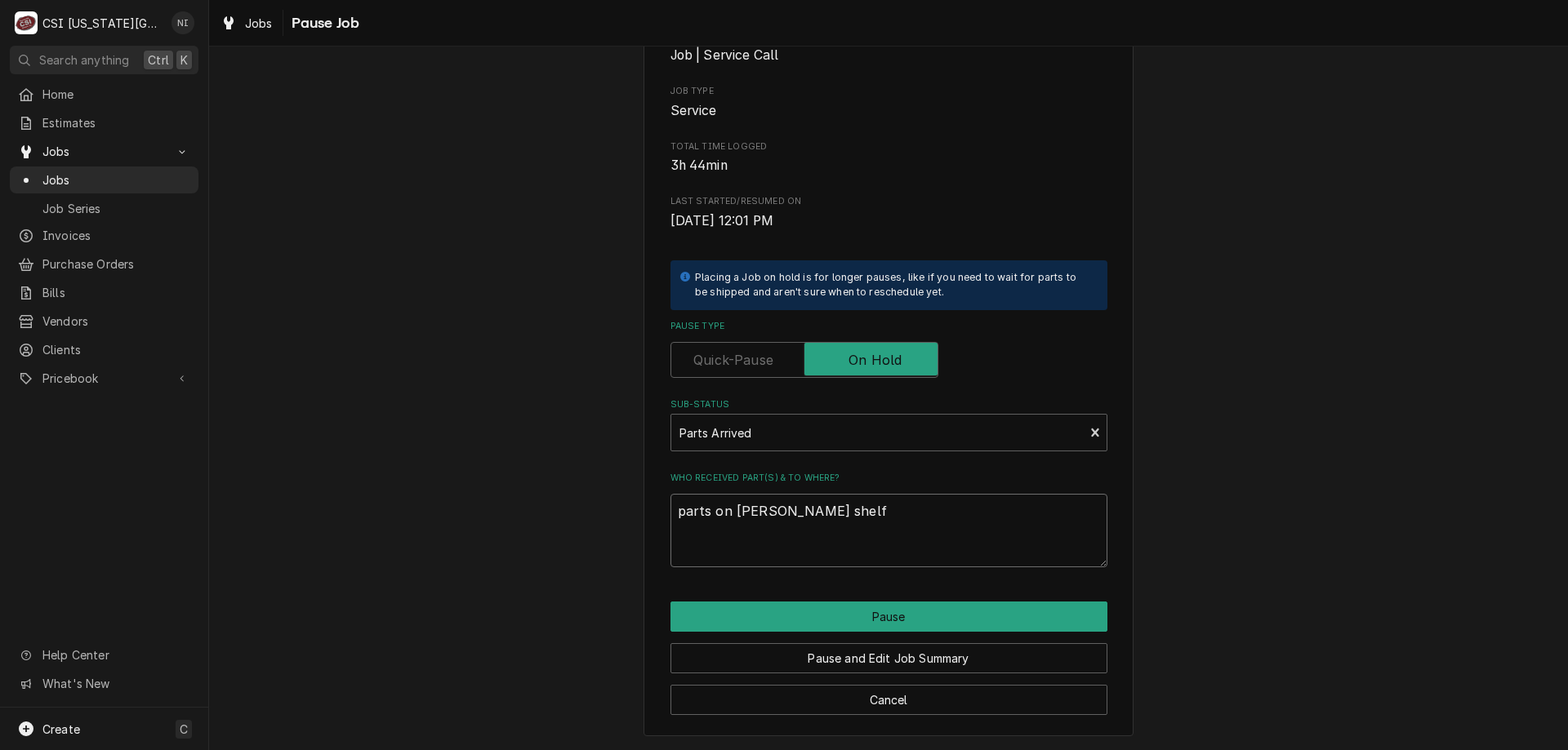
type textarea "parts on marshall shelf"
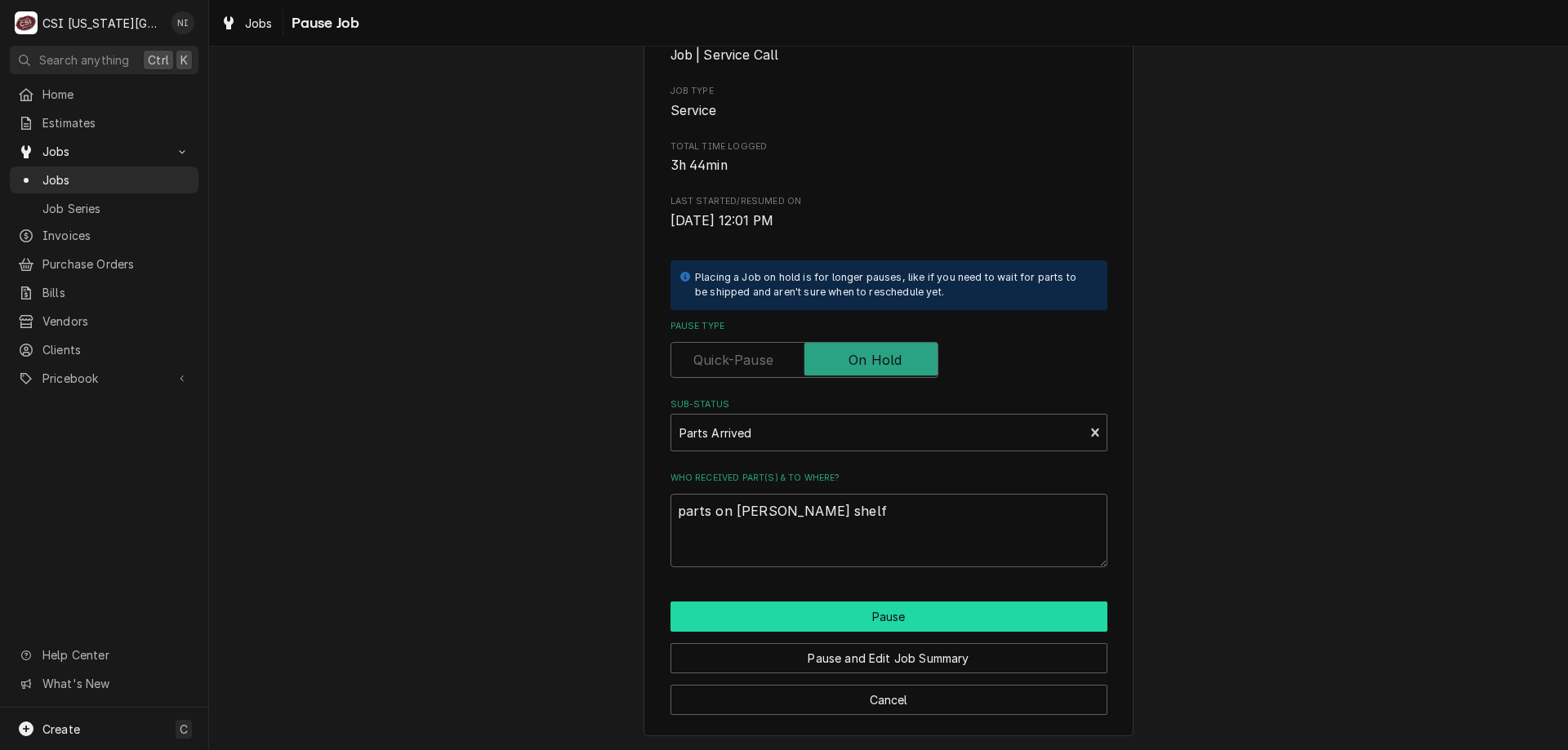
click at [942, 617] on button "Pause" at bounding box center [889, 617] width 436 height 30
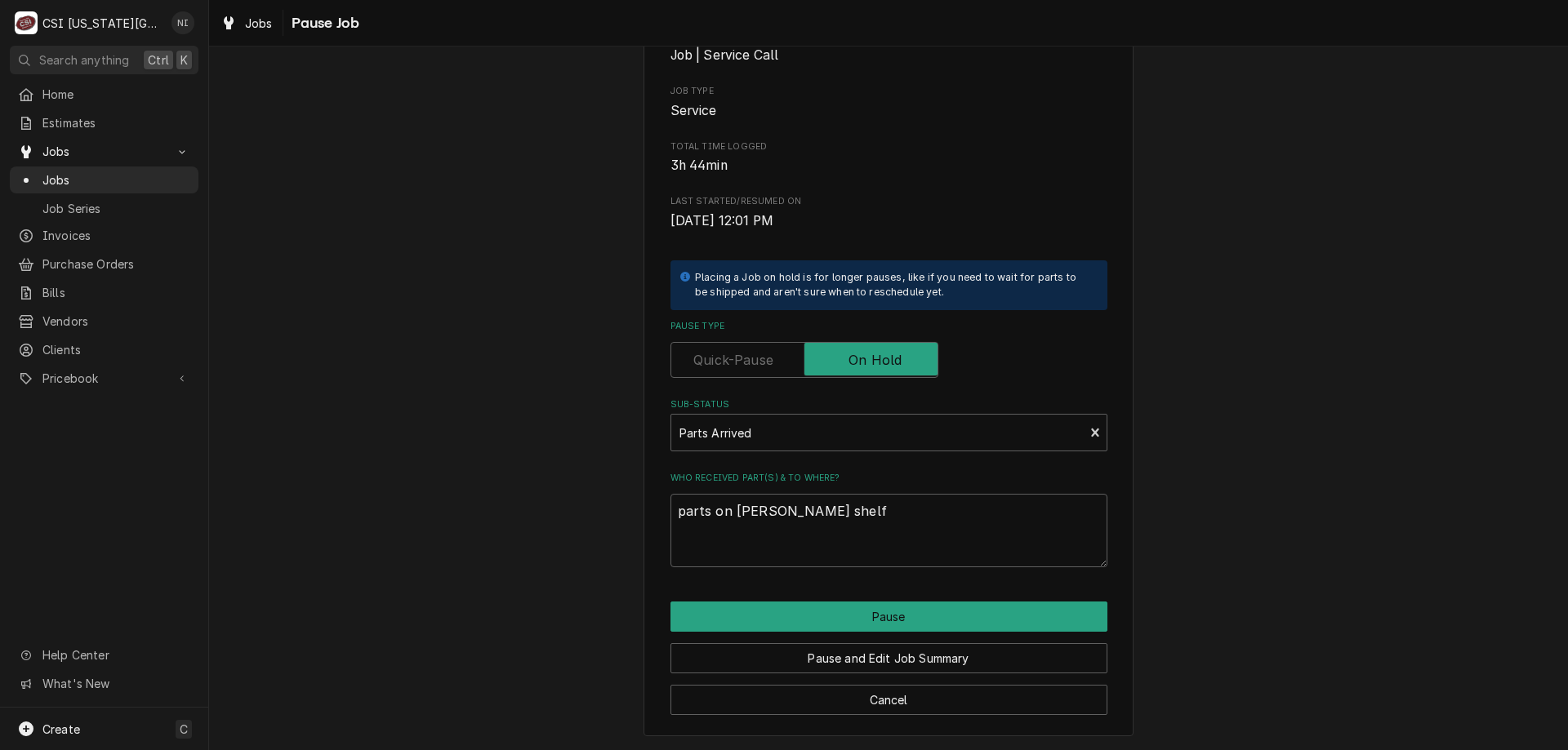
type textarea "x"
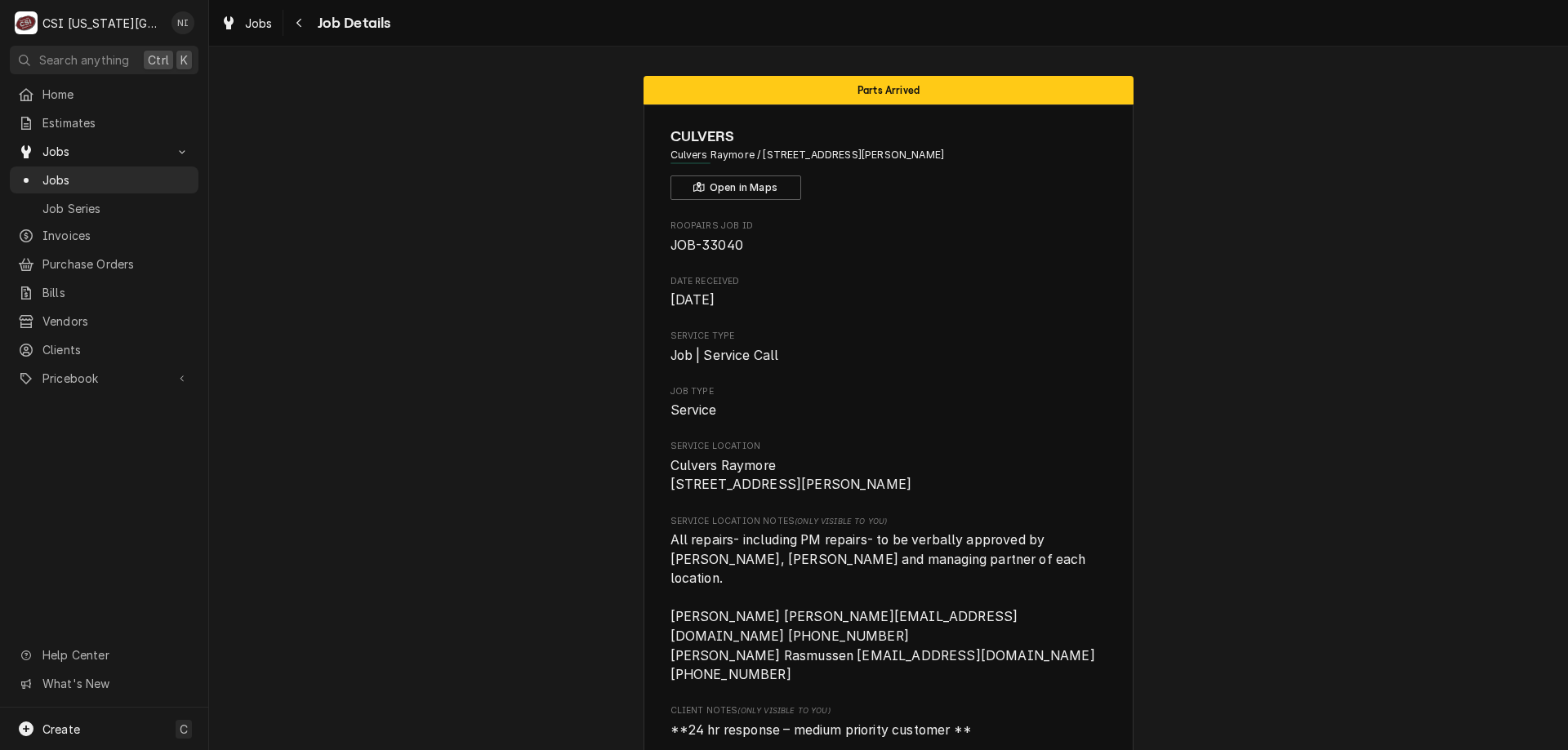
click at [98, 176] on span "Jobs" at bounding box center [116, 179] width 148 height 17
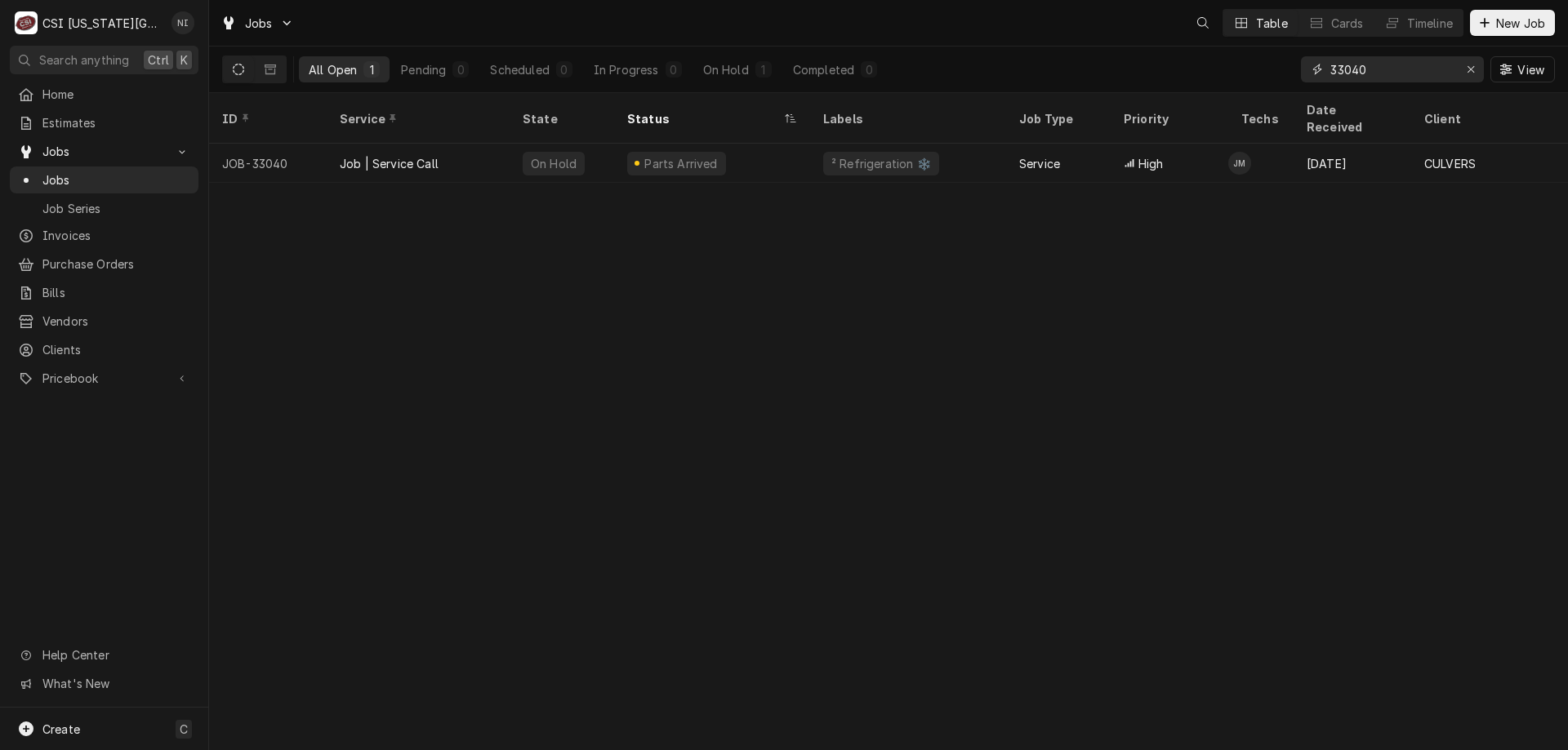
drag, startPoint x: 1372, startPoint y: 71, endPoint x: 1220, endPoint y: 67, distance: 152.1
click at [1221, 67] on div "All Open 1 Pending 0 Scheduled 0 In Progress 0 On Hold 1 Completed 0 33040 View" at bounding box center [888, 70] width 1332 height 46
type input "32998"
click at [785, 144] on div "Off Job" at bounding box center [712, 163] width 196 height 40
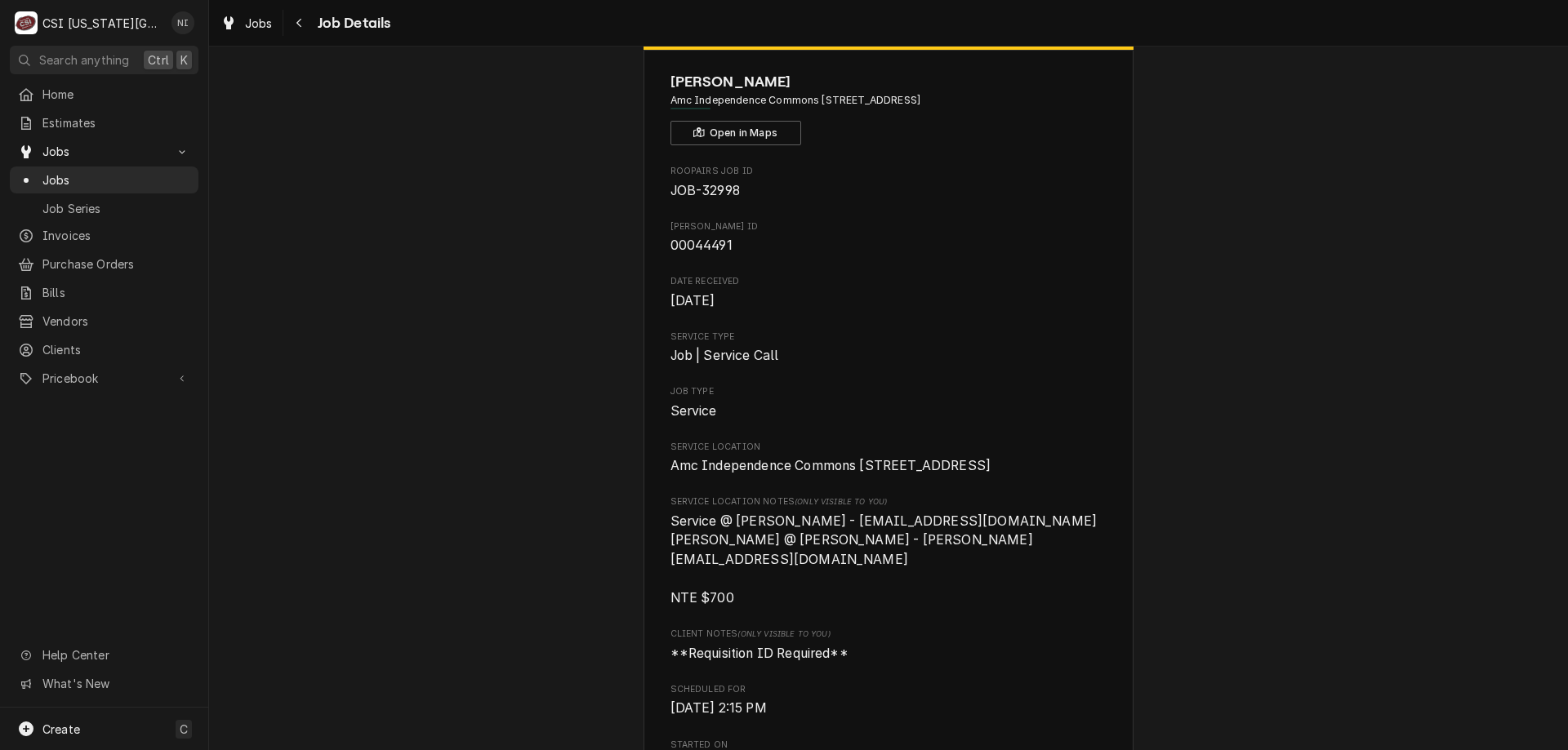
scroll to position [28, 0]
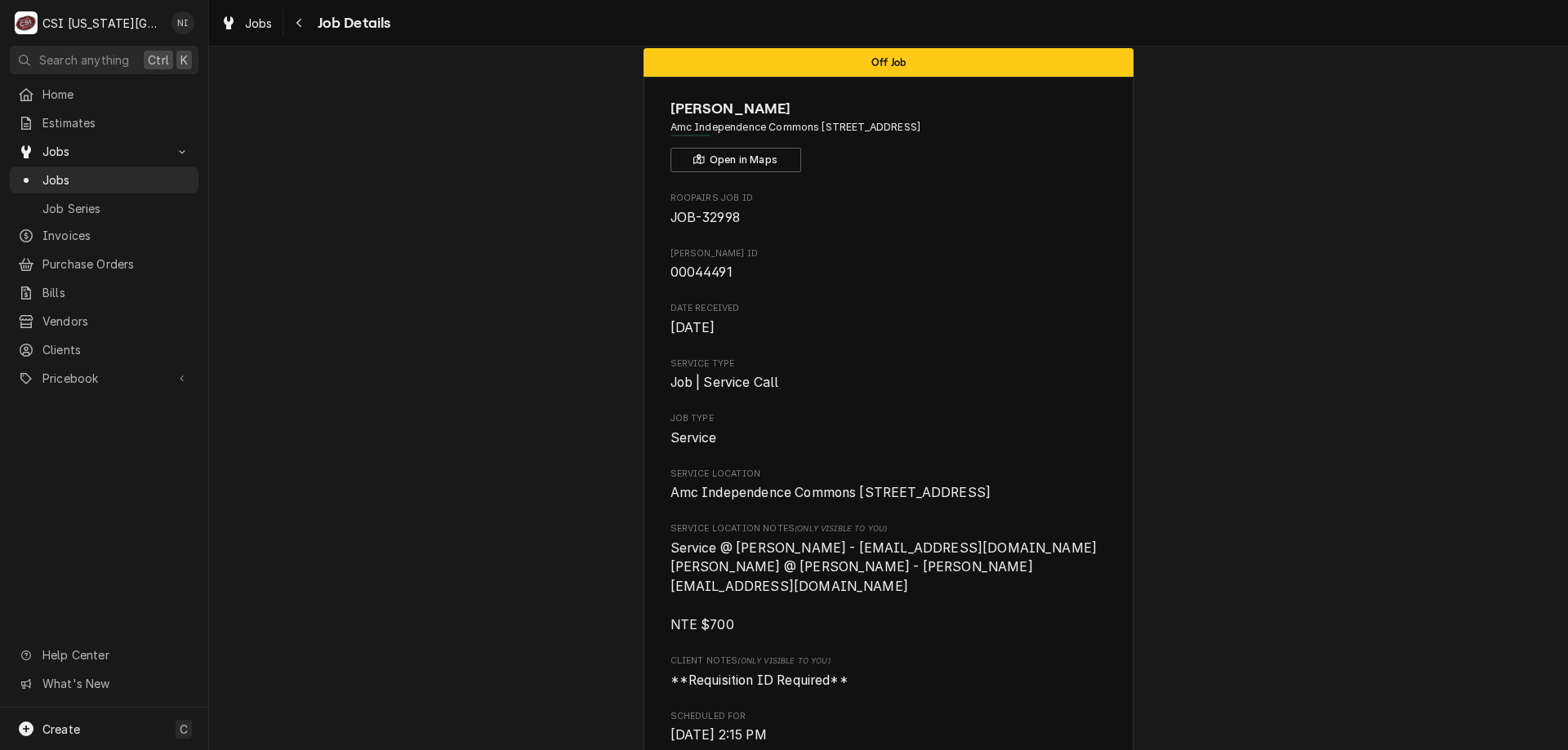
click at [162, 181] on span "Jobs" at bounding box center [116, 179] width 148 height 17
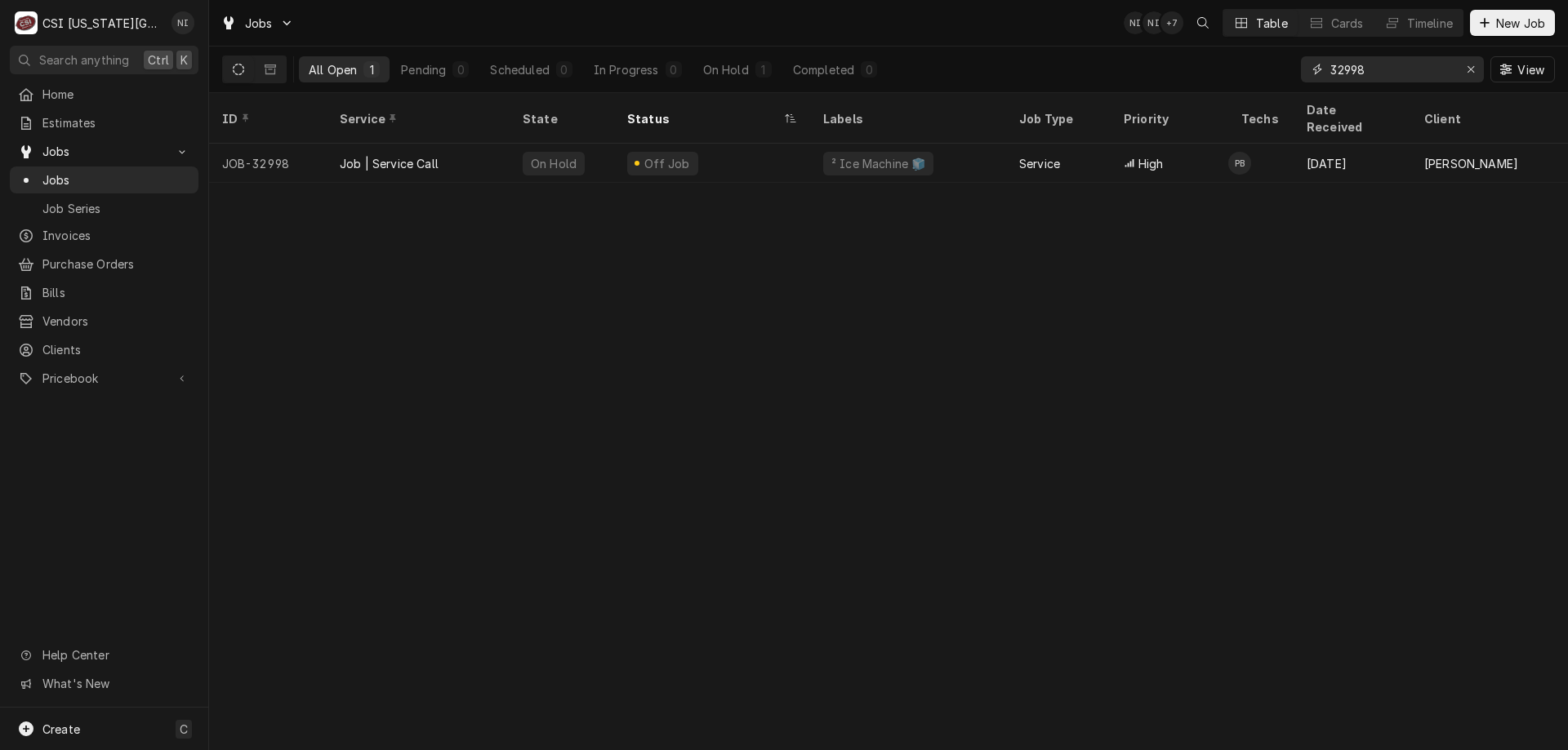
click at [1356, 67] on input "32998" at bounding box center [1391, 69] width 122 height 26
type input "32948"
click at [1211, 152] on div "Medium" at bounding box center [1169, 163] width 118 height 40
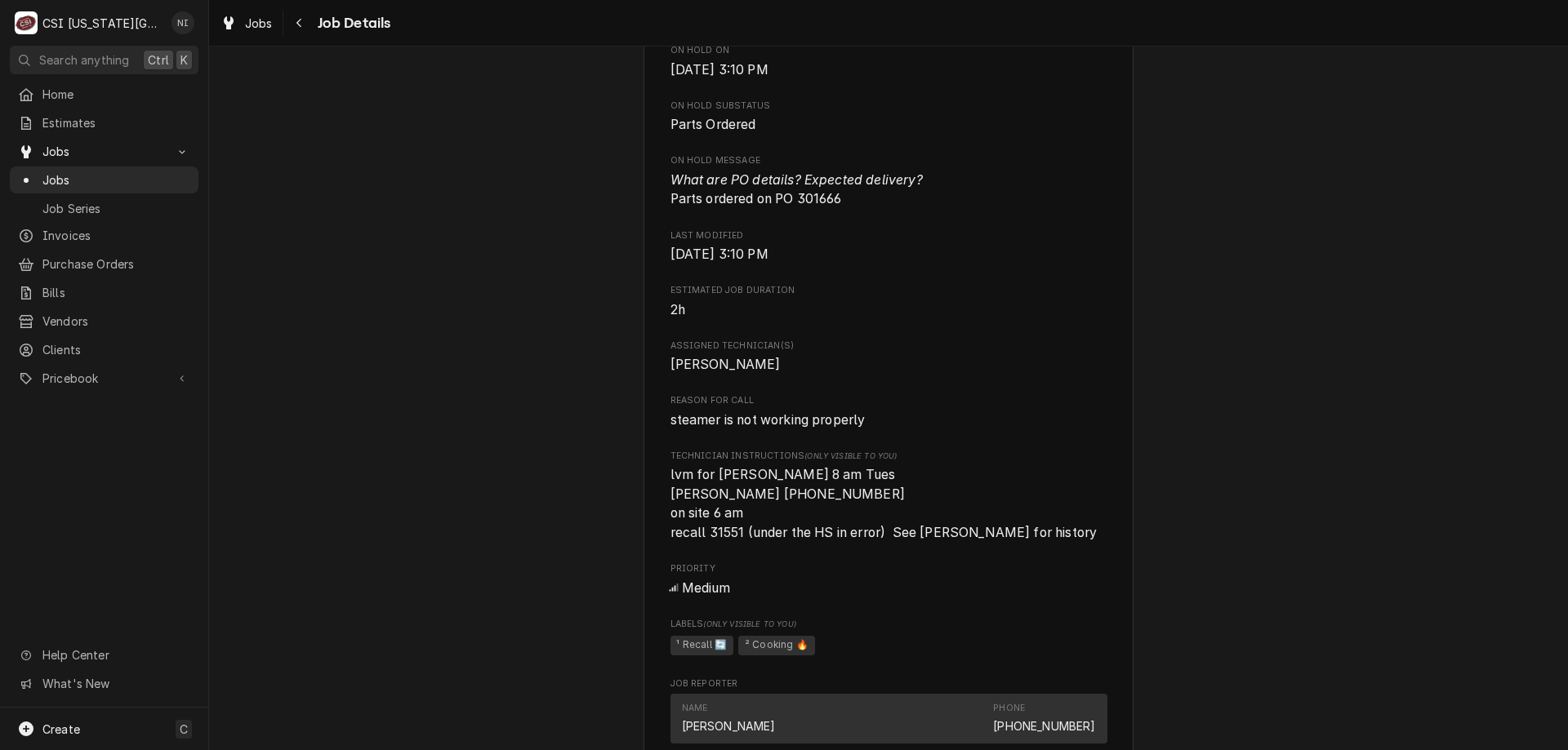
scroll to position [2395, 0]
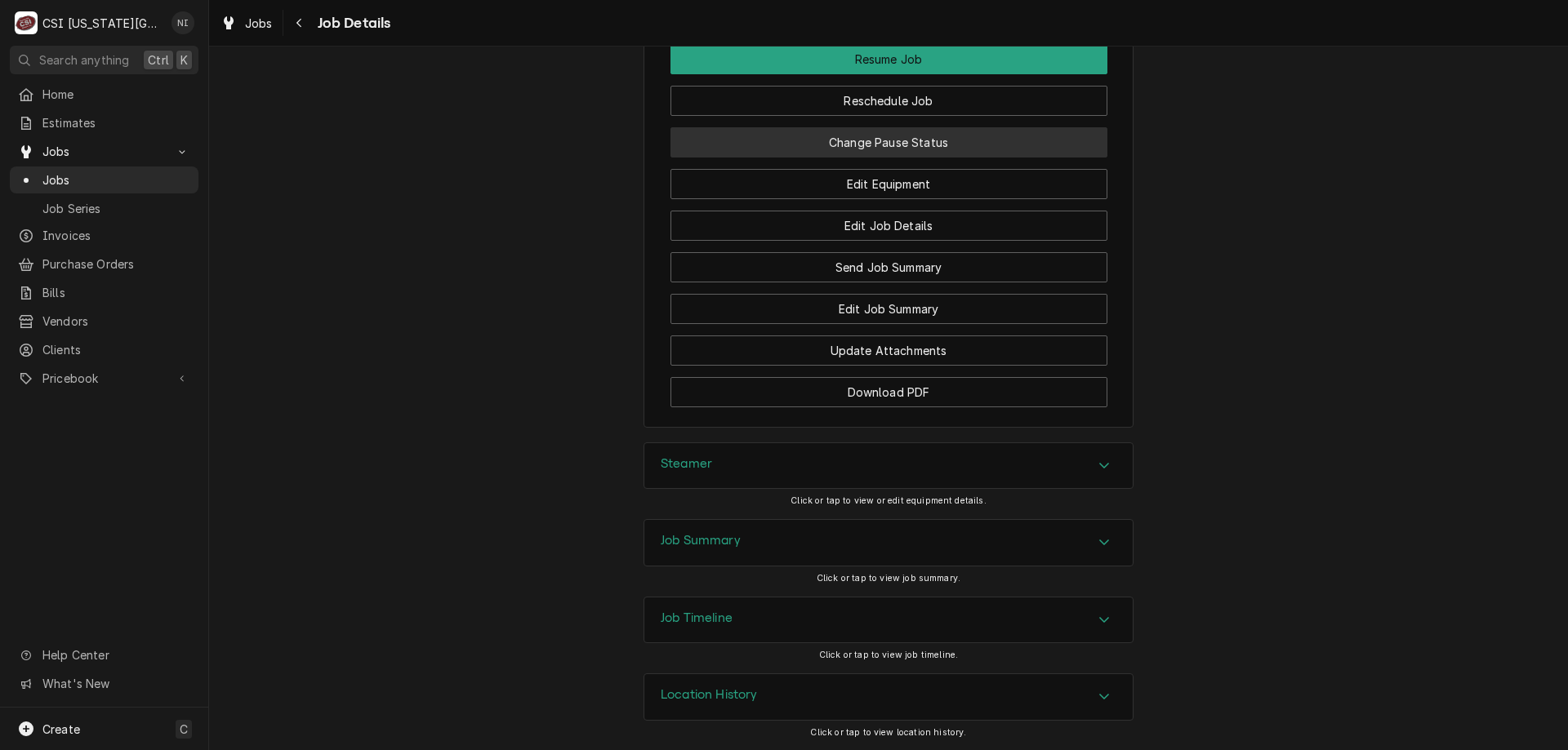
click at [935, 136] on button "Change Pause Status" at bounding box center [889, 142] width 436 height 30
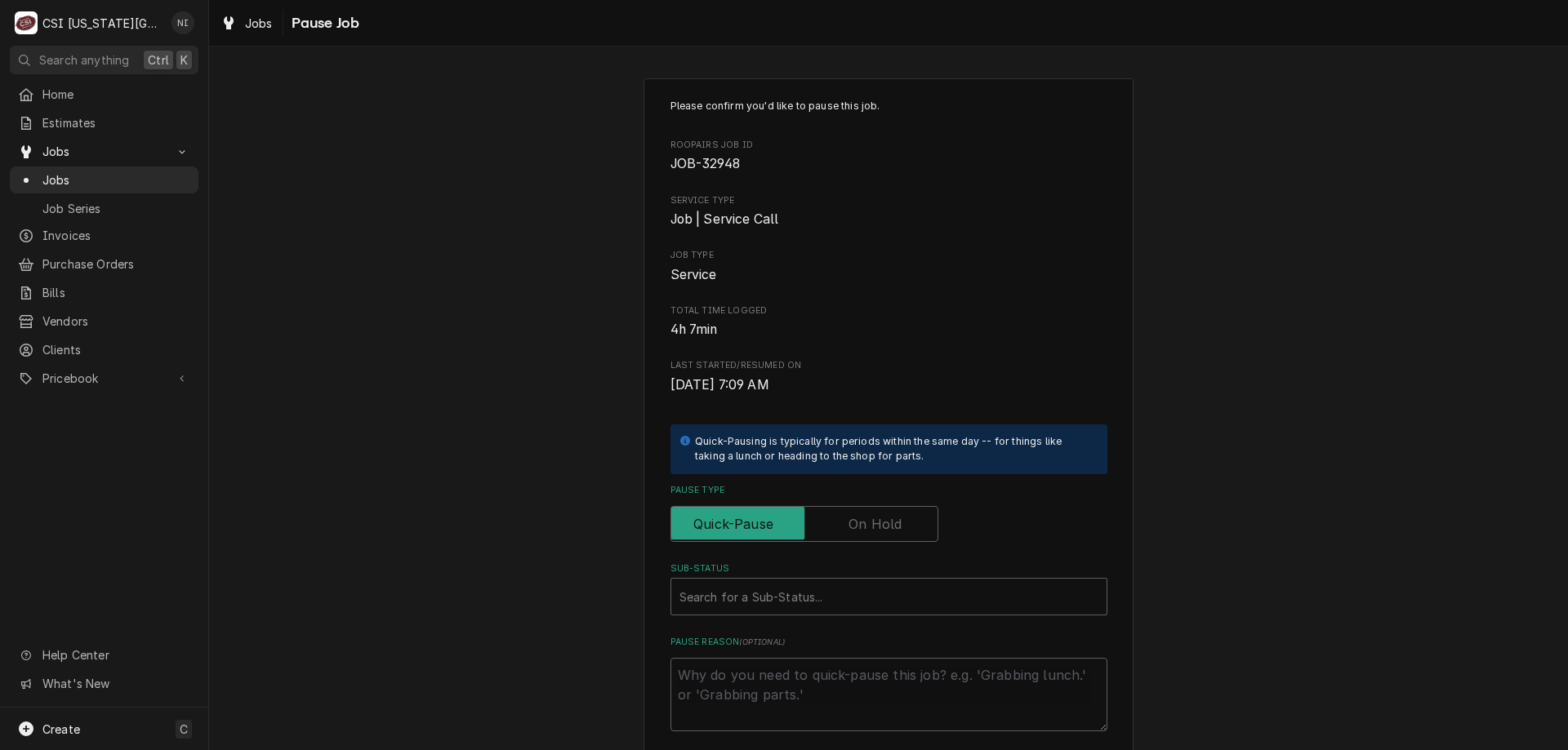
drag, startPoint x: 872, startPoint y: 528, endPoint x: 850, endPoint y: 615, distance: 89.7
click at [872, 535] on label "Pause Type" at bounding box center [804, 524] width 268 height 36
click at [863, 531] on label "Pause Type" at bounding box center [804, 524] width 268 height 36
click at [863, 531] on input "Pause Type" at bounding box center [804, 524] width 253 height 36
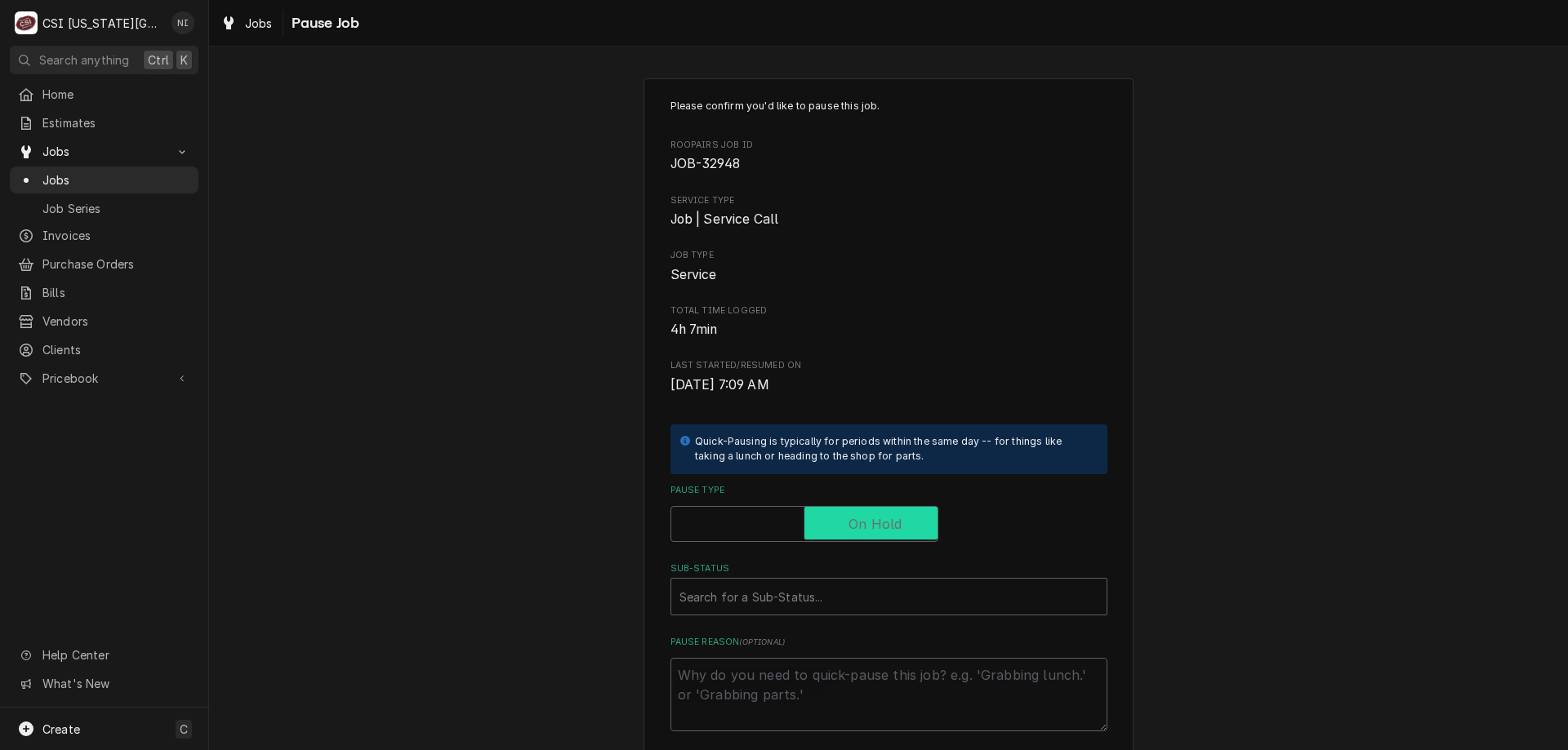
checkbox input "true"
click at [857, 590] on div "Sub-Status" at bounding box center [889, 596] width 419 height 29
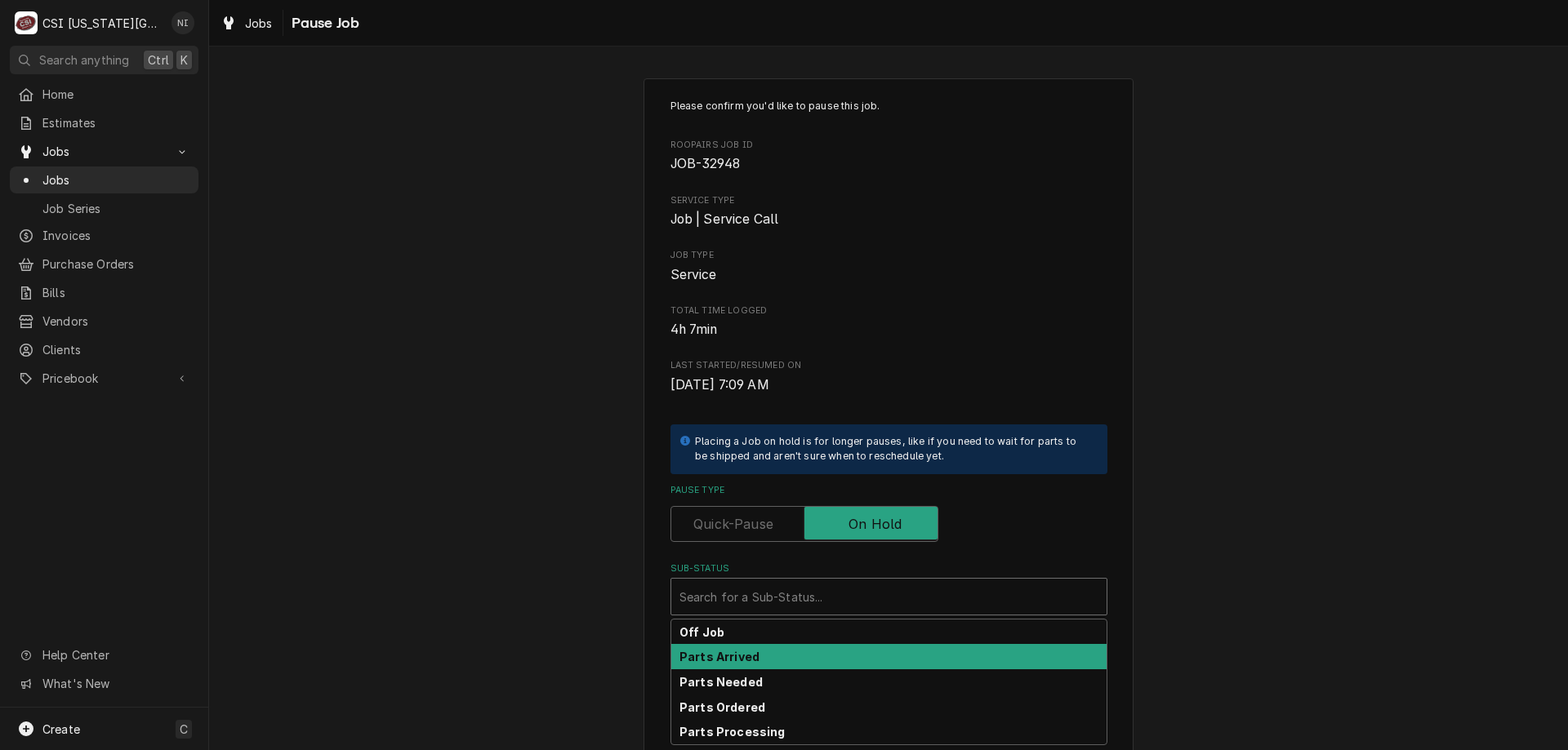
click at [728, 657] on strong "Parts Arrived" at bounding box center [719, 656] width 80 height 14
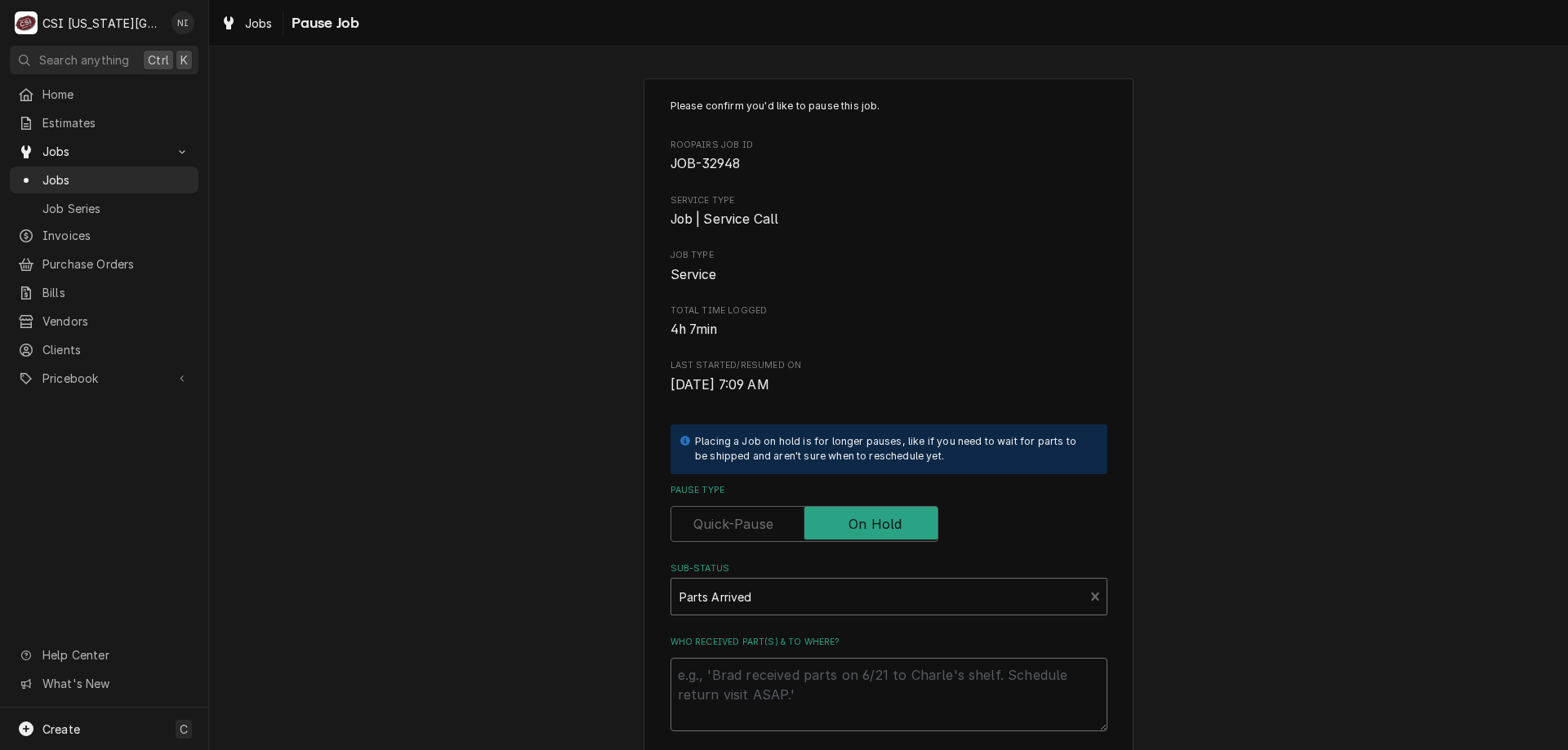
click at [720, 680] on textarea "Who received part(s) & to where?" at bounding box center [889, 695] width 436 height 74
type textarea "x"
type textarea "p"
type textarea "x"
type textarea "pa"
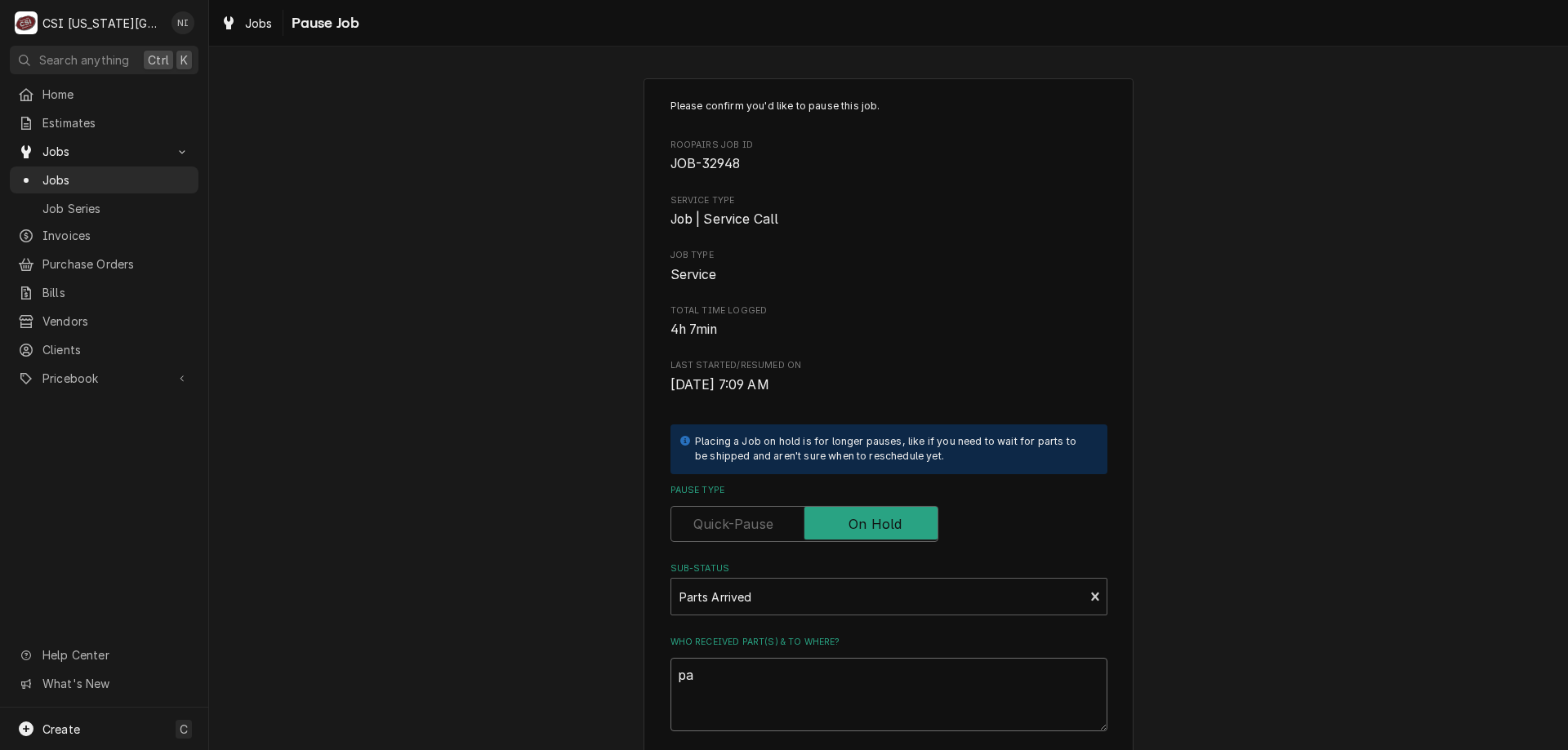
type textarea "x"
type textarea "par"
type textarea "x"
type textarea "part"
type textarea "x"
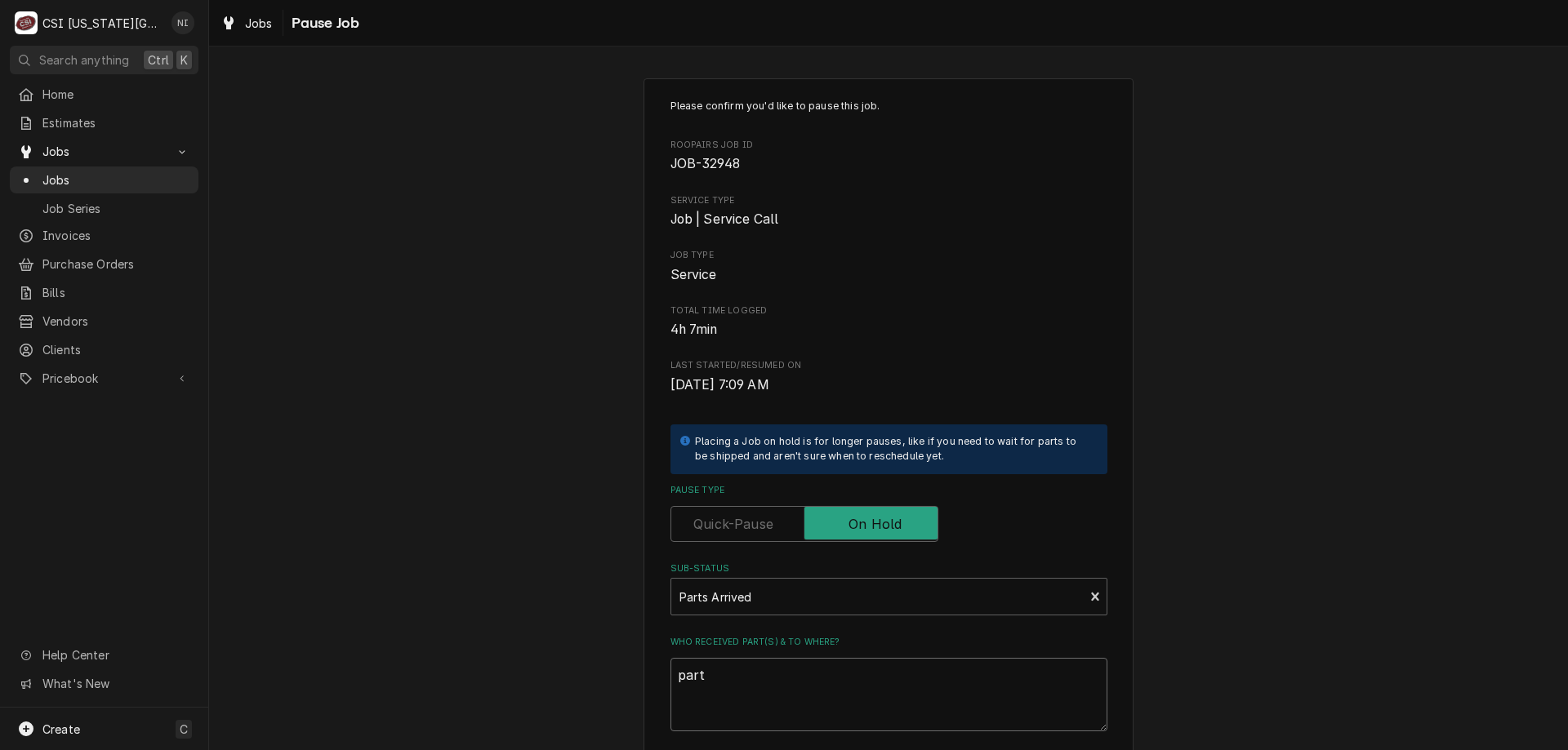
type textarea "parts"
type textarea "x"
type textarea "parts"
type textarea "x"
type textarea "parts o"
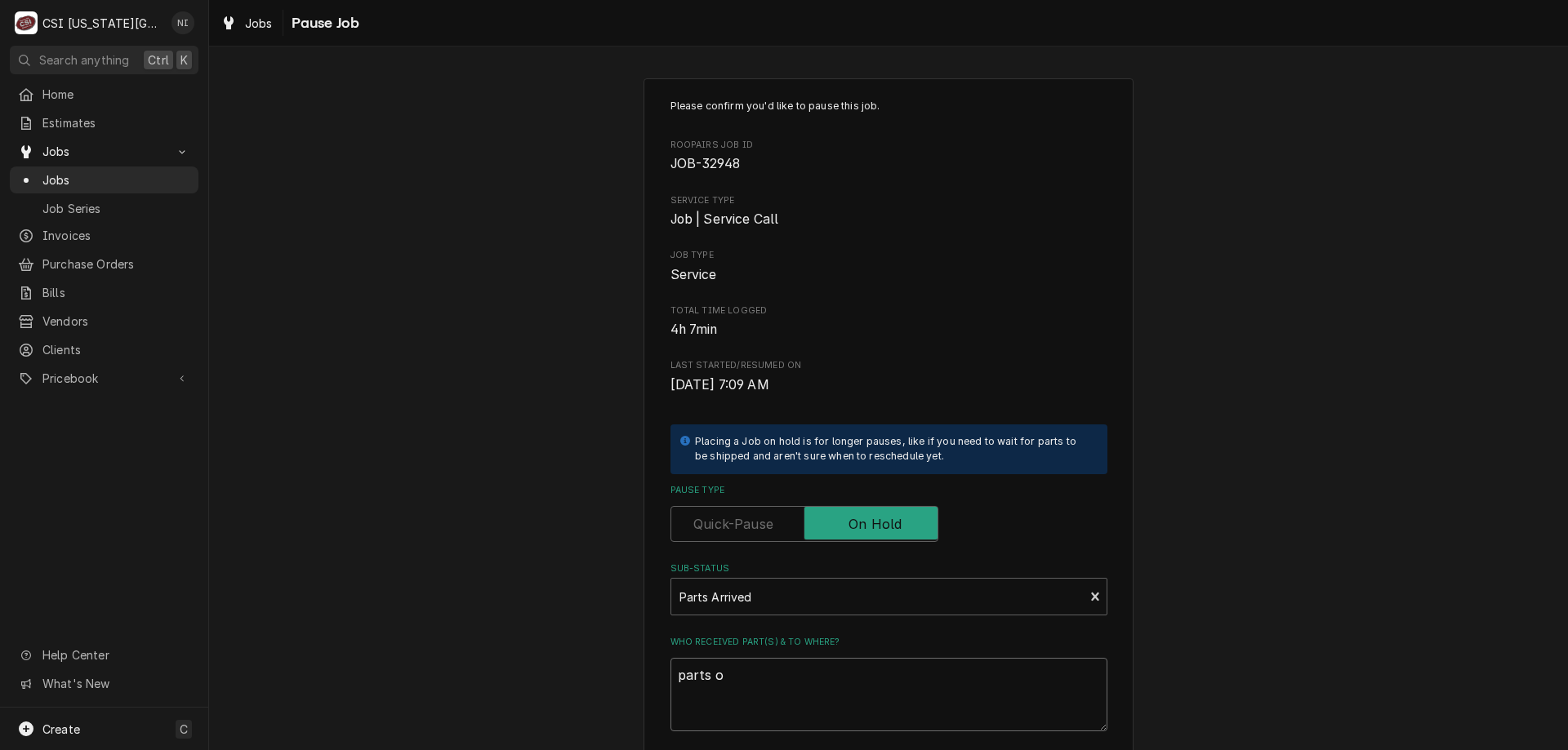
type textarea "x"
type textarea "parts on"
type textarea "x"
type textarea "parts on"
type textarea "x"
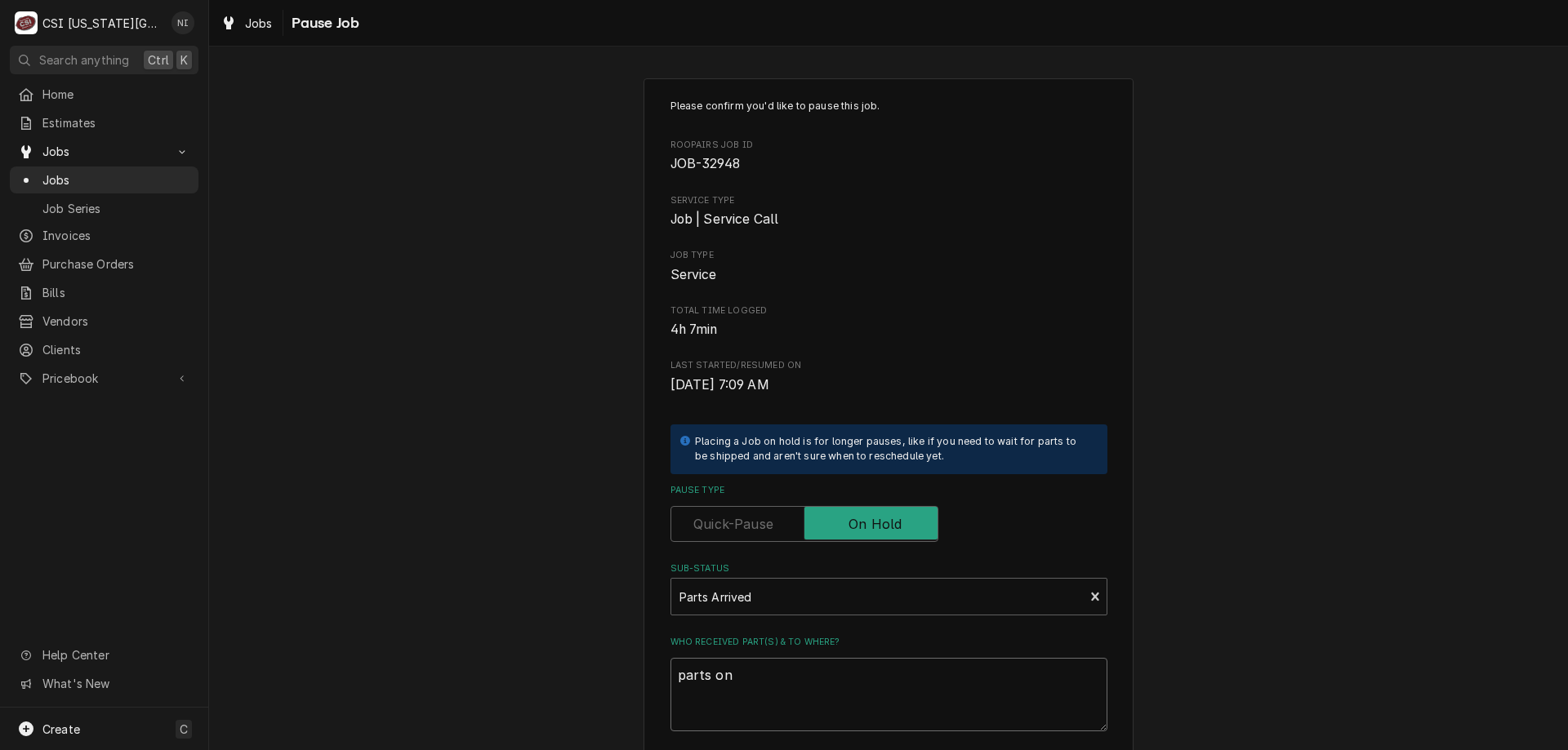
type textarea "parts on j"
type textarea "x"
type textarea "parts on ju"
type textarea "x"
type textarea "parts on juk"
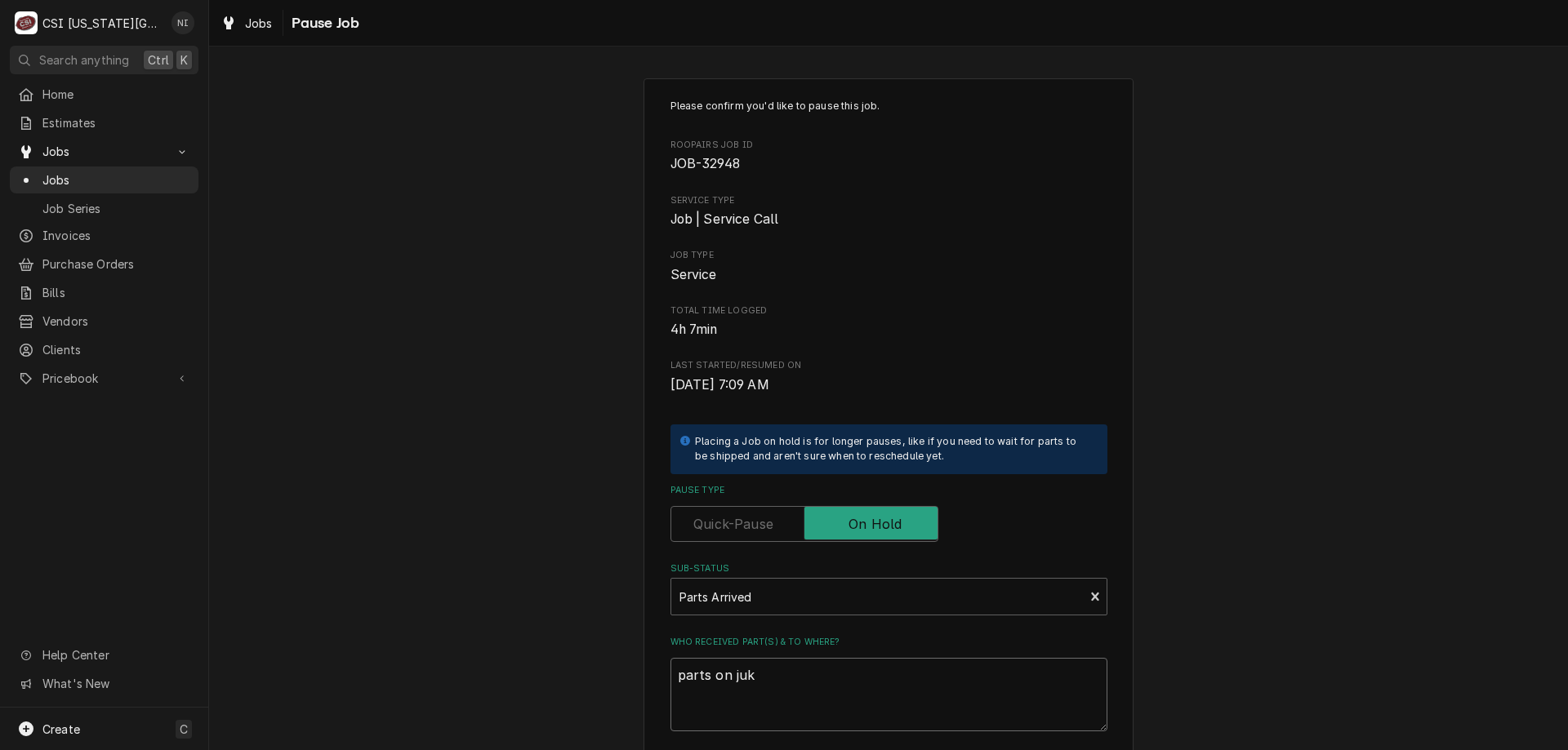
type textarea "x"
type textarea "parts on jukk"
type textarea "x"
type textarea "parts on juk"
type textarea "x"
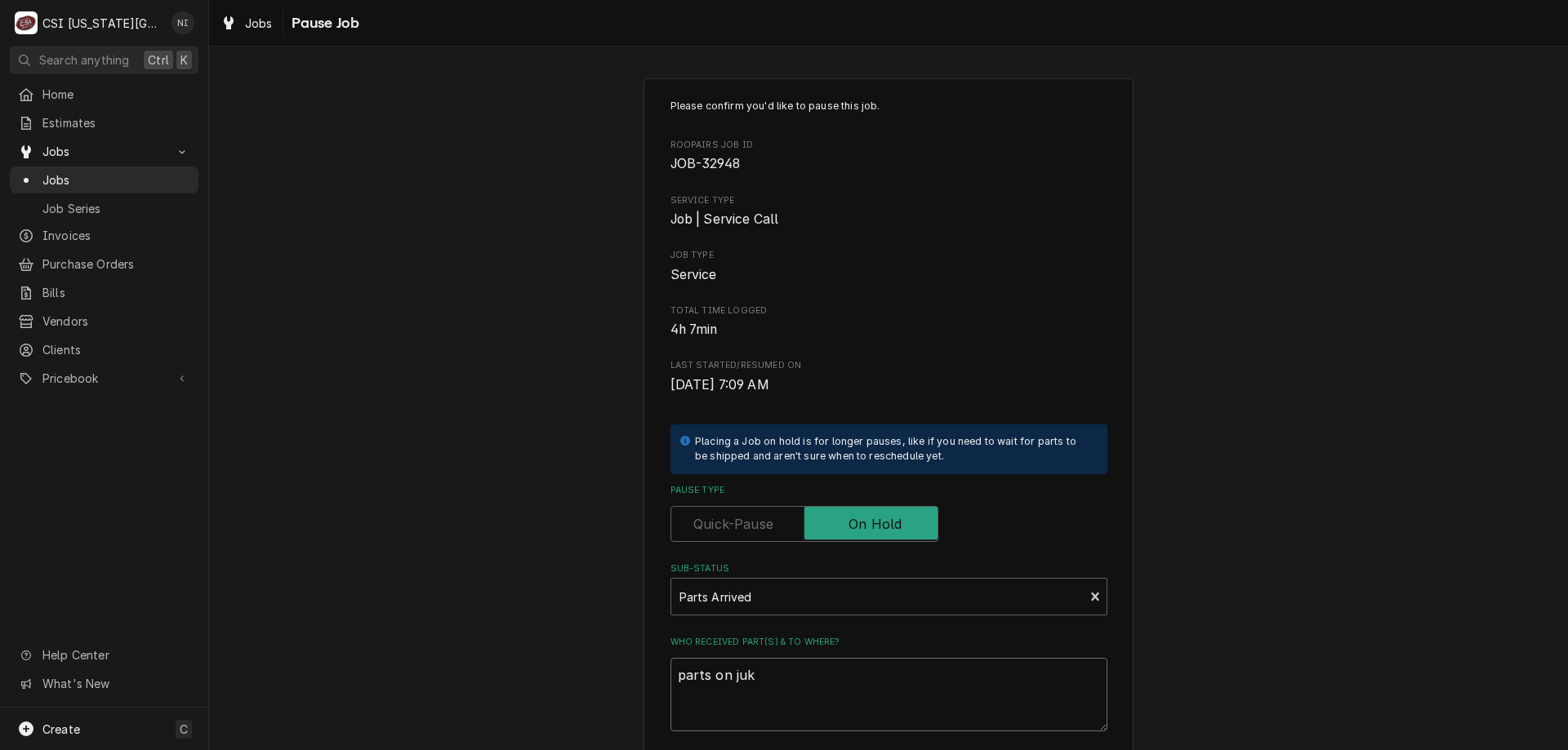
type textarea "parts on ju"
type textarea "x"
type textarea "parts on j"
type textarea "x"
type textarea "parts on"
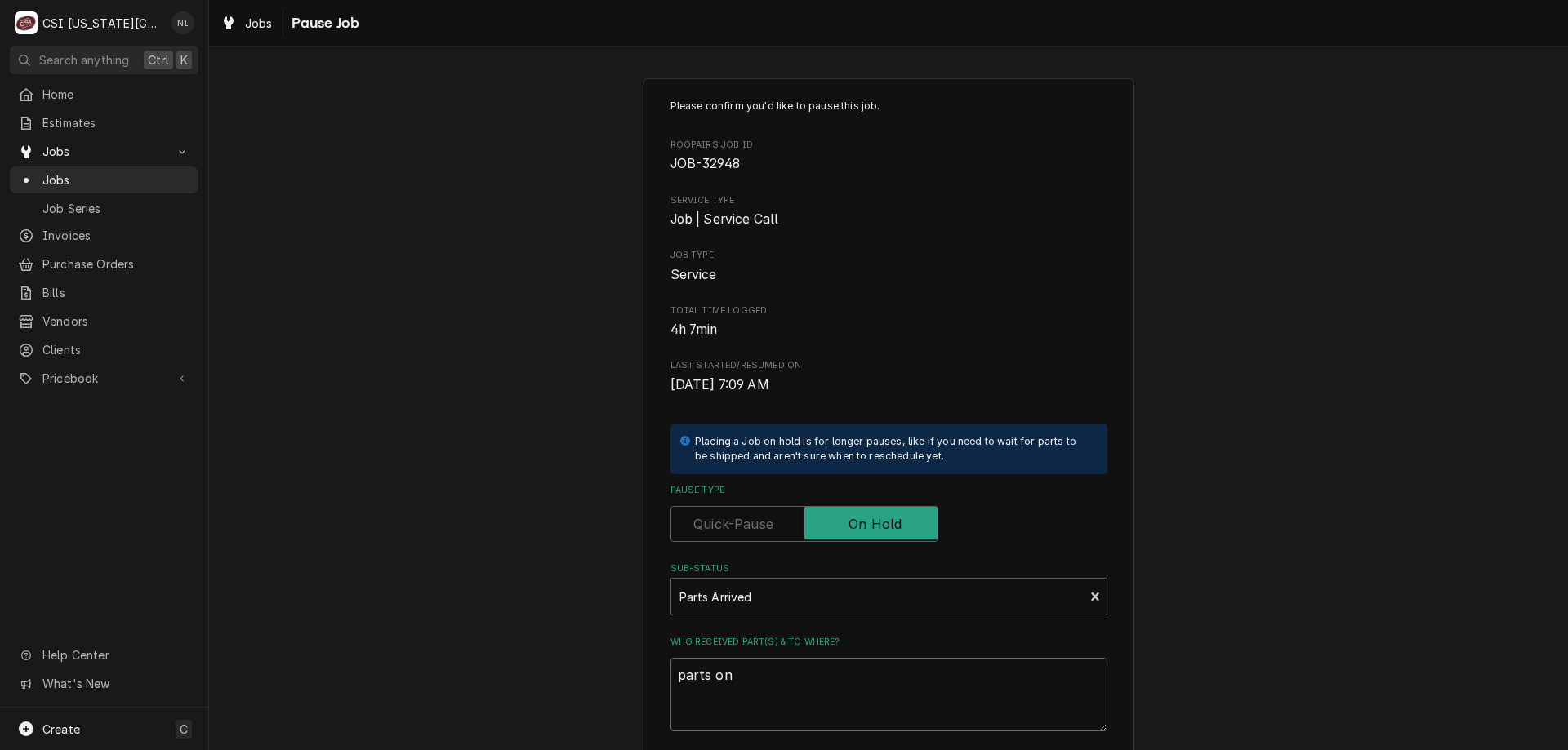
type textarea "x"
type textarea "parts on"
type textarea "x"
type textarea "parts on j"
type textarea "x"
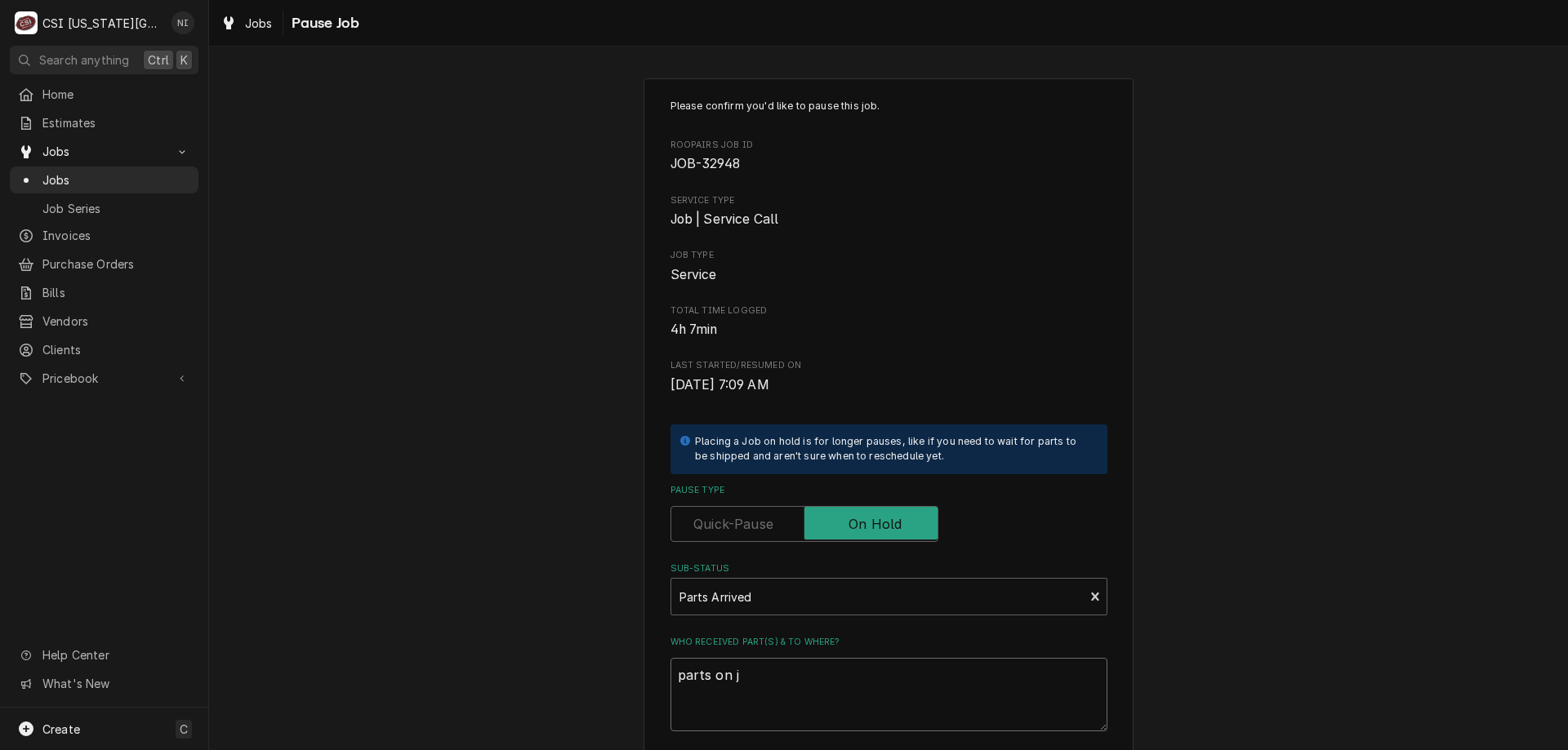
type textarea "parts on ji"
type textarea "x"
type textarea "parts on jim"
type textarea "x"
type textarea "parts on jimm"
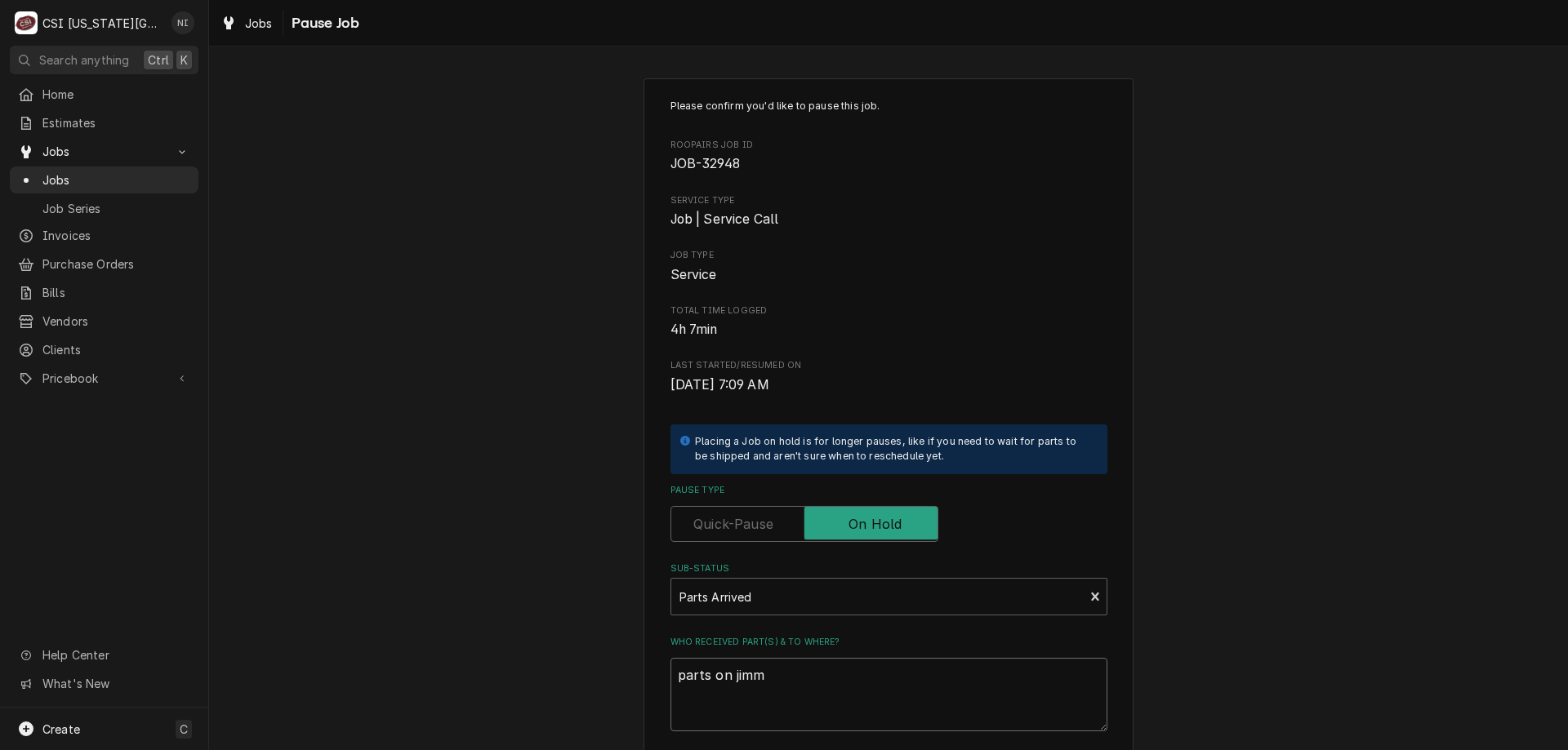
type textarea "x"
type textarea "parts on jimmy"
type textarea "x"
type textarea "parts on jimmy"
type textarea "x"
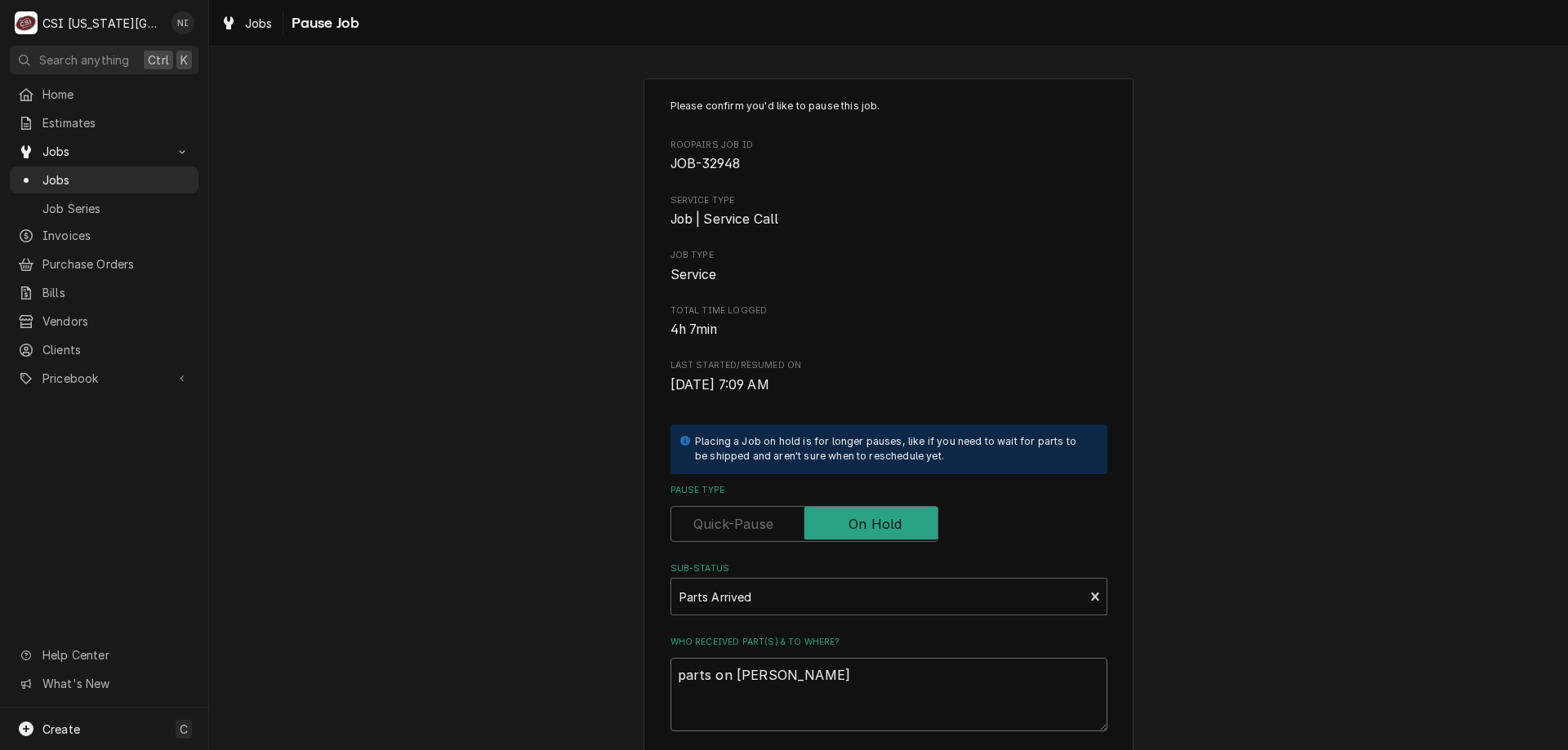
type textarea "parts on jimmy s"
type textarea "x"
type textarea "parts on jimmy s;h"
type textarea "x"
type textarea "parts on jimmy s;hl"
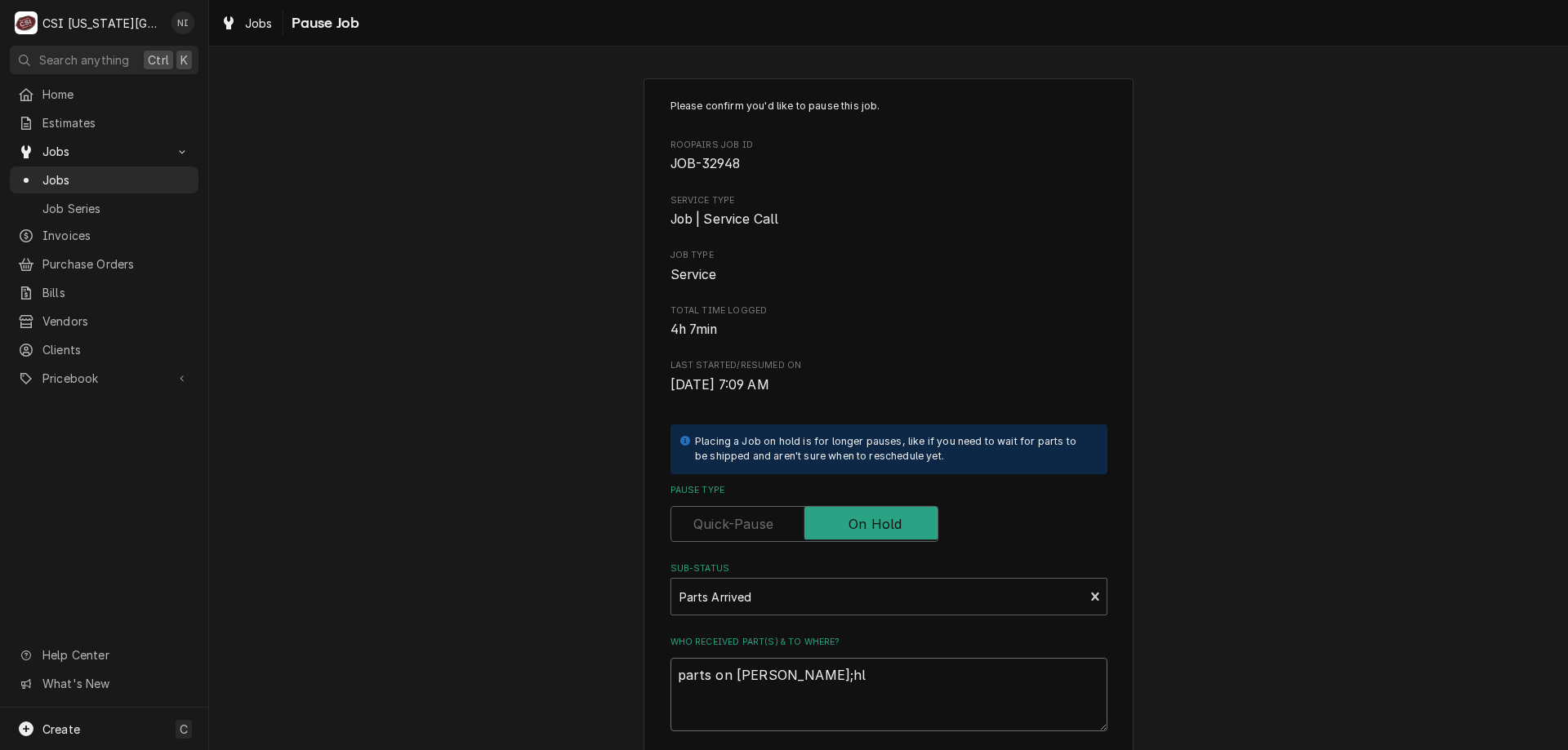
type textarea "x"
type textarea "parts on jimmy s;hle"
type textarea "x"
type textarea "parts on jimmy s;hlef"
type textarea "x"
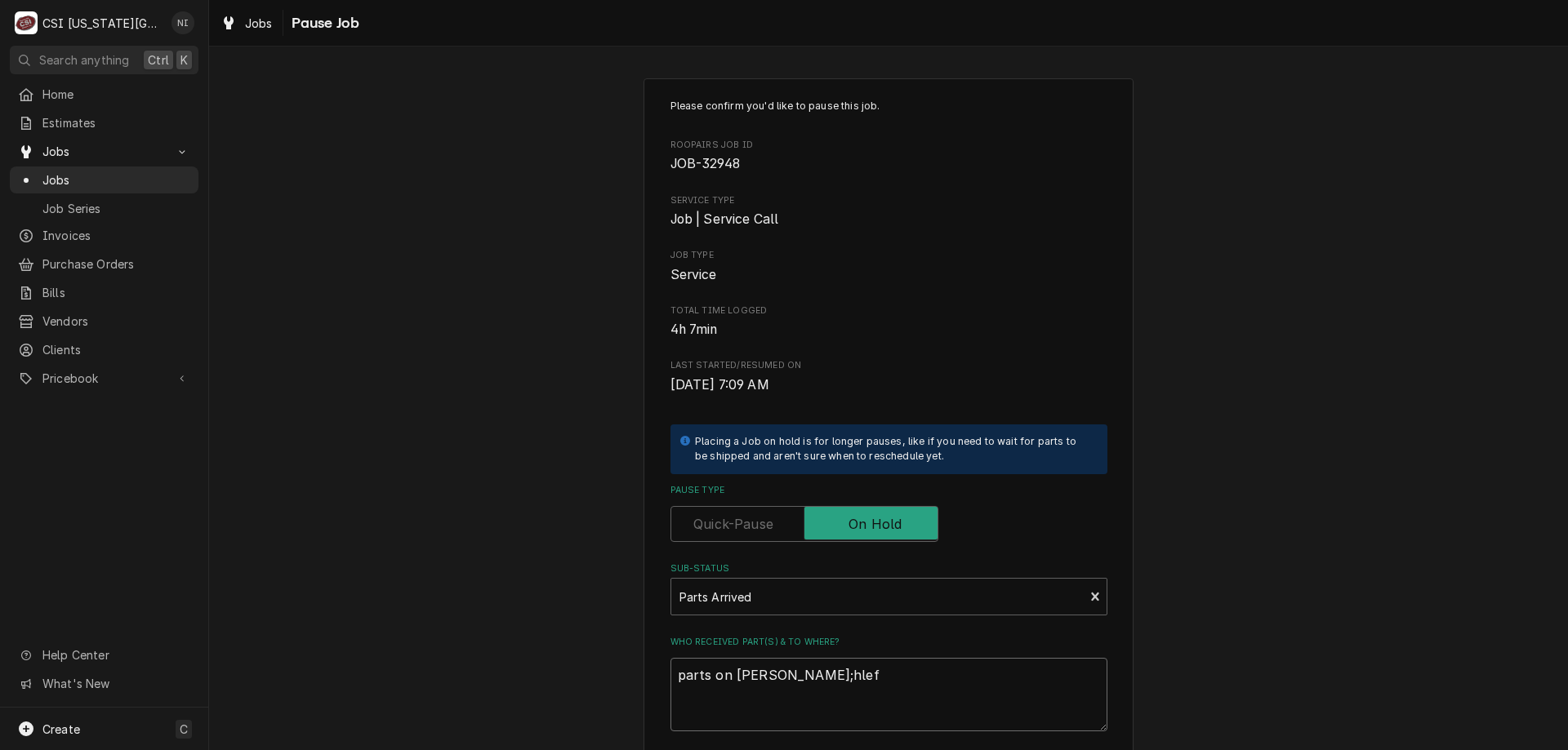
type textarea "parts on jimmy s;hle"
type textarea "x"
type textarea "parts on jimmy s;hl"
type textarea "x"
type textarea "parts on jimmy s;h"
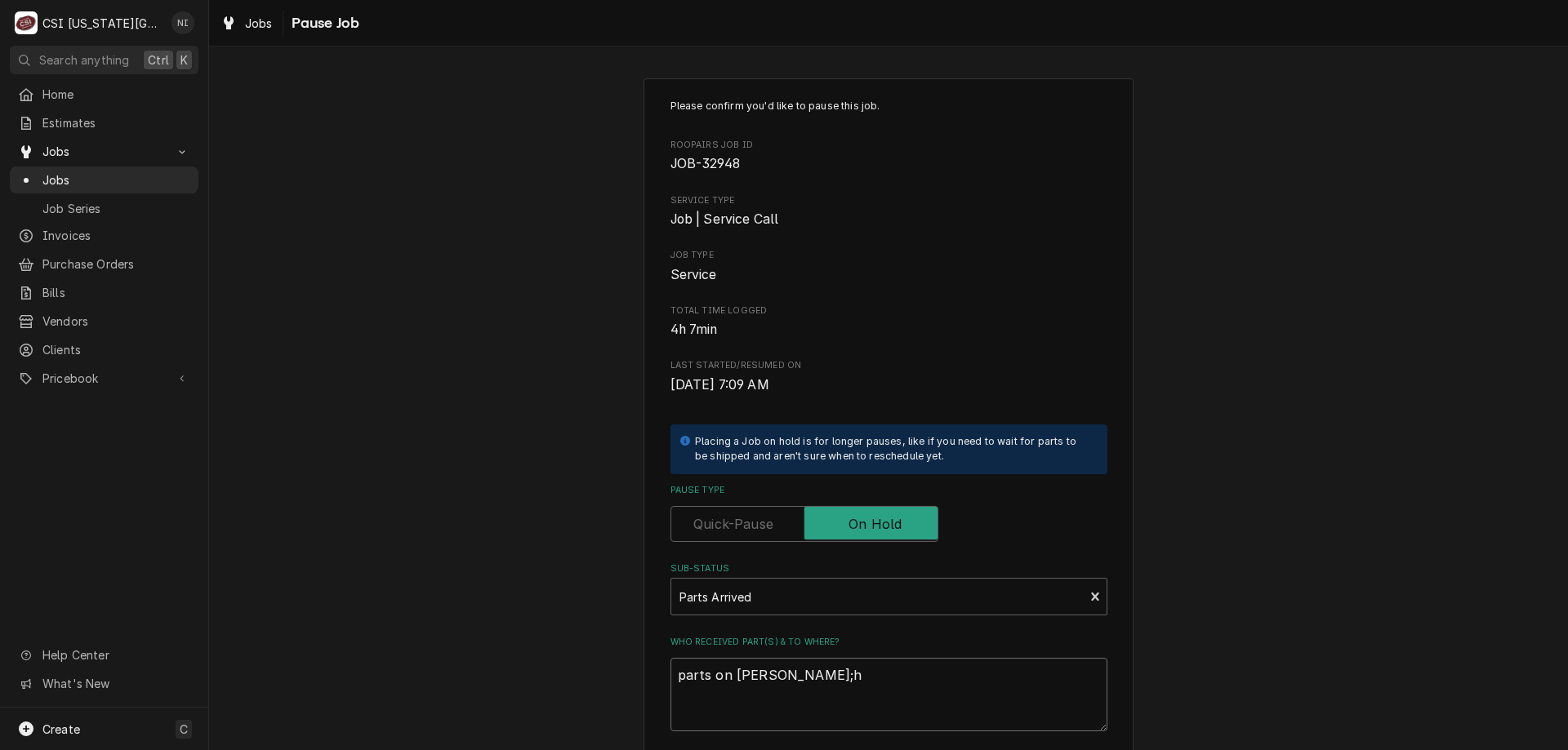
type textarea "x"
type textarea "parts on jimmy s;"
type textarea "x"
type textarea "parts on jimmy s"
type textarea "x"
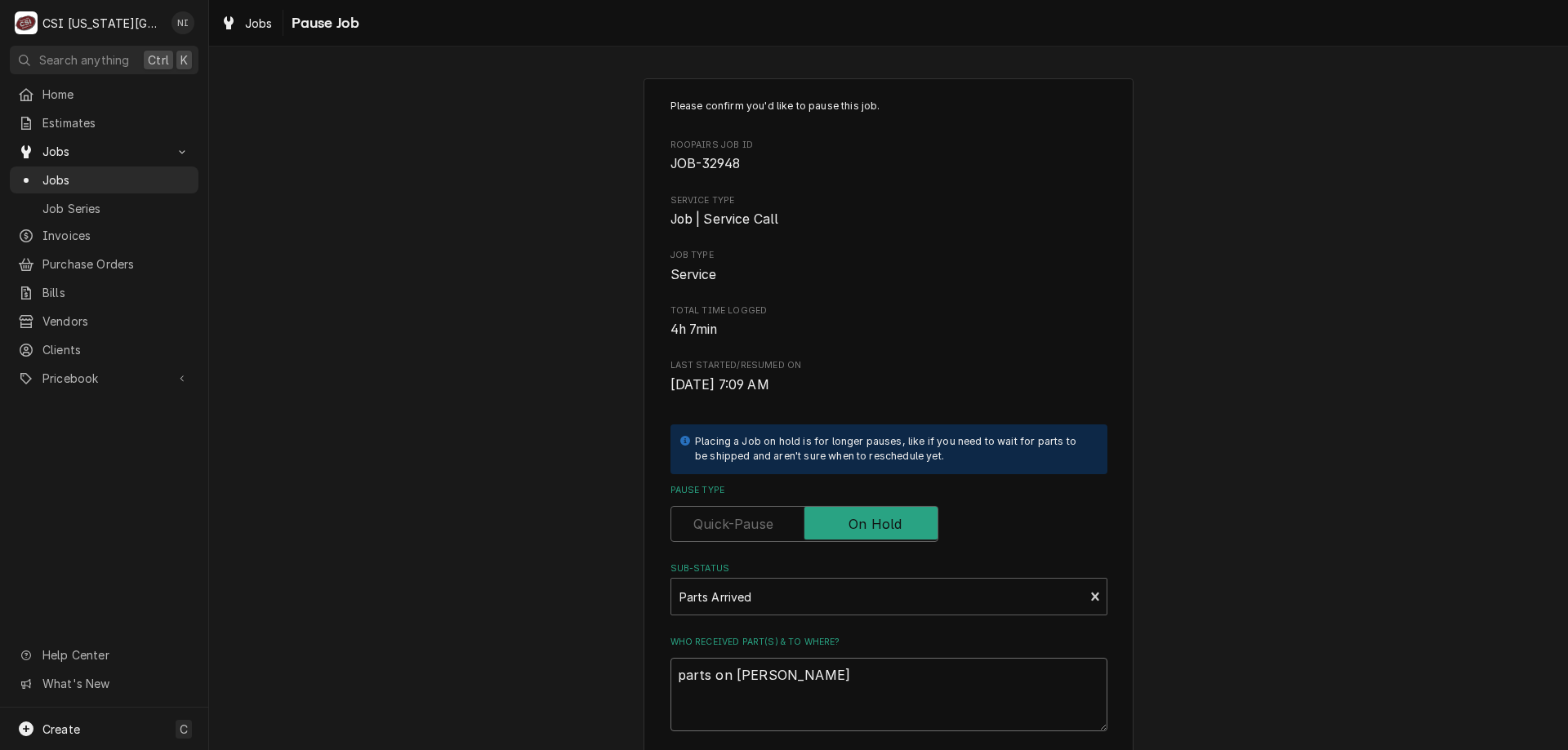
type textarea "parts on jimmy"
type textarea "x"
type textarea "parts on jimmy s"
type textarea "x"
type textarea "parts on jimmy sh"
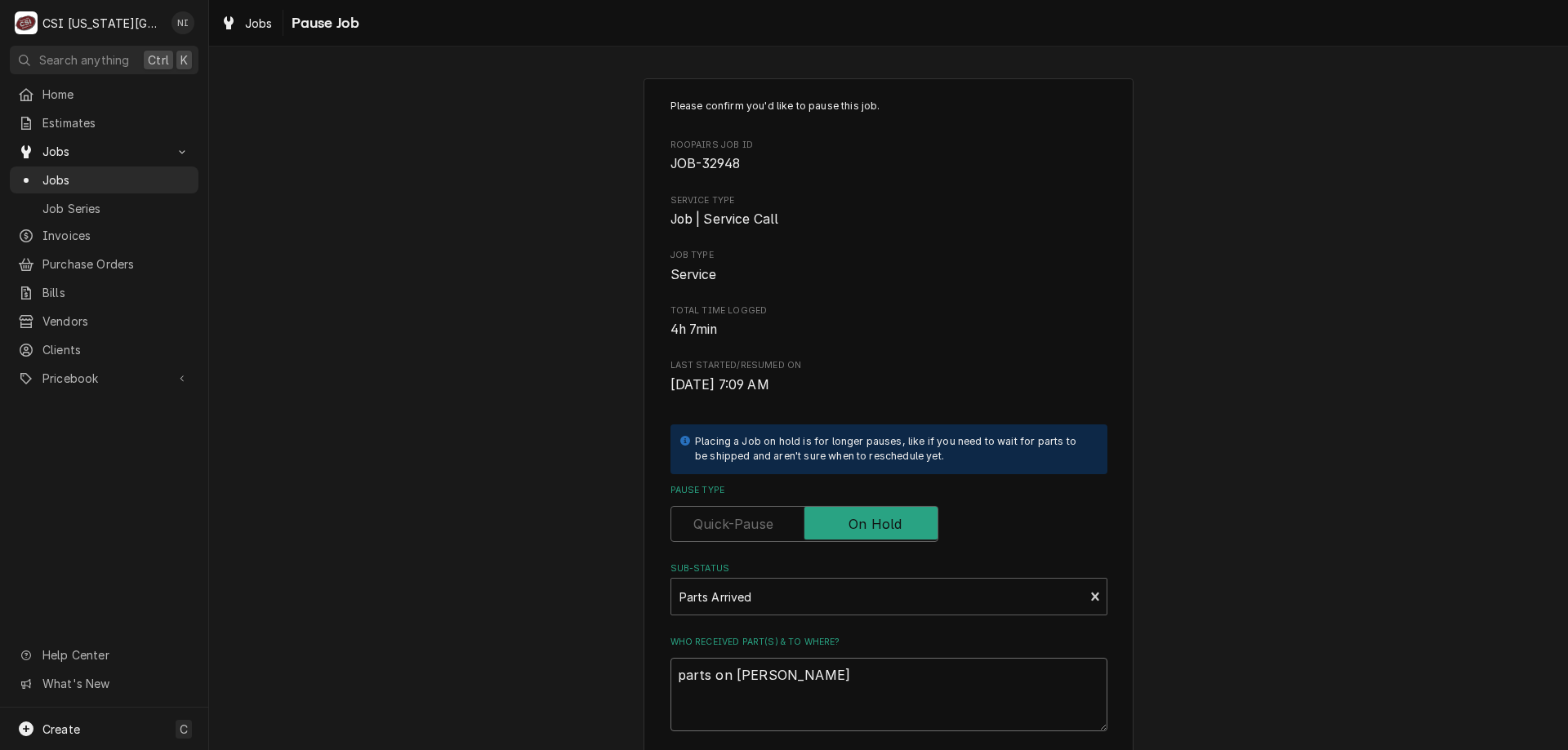
type textarea "x"
type textarea "parts on jimmy shel"
type textarea "x"
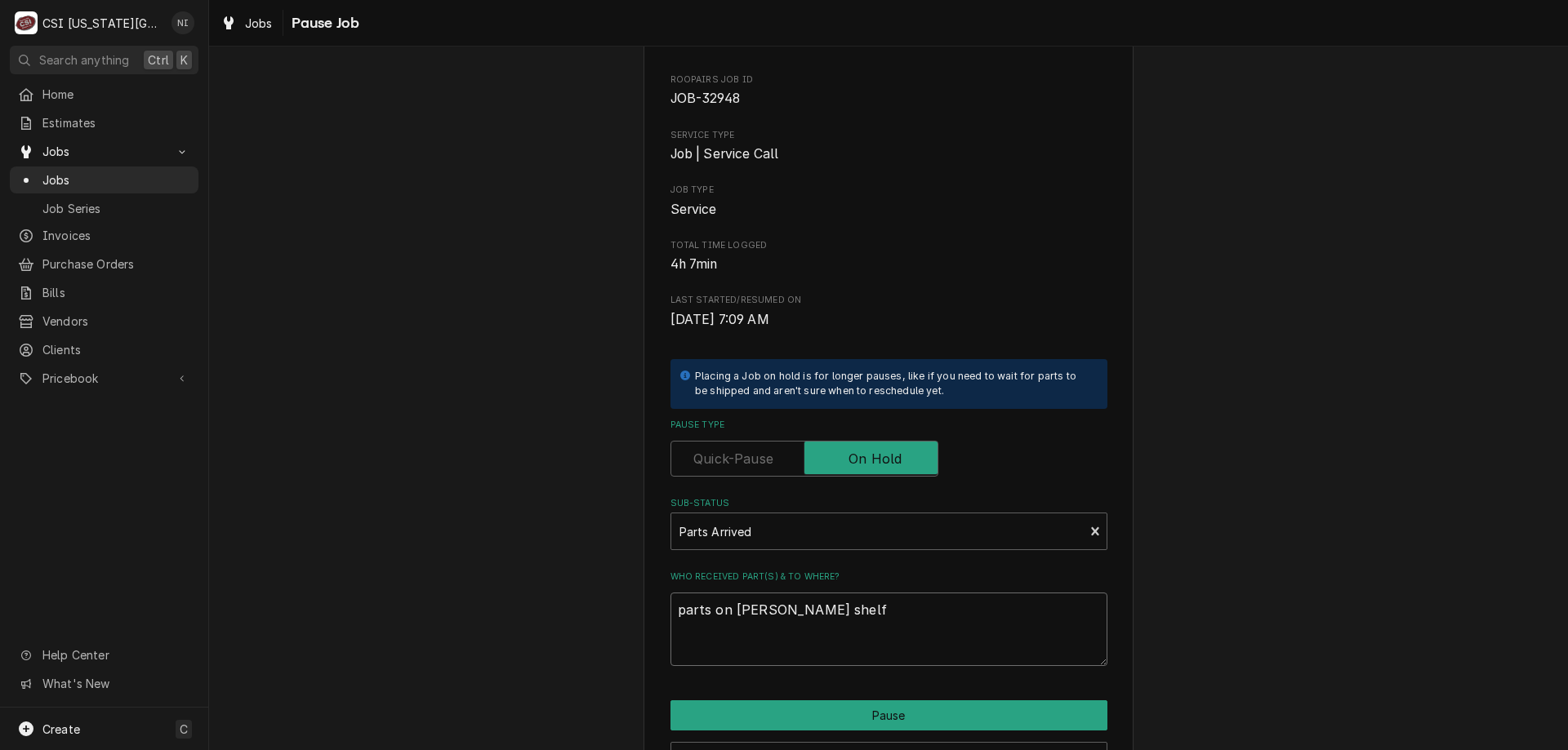
scroll to position [83, 0]
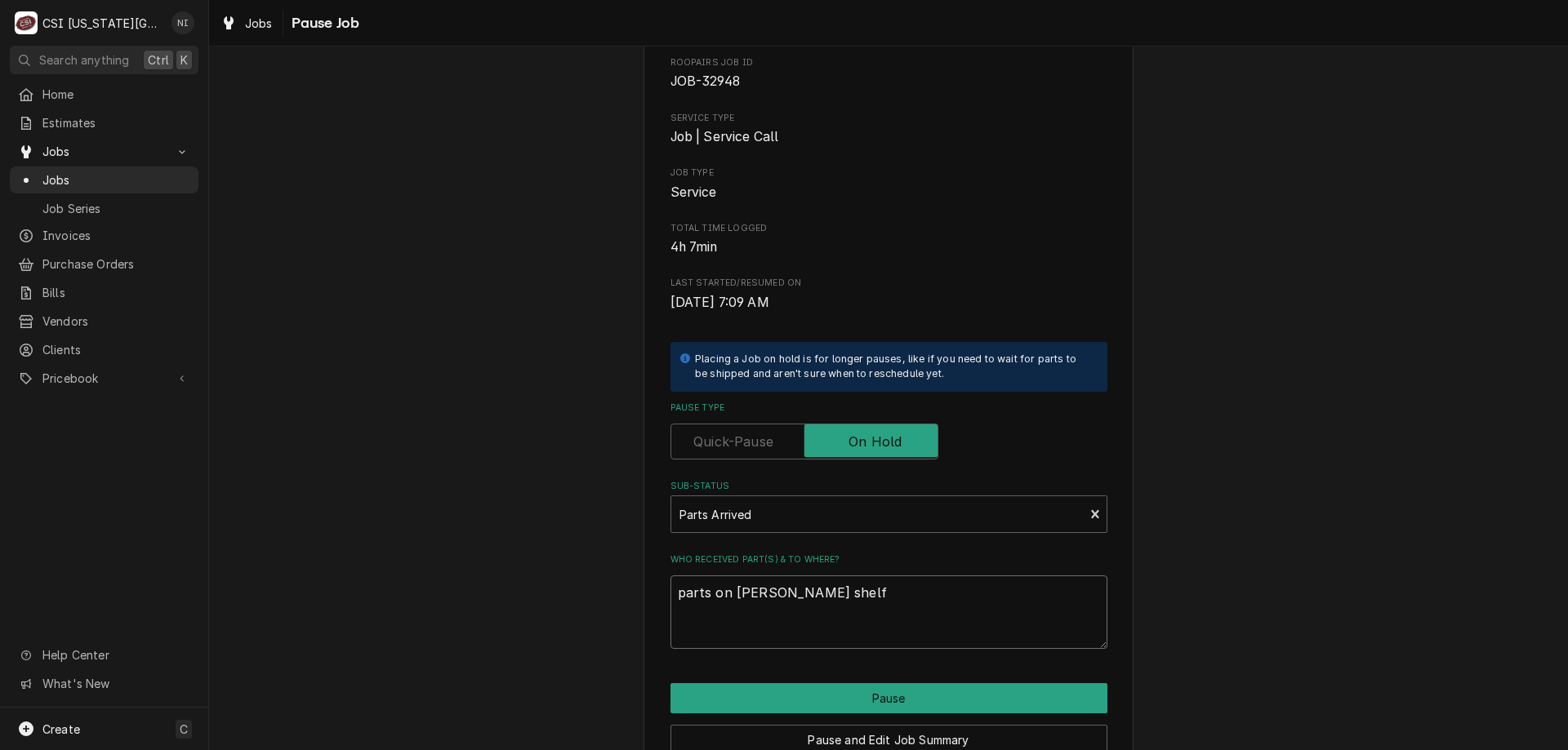
type textarea "parts on jimmy shelf"
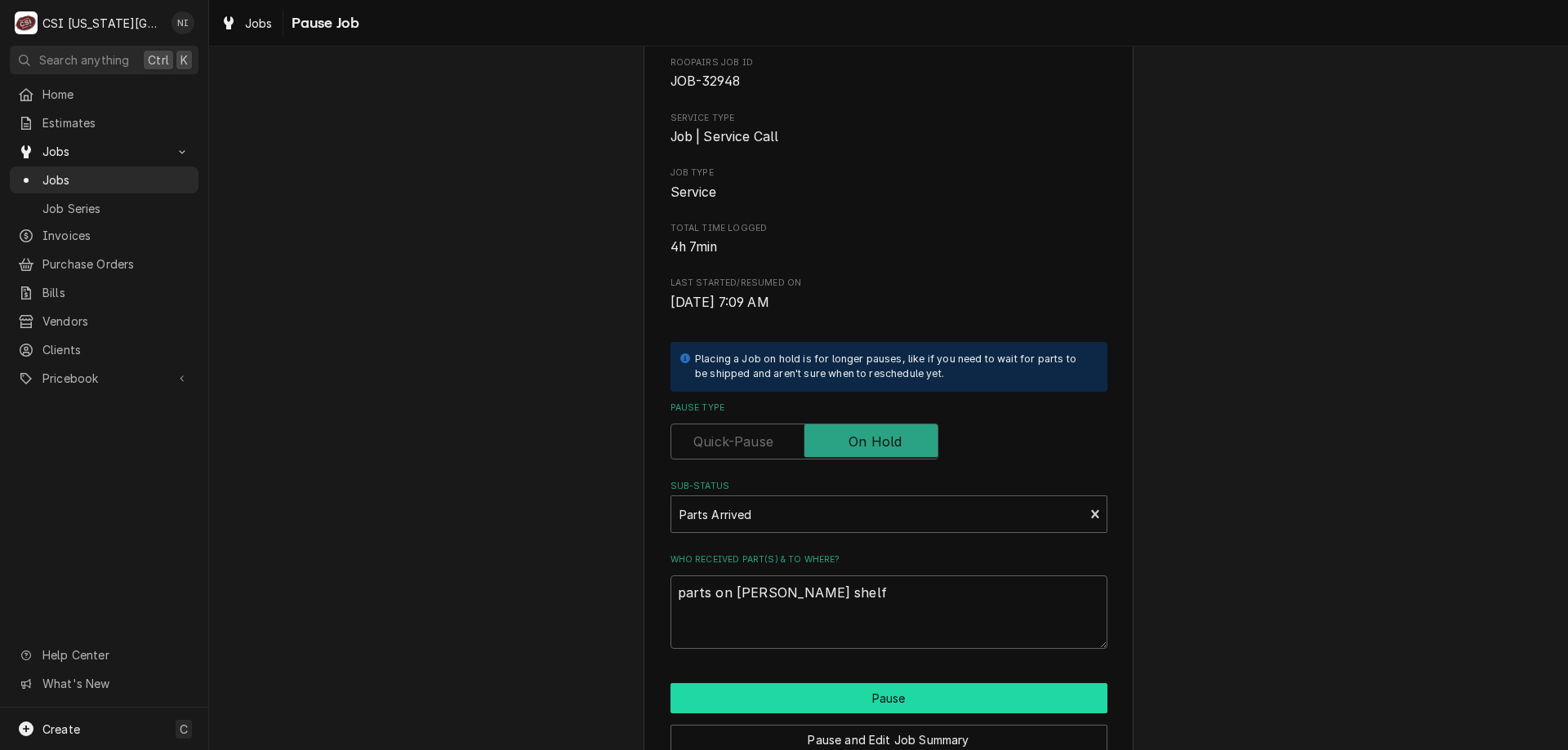
click at [923, 698] on button "Pause" at bounding box center [889, 698] width 436 height 30
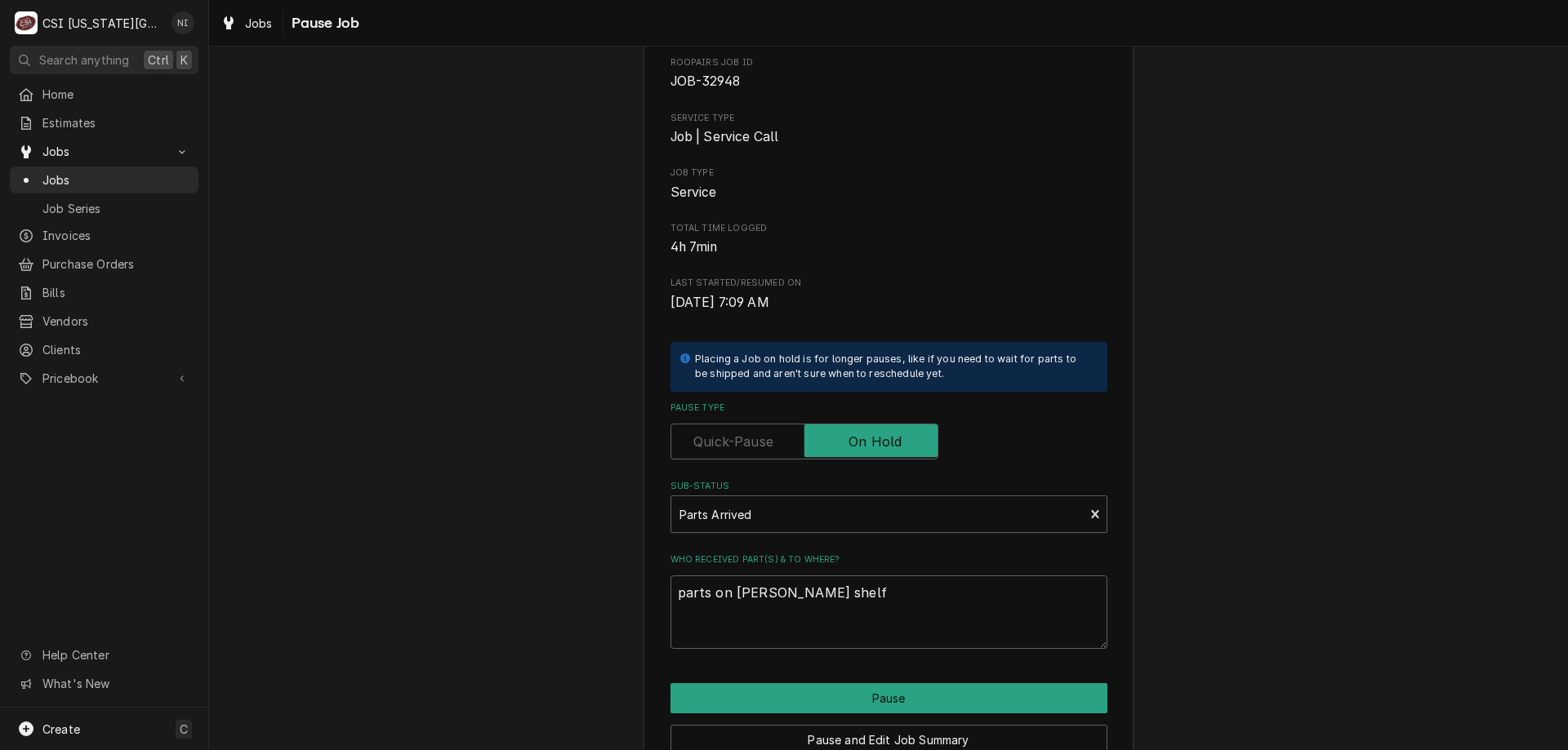
type textarea "x"
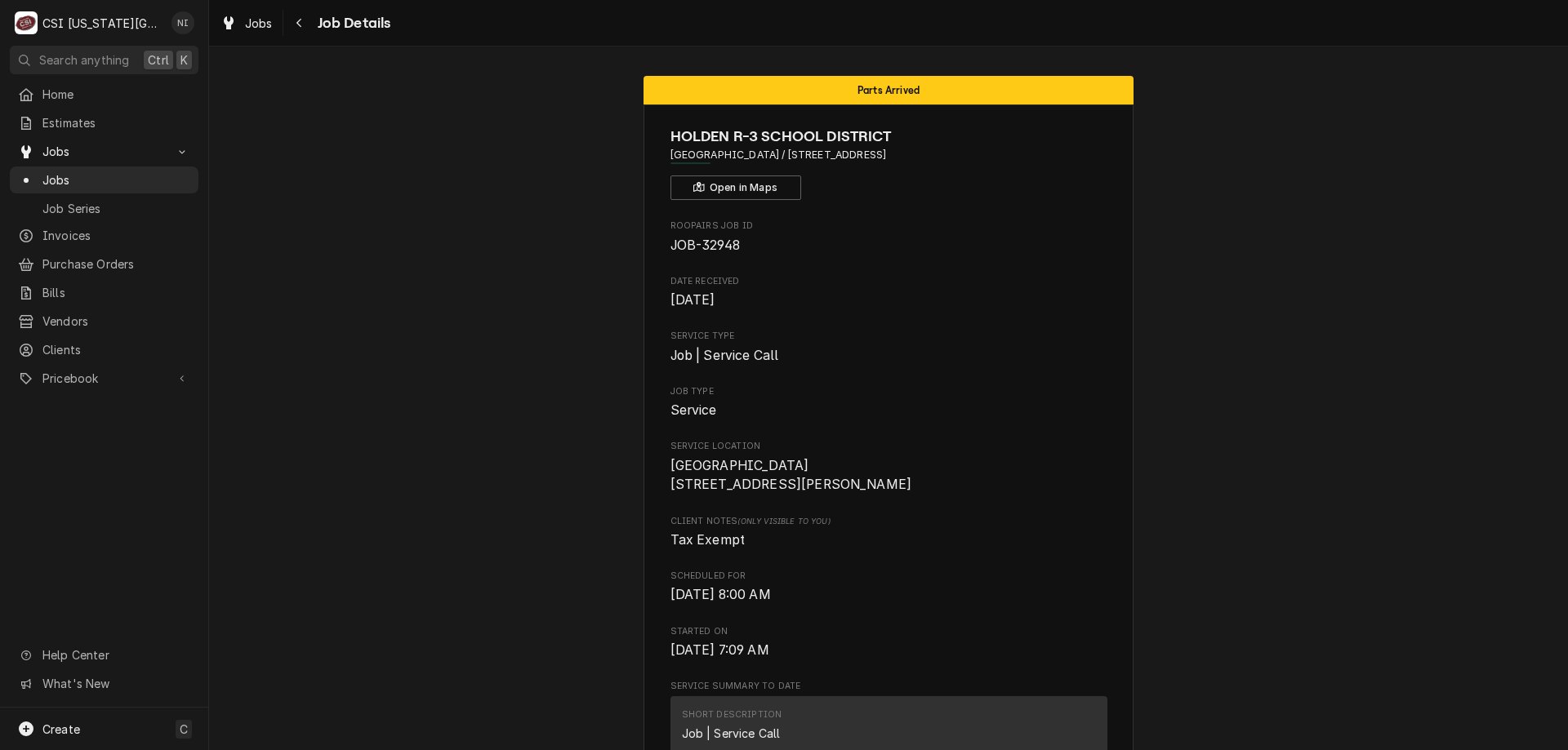
click at [123, 177] on span "Jobs" at bounding box center [116, 179] width 148 height 17
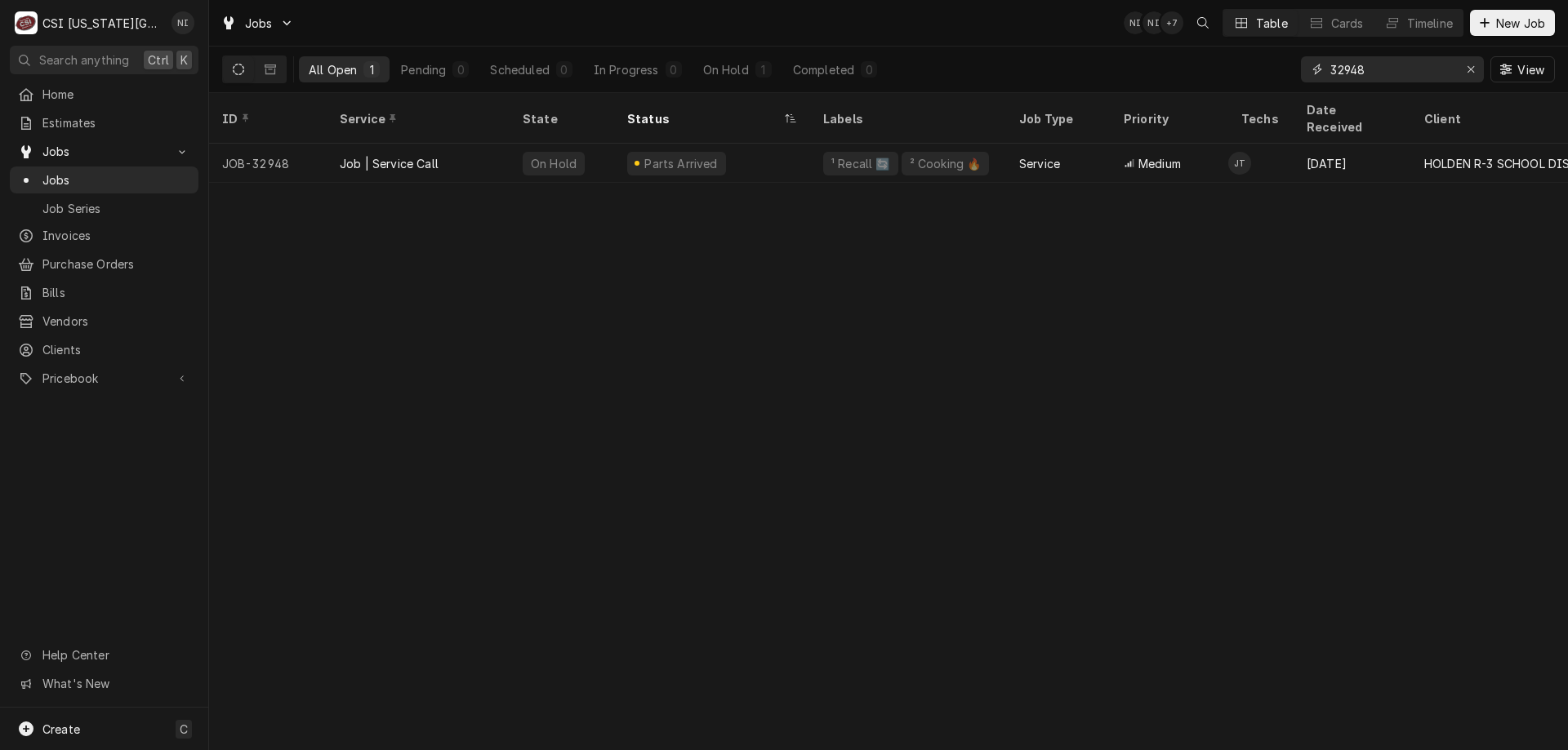
drag, startPoint x: 1372, startPoint y: 72, endPoint x: 1242, endPoint y: 64, distance: 130.2
click at [1242, 64] on div "All Open 1 Pending 0 Scheduled 0 In Progress 0 On Hold 1 Completed 0 32948 View" at bounding box center [888, 70] width 1332 height 46
type input "33036"
click at [943, 144] on div "² Refrigeration ❄️" at bounding box center [908, 163] width 196 height 40
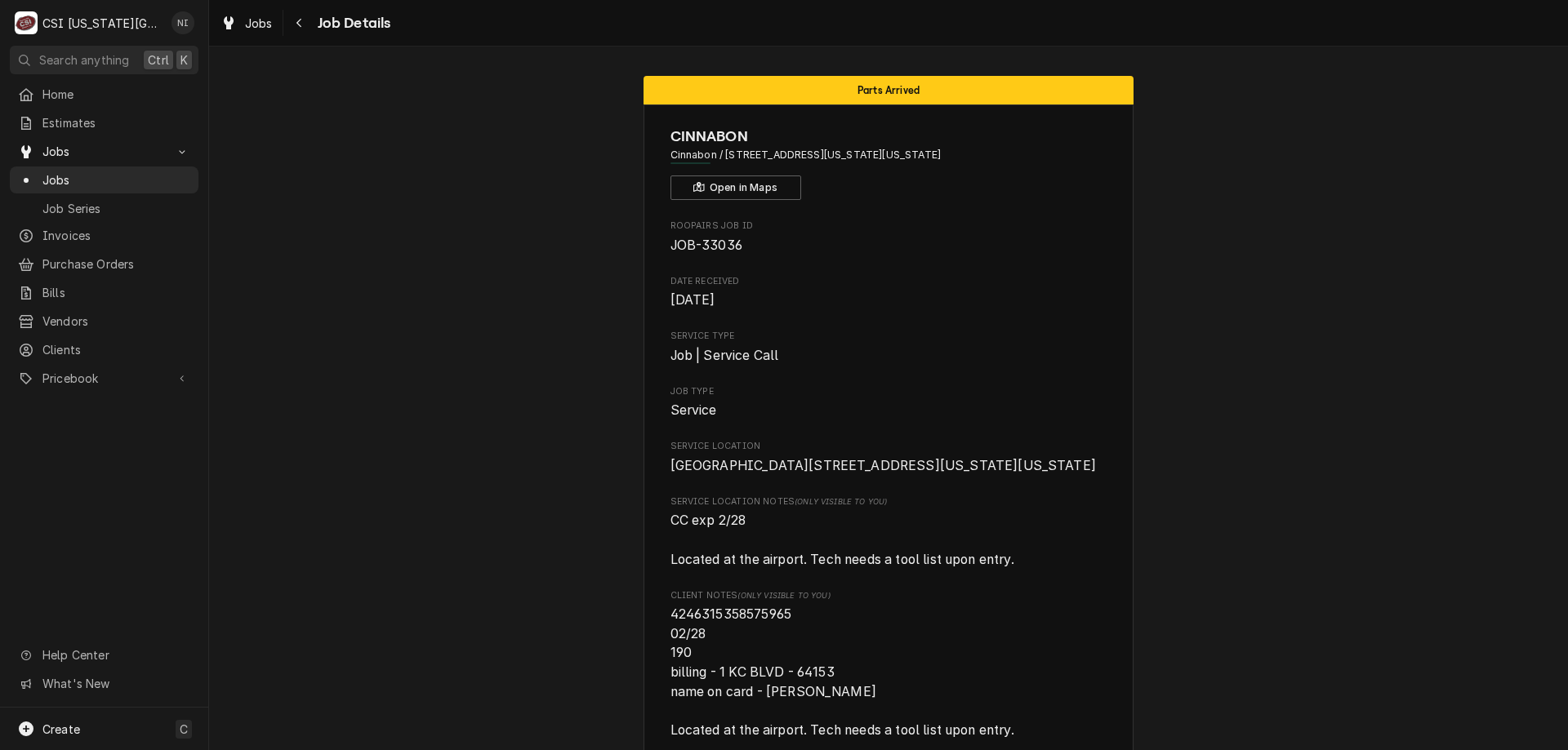
click at [139, 179] on span "Jobs" at bounding box center [116, 179] width 148 height 17
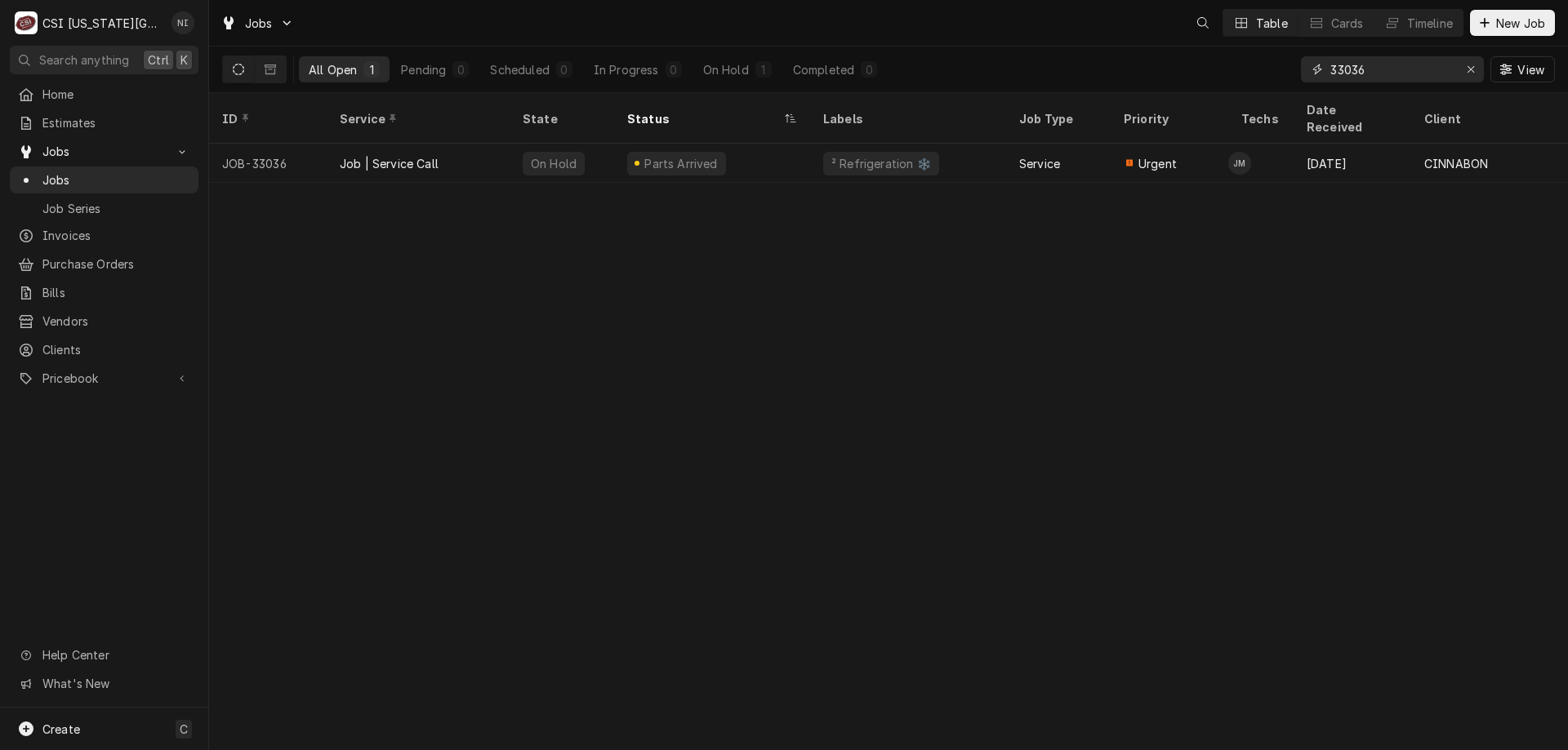
click at [1367, 75] on input "33036" at bounding box center [1391, 69] width 122 height 26
type input "33063"
click at [1084, 145] on div "Service" at bounding box center [1059, 163] width 105 height 40
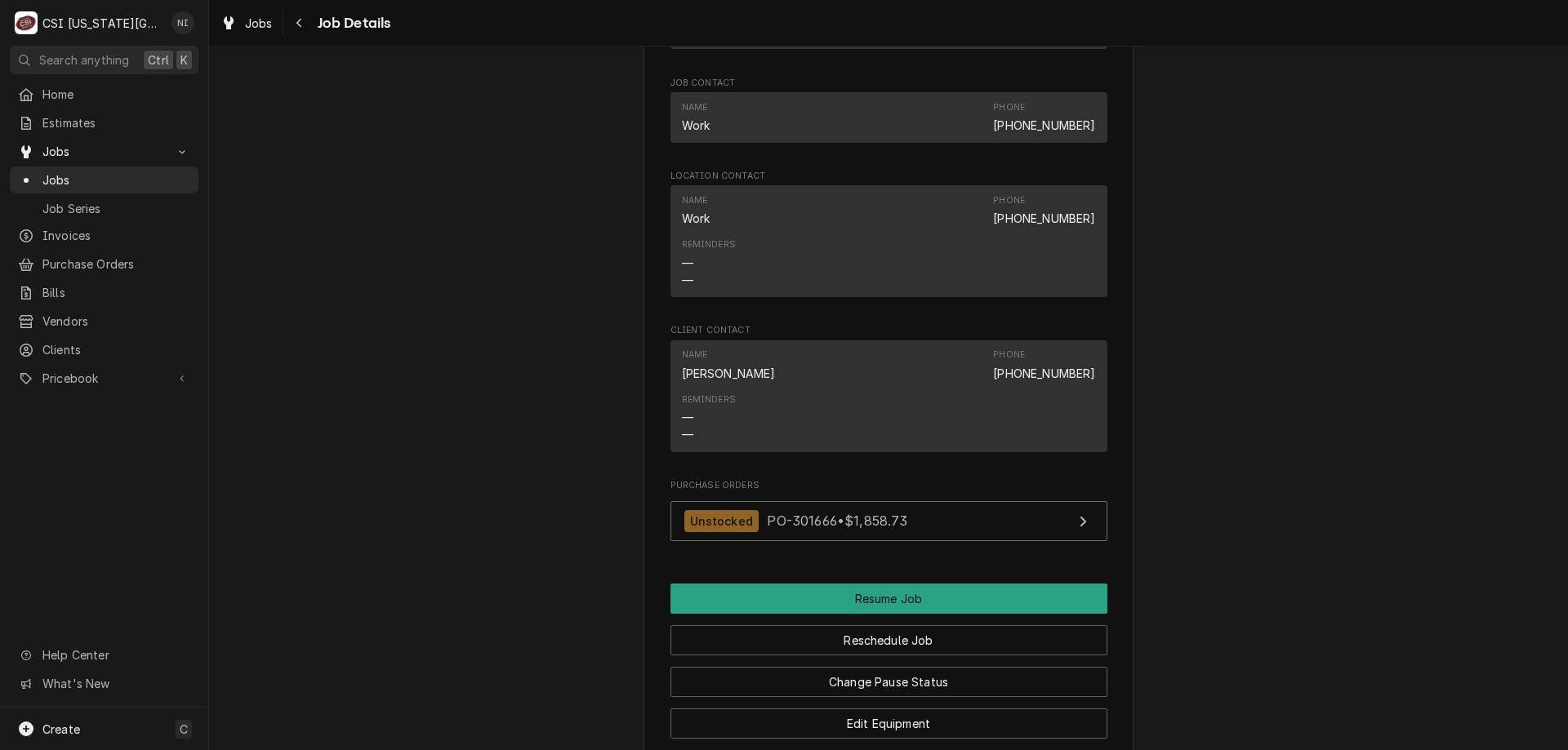
scroll to position [2449, 0]
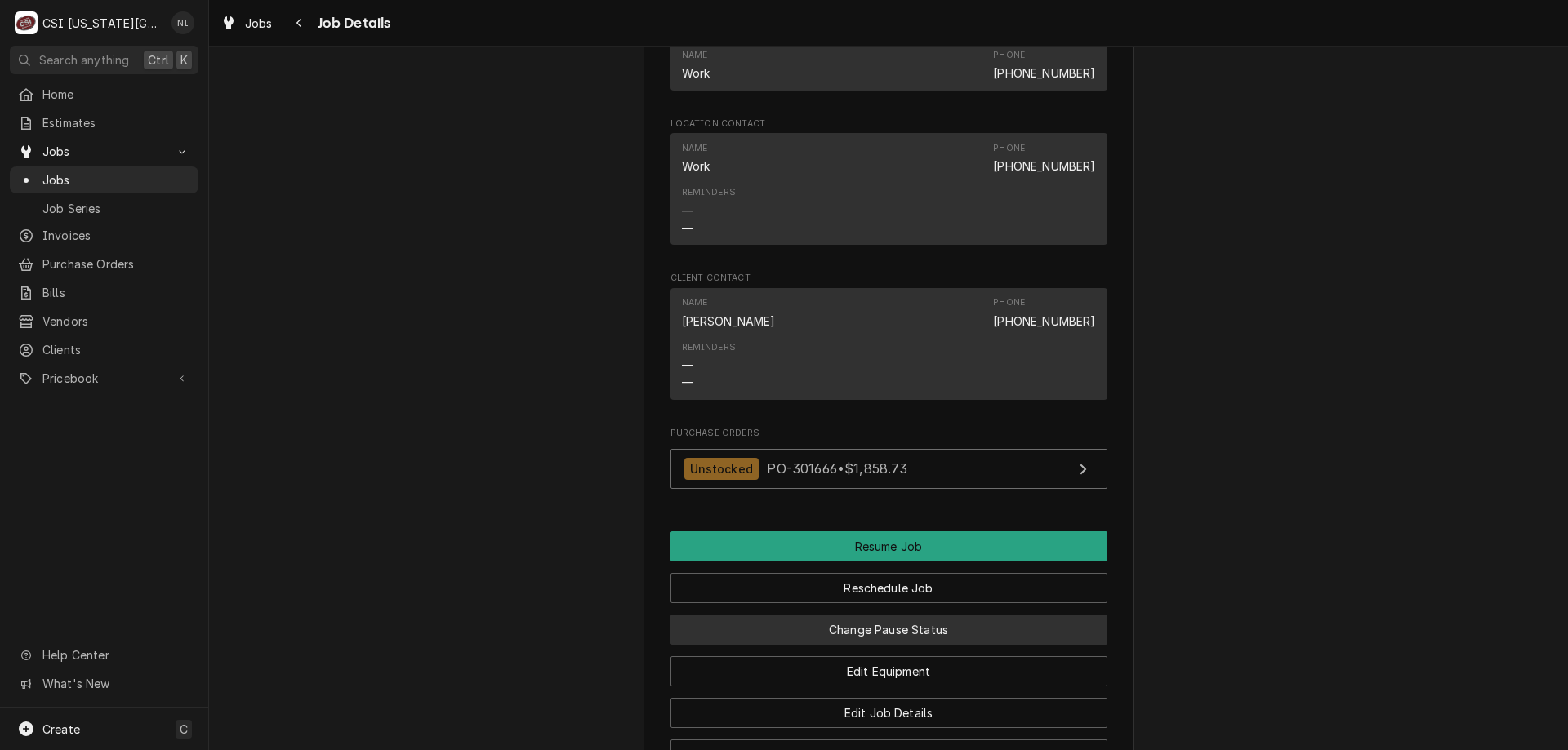
click at [894, 615] on button "Change Pause Status" at bounding box center [889, 629] width 436 height 30
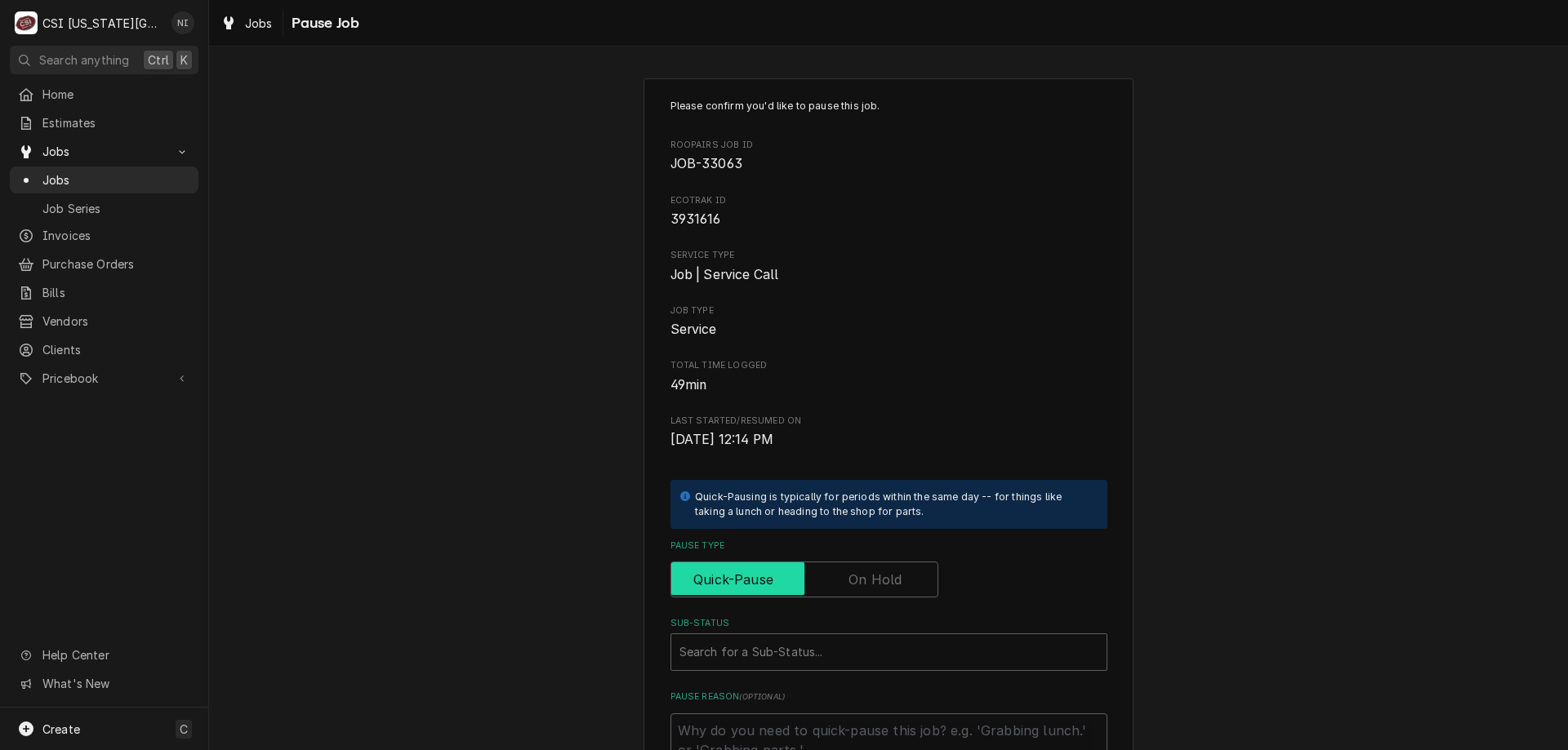
click at [880, 590] on input "Pause Type" at bounding box center [804, 579] width 253 height 36
checkbox input "true"
click at [855, 650] on div "Sub-Status" at bounding box center [889, 652] width 419 height 29
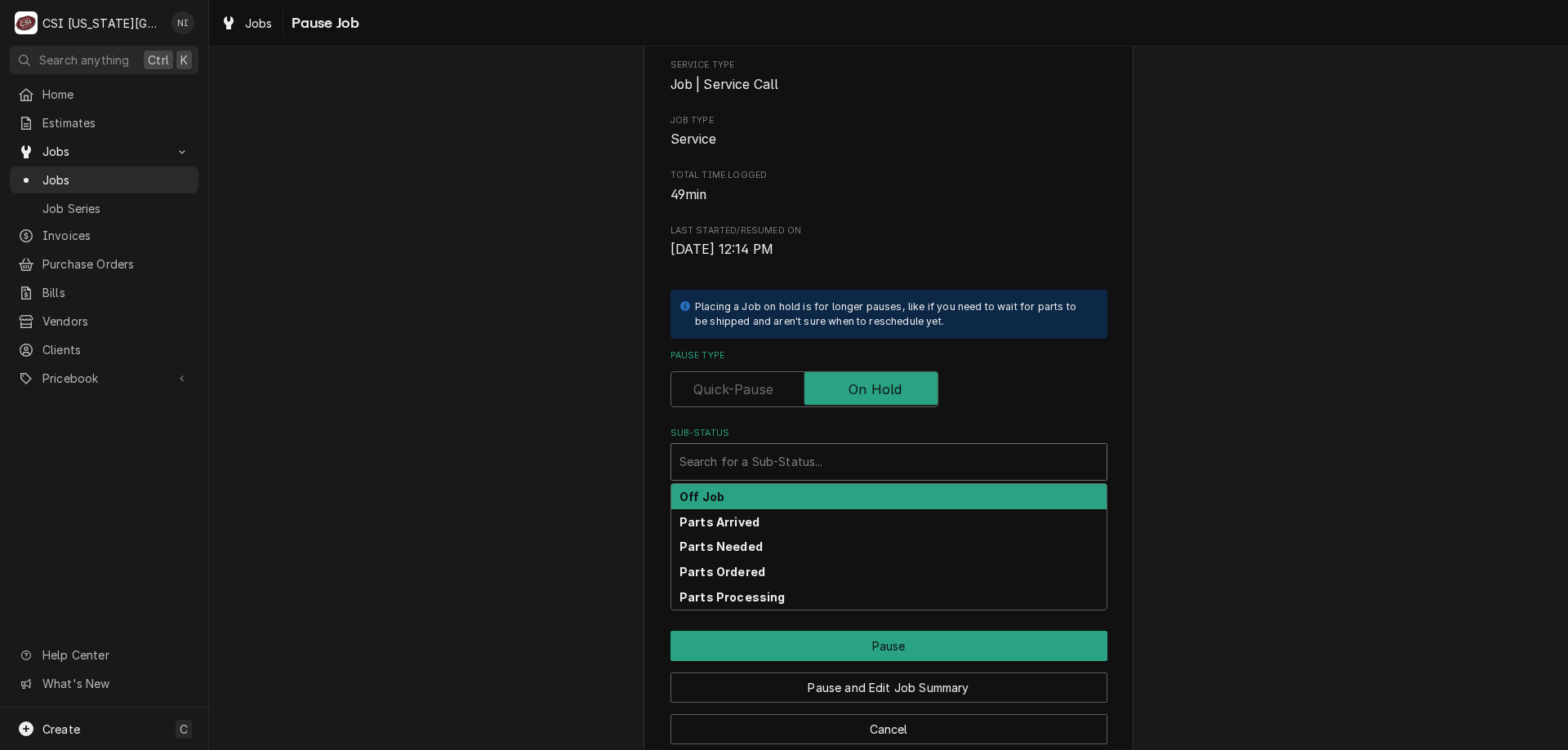
scroll to position [220, 0]
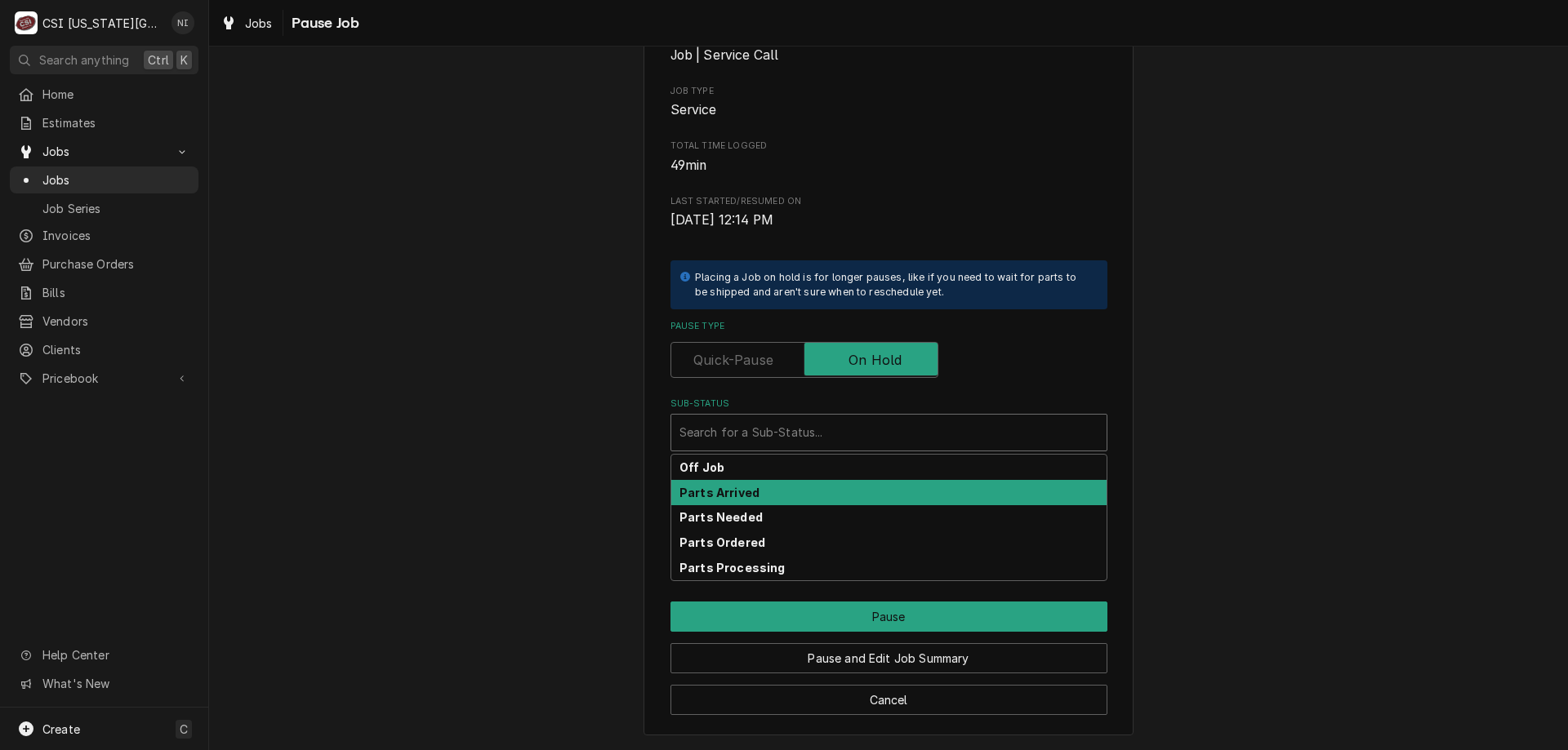
click at [743, 493] on strong "Parts Arrived" at bounding box center [719, 492] width 80 height 14
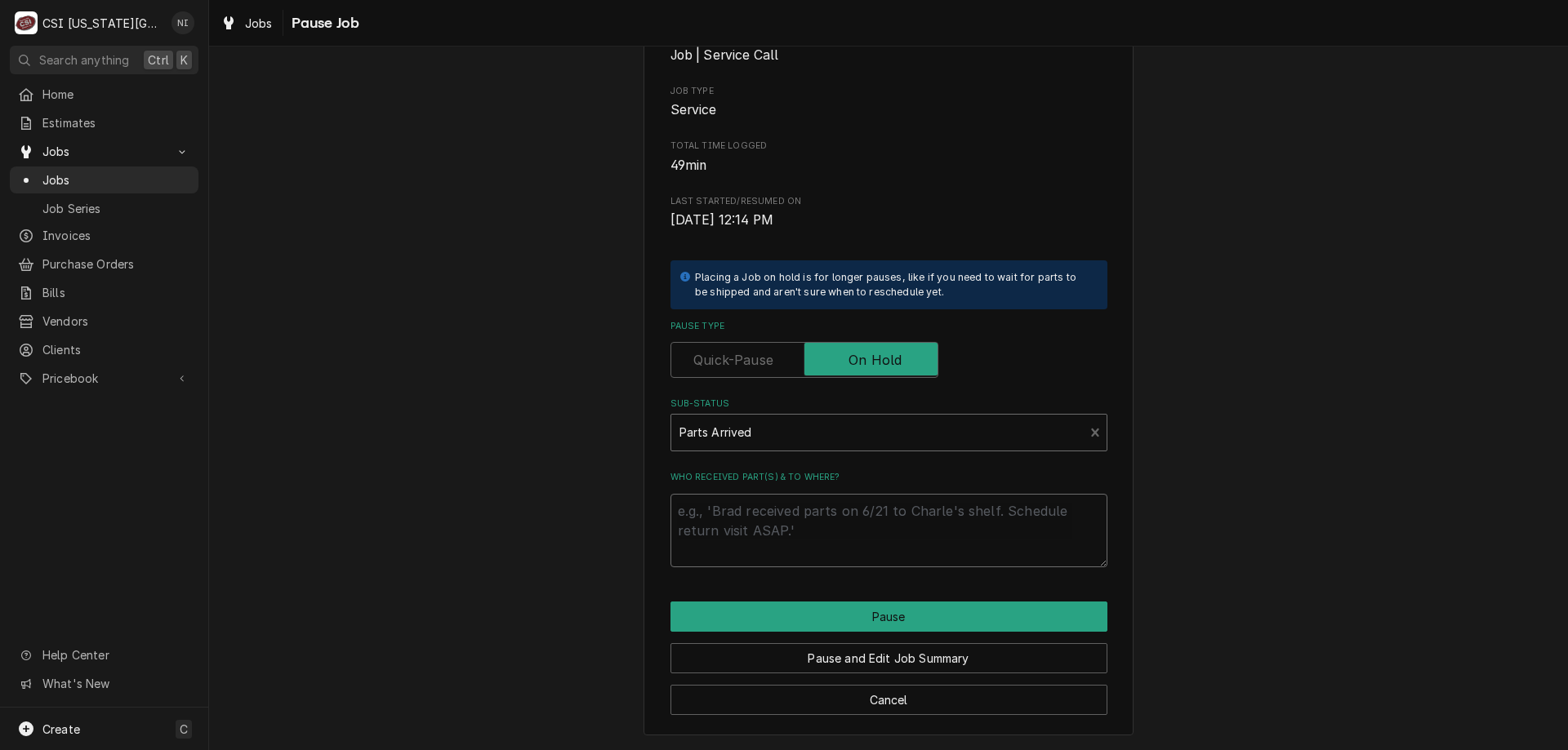
click at [740, 503] on textarea "Who received part(s) & to where?" at bounding box center [889, 531] width 436 height 74
type textarea "x"
type textarea "p"
type textarea "x"
type textarea "pa"
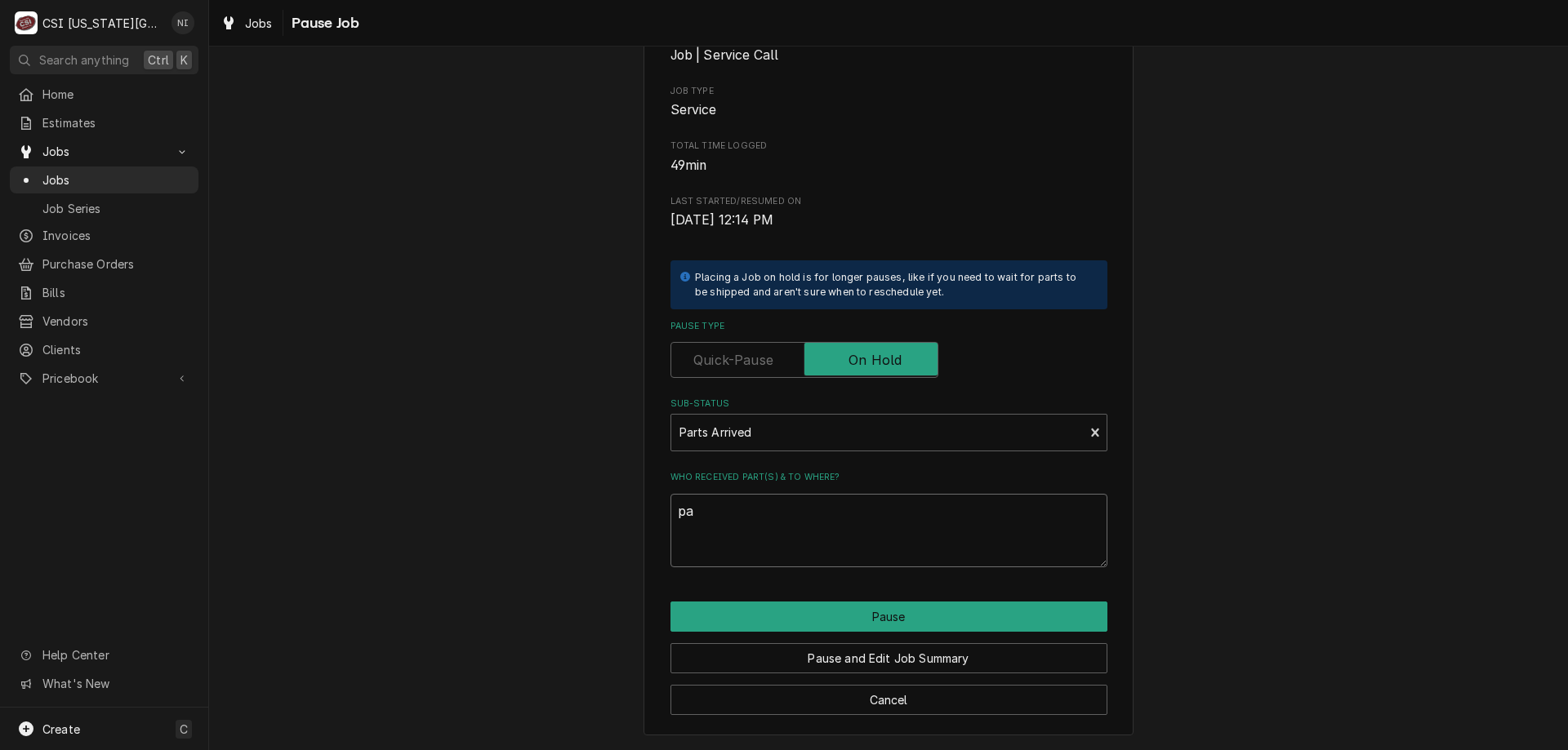
type textarea "x"
type textarea "par"
type textarea "x"
type textarea "pars"
type textarea "x"
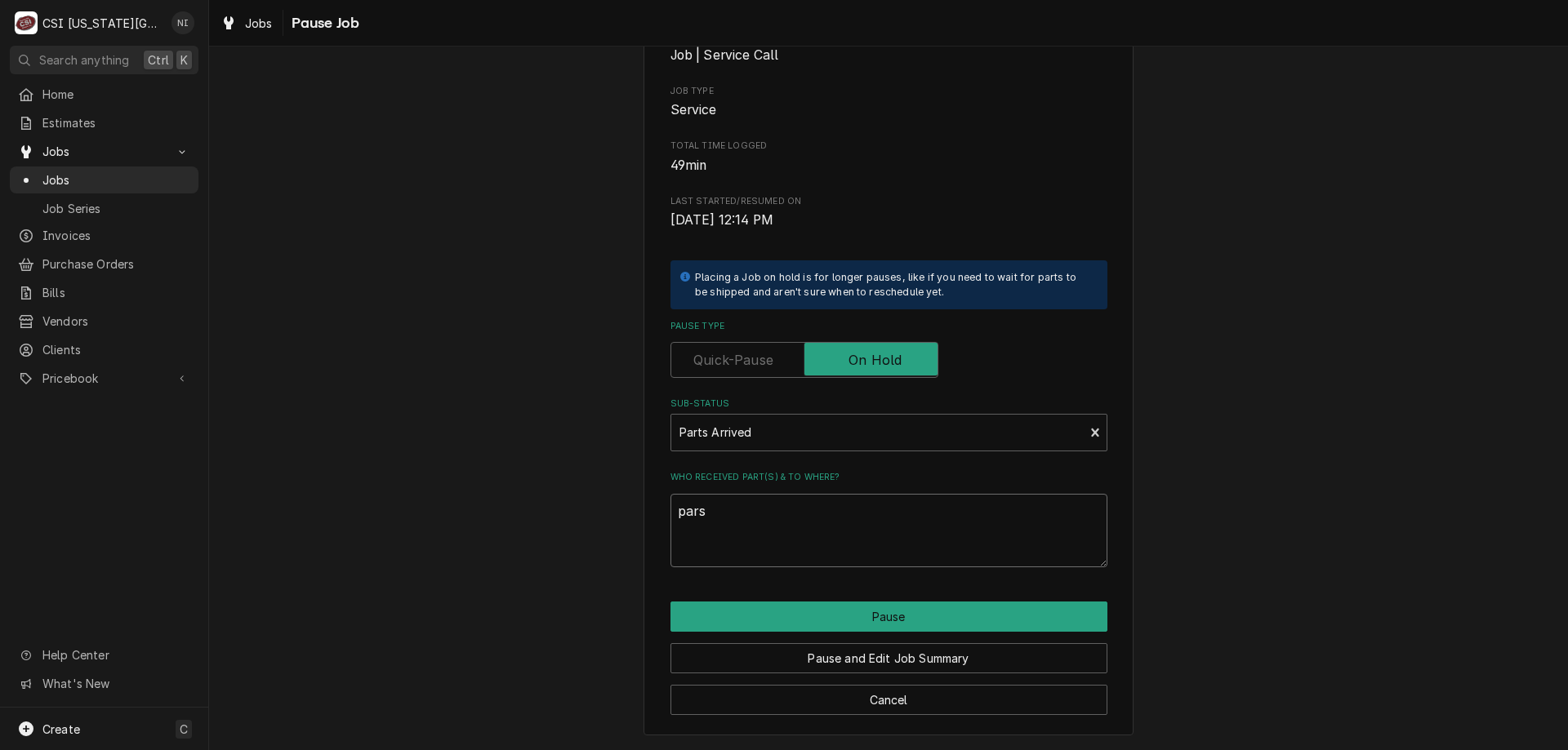
type textarea "parst"
type textarea "x"
type textarea "pars"
type textarea "x"
type textarea "part"
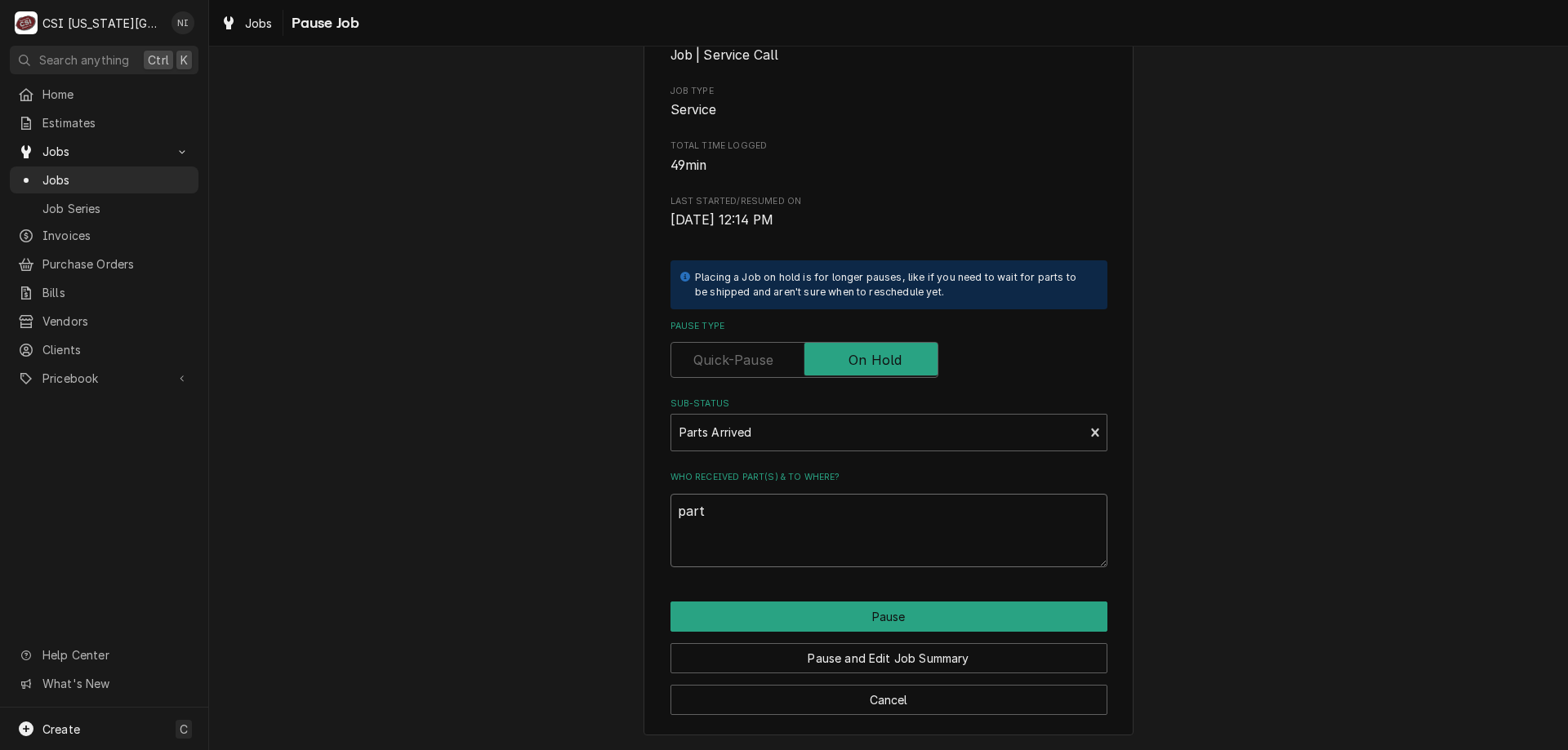
type textarea "x"
type textarea "parts"
type textarea "x"
type textarea "parts"
type textarea "x"
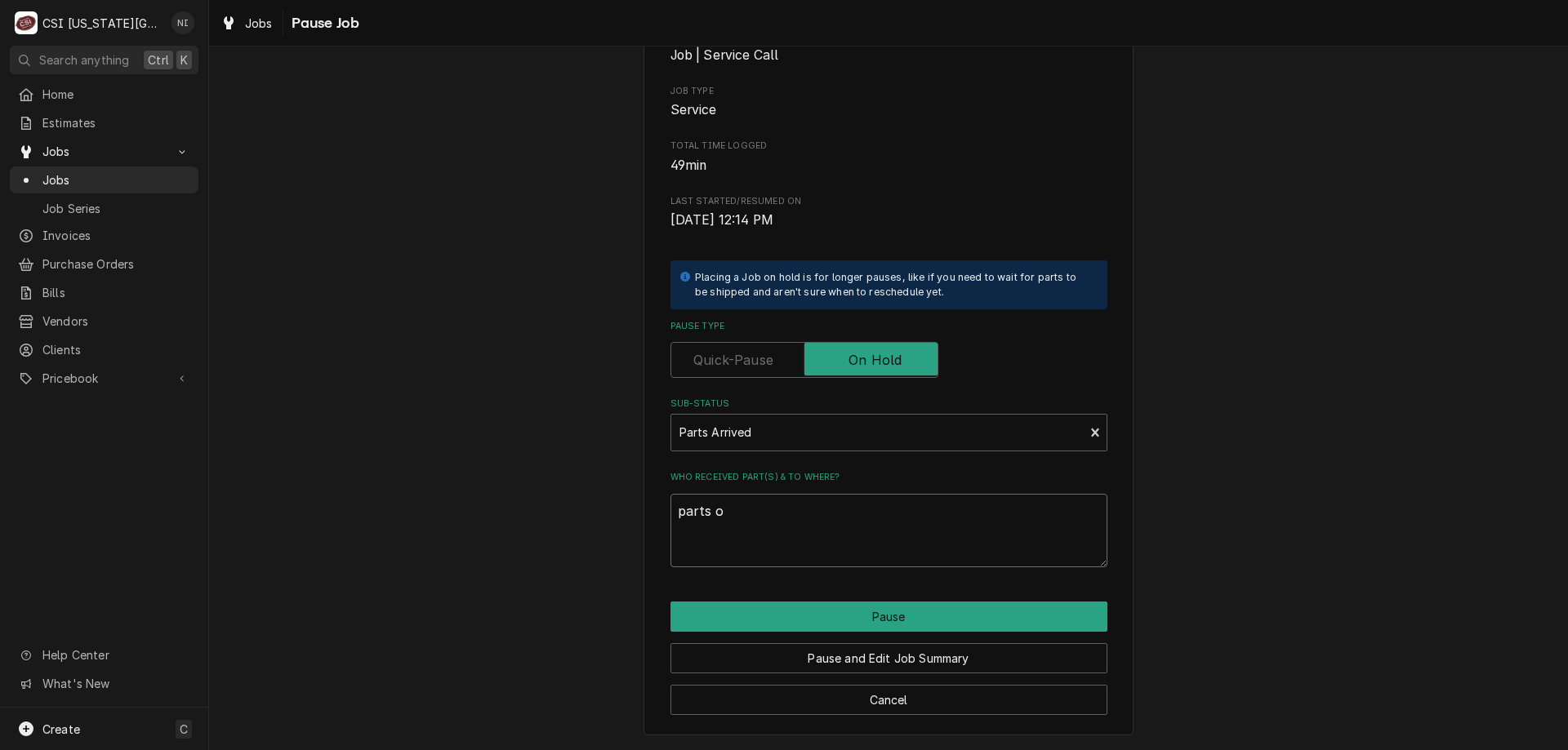
type textarea "parts on"
type textarea "x"
type textarea "parts on t"
type textarea "x"
type textarea "parts on te"
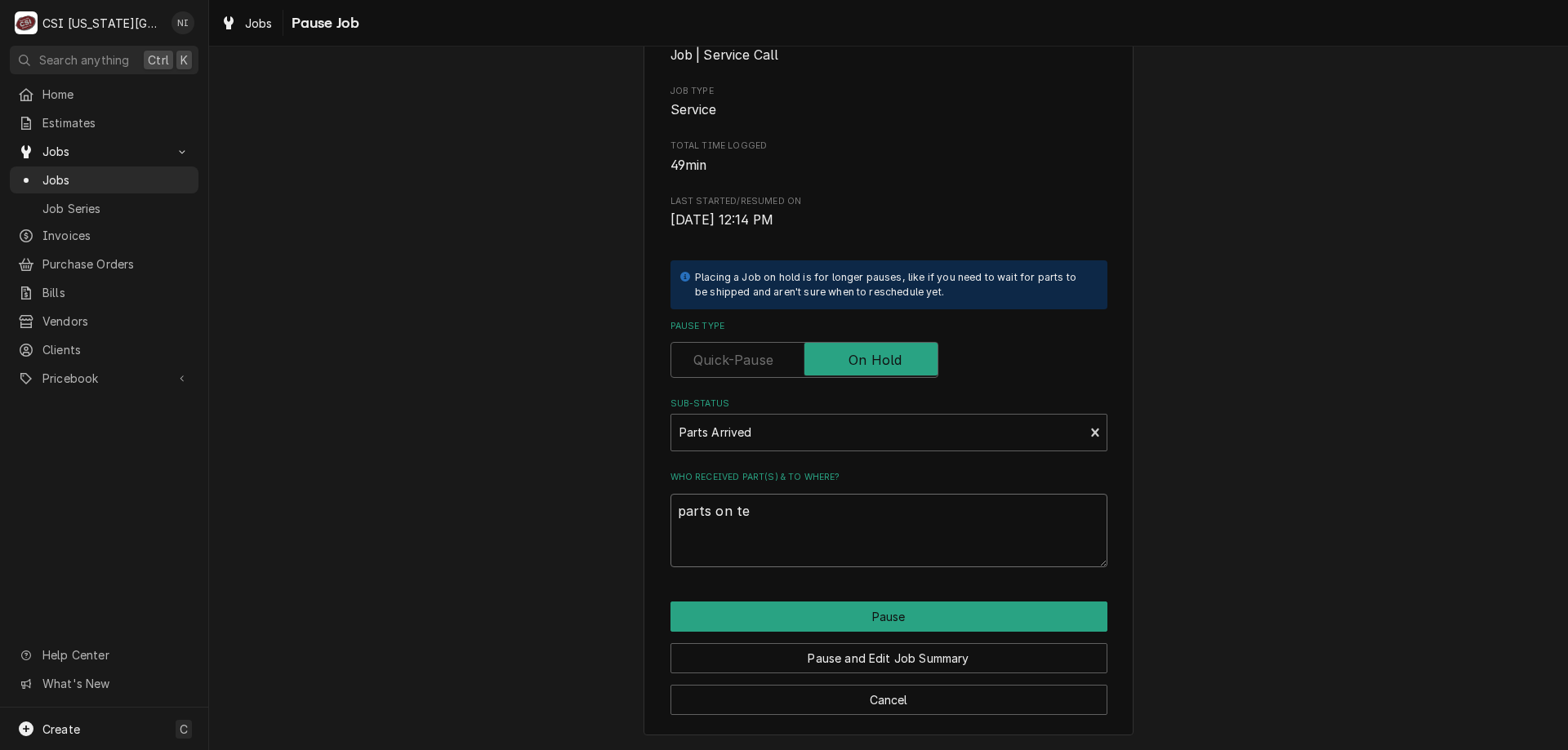
type textarea "x"
type textarea "parts on teh"
type textarea "x"
type textarea "parts on te"
type textarea "x"
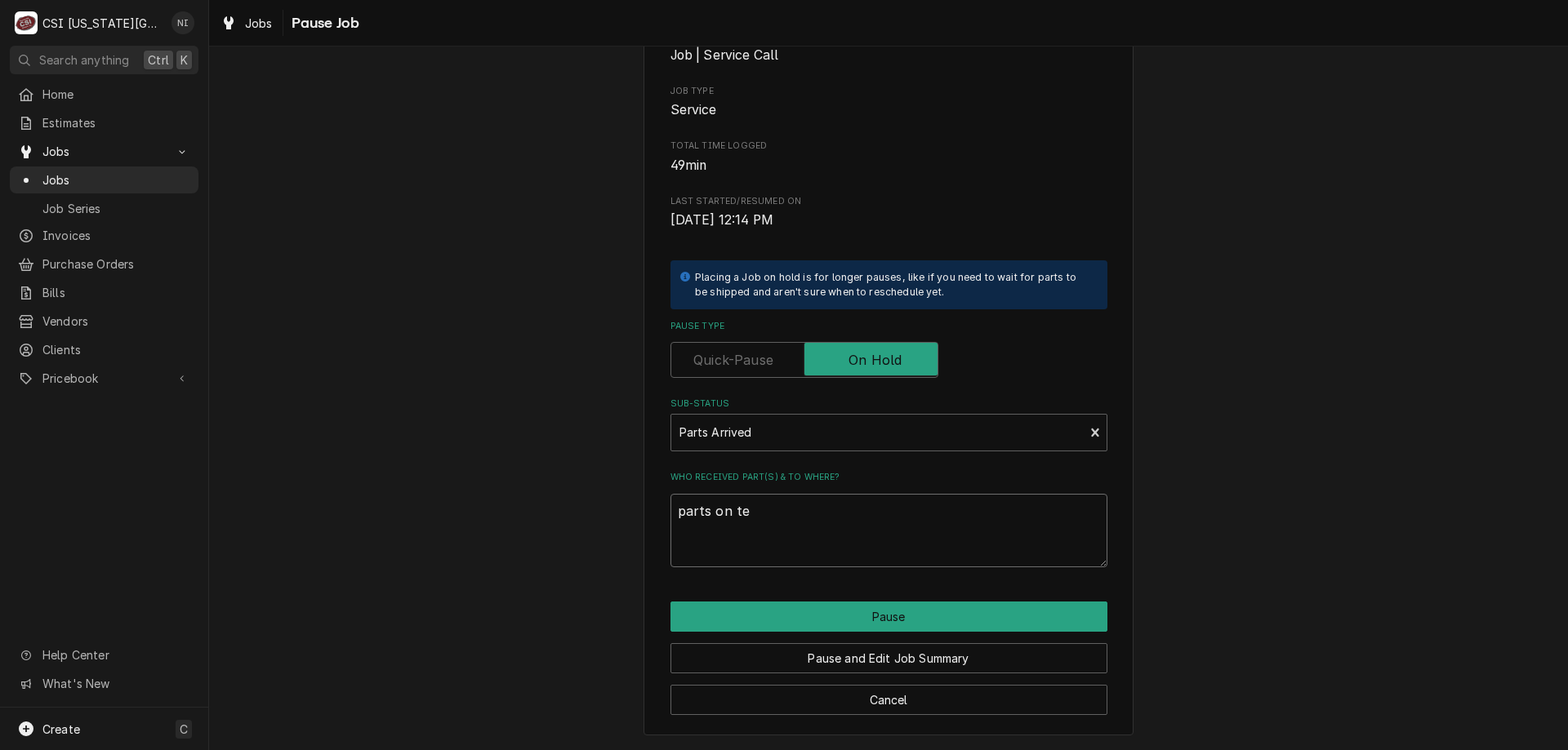
type textarea "parts on t"
type textarea "x"
type textarea "parts on th"
type textarea "x"
type textarea "parts on the"
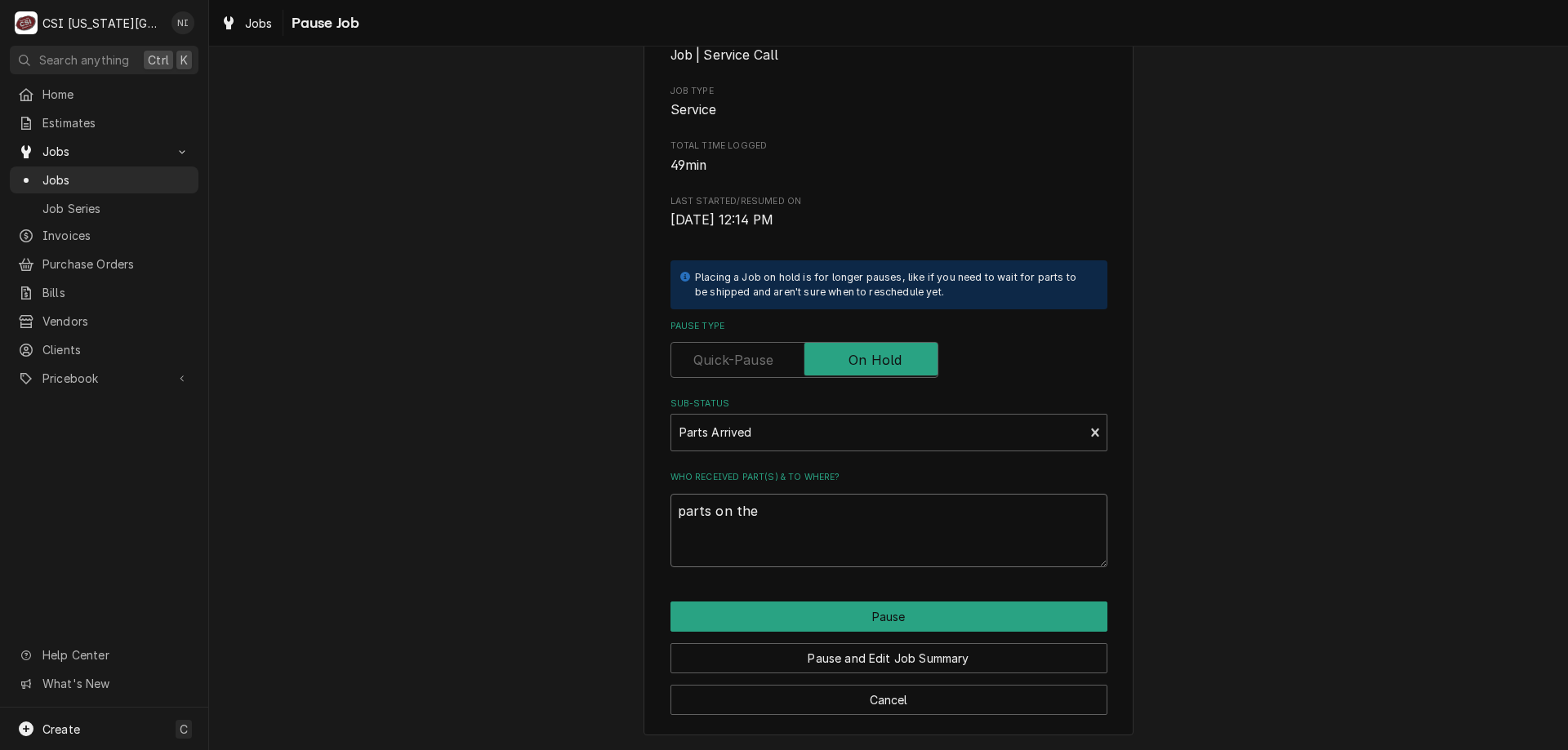
type textarea "x"
type textarea "parts on the"
type textarea "x"
type textarea "parts on the u"
type textarea "x"
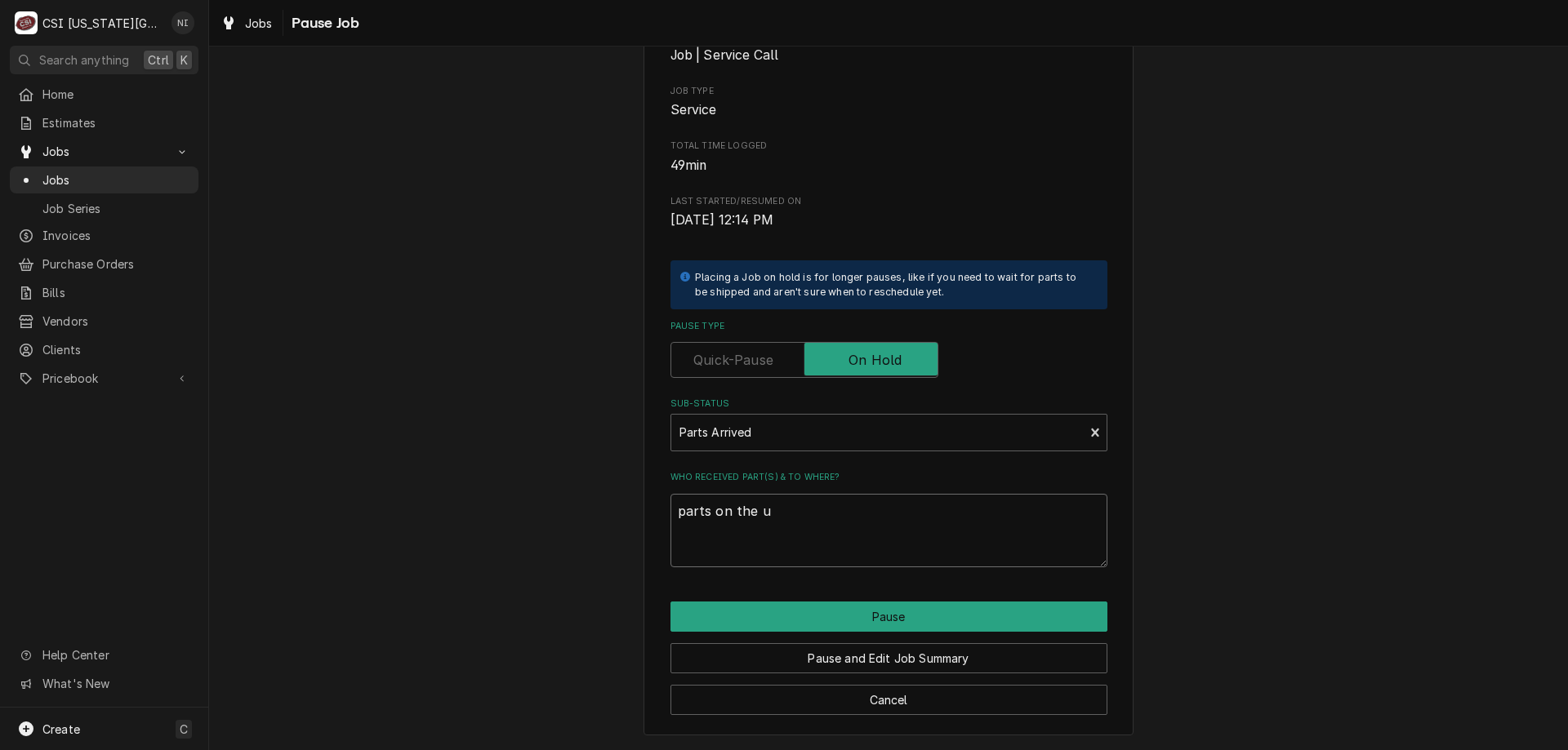
type textarea "parts on the un"
type textarea "x"
type textarea "parts on the una"
type textarea "x"
type textarea "parts on the unas"
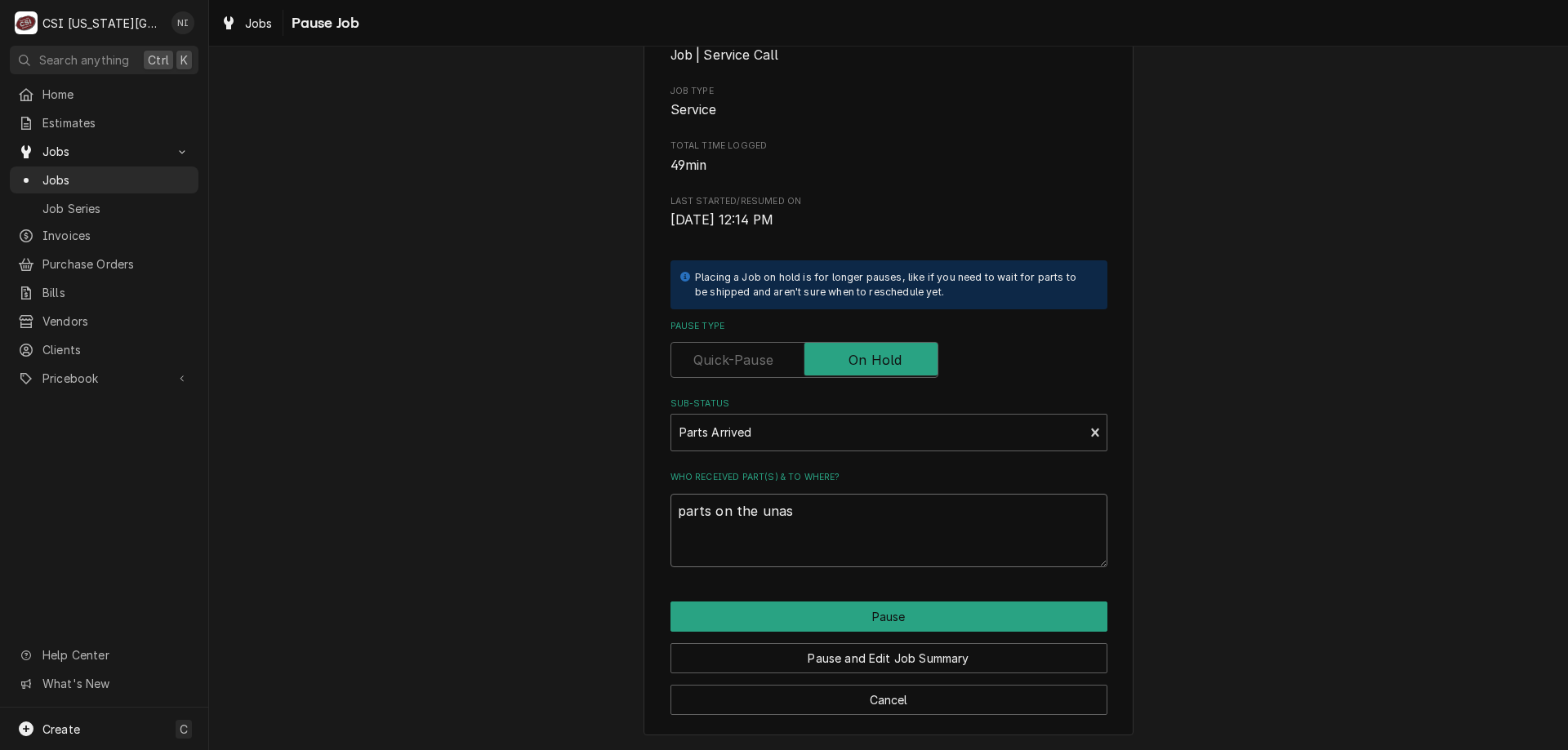
type textarea "x"
type textarea "parts on the unass"
type textarea "x"
type textarea "parts on the unassi"
type textarea "x"
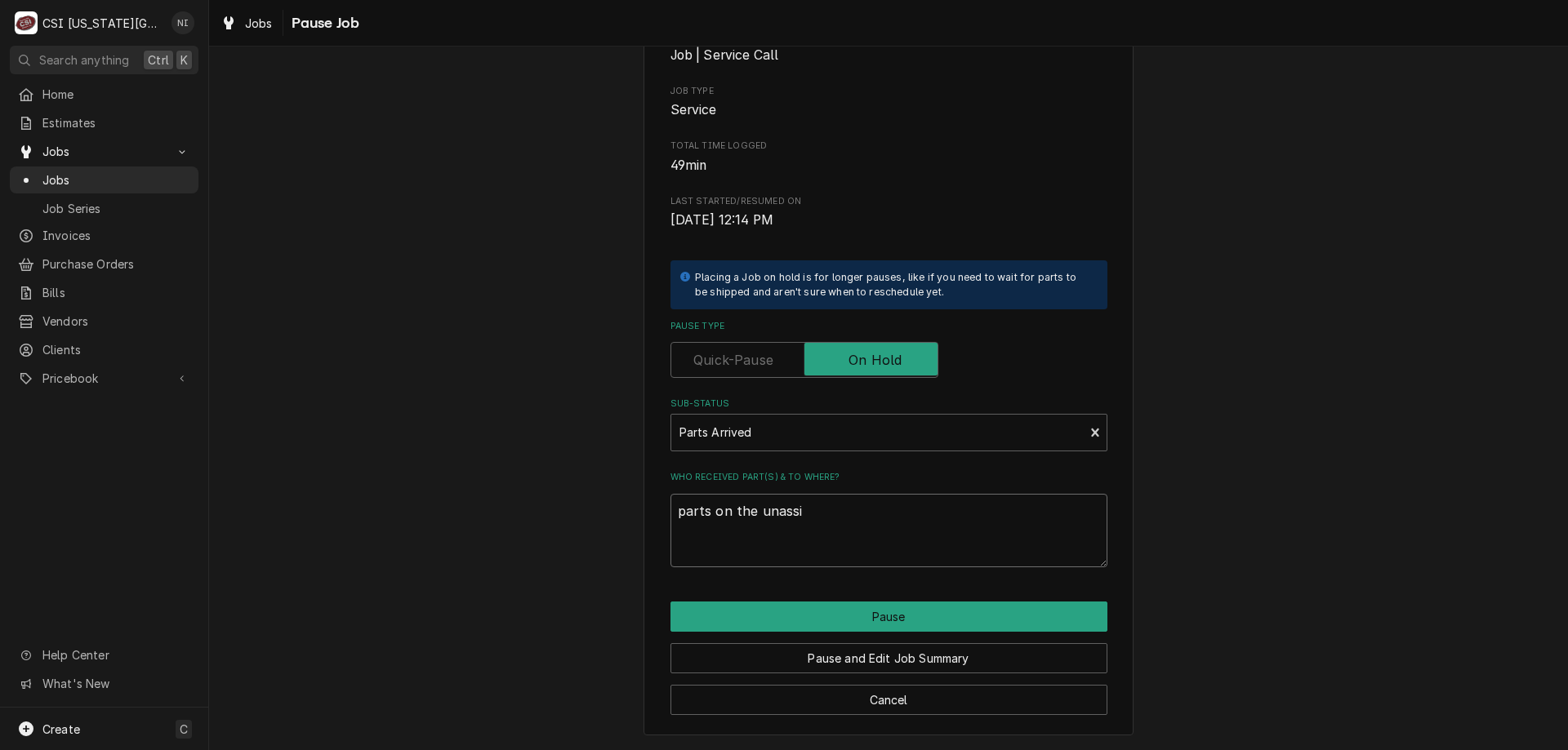
type textarea "parts on the unassig"
type textarea "x"
type textarea "parts on the unassign"
type textarea "x"
type textarea "parts on the unassigne"
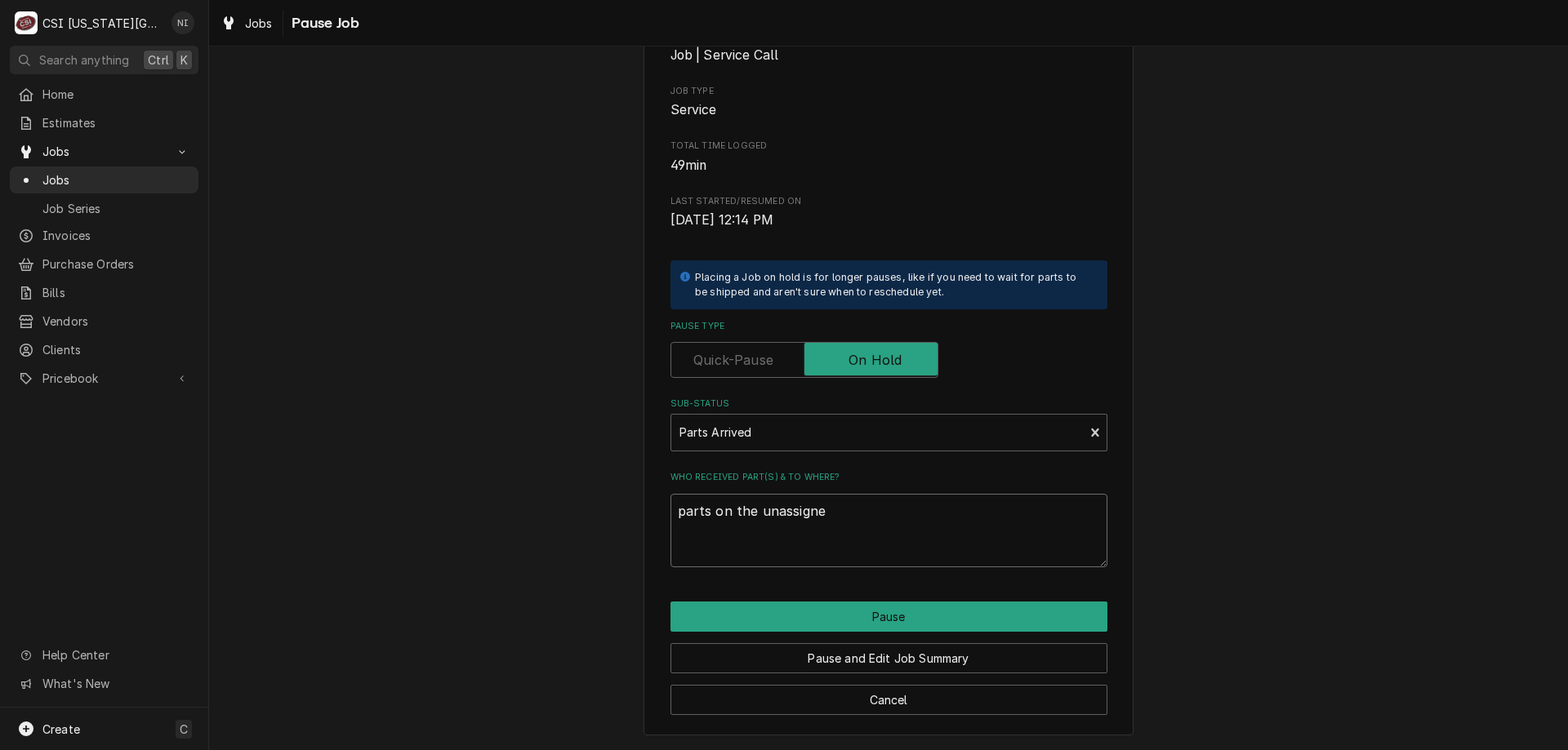
type textarea "x"
type textarea "parts on the unassigned"
type textarea "x"
type textarea "parts on the unassigned"
type textarea "x"
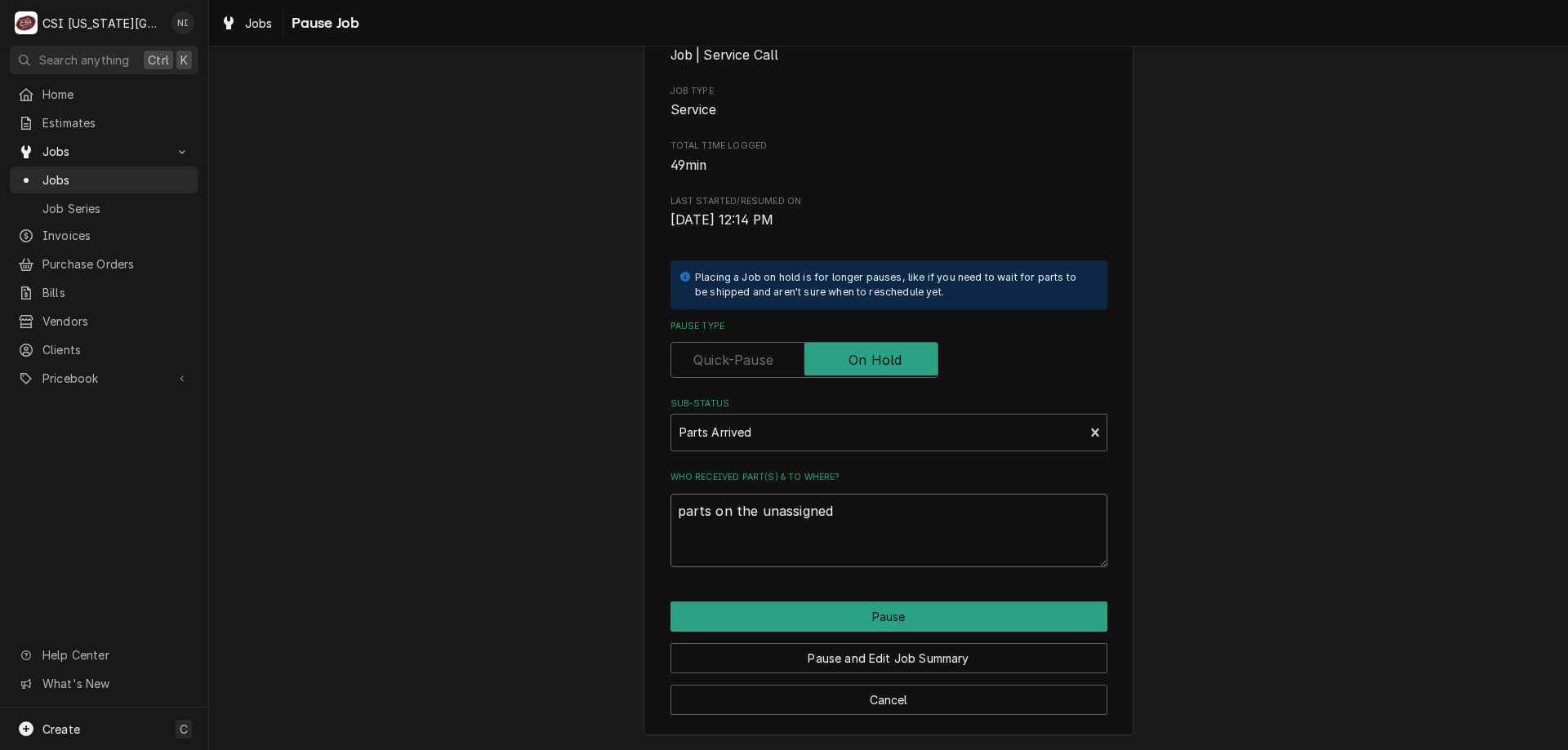
type textarea "parts on the unassigned s"
type textarea "x"
type textarea "parts on the unassigned sh"
type textarea "x"
type textarea "parts on the unassigned she"
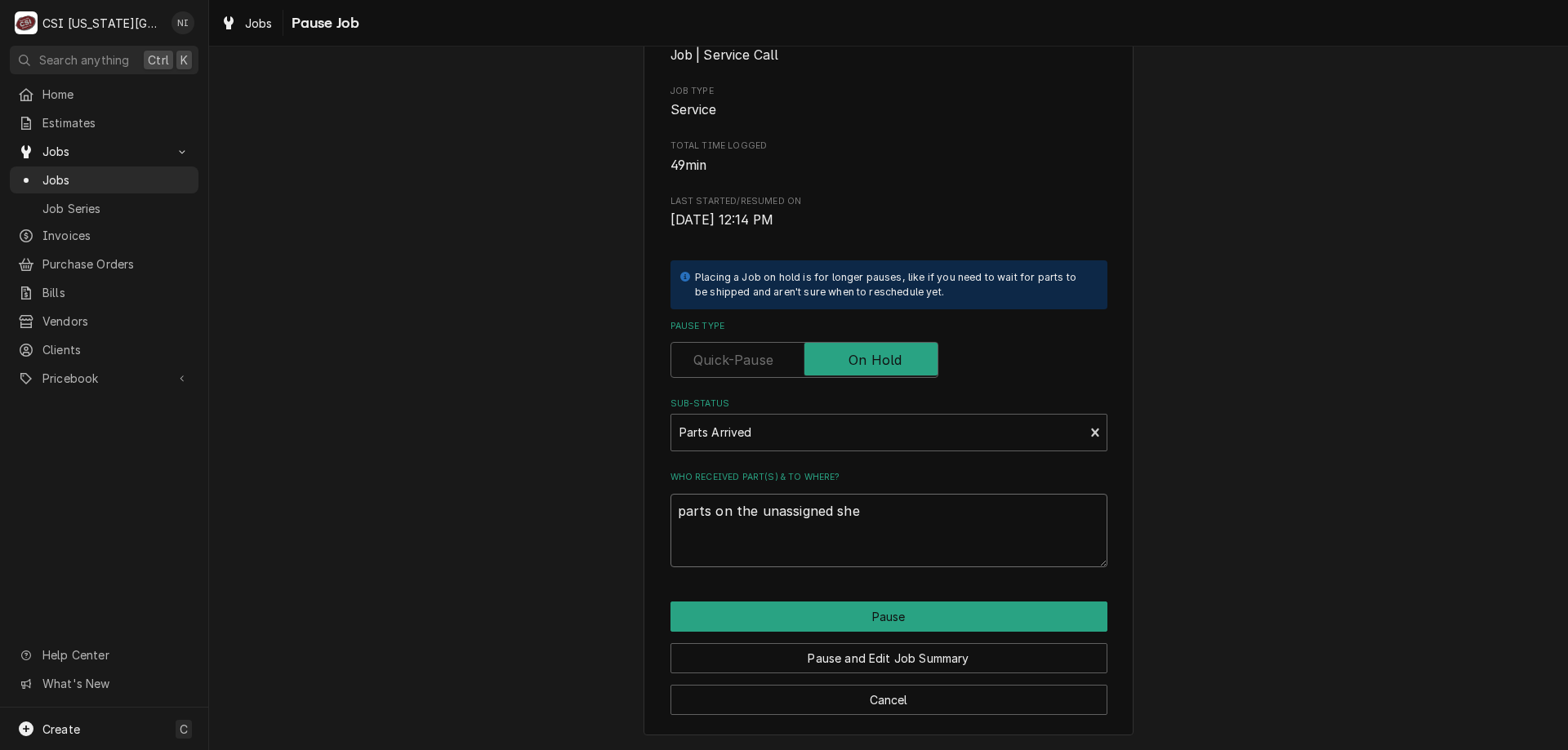
type textarea "x"
type textarea "parts on the unassigned shel"
type textarea "x"
type textarea "parts on the unassigned shelf"
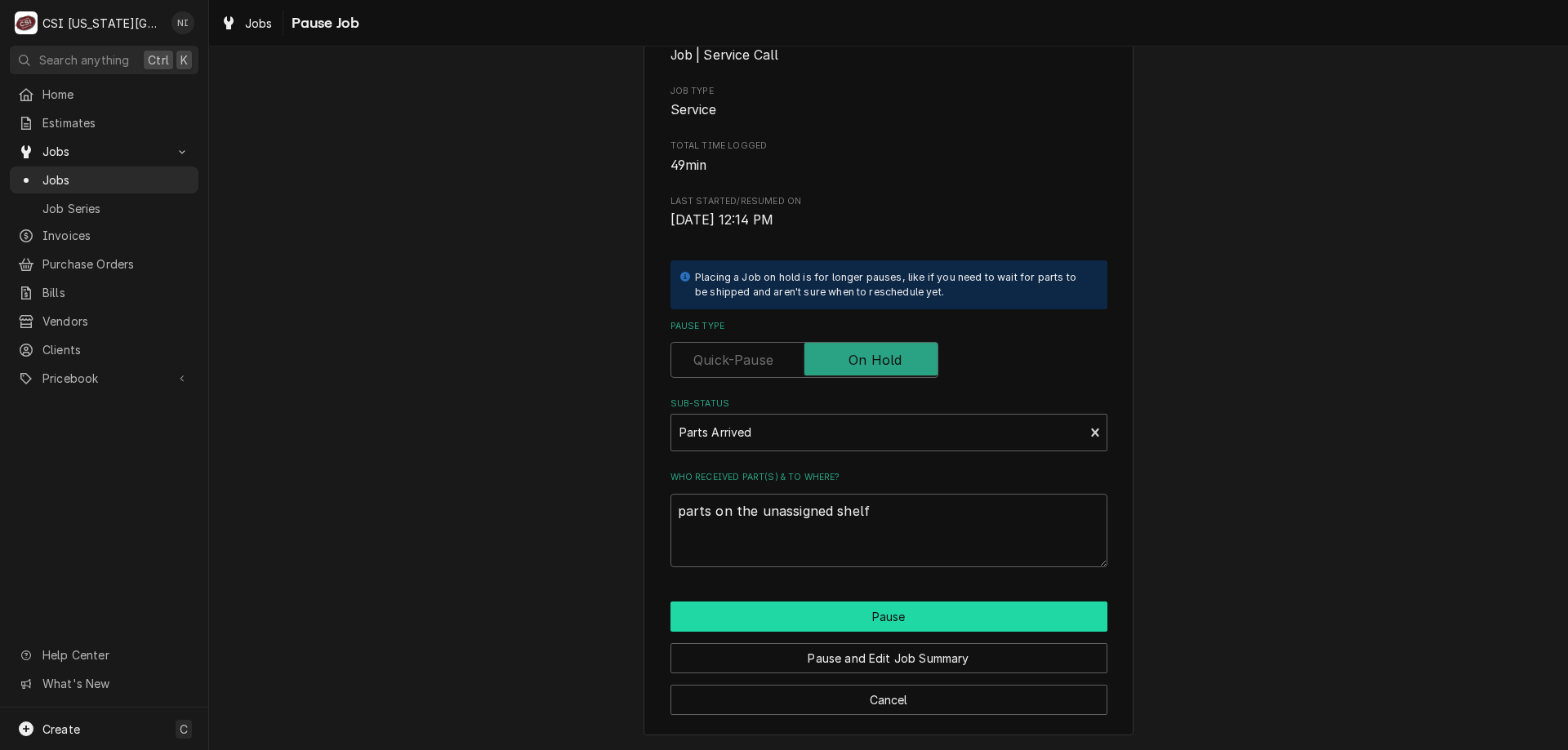
click at [895, 625] on button "Pause" at bounding box center [889, 617] width 436 height 30
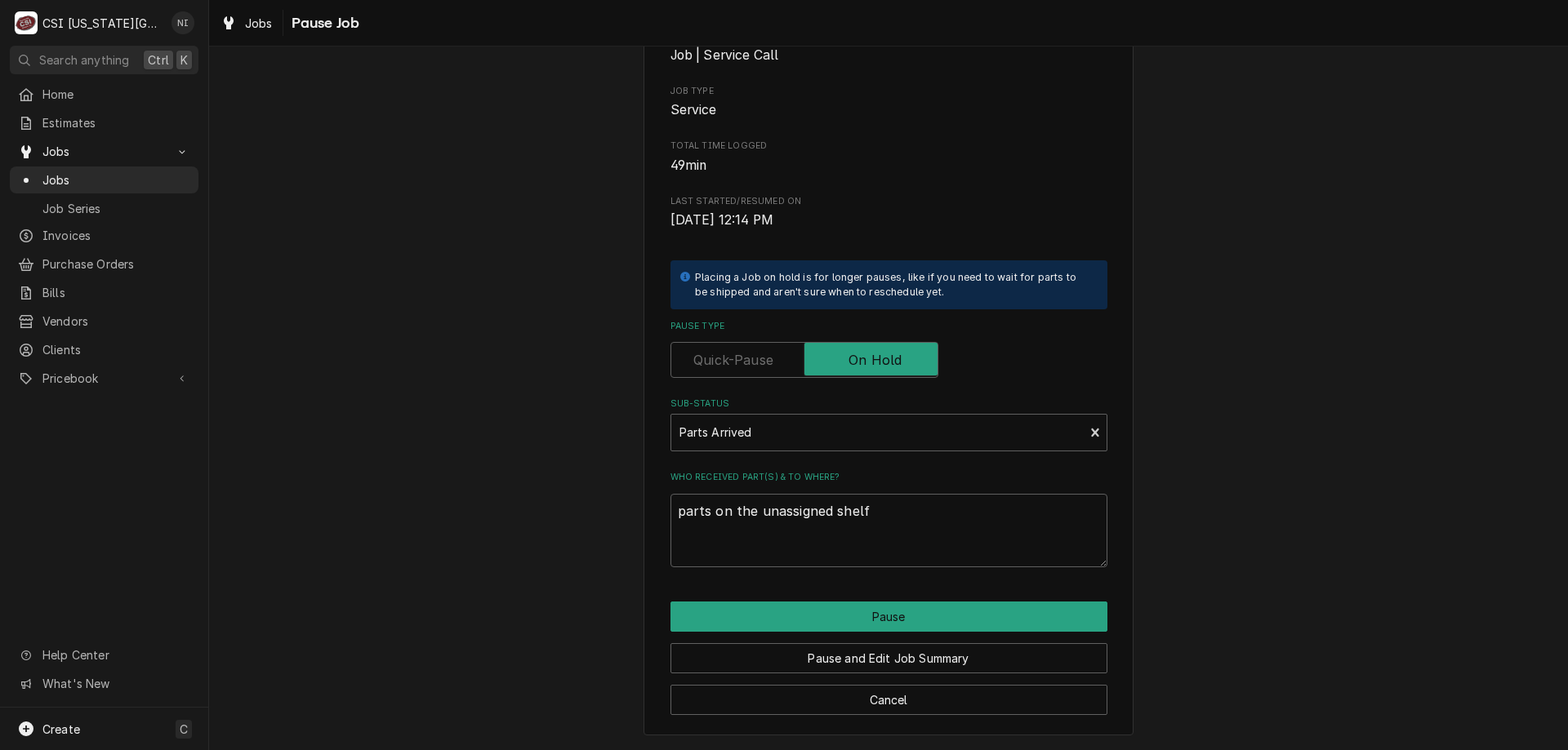
type textarea "x"
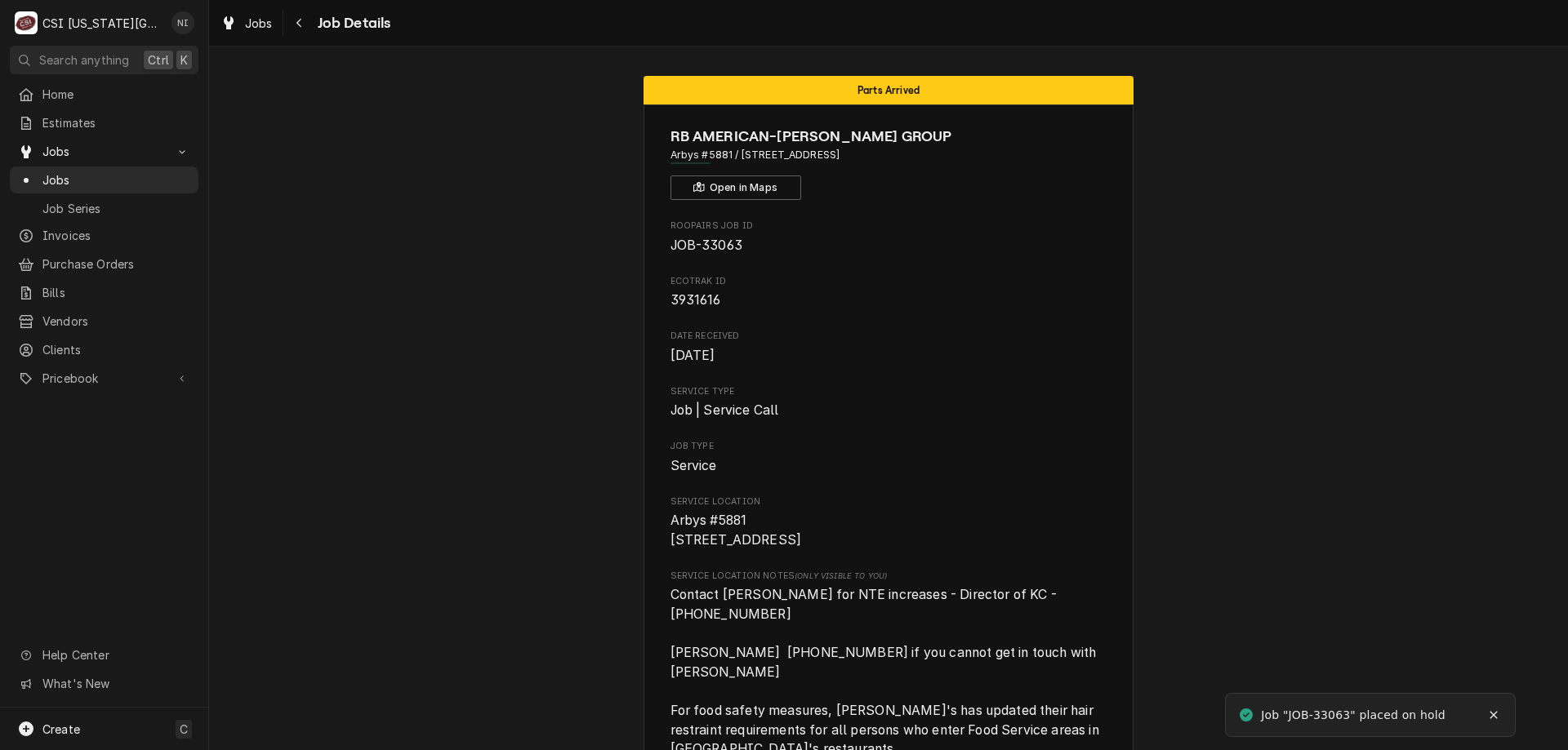
click at [97, 178] on span "Jobs" at bounding box center [116, 179] width 148 height 17
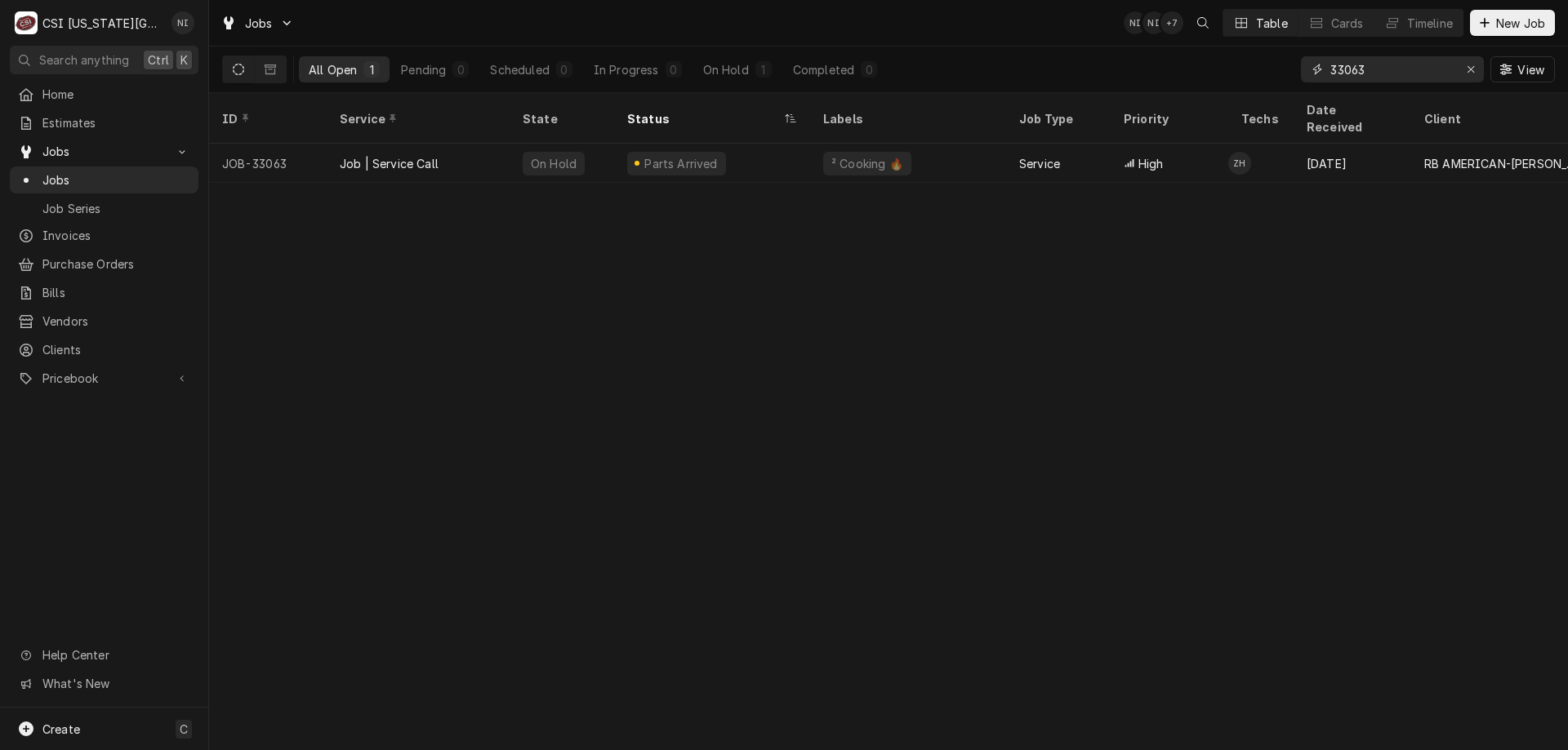
click at [1369, 66] on input "33063" at bounding box center [1391, 69] width 122 height 26
type input "33074"
click at [765, 144] on div "Parts Ordered" at bounding box center [712, 163] width 196 height 40
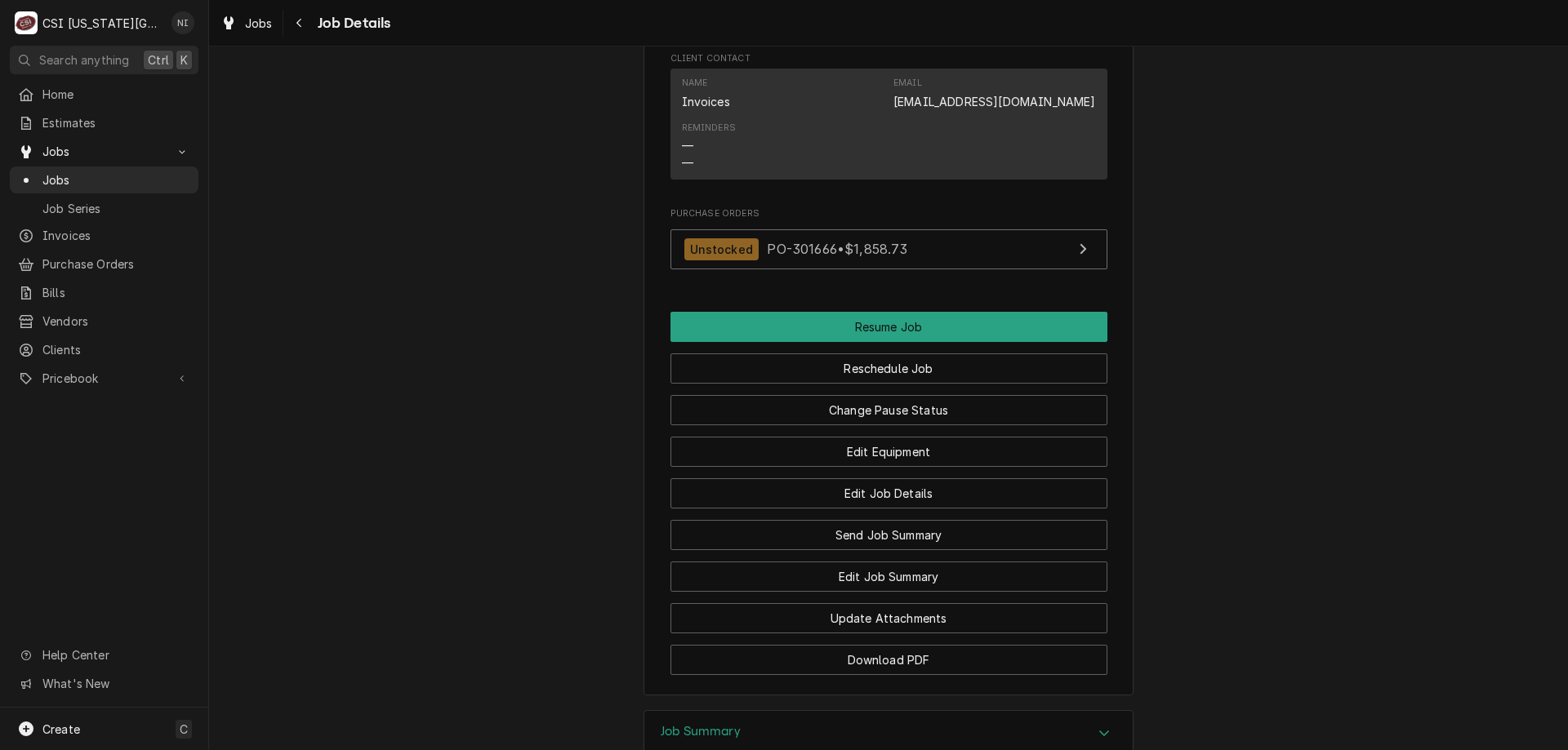
scroll to position [2117, 0]
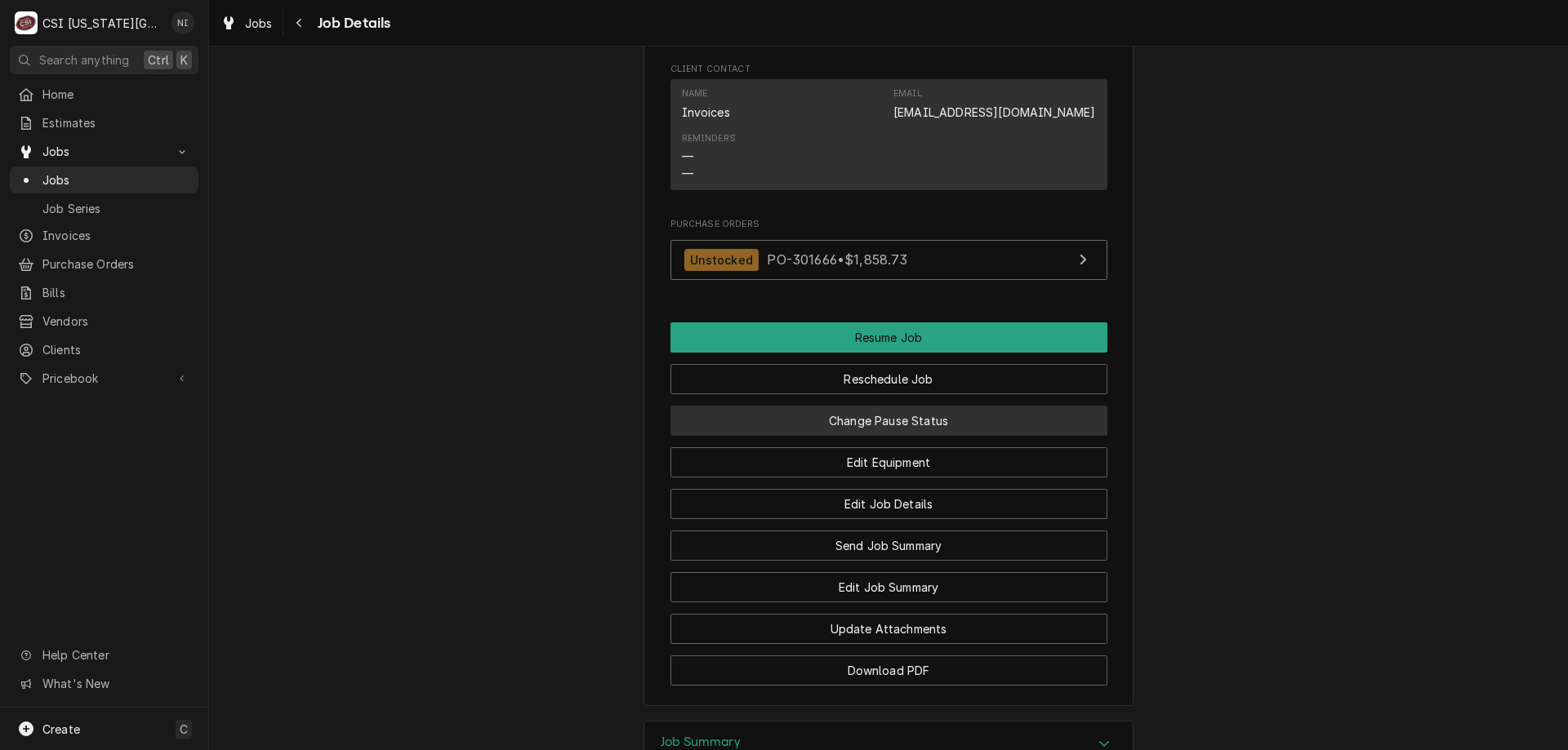
click at [855, 406] on button "Change Pause Status" at bounding box center [889, 421] width 436 height 30
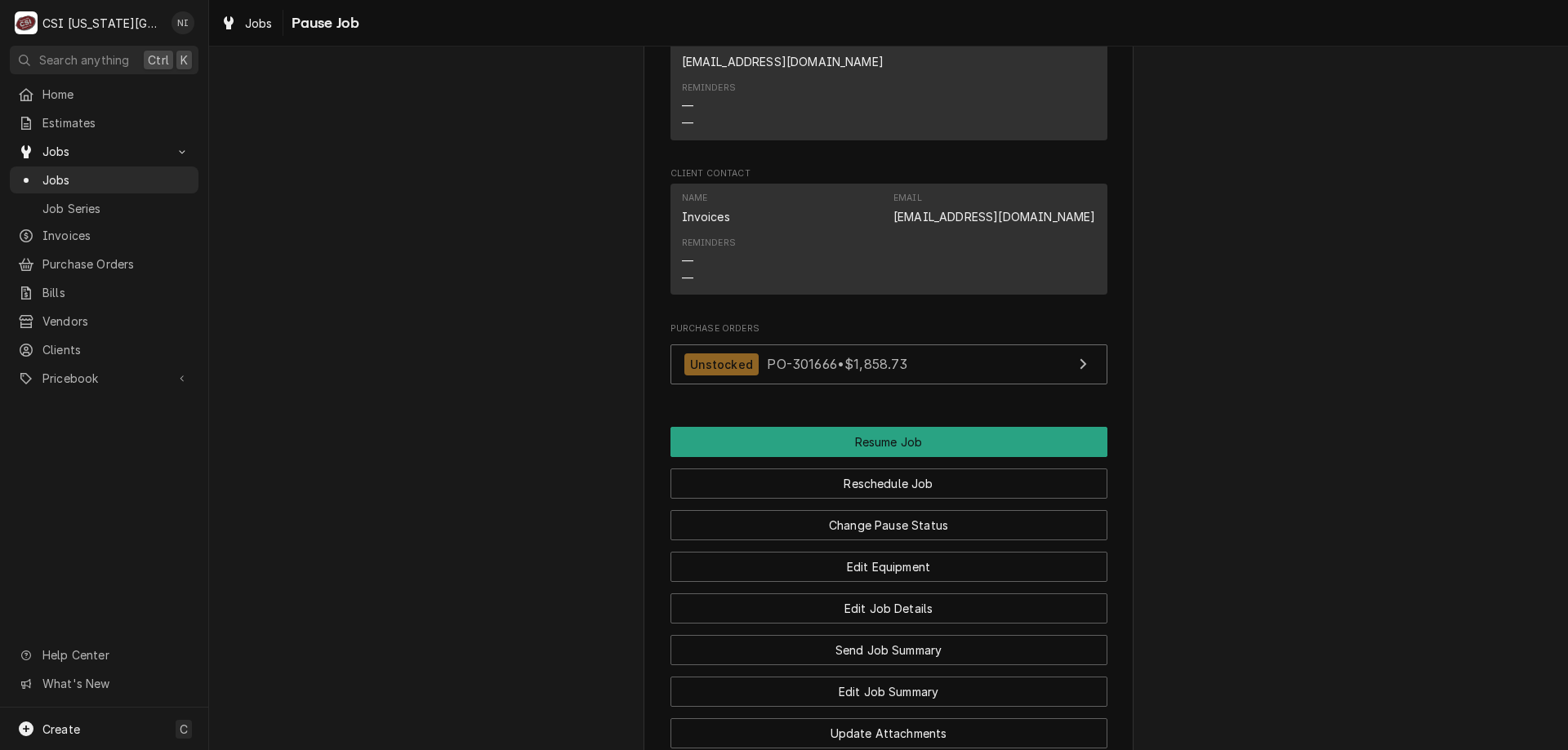
scroll to position [2267, 0]
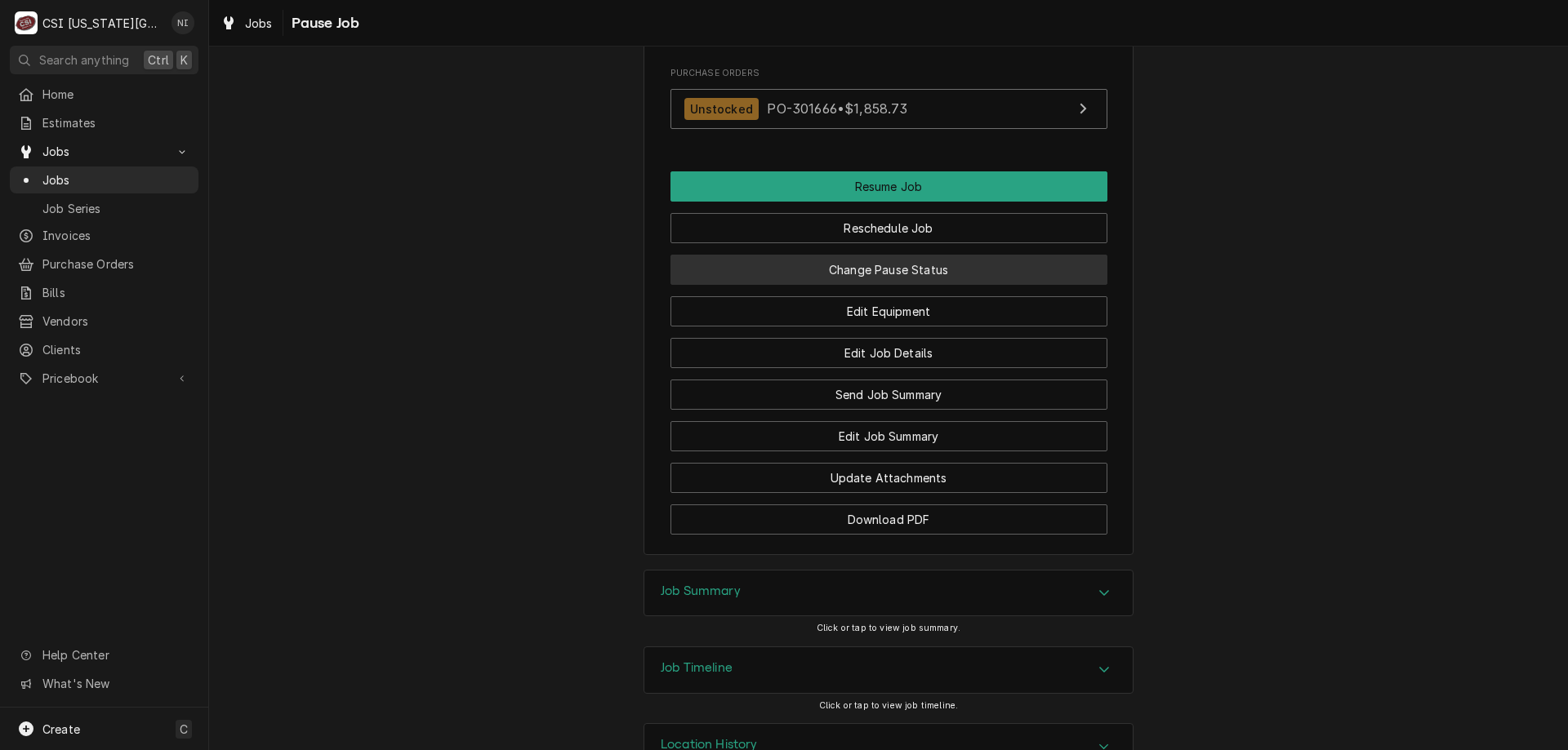
click at [911, 255] on button "Change Pause Status" at bounding box center [889, 270] width 436 height 30
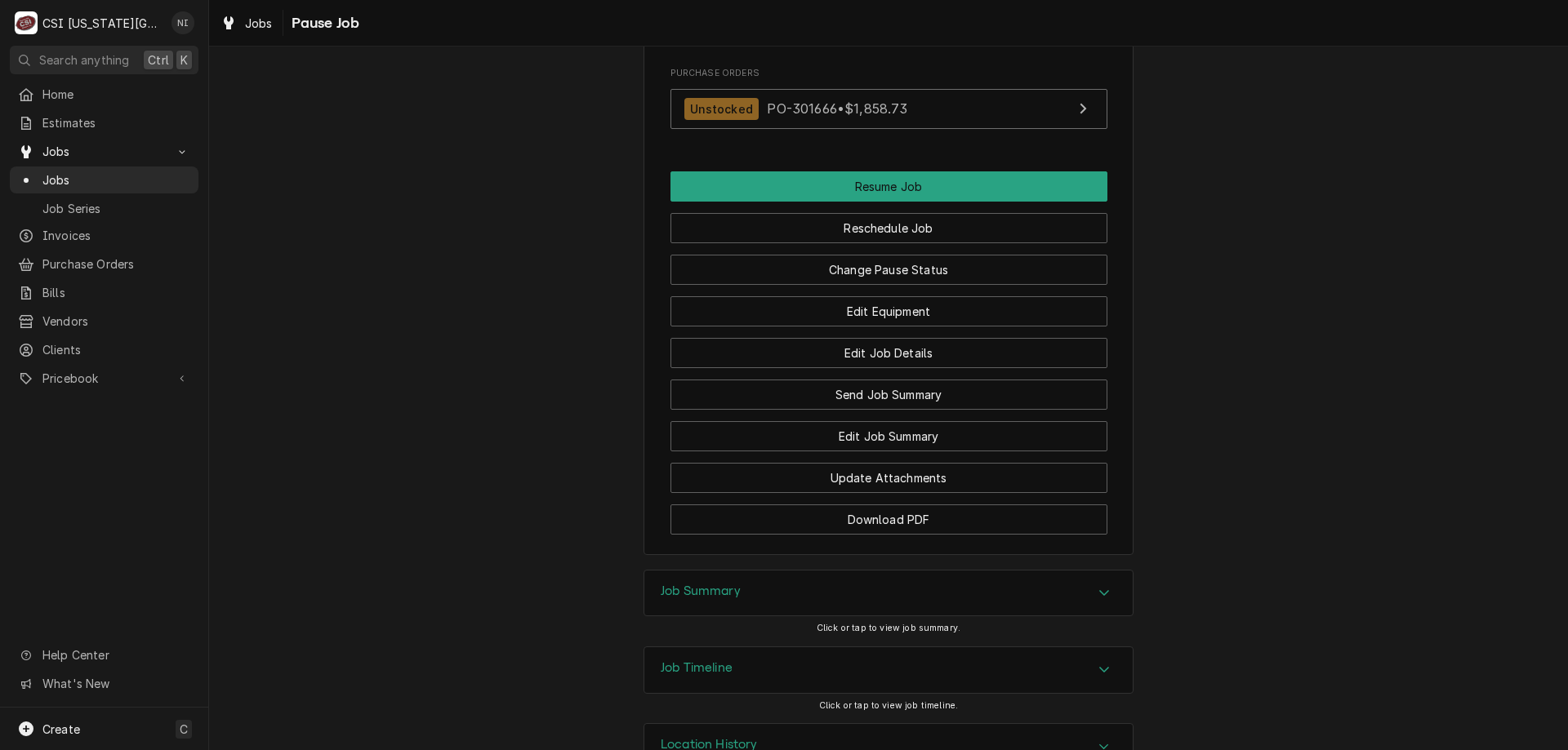
type textarea "x"
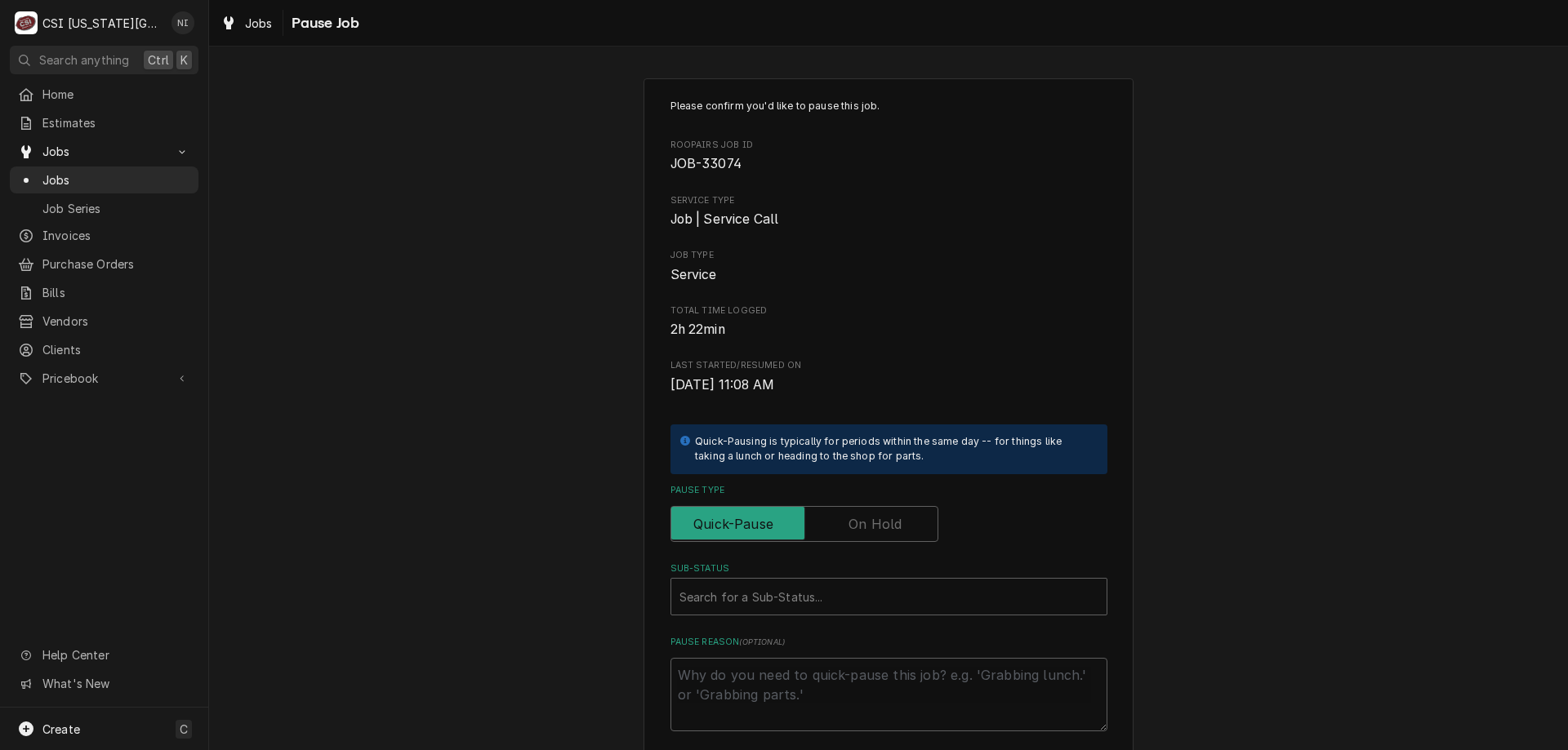
click at [884, 525] on label "Pause Type" at bounding box center [804, 524] width 268 height 36
click at [884, 525] on input "Pause Type" at bounding box center [804, 524] width 253 height 36
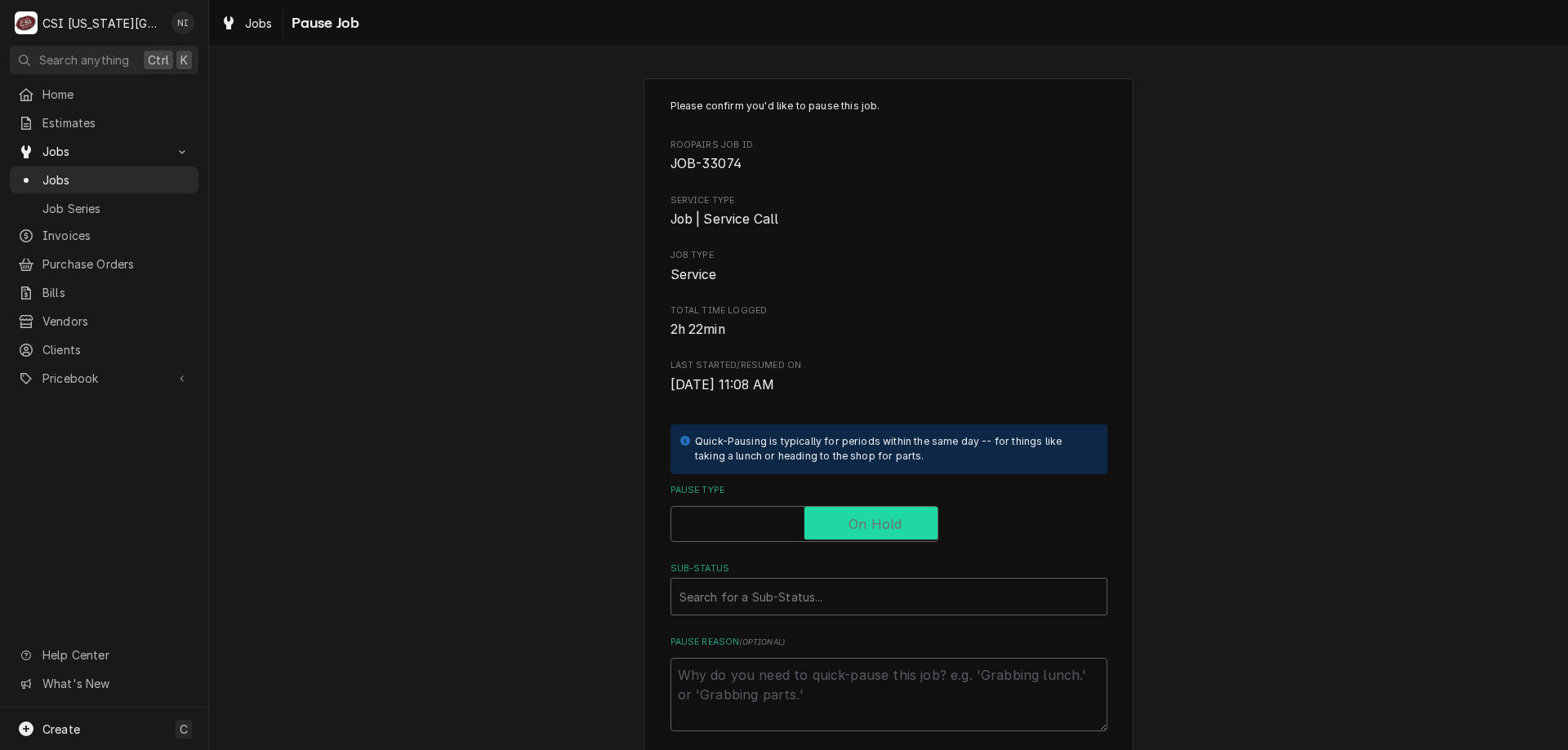
checkbox input "true"
drag, startPoint x: 830, startPoint y: 588, endPoint x: 814, endPoint y: 587, distance: 16.0
click at [830, 587] on div "Sub-Status" at bounding box center [889, 596] width 419 height 29
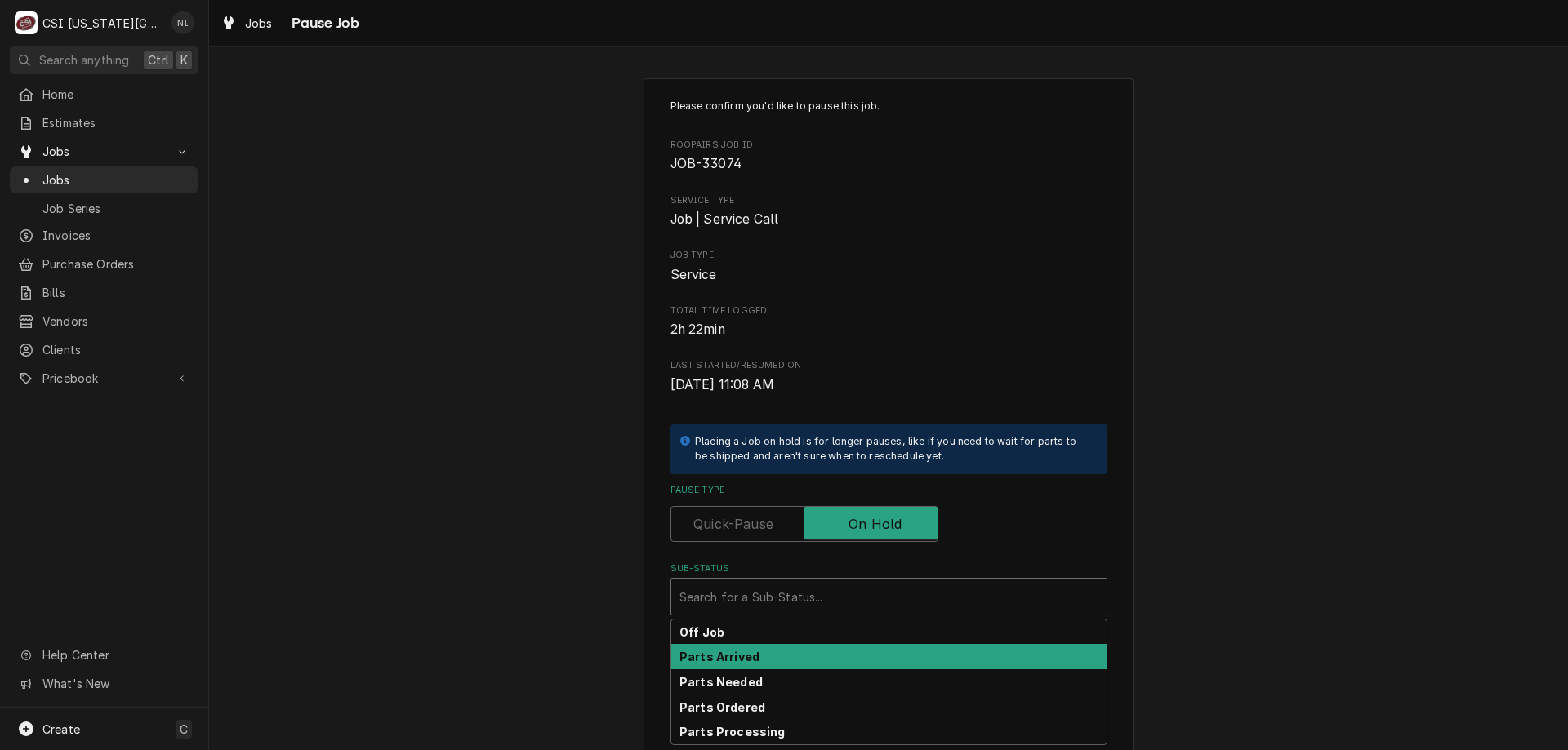
click at [738, 650] on strong "Parts Arrived" at bounding box center [719, 656] width 80 height 14
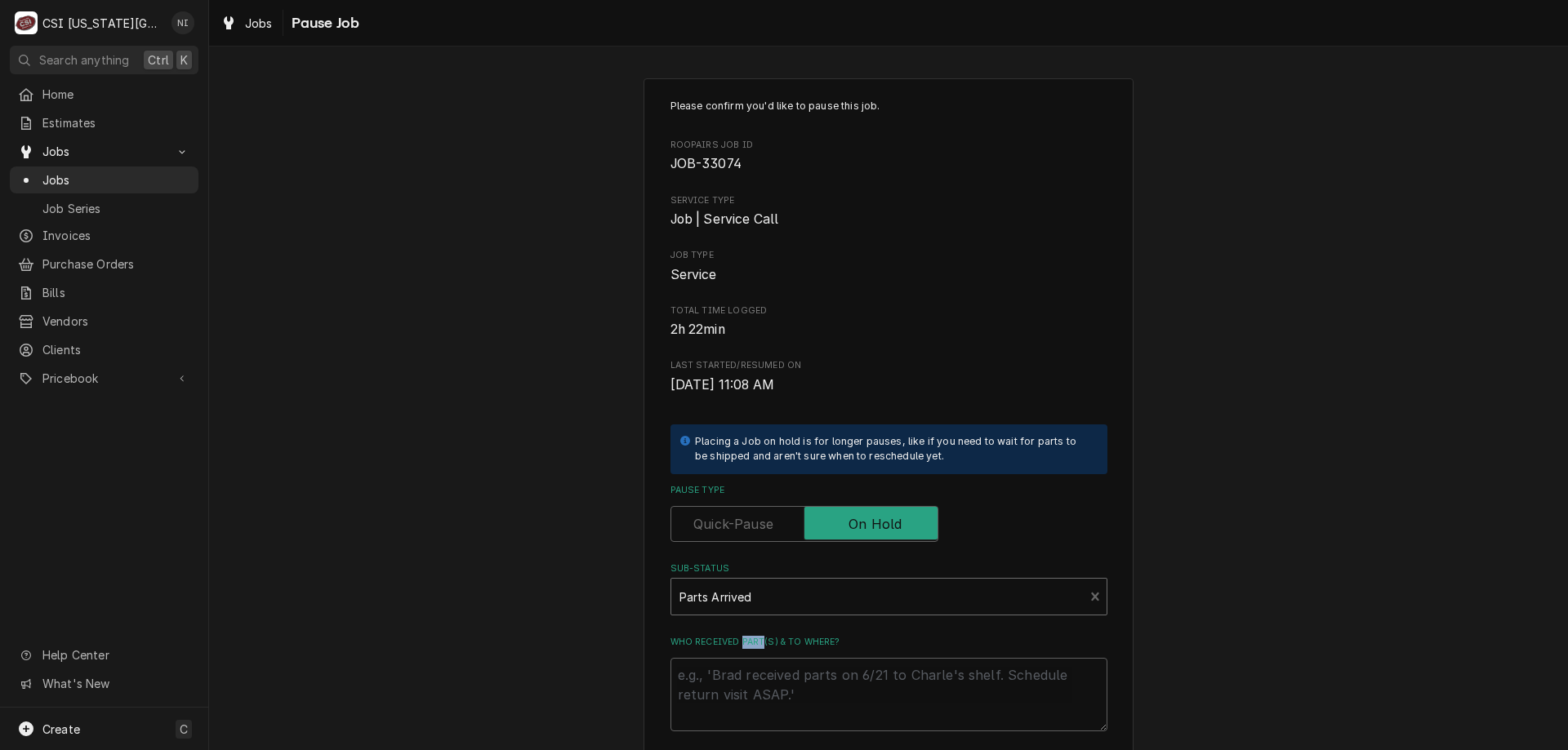
drag, startPoint x: 738, startPoint y: 652, endPoint x: 727, endPoint y: 660, distance: 13.6
click at [736, 652] on div "Who received part(s) & to where?" at bounding box center [889, 684] width 436 height 96
click at [721, 669] on textarea "Who received part(s) & to where?" at bounding box center [889, 695] width 436 height 74
type textarea "x"
type textarea "p"
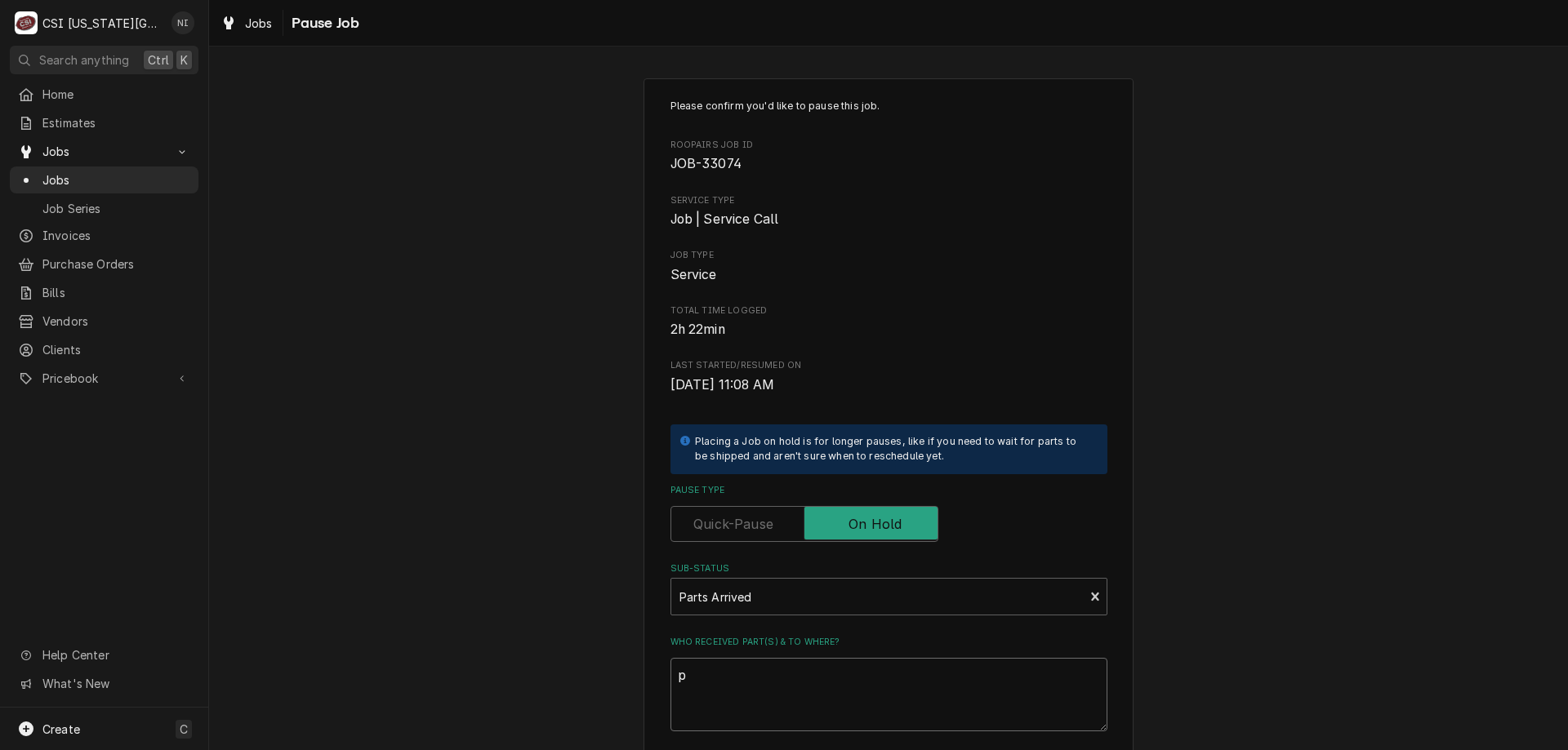
type textarea "x"
type textarea "pa"
type textarea "x"
type textarea "par"
type textarea "x"
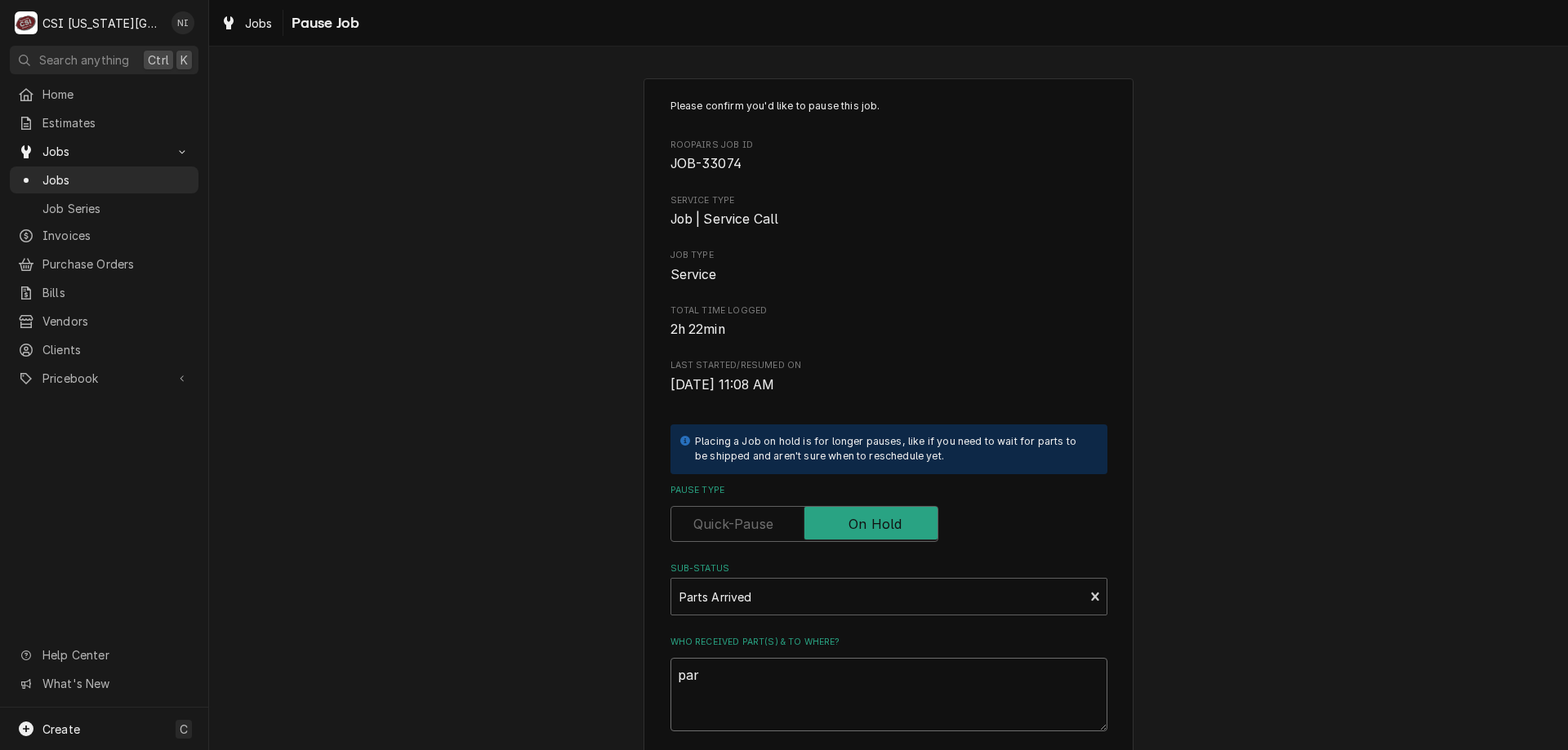
type textarea "part"
type textarea "x"
type textarea "parts"
type textarea "x"
type textarea "parts"
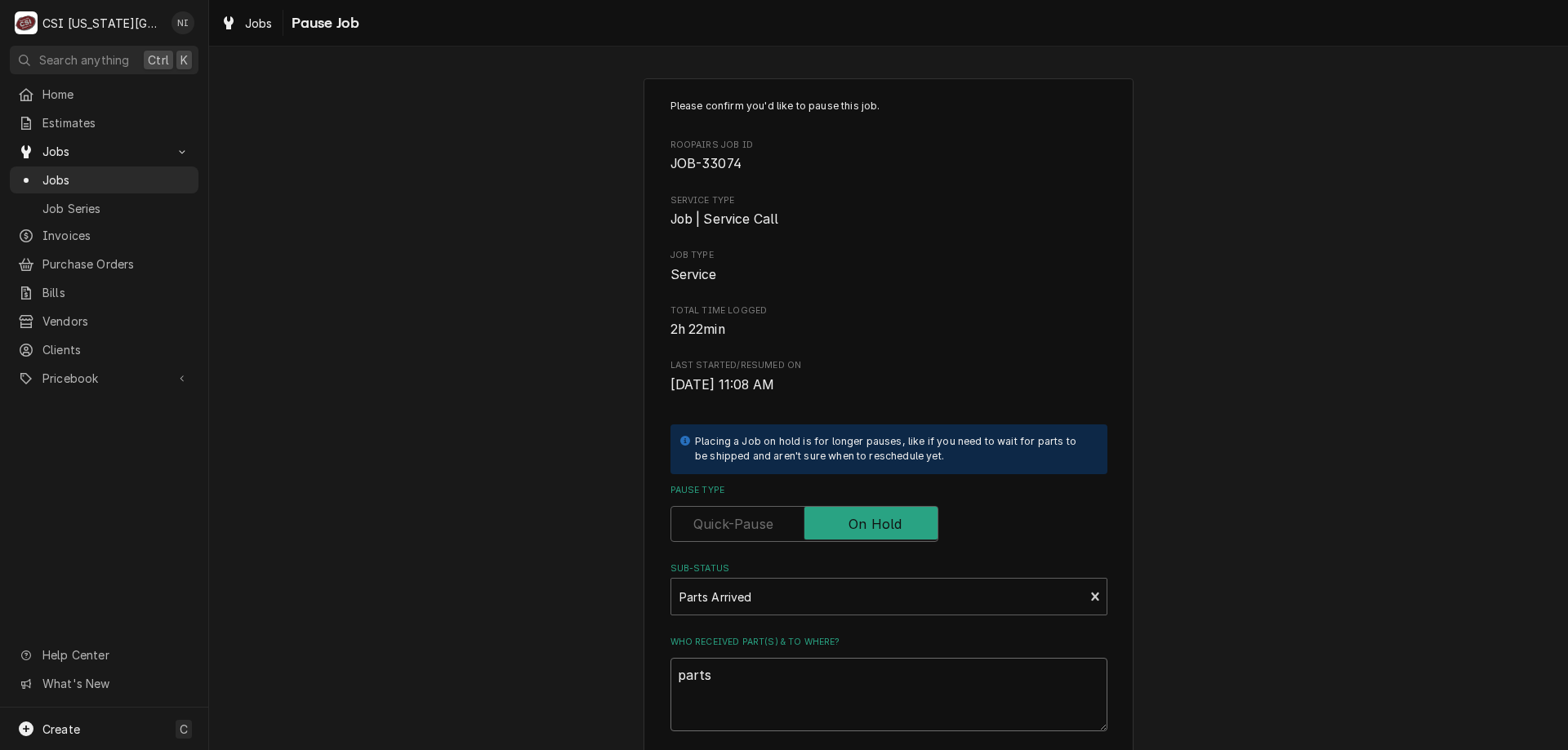
type textarea "x"
type textarea "parts o"
type textarea "x"
type textarea "parts on"
type textarea "x"
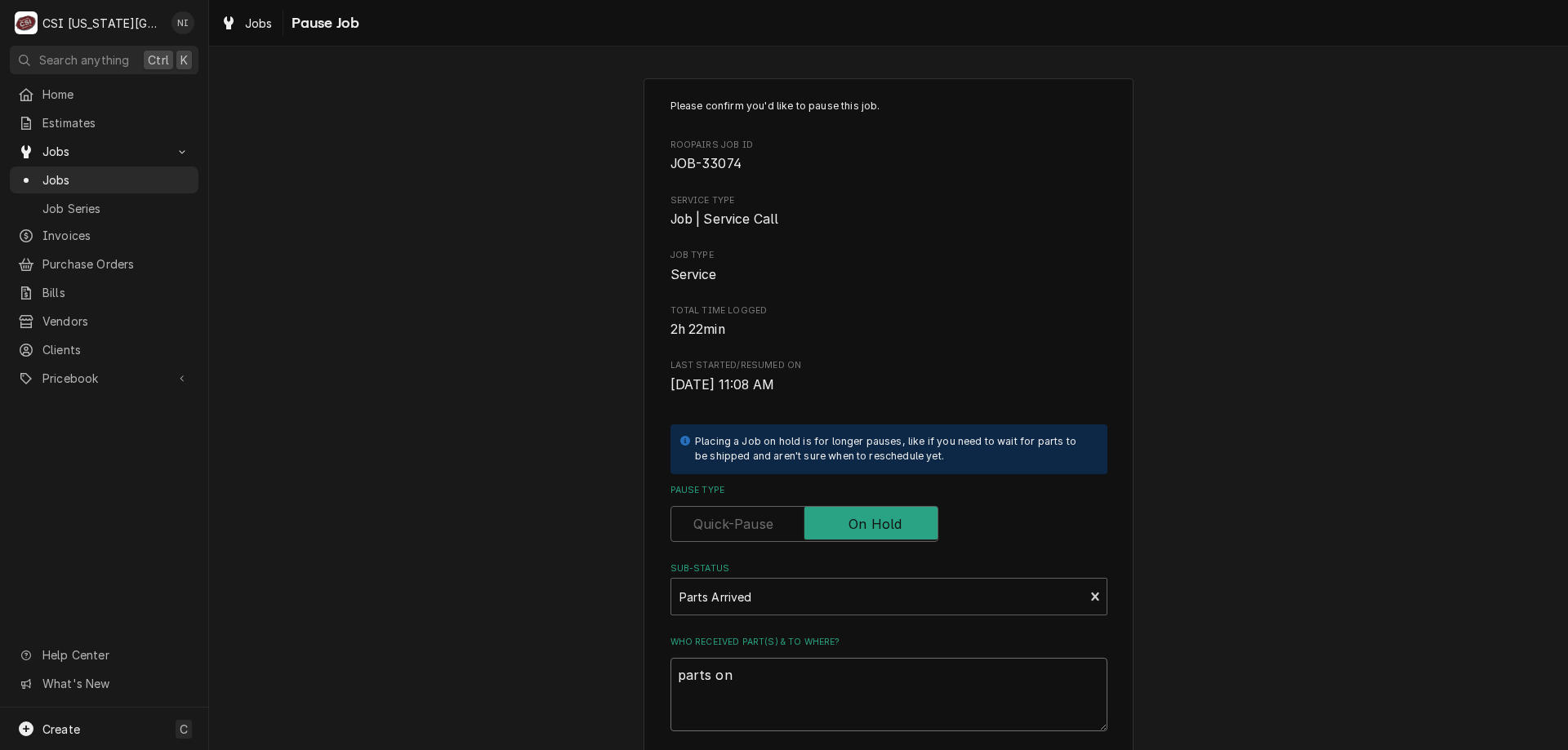
type textarea "parts on"
type textarea "x"
type textarea "parts on te"
type textarea "x"
type textarea "parts on teh"
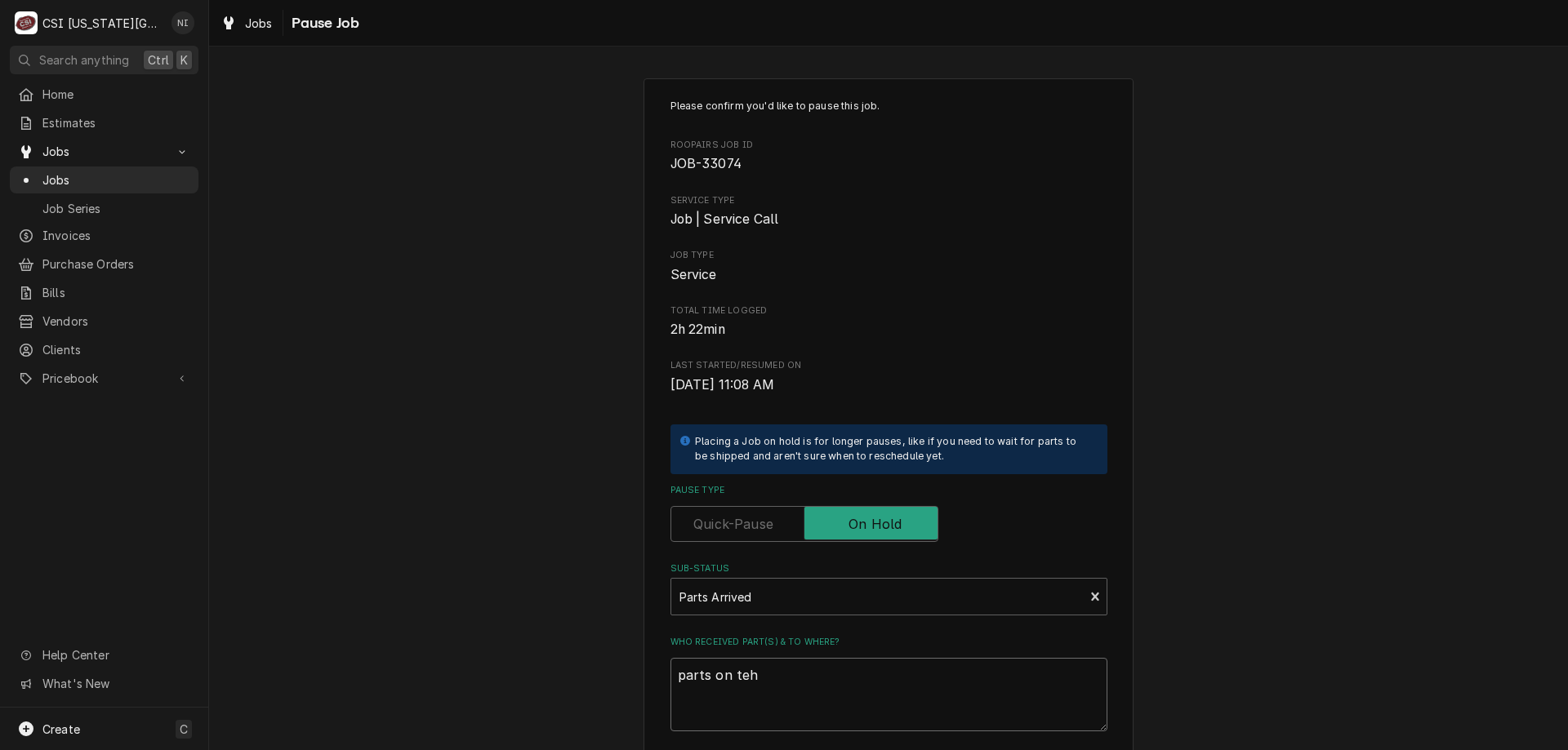
type textarea "x"
type textarea "parts on teh"
type textarea "x"
type textarea "parts on teh"
type textarea "x"
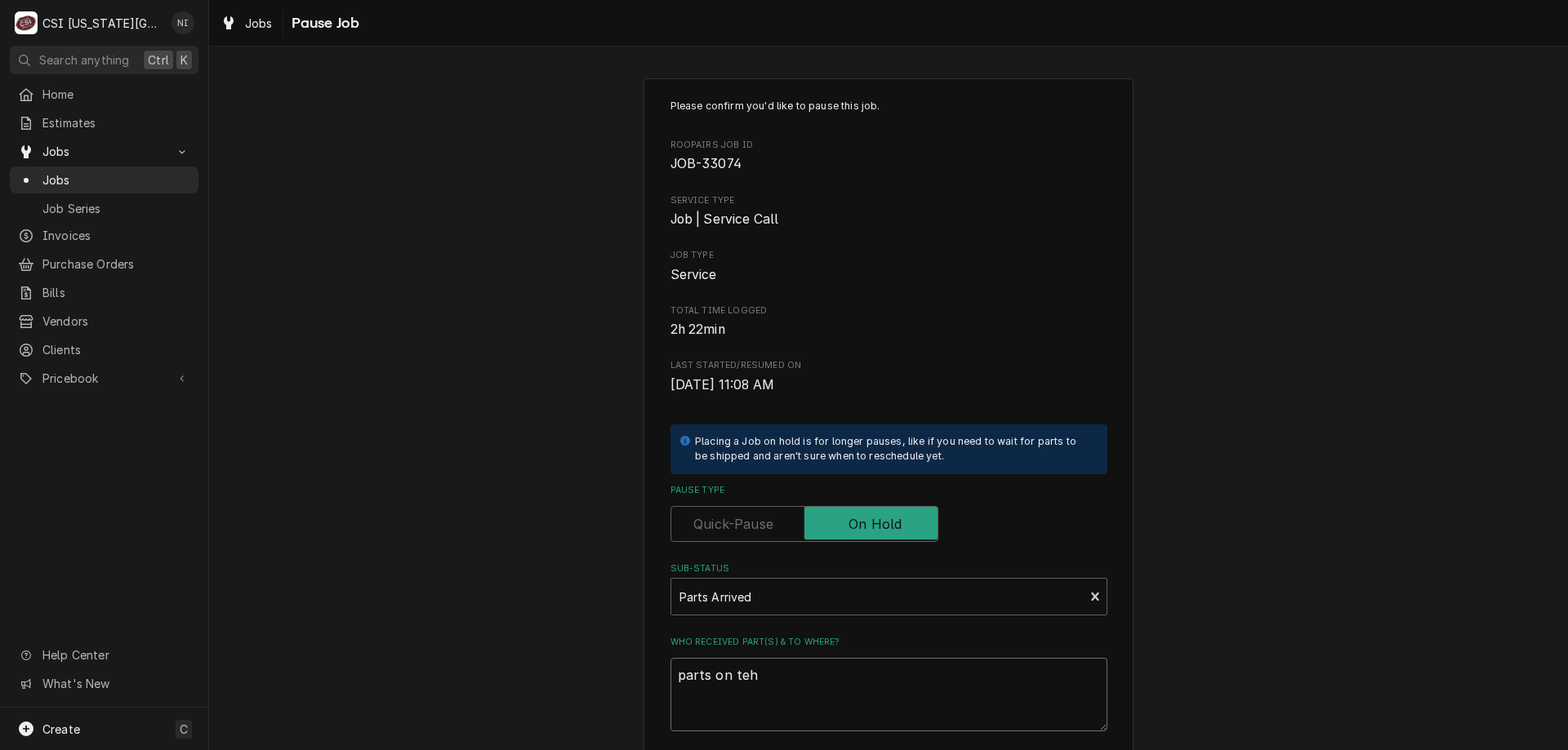
type textarea "parts on te"
type textarea "x"
type textarea "parts on t"
type textarea "x"
type textarea "parts on th"
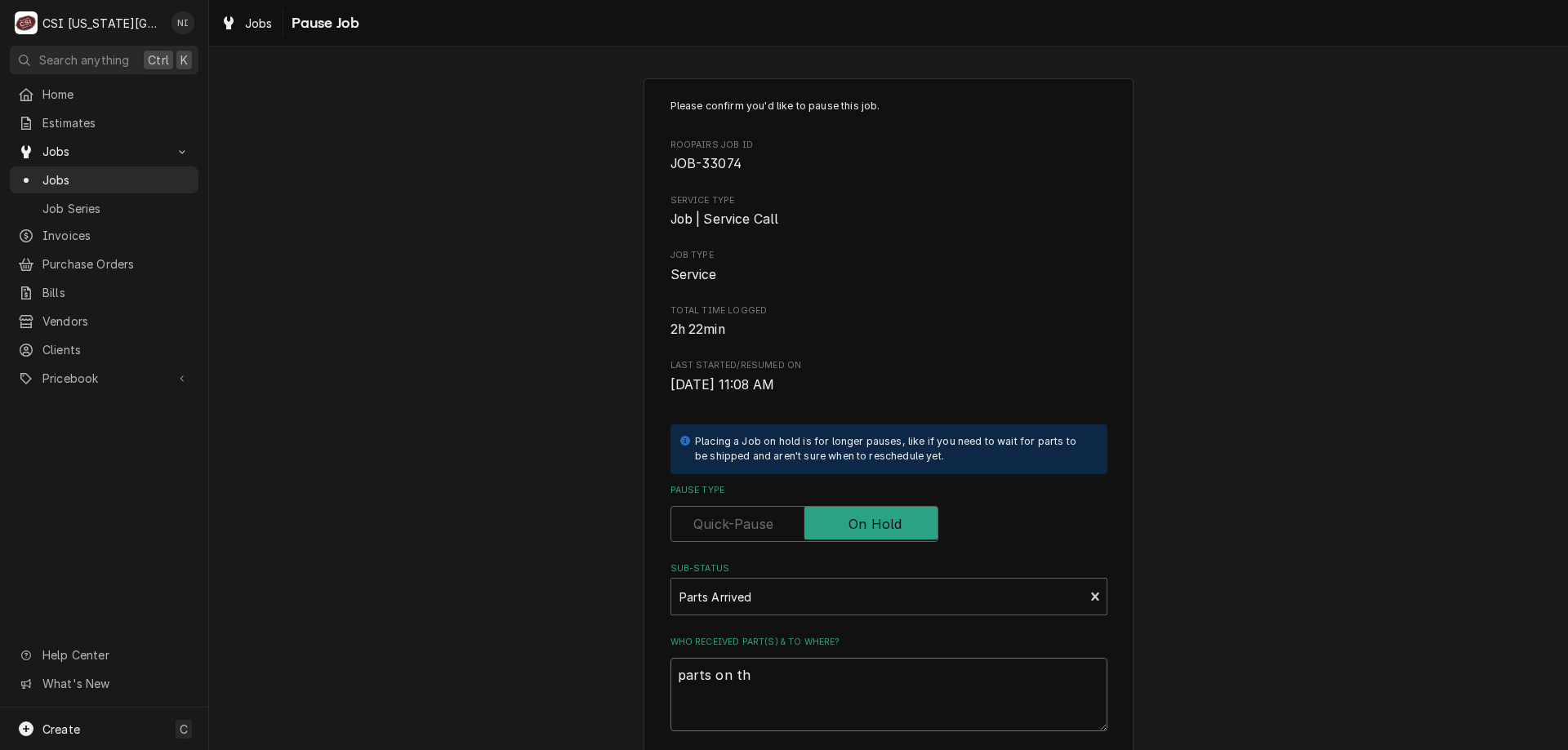
type textarea "x"
type textarea "parts on the"
type textarea "x"
type textarea "parts on the"
type textarea "x"
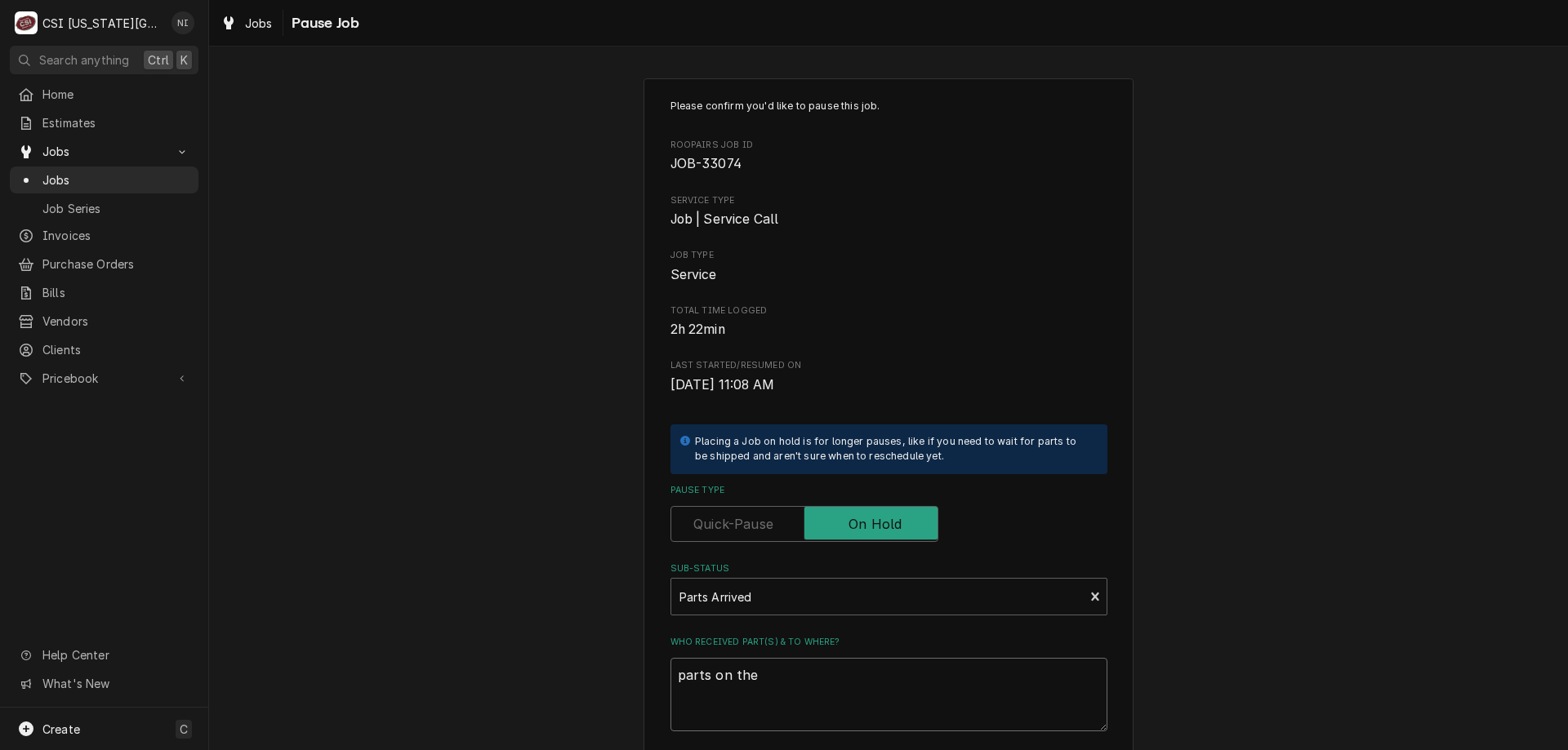
type textarea "parts on the u"
type textarea "x"
type textarea "parts on the un"
type textarea "x"
type textarea "parts on the una"
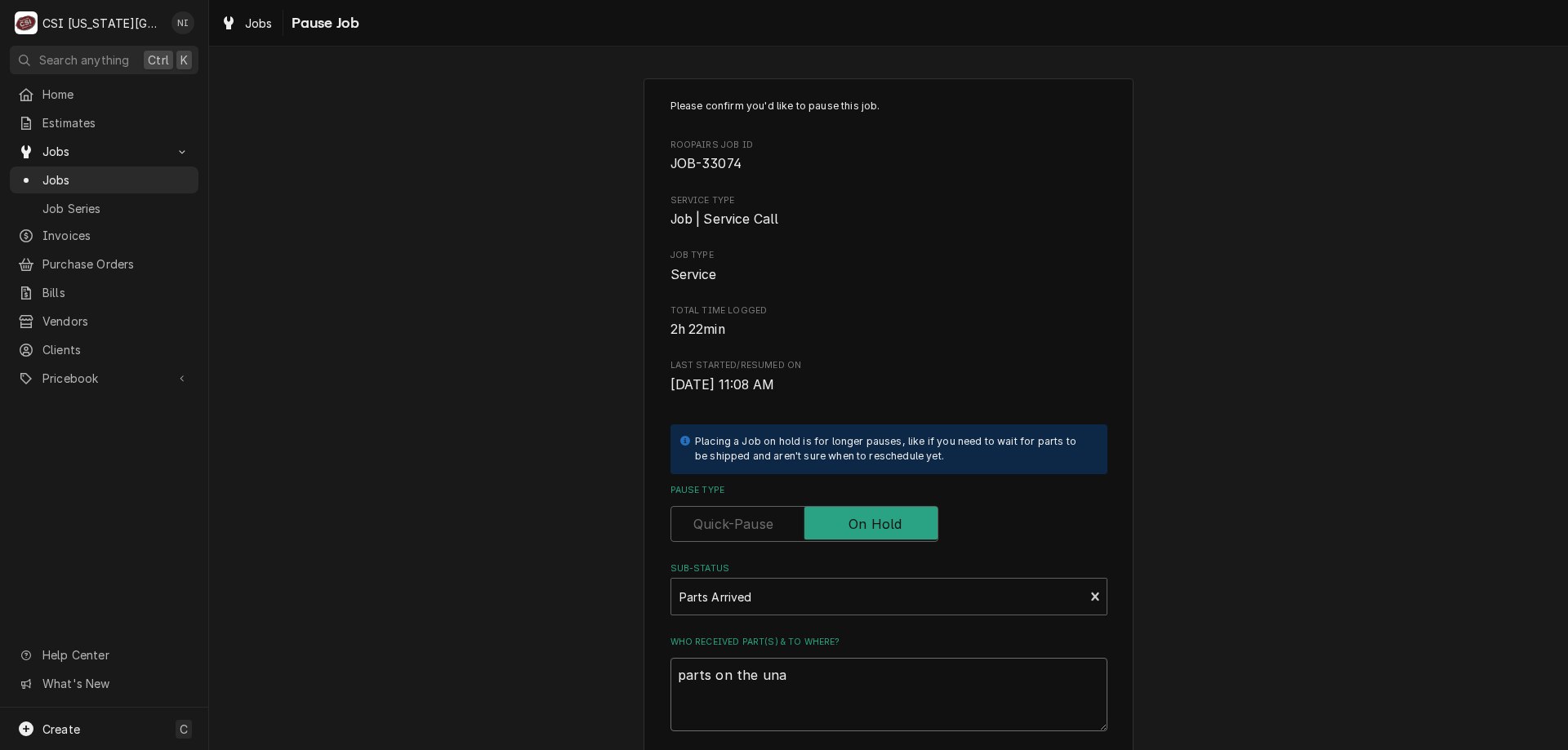
type textarea "x"
type textarea "parts on the unas"
type textarea "x"
type textarea "parts on the unass"
type textarea "x"
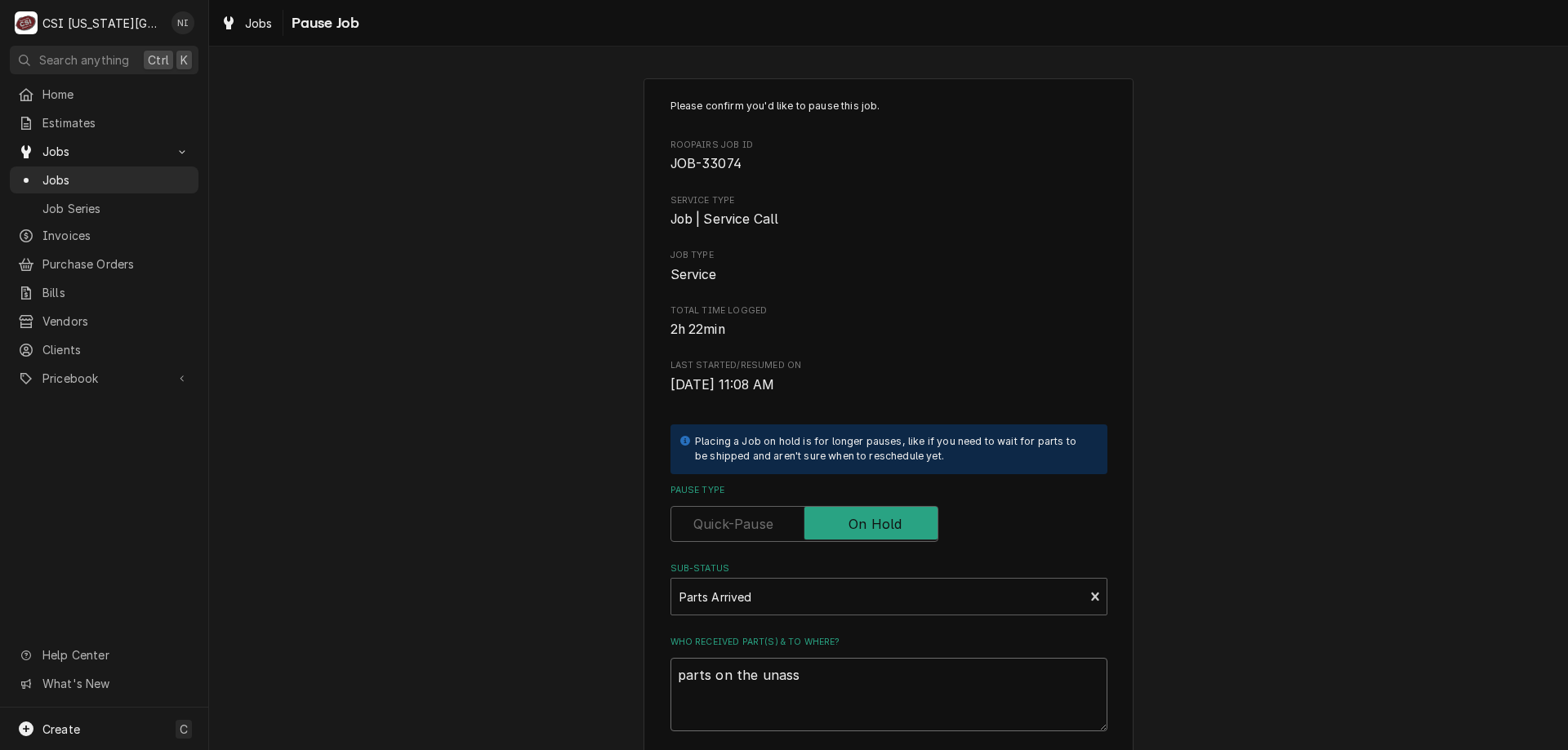
type textarea "parts on the unassi"
type textarea "x"
type textarea "parts on the unassig"
type textarea "x"
type textarea "parts on the unassign"
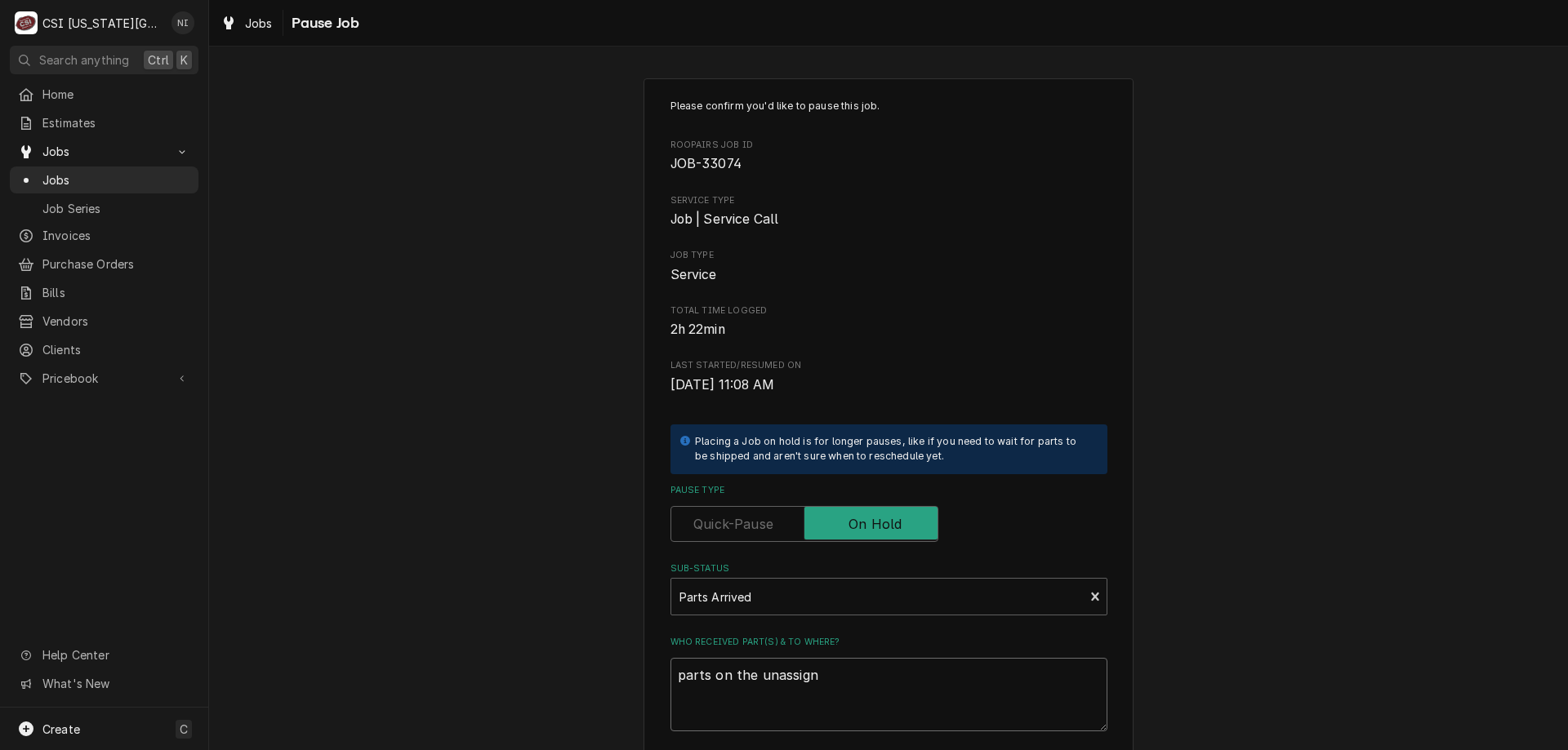
type textarea "x"
type textarea "parts on the unassigne"
type textarea "x"
type textarea "parts on the unassigned"
type textarea "x"
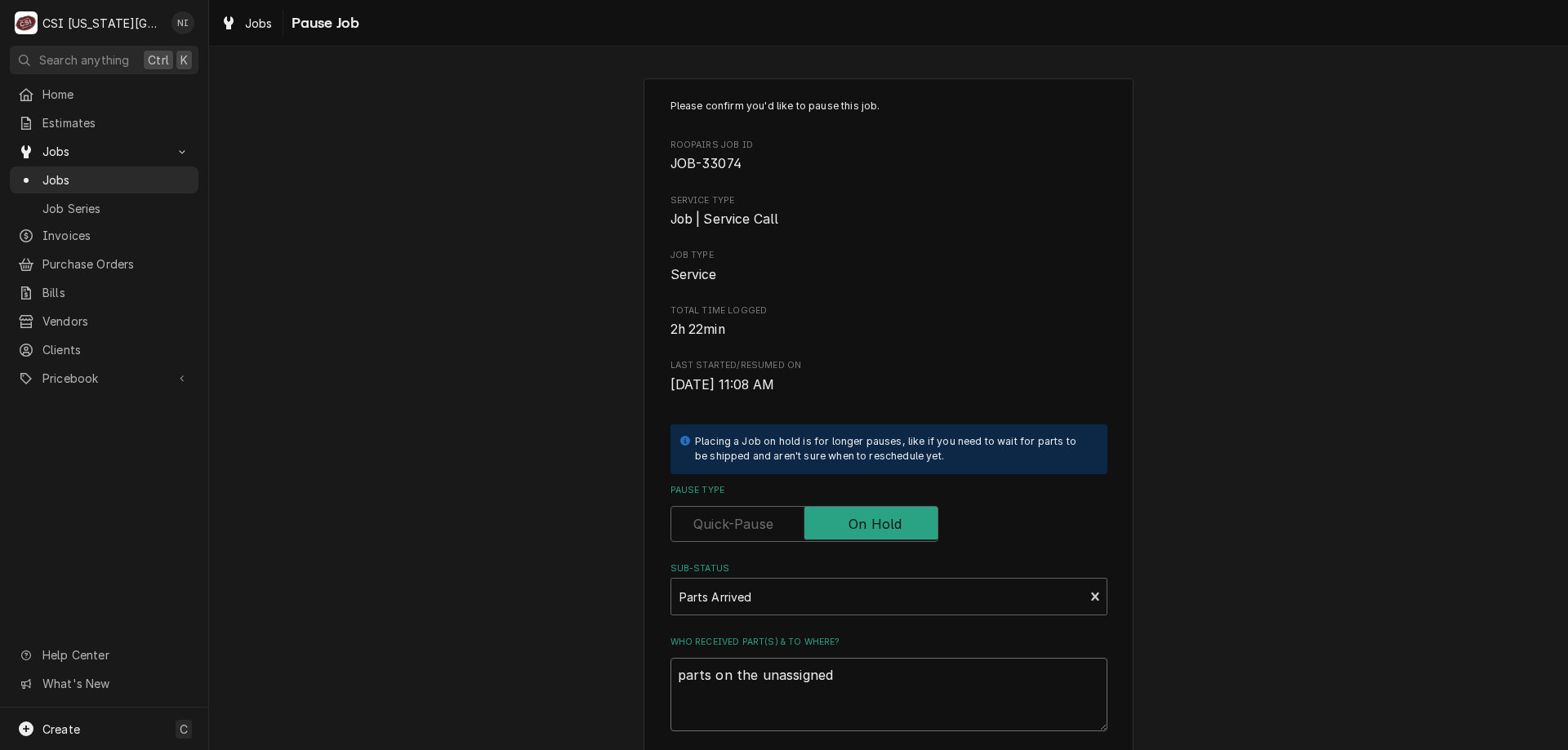
type textarea "parts on the unassigned"
type textarea "x"
type textarea "parts on the unassigned s"
type textarea "x"
type textarea "parts on the unassigned sh"
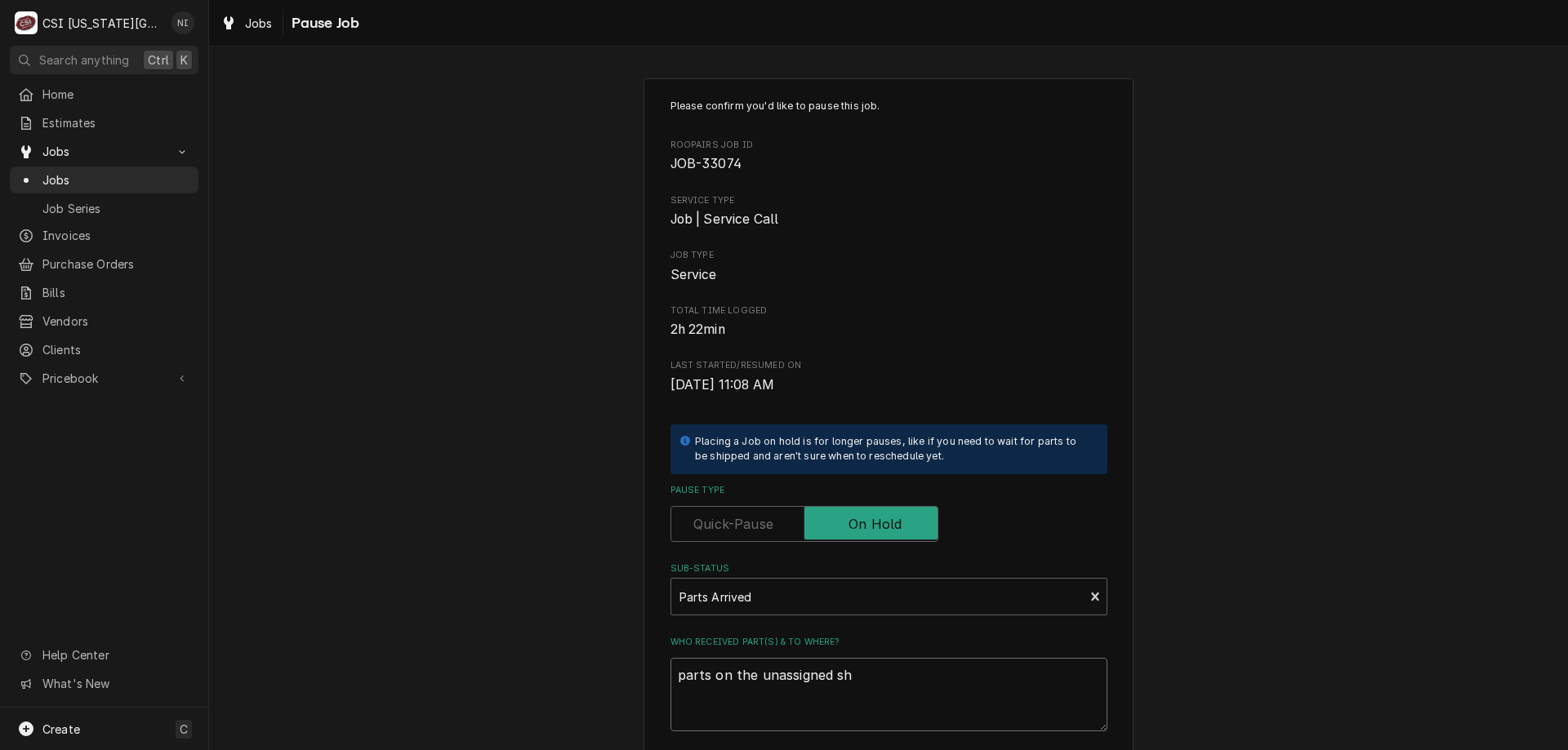
type textarea "x"
type textarea "parts on the unassigned she"
type textarea "x"
type textarea "parts on the unassigned shel"
type textarea "x"
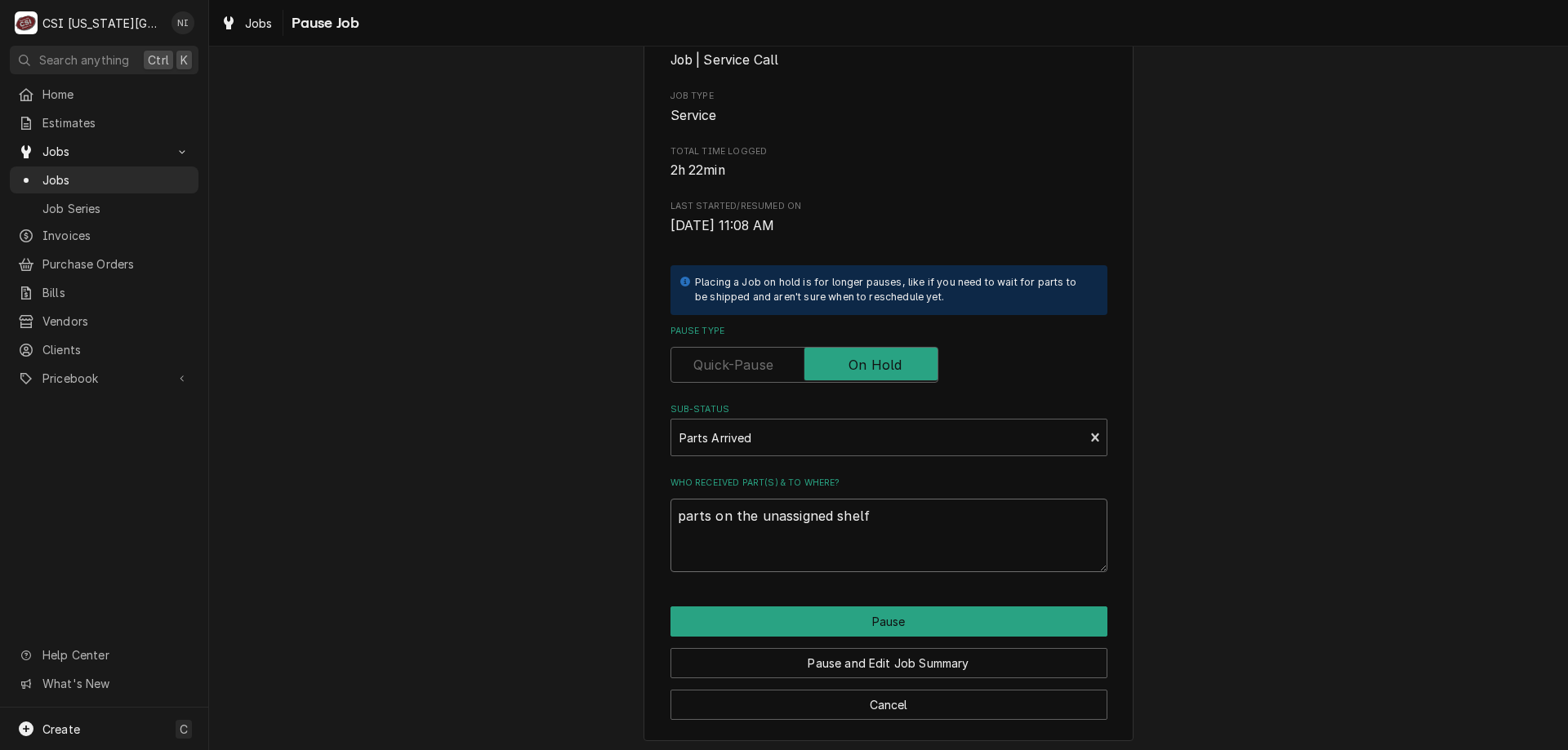
scroll to position [164, 0]
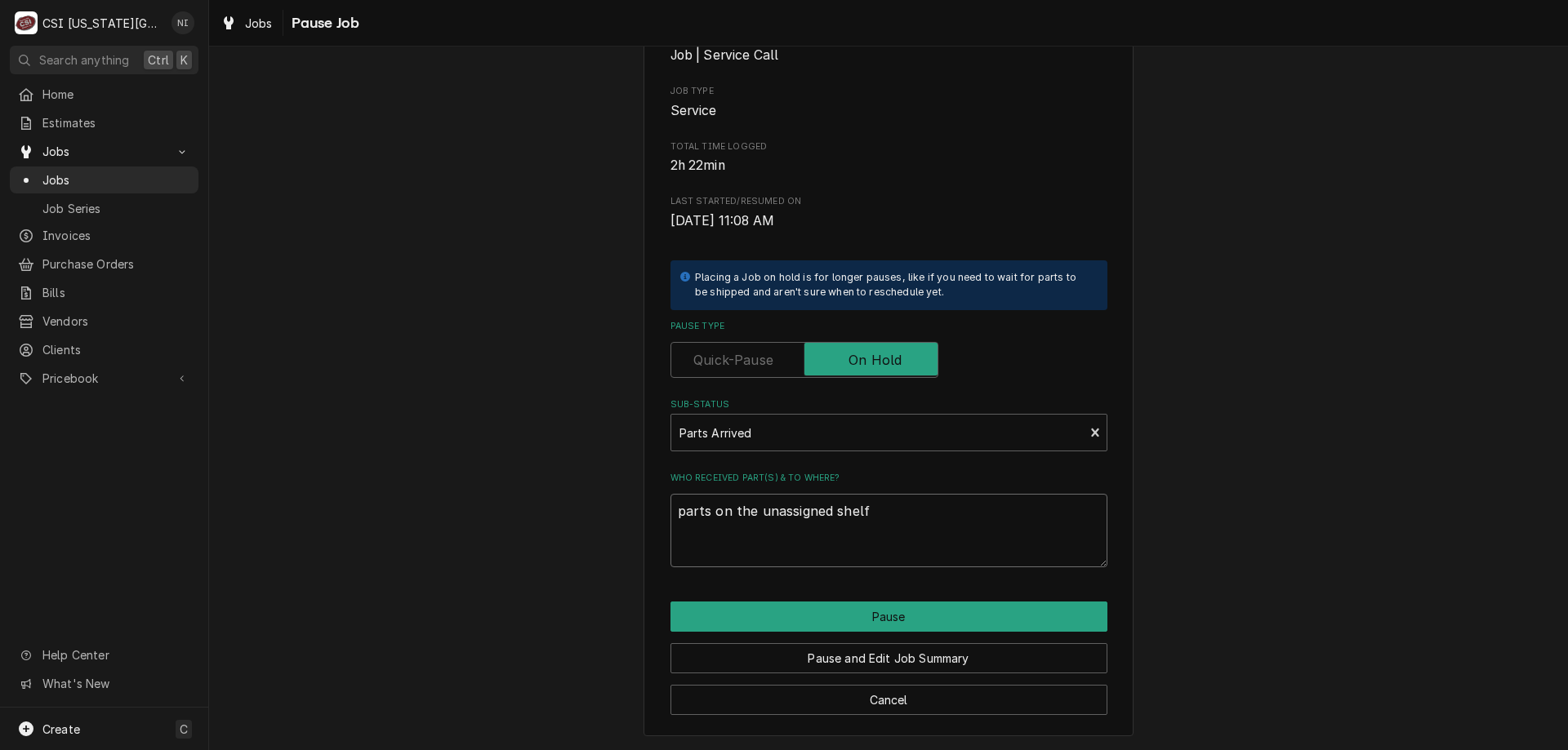
type textarea "parts on the unassigned shelf"
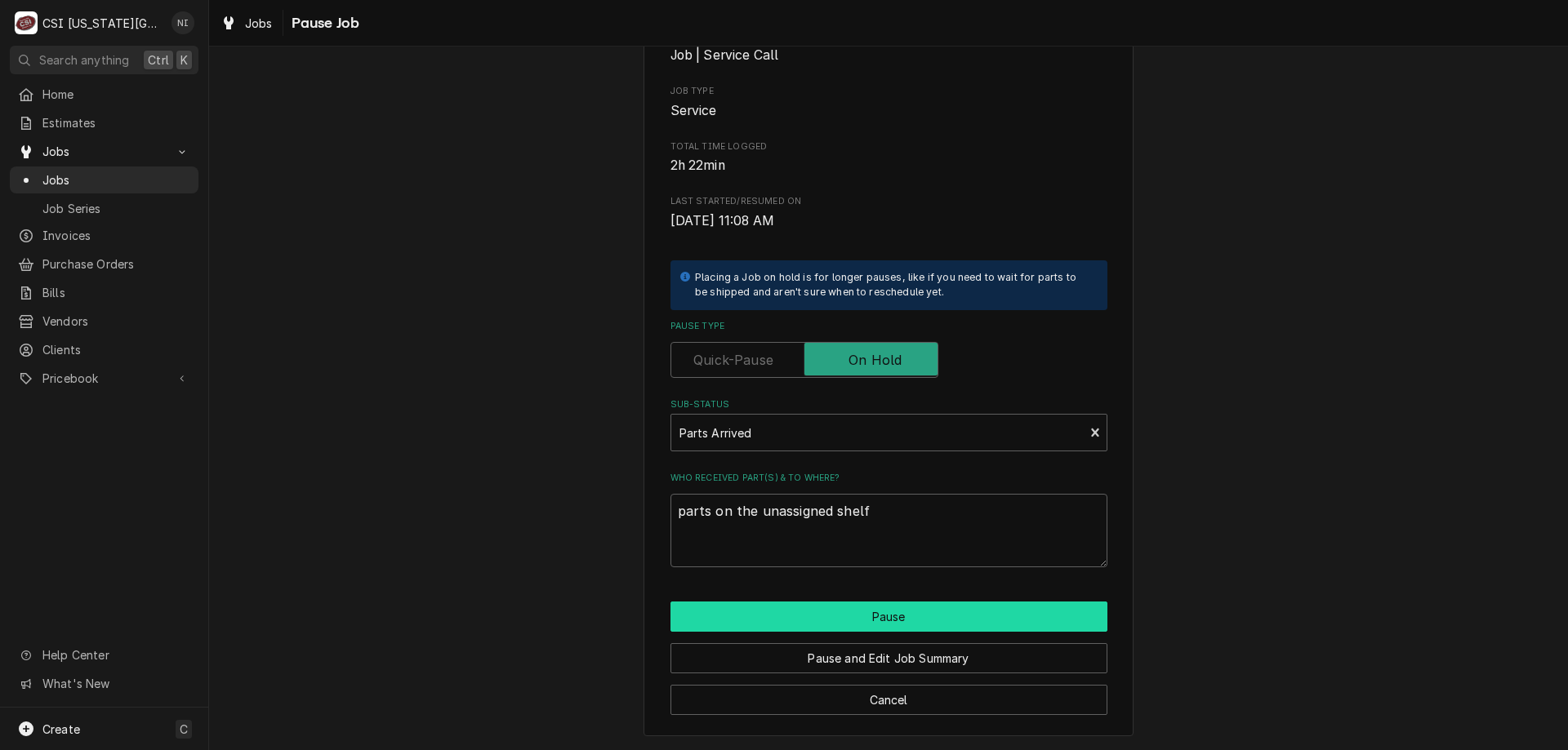
click at [913, 604] on button "Pause" at bounding box center [889, 617] width 436 height 30
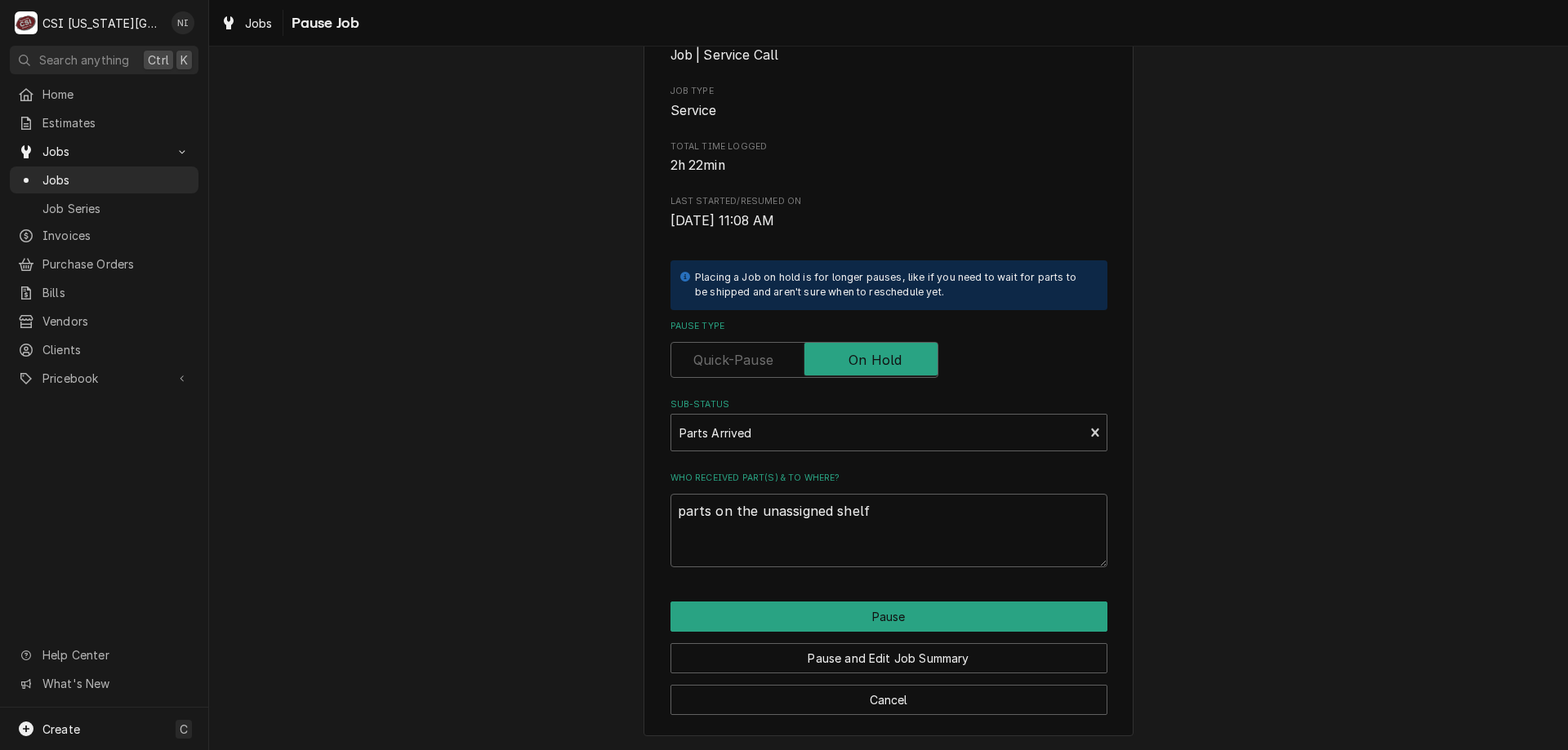
type textarea "x"
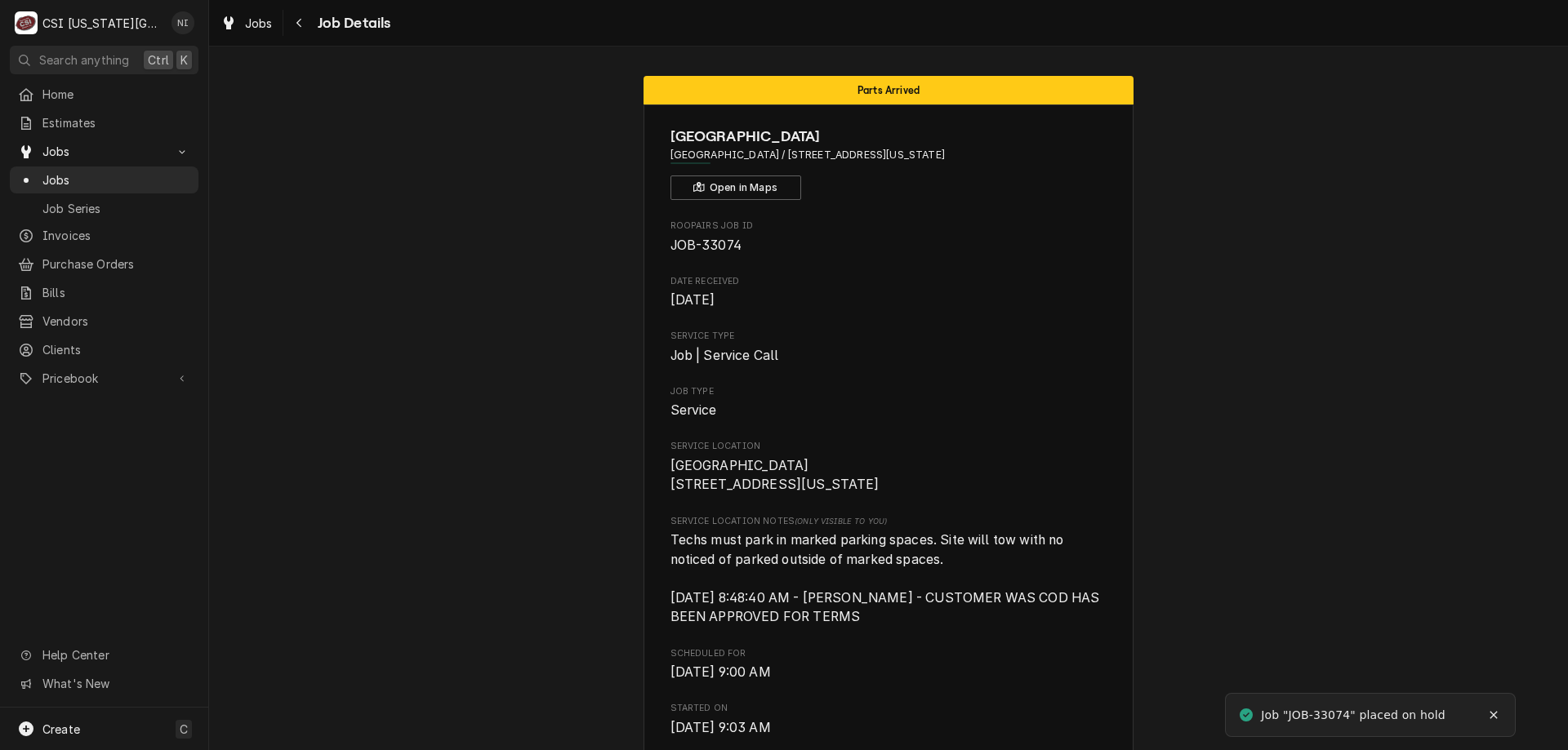
click at [157, 178] on span "Jobs" at bounding box center [116, 179] width 148 height 17
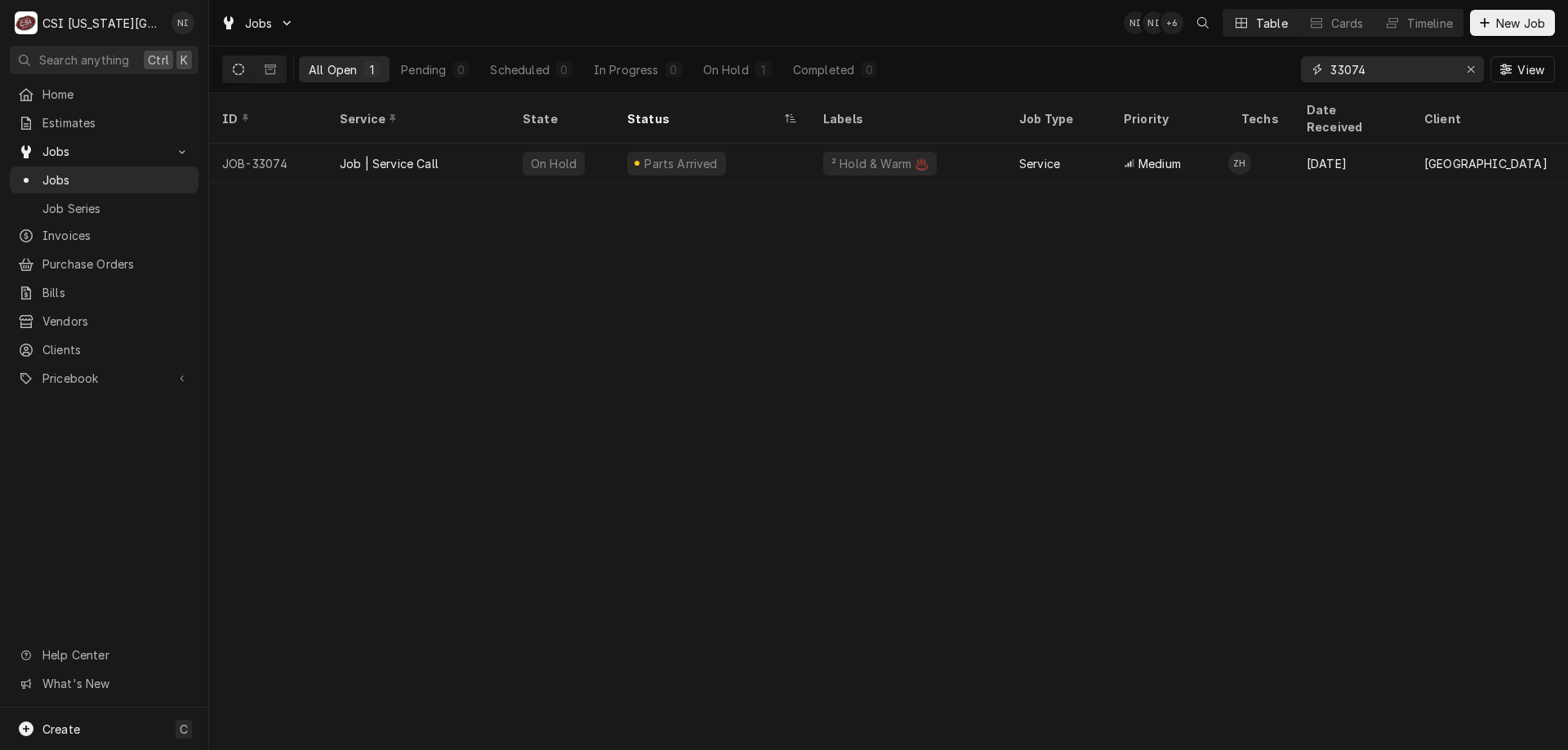
drag, startPoint x: 1362, startPoint y: 74, endPoint x: 1344, endPoint y: 73, distance: 18.0
click at [1344, 73] on input "33074" at bounding box center [1391, 69] width 122 height 26
type input "33137"
click at [799, 153] on div "Draft" at bounding box center [712, 163] width 196 height 40
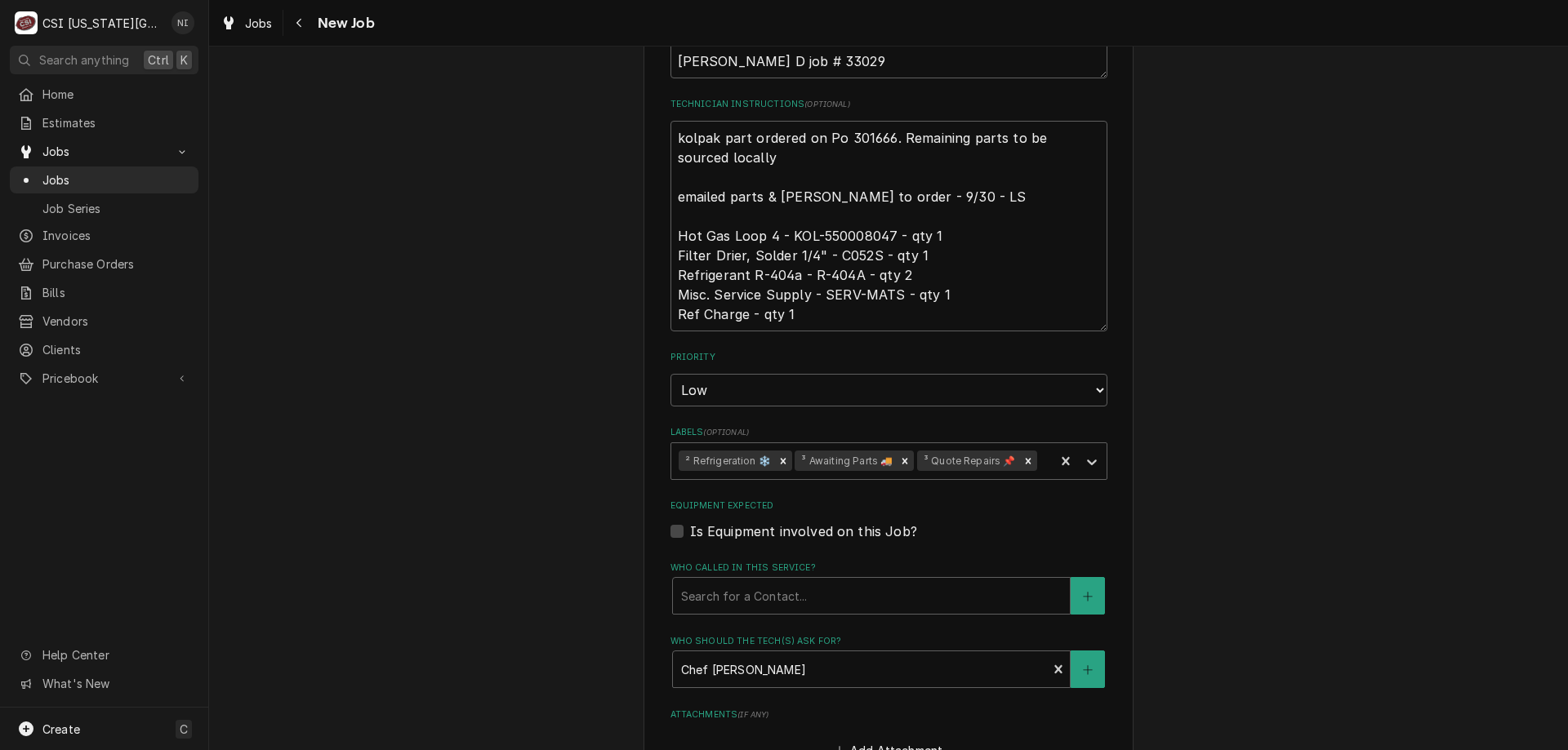
scroll to position [898, 0]
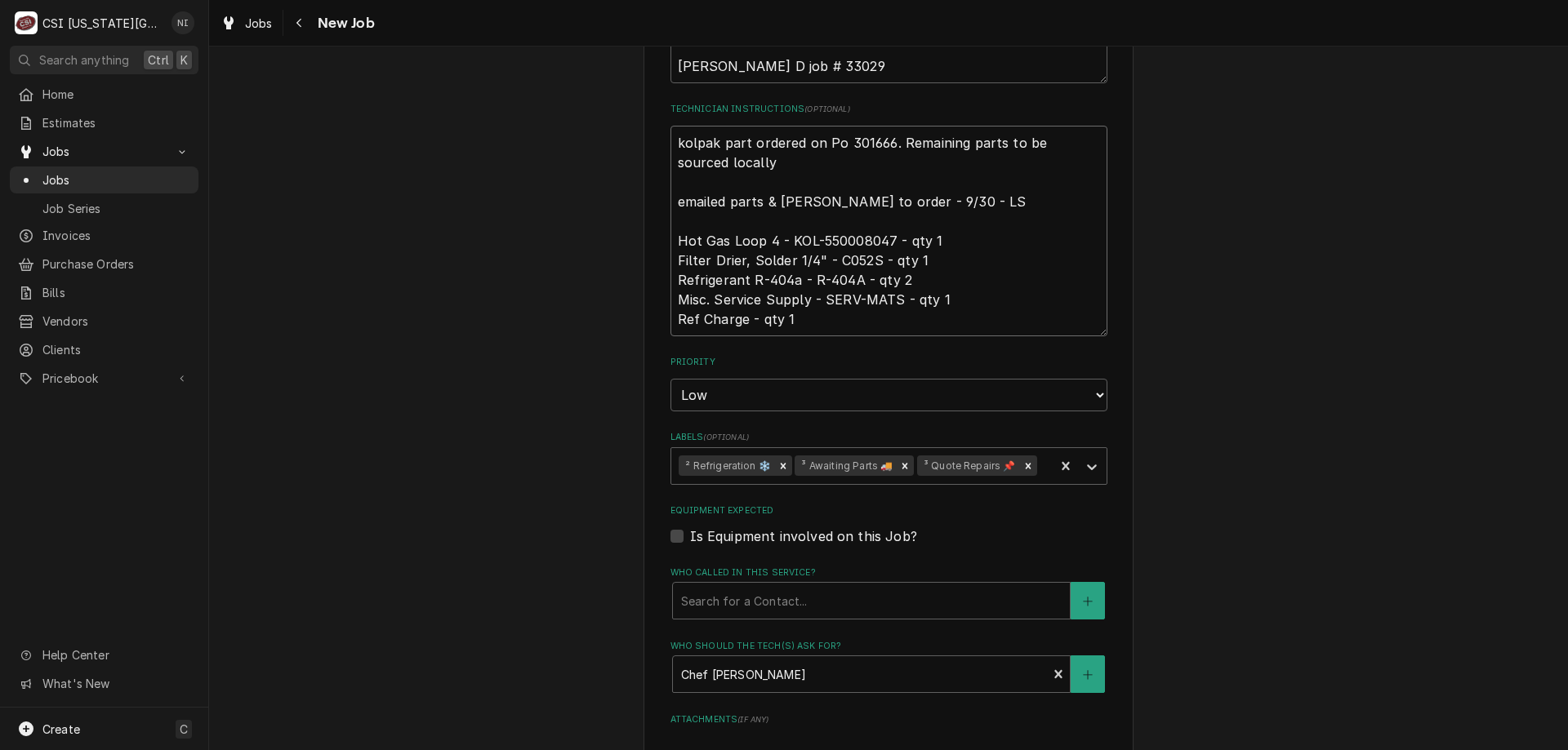
click at [671, 146] on textarea "kolpak part ordered on Po 301666. Remaining parts to be sourced locally emailed…" at bounding box center [889, 231] width 436 height 211
type textarea "x"
type textarea "kolpak part ordered on Po 301666. Remaining parts to be sourced locally emailed…"
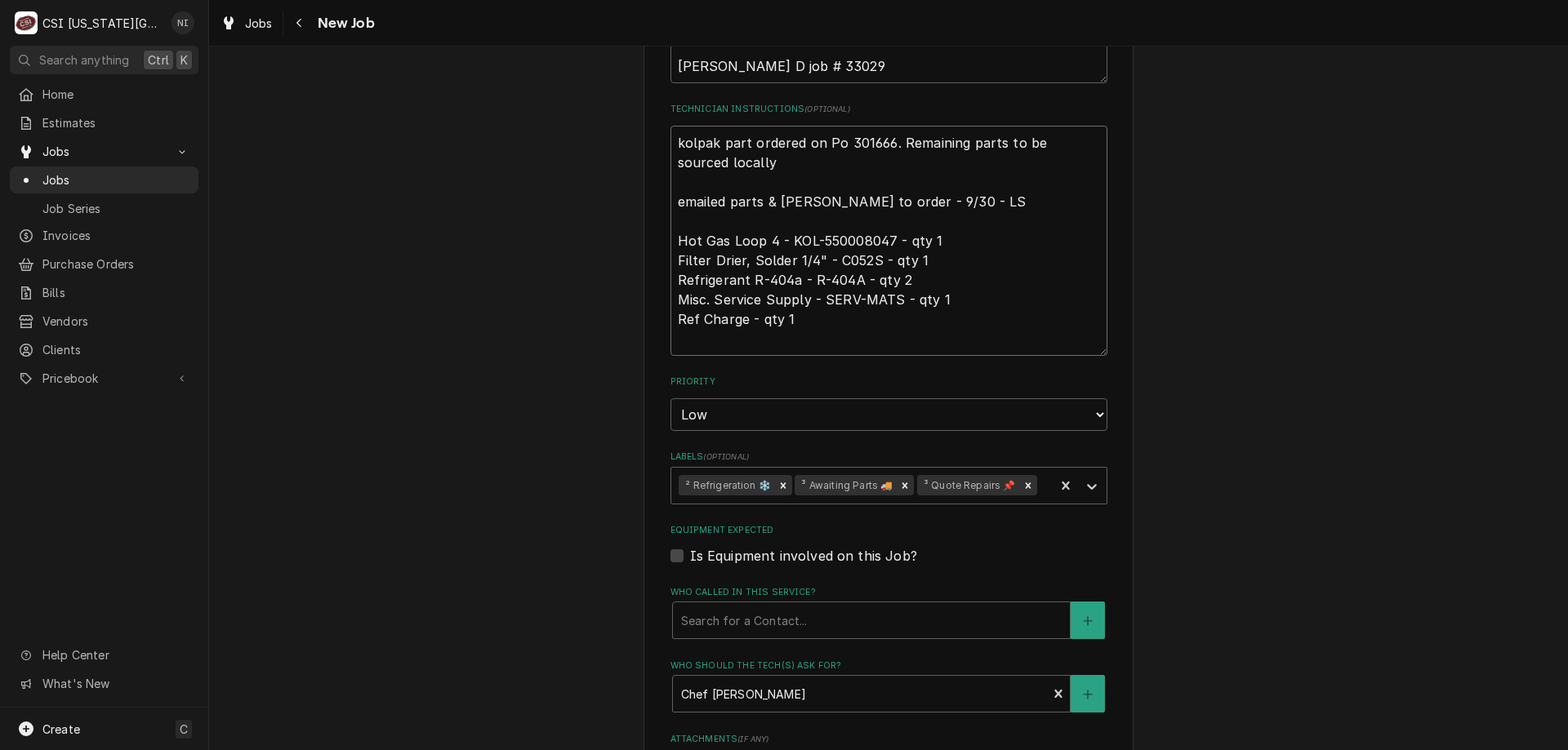
click at [782, 148] on textarea "kolpak part ordered on Po 301666. Remaining parts to be sourced locally emailed…" at bounding box center [889, 241] width 436 height 230
type textarea "x"
type textarea "g kolpak part ordered on Po 301666. Remaining parts to be sourced locally email…"
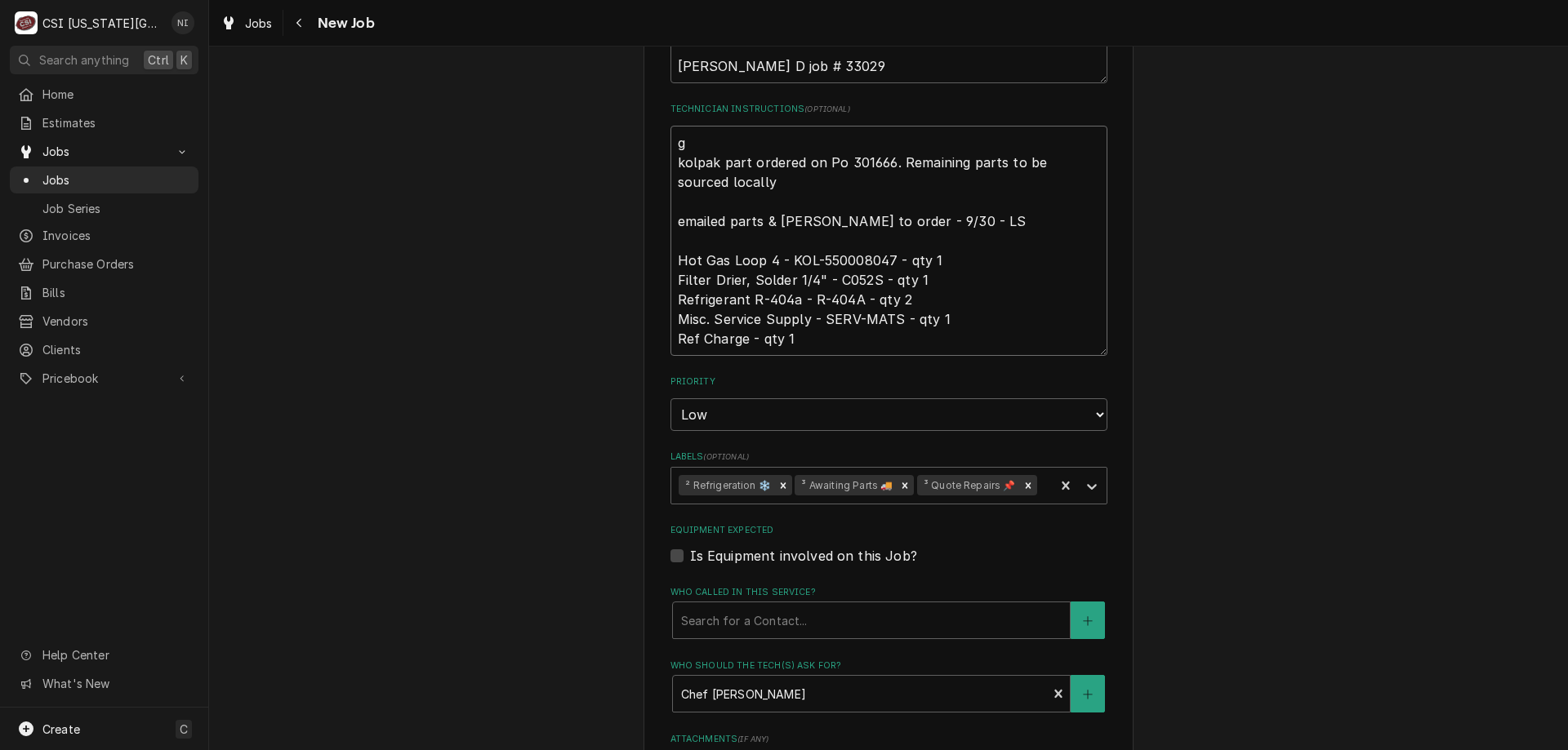
type textarea "x"
type textarea "gas kolpak part ordered on Po 301666. Remaining parts to be sourced locally ema…"
type textarea "x"
type textarea "gas kolpak part ordered on Po 301666. Remaining parts to be sourced locally ema…"
type textarea "x"
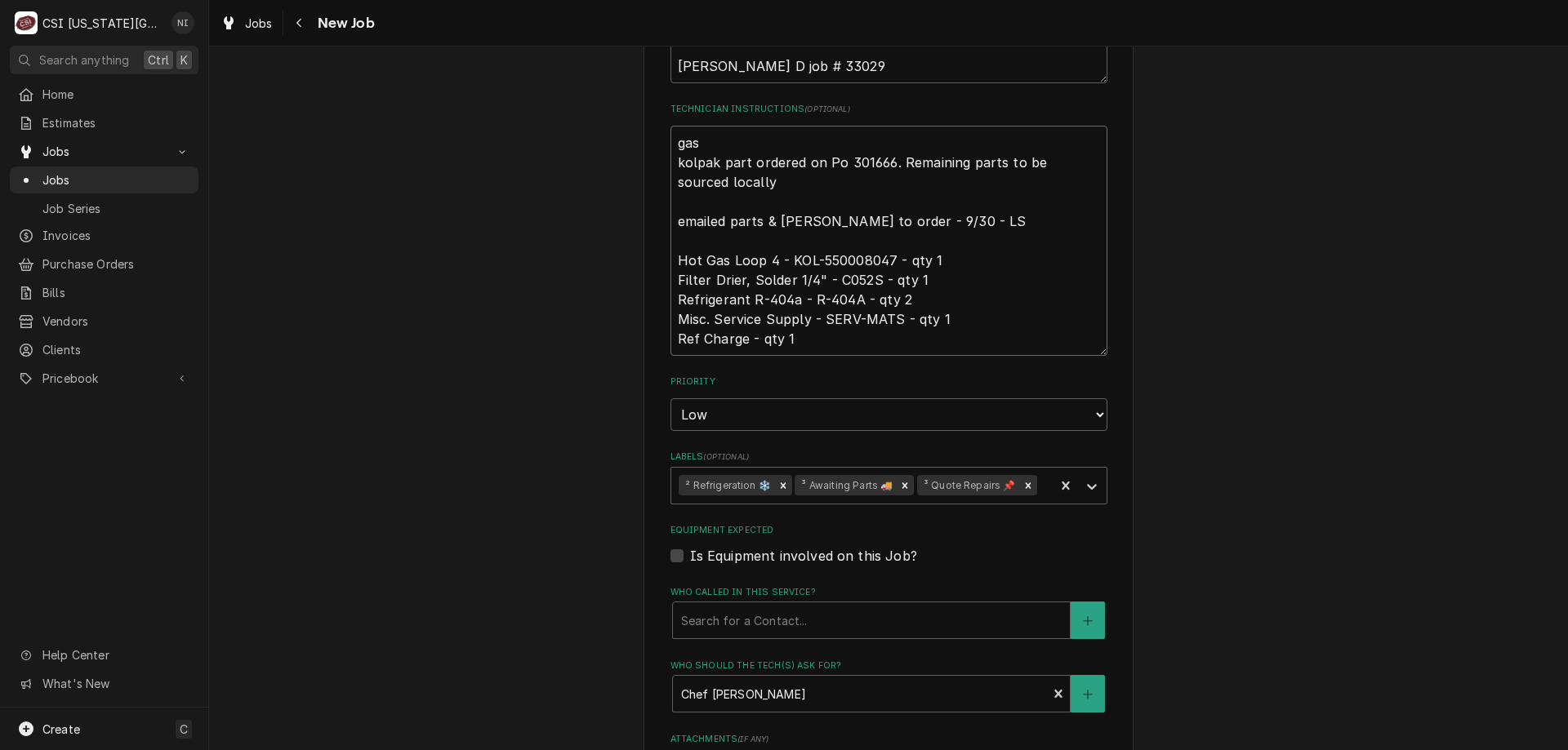
type textarea "gas l kolpak part ordered on Po 301666. Remaining parts to be sourced locally e…"
type textarea "x"
type textarea "gas lo kolpak part ordered on Po 301666. Remaining parts to be sourced locally …"
type textarea "x"
type textarea "gas loo kolpak part ordered on Po 301666. Remaining parts to be sourced locally…"
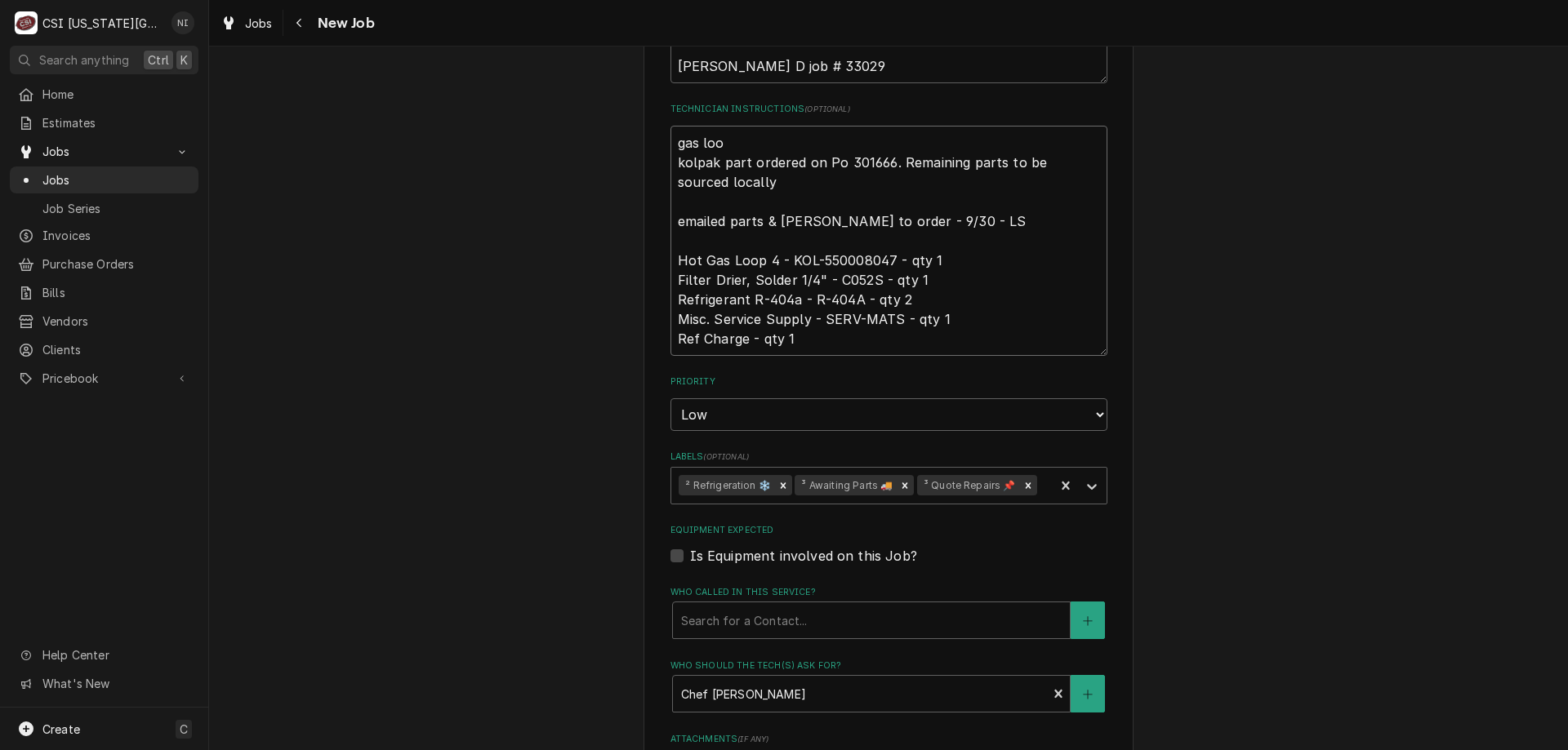
type textarea "x"
type textarea "gas loop kolpak part ordered on Po 301666. Remaining parts to be sourced locall…"
type textarea "x"
type textarea "gas loop o kolpak part ordered on Po 301666. Remaining parts to be sourced loca…"
type textarea "x"
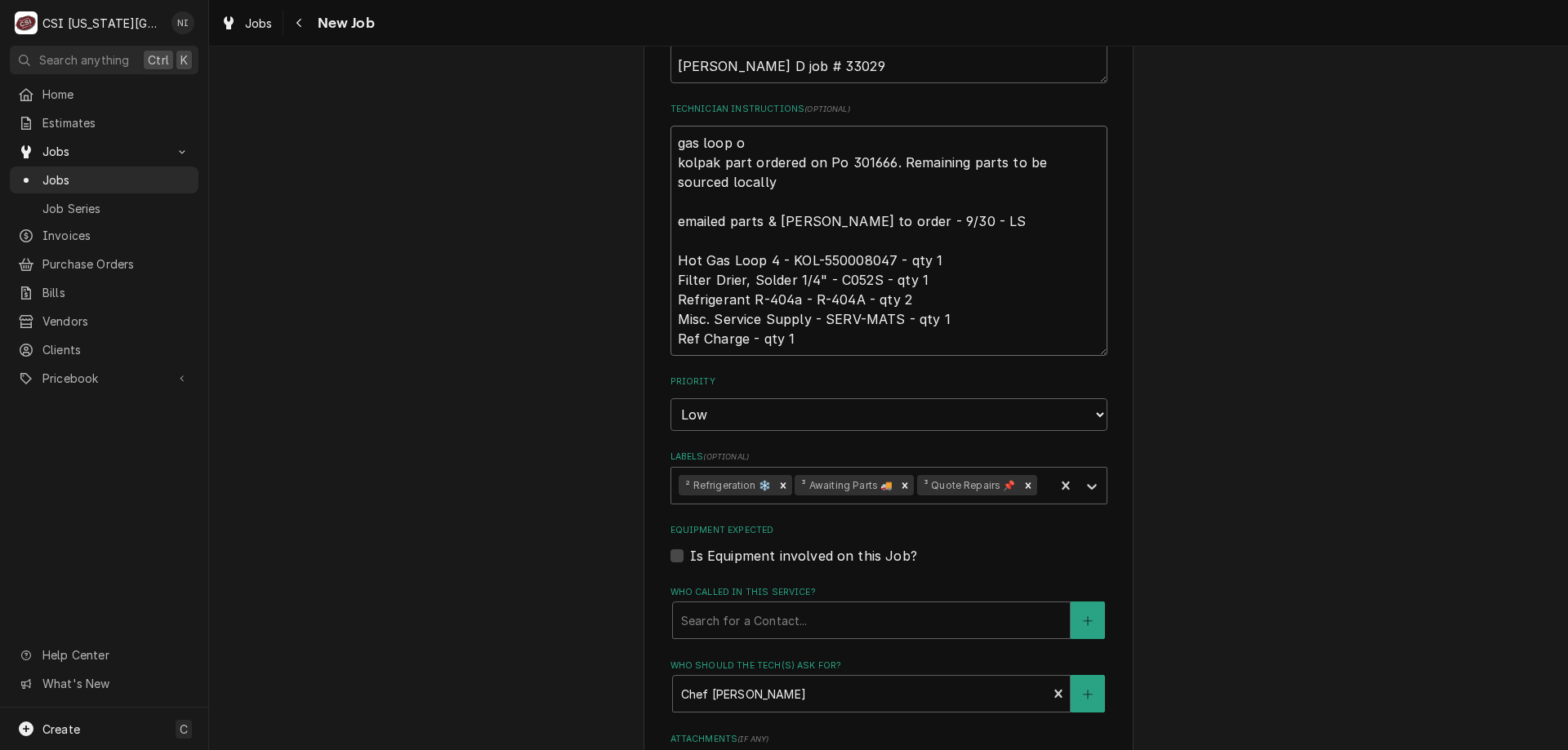
type textarea "gas loop on kolpak part ordered on Po 301666. Remaining parts to be sourced loc…"
type textarea "x"
type textarea "gas loop on kolpak part ordered on Po 301666. Remaining parts to be sourced loc…"
type textarea "x"
type textarea "gas loop on c kolpak part ordered on Po 301666. Remaining parts to be sourced l…"
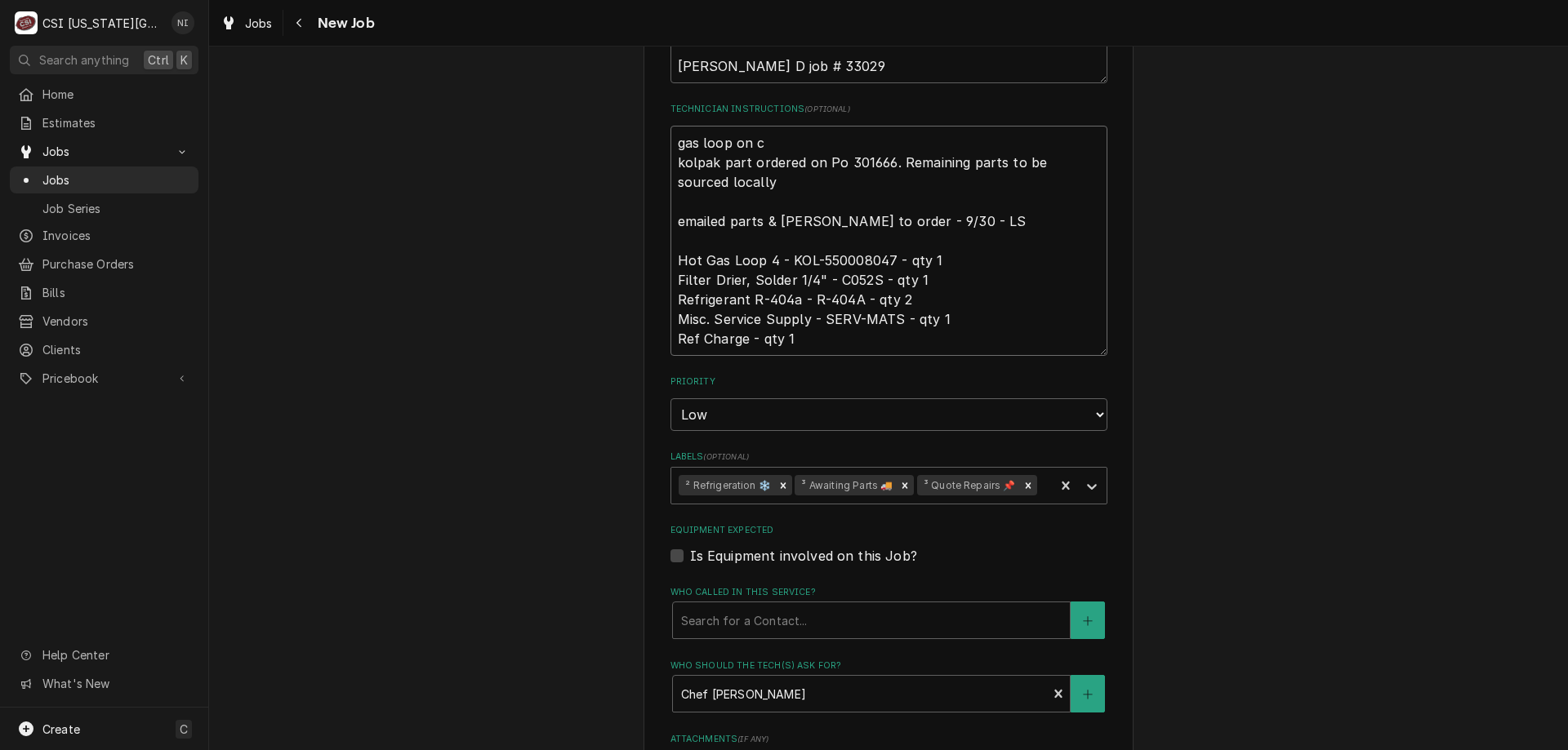
type textarea "x"
type textarea "gas loop on co kolpak part ordered on Po 301666. Remaining parts to be sourced …"
type textarea "x"
type textarea "gas loop on cod kolpak part ordered on Po 301666. Remaining parts to be sourced…"
type textarea "x"
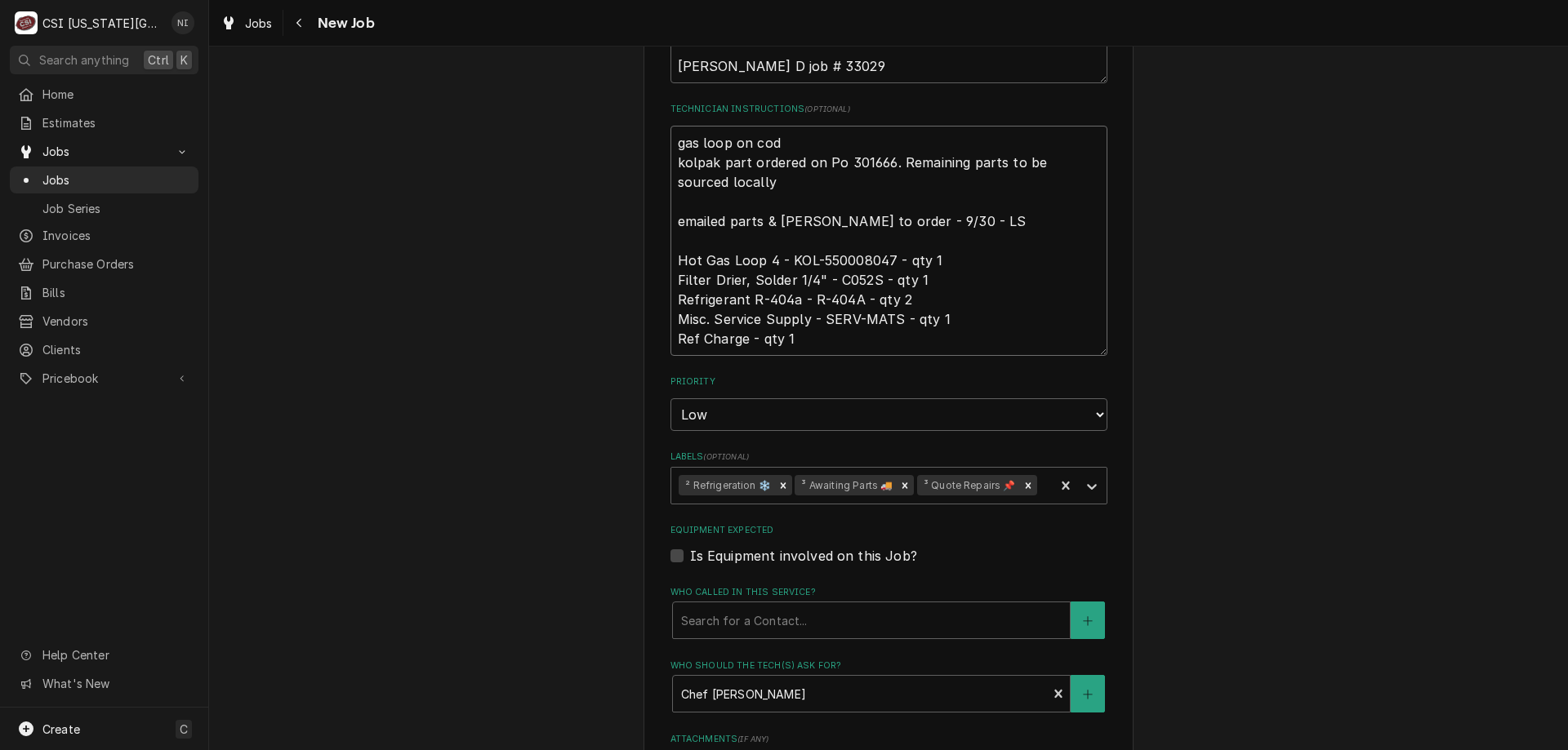
type textarea "gas loop on [PERSON_NAME] part ordered on Po 301666. Remaining parts to be sour…"
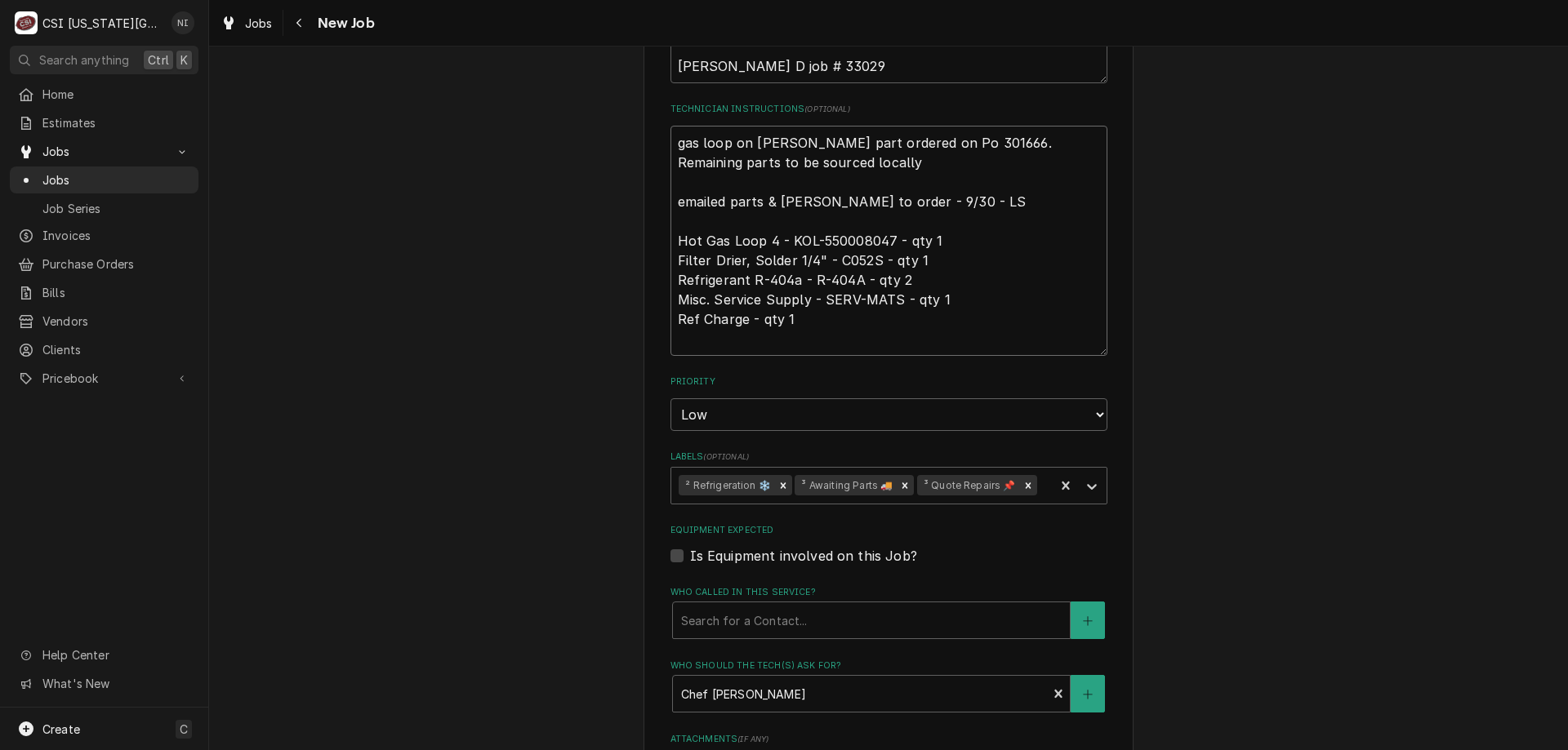
type textarea "x"
type textarea "gas loop on [PERSON_NAME] part ordered on Po 301666. Remaining parts to be sour…"
type textarea "x"
type textarea "gas loop on [PERSON_NAME] [PERSON_NAME] part ordered on Po 301666. Remaining pa…"
type textarea "x"
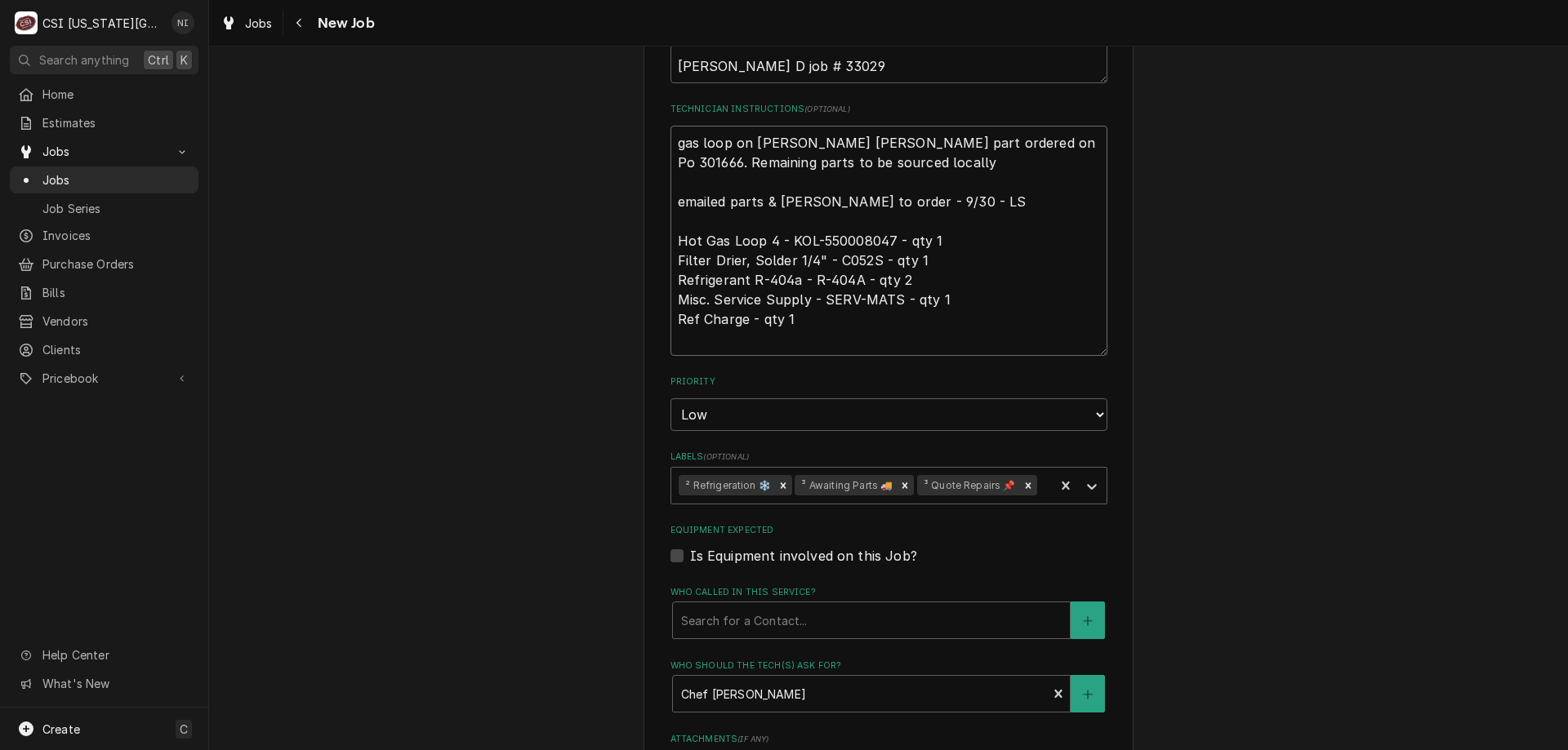
type textarea "gas loop on [PERSON_NAME] she [PERSON_NAME] part ordered on Po 301666. Remainin…"
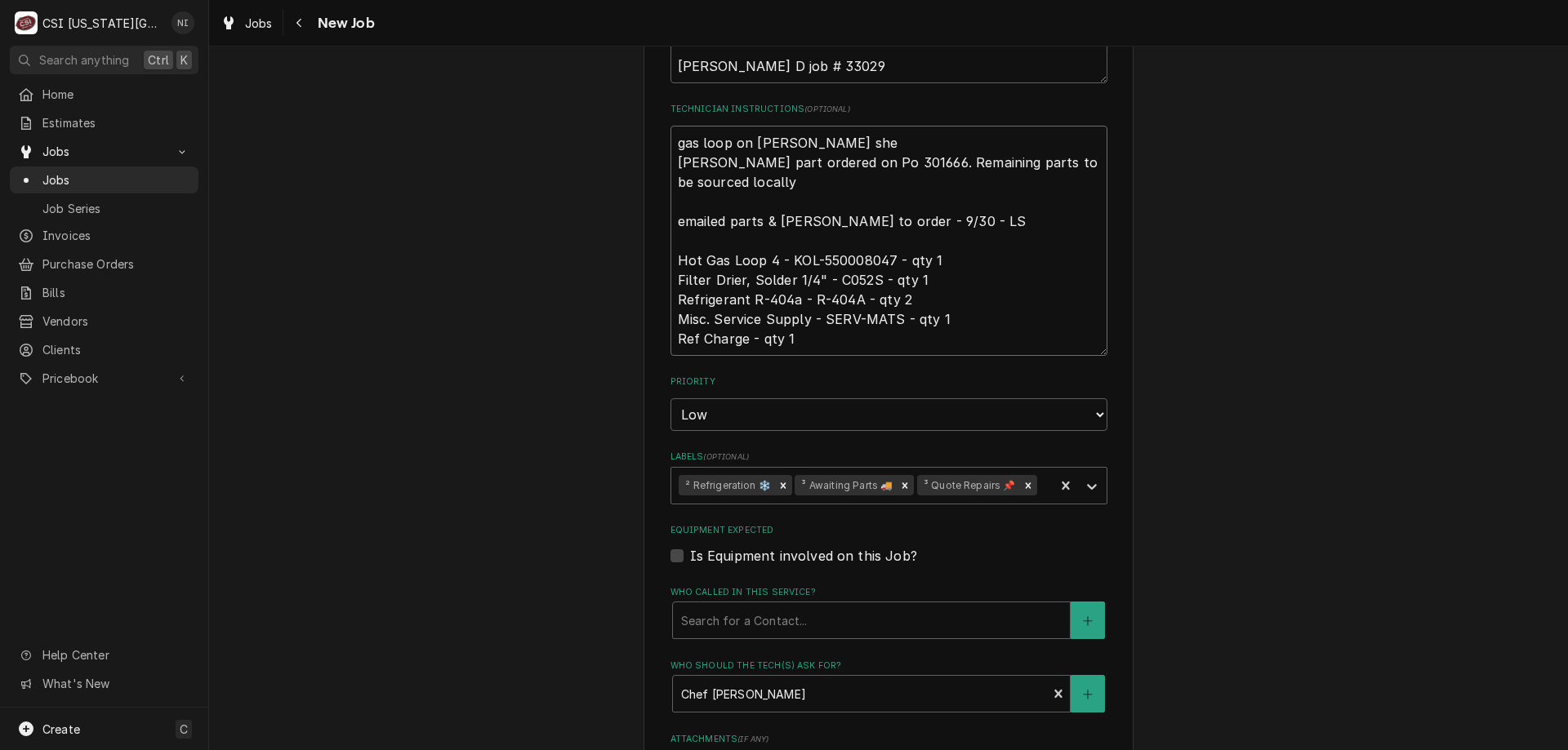
type textarea "x"
type textarea "gas loop on [PERSON_NAME] [PERSON_NAME] part ordered on Po 301666. Remaining pa…"
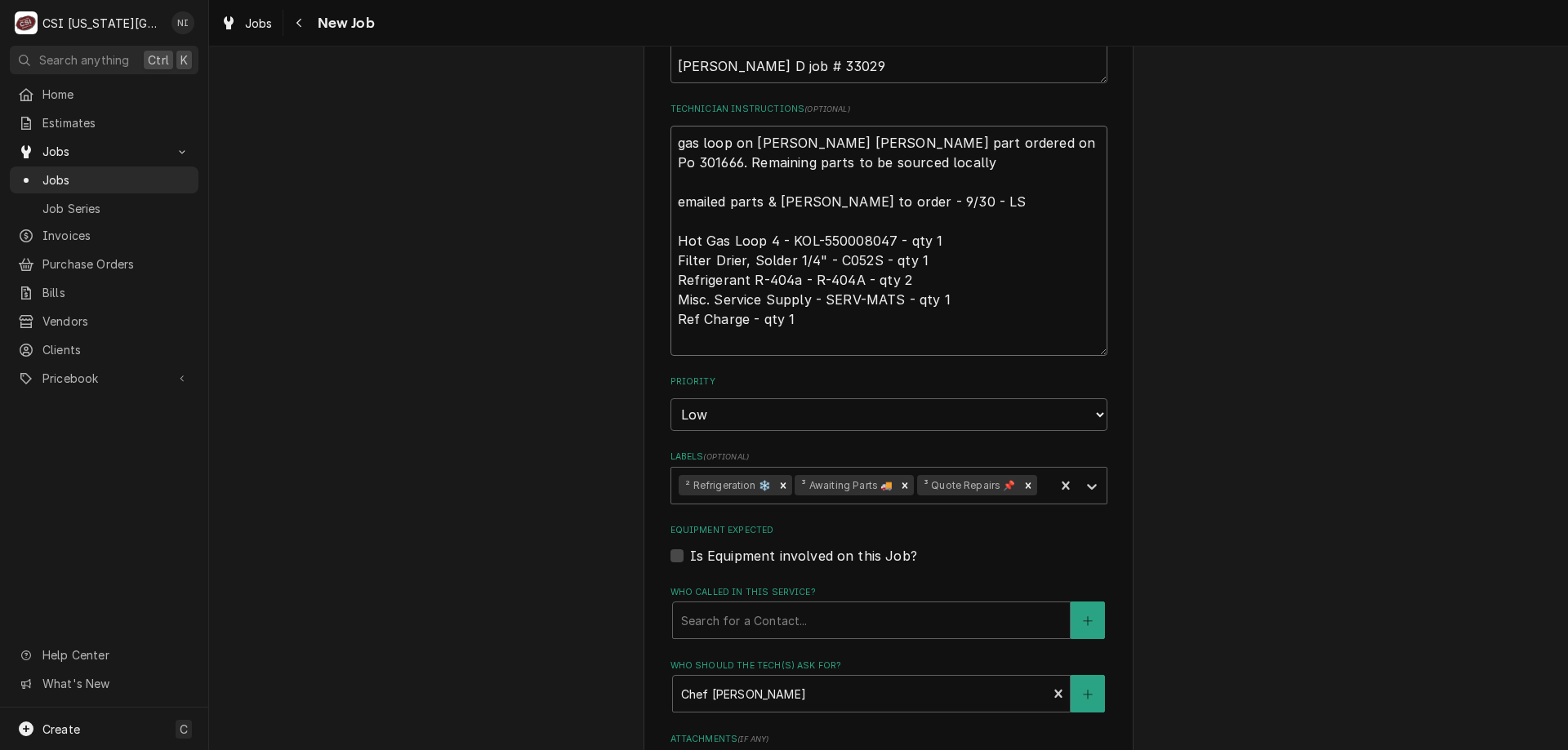
type textarea "x"
type textarea "gas loop on [PERSON_NAME] shelf [PERSON_NAME] part ordered on Po 301666. Remain…"
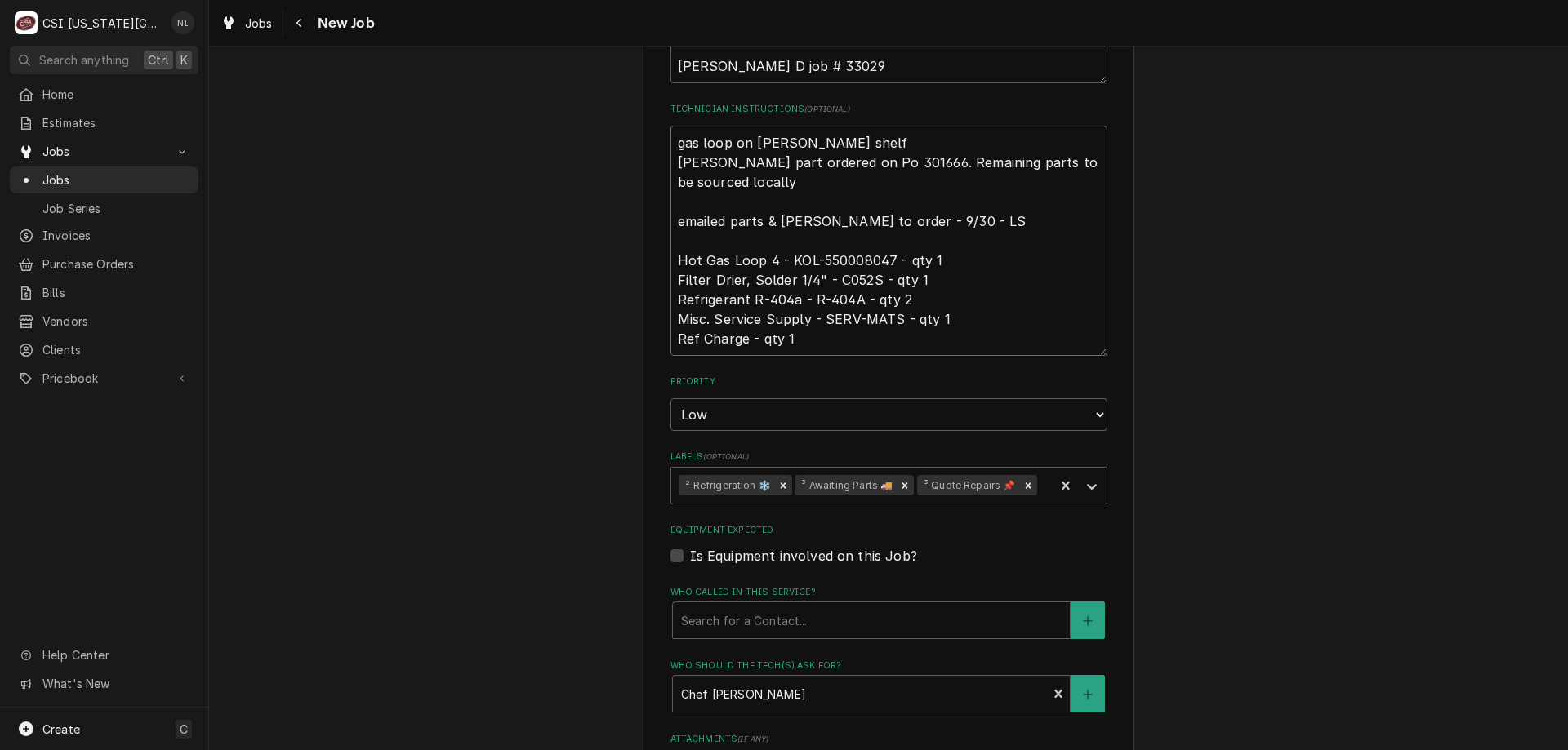
type textarea "x"
click at [902, 483] on icon "Remove ³ Awaiting Parts 🚚" at bounding box center [905, 485] width 6 height 6
type textarea "gas loop on [PERSON_NAME] shelf [PERSON_NAME] part ordered on Po 301666. Remain…"
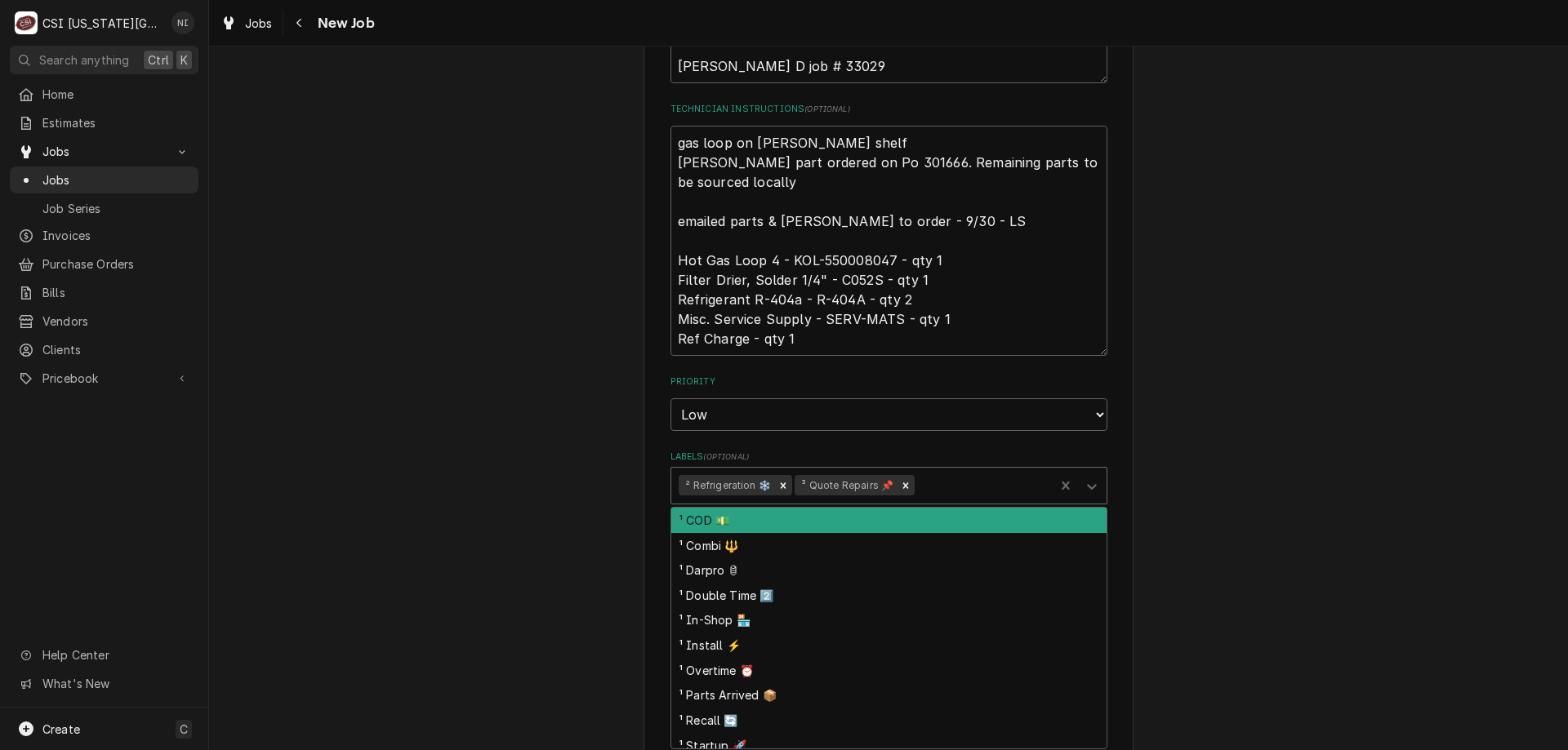
click at [1084, 480] on icon "Labels" at bounding box center [1092, 487] width 17 height 17
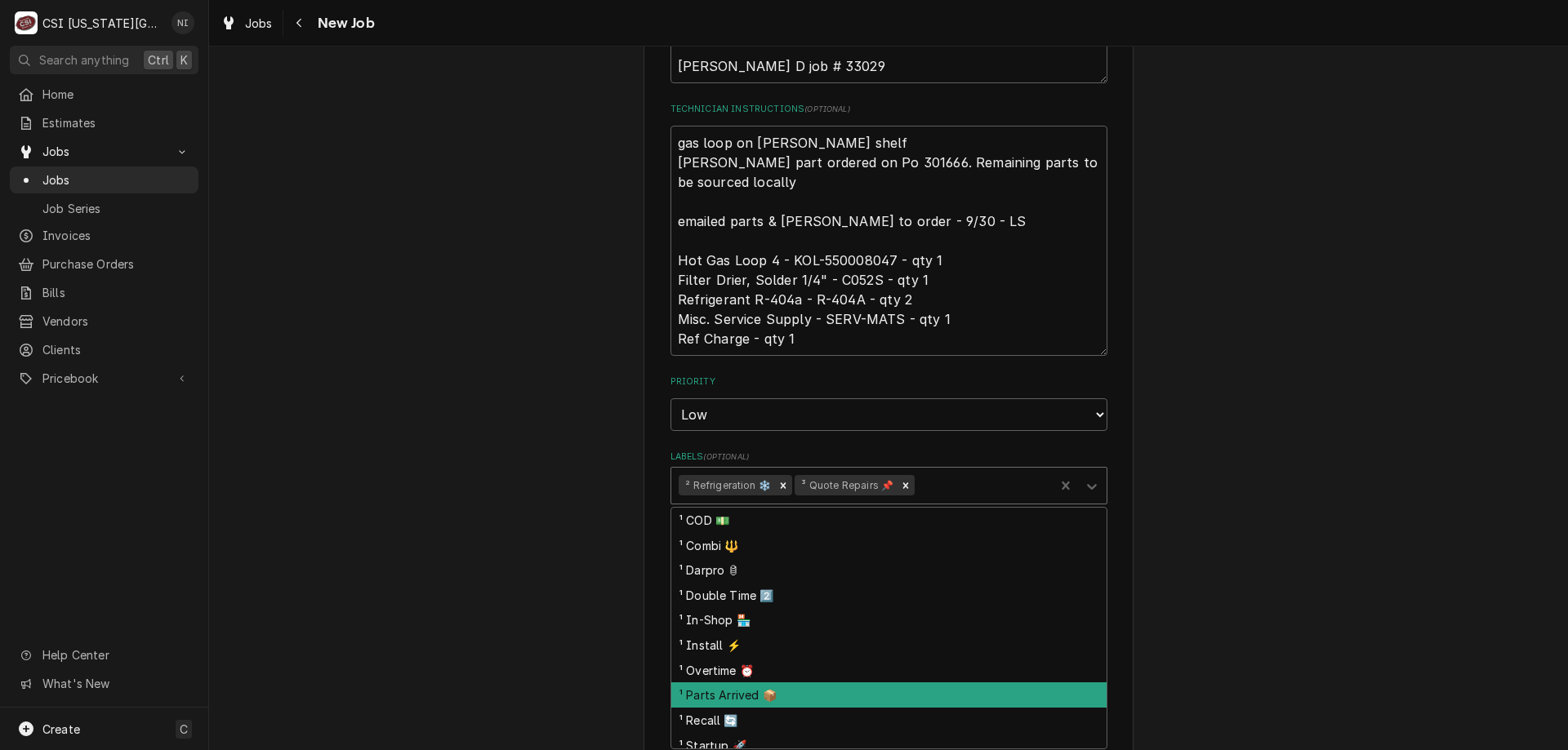
click at [745, 695] on div "¹ Parts Arrived 📦" at bounding box center [889, 694] width 436 height 25
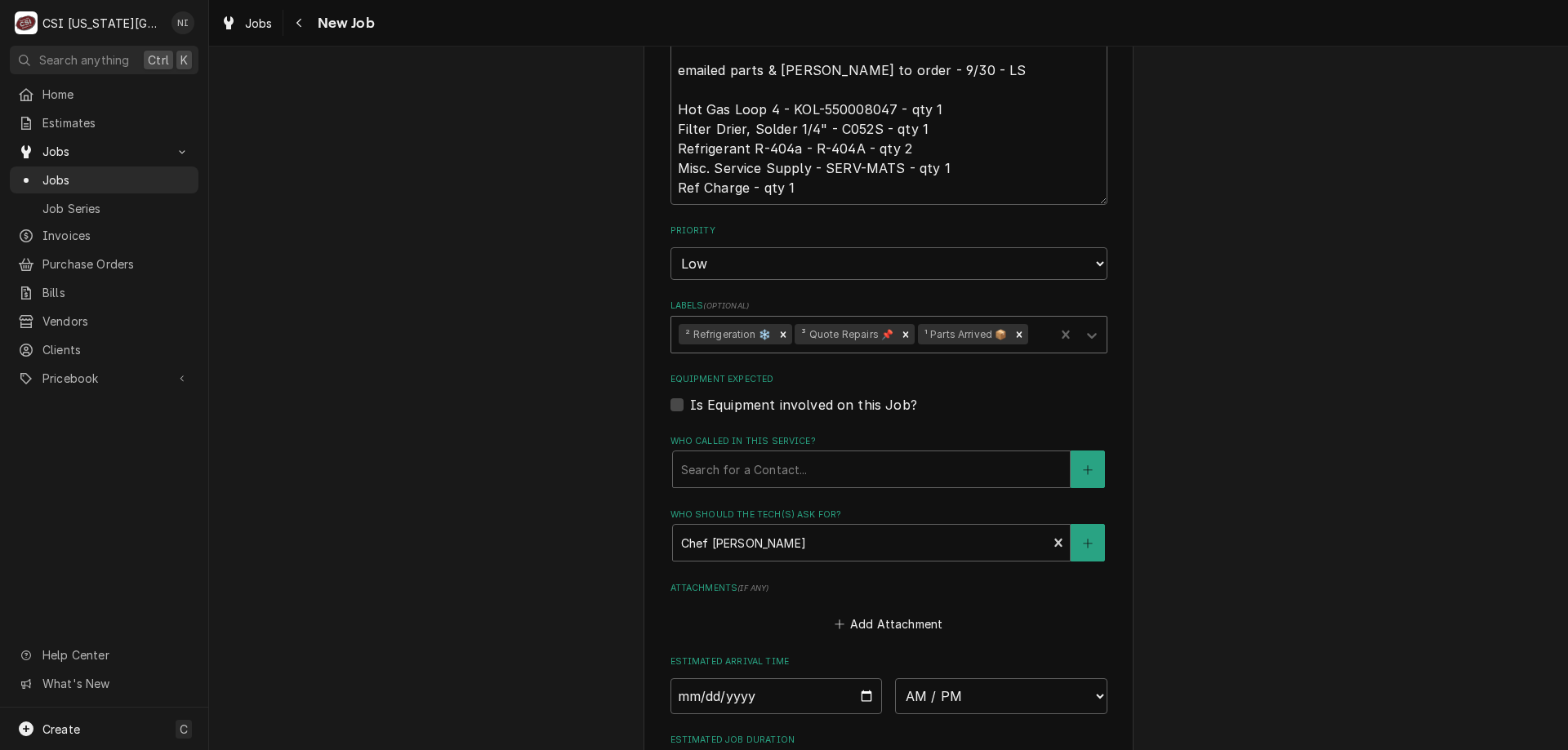
scroll to position [1347, 0]
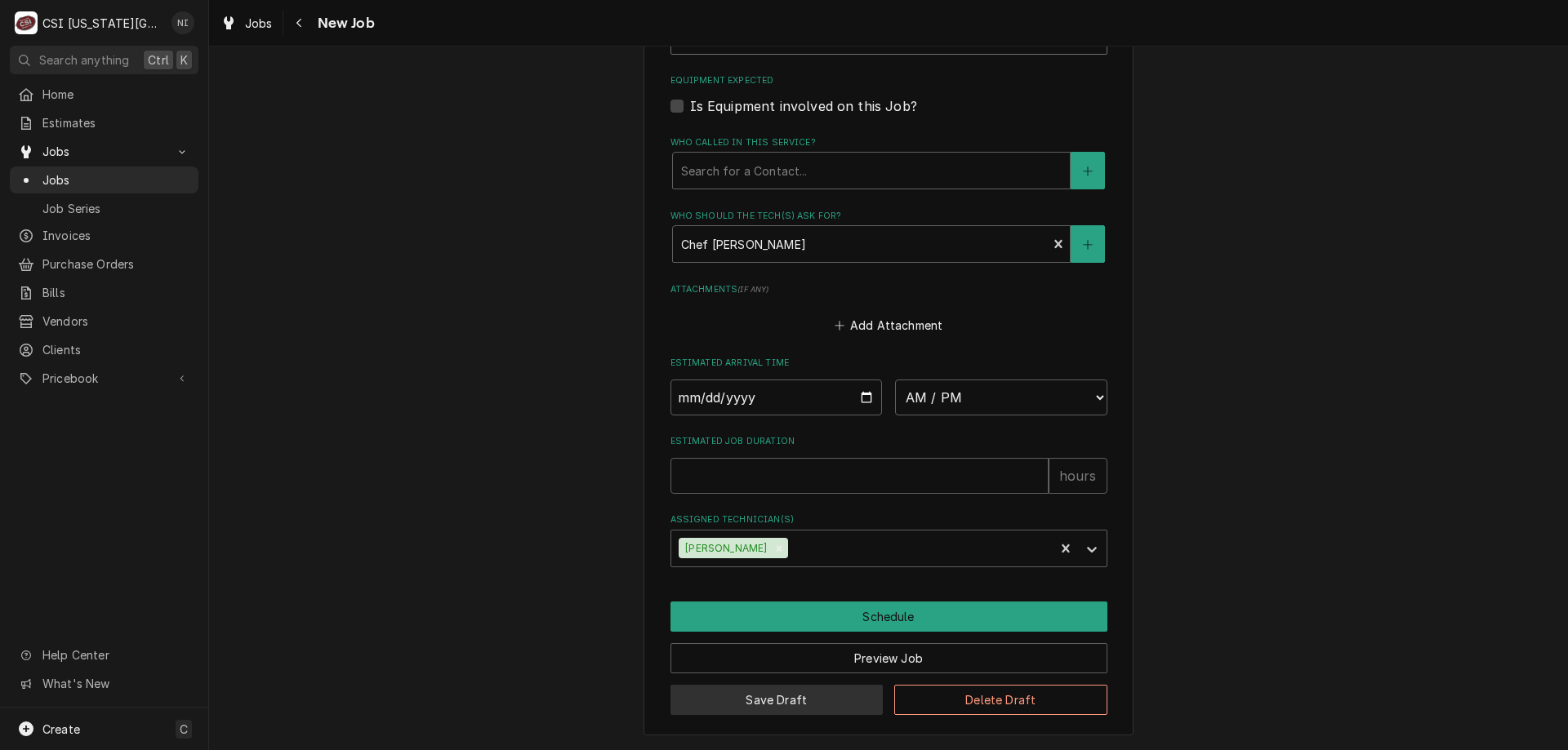
click at [833, 703] on button "Save Draft" at bounding box center [776, 699] width 213 height 30
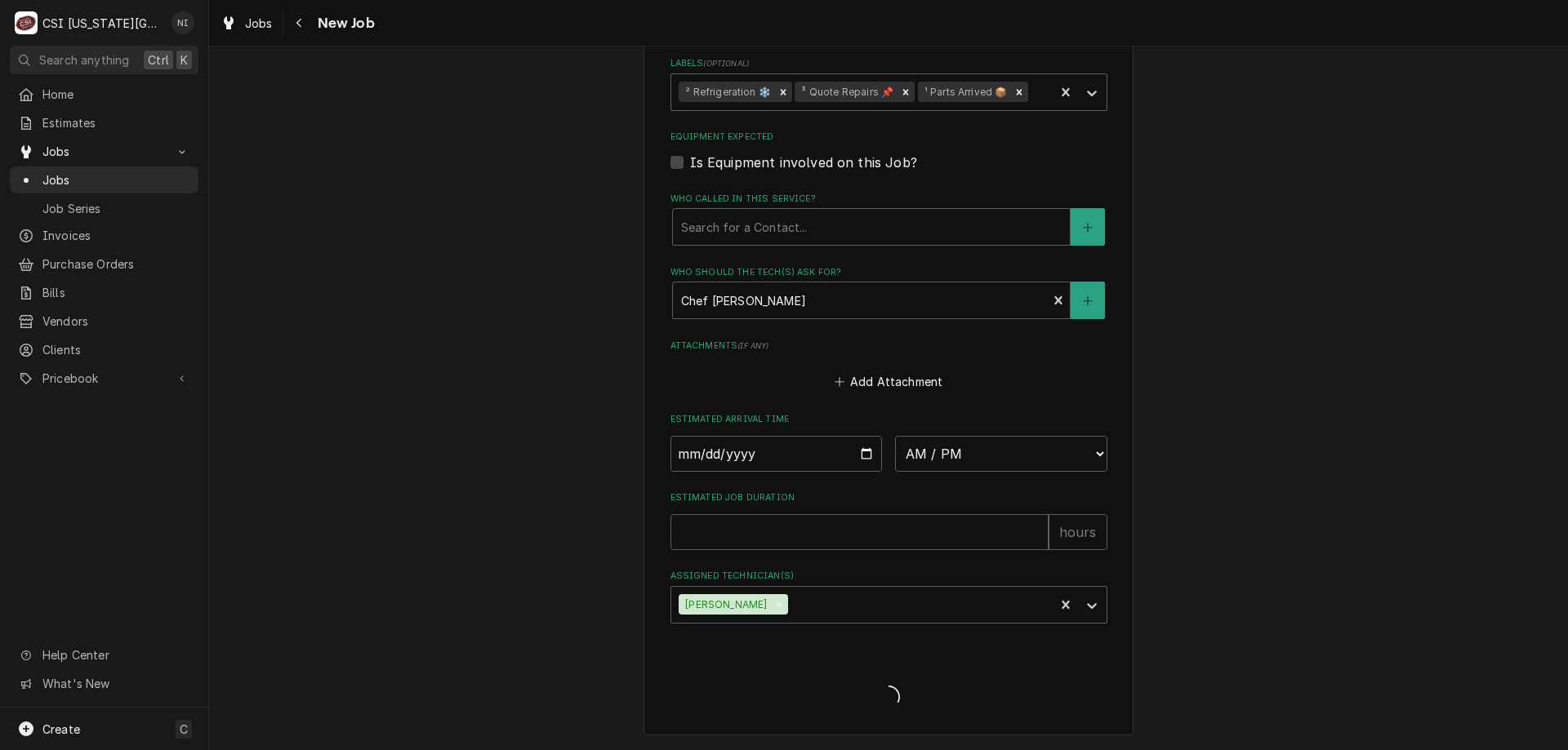
scroll to position [1291, 0]
type textarea "x"
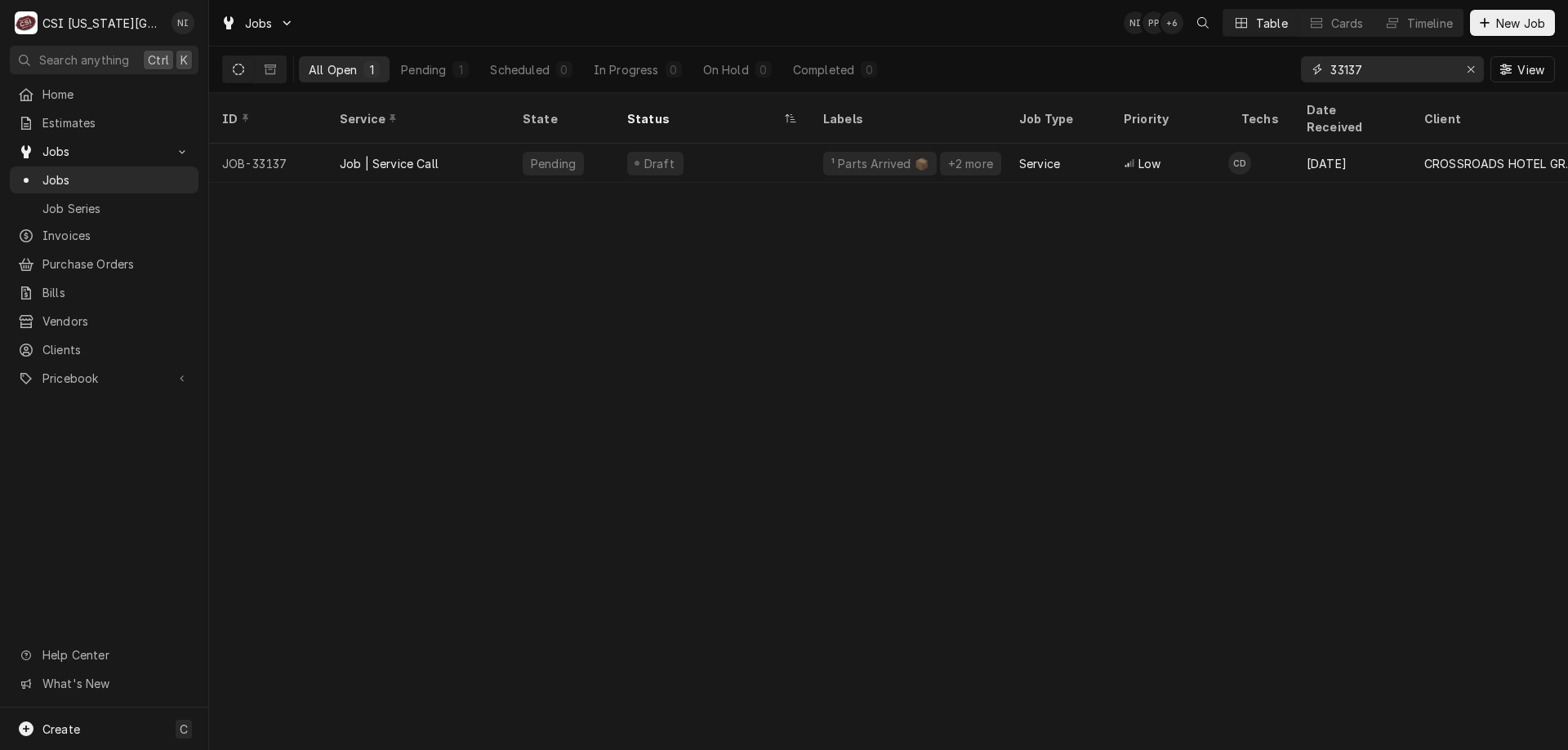
drag, startPoint x: 1367, startPoint y: 74, endPoint x: 1346, endPoint y: 78, distance: 21.4
click at [1346, 78] on input "33137" at bounding box center [1391, 69] width 122 height 26
type input "33079"
click at [993, 151] on div "² Cooking 🔥 +2 more" at bounding box center [908, 163] width 196 height 40
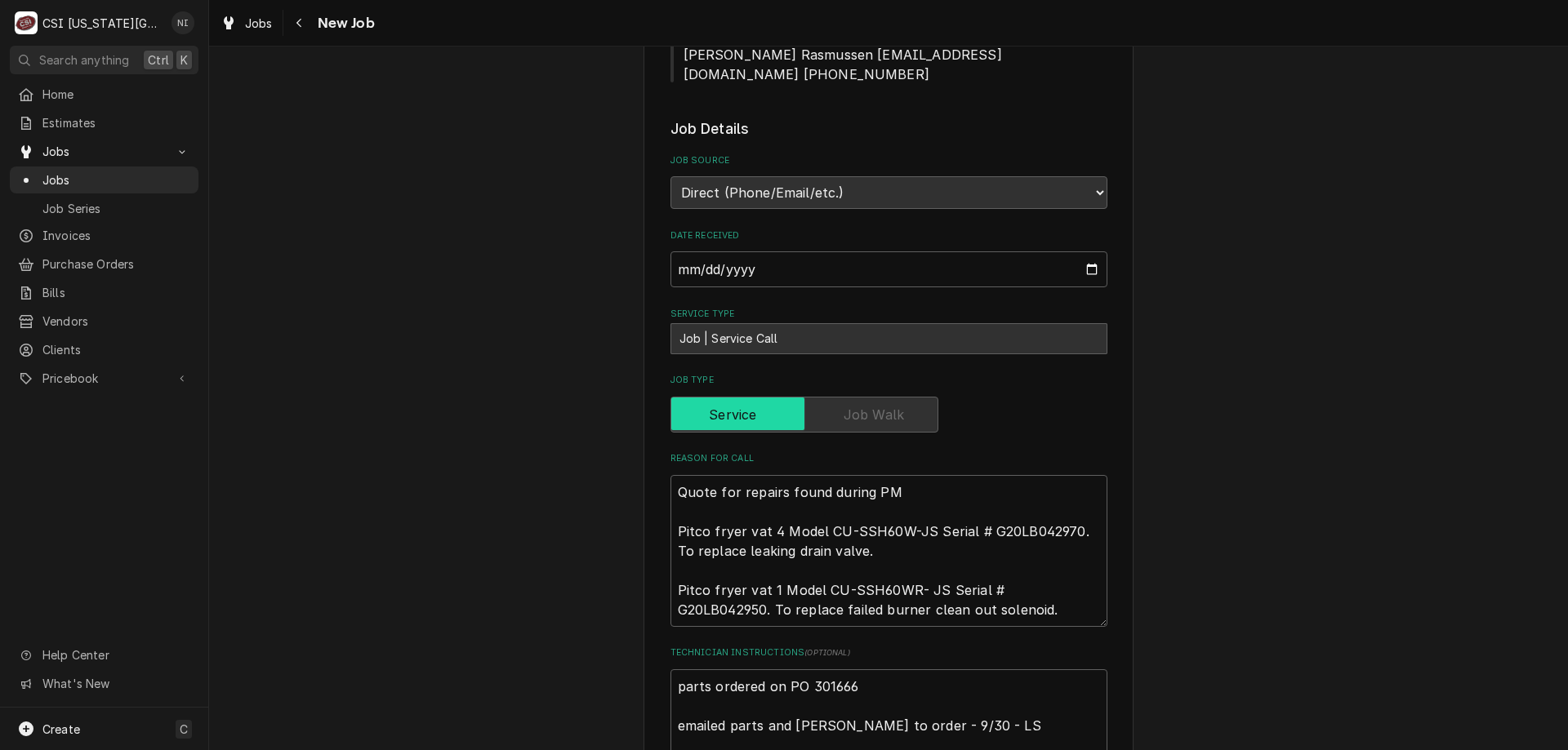
scroll to position [612, 0]
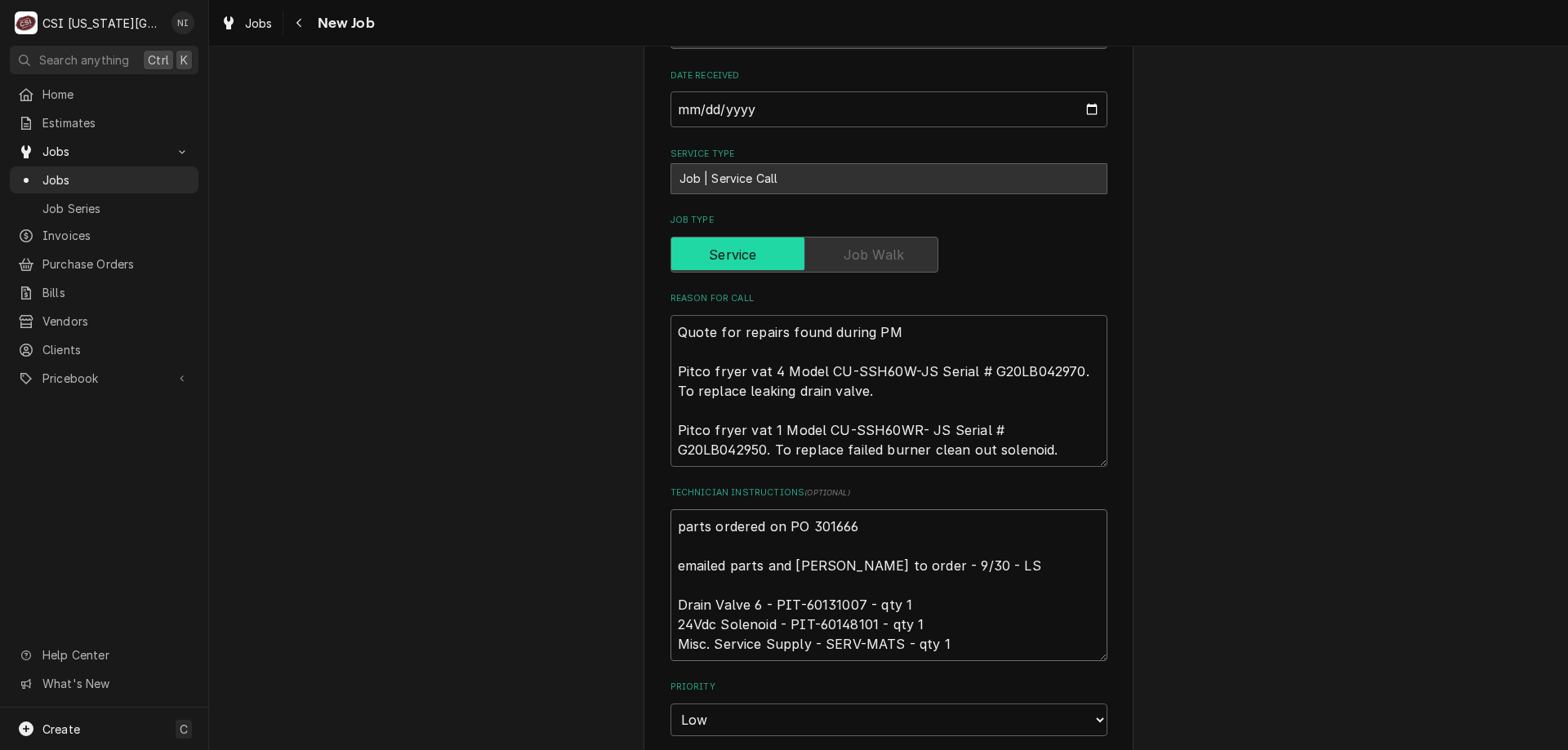
drag, startPoint x: 669, startPoint y: 483, endPoint x: 678, endPoint y: 484, distance: 9.1
click at [670, 509] on textarea "parts ordered on PO 301666 emailed parts and [PERSON_NAME] to order - 9/30 - LS…" at bounding box center [889, 584] width 436 height 152
type textarea "x"
type textarea "parts ordered on PO 301666 emailed parts and [PERSON_NAME] to order - 9/30 - LS…"
click at [707, 509] on textarea "parts ordered on PO 301666 emailed parts and [PERSON_NAME] to order - 9/30 - LS…" at bounding box center [889, 594] width 436 height 171
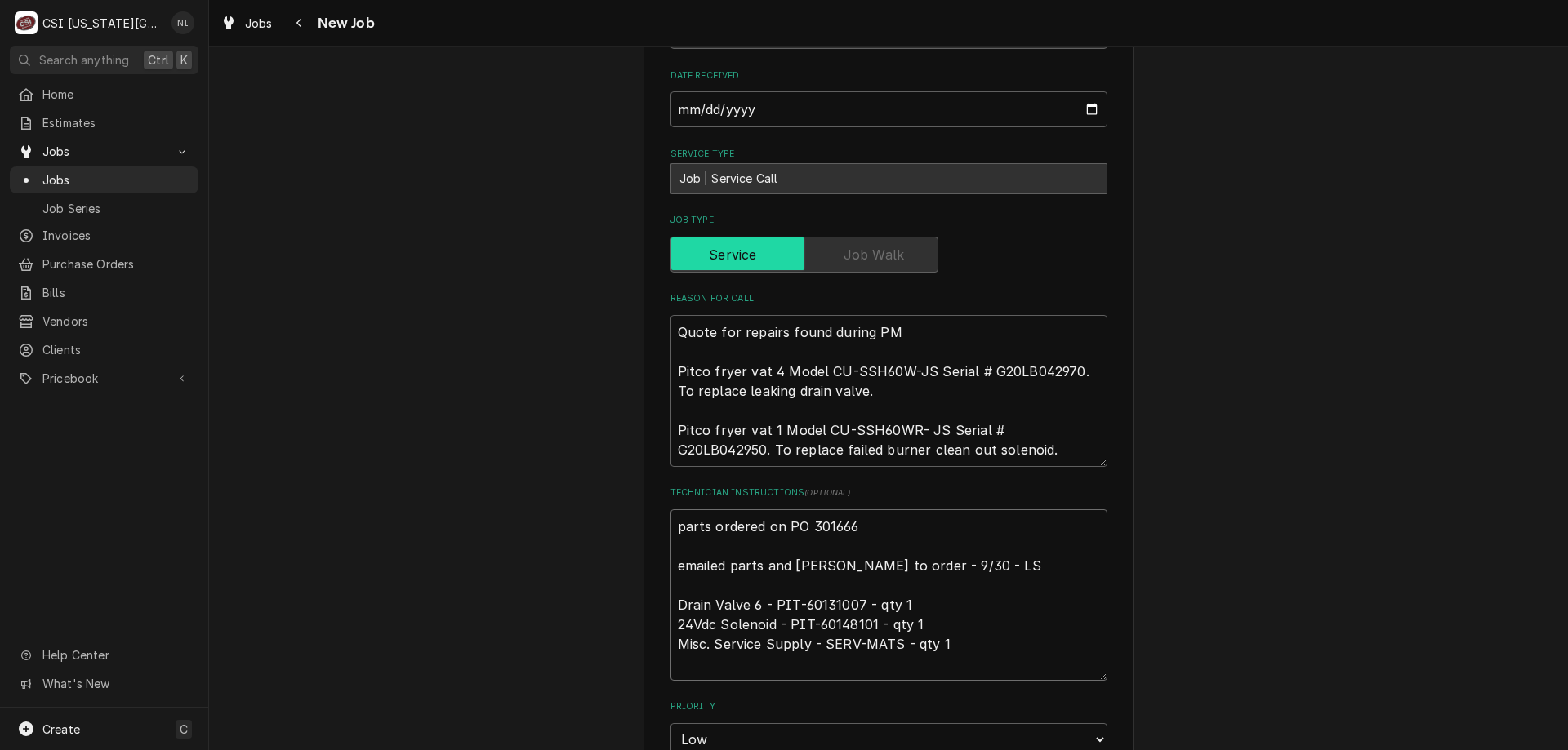
type textarea "x"
type textarea "p parts ordered on PO 301666 emailed parts and [PERSON_NAME] to order - 9/30 - …"
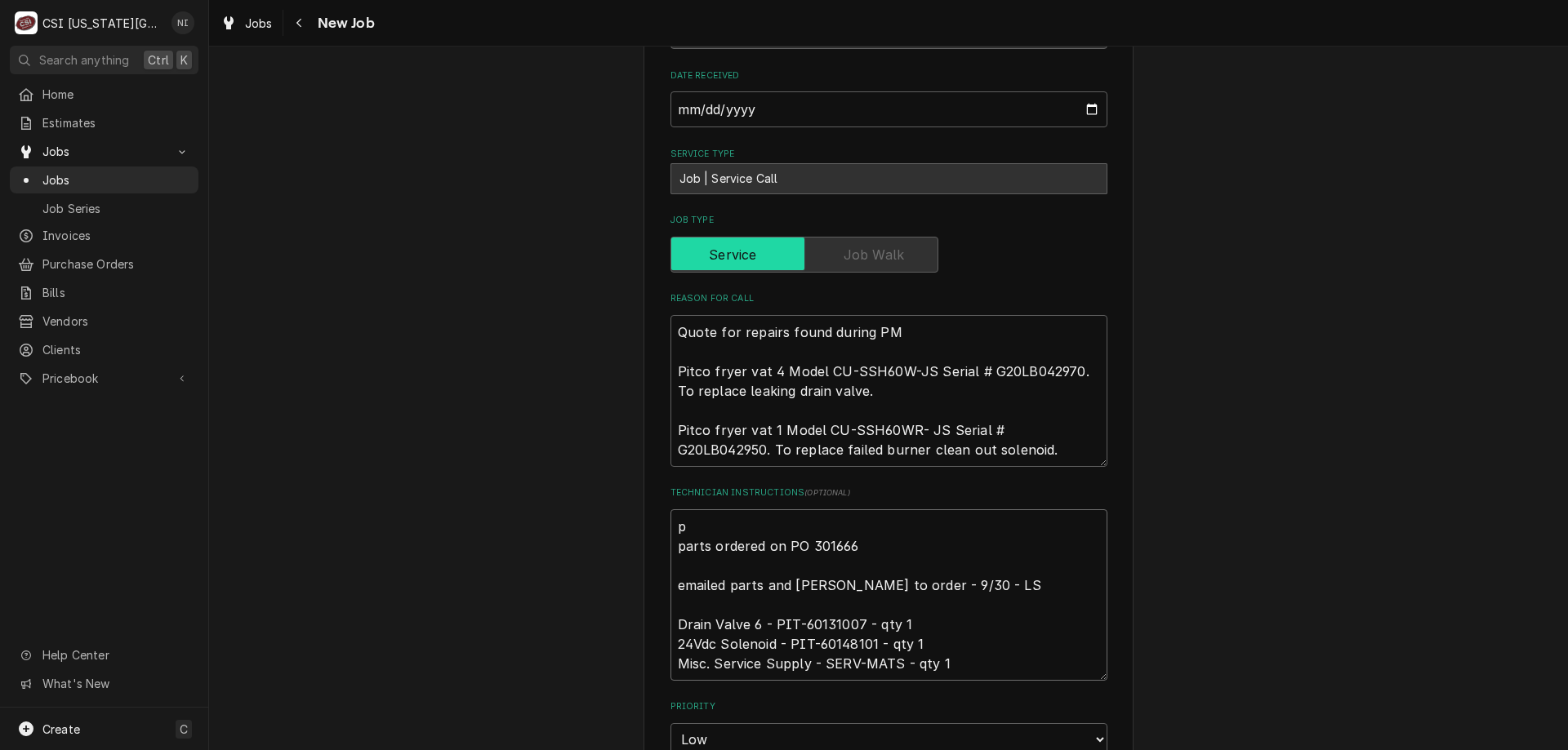
type textarea "x"
type textarea "pa parts ordered on PO 301666 emailed parts and [PERSON_NAME] to order - 9/30 -…"
type textarea "x"
type textarea "par parts ordered on PO 301666 emailed parts and [PERSON_NAME] to order - 9/30 …"
type textarea "x"
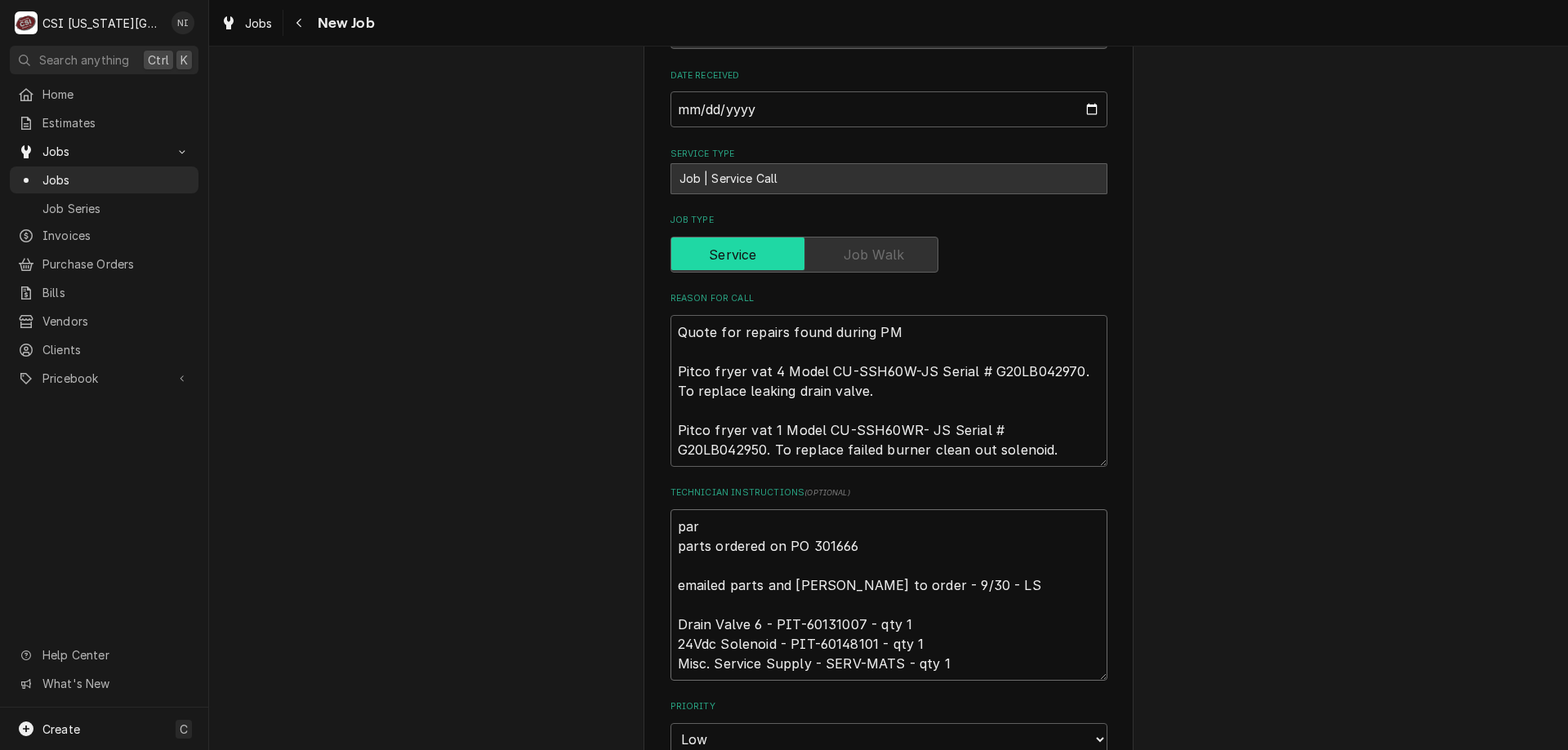
type textarea "part parts ordered on PO 301666 emailed parts and [PERSON_NAME] to order - 9/30…"
type textarea "x"
type textarea "parts parts ordered on PO 301666 emailed parts and [PERSON_NAME] to order - 9/3…"
type textarea "x"
type textarea "parts o parts ordered on PO 301666 emailed parts and [PERSON_NAME] to order - 9…"
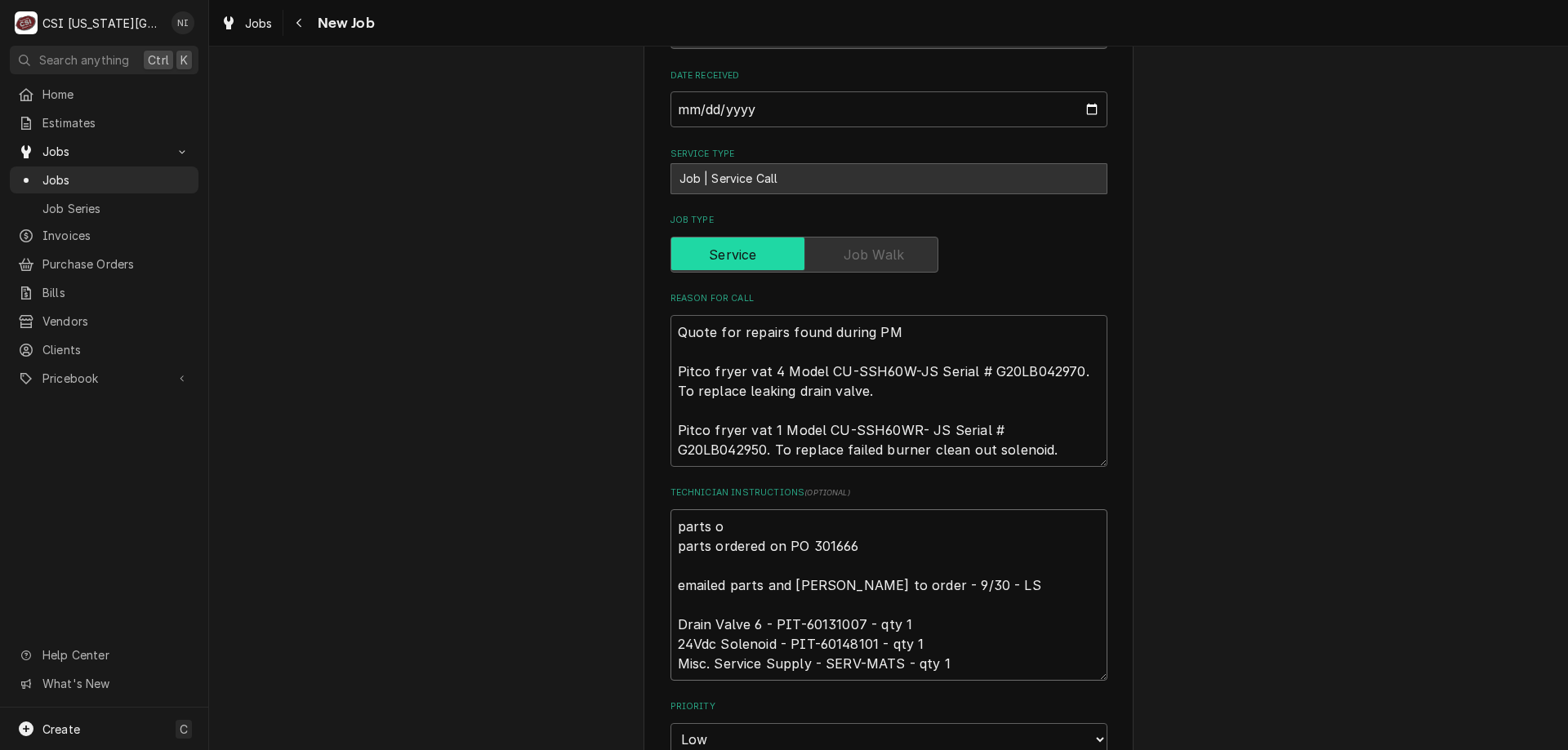
type textarea "x"
type textarea "parts o parts ordered on PO 301666 emailed parts and [PERSON_NAME] to order - 9…"
type textarea "x"
type textarea "parts o parts ordered on PO 301666 emailed parts and [PERSON_NAME] to order - 9…"
type textarea "x"
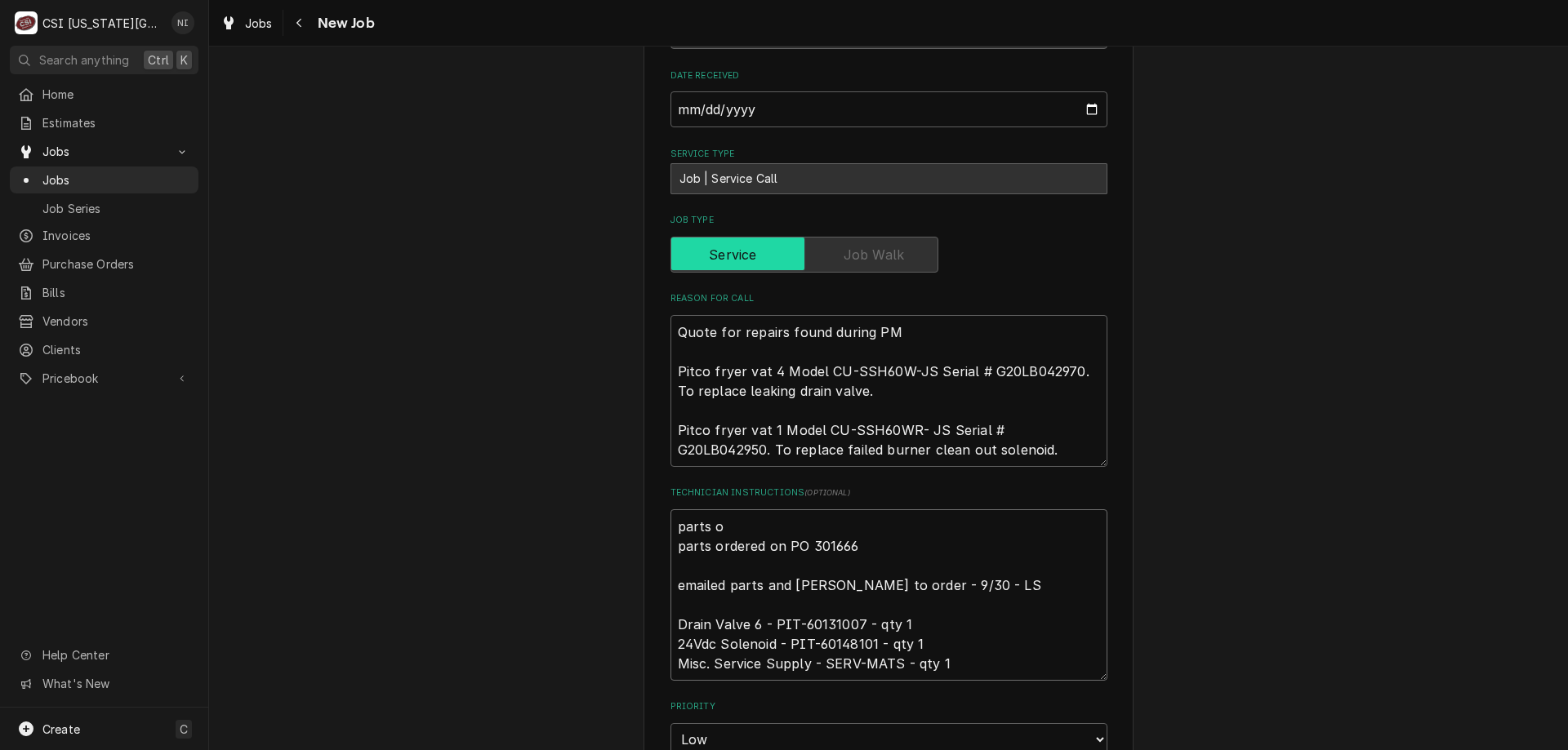
type textarea "parts parts ordered on PO 301666 emailed parts and [PERSON_NAME] to order - 9/3…"
type textarea "x"
type textarea "parts o parts ordered on PO 301666 emailed parts and [PERSON_NAME] to order - 9…"
type textarea "x"
type textarea "parts on parts ordered on PO 301666 emailed parts and [PERSON_NAME] to order - …"
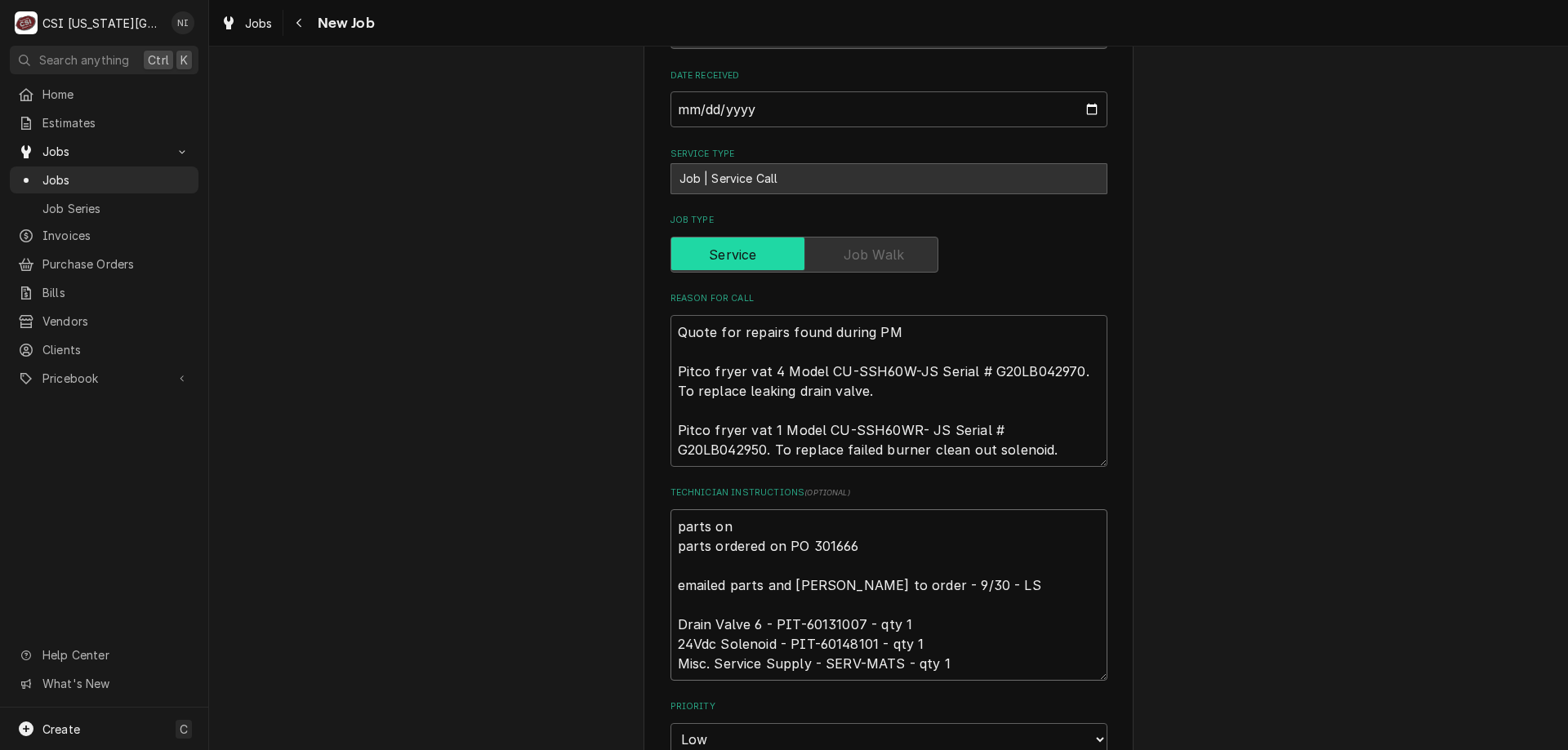
type textarea "x"
type textarea "parts on parts ordered on PO 301666 emailed parts and [PERSON_NAME] to order - …"
type textarea "x"
type textarea "parts on t parts ordered on PO 301666 emailed parts and lindy to order - 9/30 -…"
type textarea "x"
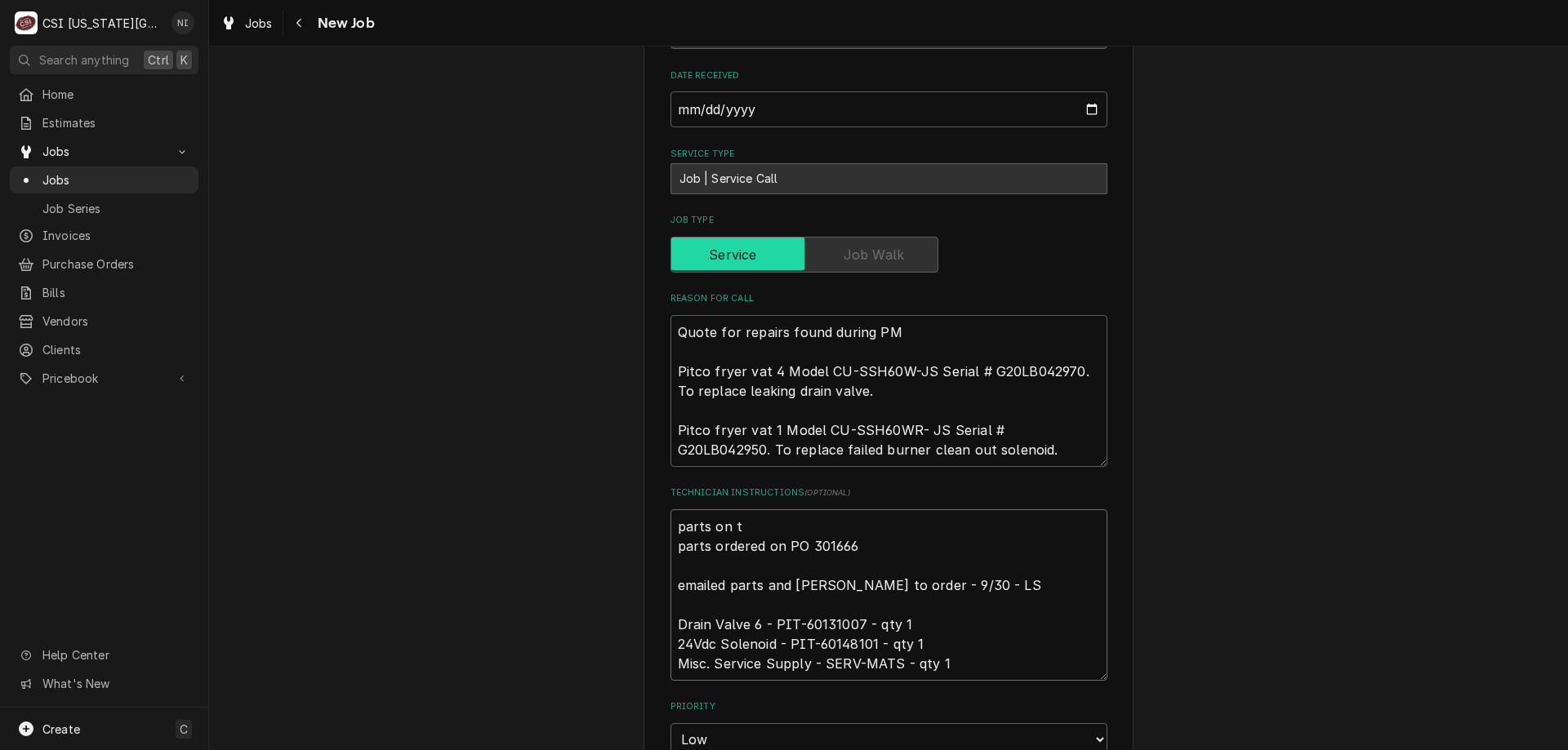
type textarea "parts on th parts ordered on PO 301666 emailed parts and lindy to order - 9/30 …"
type textarea "x"
type textarea "parts on the parts ordered on PO 301666 emailed parts and lindy to order - 9/30…"
type textarea "x"
type textarea "parts on the u parts ordered on PO 301666 emailed parts and lindy to order - 9/…"
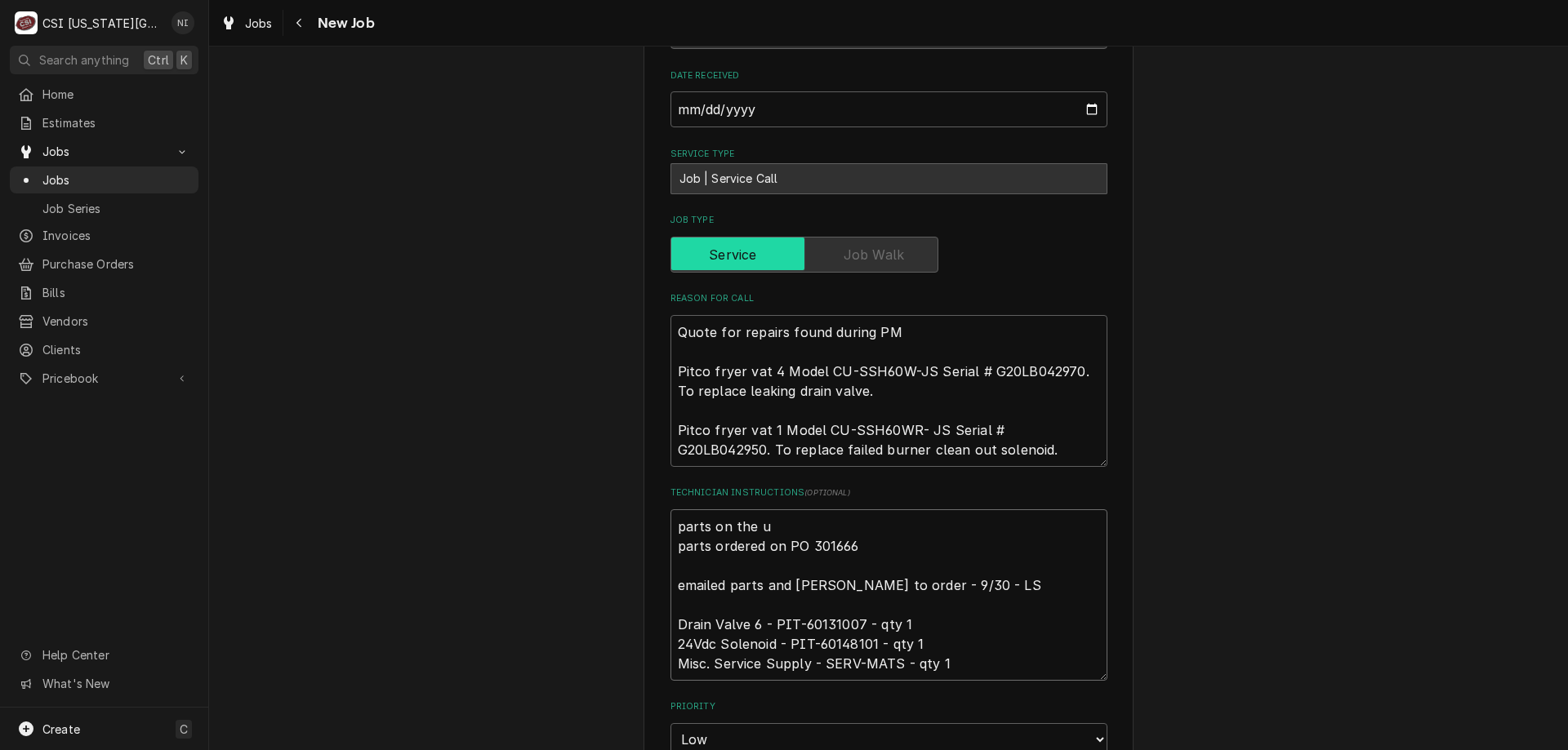
type textarea "x"
type textarea "parts on the un parts ordered on PO 301666 emailed parts and lindy to order - 9…"
type textarea "x"
type textarea "parts on the una parts ordered on PO 301666 emailed parts and lindy to order - …"
type textarea "x"
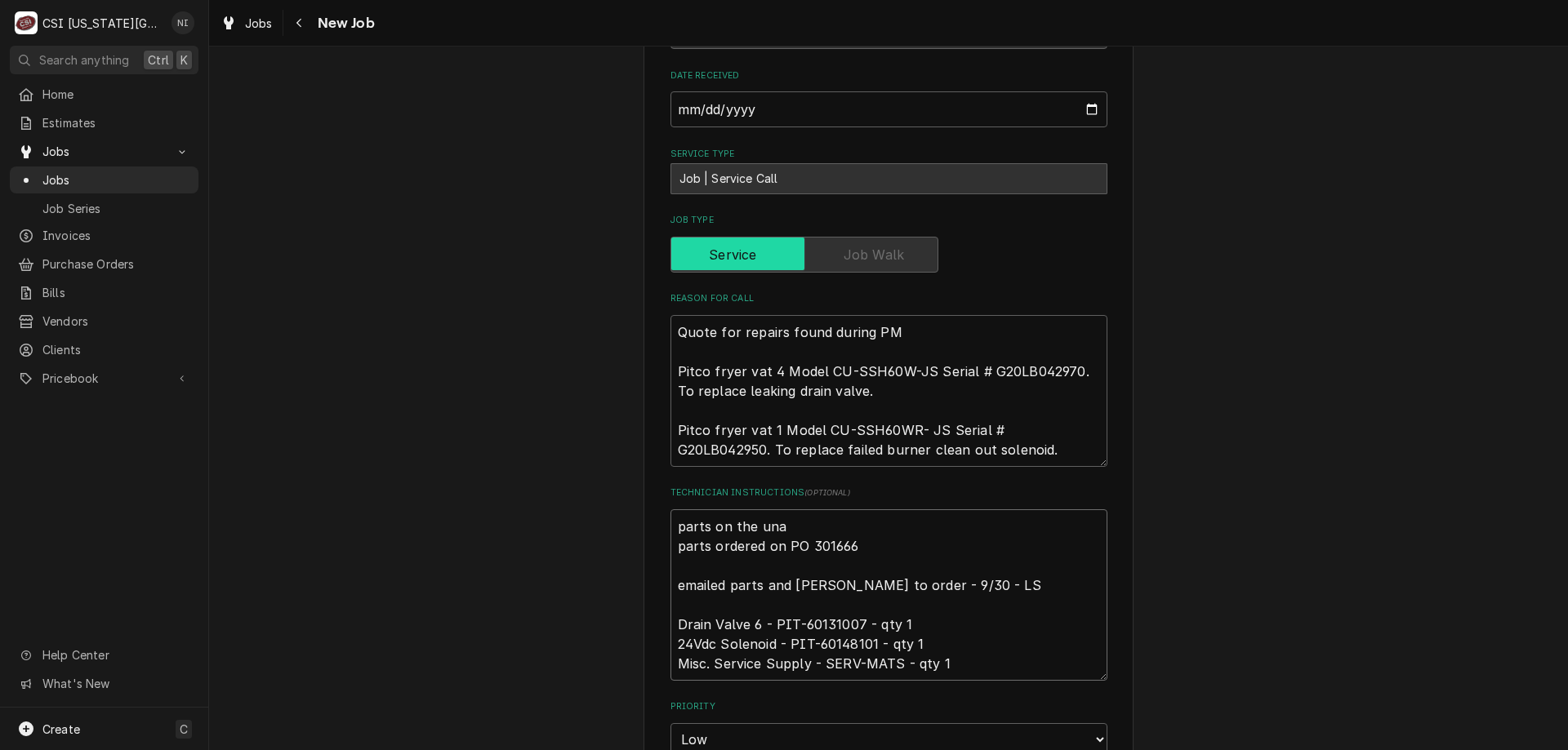
type textarea "parts on the unas parts ordered on PO 301666 emailed parts and lindy to order -…"
type textarea "x"
type textarea "parts on the unass parts ordered on PO 301666 emailed parts and lindy to order …"
type textarea "x"
type textarea "parts on the unassi parts ordered on PO 301666 emailed parts and lindy to order…"
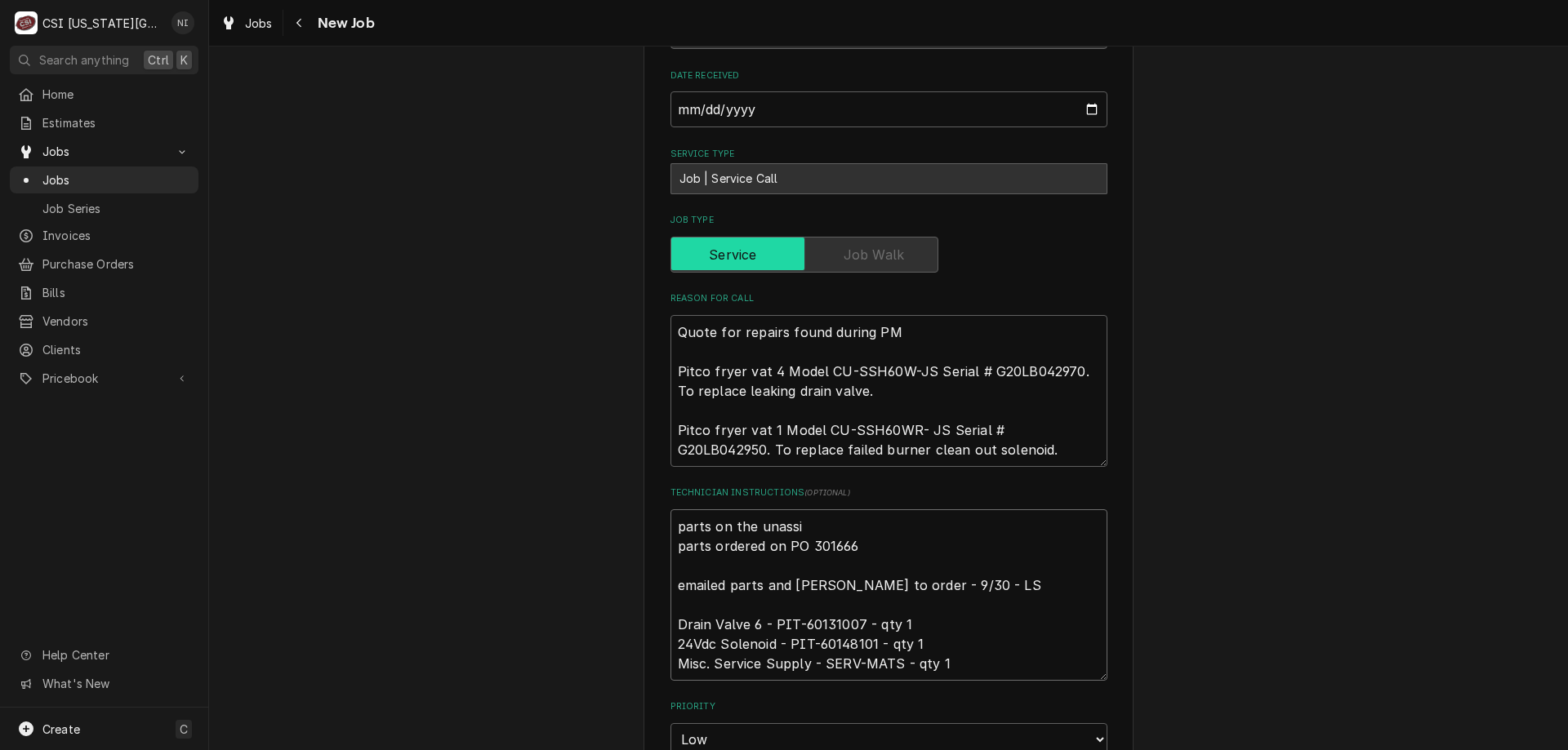
type textarea "x"
type textarea "parts on the unassin parts ordered on PO 301666 emailed parts and lindy to orde…"
type textarea "x"
type textarea "parts on the unassing parts ordered on PO 301666 emailed parts and lindy to ord…"
type textarea "x"
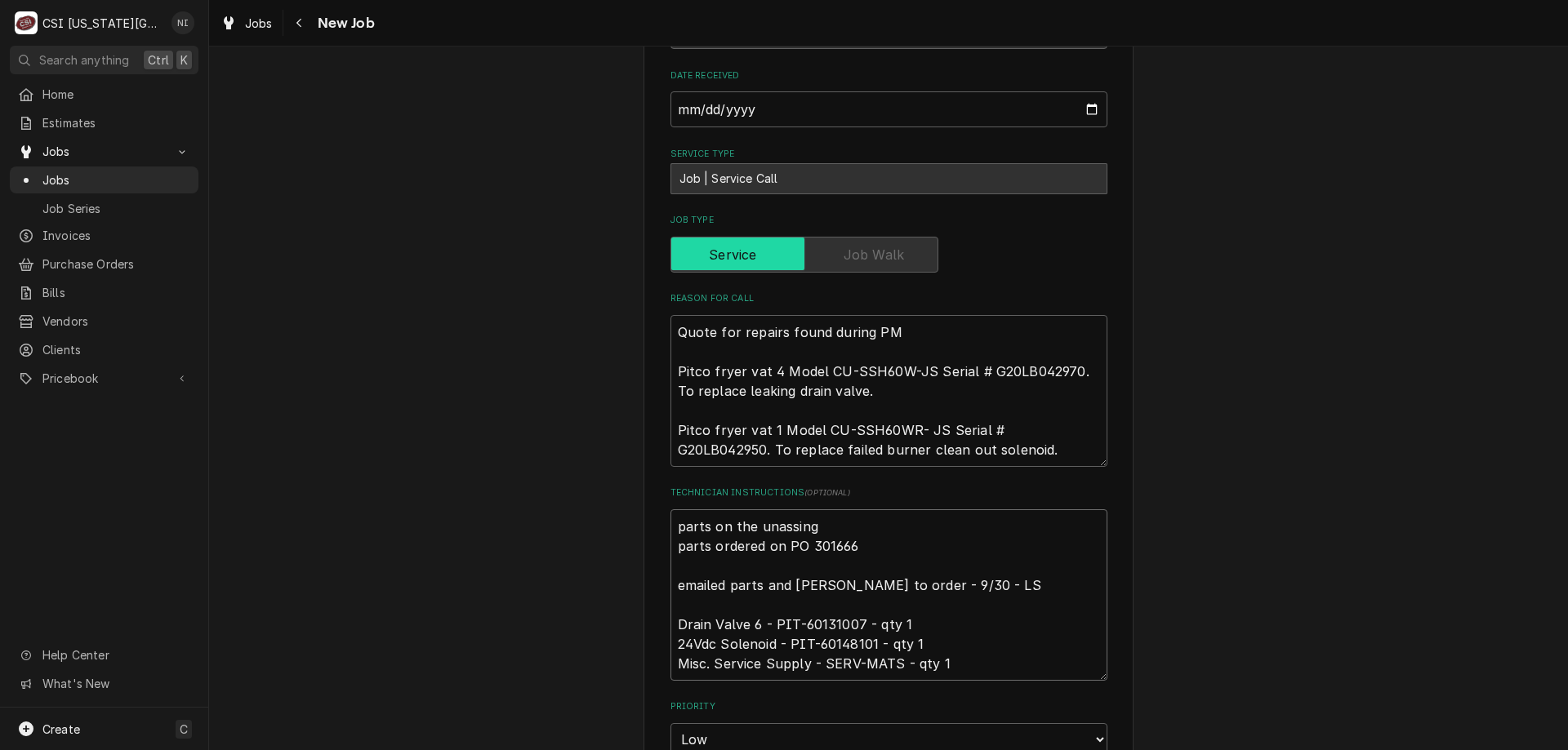
type textarea "parts on the unassinge parts ordered on PO 301666 emailed parts and lindy to or…"
type textarea "x"
type textarea "parts on the unassinged parts ordered on PO 301666 emailed parts and lindy to o…"
type textarea "x"
type textarea "parts on the unassinged parts ordered on PO 301666 emailed parts and lindy to o…"
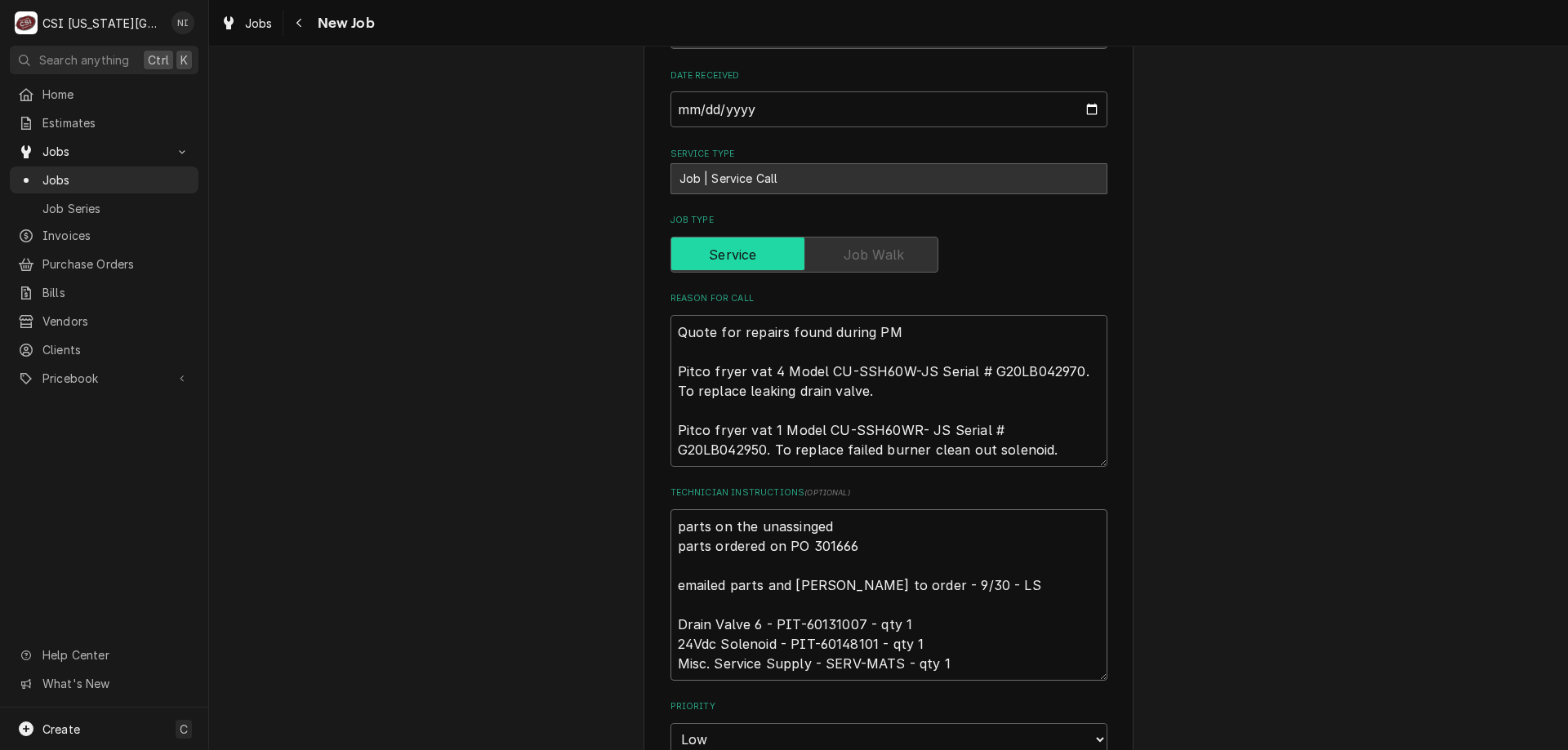
type textarea "x"
type textarea "parts on the unassinged parts ordered on PO 301666 emailed parts and lindy to o…"
type textarea "x"
type textarea "parts on the unassinge parts ordered on PO 301666 emailed parts and lindy to or…"
type textarea "x"
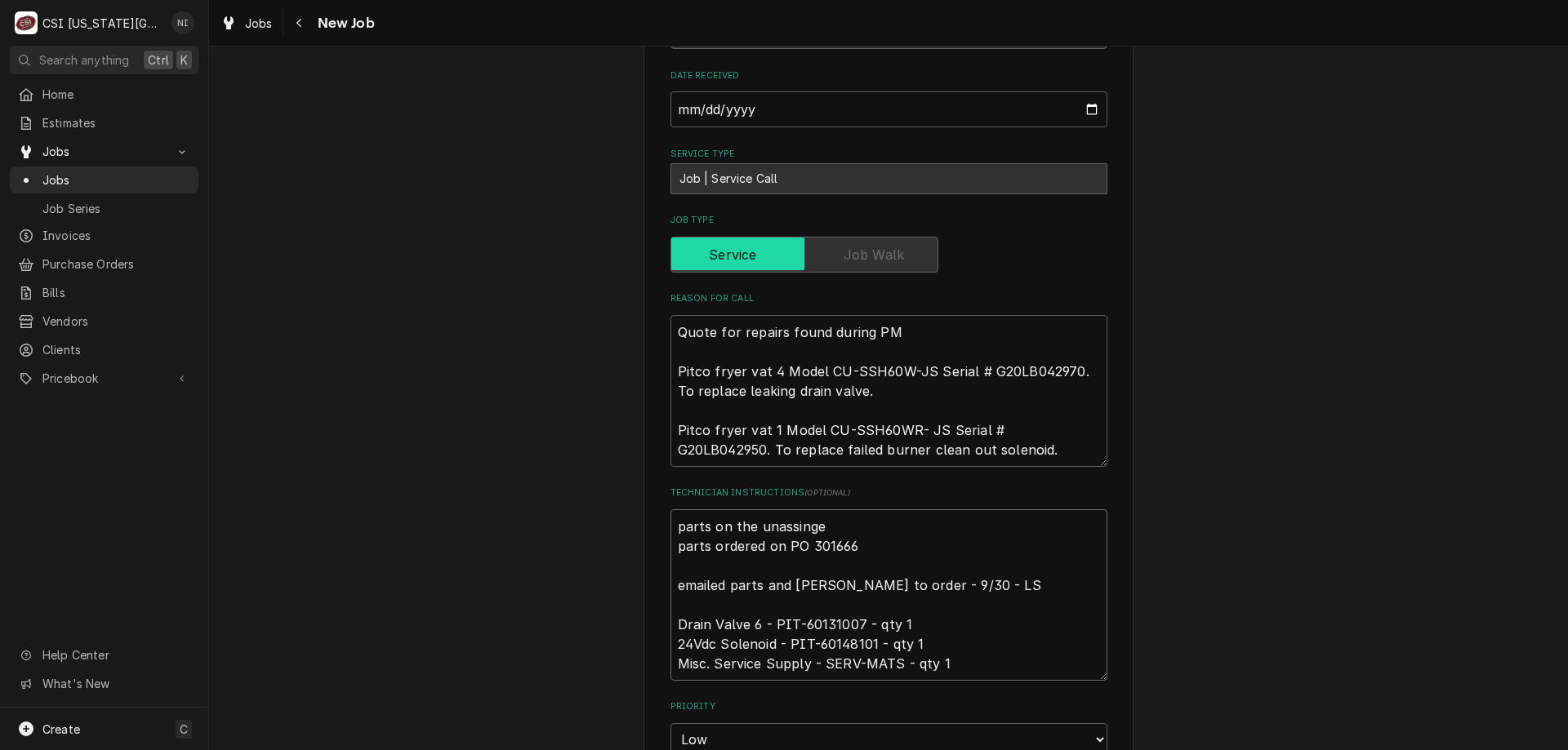
type textarea "parts on the unassing parts ordered on PO 301666 emailed parts and lindy to ord…"
type textarea "x"
type textarea "parts on the unassin parts ordered on PO 301666 emailed parts and lindy to orde…"
type textarea "x"
type textarea "parts on the unassi parts ordered on PO 301666 emailed parts and lindy to order…"
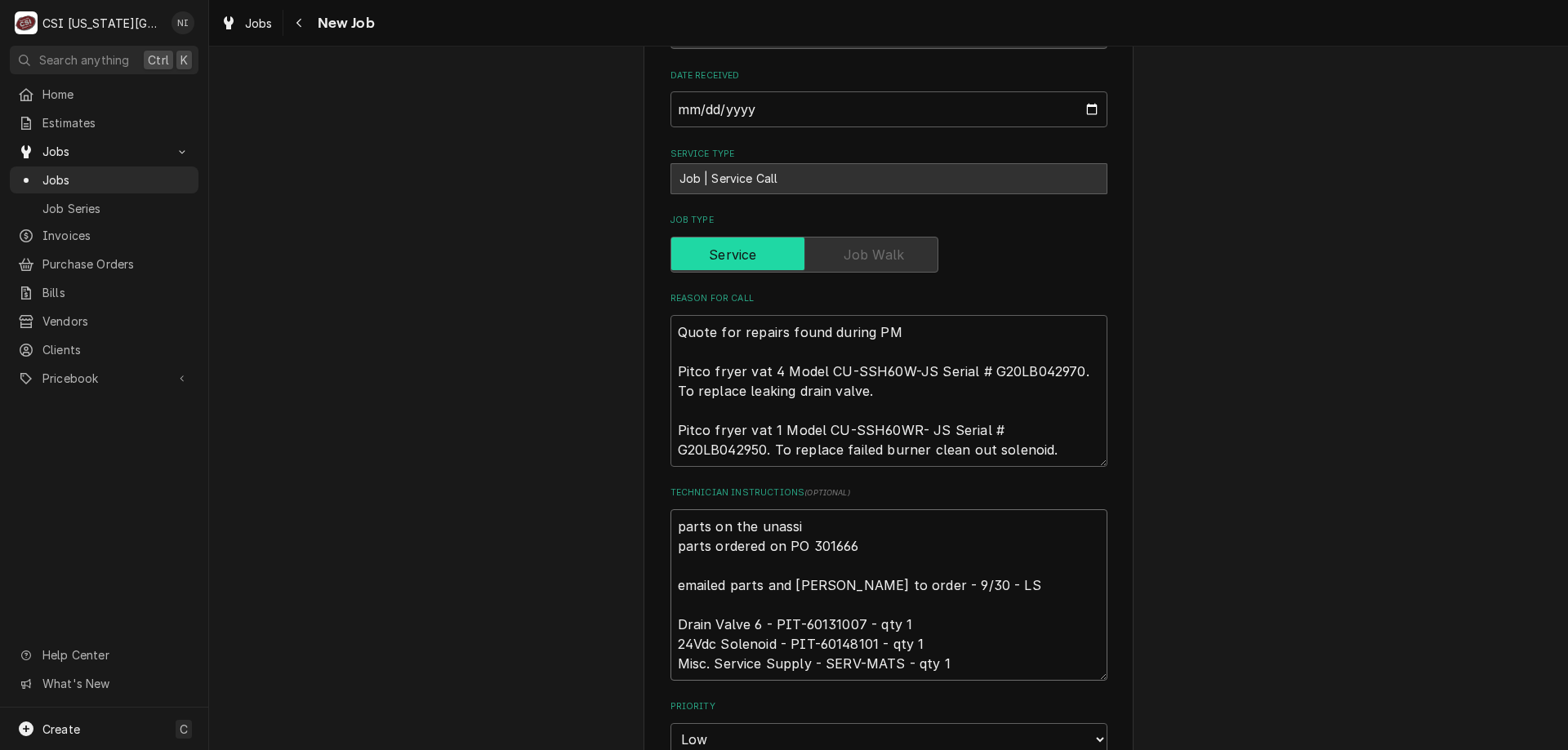
type textarea "x"
type textarea "parts on the unass parts ordered on PO 301666 emailed parts and lindy to order …"
type textarea "x"
type textarea "parts on the unassi parts ordered on PO 301666 emailed parts and lindy to order…"
type textarea "x"
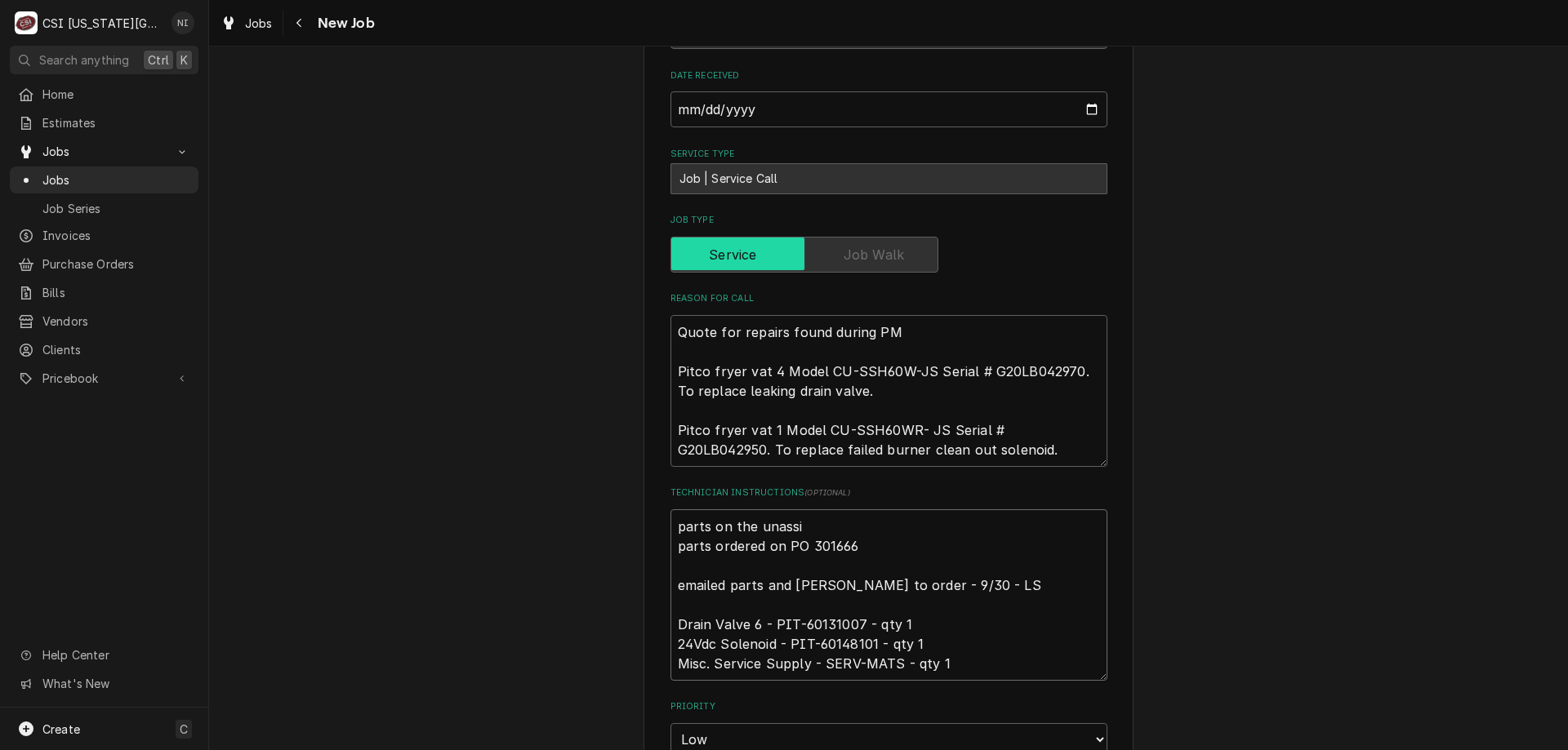
type textarea "parts on the unassig parts ordered on PO 301666 emailed parts and lindy to orde…"
type textarea "x"
type textarea "parts on the unassign parts ordered on PO 301666 emailed parts and lindy to ord…"
type textarea "x"
type textarea "parts on the unassigne parts ordered on PO 301666 emailed parts and lindy to or…"
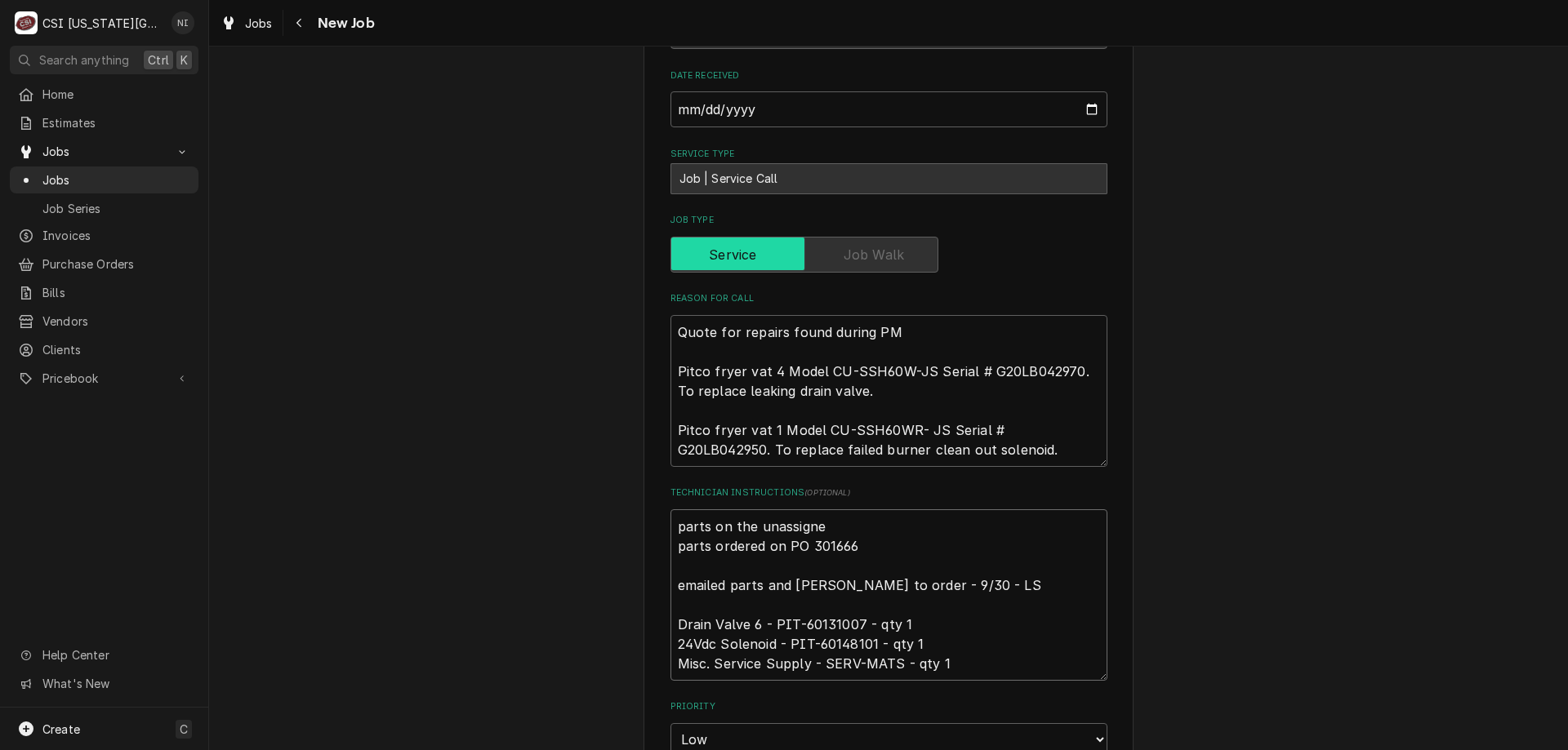
type textarea "x"
type textarea "parts on the unassigned parts ordered on PO 301666 emailed parts and lindy to o…"
type textarea "x"
type textarea "parts on the unassigned parts ordered on PO 301666 emailed parts and lindy to o…"
type textarea "x"
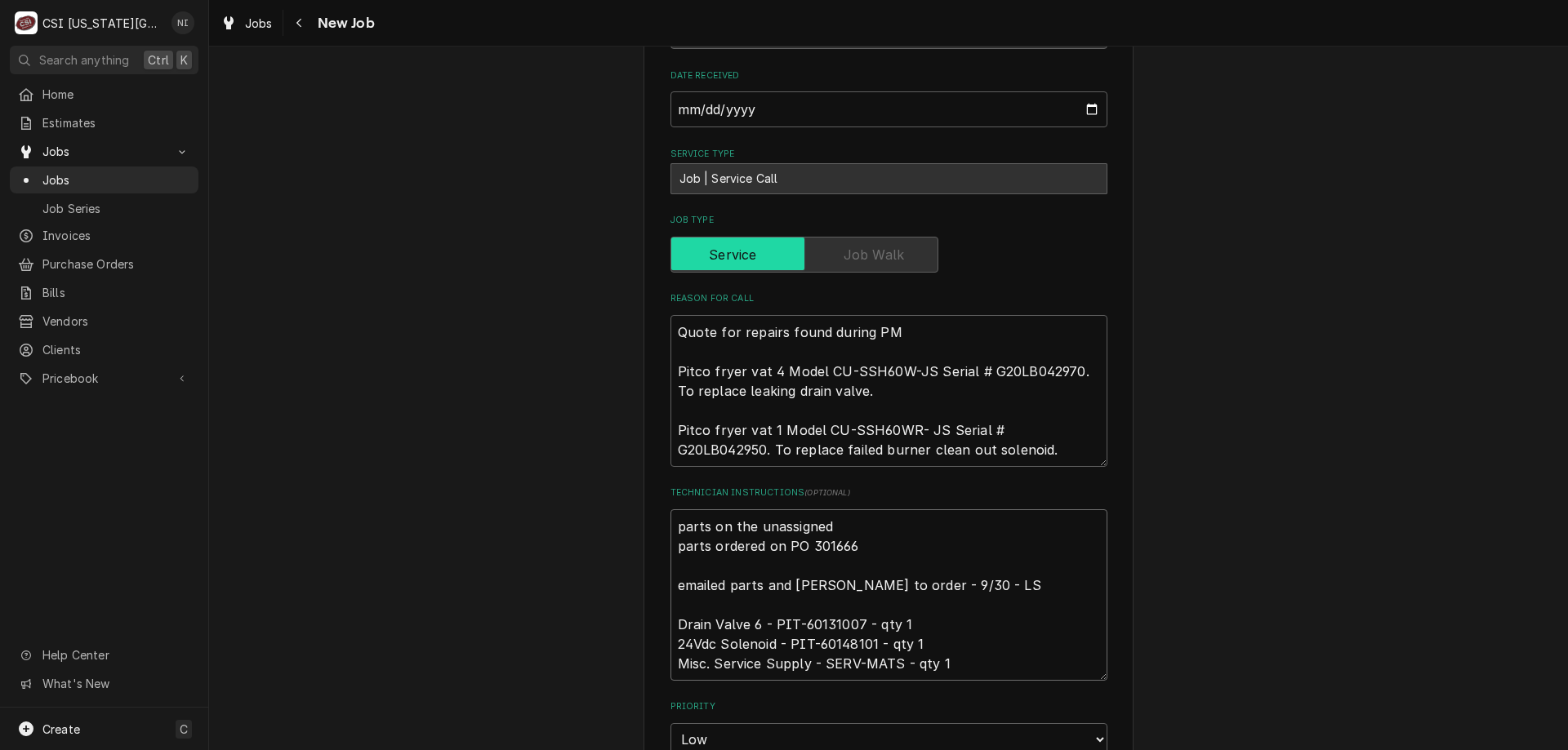
type textarea "parts on the unassigned s parts ordered on PO 301666 emailed parts and lindy to…"
type textarea "x"
type textarea "parts on the unassigned shel parts ordered on PO 301666 emailed parts and lindy…"
type textarea "x"
type textarea "parts on the unassigned shelf parts ordered on PO 301666 emailed parts and lind…"
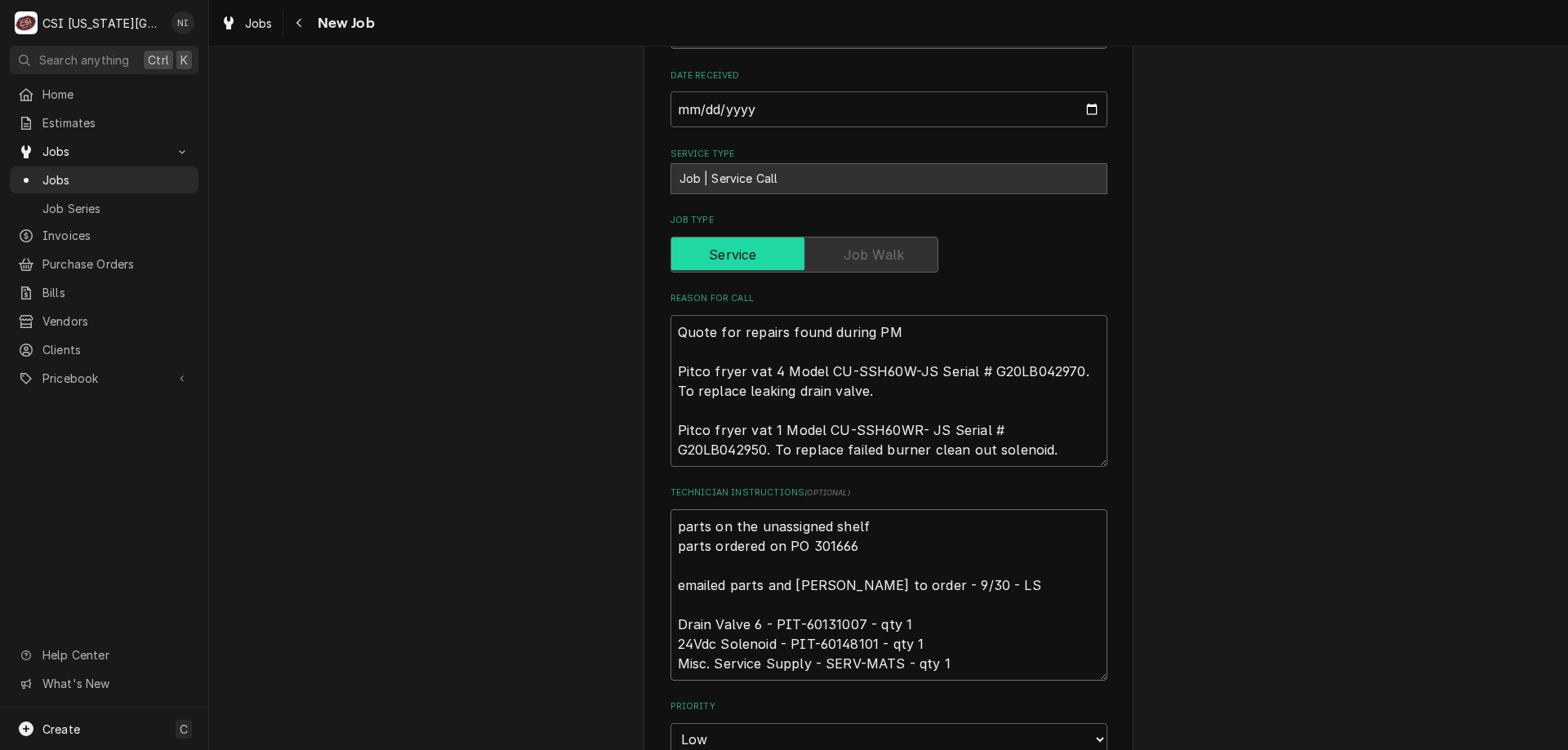
type textarea "x"
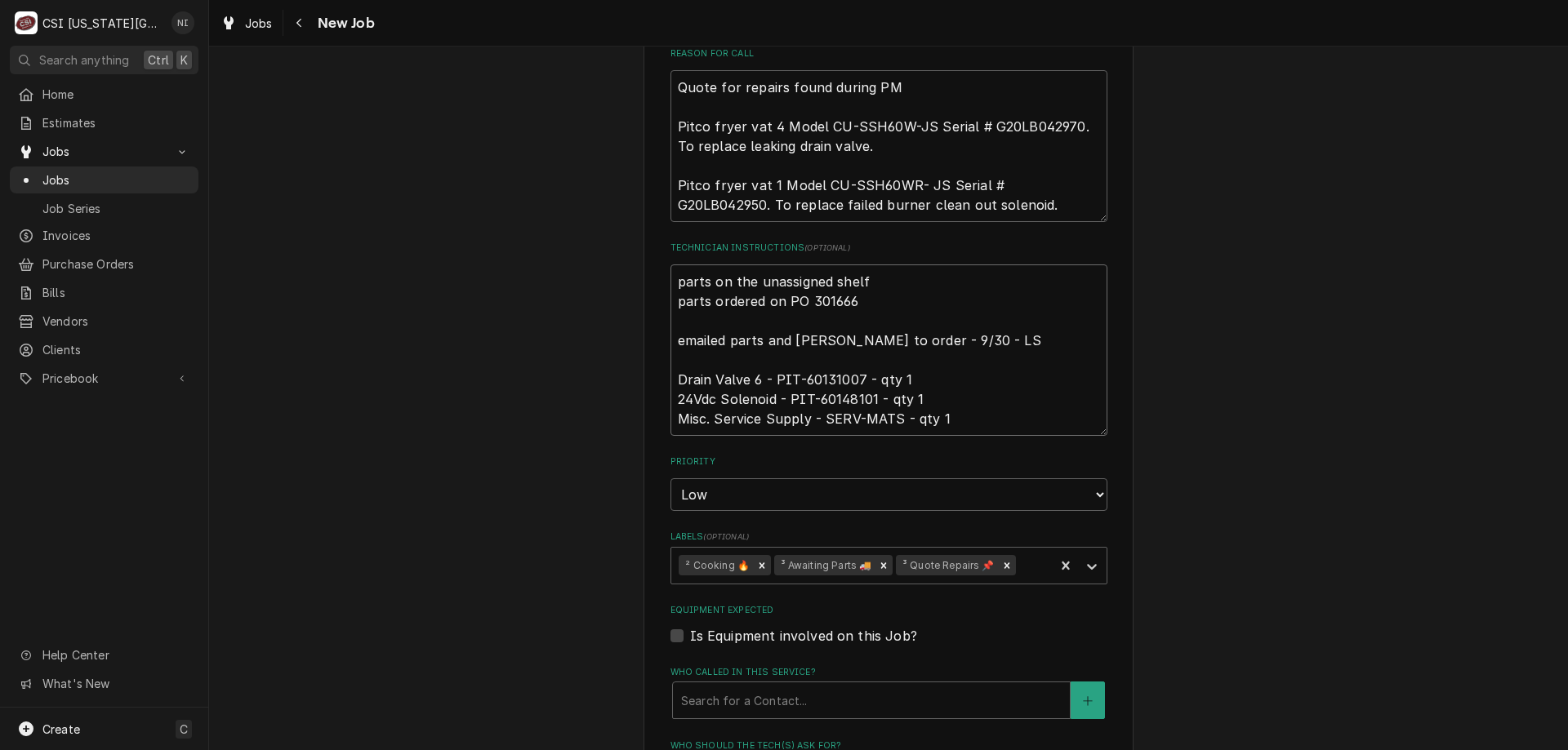
click at [877, 560] on icon "Remove ³ Awaiting Parts 🚚" at bounding box center [883, 565] width 11 height 11
type textarea "parts on the unassigned shelf parts ordered on PO 301666 emailed parts and lind…"
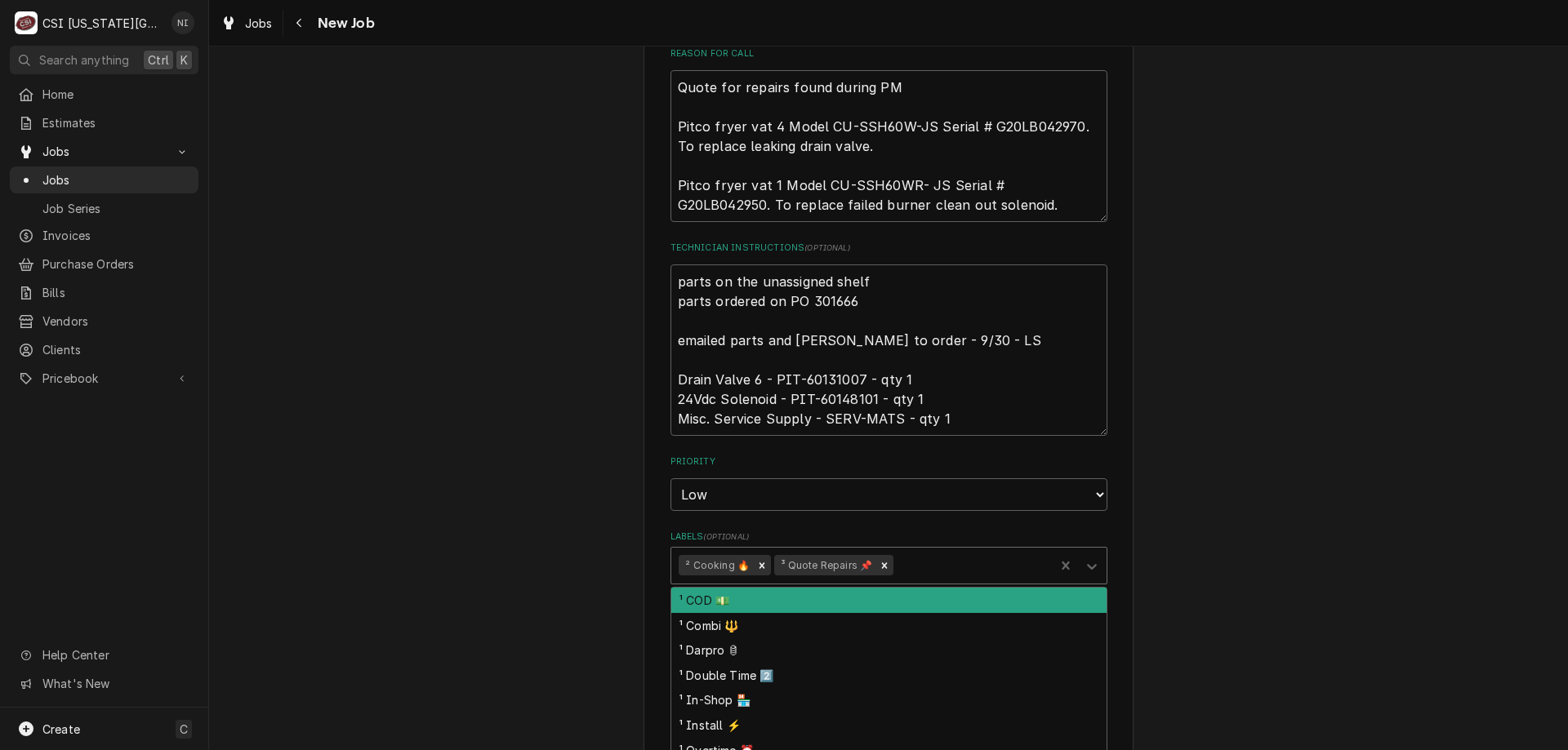
click at [1086, 559] on icon "Labels" at bounding box center [1092, 567] width 17 height 17
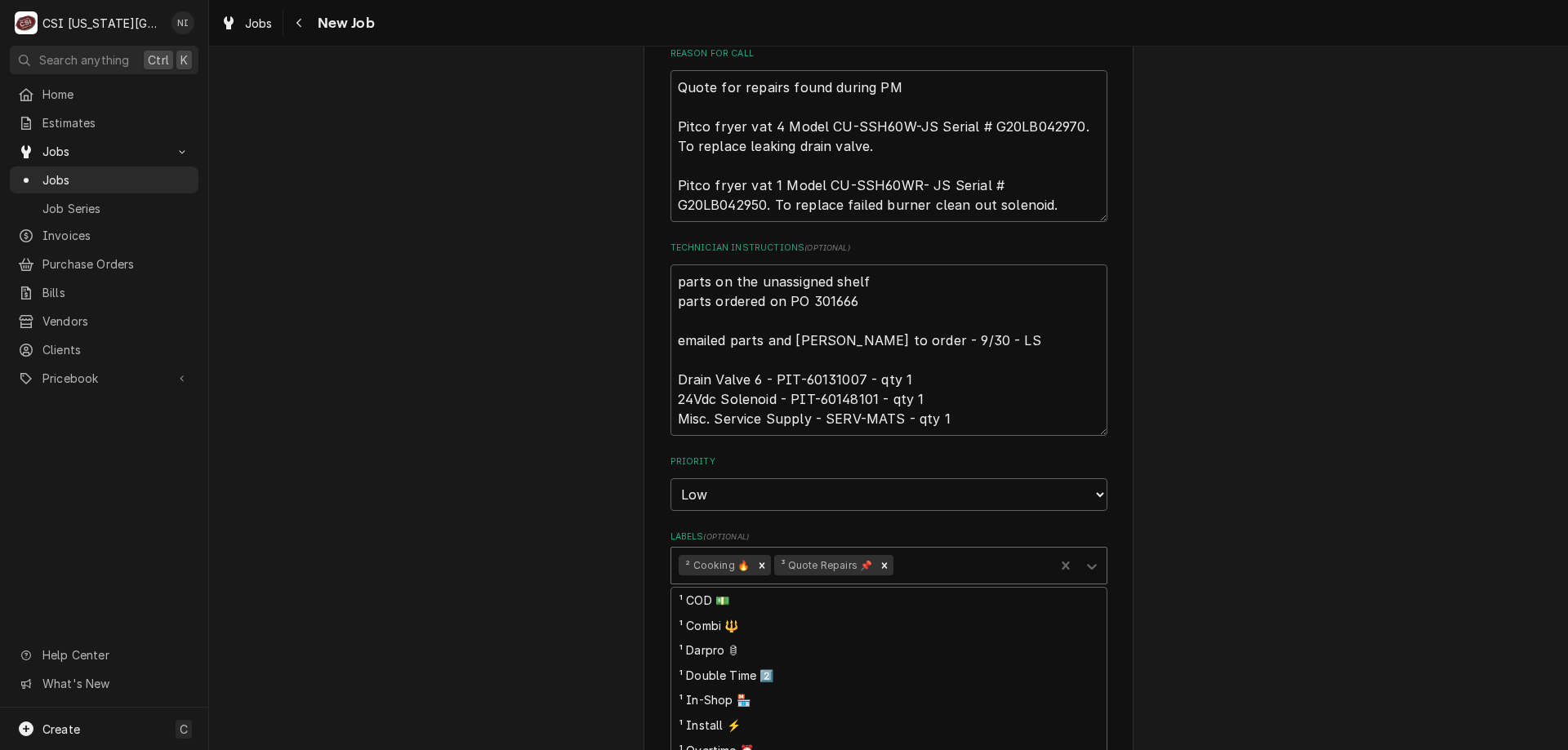
drag, startPoint x: 761, startPoint y: 734, endPoint x: 777, endPoint y: 729, distance: 16.8
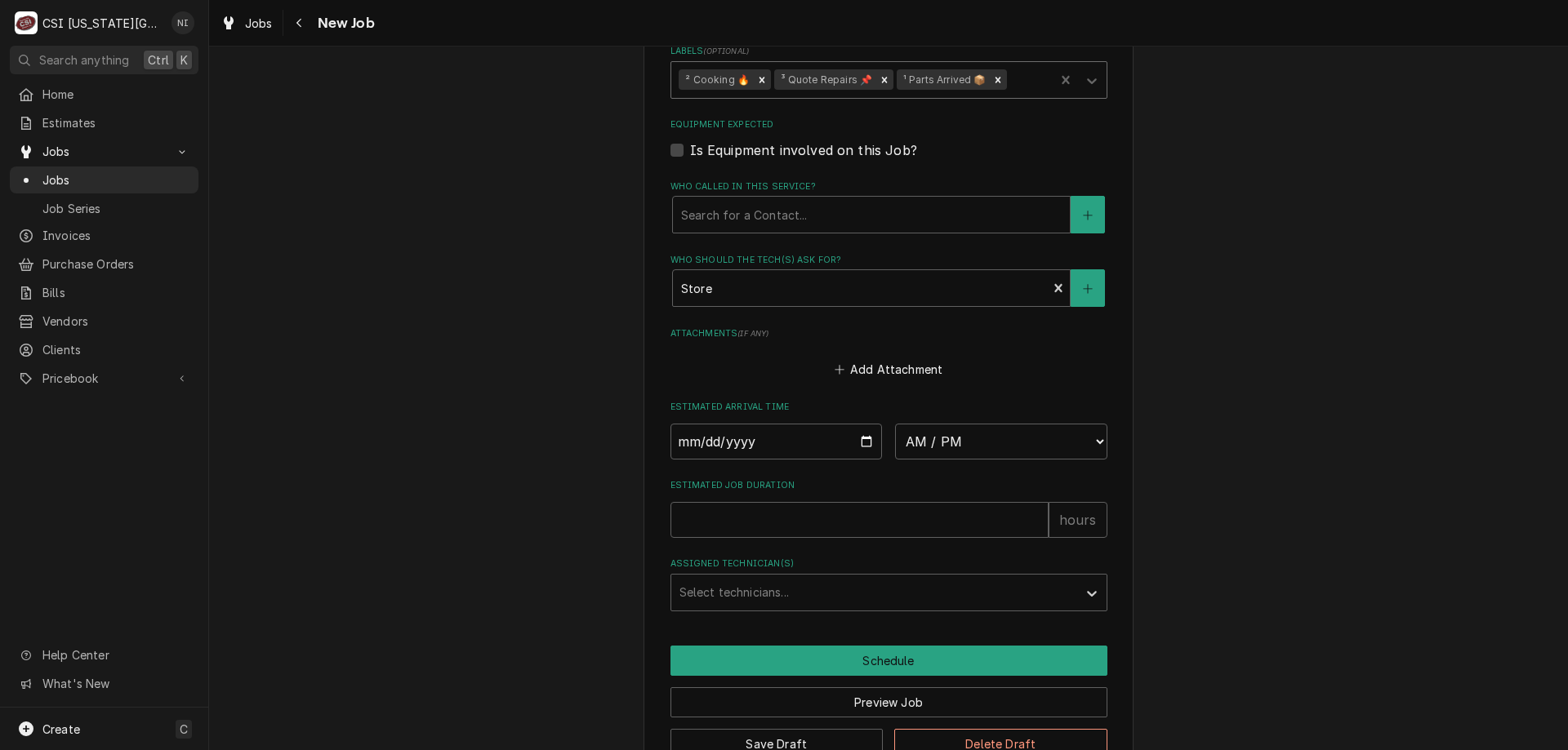
scroll to position [1347, 0]
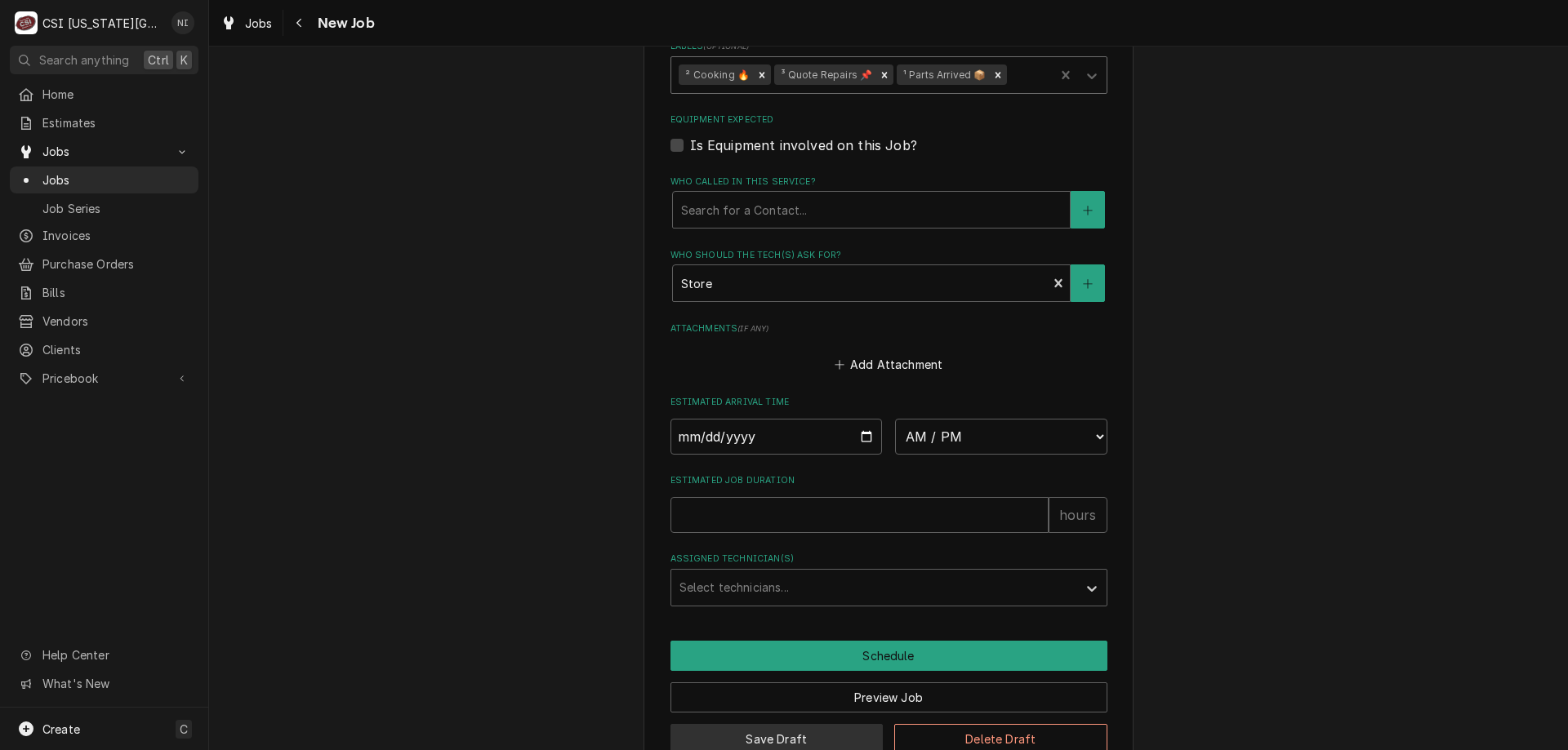
click at [789, 724] on button "Save Draft" at bounding box center [776, 739] width 213 height 30
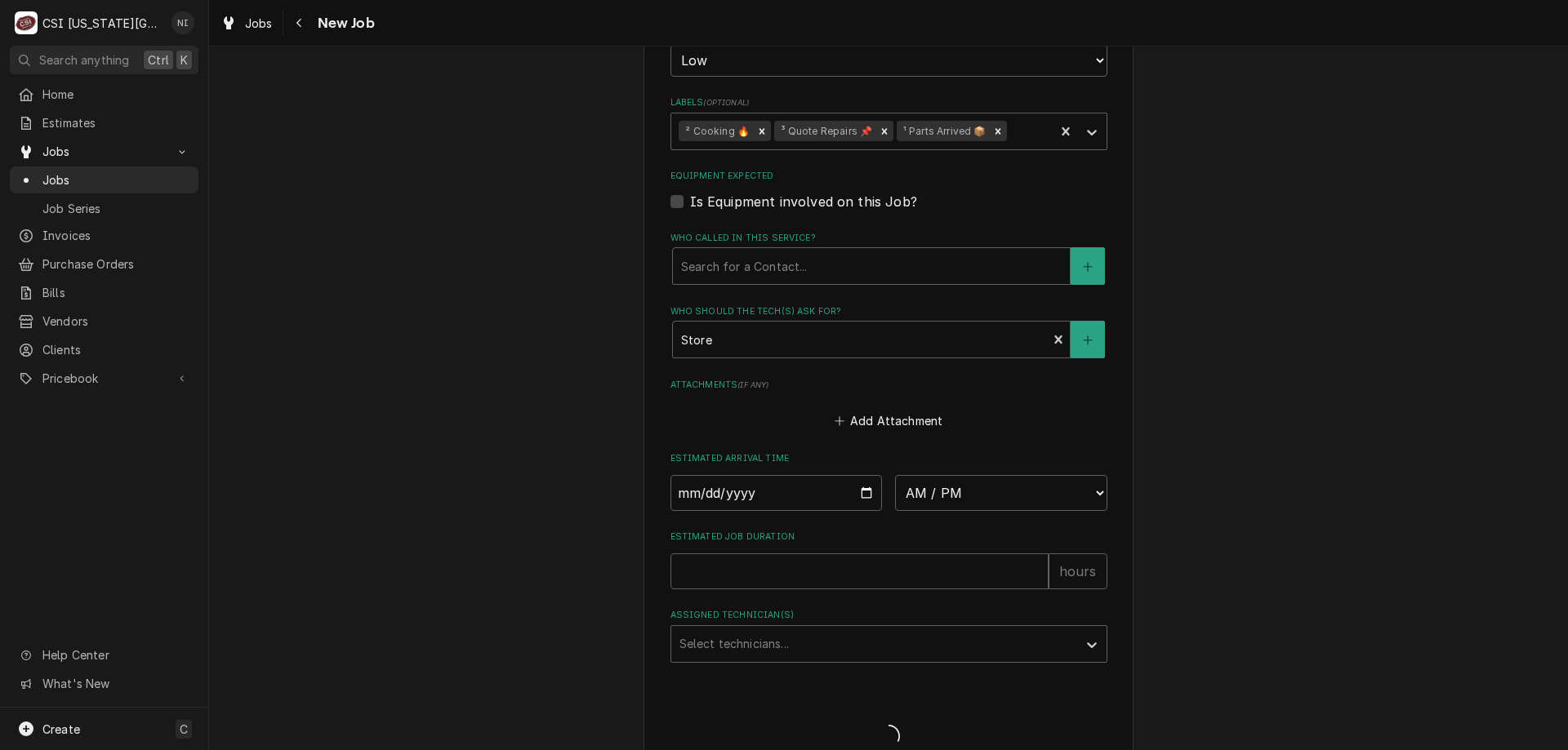
type textarea "x"
